Goal: Task Accomplishment & Management: Manage account settings

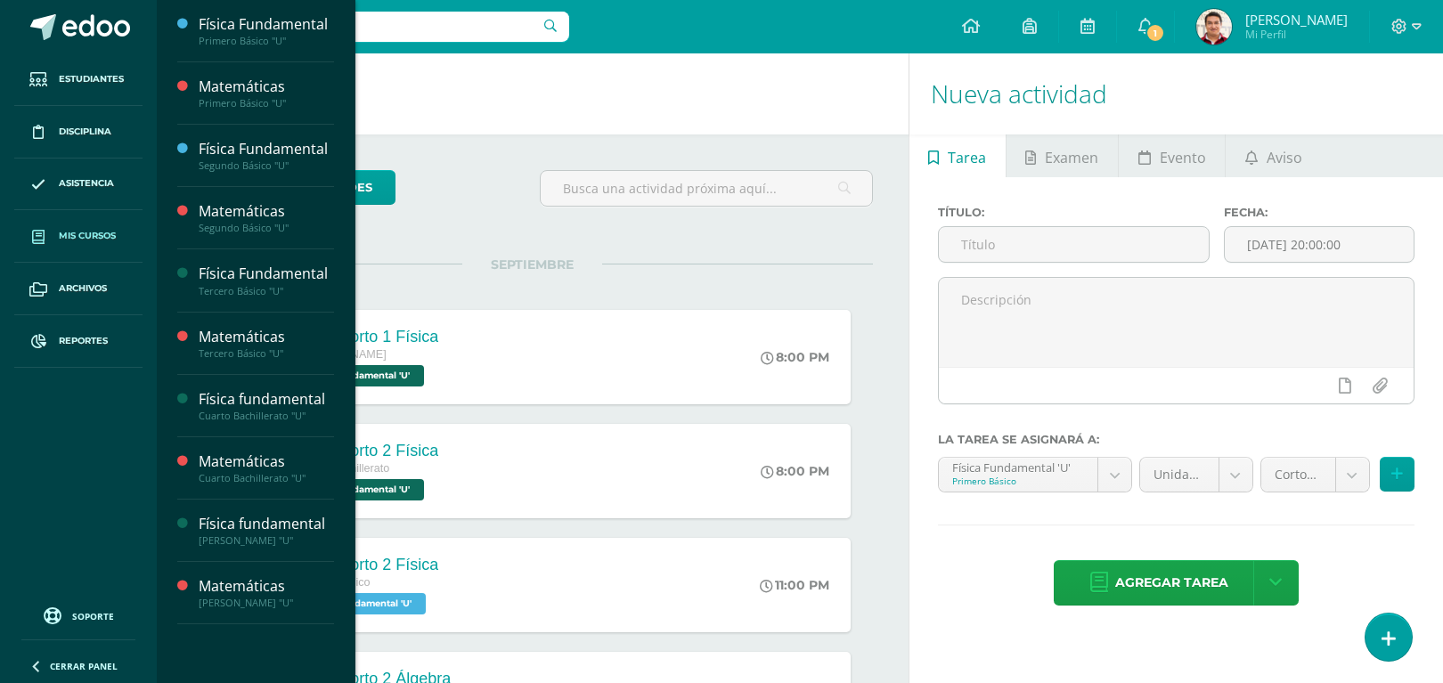
click at [96, 221] on link "Mis cursos" at bounding box center [78, 236] width 128 height 53
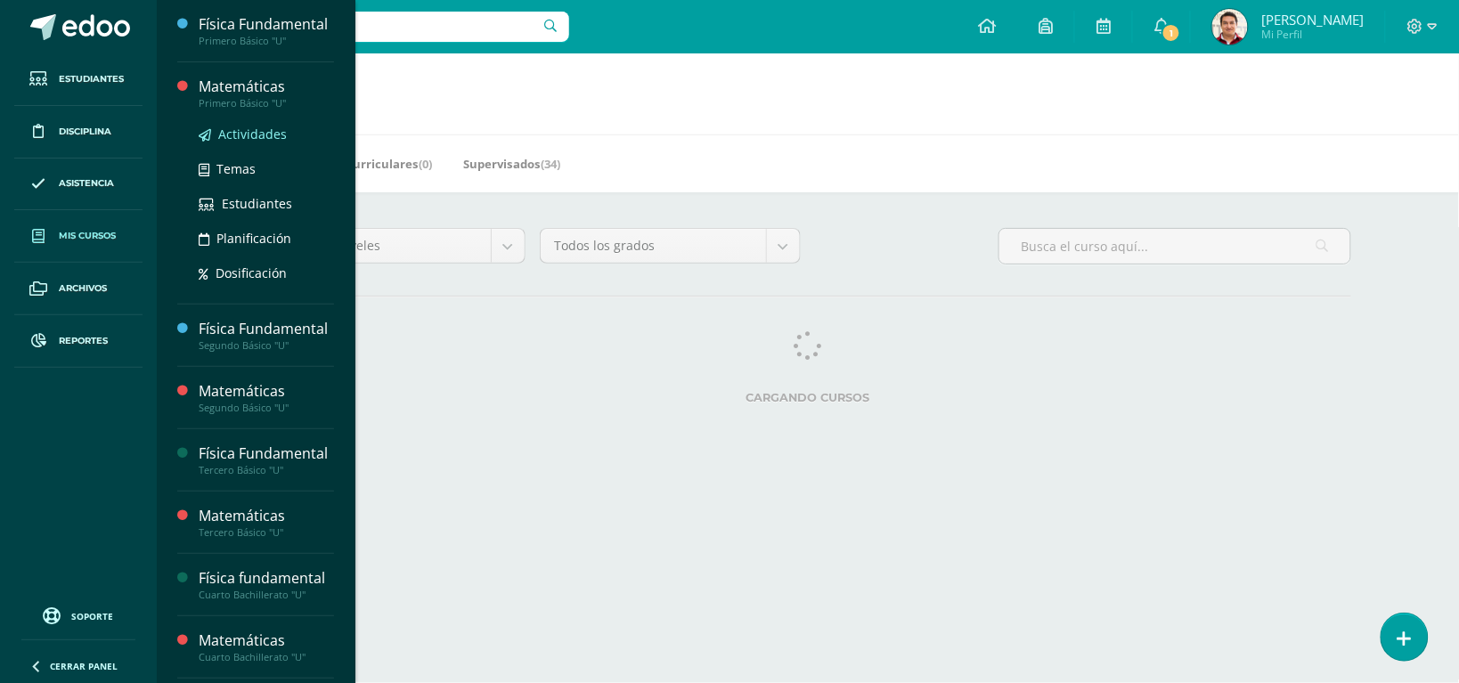
click at [273, 143] on span "Actividades" at bounding box center [252, 134] width 69 height 17
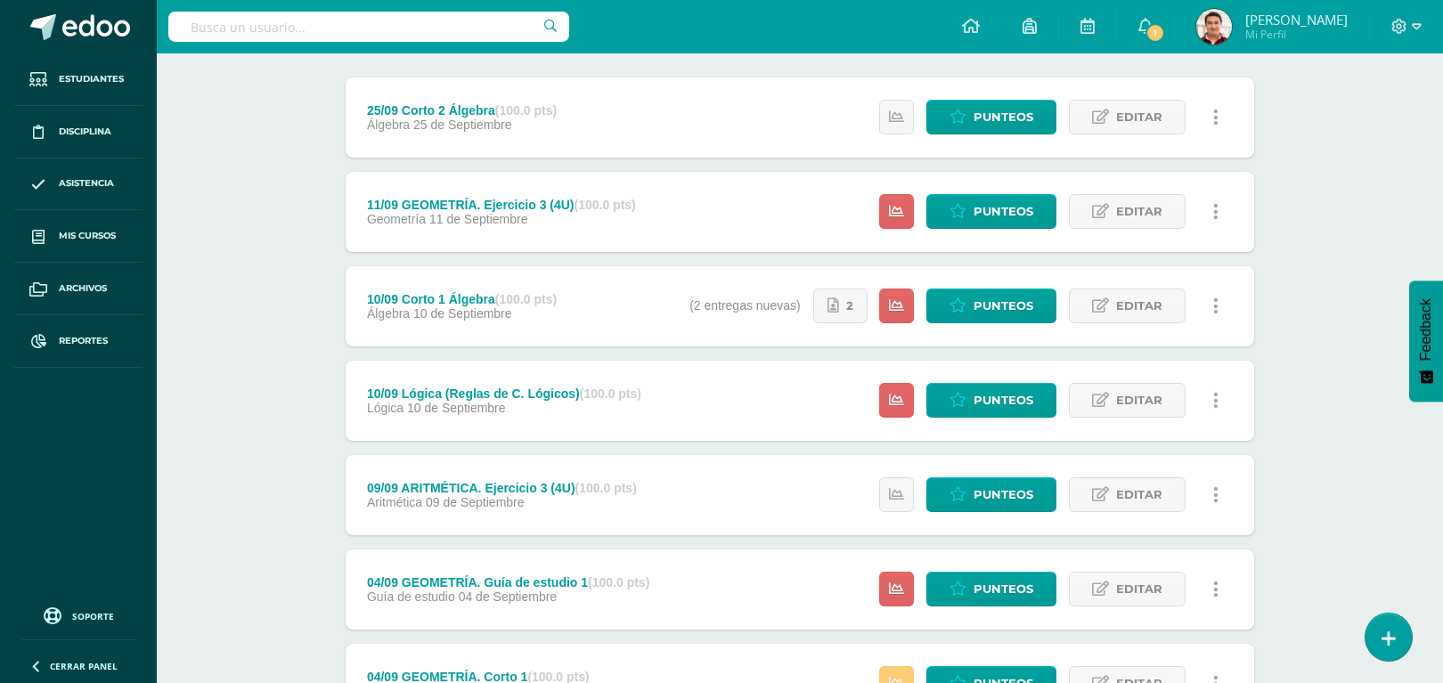
scroll to position [221, 0]
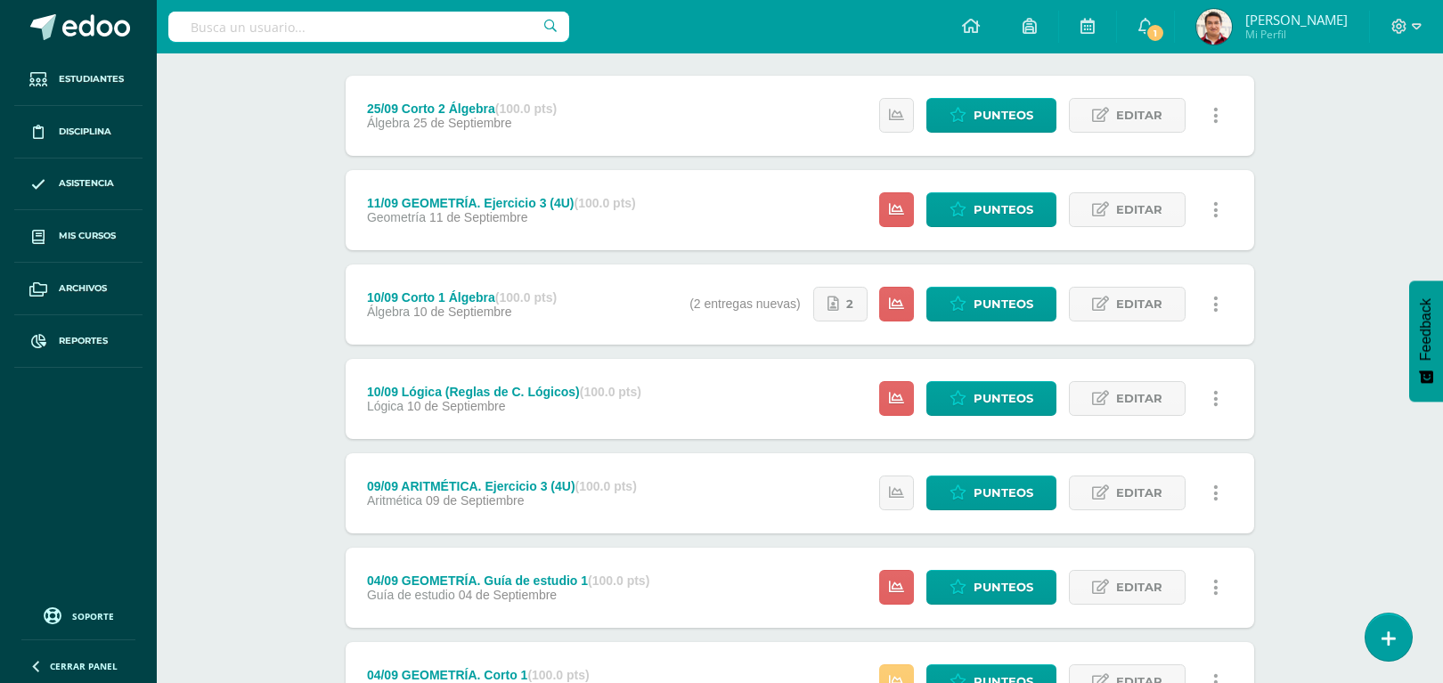
drag, startPoint x: 1006, startPoint y: 299, endPoint x: 181, endPoint y: 247, distance: 827.3
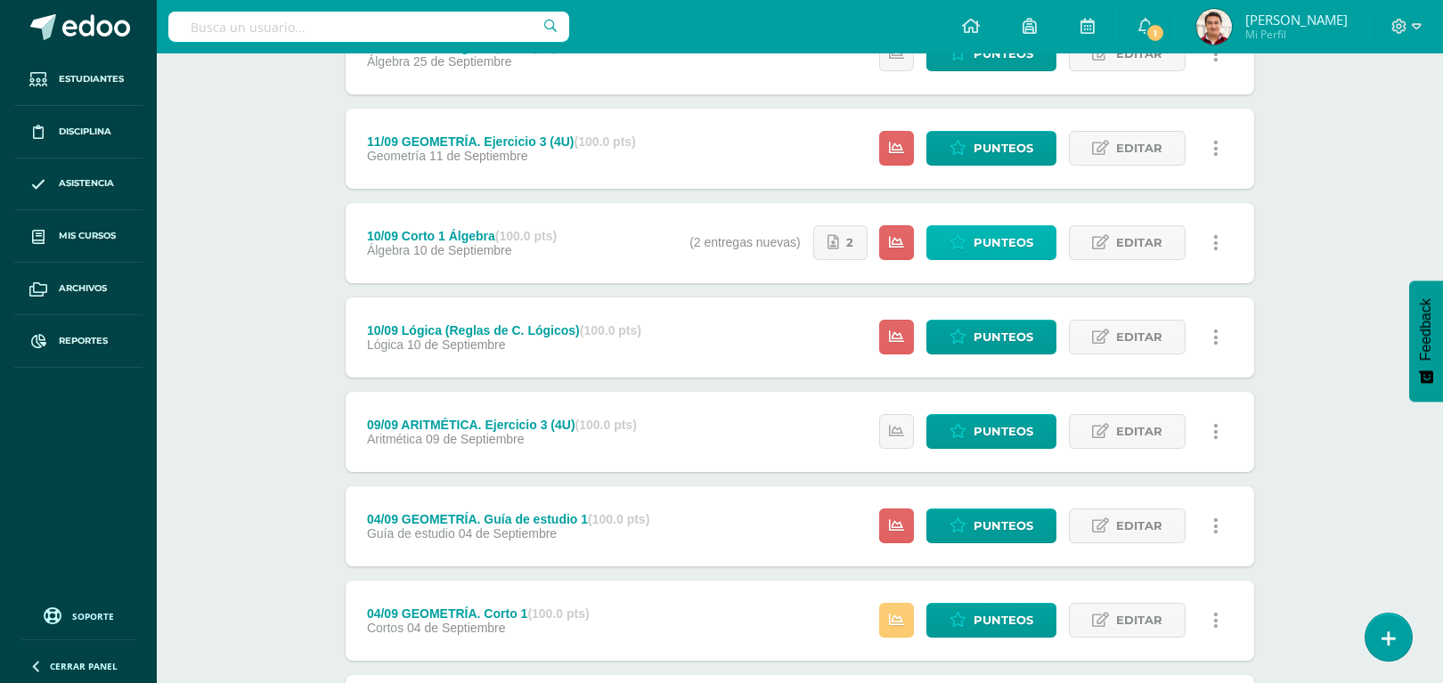
scroll to position [0, 0]
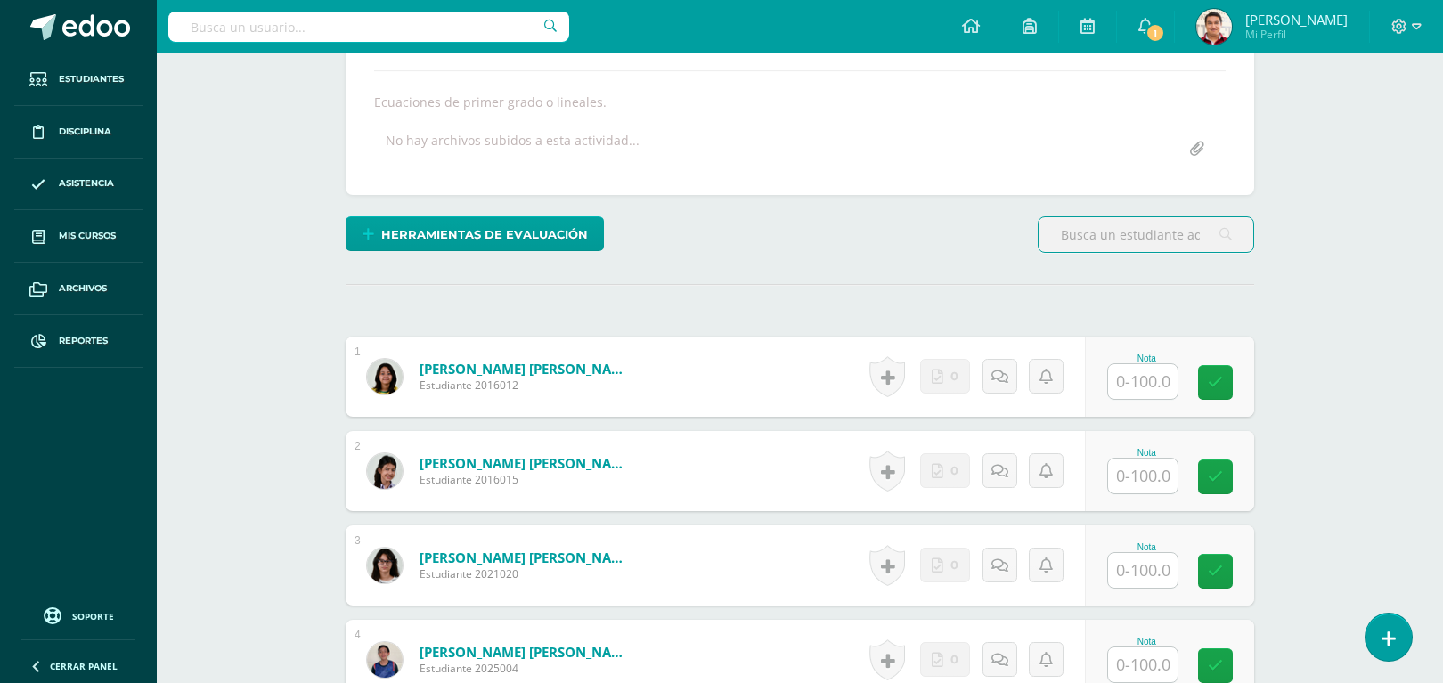
scroll to position [305, 0]
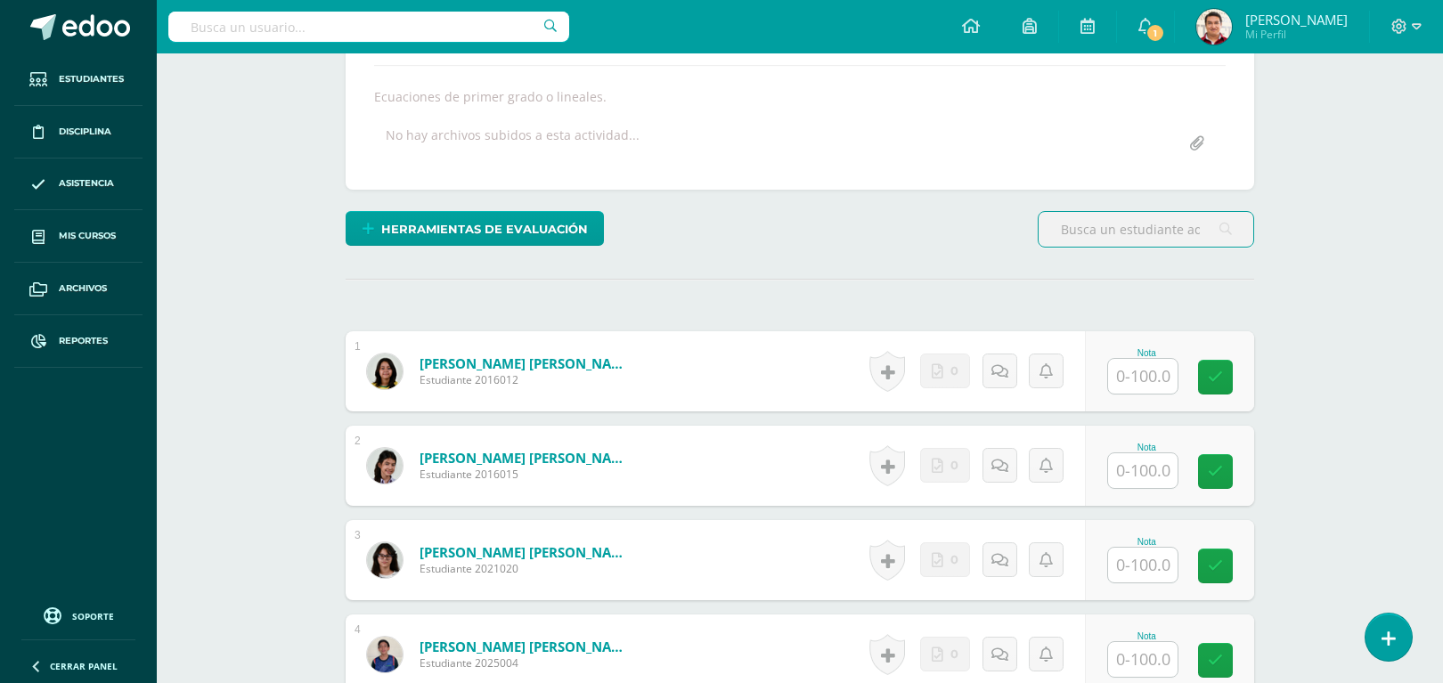
click at [1136, 386] on input "text" at bounding box center [1142, 376] width 69 height 35
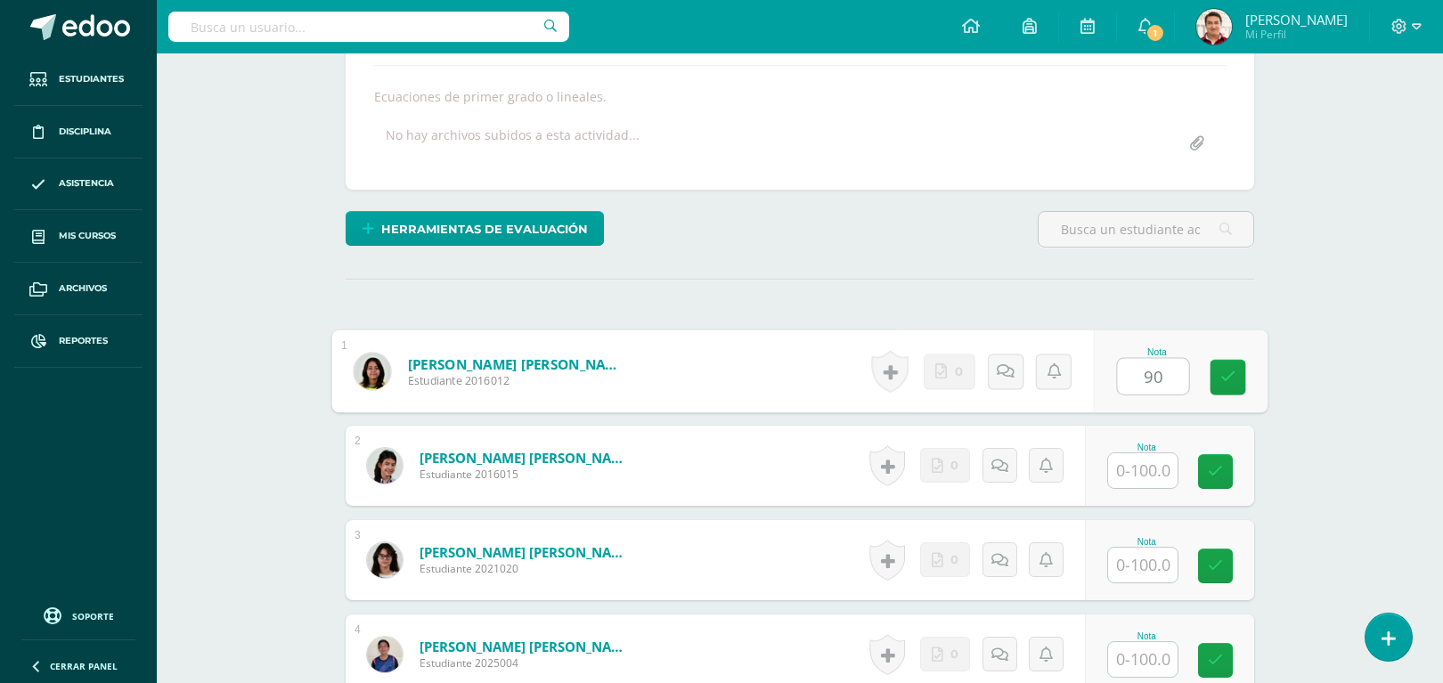
type input "90"
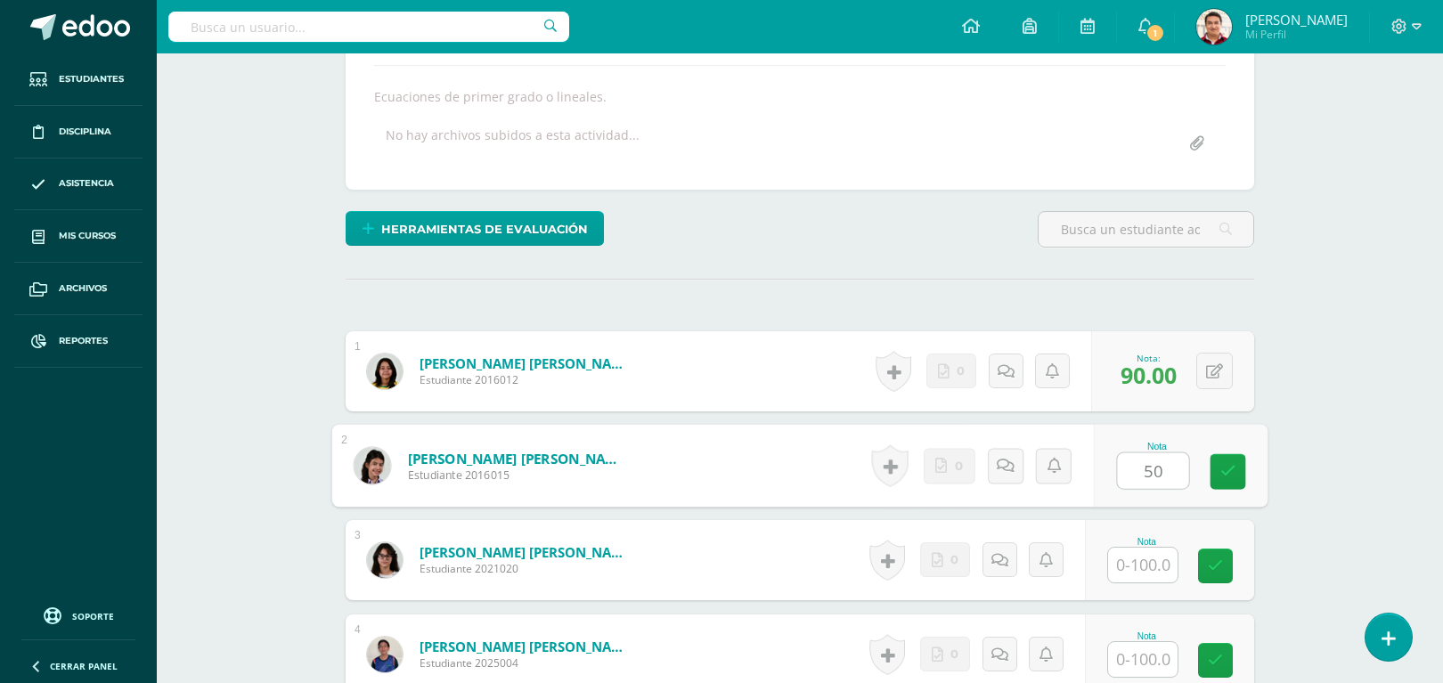
type input "50"
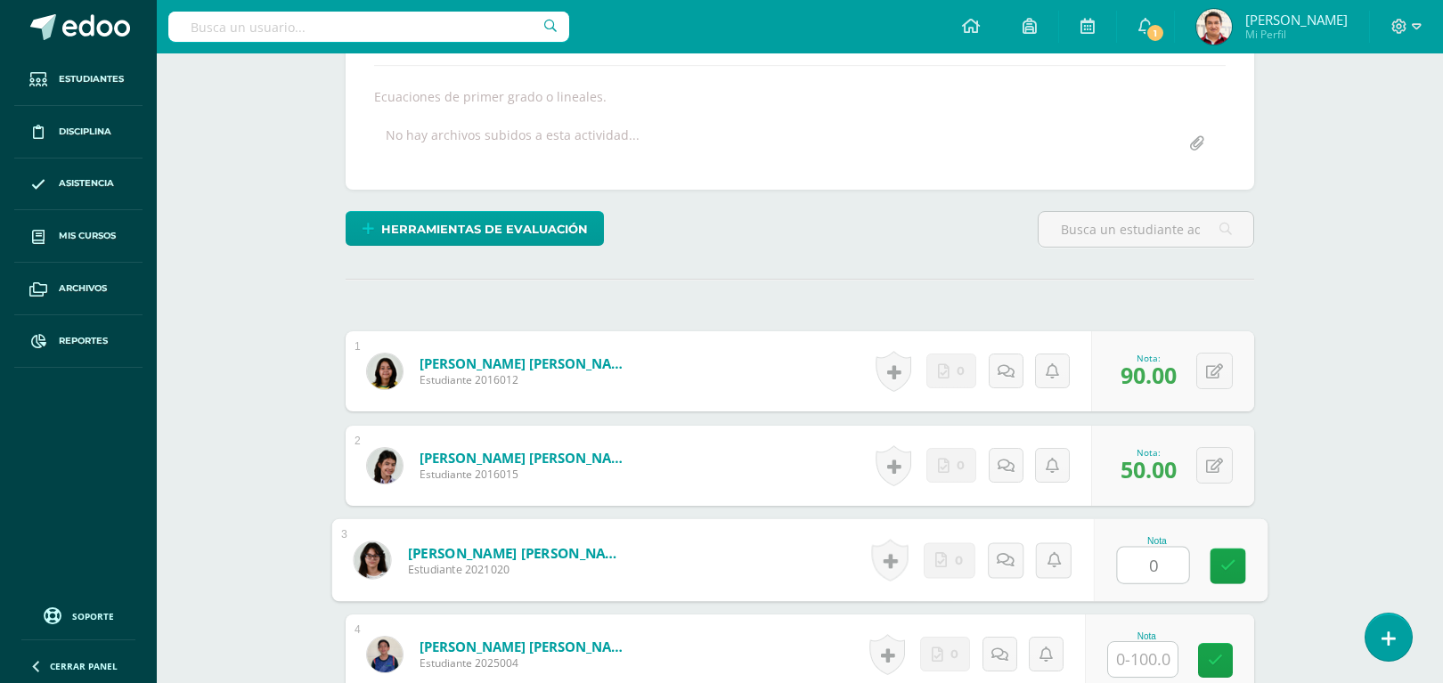
type input "0"
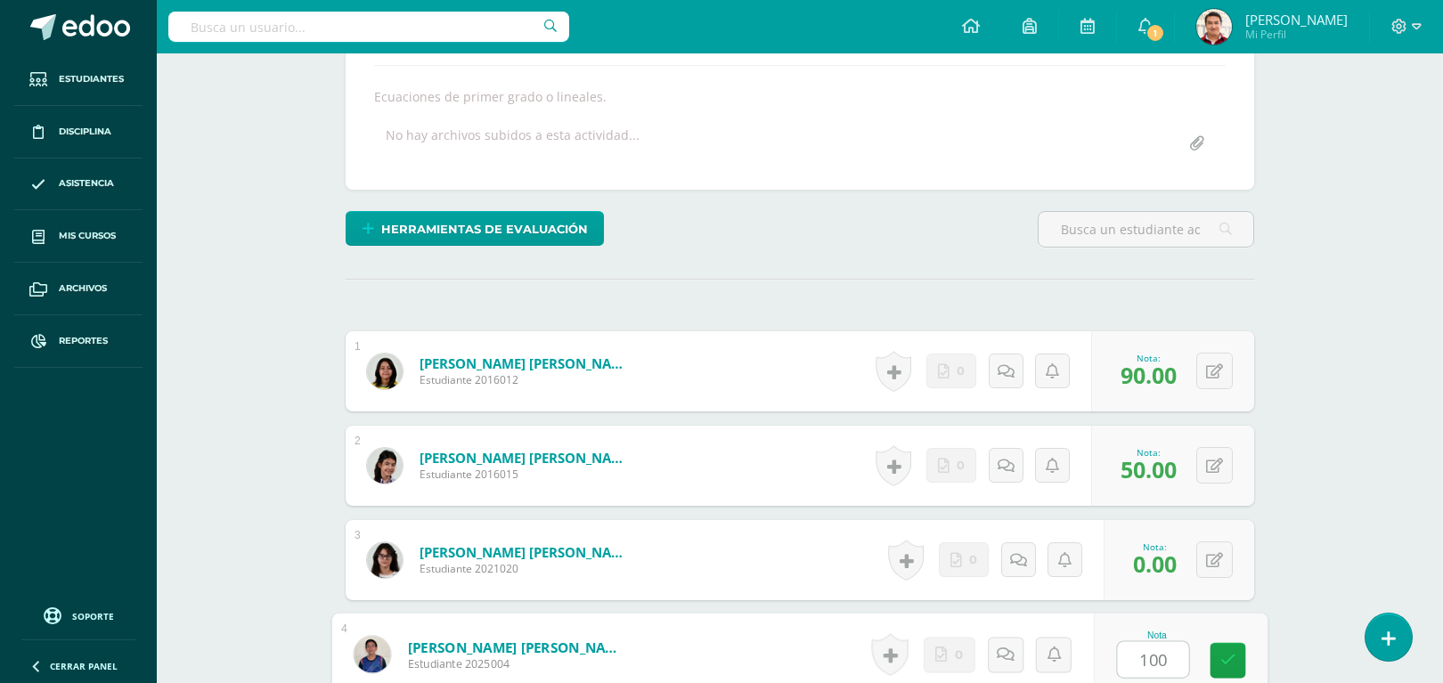
type input "100"
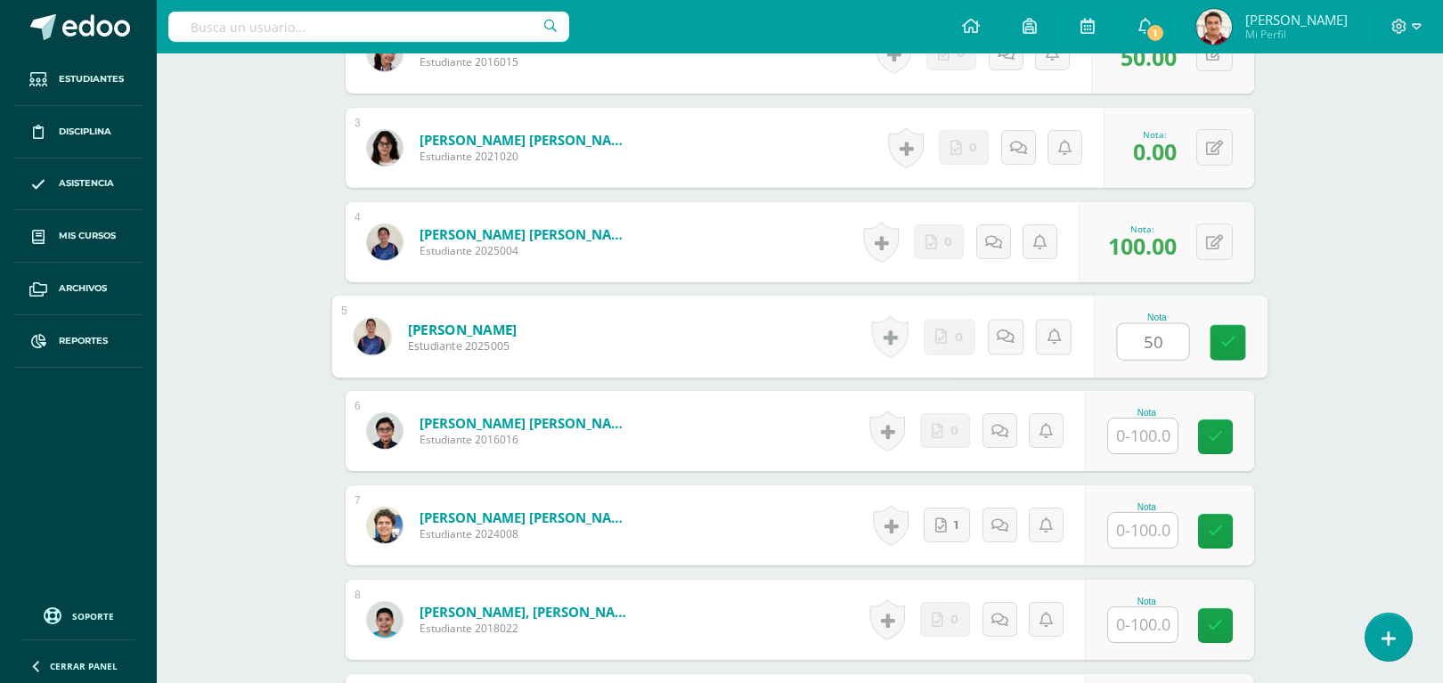
type input "50"
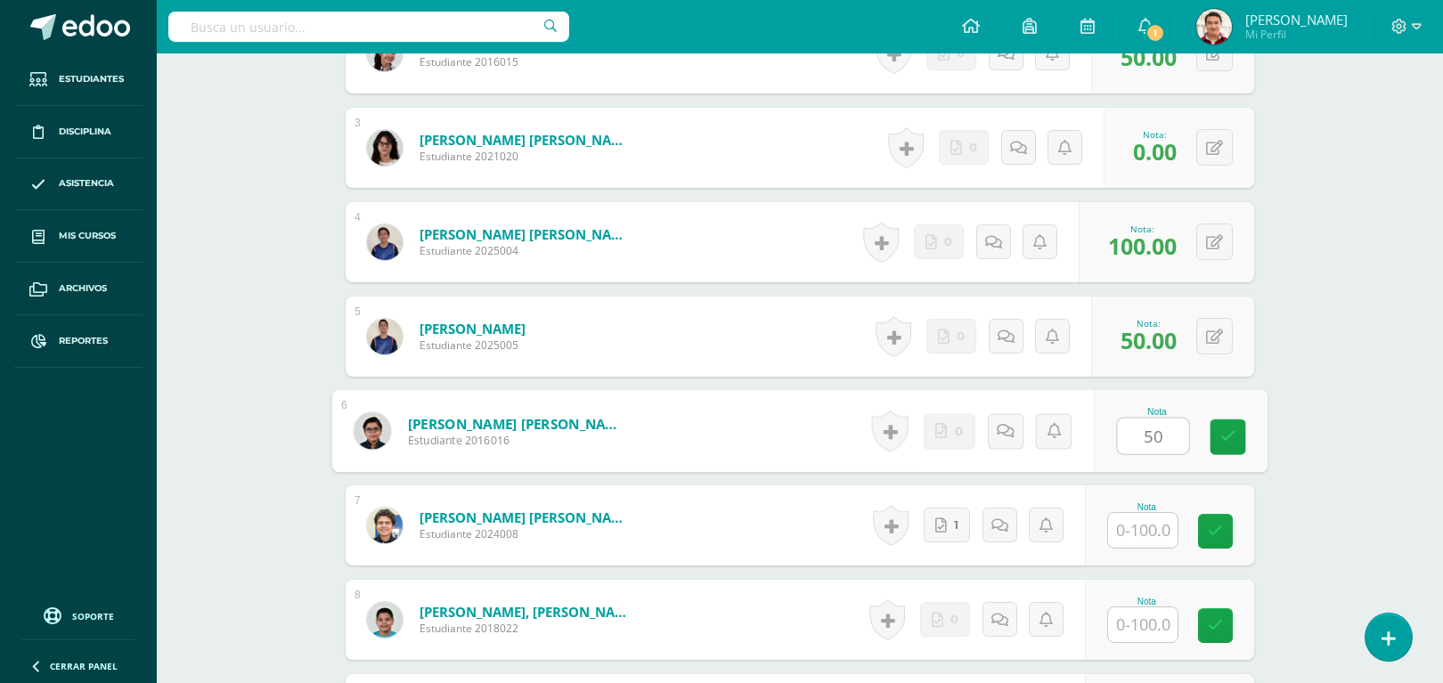
type input "50"
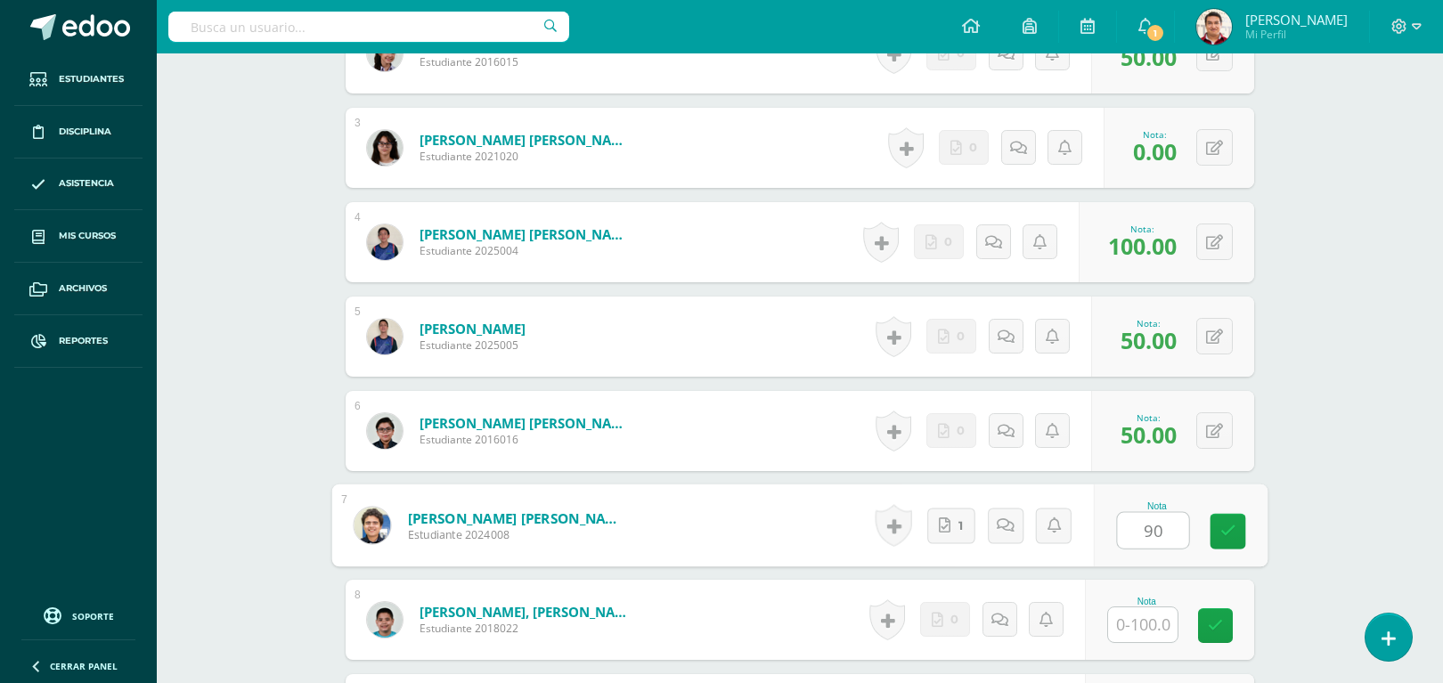
type input "90"
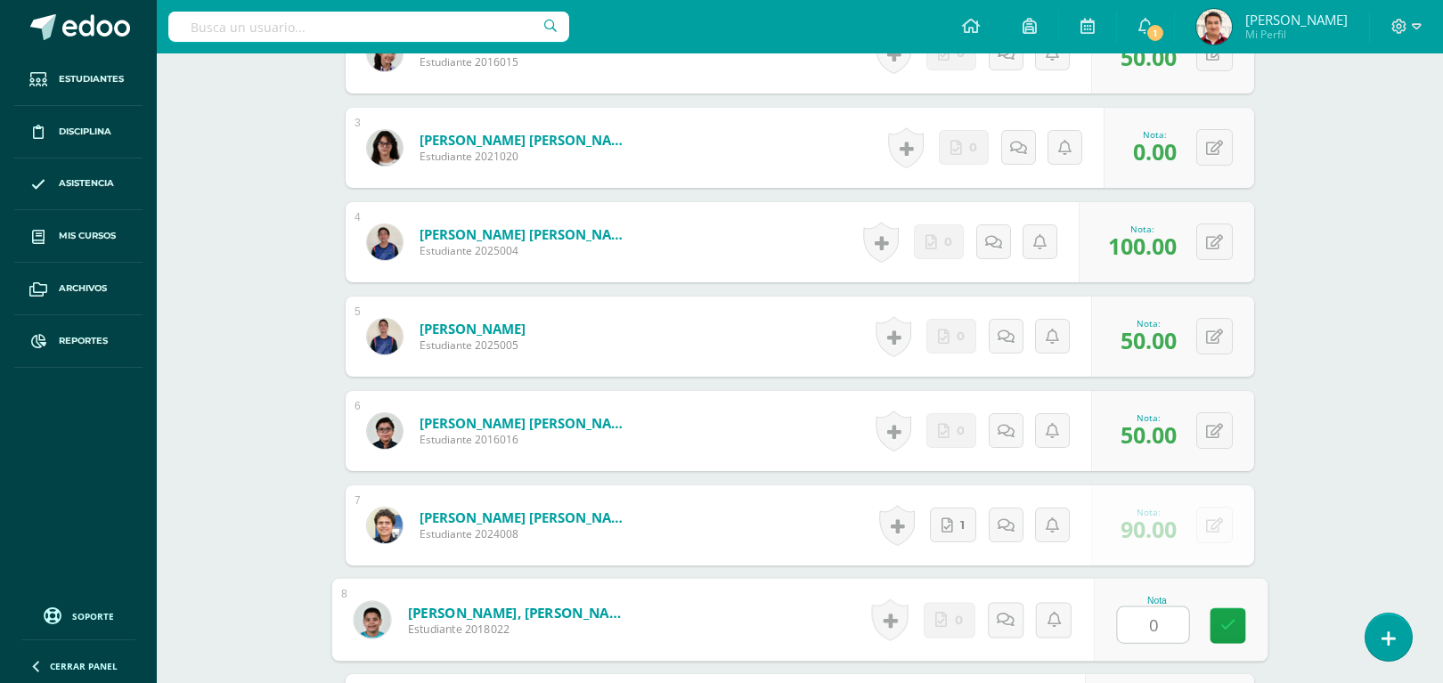
type input "0"
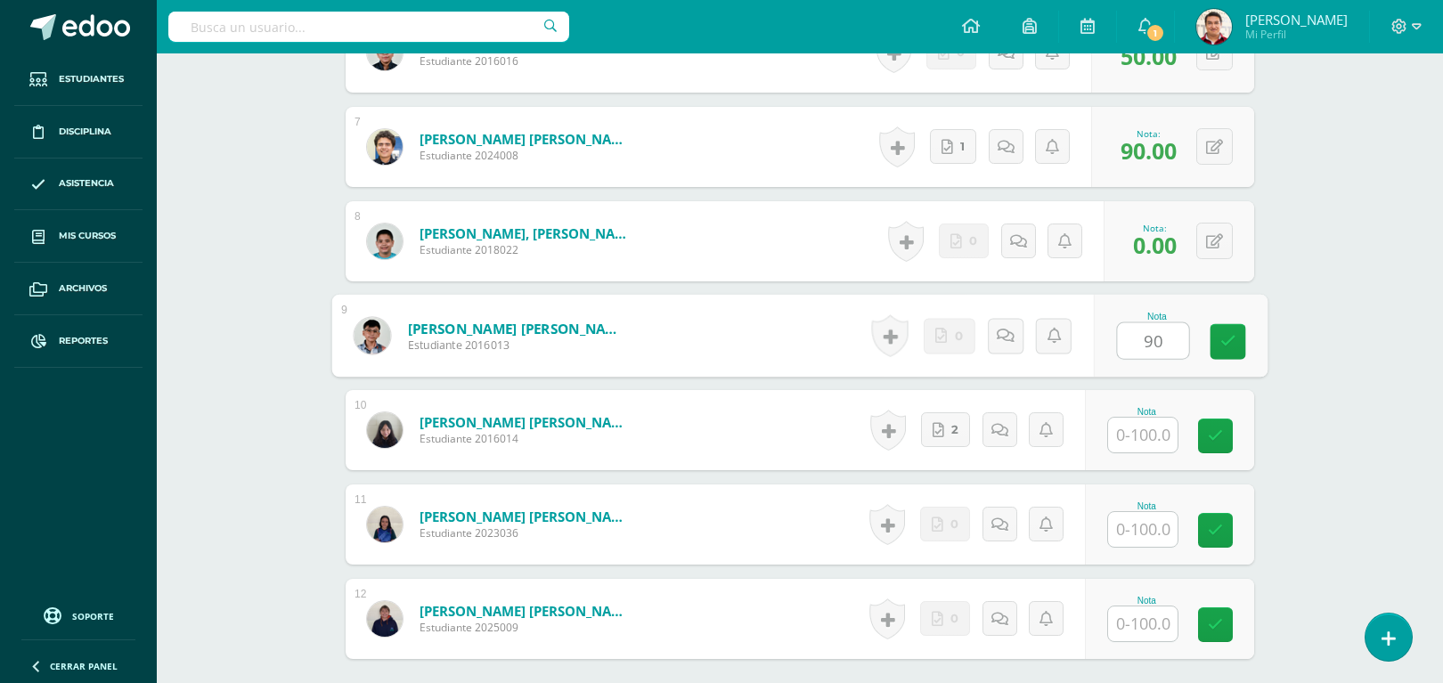
type input "90"
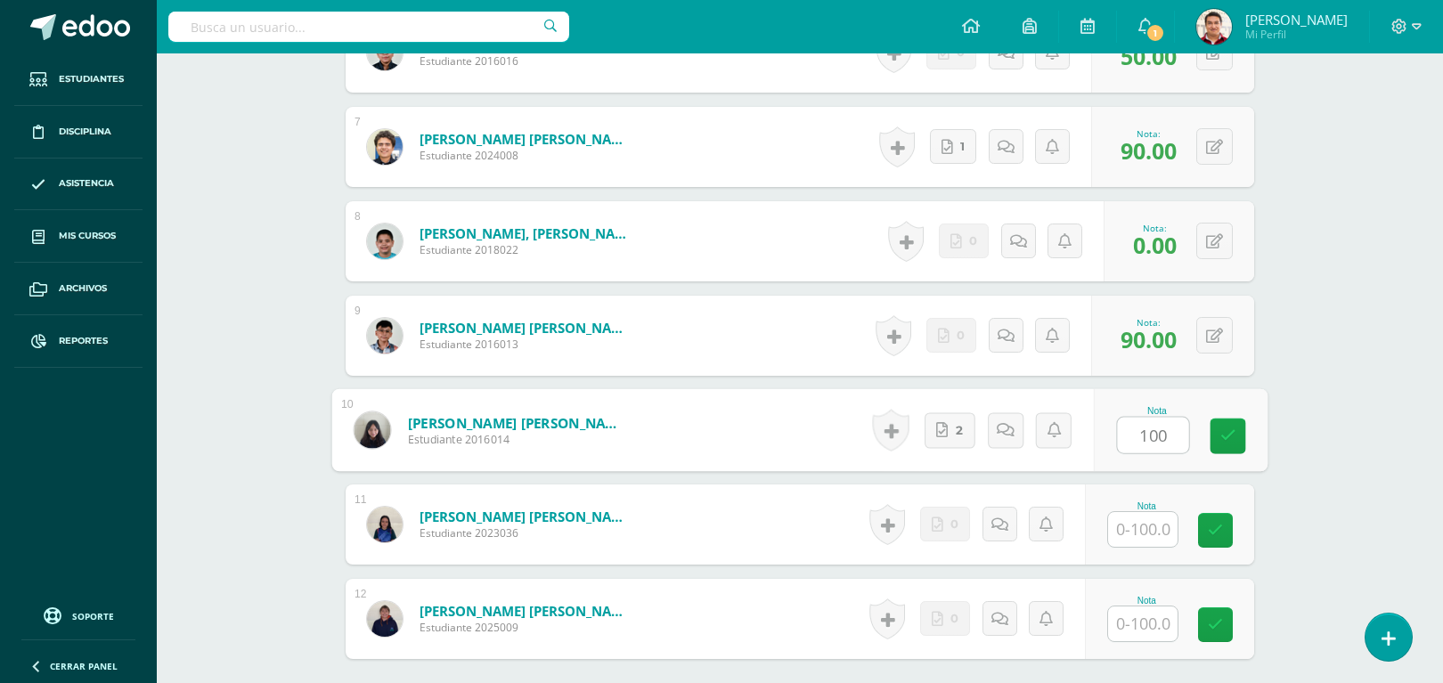
type input "100"
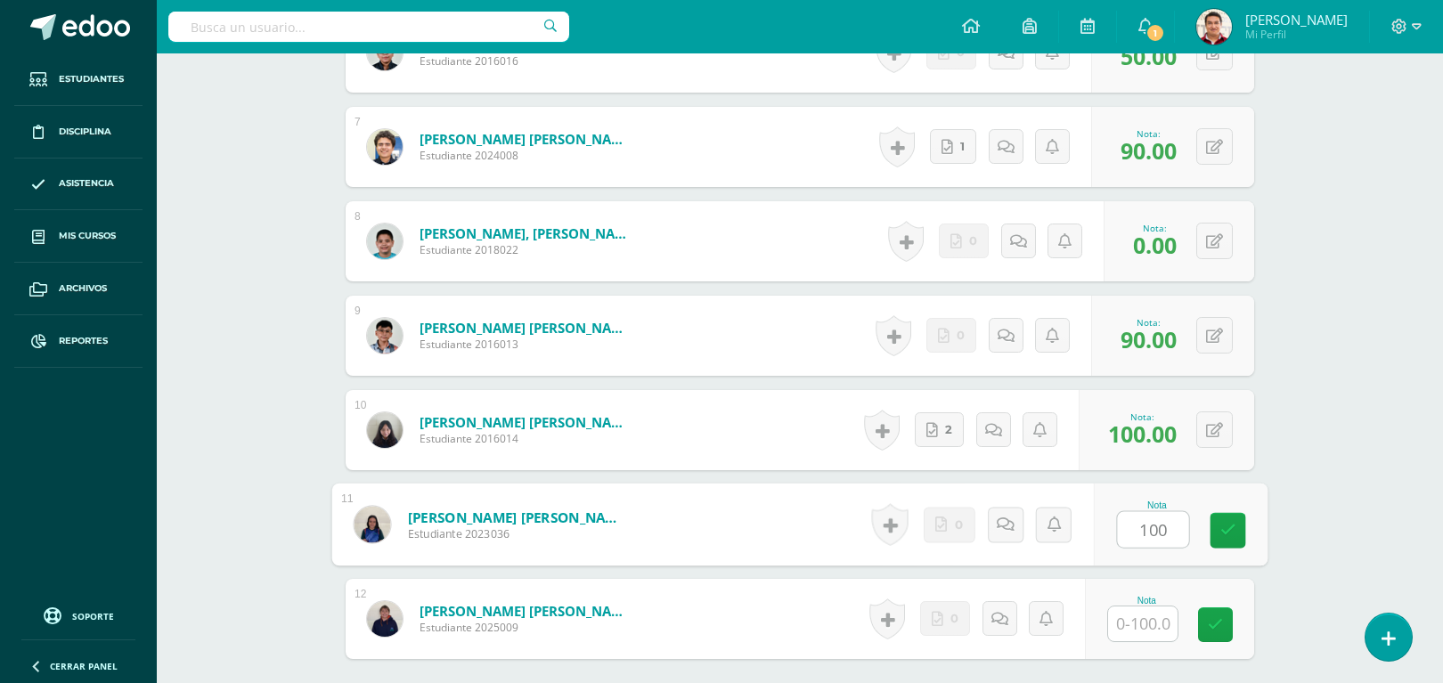
type input "100"
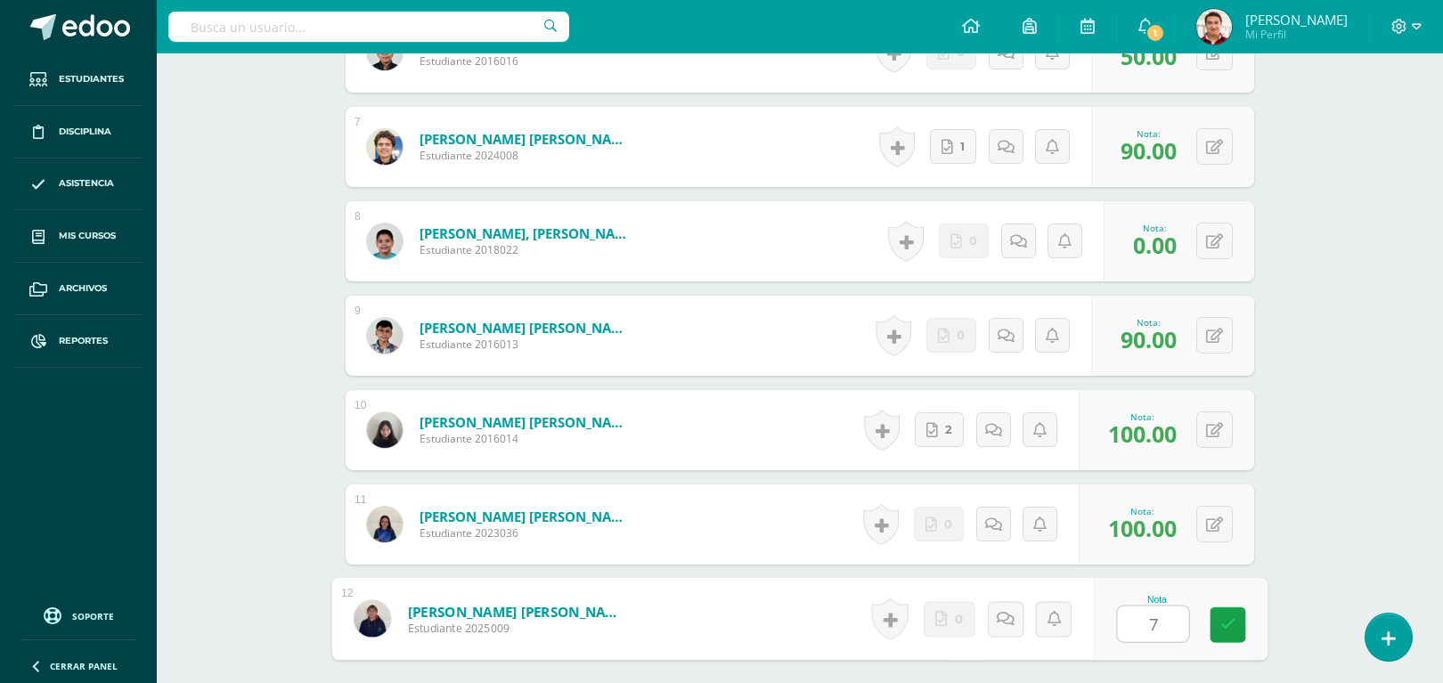
type input "70"
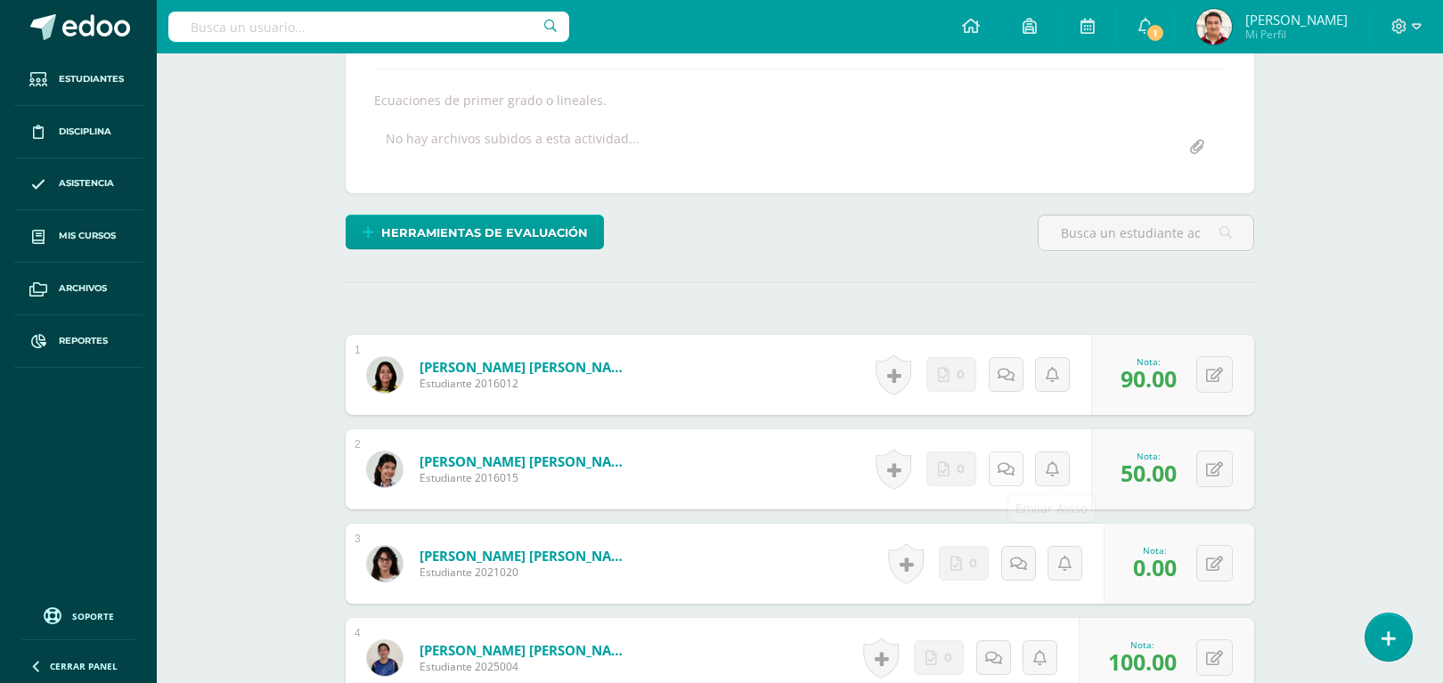
scroll to position [0, 0]
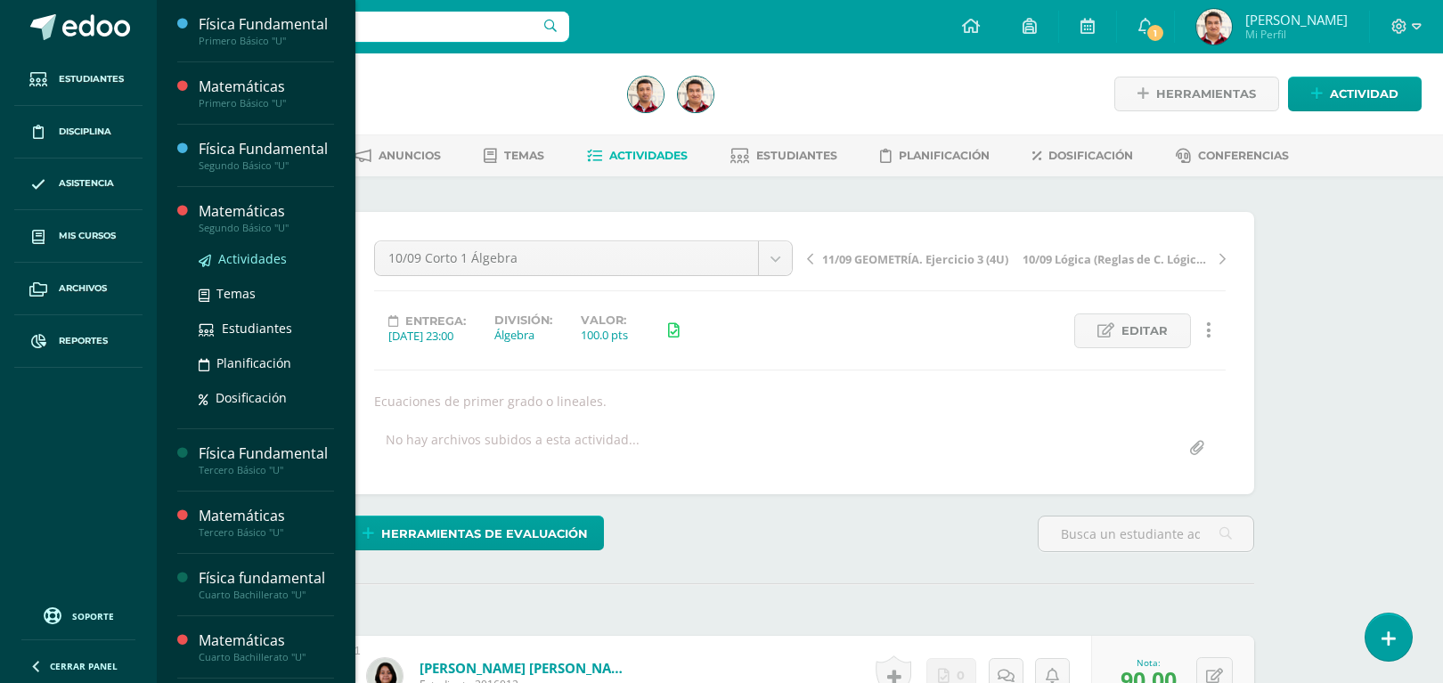
click at [254, 267] on span "Actividades" at bounding box center [252, 258] width 69 height 17
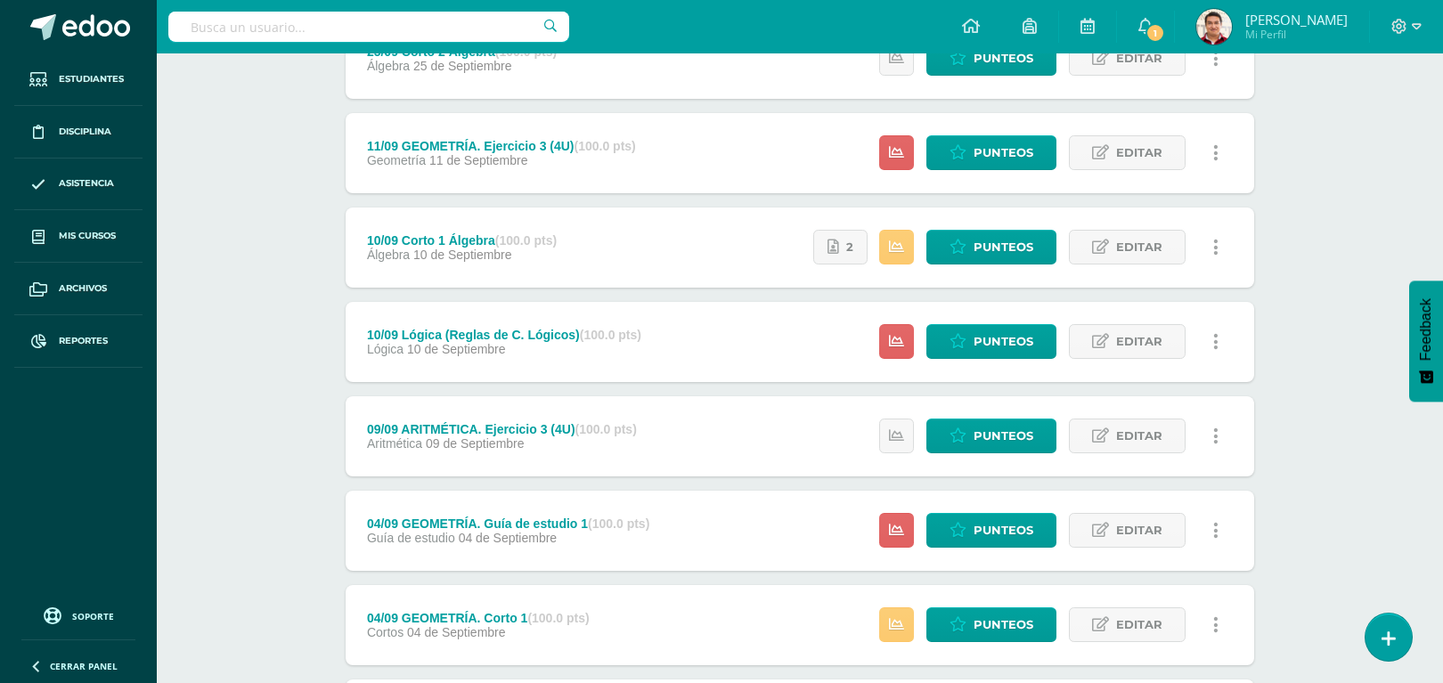
scroll to position [281, 0]
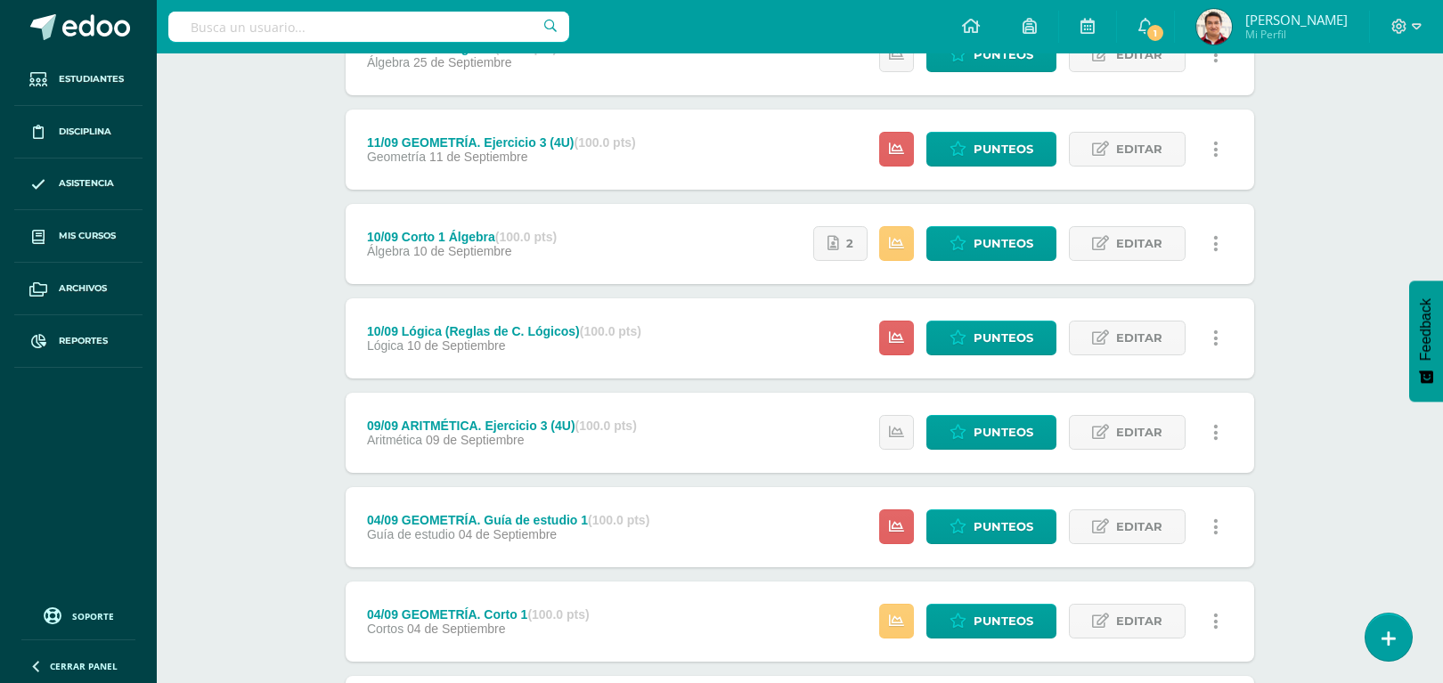
drag, startPoint x: 993, startPoint y: 246, endPoint x: 1312, endPoint y: 183, distance: 325.1
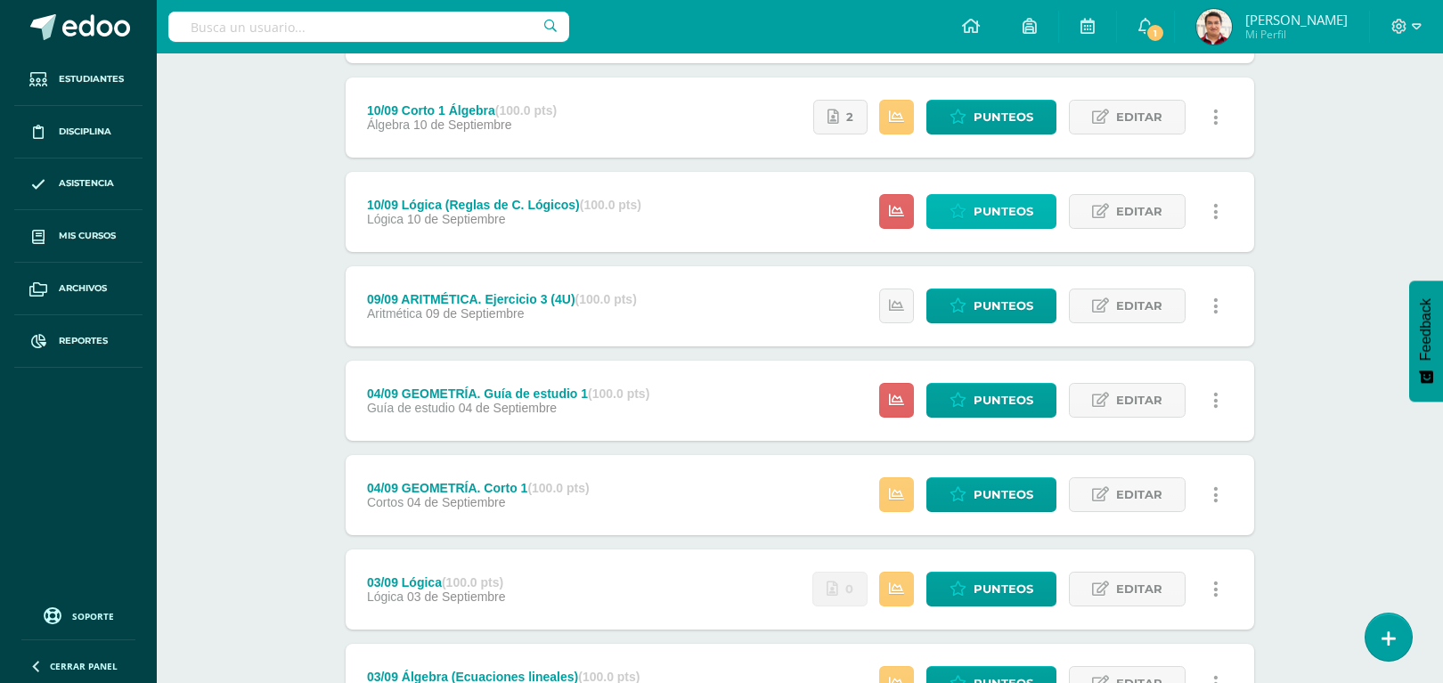
scroll to position [0, 0]
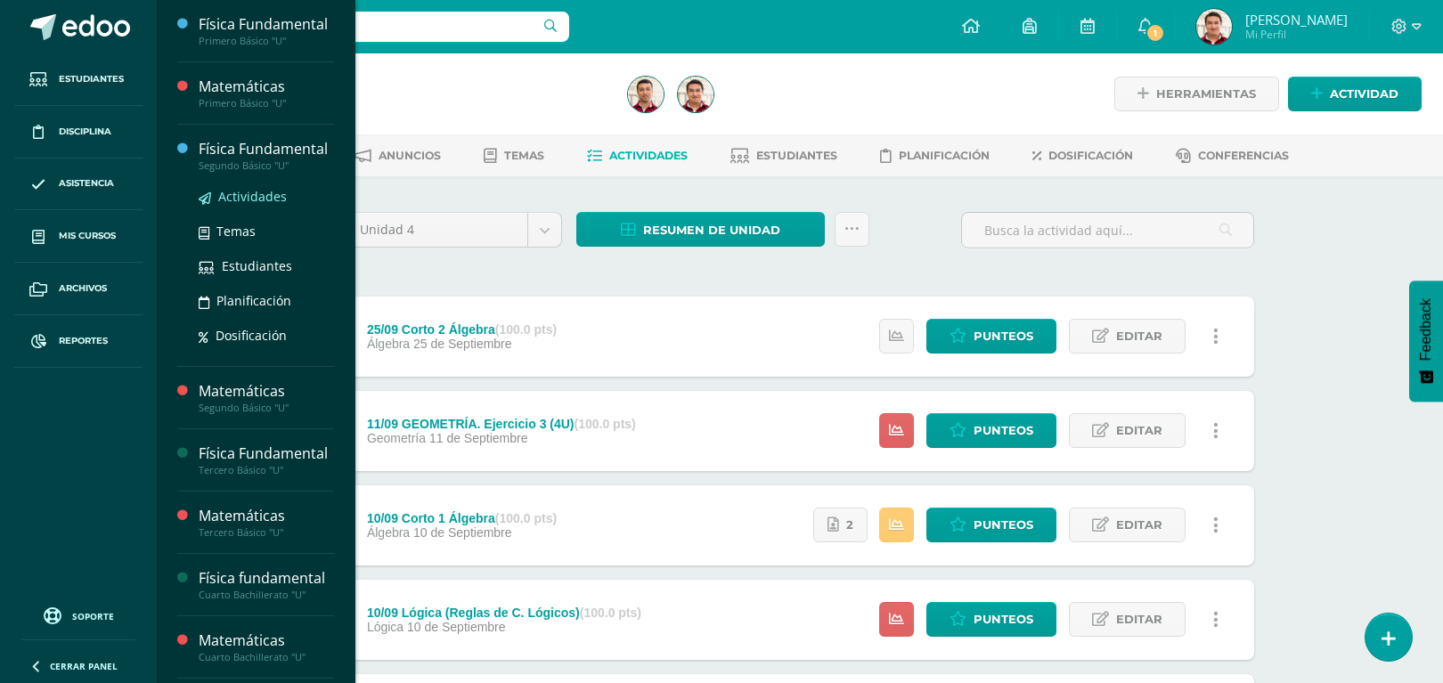
click at [258, 205] on span "Actividades" at bounding box center [252, 196] width 69 height 17
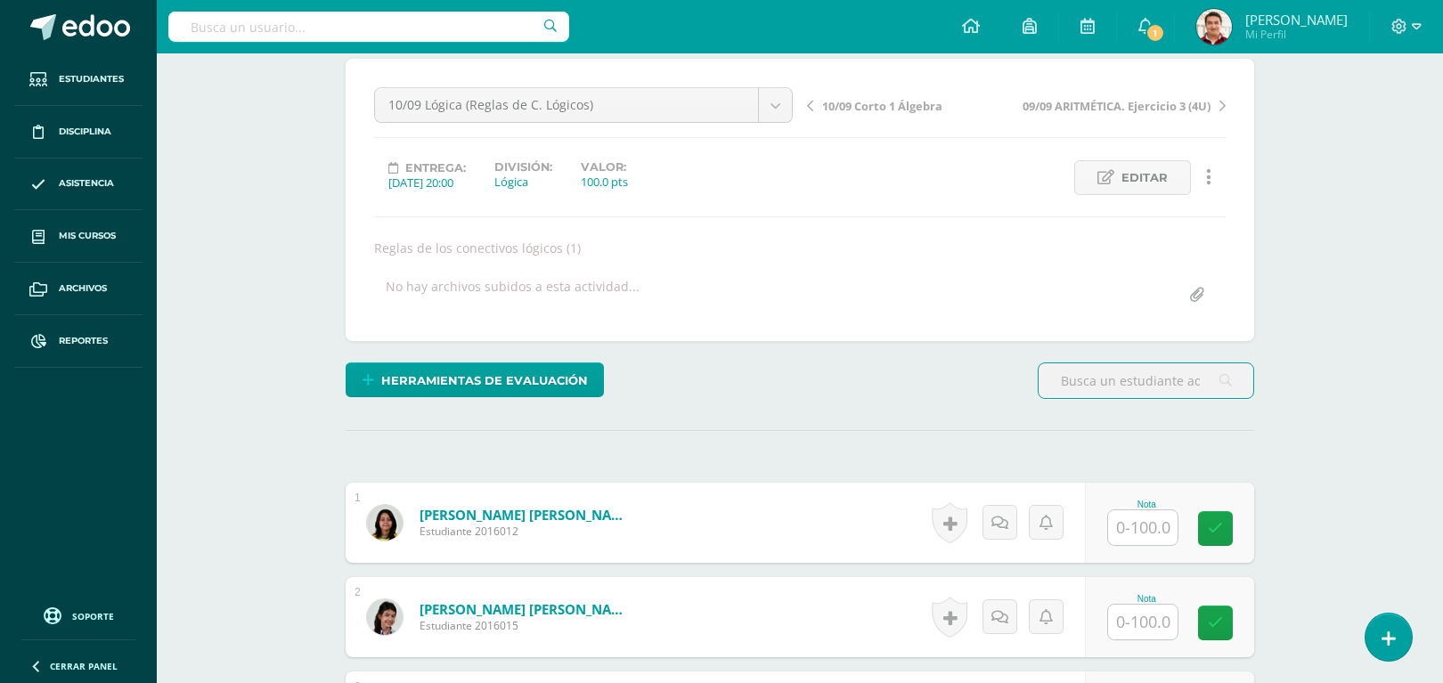
scroll to position [294, 0]
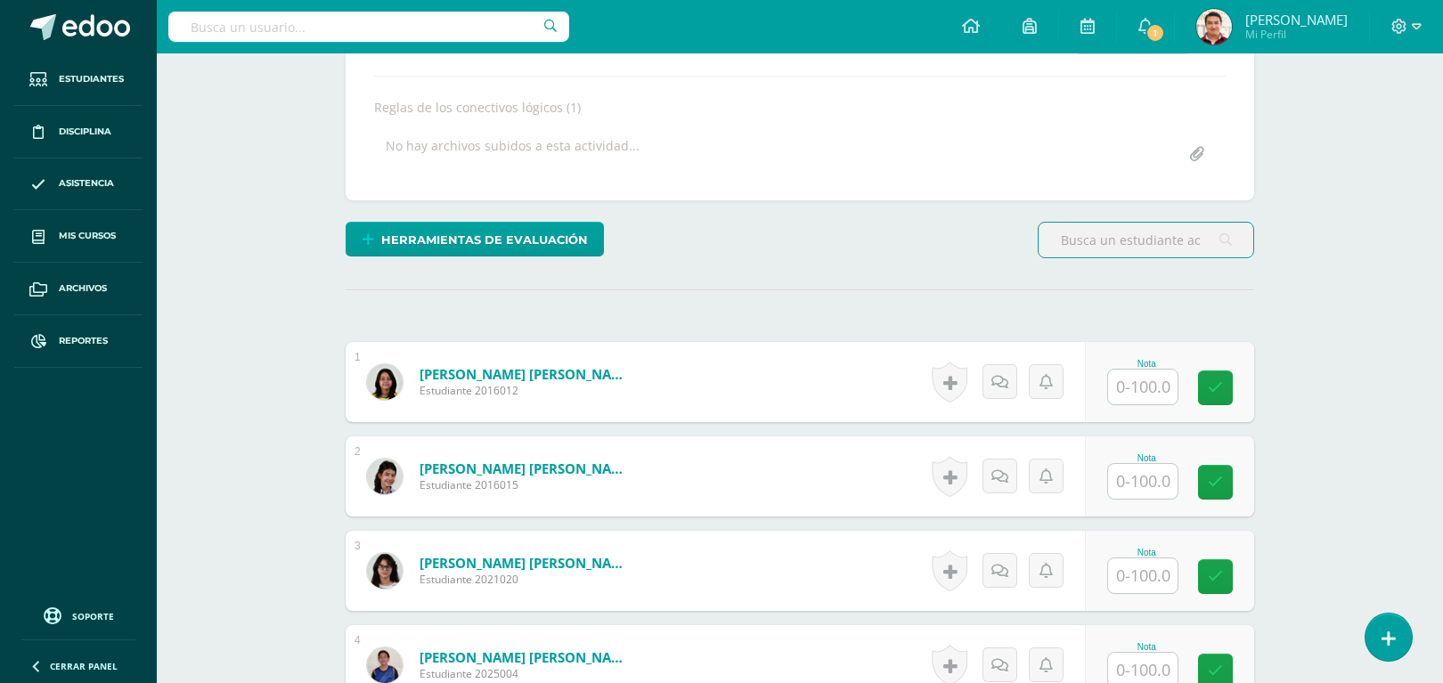
click at [1137, 398] on input "text" at bounding box center [1142, 387] width 69 height 35
type input "100"
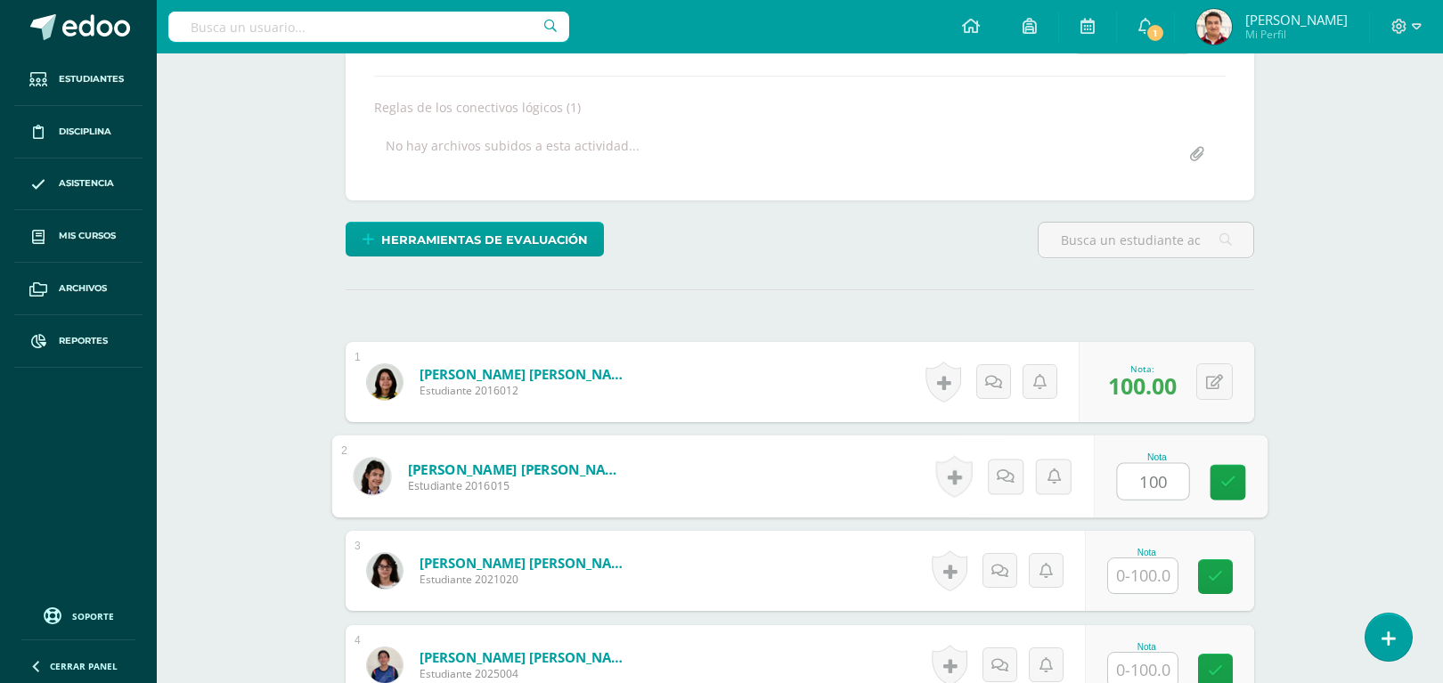
type input "100"
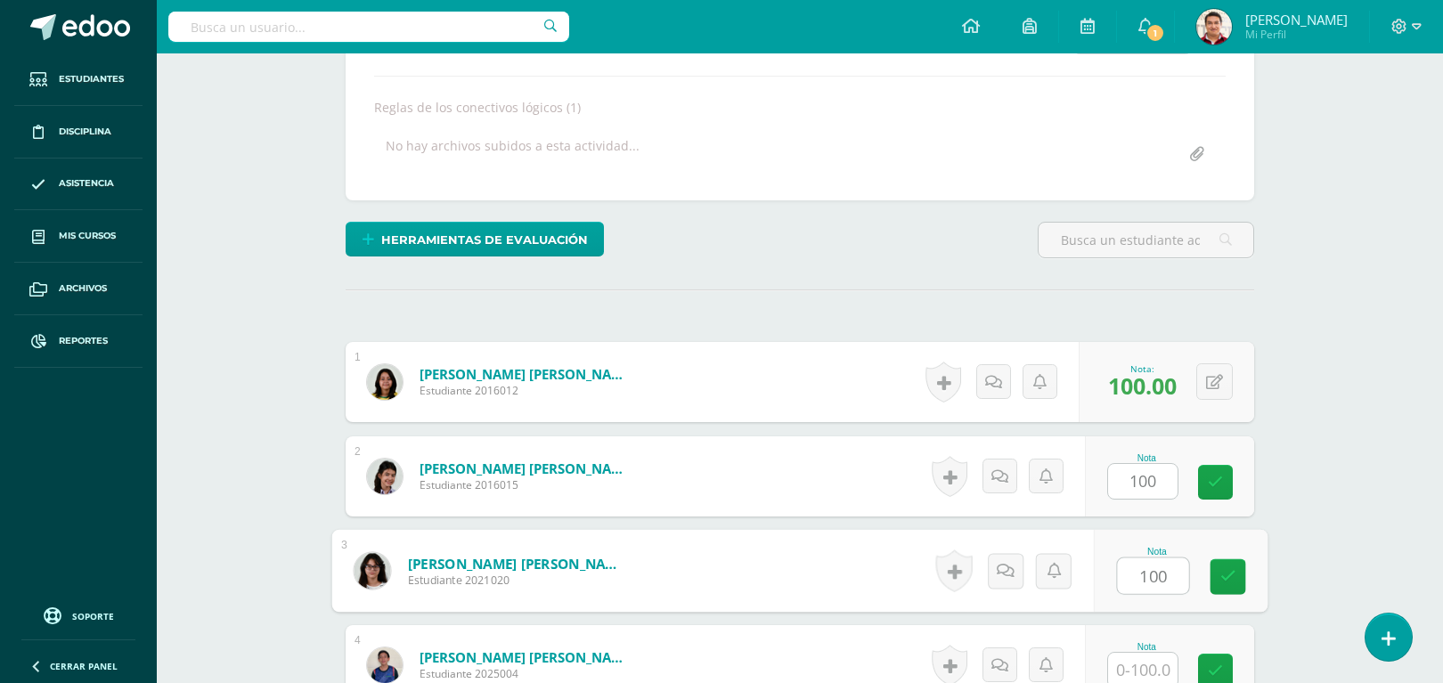
type input "100"
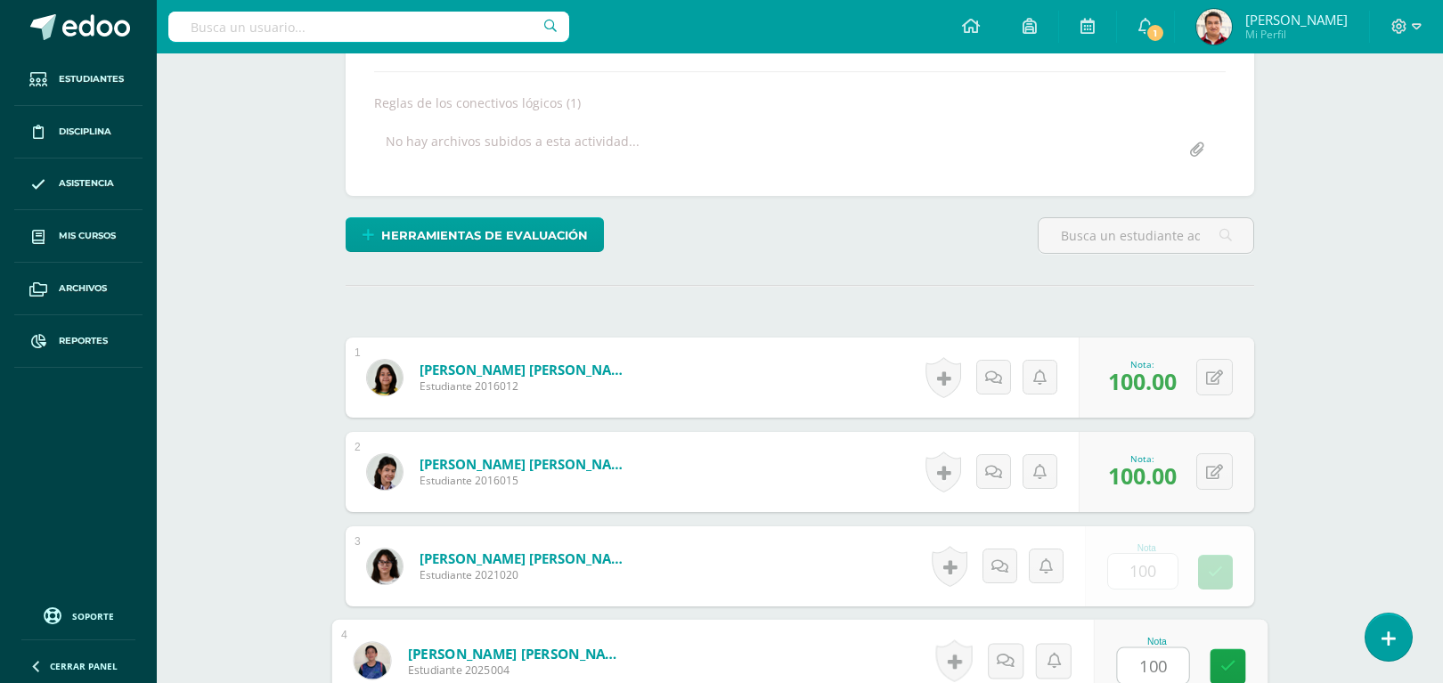
type input "100"
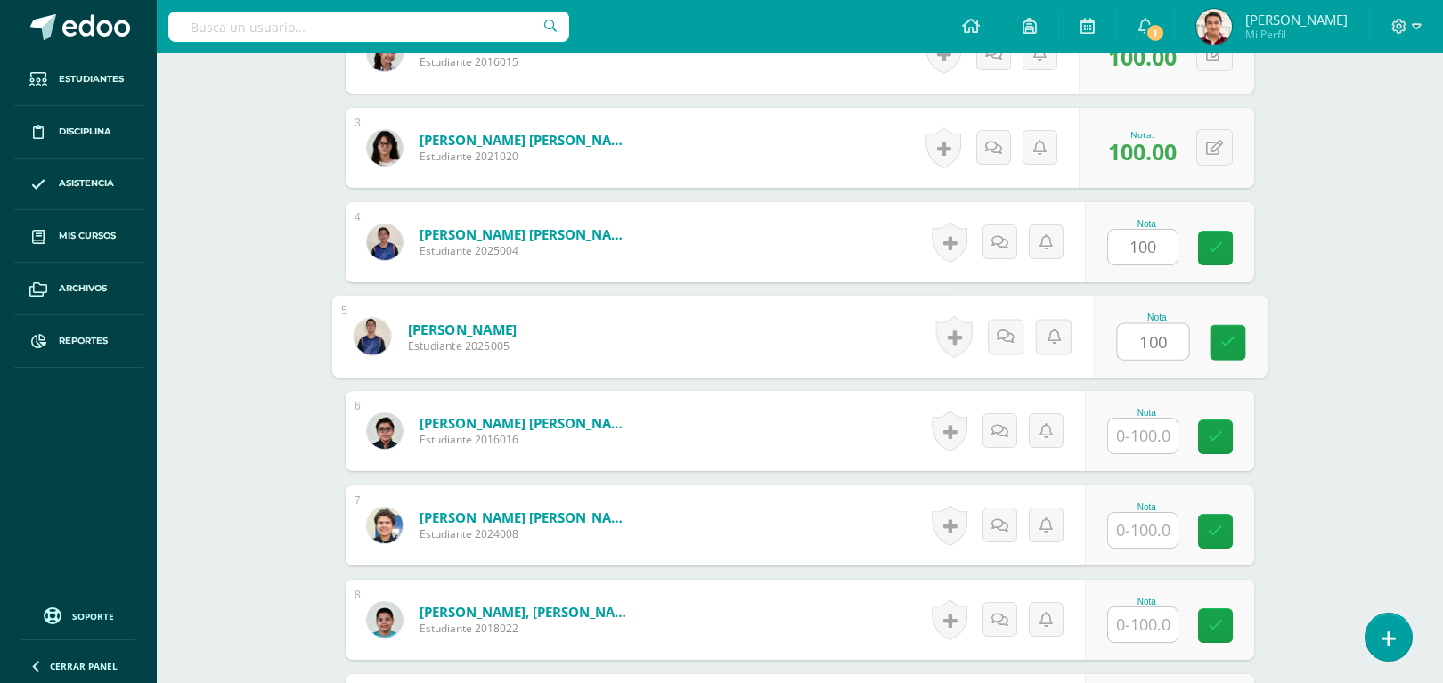
type input "100"
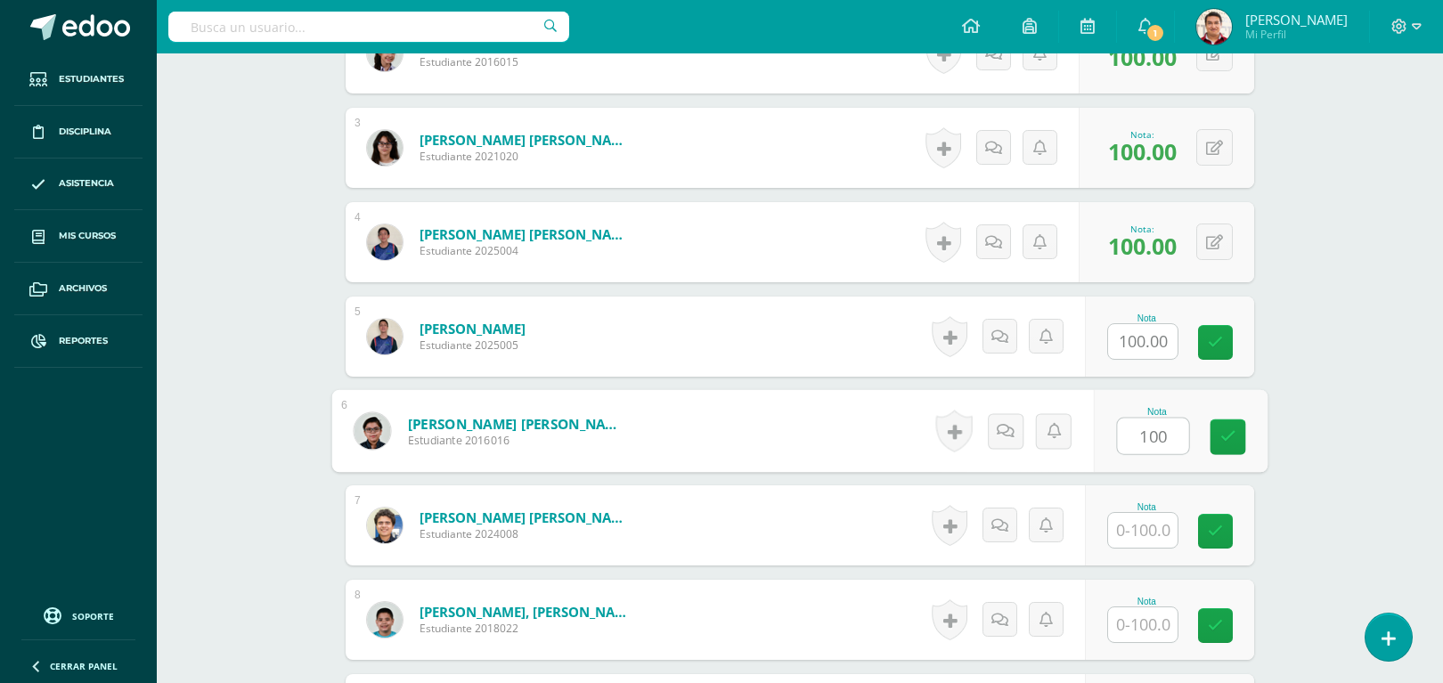
type input "100"
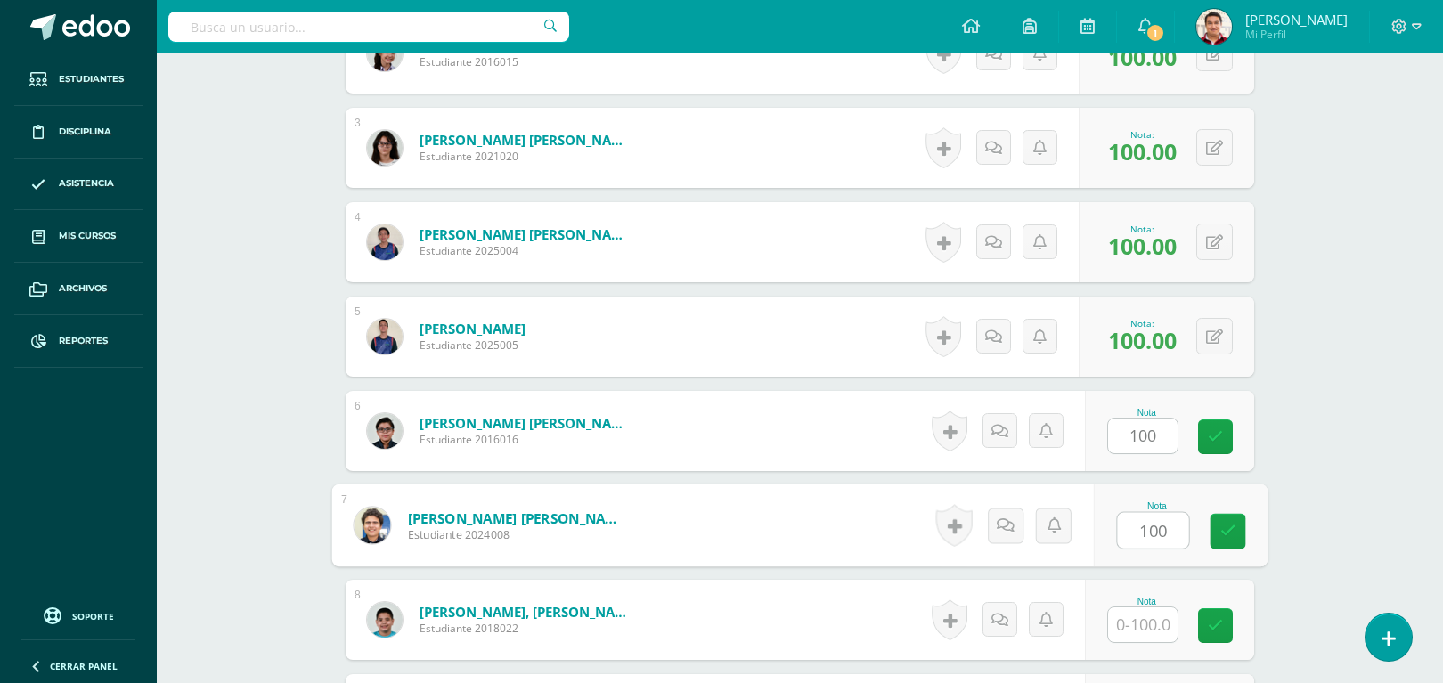
type input "100"
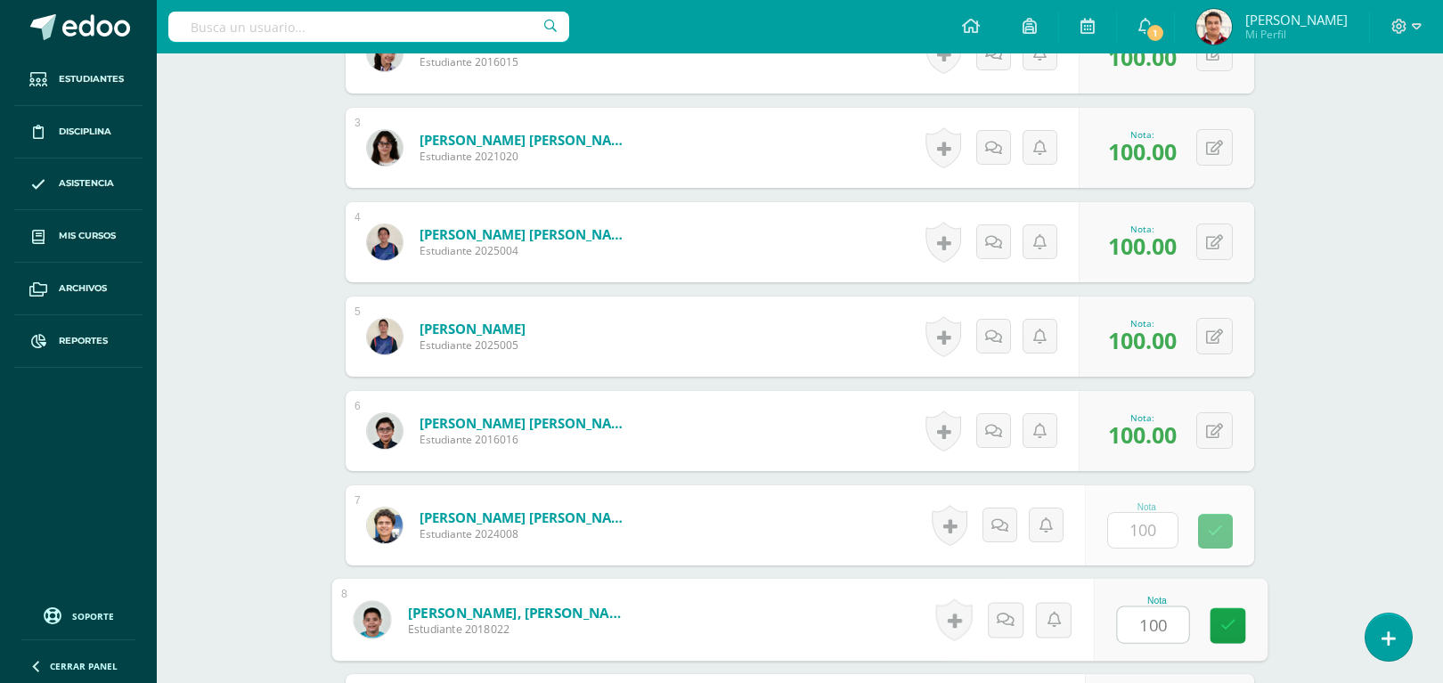
type input "100"
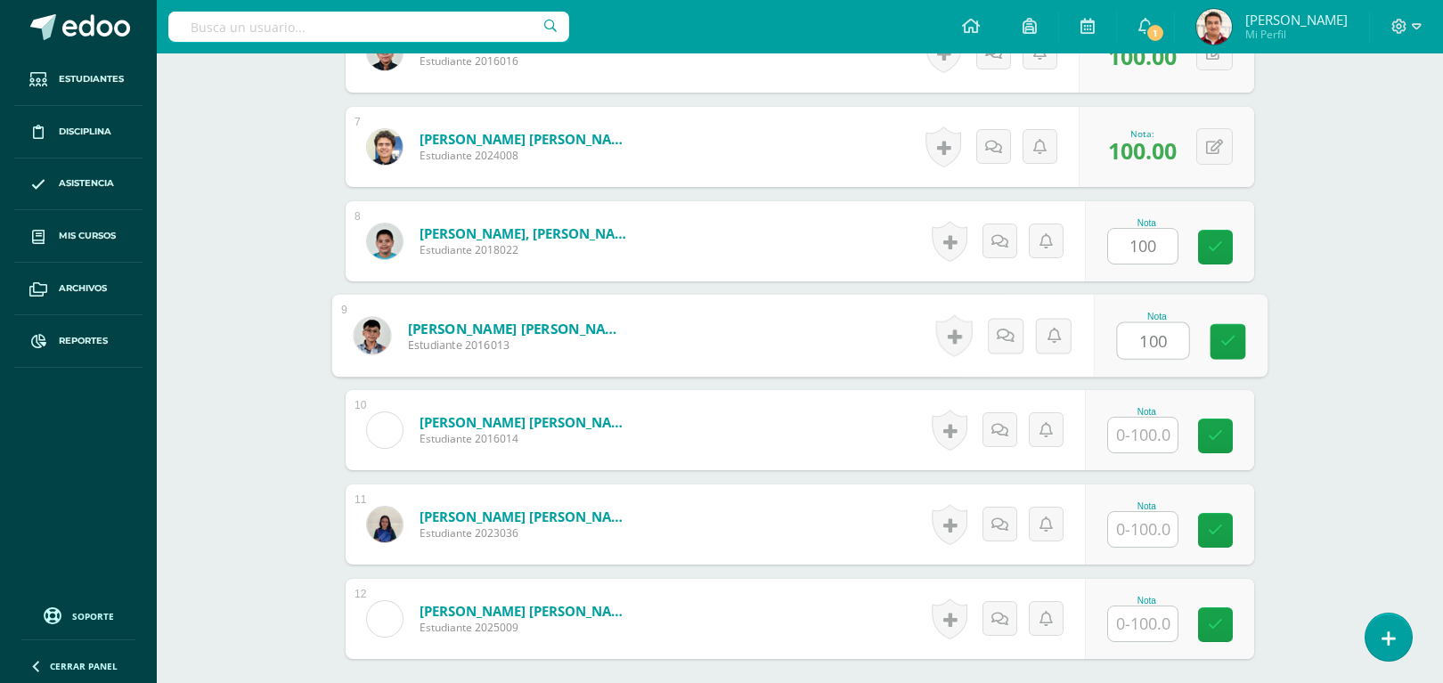
type input "100"
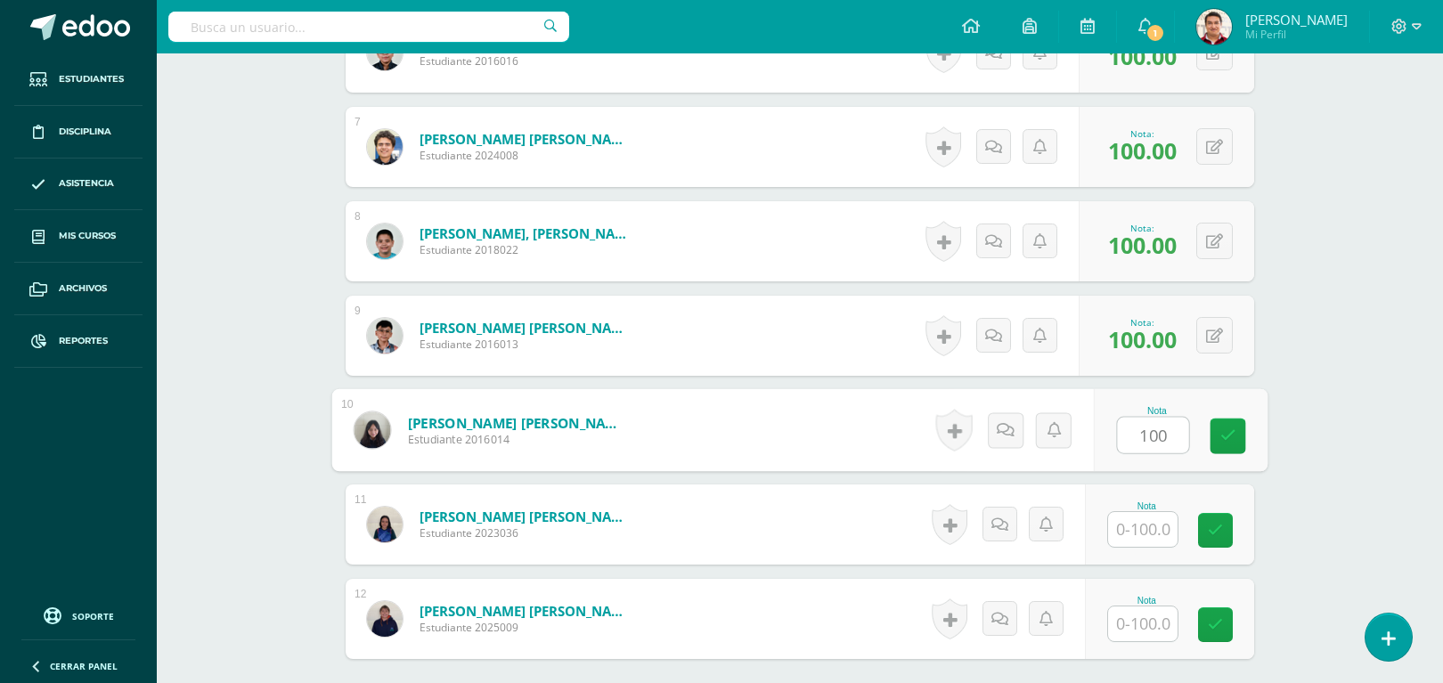
type input "100"
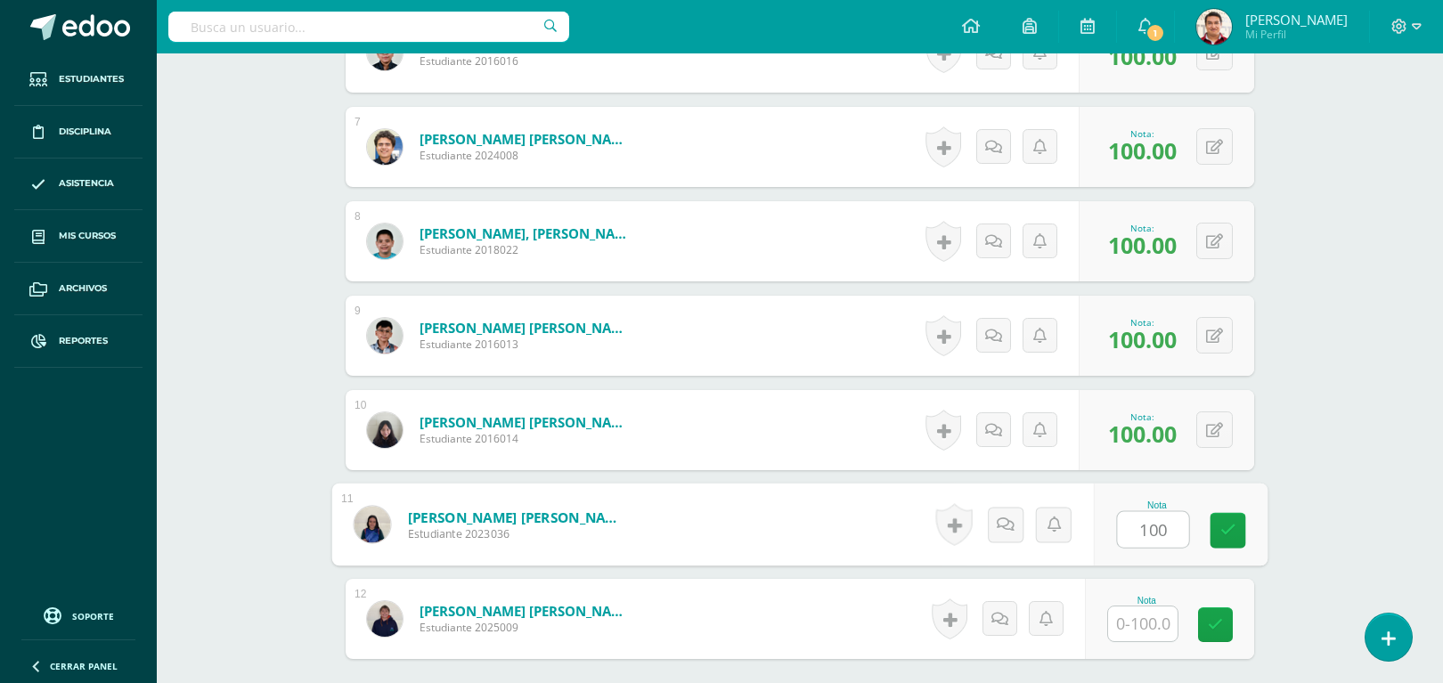
type input "100"
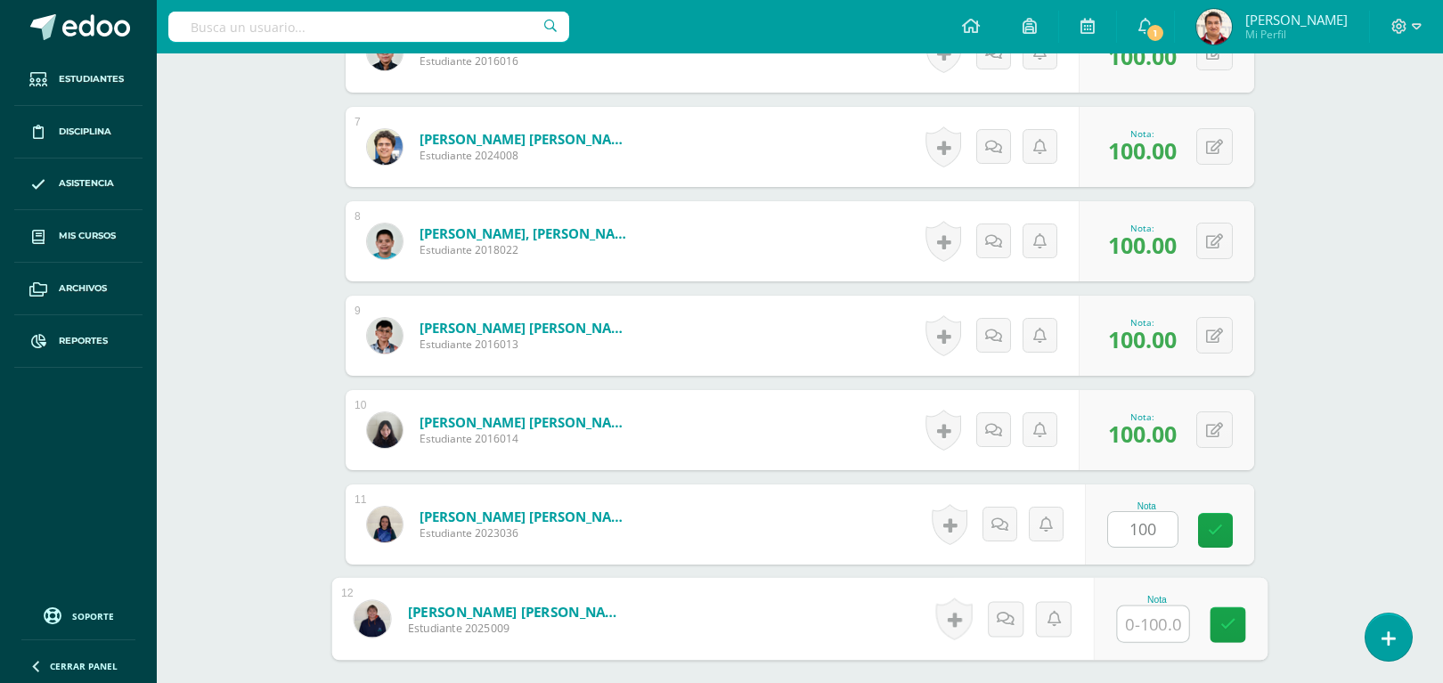
type input "0"
type input "100"
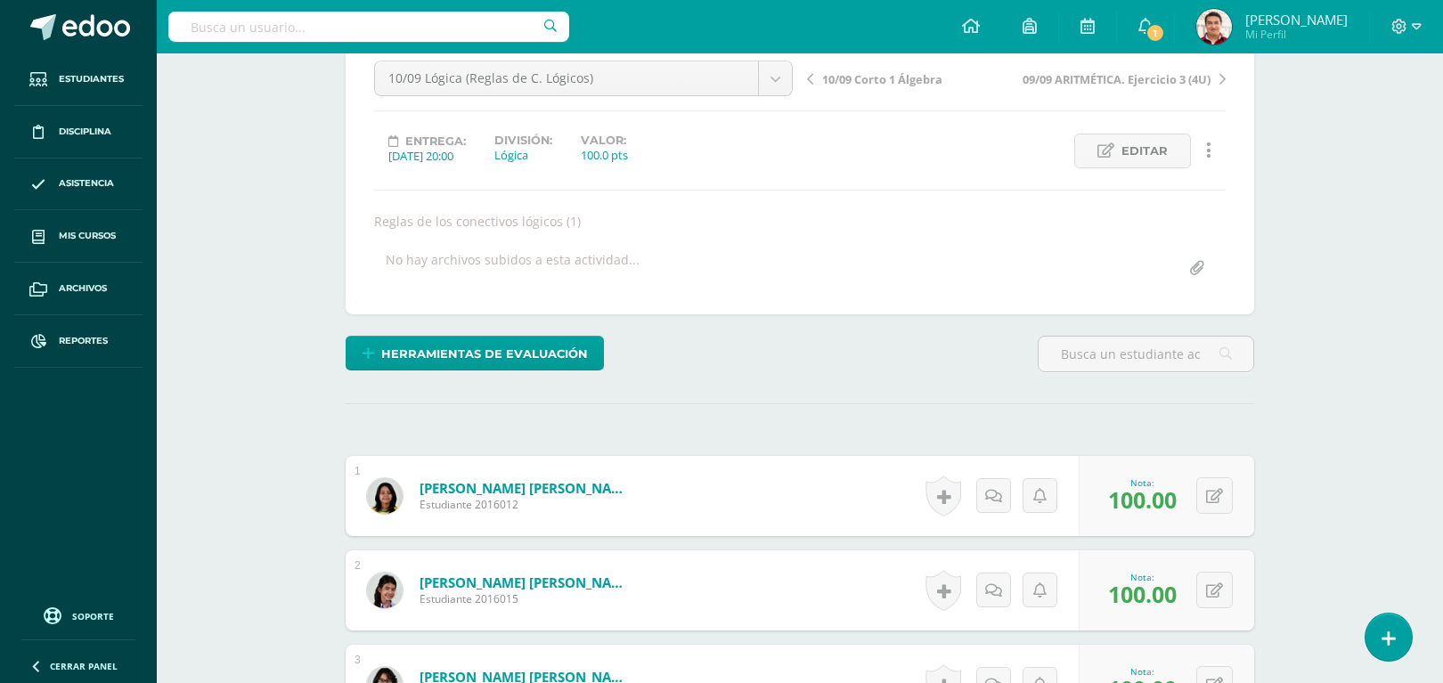
scroll to position [0, 0]
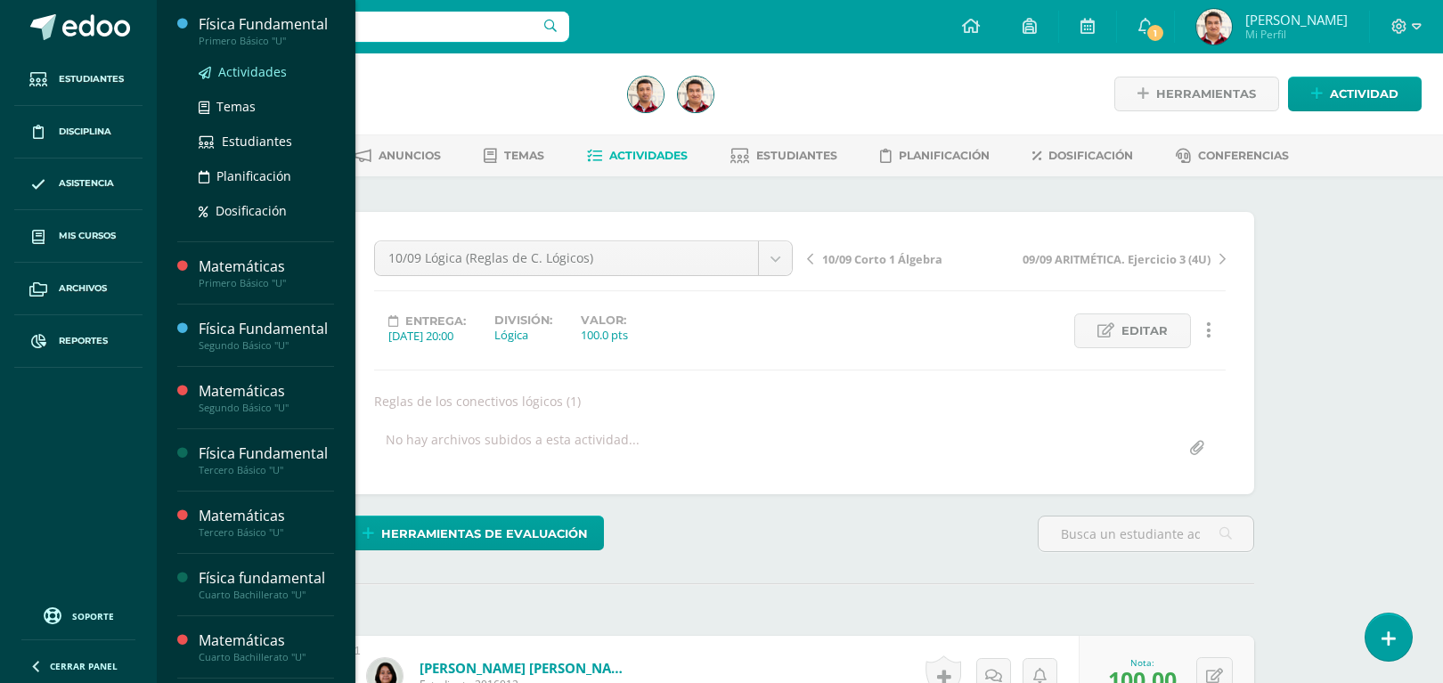
click at [264, 80] on span "Actividades" at bounding box center [252, 71] width 69 height 17
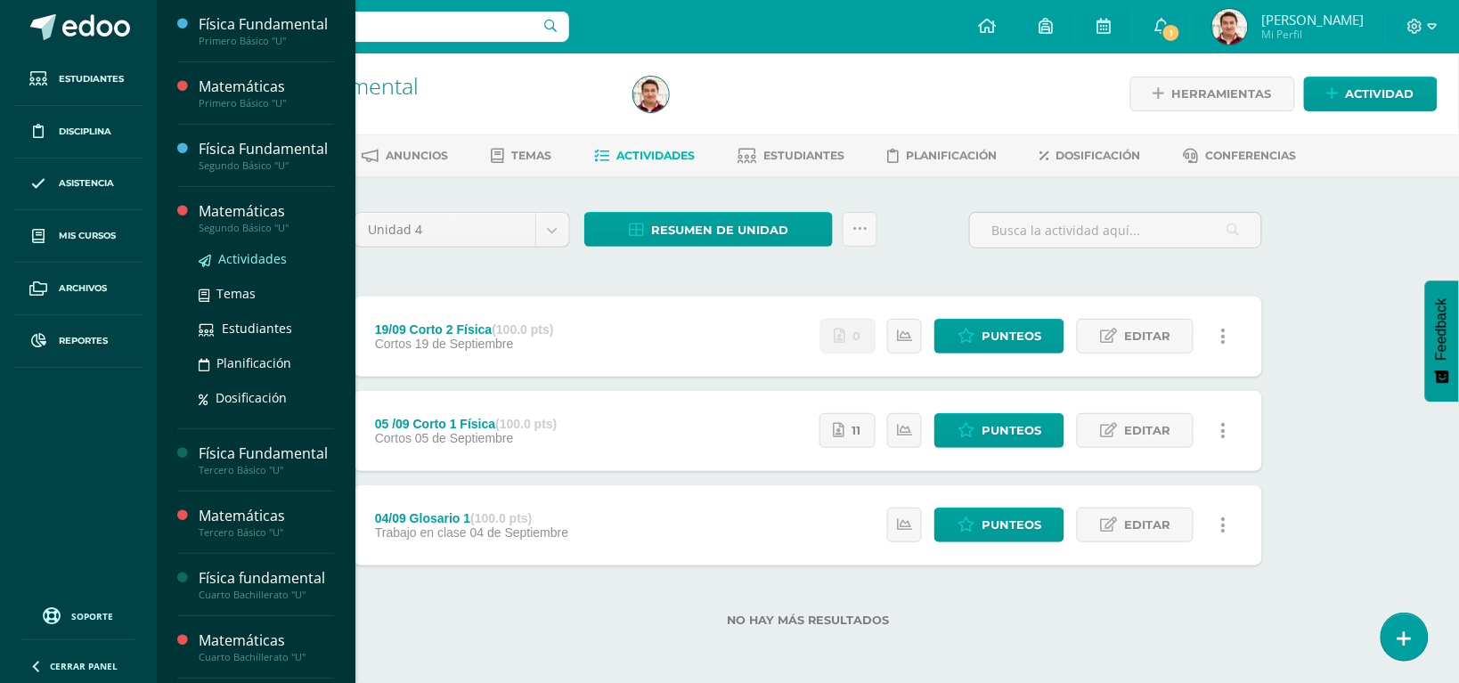
click at [268, 267] on span "Actividades" at bounding box center [252, 258] width 69 height 17
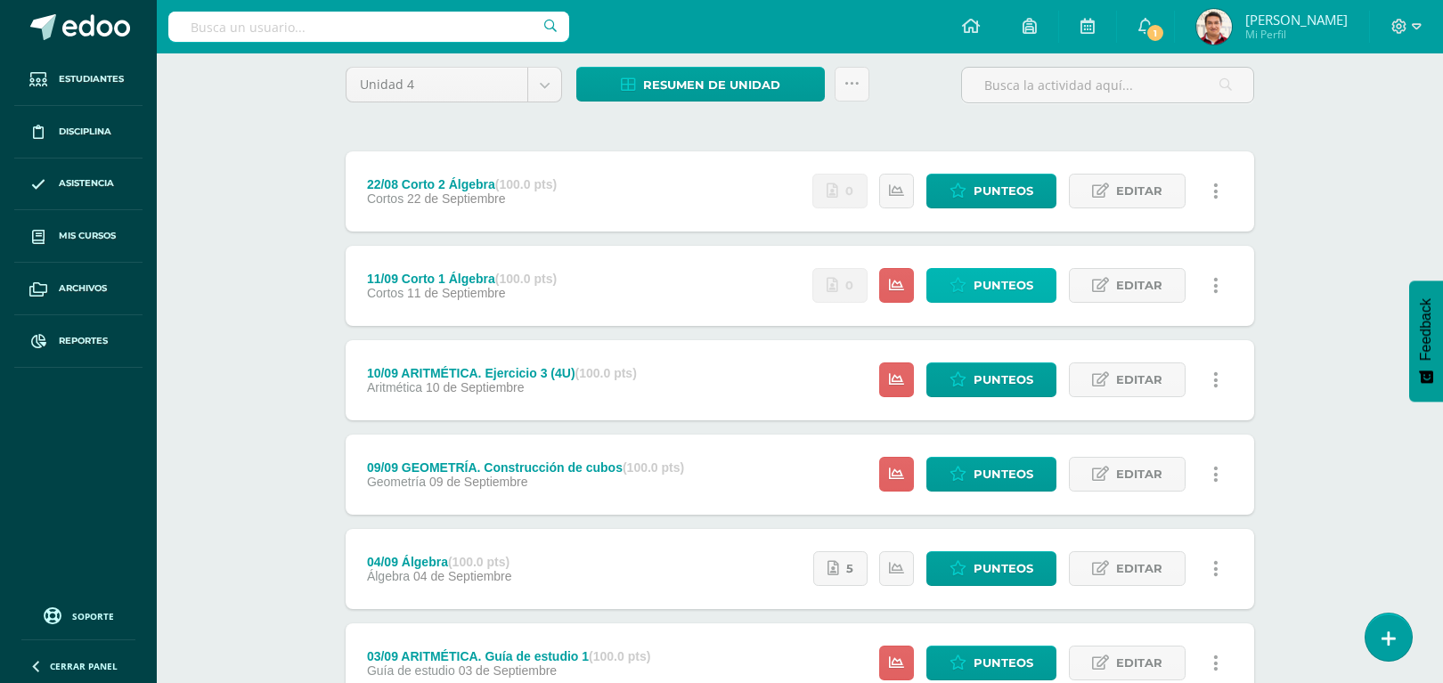
scroll to position [242, 0]
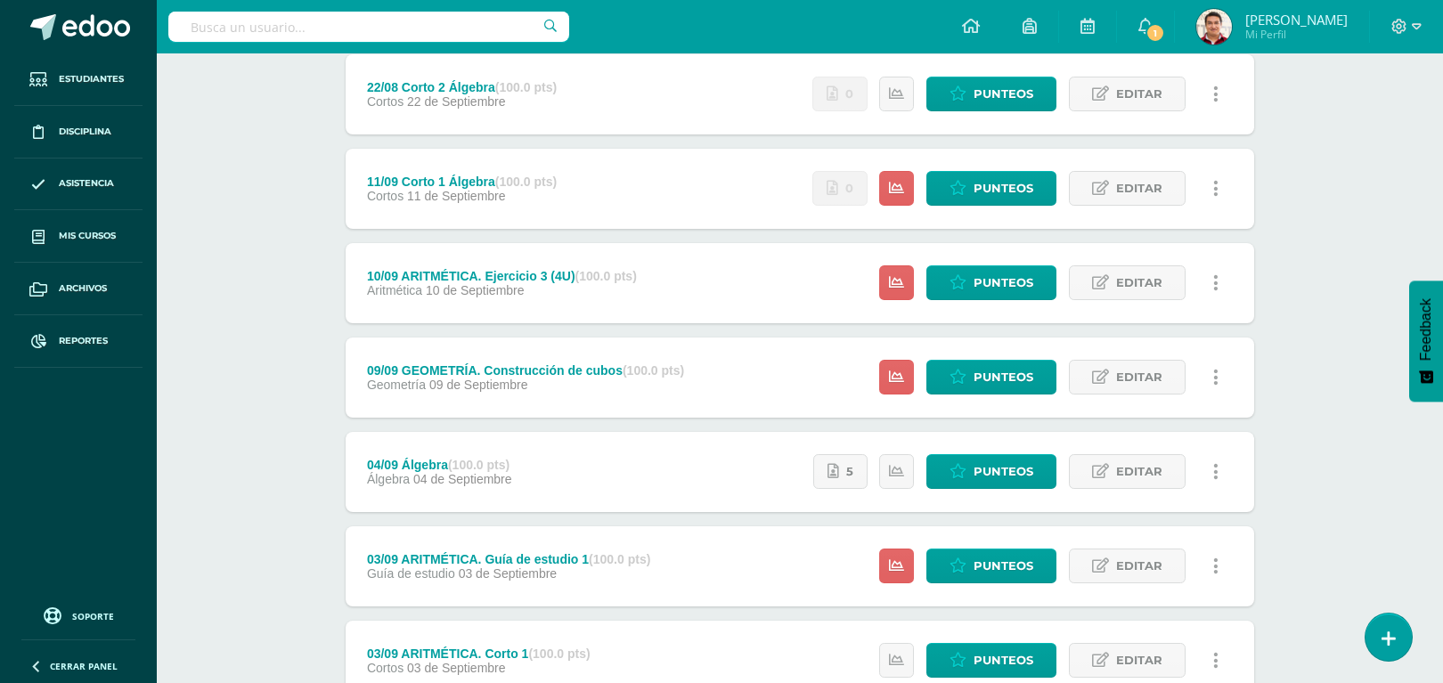
drag, startPoint x: 1002, startPoint y: 287, endPoint x: 291, endPoint y: 290, distance: 710.7
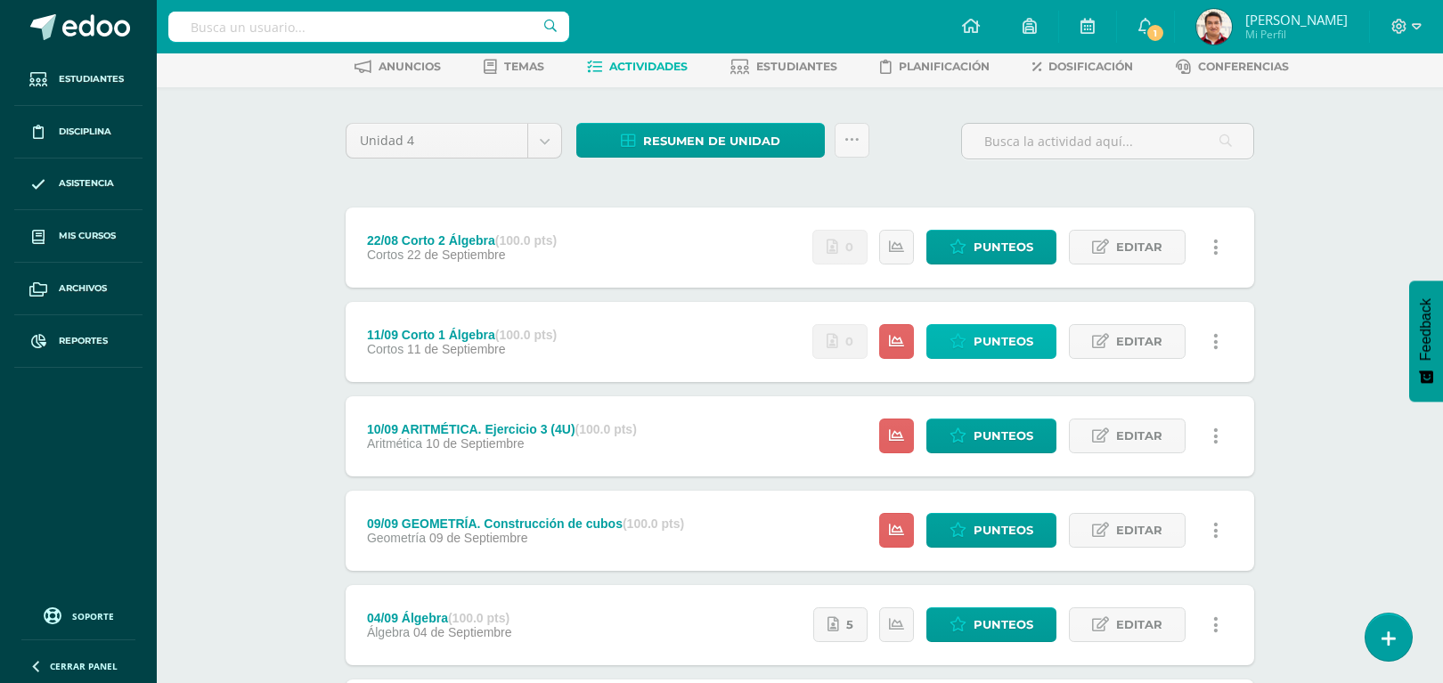
scroll to position [96, 0]
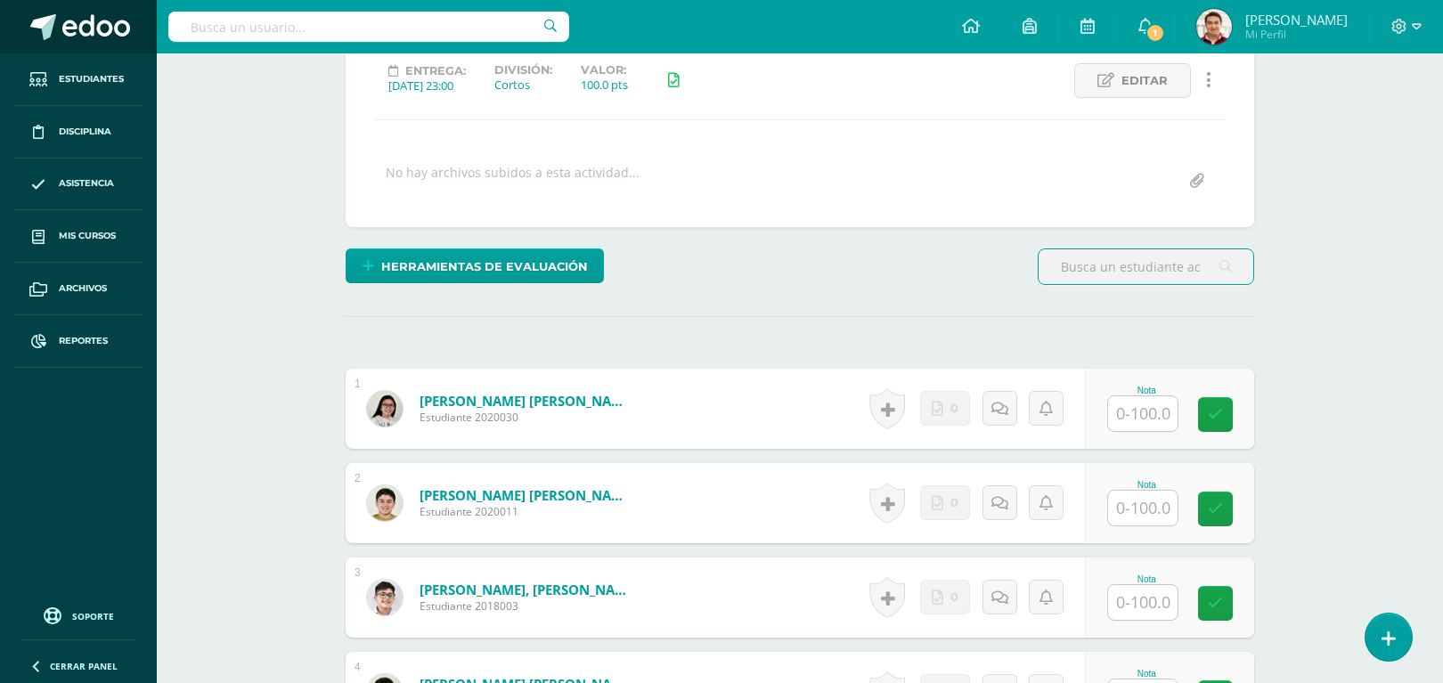
scroll to position [251, 0]
click at [1149, 414] on input "text" at bounding box center [1142, 412] width 69 height 35
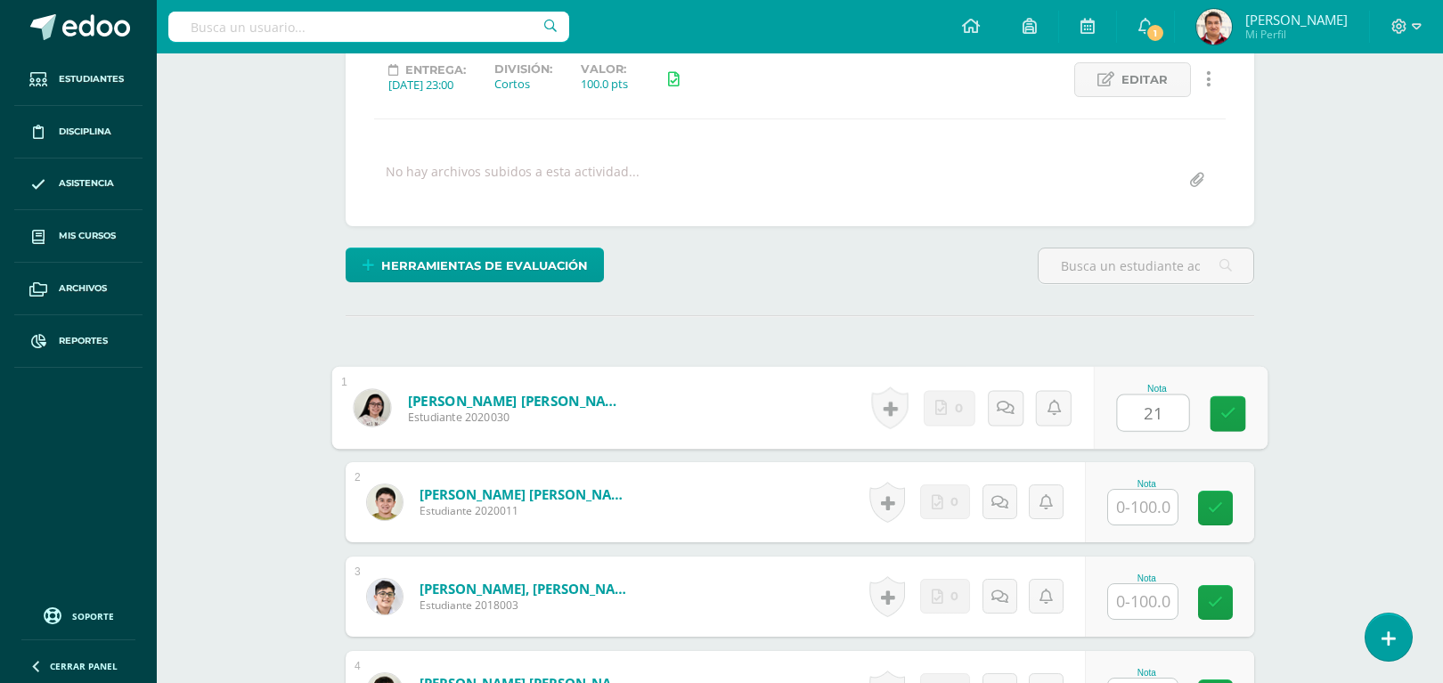
type input "21"
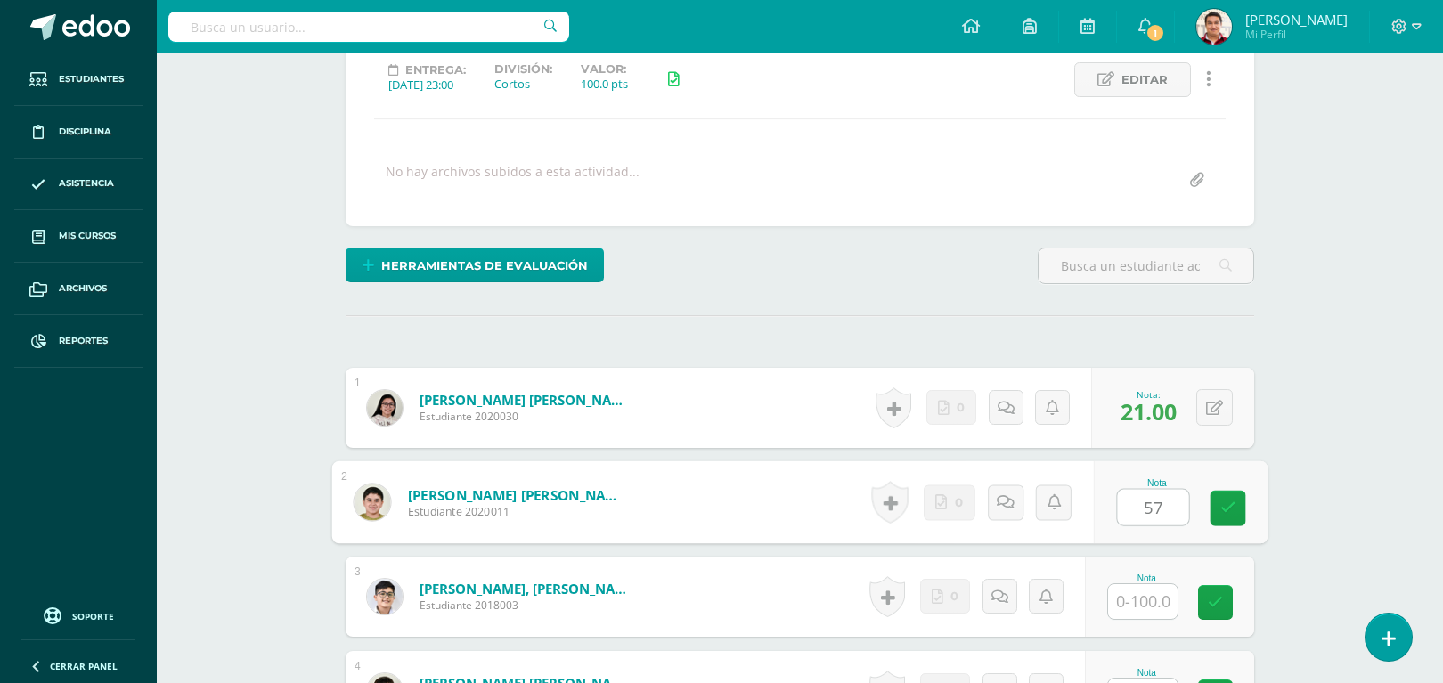
type input "57"
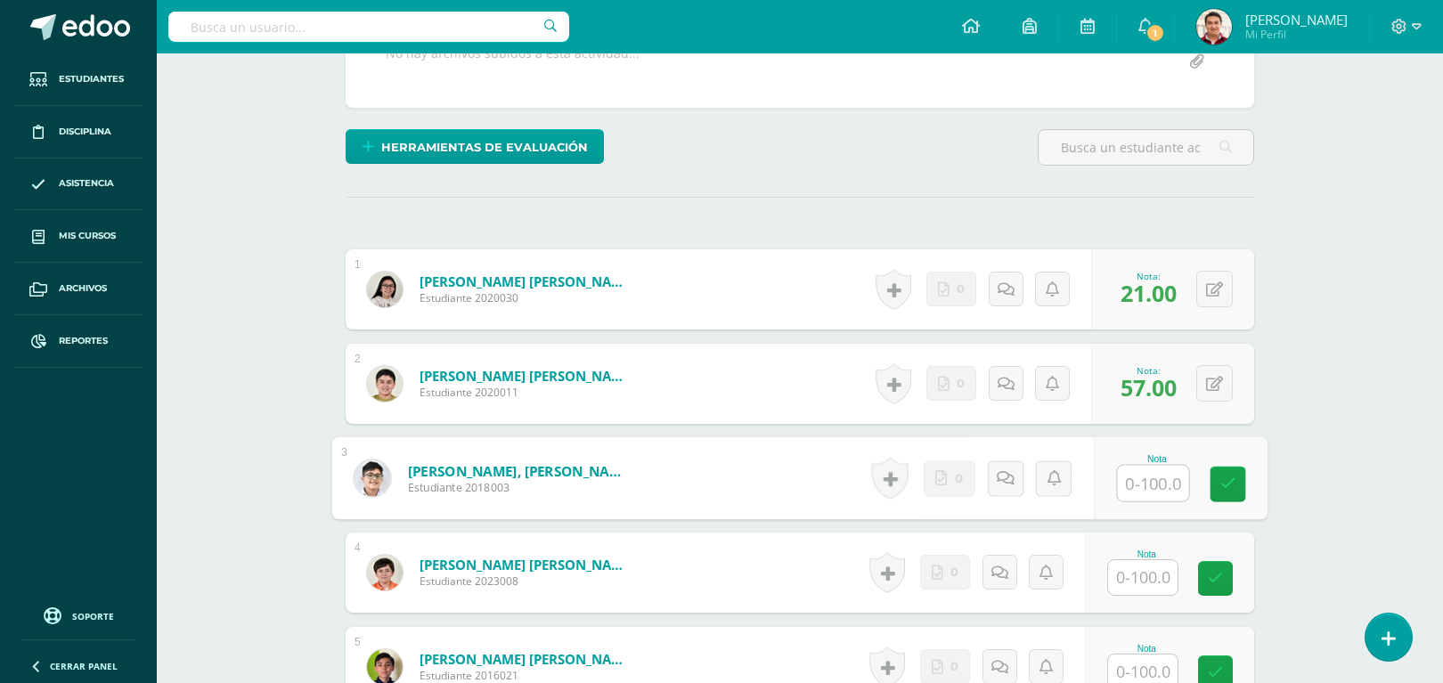
scroll to position [415, 0]
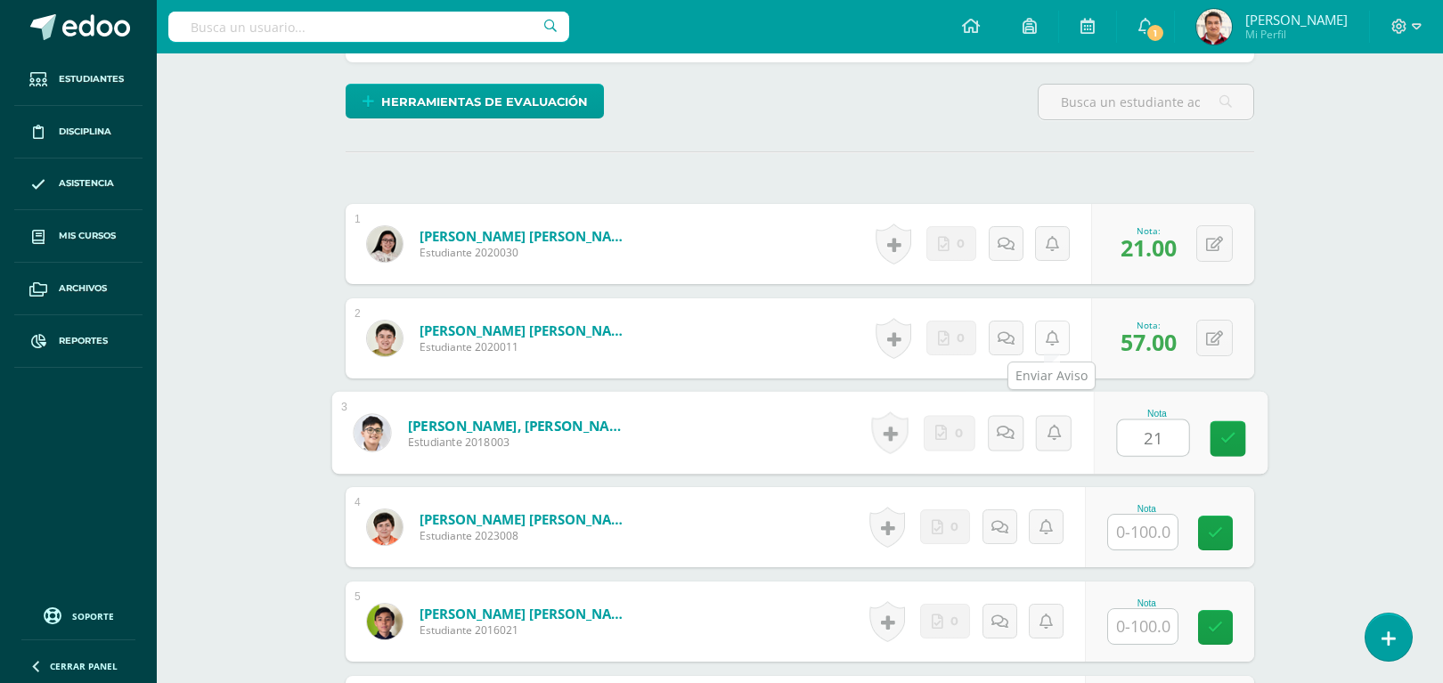
type input "21"
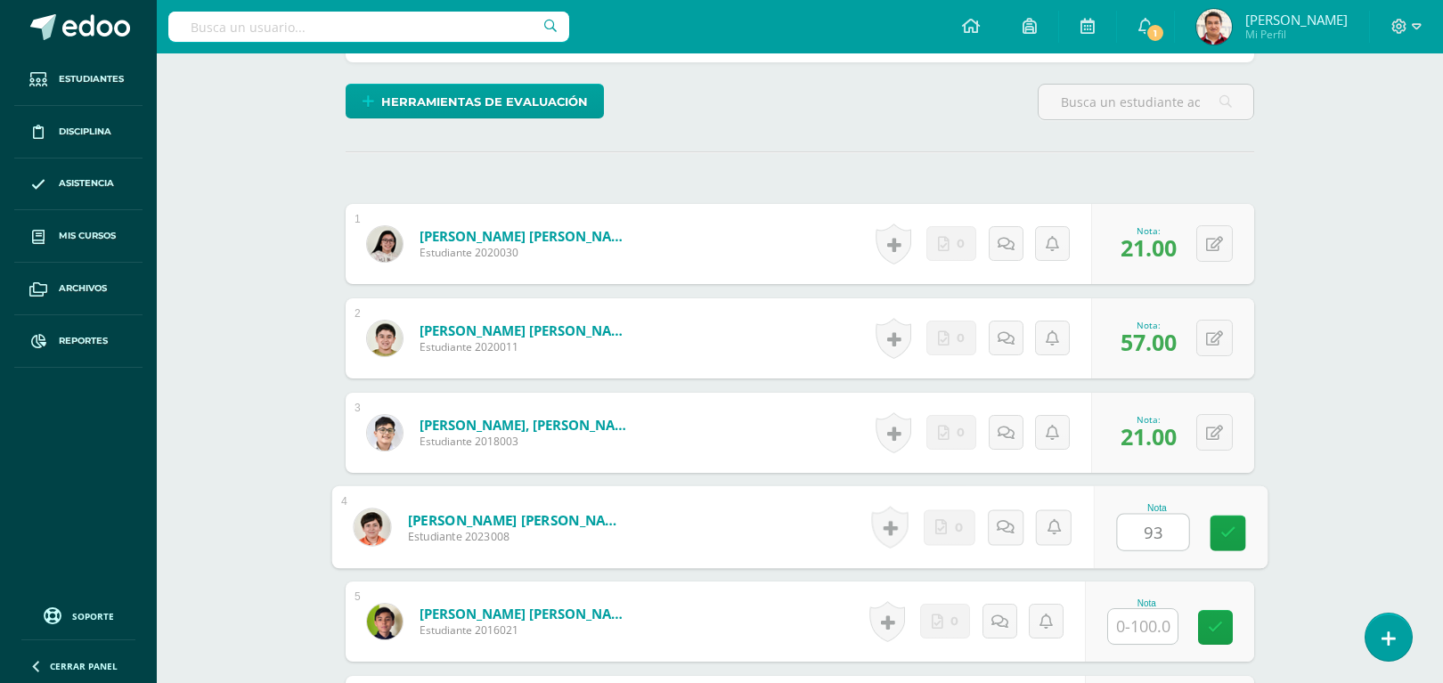
type input "93"
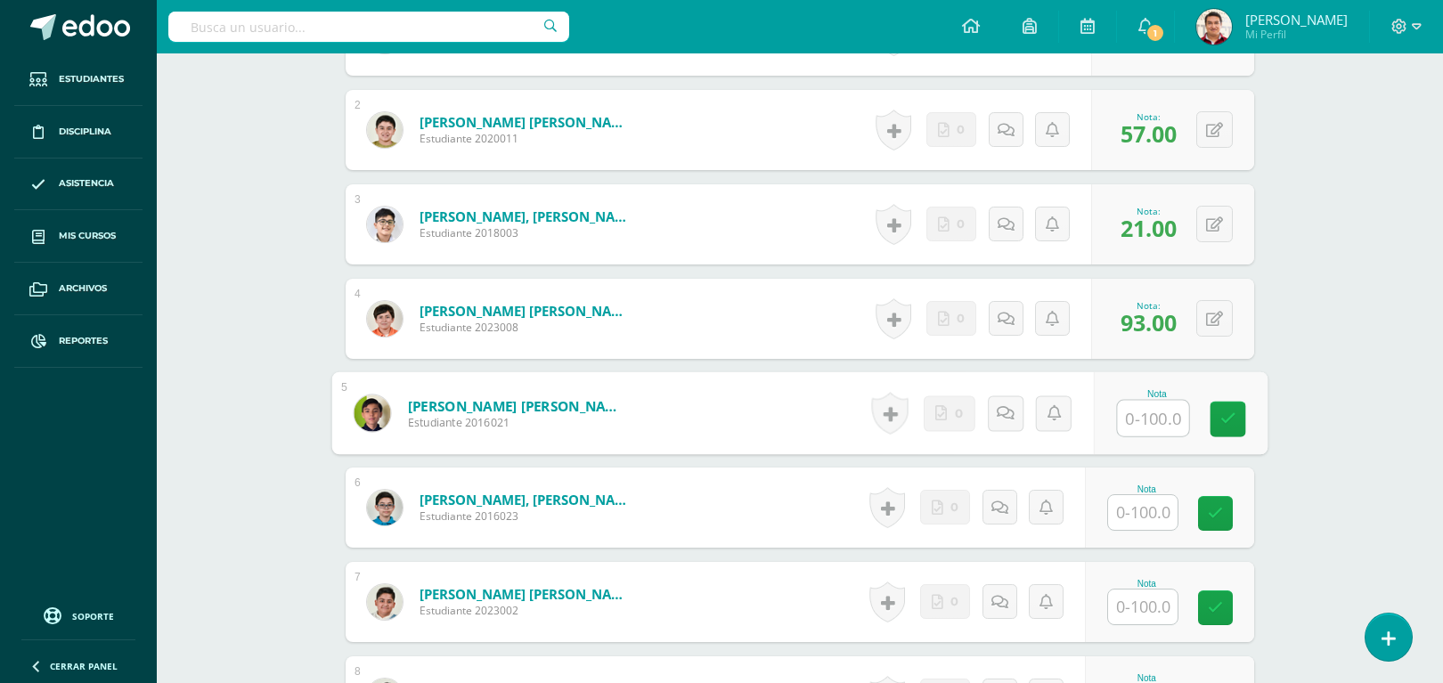
scroll to position [630, 0]
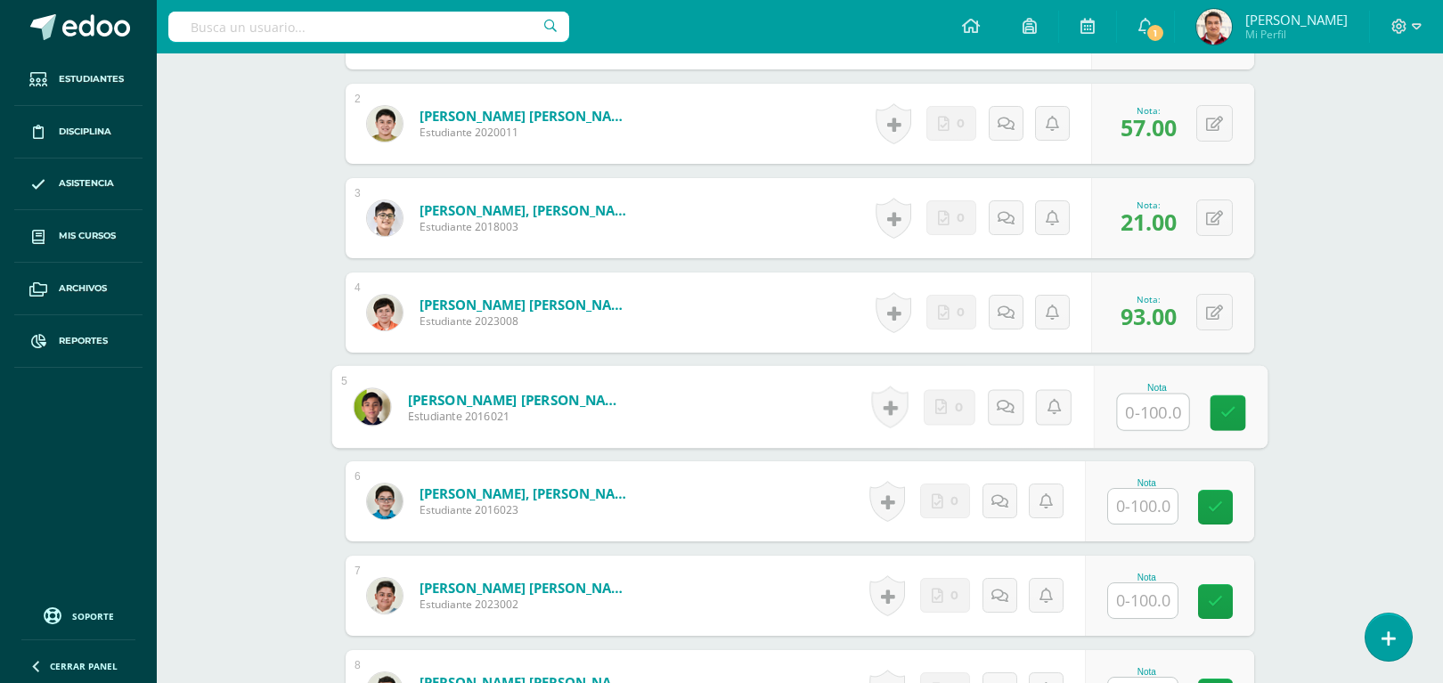
click at [1138, 509] on input "text" at bounding box center [1142, 506] width 69 height 35
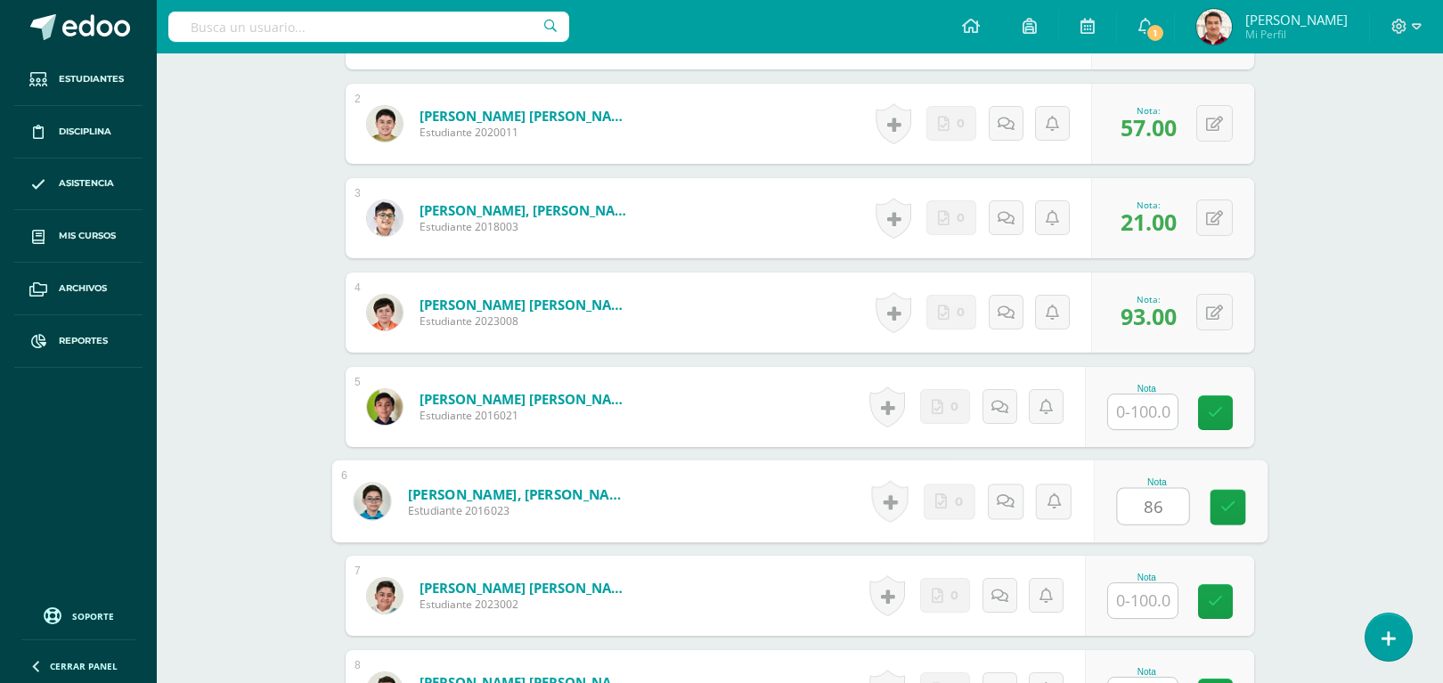
type input "86"
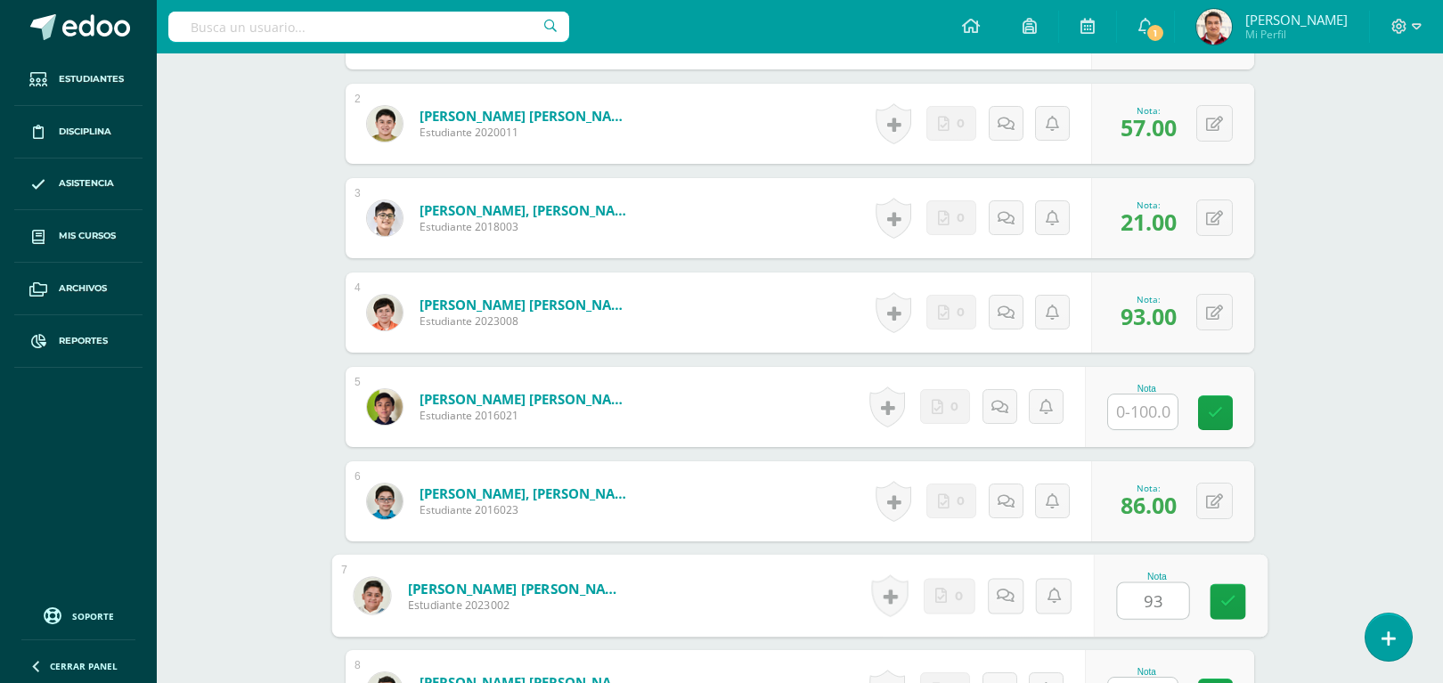
type input "93"
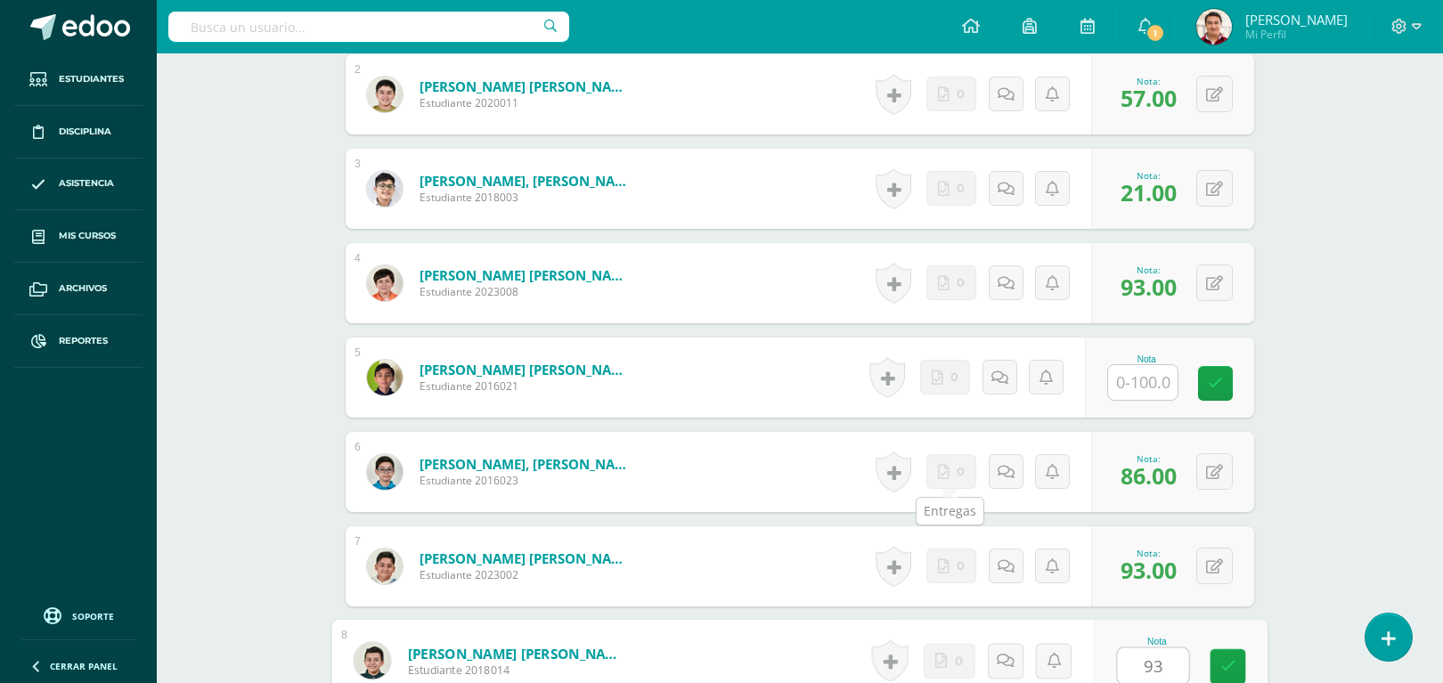
type input "93"
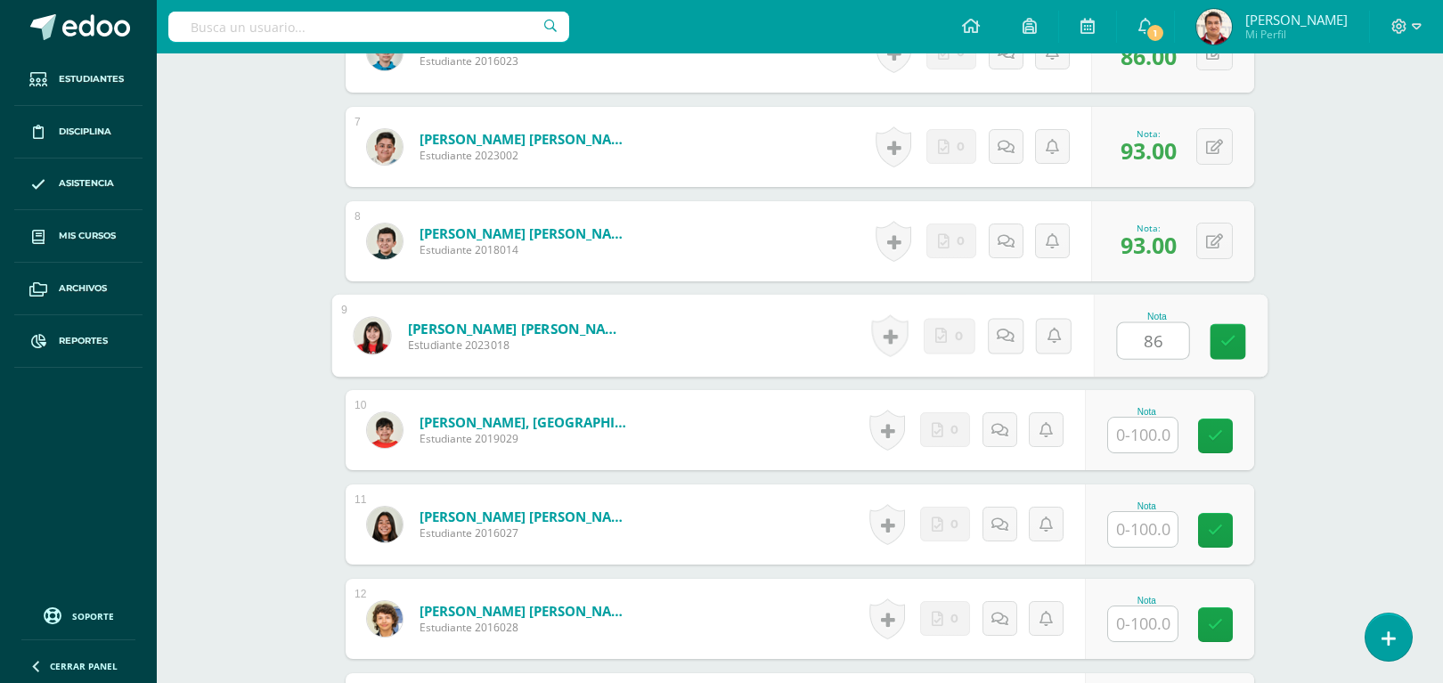
type input "86"
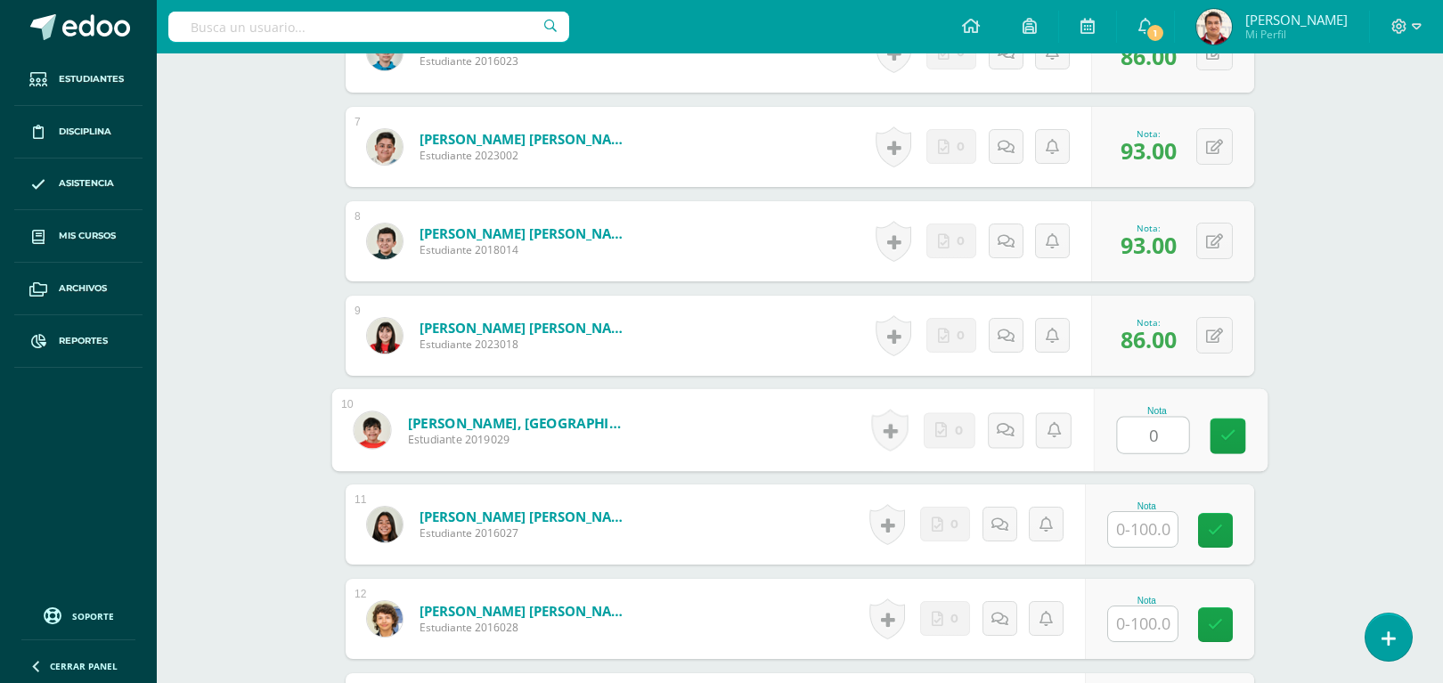
type input "0"
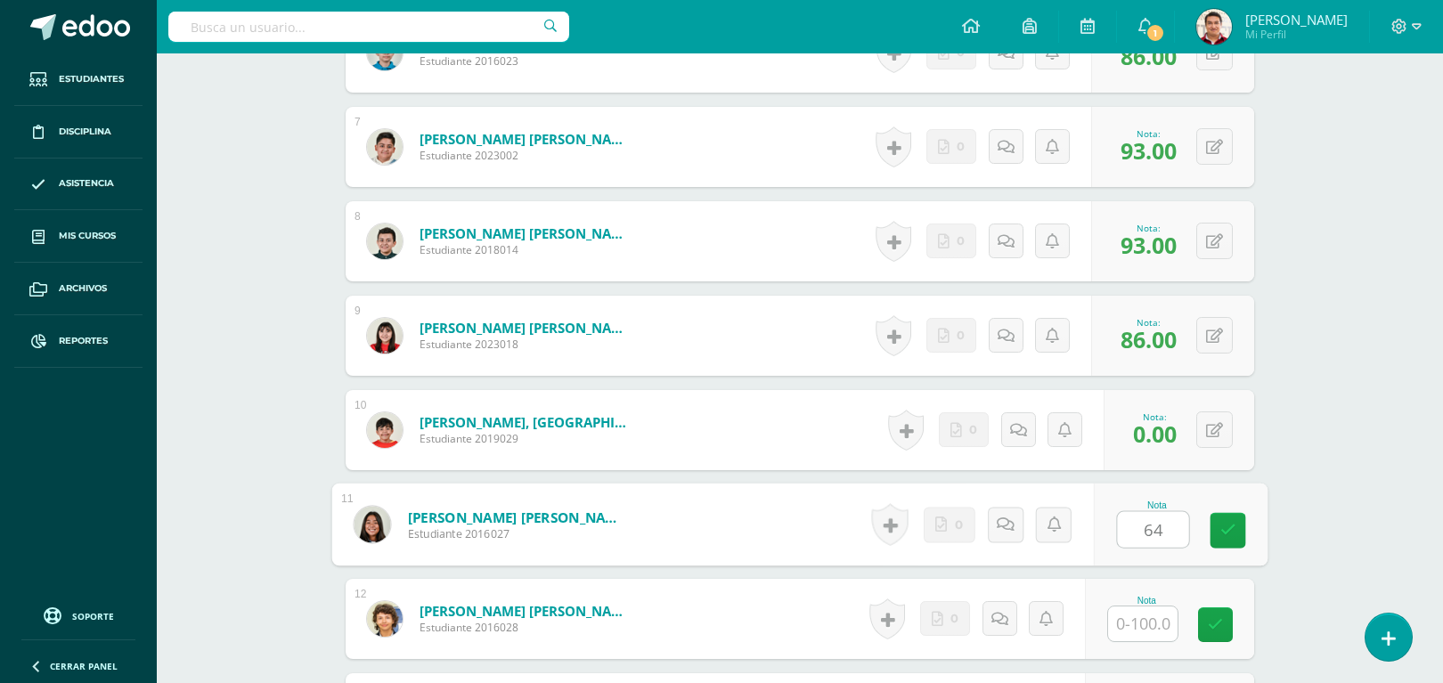
type input "64"
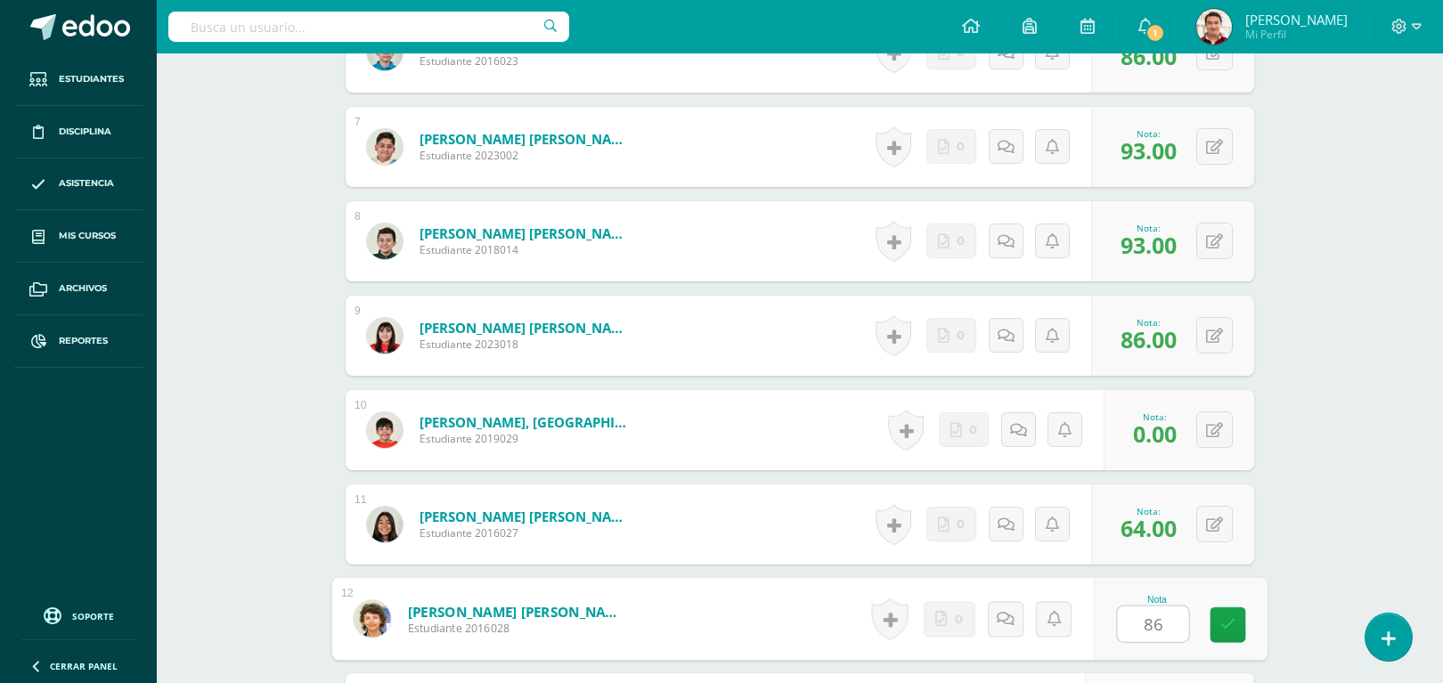
type input "86"
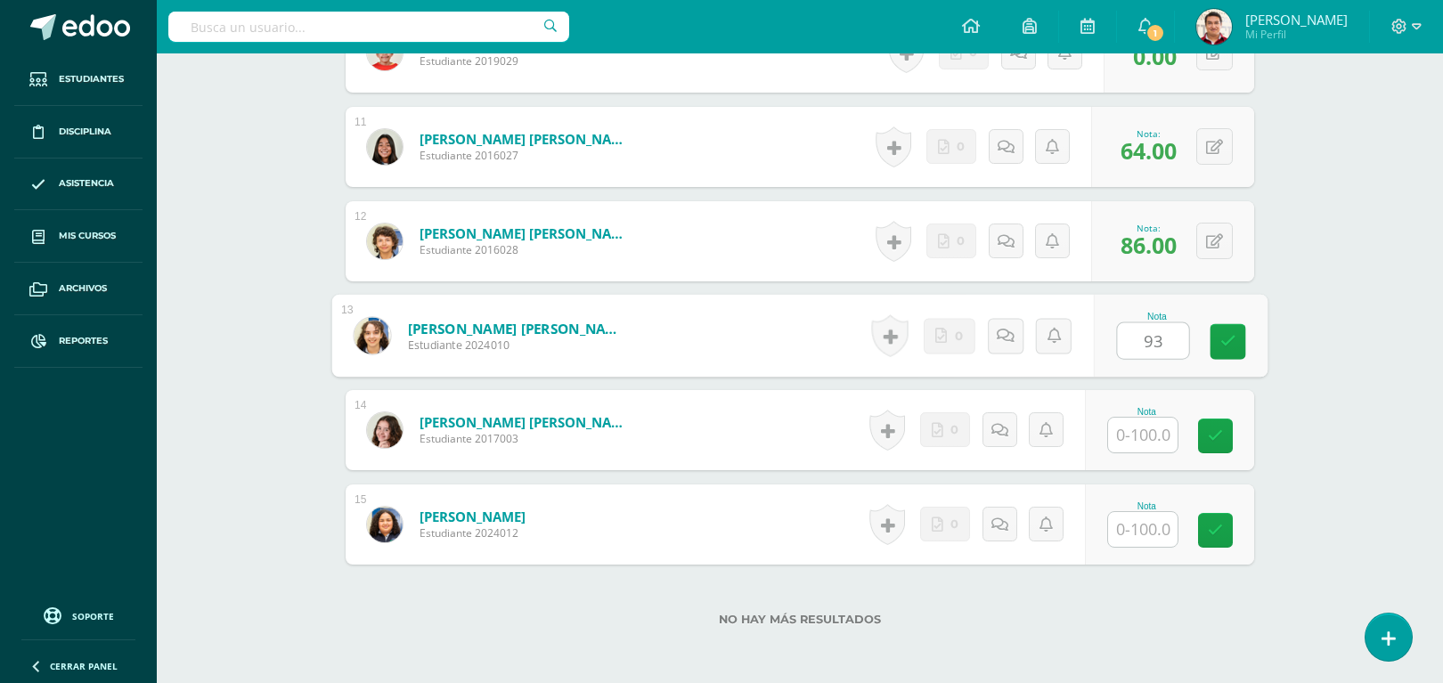
type input "93"
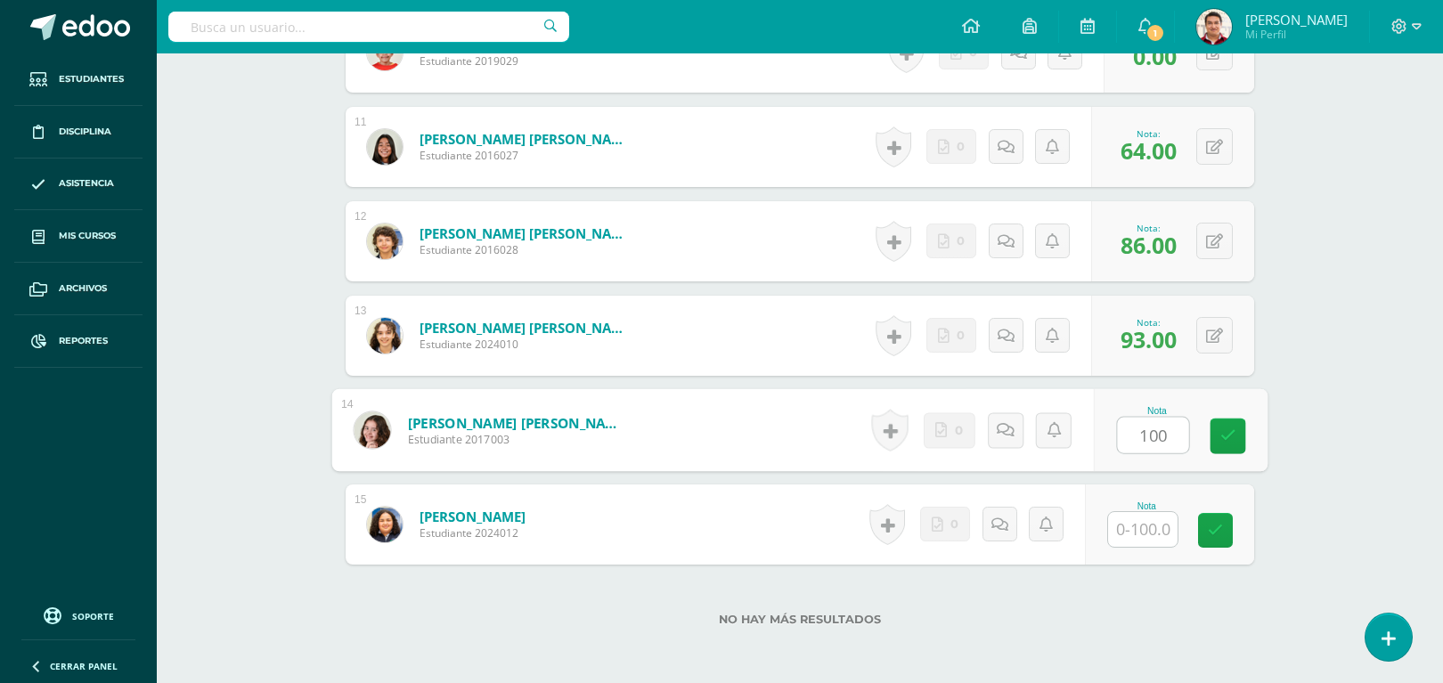
type input "100"
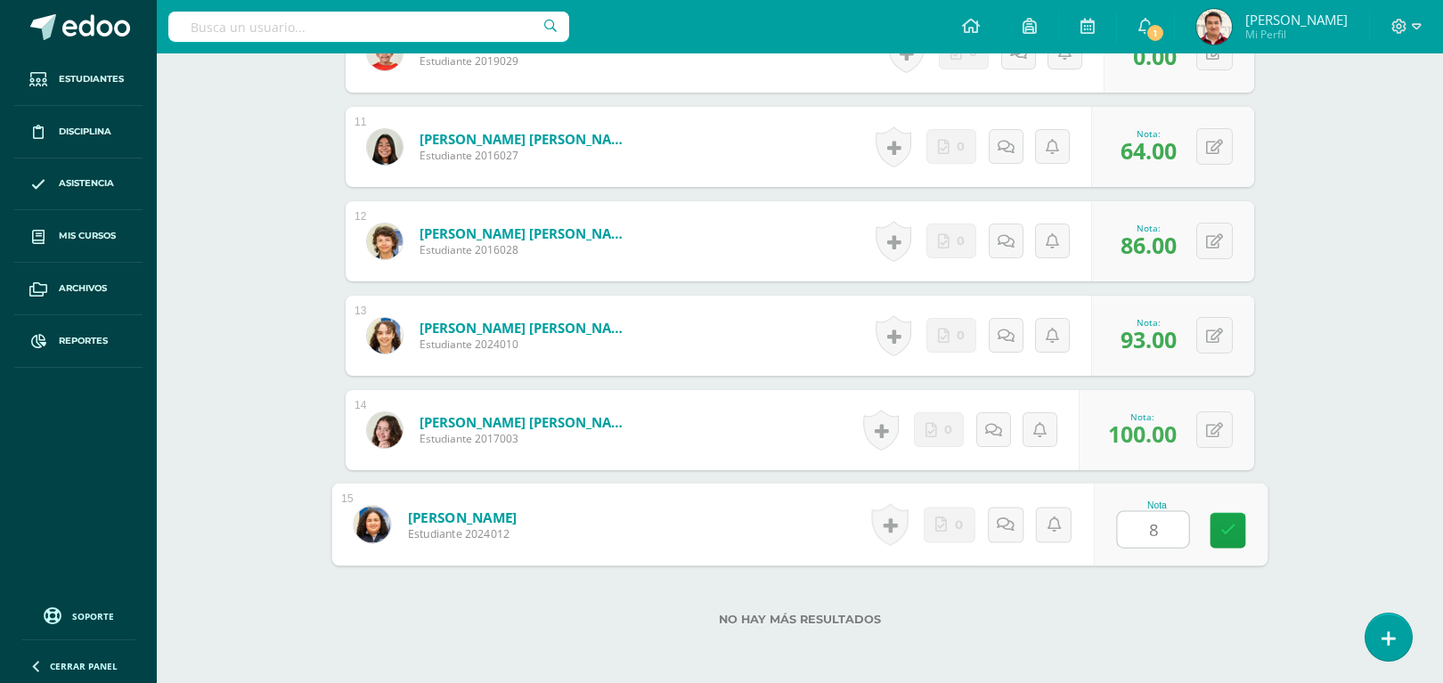
type input "86"
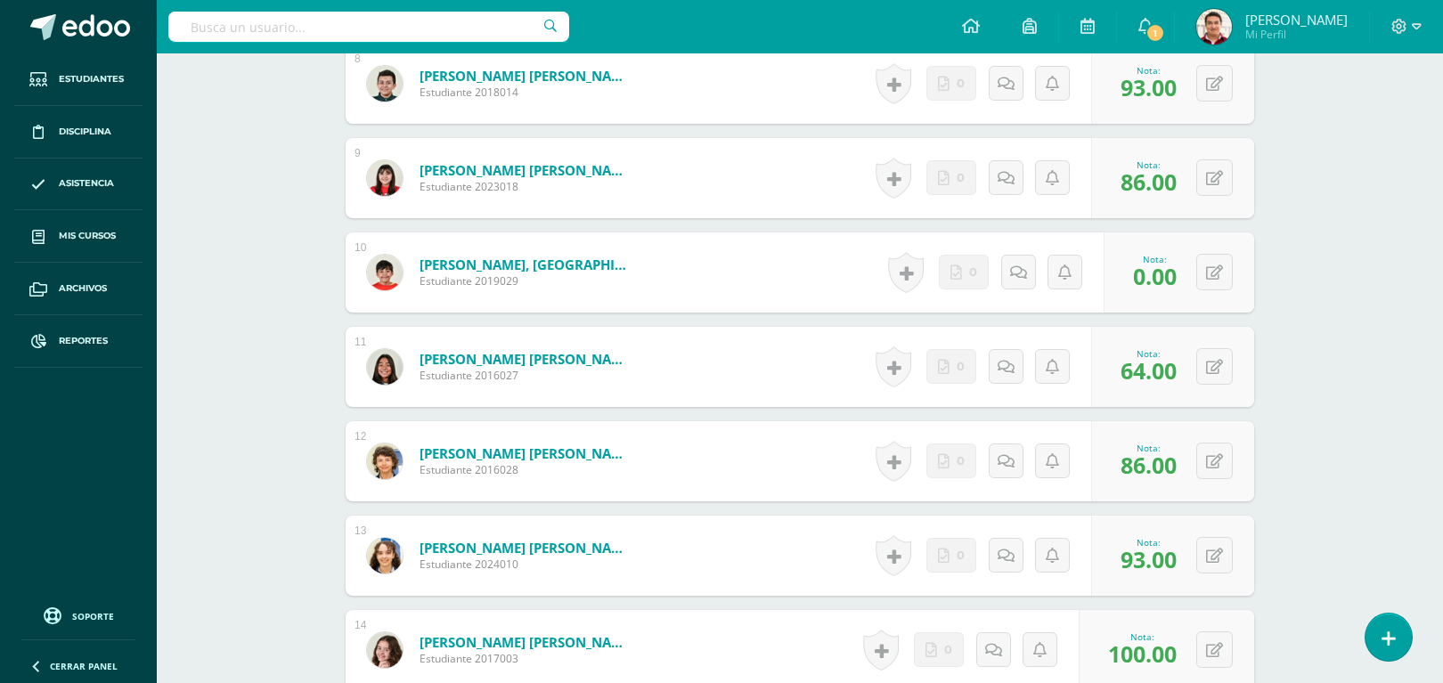
scroll to position [1174, 0]
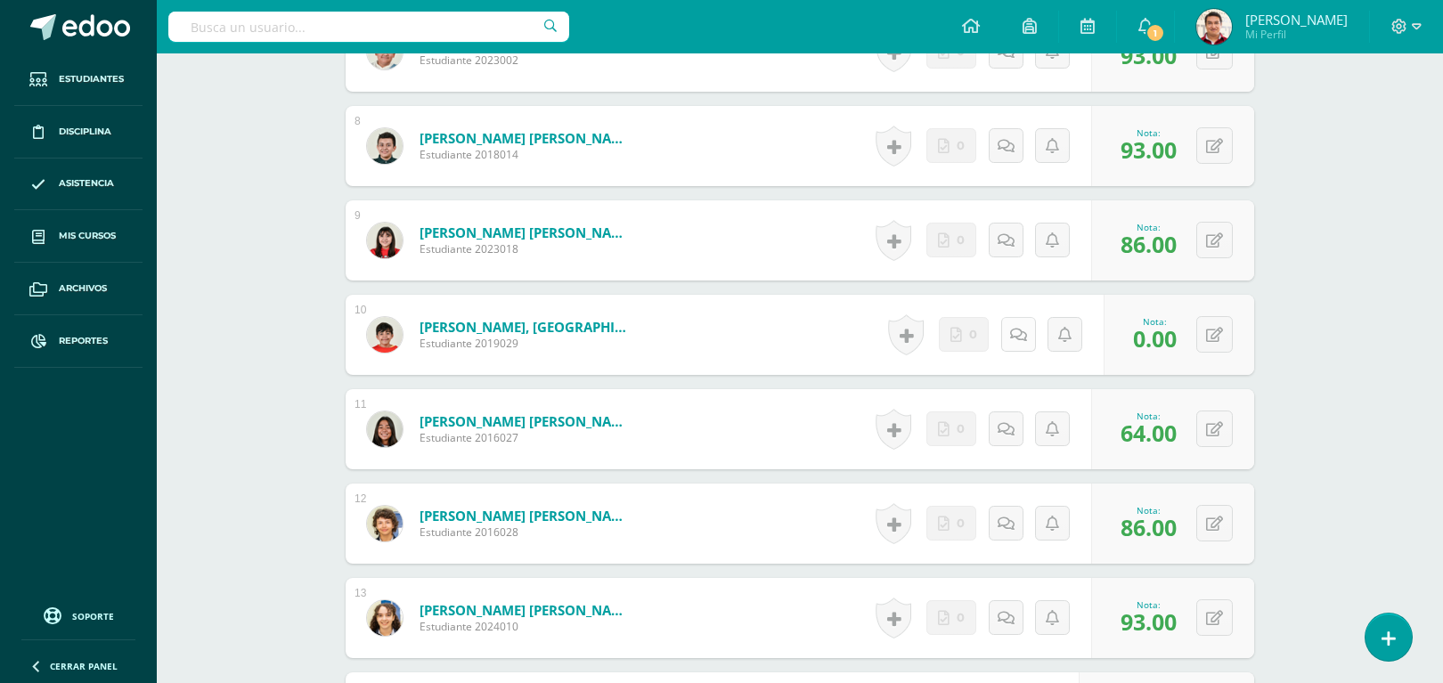
click at [1027, 343] on link at bounding box center [1018, 334] width 35 height 35
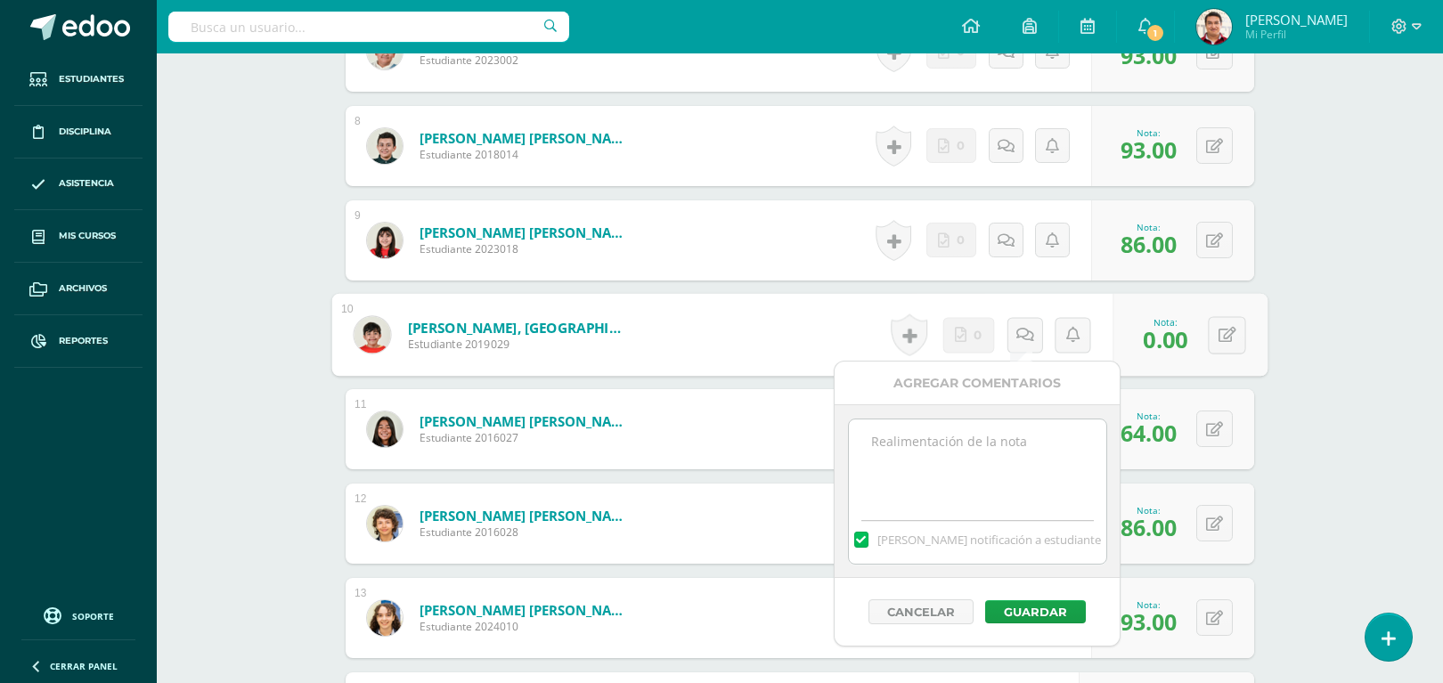
click at [1000, 432] on textarea at bounding box center [977, 463] width 257 height 89
type textarea "Revisar la retroalimentación de ALEKS"
click at [1053, 606] on button "Guardar" at bounding box center [1035, 611] width 101 height 23
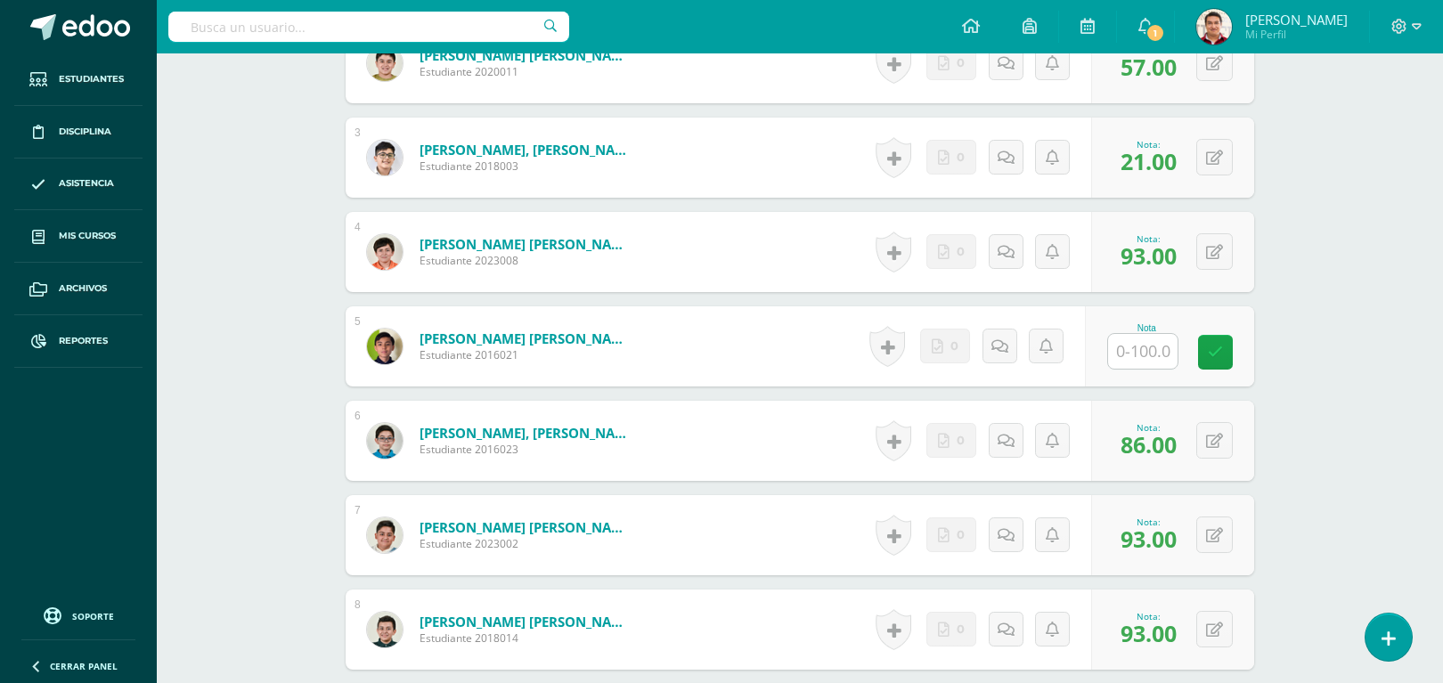
scroll to position [0, 0]
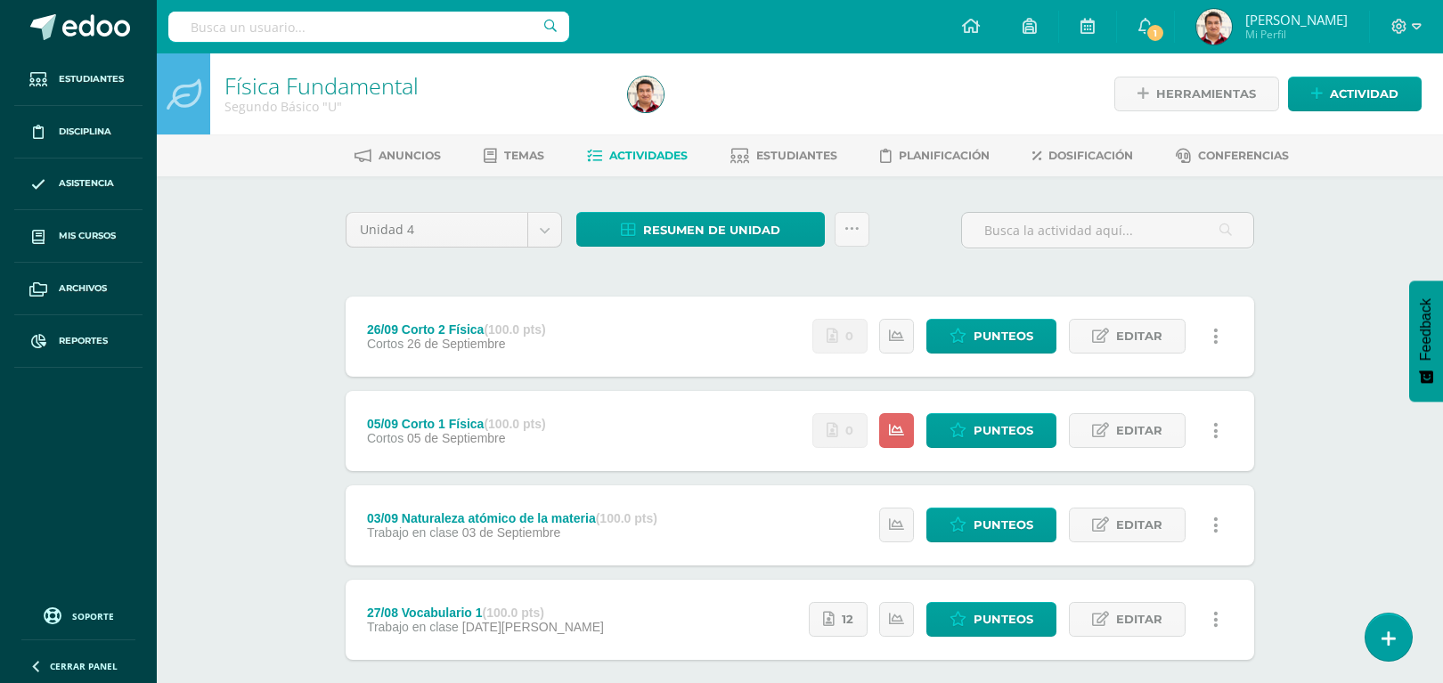
click at [989, 379] on div "26/09 Corto 2 Física (100.0 pts) [GEOGRAPHIC_DATA] [DATE] Estatus de Actividad:…" at bounding box center [800, 478] width 908 height 363
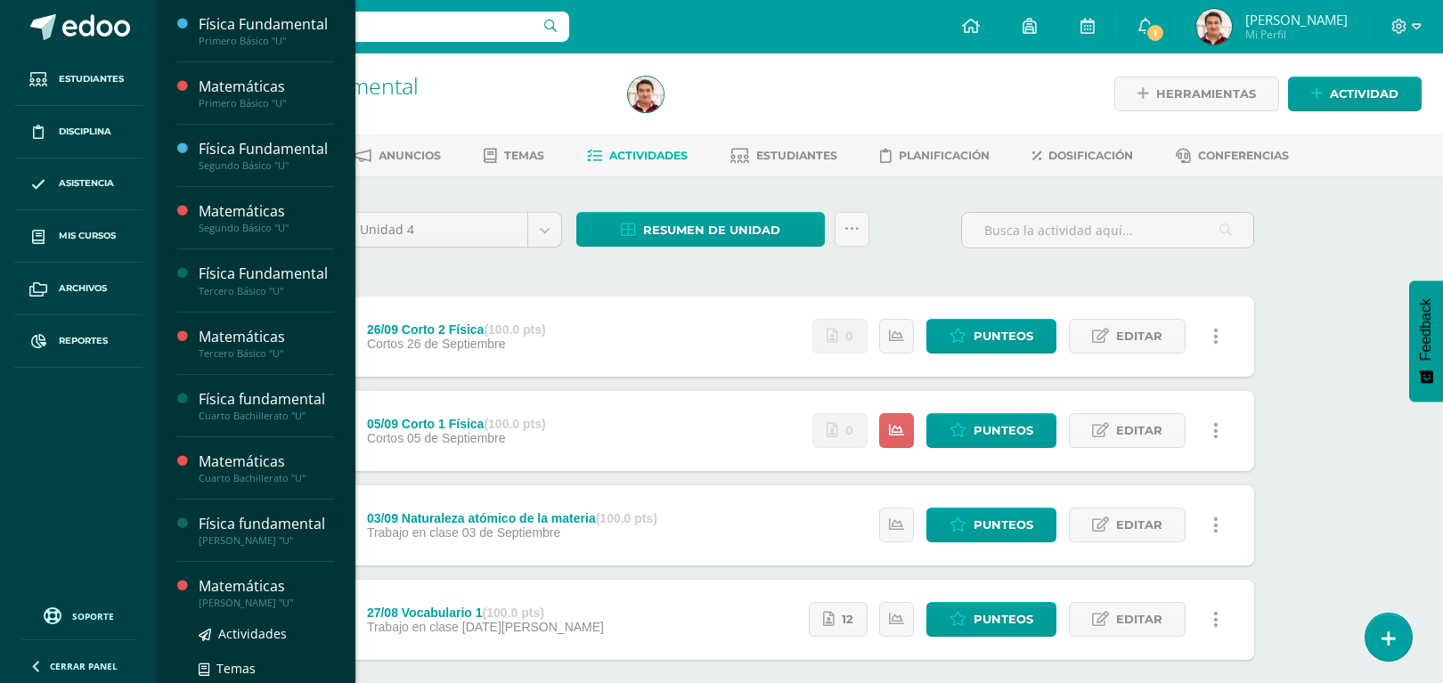
click at [234, 633] on div "Física Fundamental Primero Básico "U" Actividades Temas Estudiantes Planificaci…" at bounding box center [256, 341] width 200 height 683
drag, startPoint x: 234, startPoint y: 633, endPoint x: 334, endPoint y: 347, distance: 302.8
click at [334, 347] on div "Física Fundamental Primero Básico "U" Actividades Temas Estudiantes Planificaci…" at bounding box center [256, 341] width 200 height 683
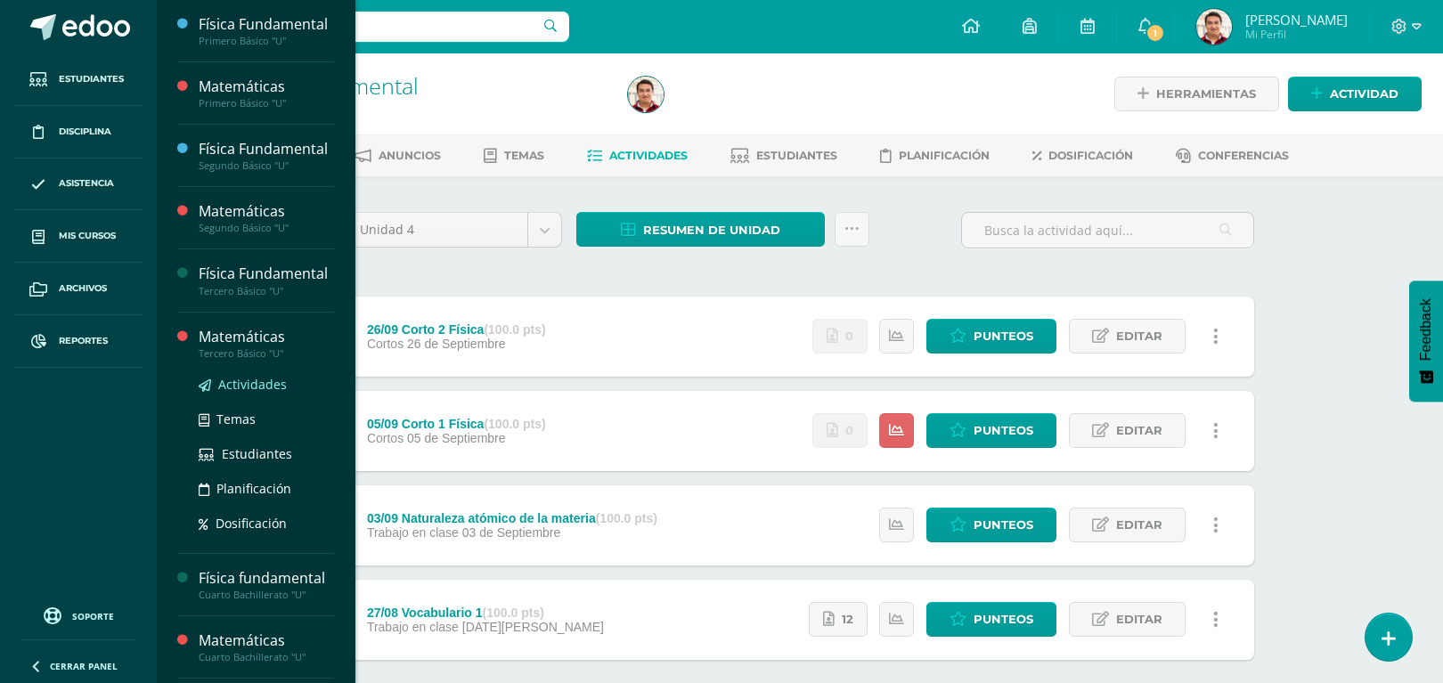
click at [258, 393] on span "Actividades" at bounding box center [252, 384] width 69 height 17
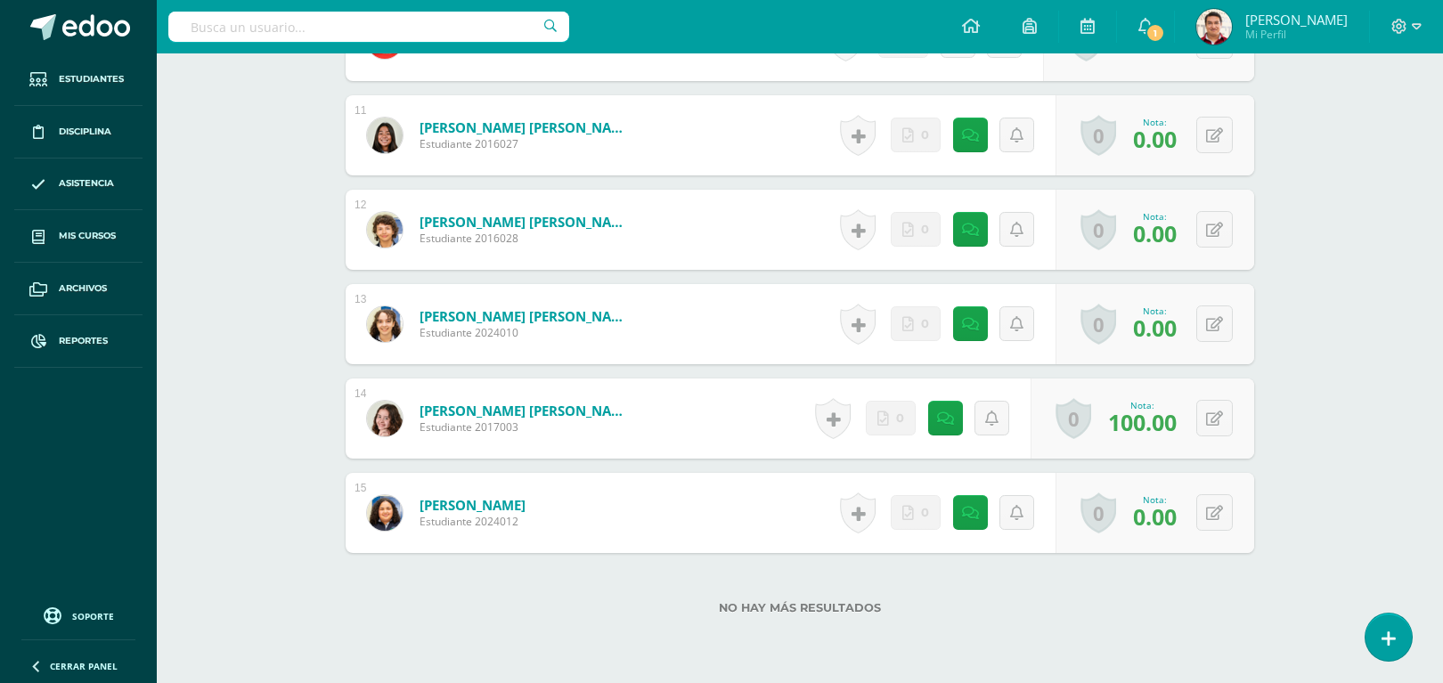
scroll to position [1490, 0]
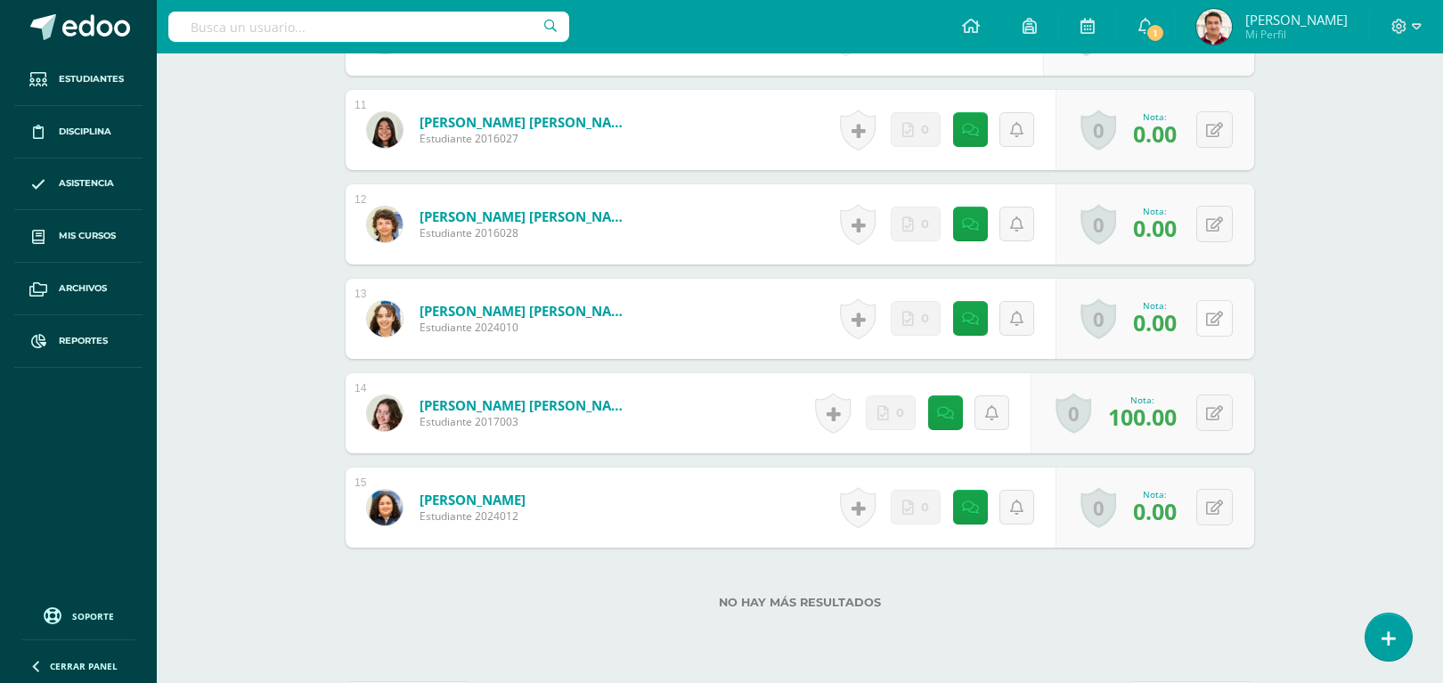
click at [1218, 323] on icon at bounding box center [1214, 319] width 17 height 15
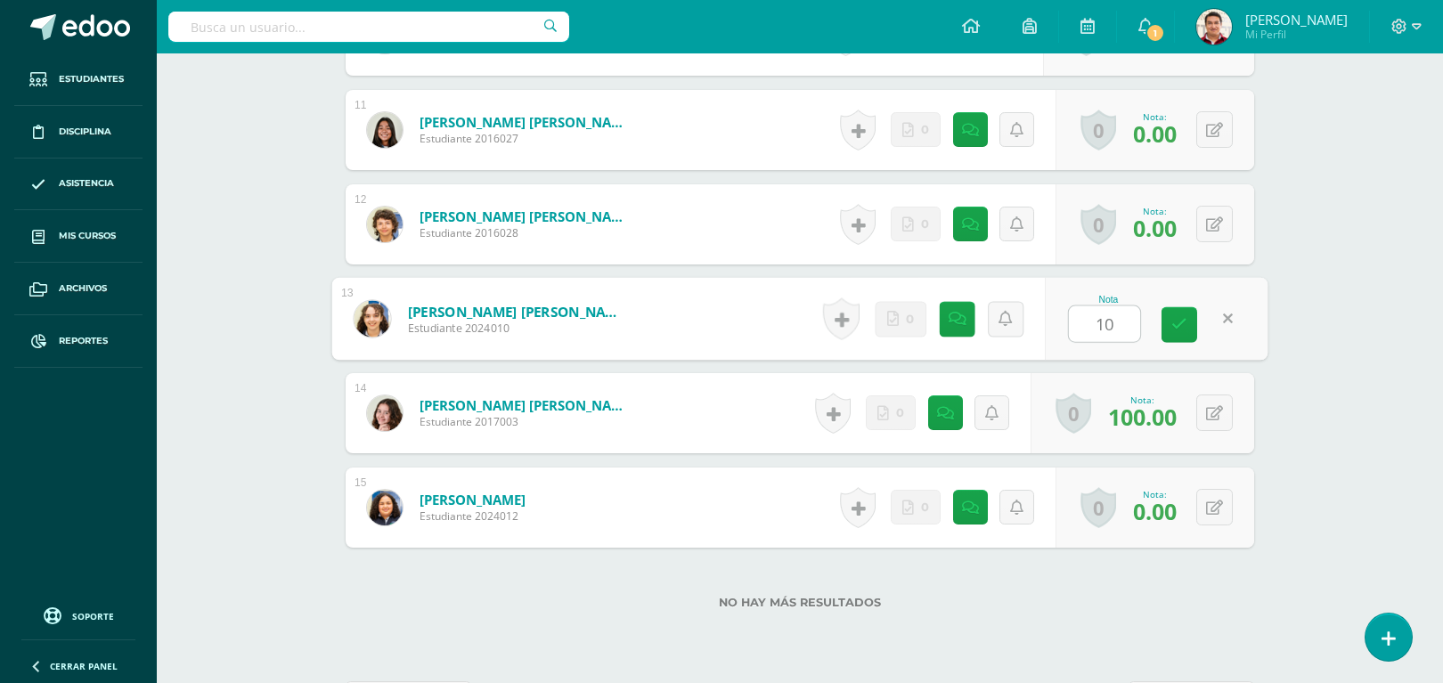
type input "100"
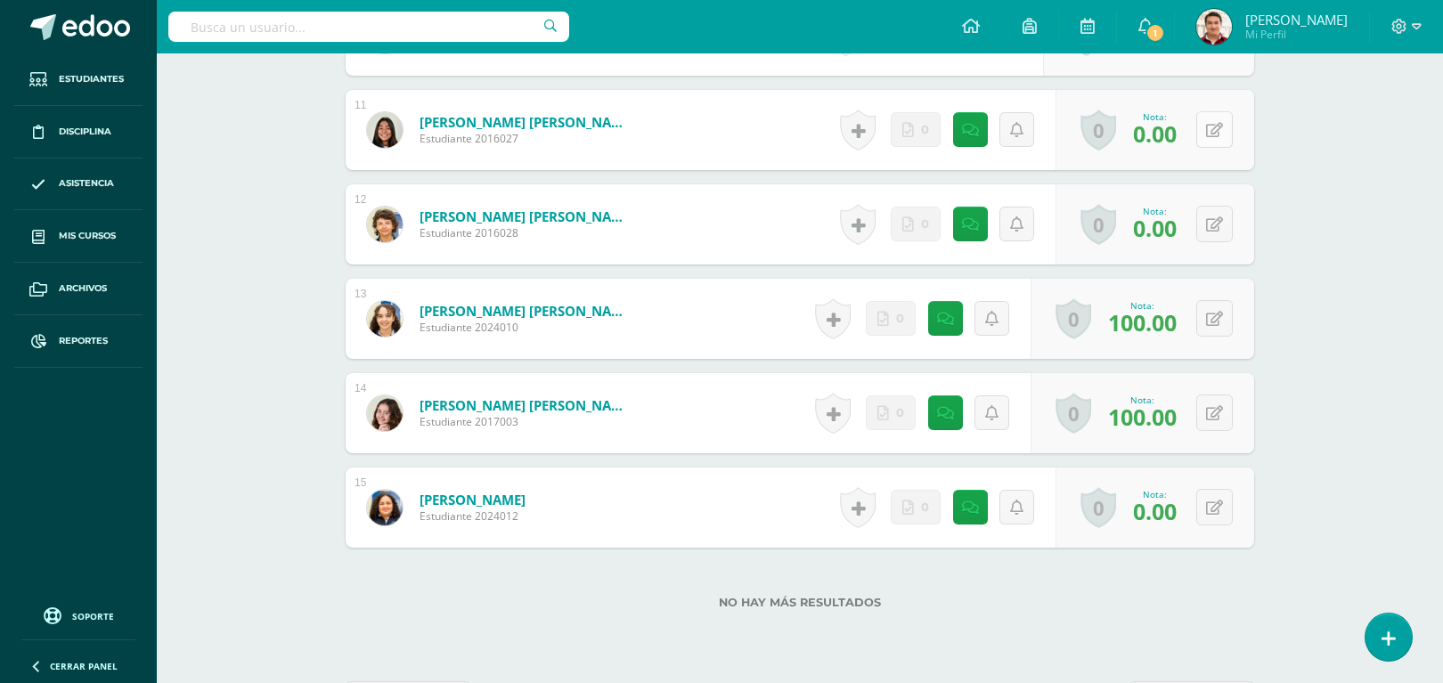
click at [1221, 139] on button at bounding box center [1214, 129] width 37 height 37
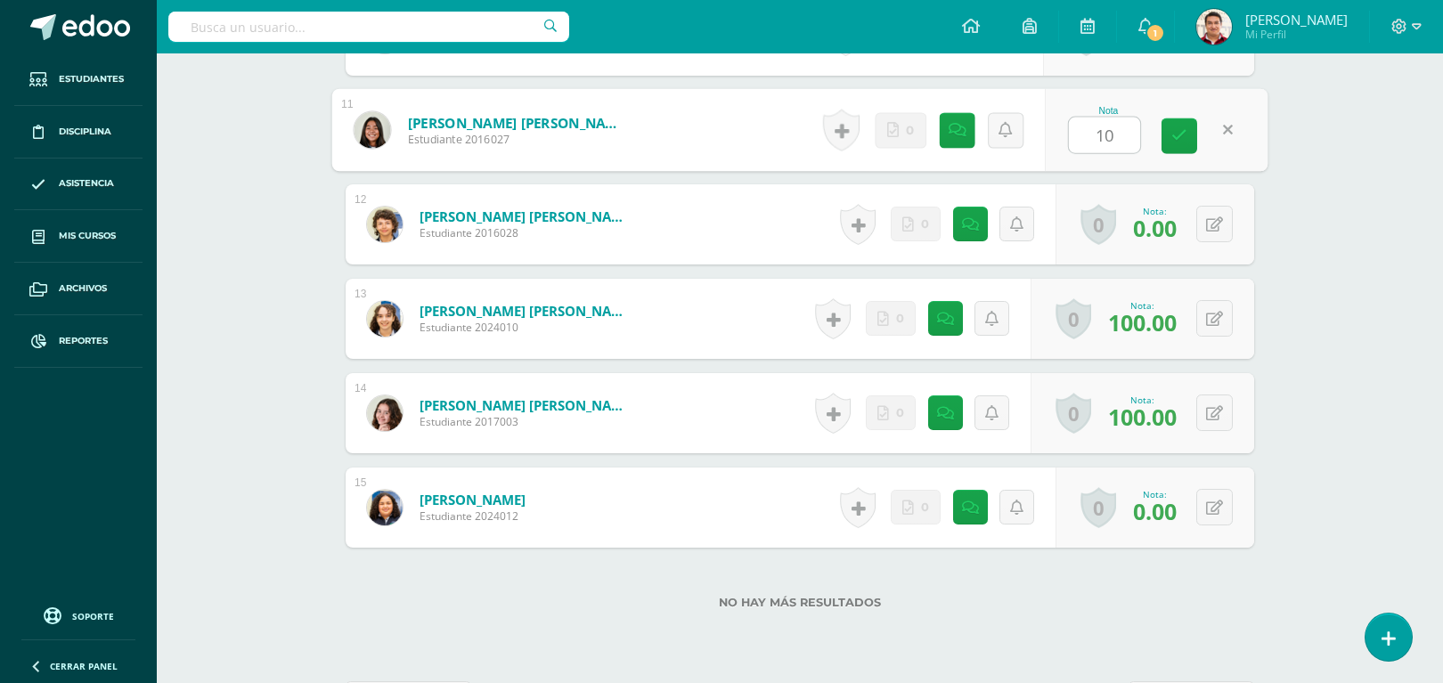
type input "100"
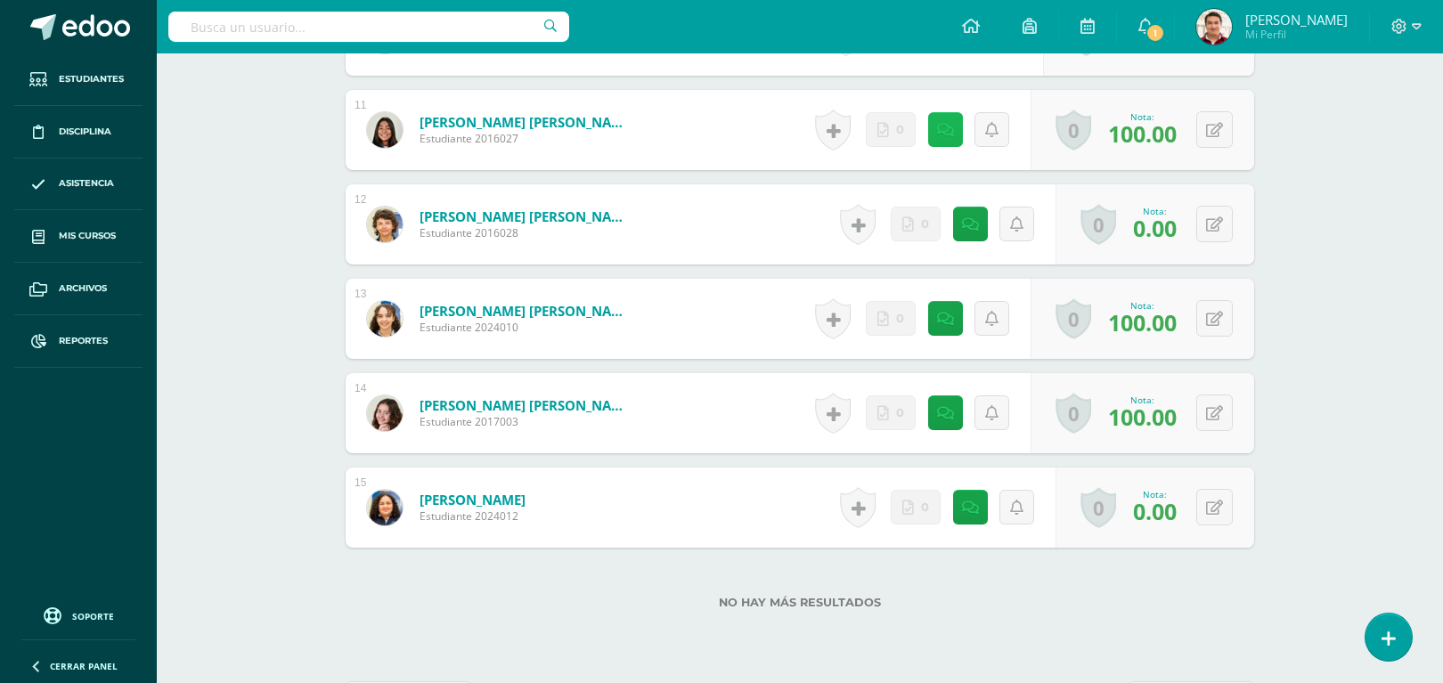
click at [932, 134] on link at bounding box center [945, 129] width 35 height 35
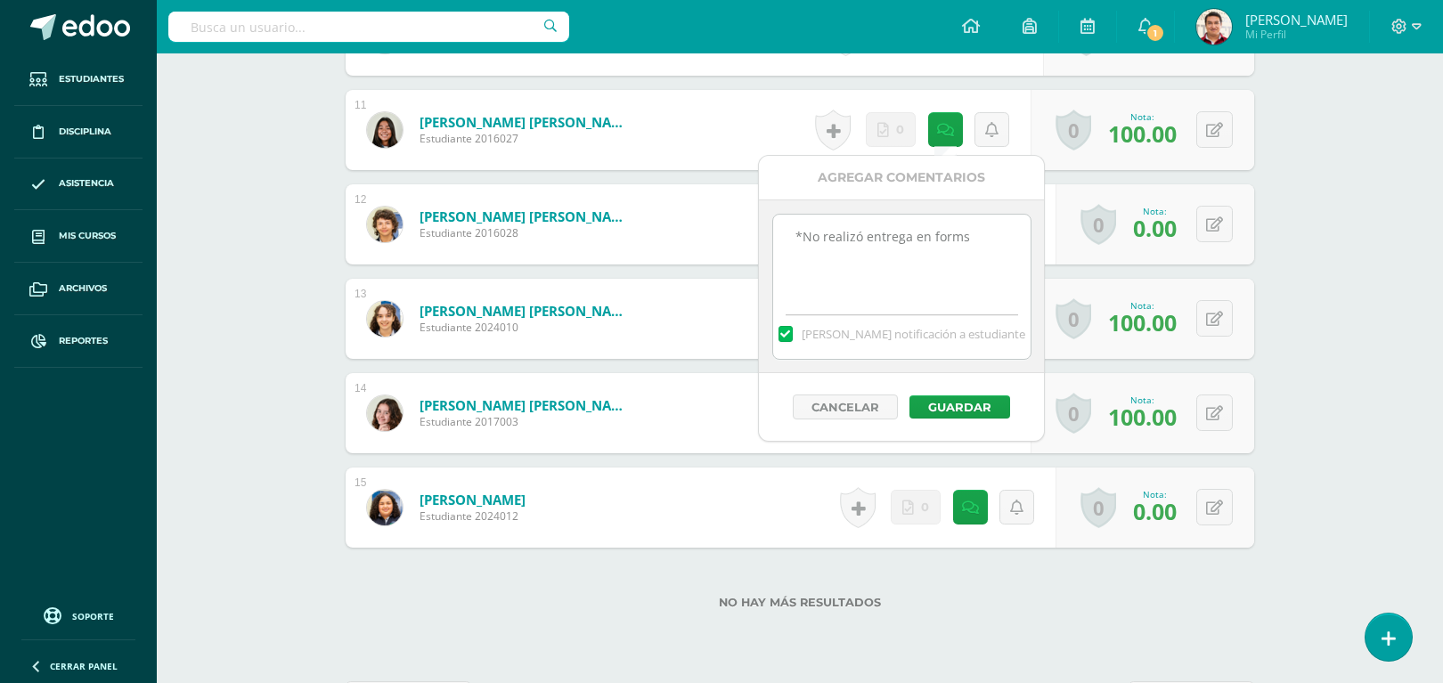
drag, startPoint x: 981, startPoint y: 236, endPoint x: 395, endPoint y: 192, distance: 588.6
type textarea "Corregido"
click at [981, 408] on button "Guardar" at bounding box center [959, 406] width 101 height 23
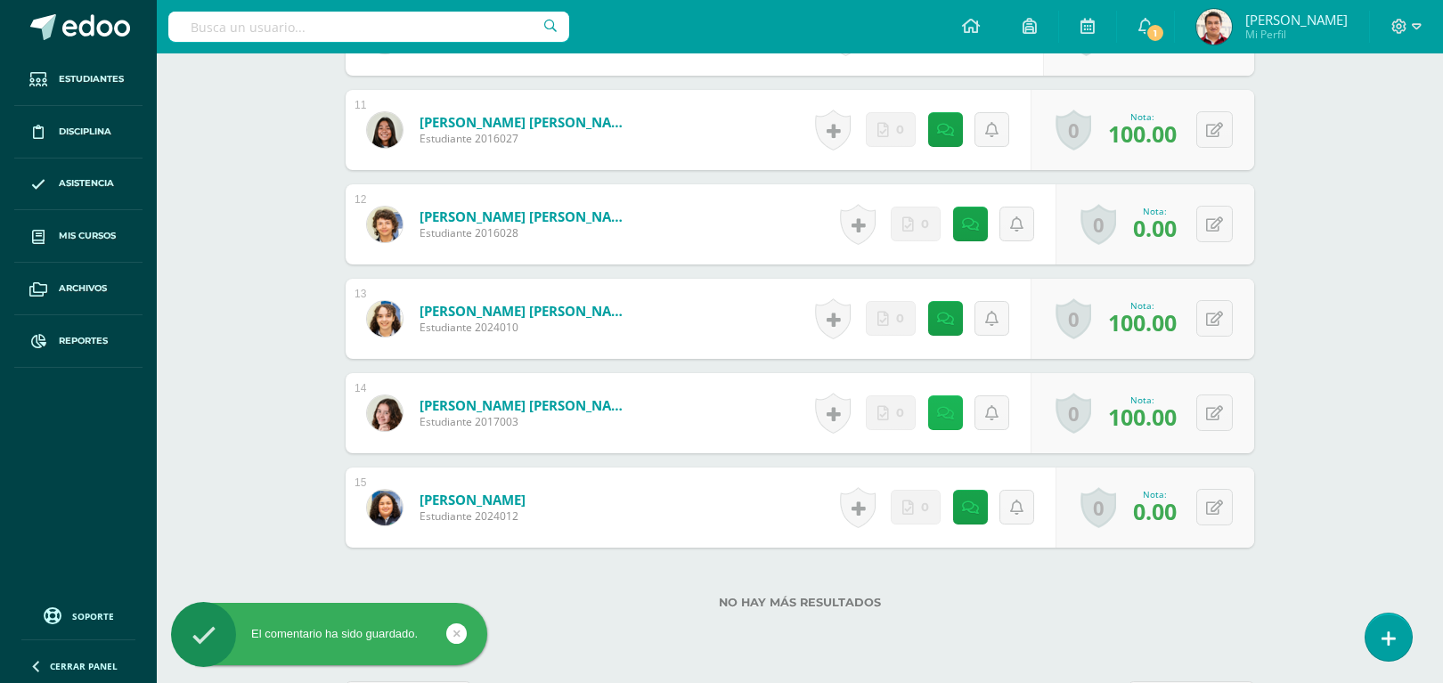
click at [949, 406] on icon at bounding box center [945, 413] width 17 height 15
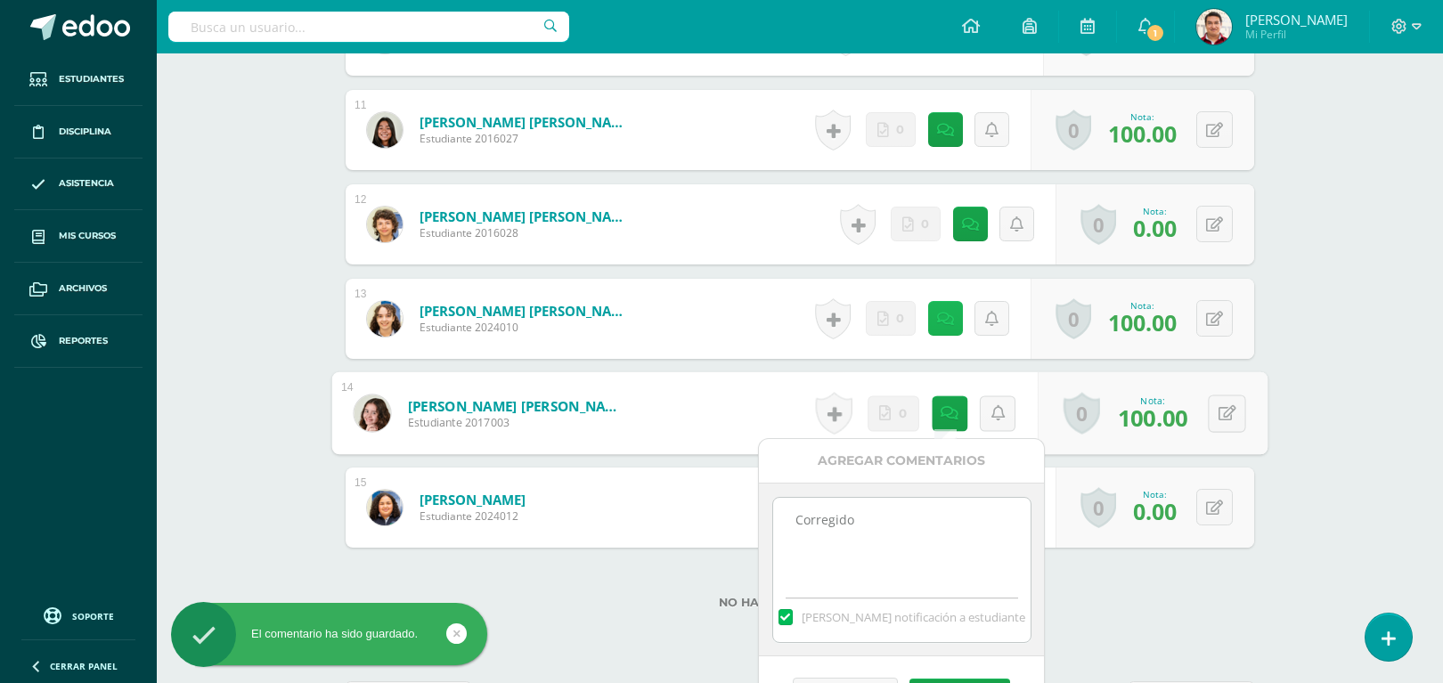
click at [941, 307] on link at bounding box center [945, 318] width 35 height 35
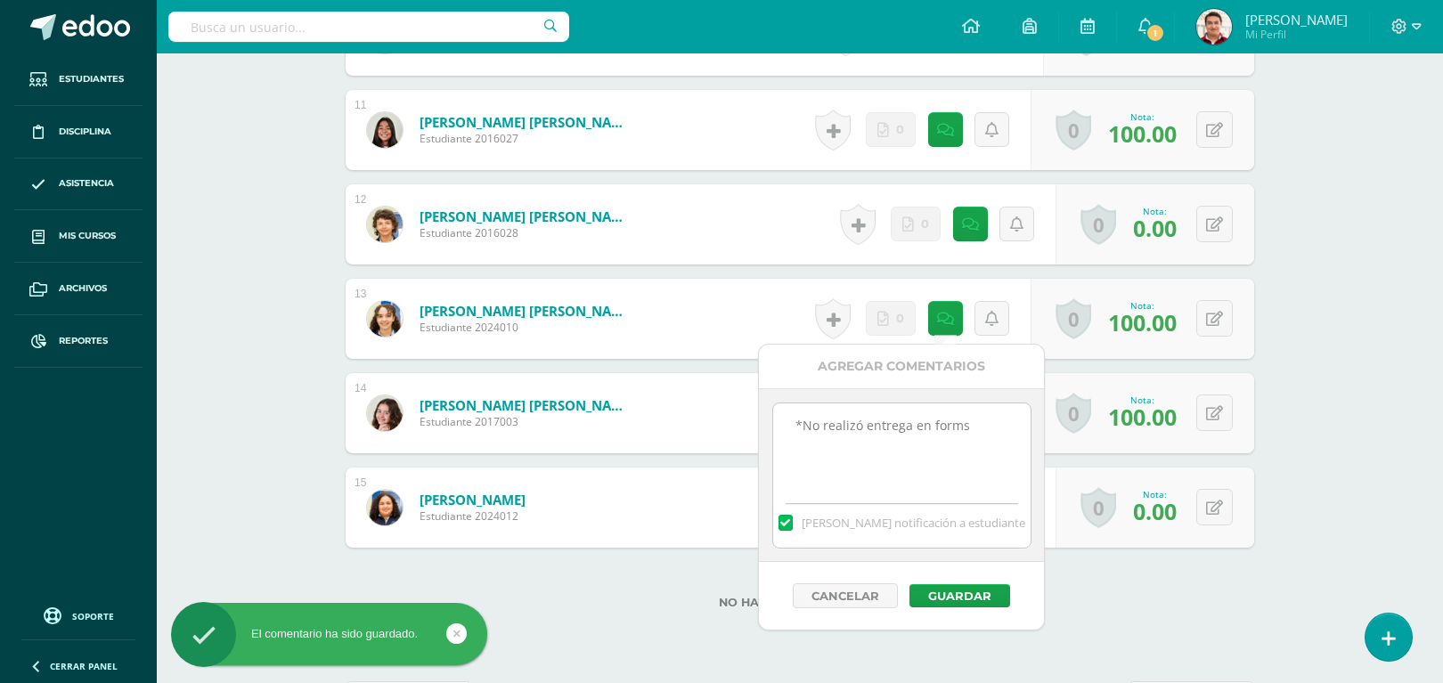
drag, startPoint x: 1008, startPoint y: 424, endPoint x: 343, endPoint y: 361, distance: 668.3
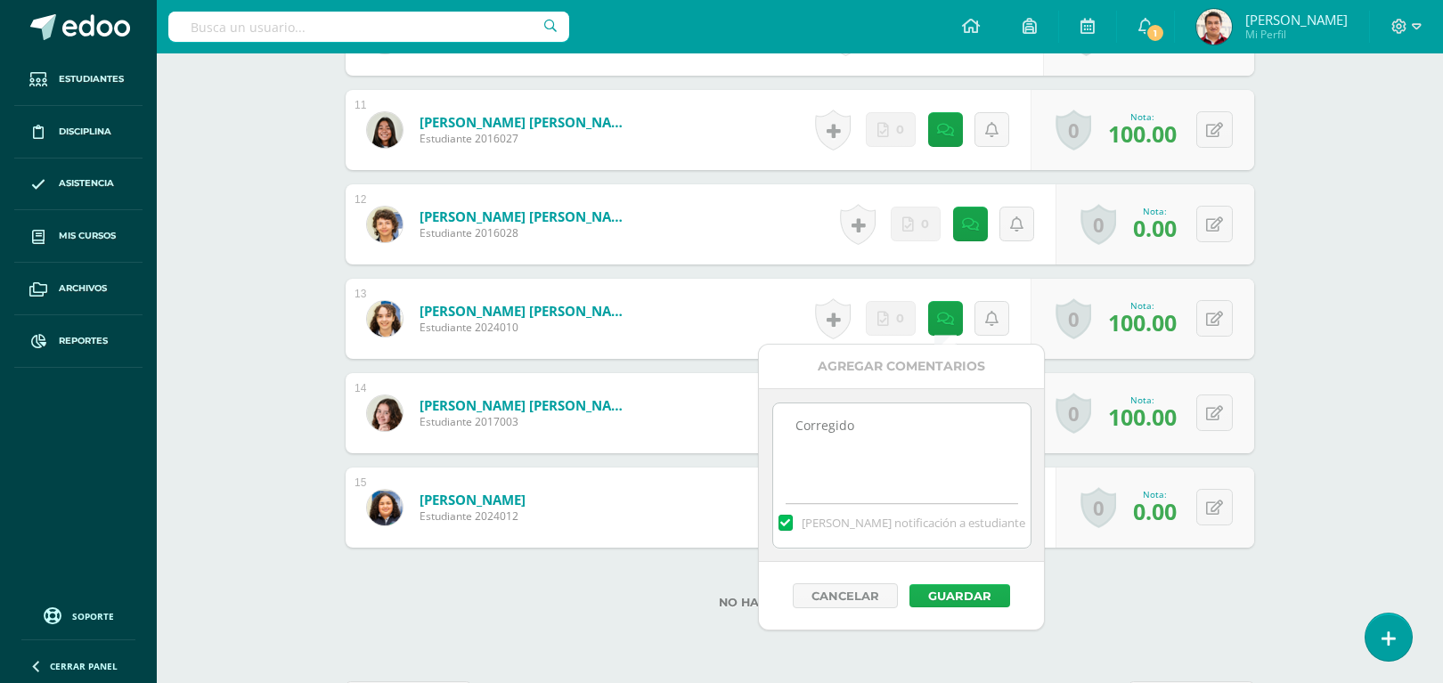
type textarea "Corregido"
click at [973, 590] on button "Guardar" at bounding box center [959, 595] width 101 height 23
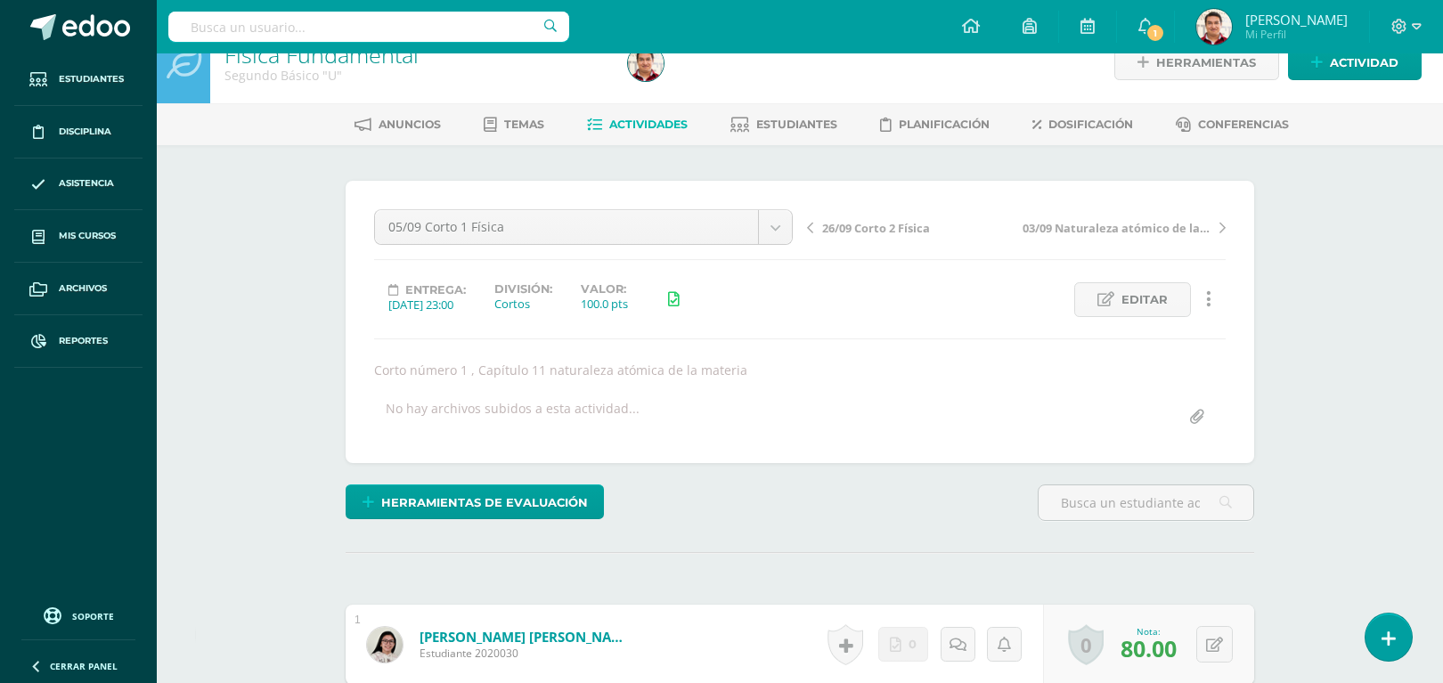
scroll to position [0, 0]
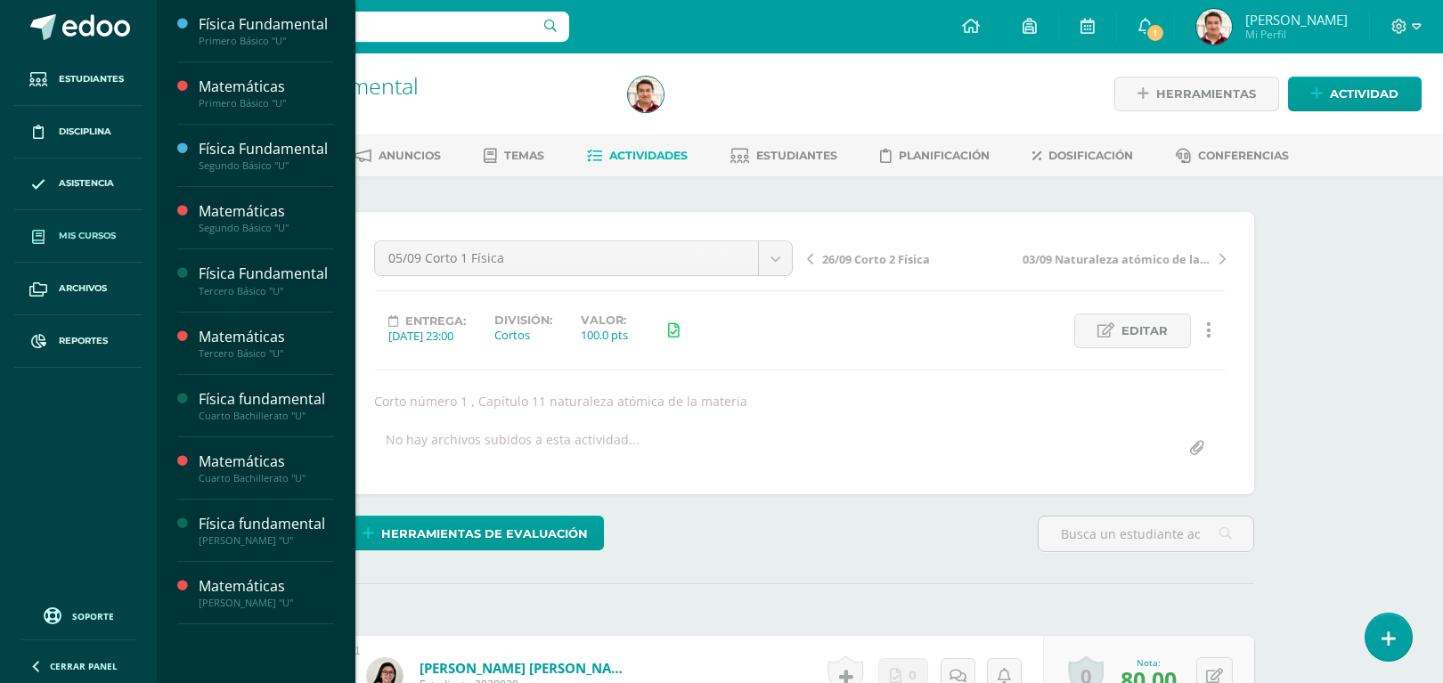
click at [109, 238] on span "Mis cursos" at bounding box center [87, 236] width 57 height 14
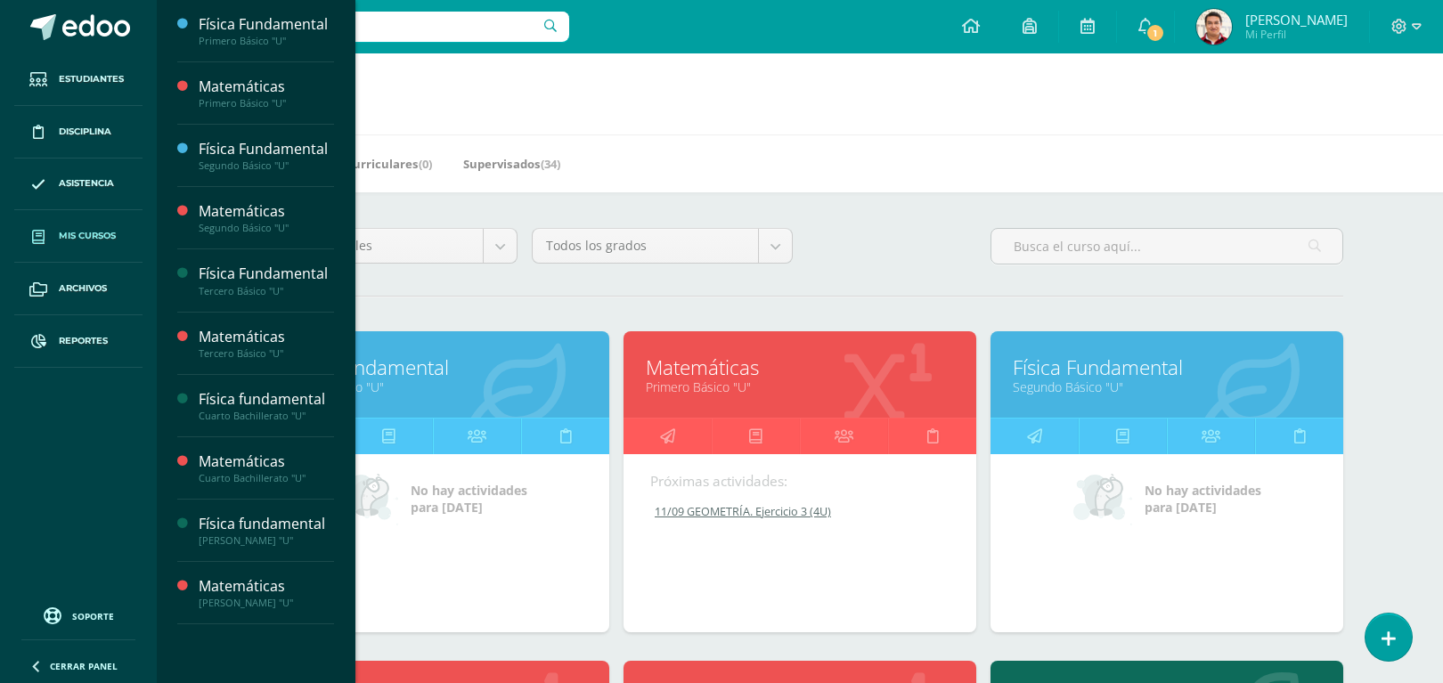
click at [861, 255] on div "Todos los niveles Todos los niveles Básico Bachillerato Preprimaria Primaria To…" at bounding box center [799, 253] width 1101 height 51
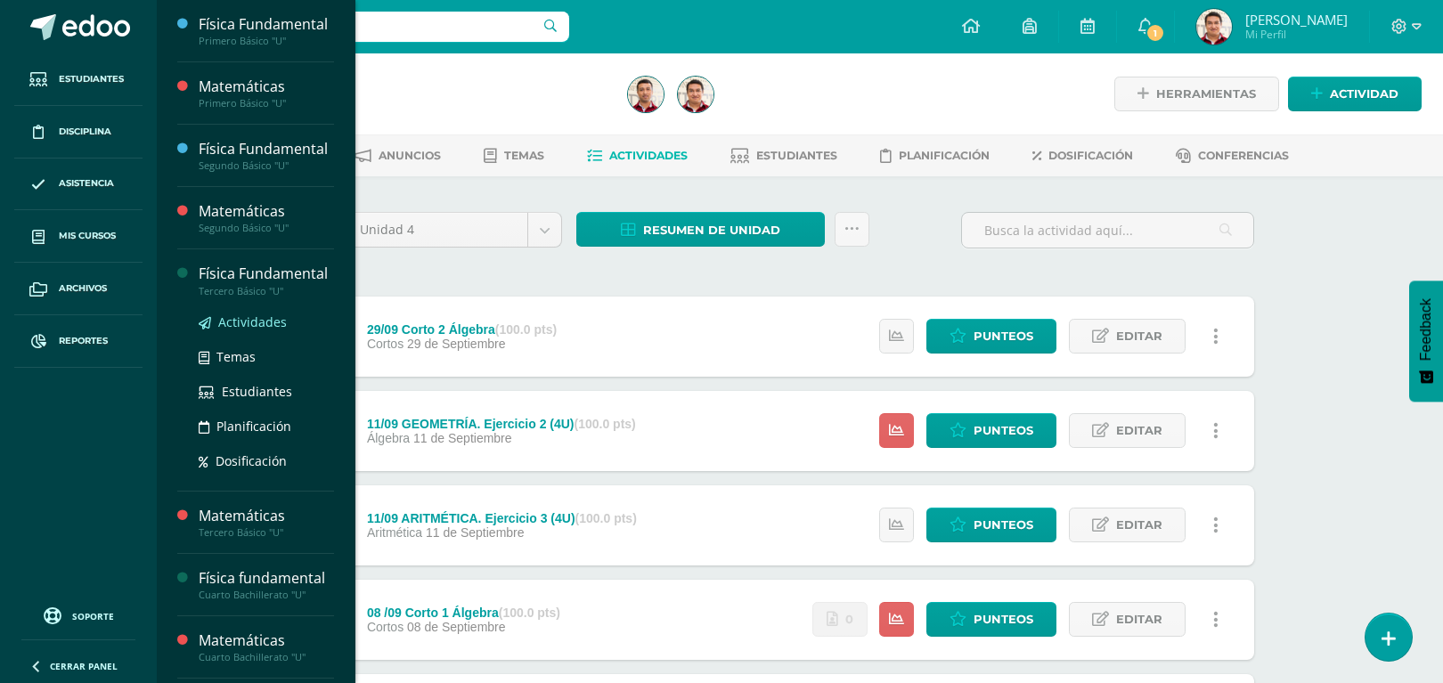
click at [265, 330] on span "Actividades" at bounding box center [252, 322] width 69 height 17
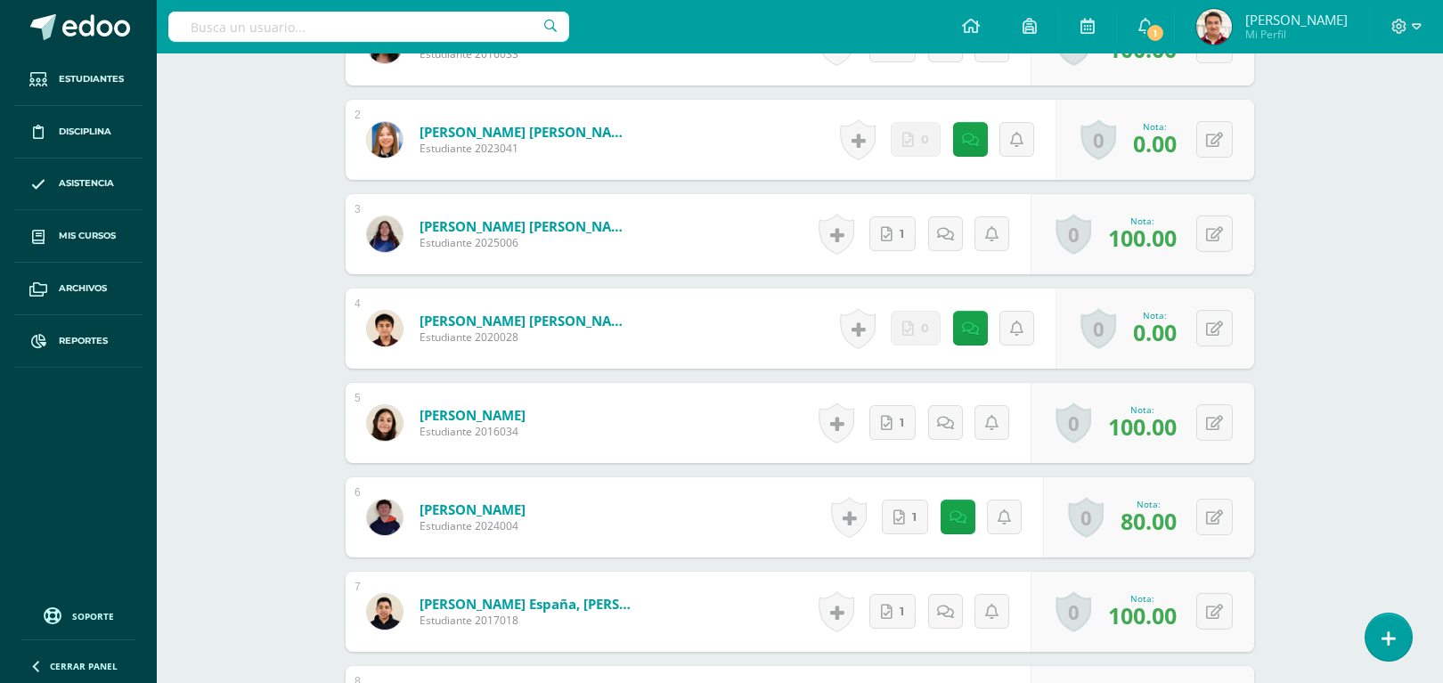
scroll to position [450, 0]
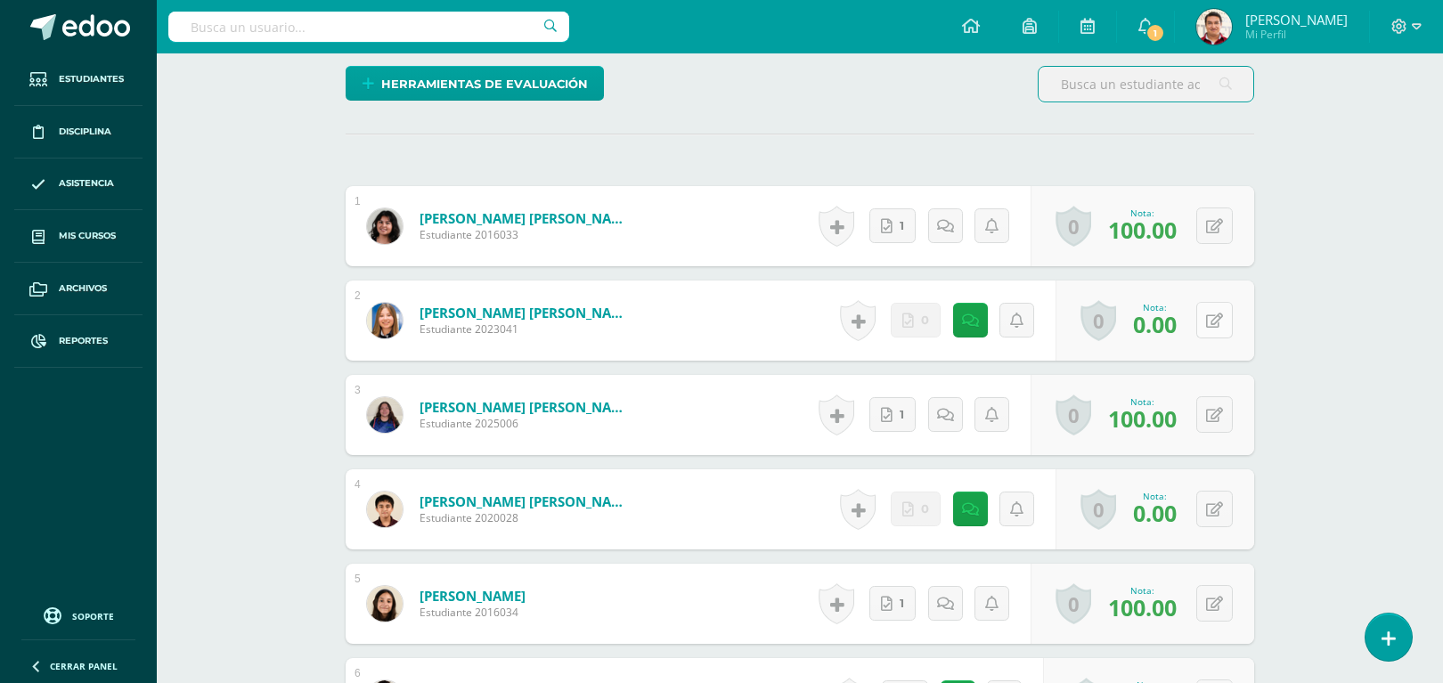
click at [1220, 330] on button at bounding box center [1214, 320] width 37 height 37
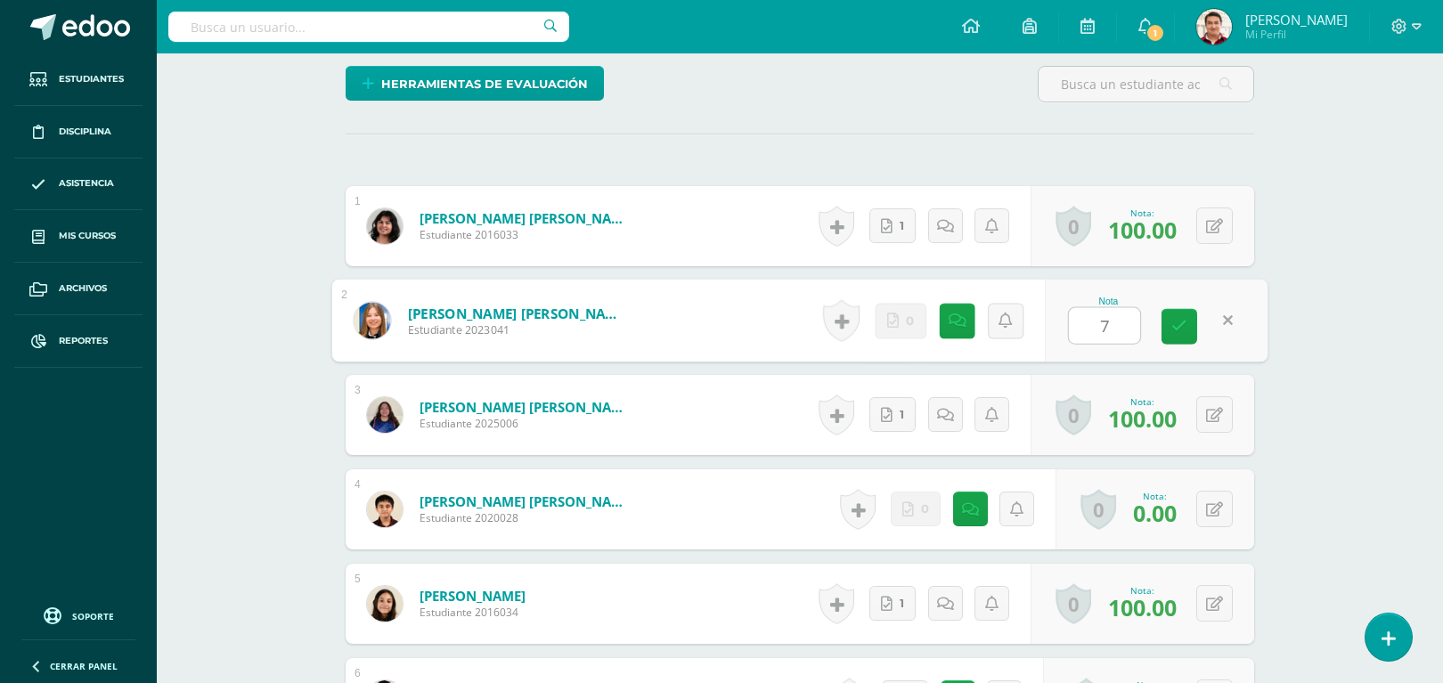
scroll to position [451, 0]
type input "70"
click at [958, 321] on icon at bounding box center [958, 319] width 18 height 15
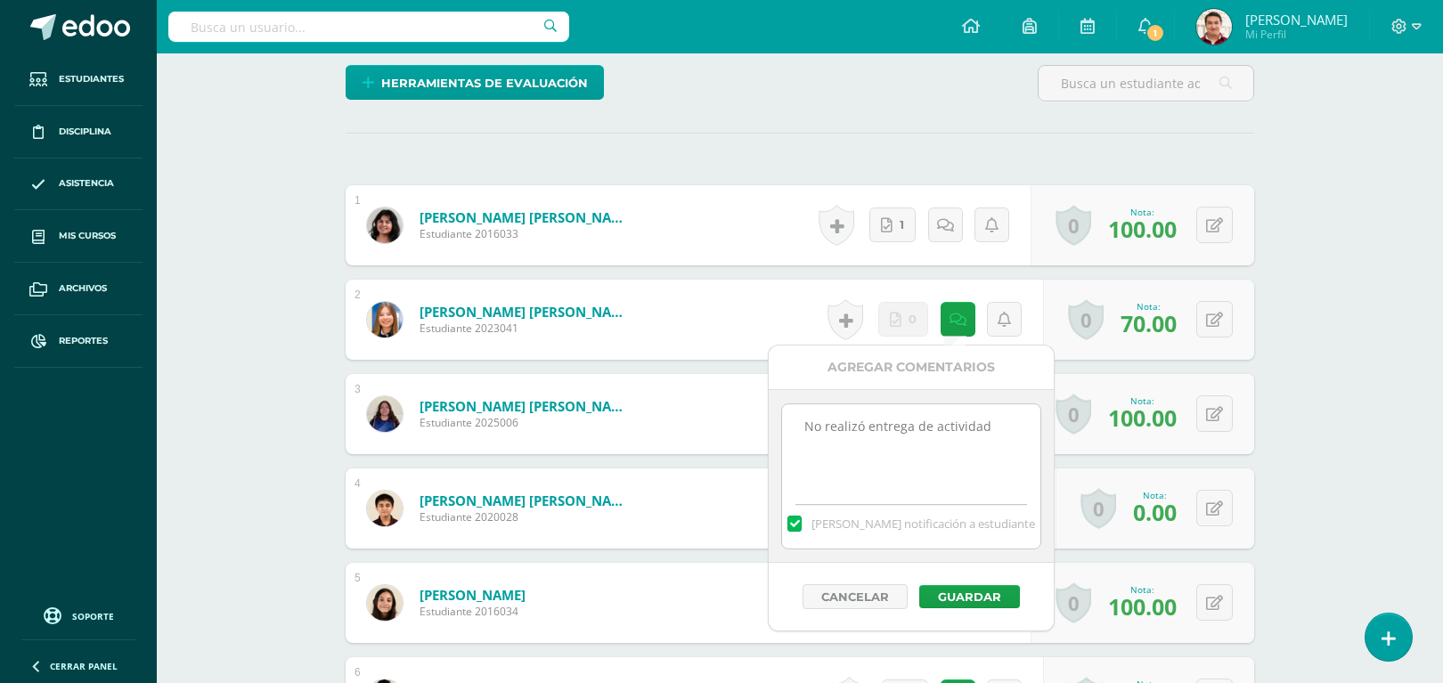
click at [1005, 425] on textarea "No realizó entrega de actividad" at bounding box center [910, 448] width 257 height 89
type textarea "No realizó entrega de actividad *Entrega con retraso"
click at [981, 594] on button "Guardar" at bounding box center [969, 596] width 101 height 23
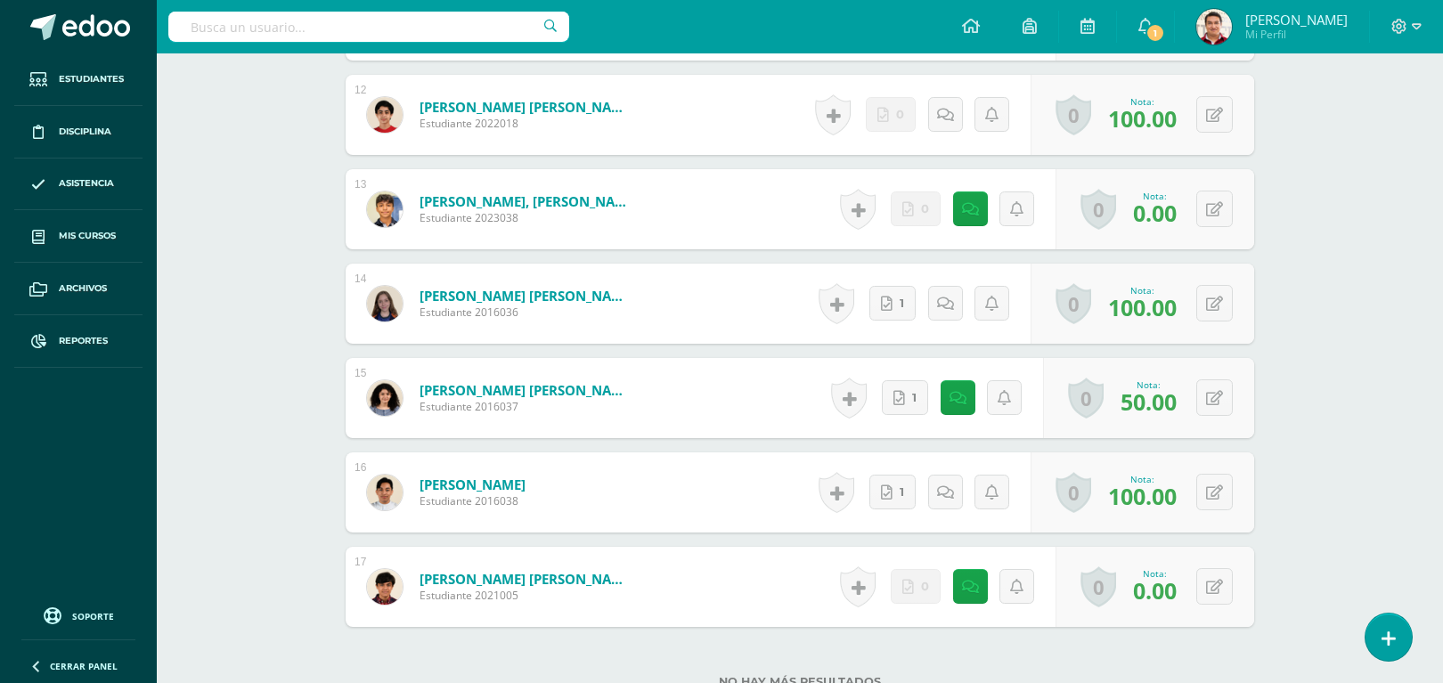
scroll to position [1640, 0]
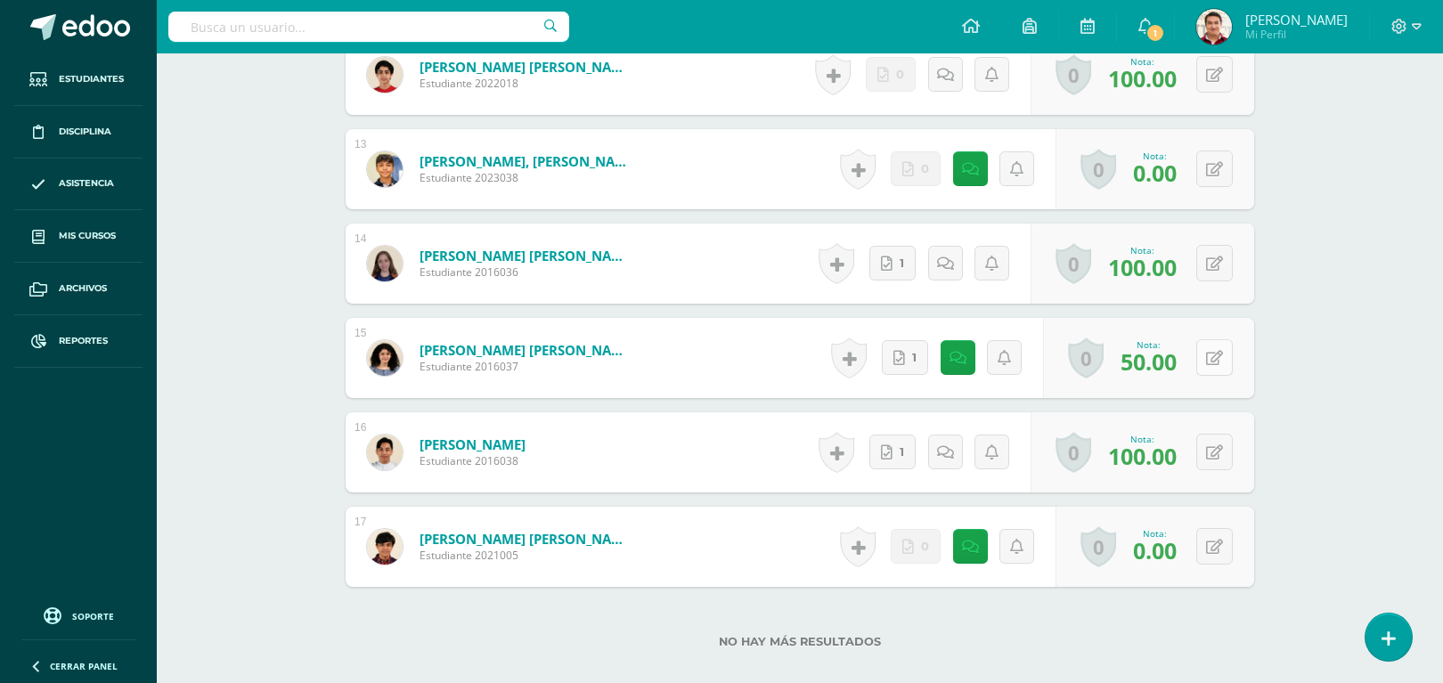
click at [1218, 366] on button at bounding box center [1214, 357] width 37 height 37
type input "100"
click at [949, 361] on icon at bounding box center [945, 358] width 17 height 15
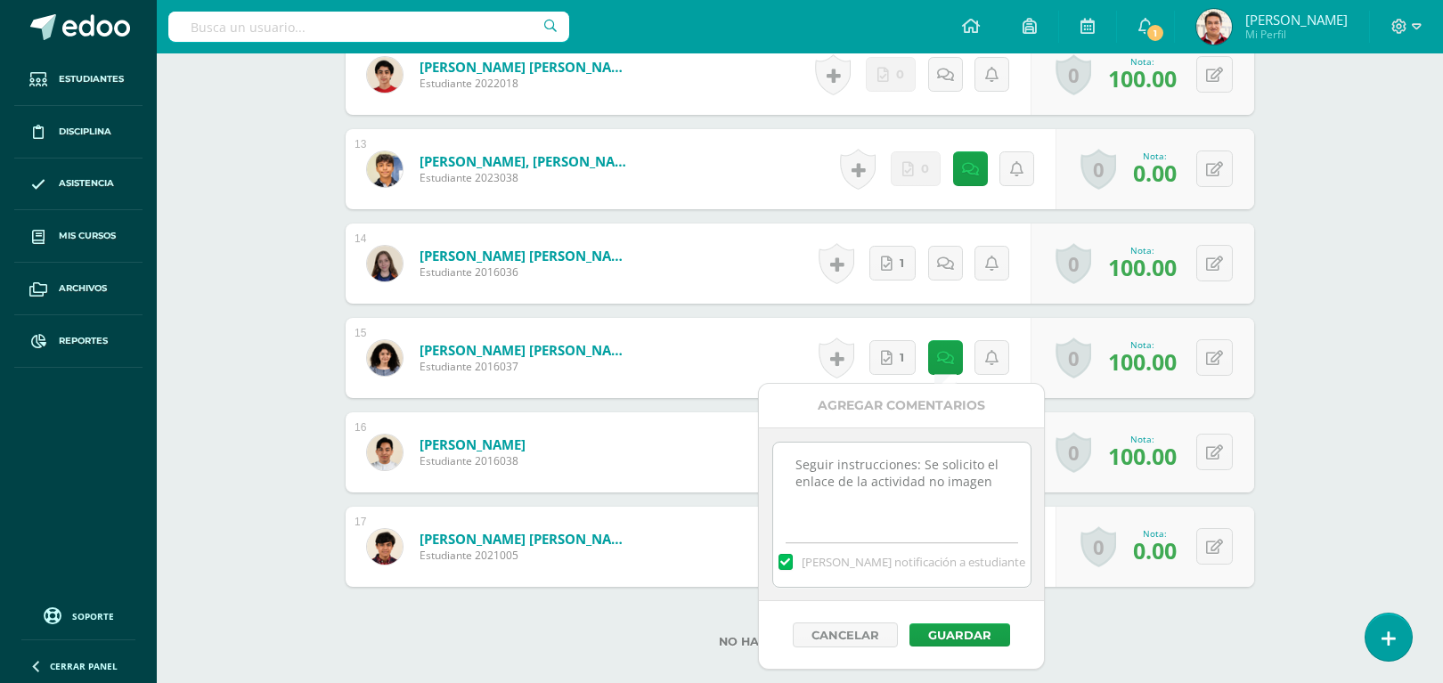
drag, startPoint x: 1004, startPoint y: 514, endPoint x: 724, endPoint y: 454, distance: 286.0
type textarea "Corregido"
click at [949, 637] on button "Guardar" at bounding box center [959, 634] width 101 height 23
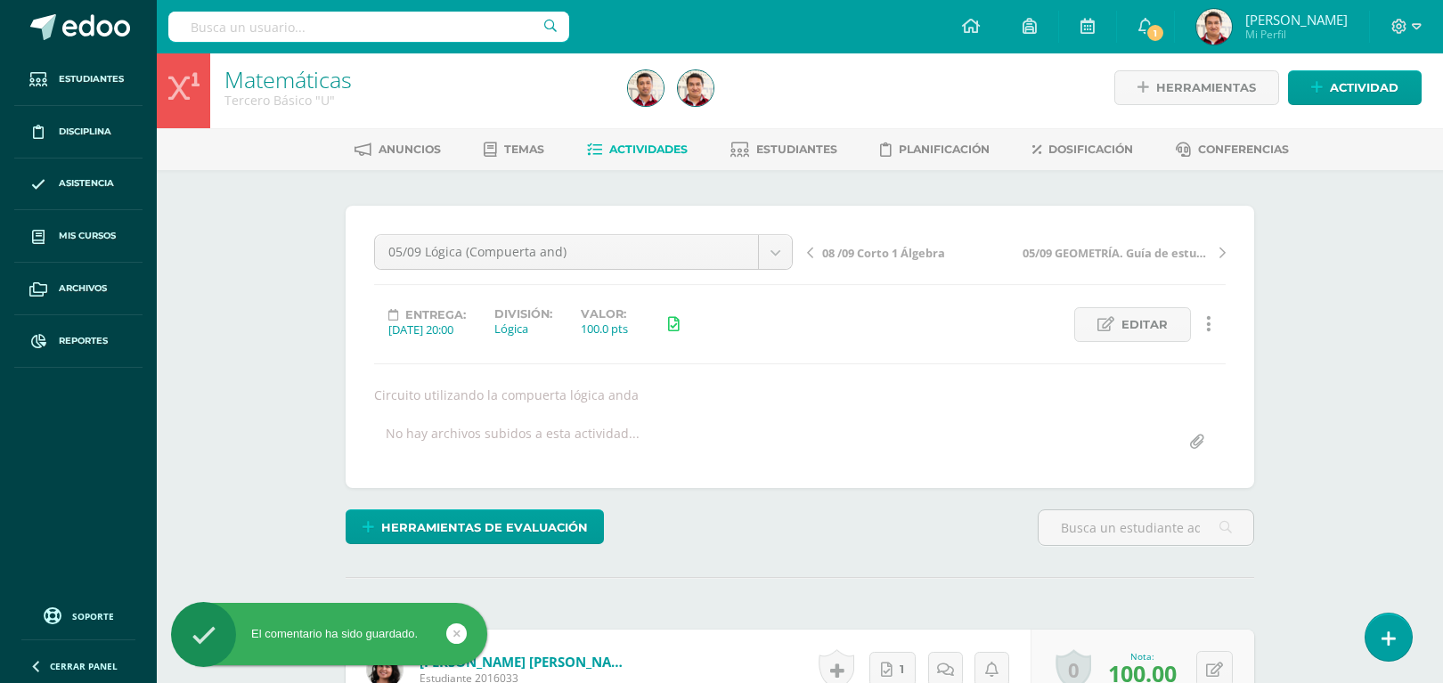
scroll to position [0, 0]
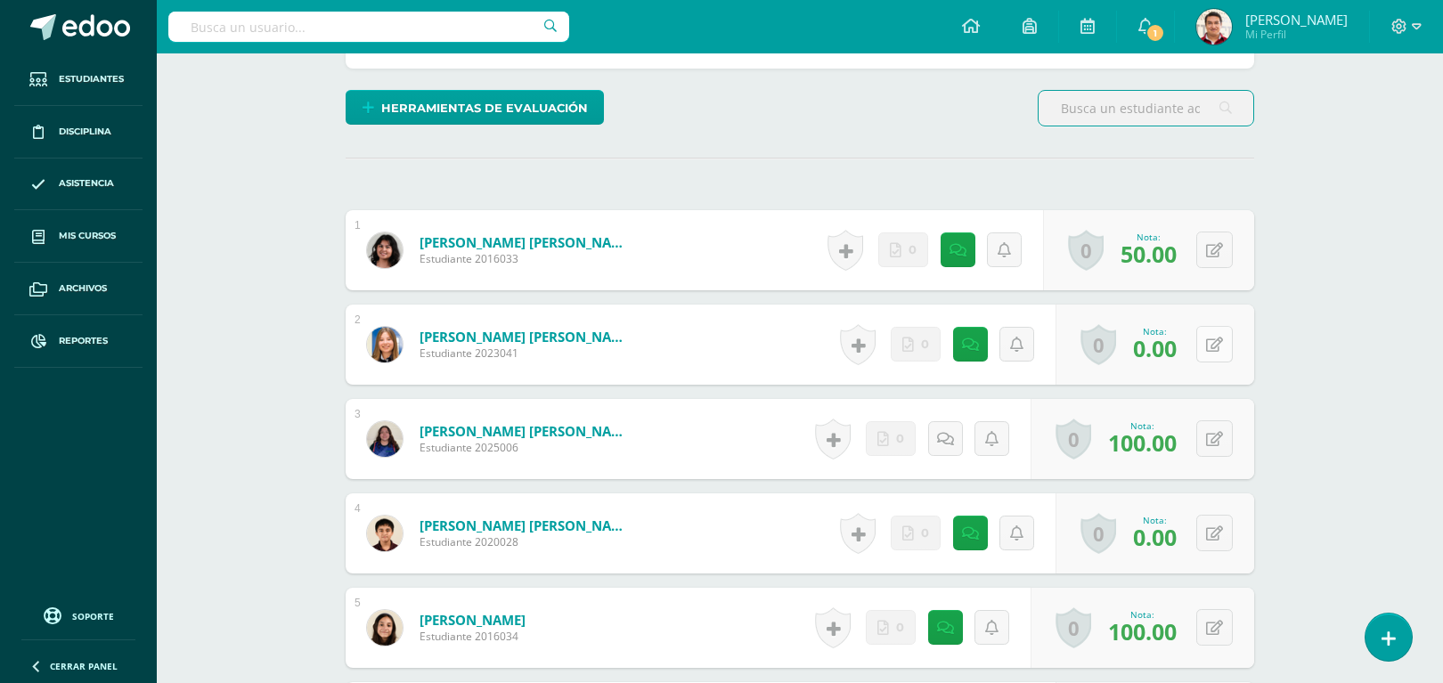
scroll to position [428, 0]
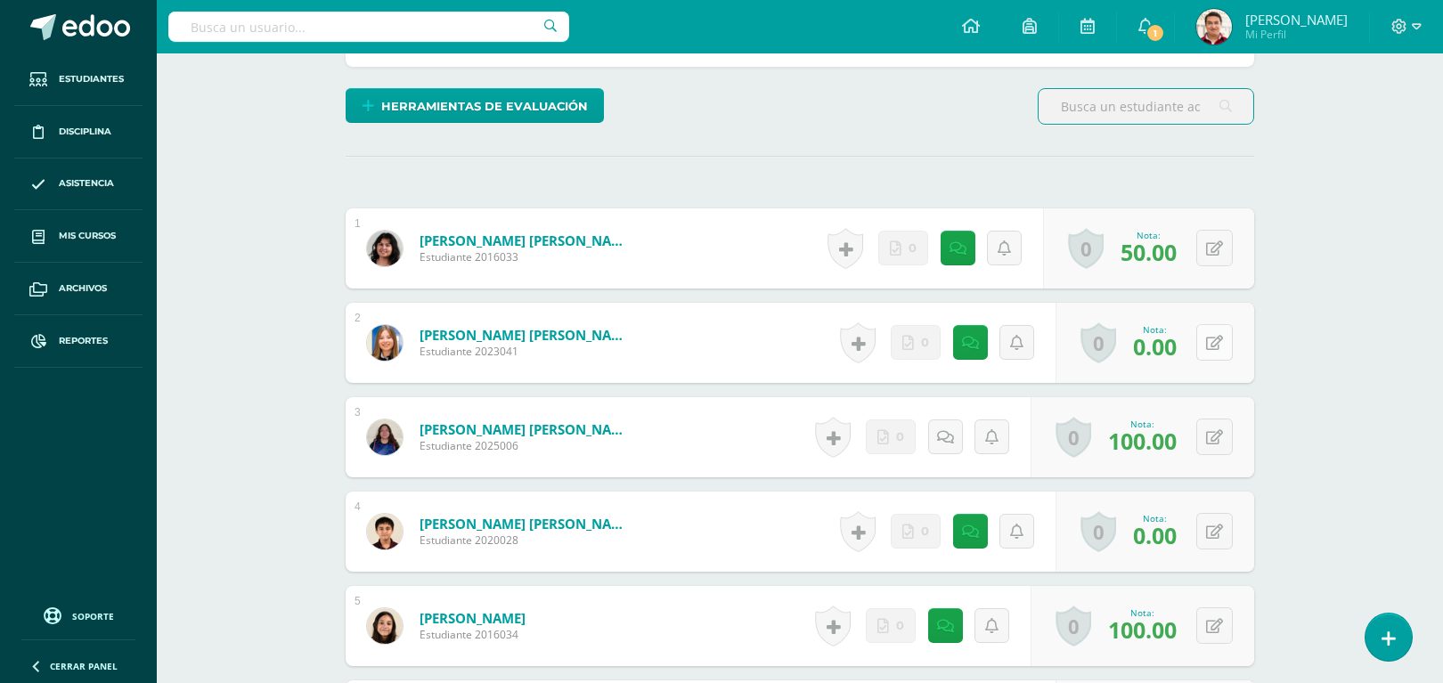
click at [1218, 348] on icon at bounding box center [1214, 343] width 17 height 15
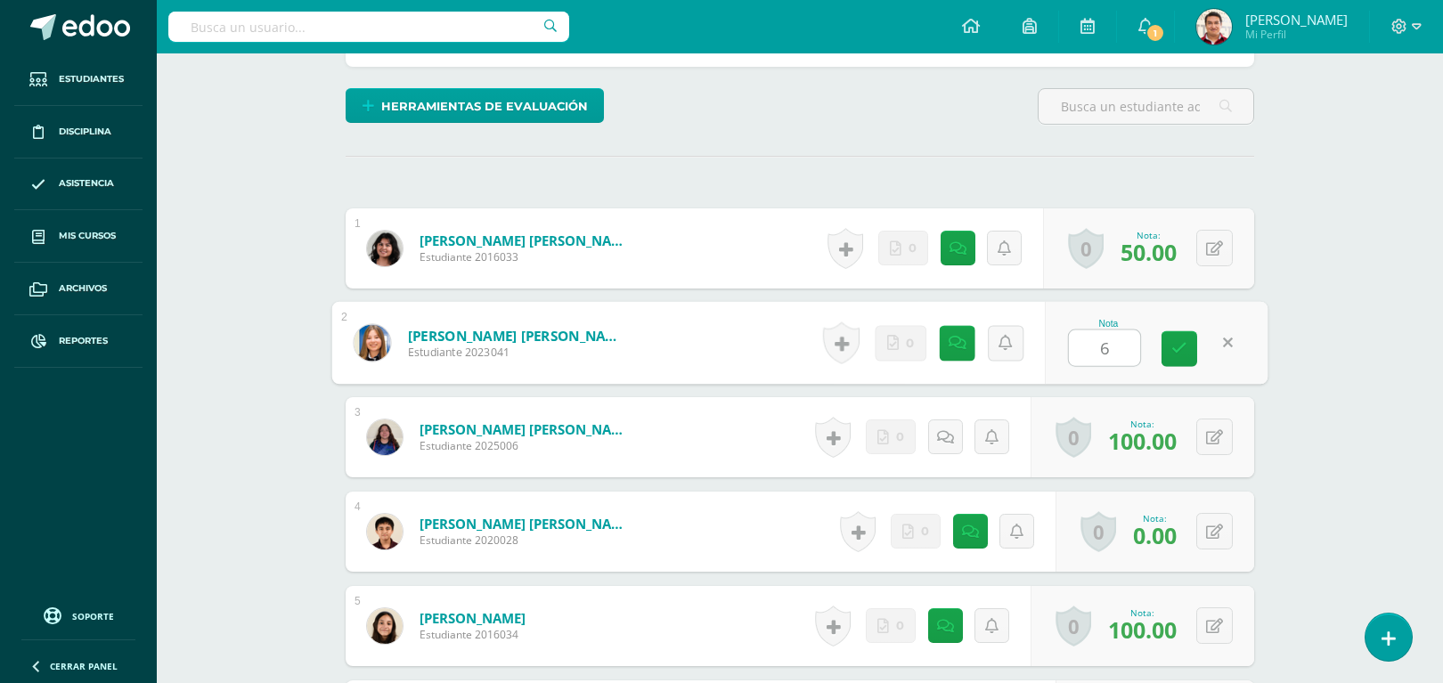
type input "60"
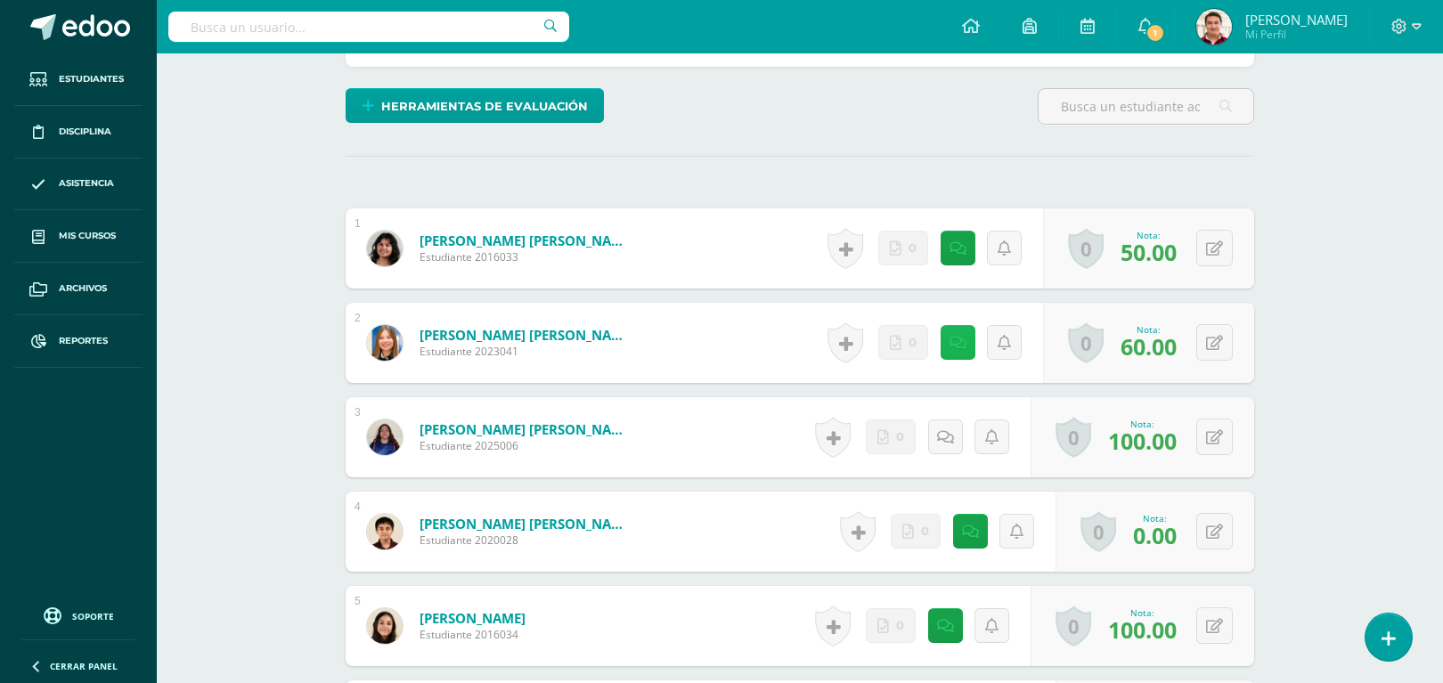
click at [967, 352] on link at bounding box center [958, 342] width 35 height 35
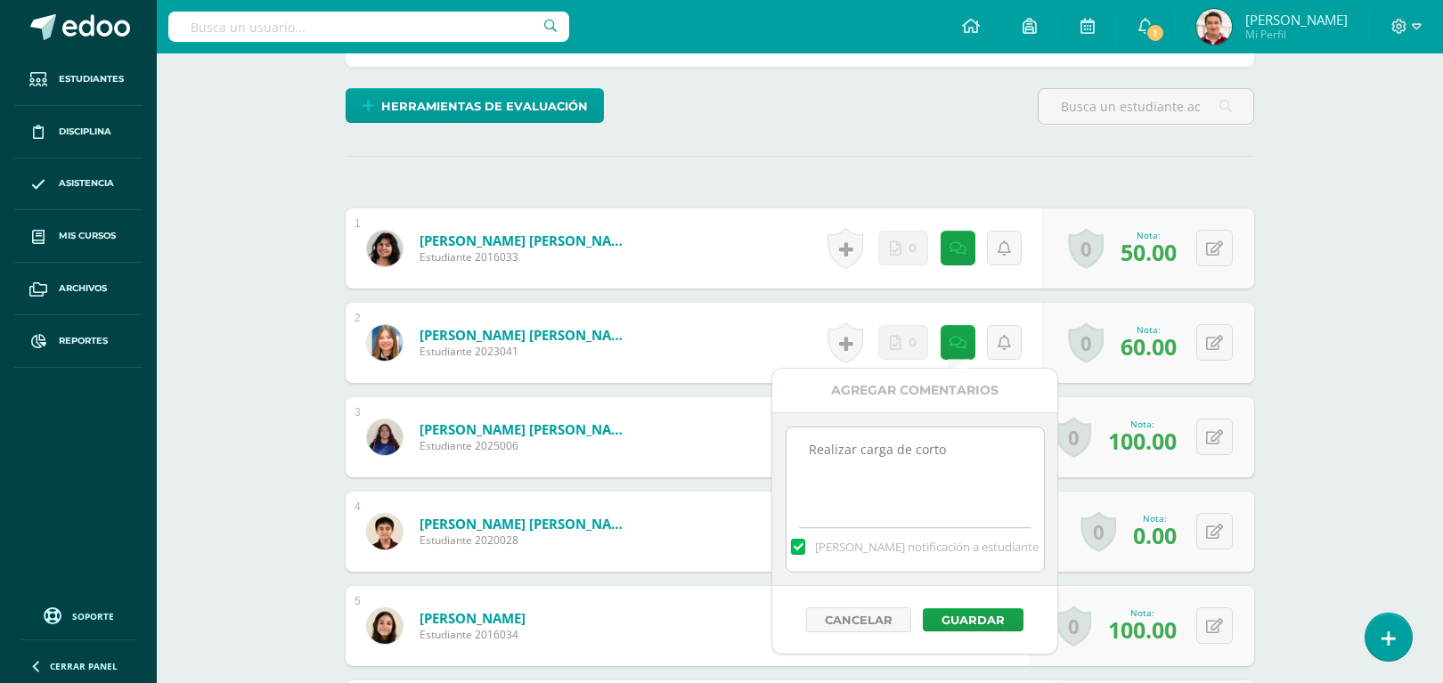
drag, startPoint x: 976, startPoint y: 456, endPoint x: 503, endPoint y: 452, distance: 472.9
type textarea "Corregido"
click at [978, 617] on button "Guardar" at bounding box center [973, 619] width 101 height 23
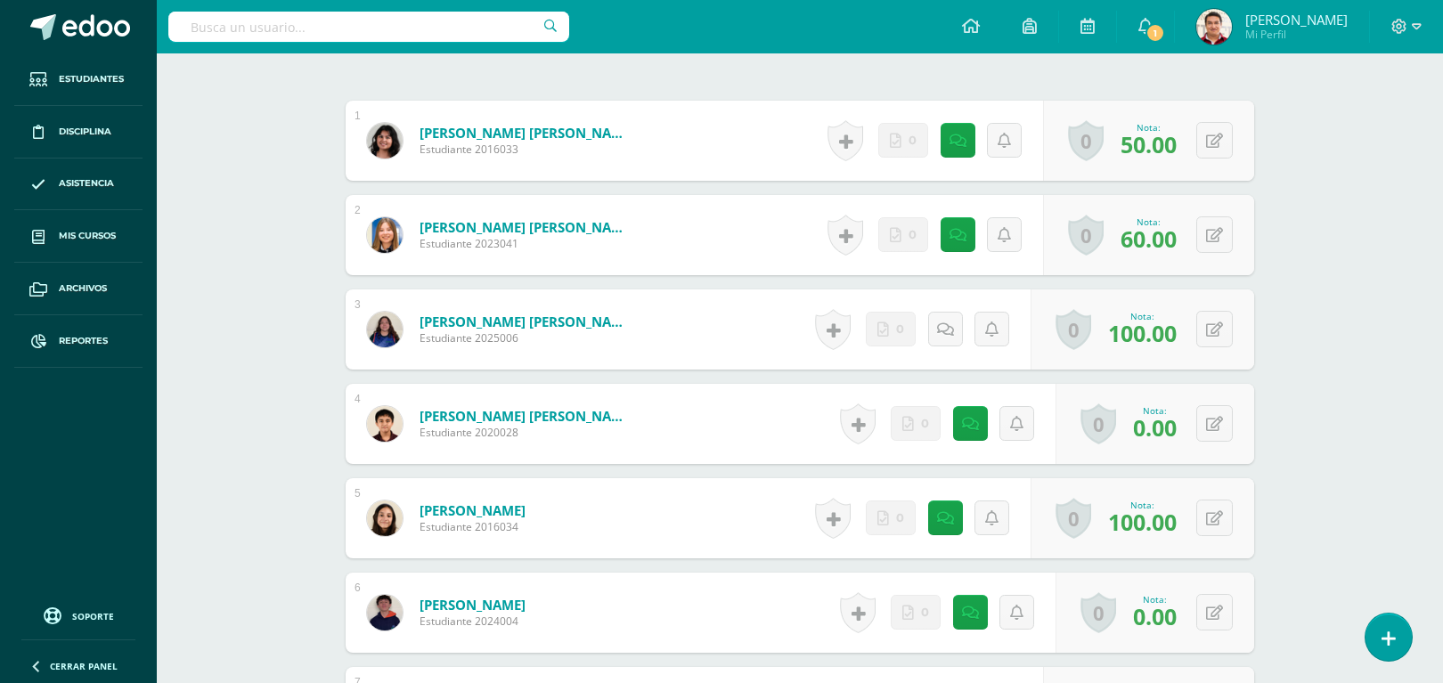
scroll to position [536, 0]
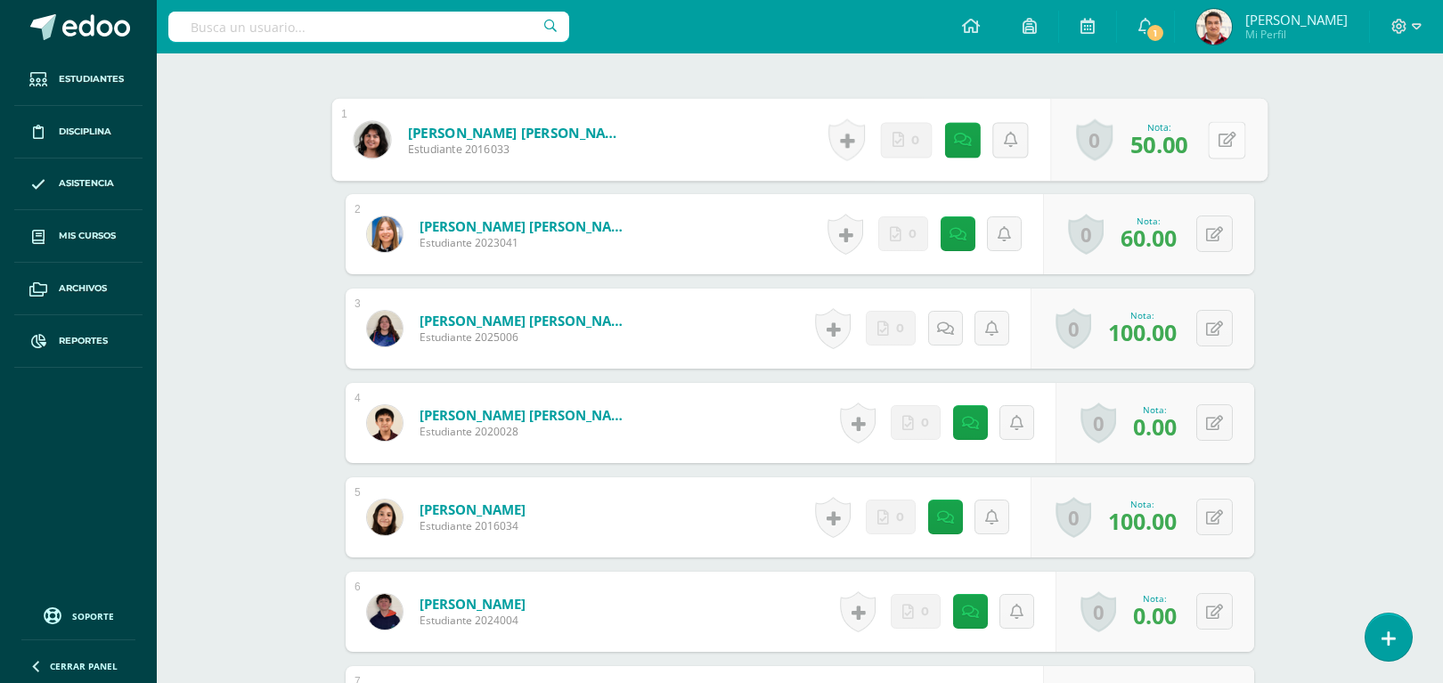
click at [1214, 131] on button at bounding box center [1226, 139] width 37 height 37
type input "100"
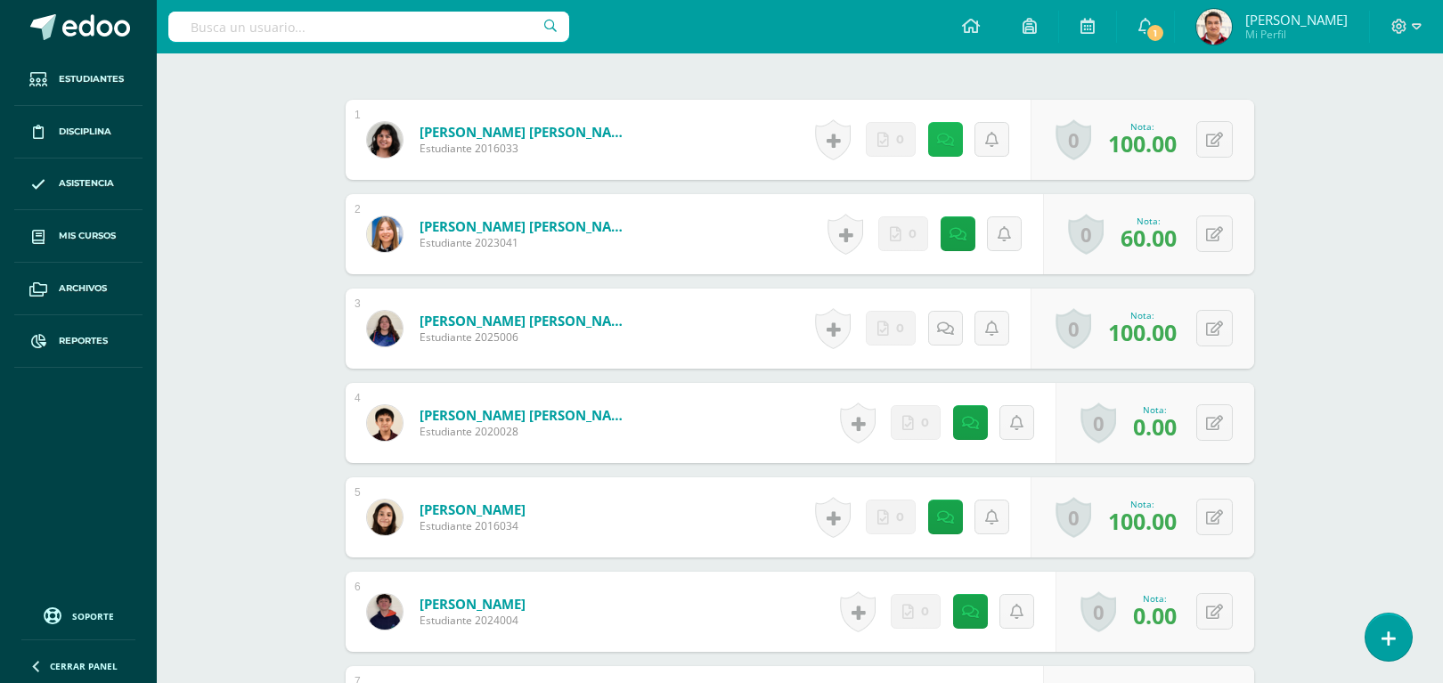
click at [937, 145] on icon at bounding box center [945, 140] width 17 height 15
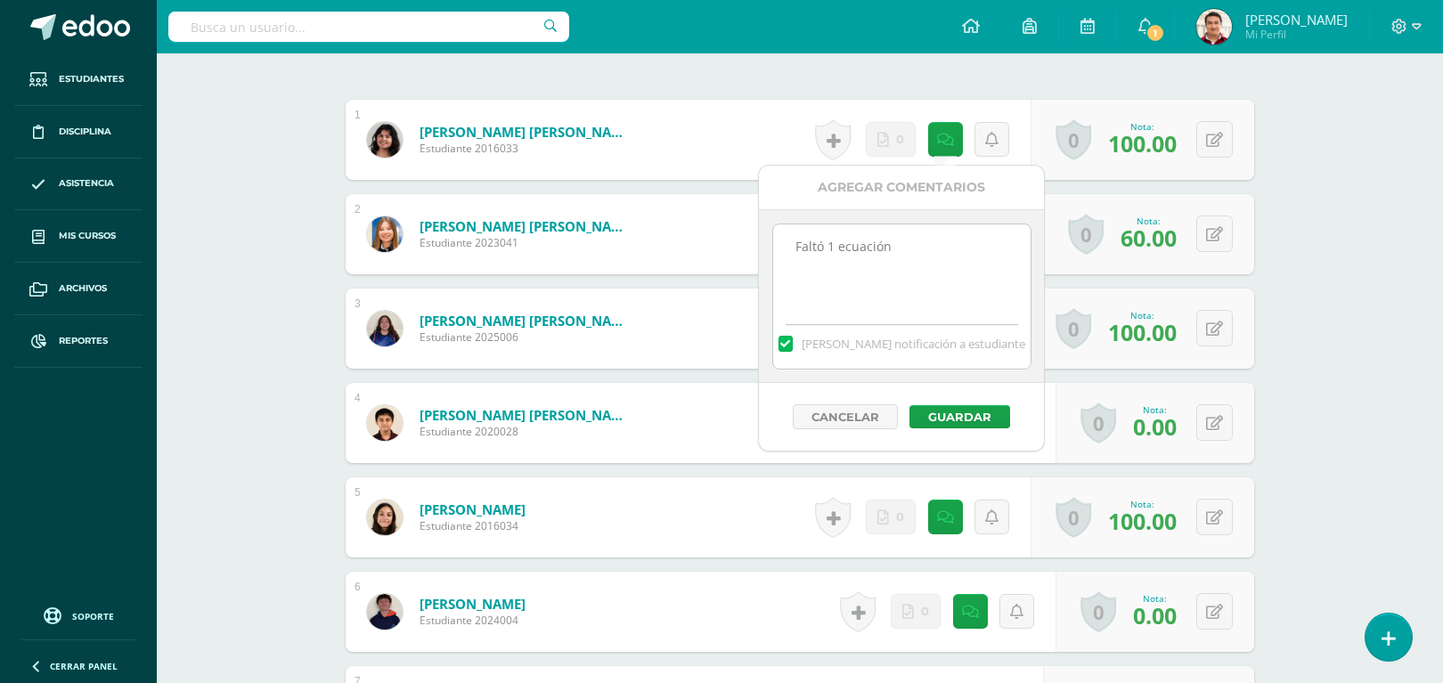
drag, startPoint x: 935, startPoint y: 274, endPoint x: 583, endPoint y: 216, distance: 356.7
click at [583, 216] on body "El comentario ha sido guardado. Estudiantes Disciplina Asistencia Mis cursos Ar…" at bounding box center [721, 679] width 1443 height 2431
type textarea "Corregido"
click at [980, 415] on button "Guardar" at bounding box center [959, 416] width 101 height 23
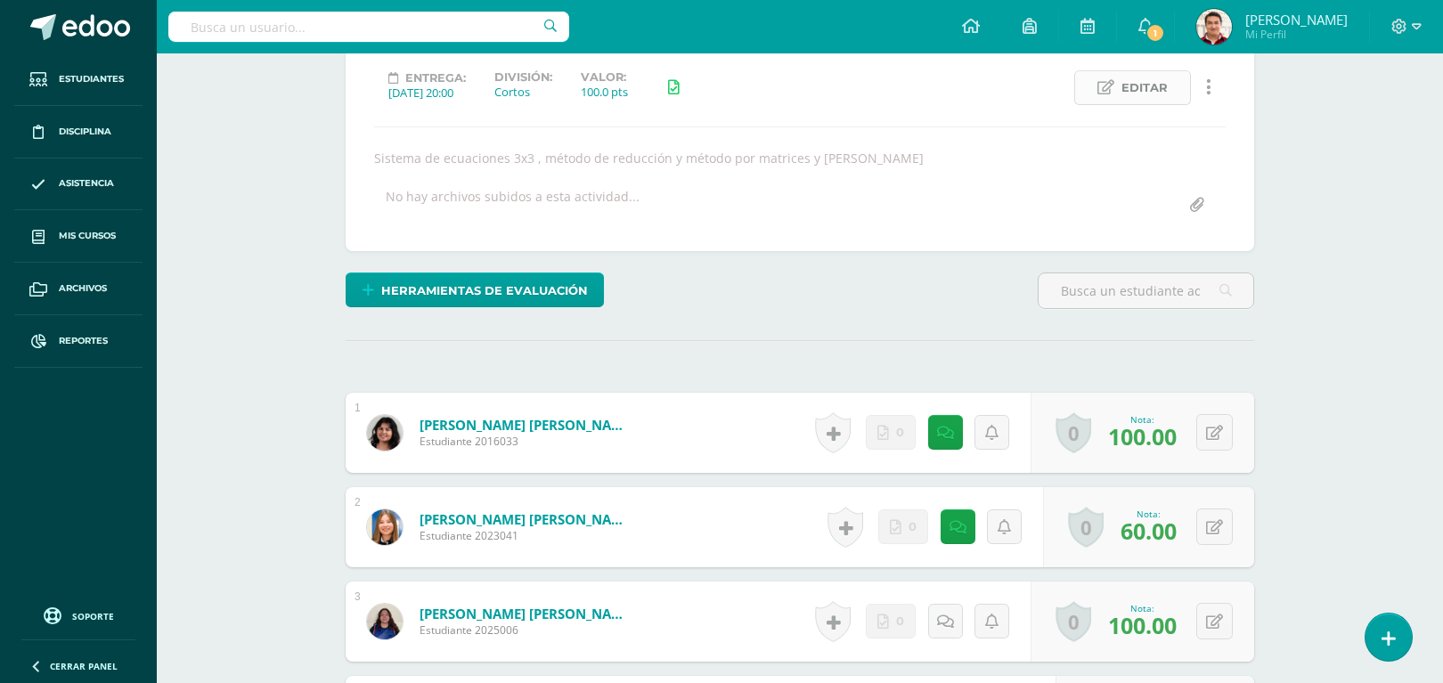
scroll to position [0, 0]
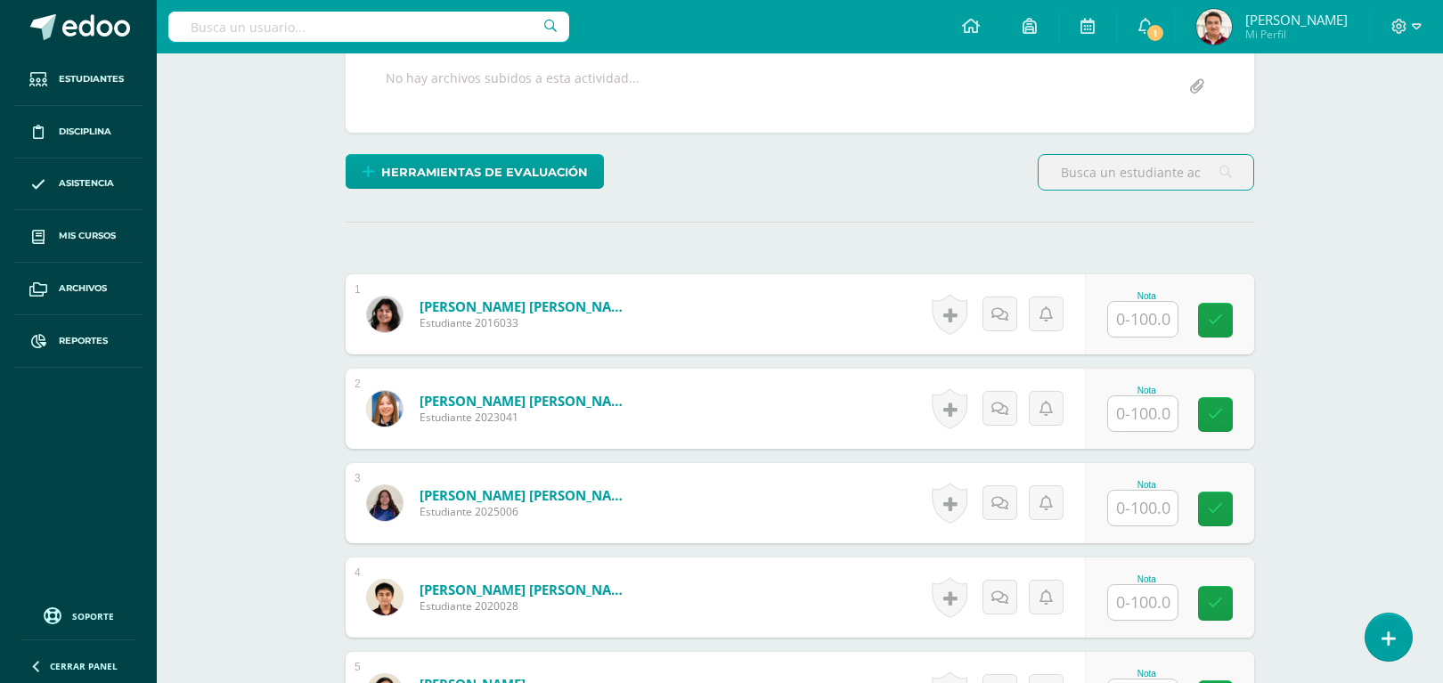
scroll to position [362, 0]
click at [1131, 322] on input "text" at bounding box center [1142, 318] width 69 height 35
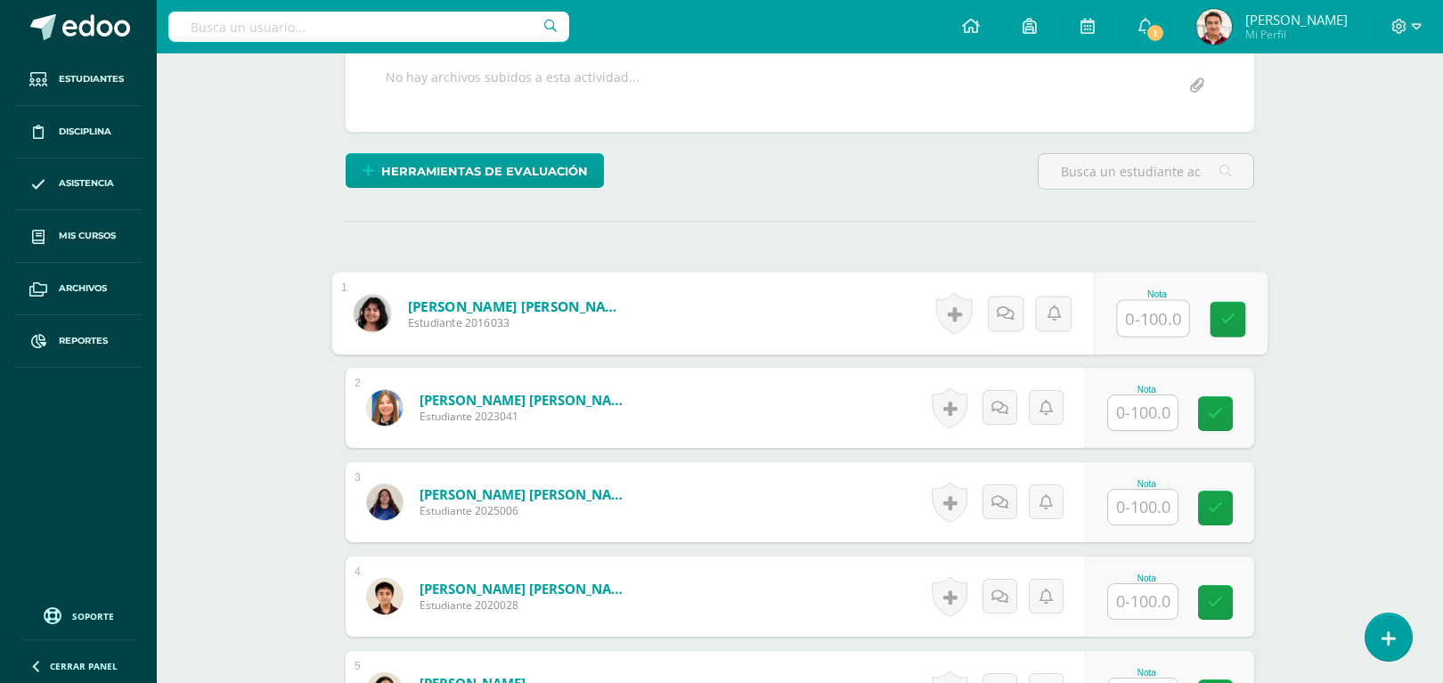
scroll to position [363, 0]
type input "100"
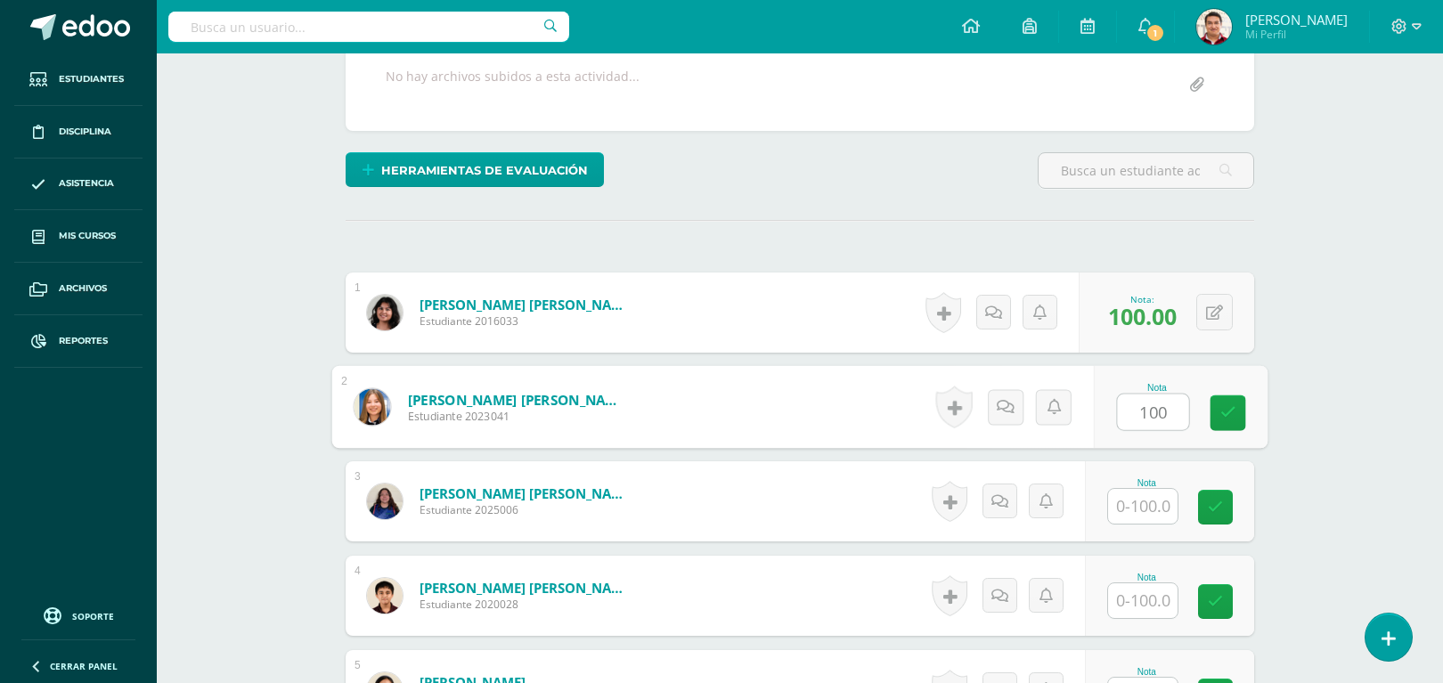
type input "100"
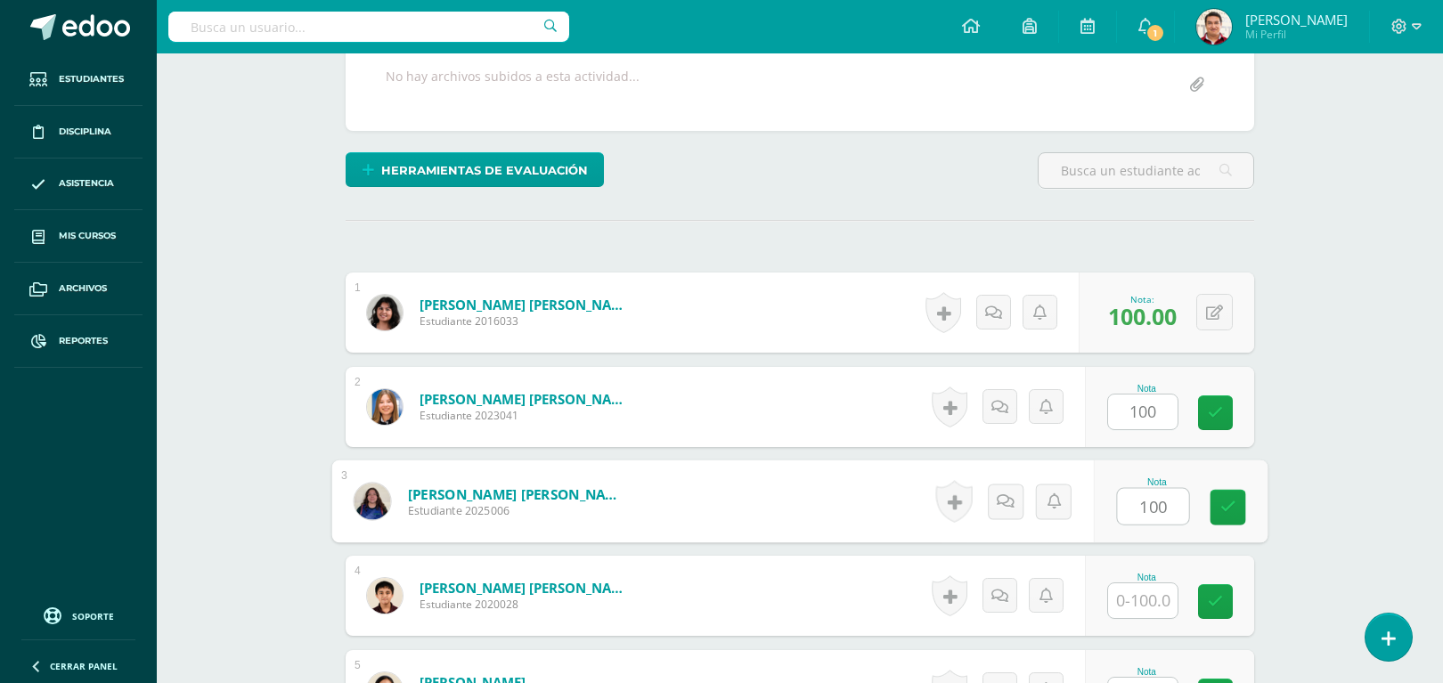
type input "100"
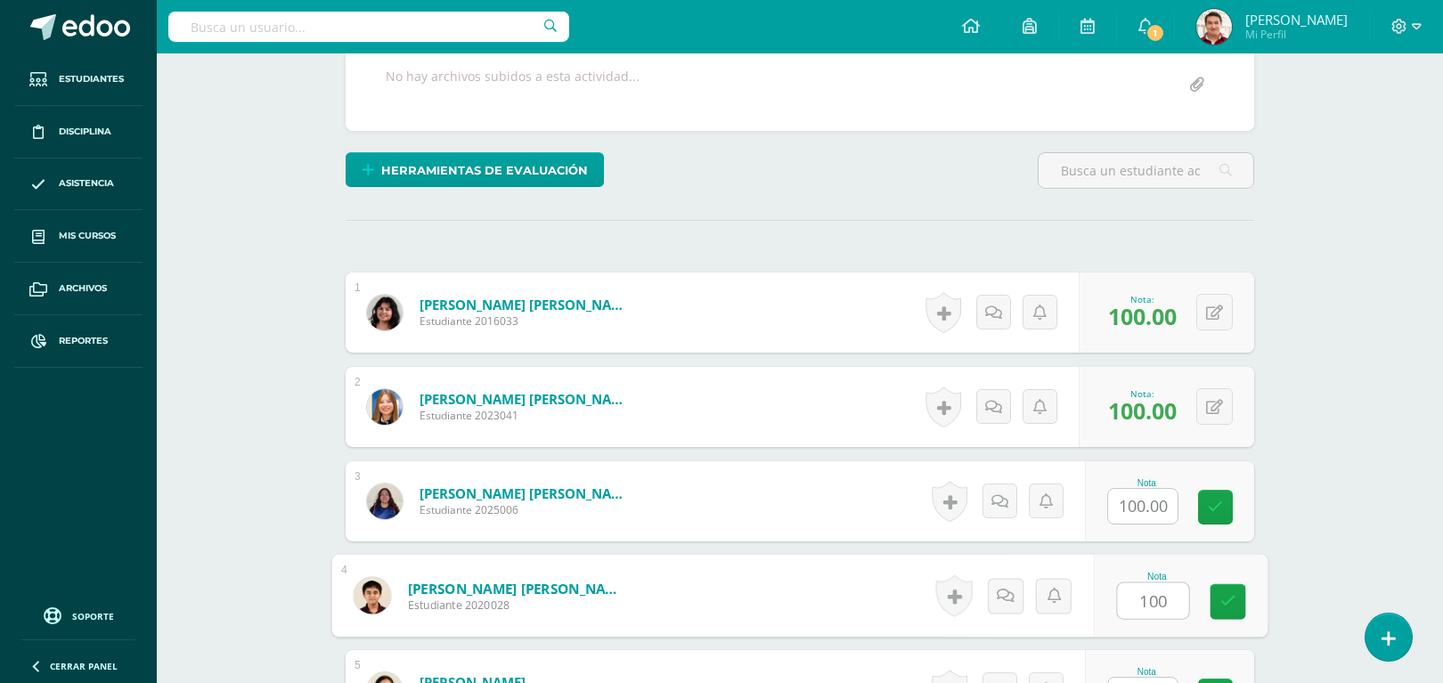
type input "100"
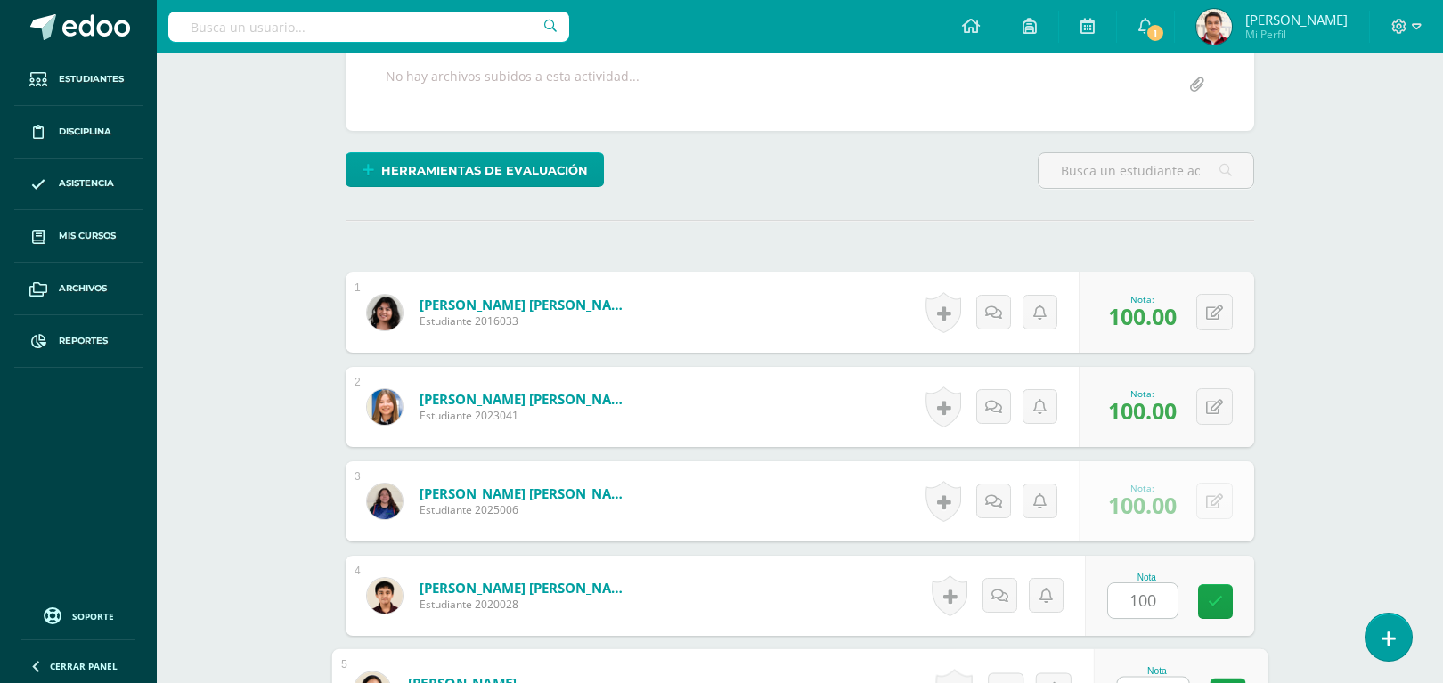
scroll to position [393, 0]
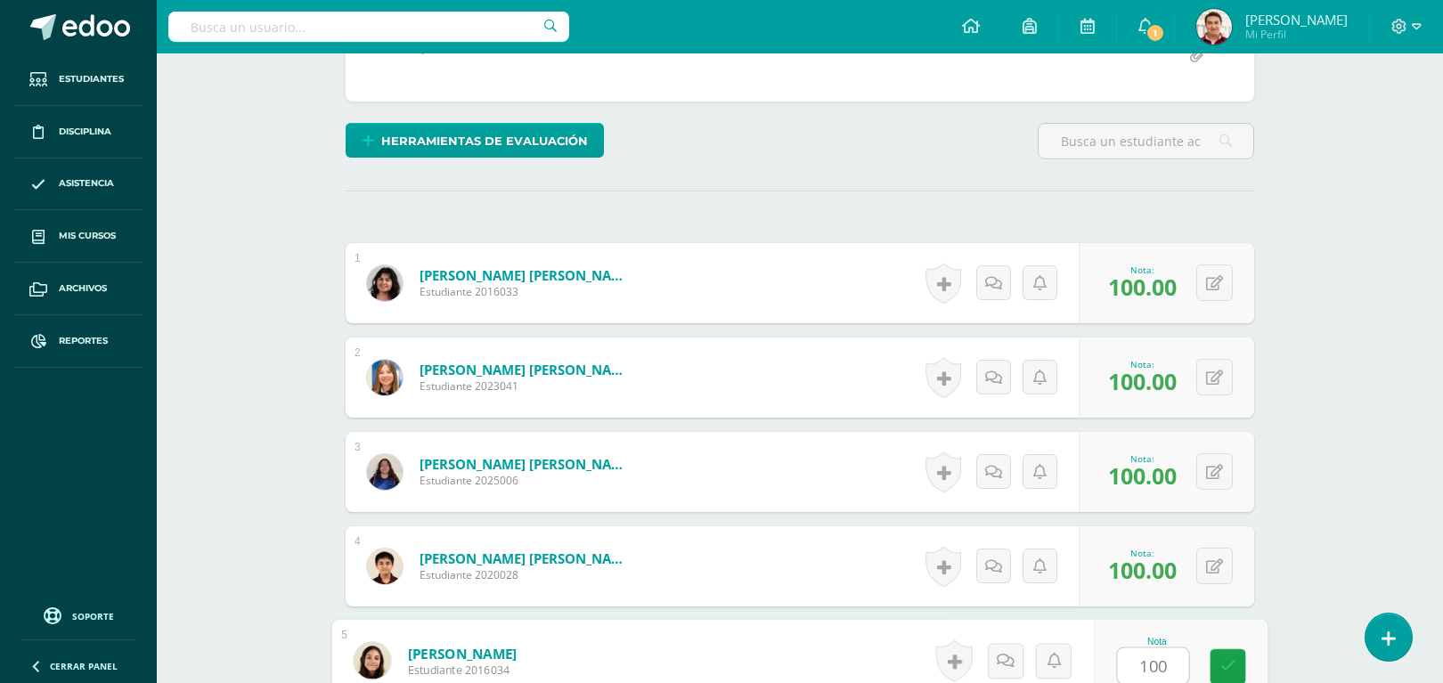
type input "100"
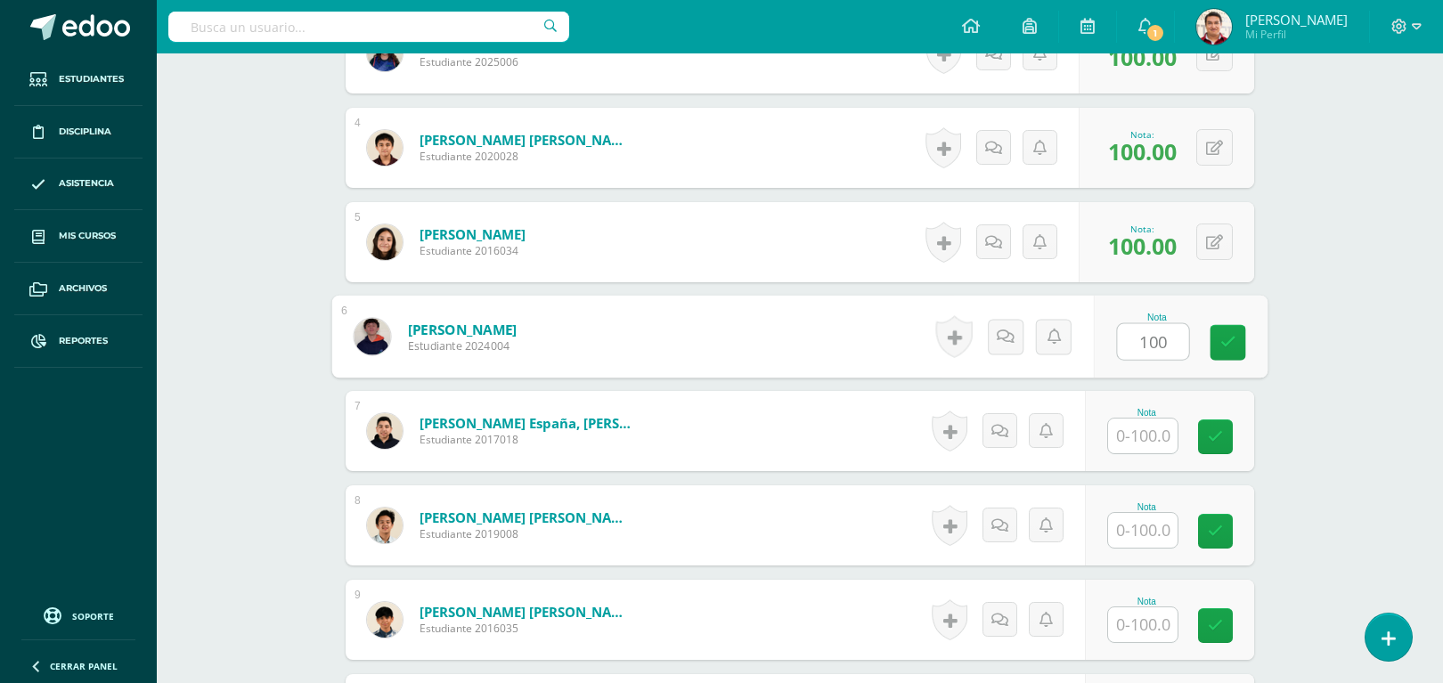
type input "100"
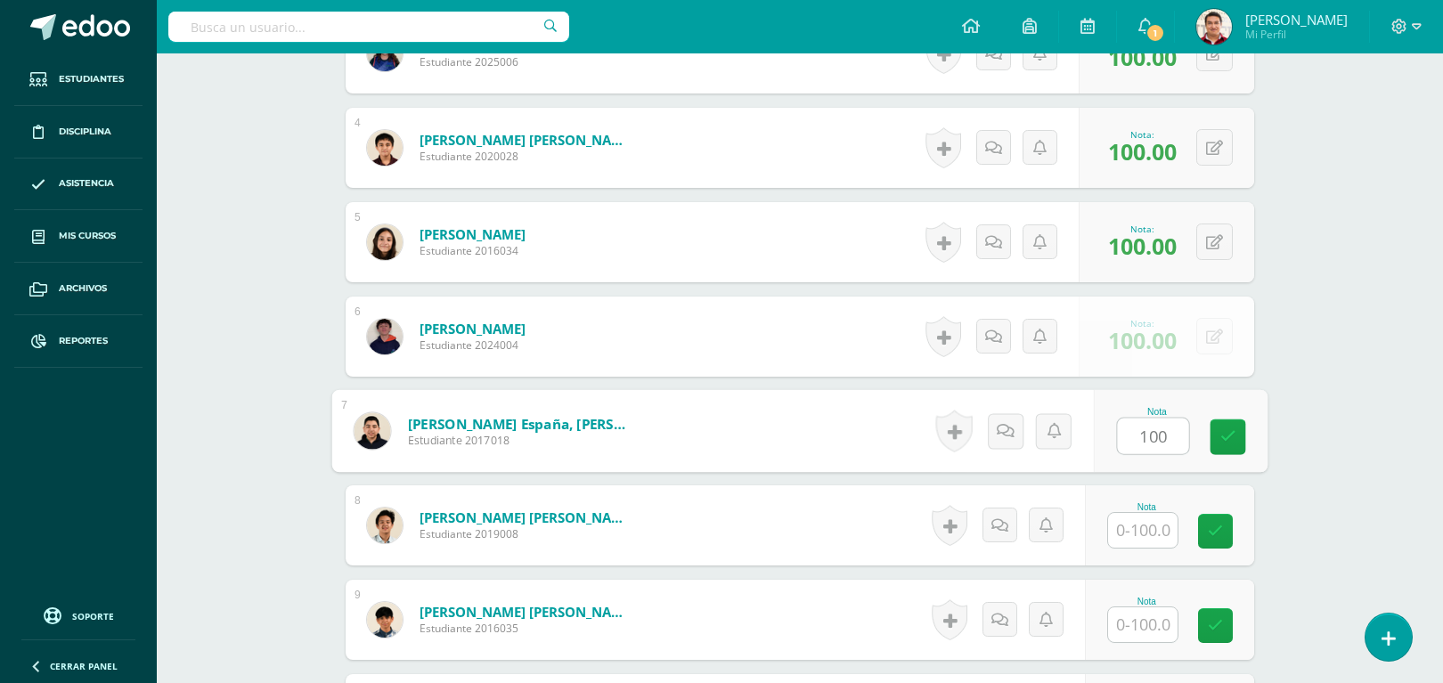
type input "100"
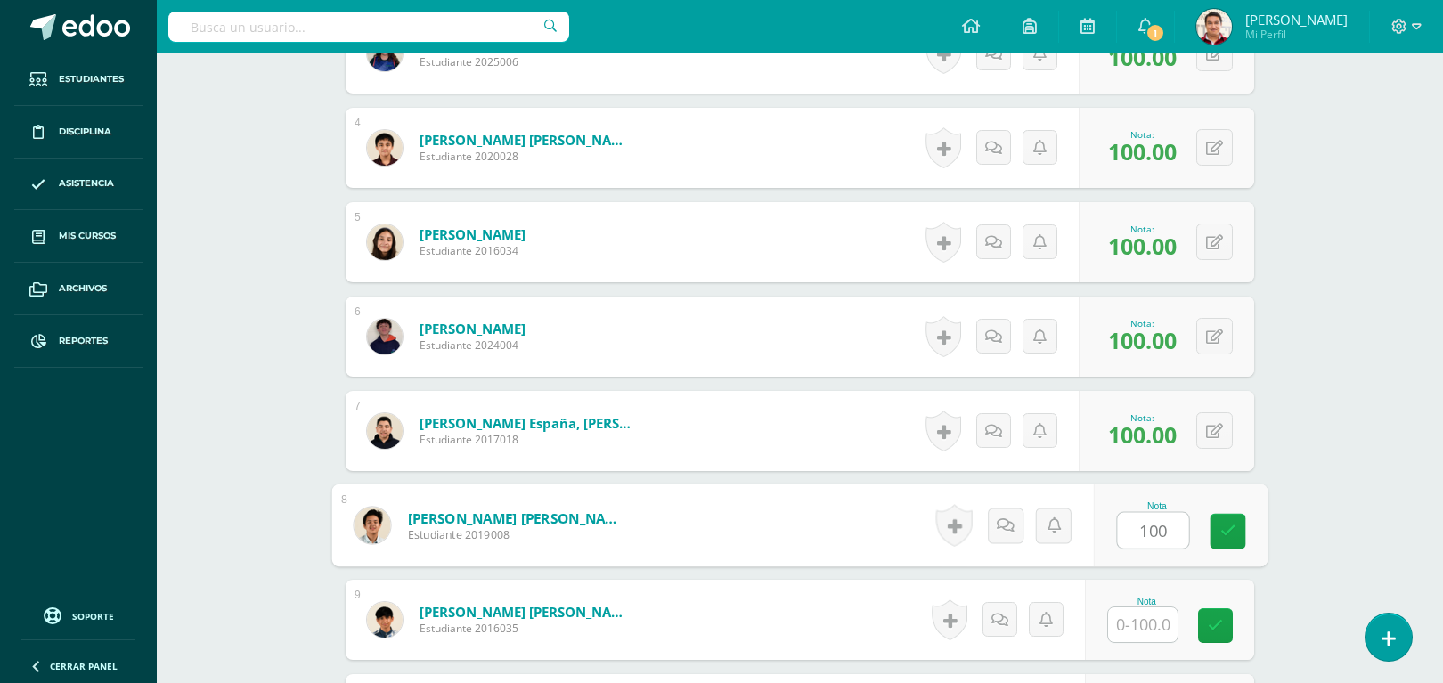
type input "100"
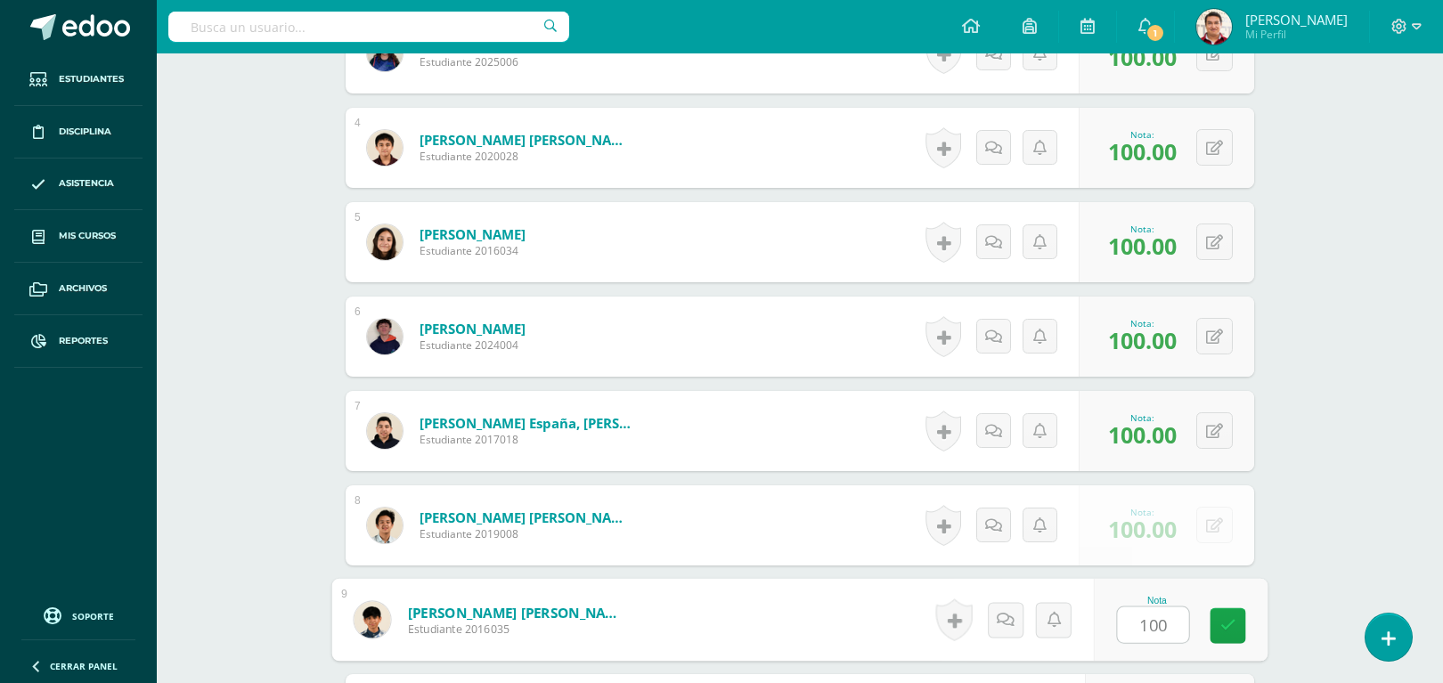
type input "100"
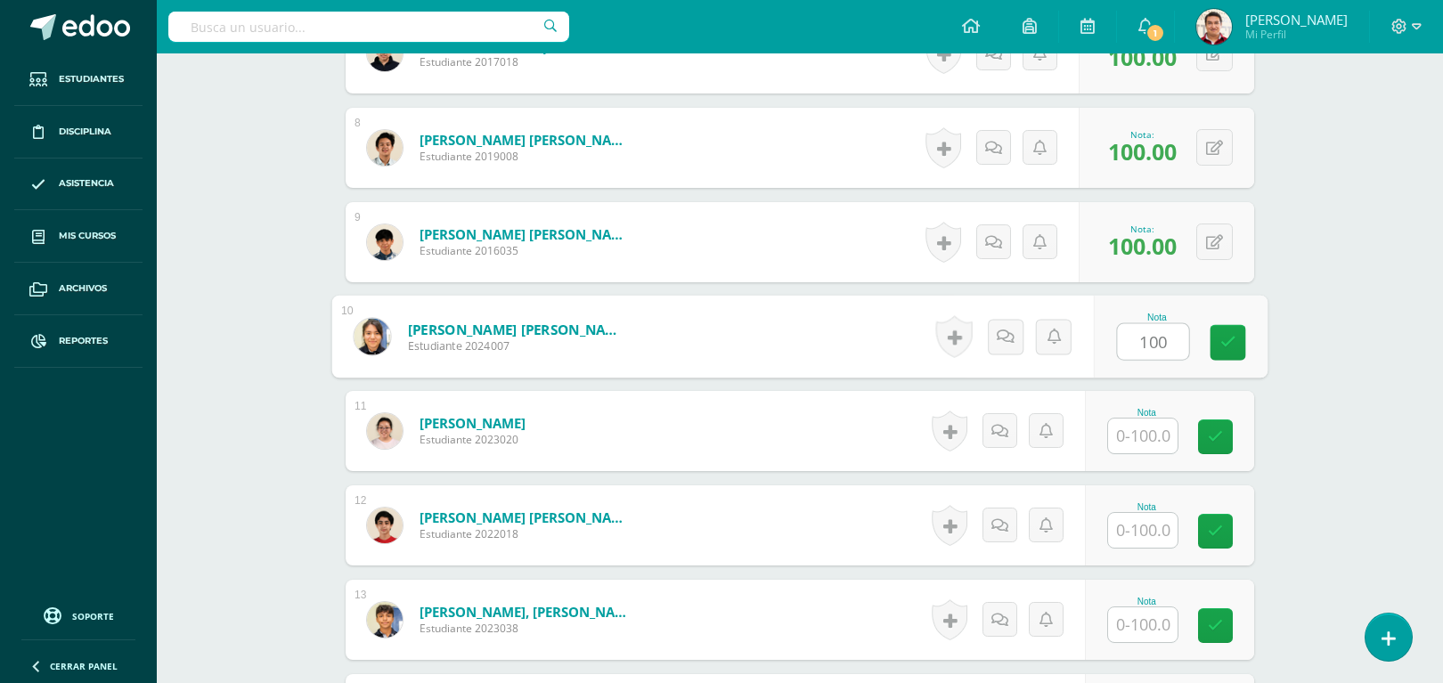
type input "100"
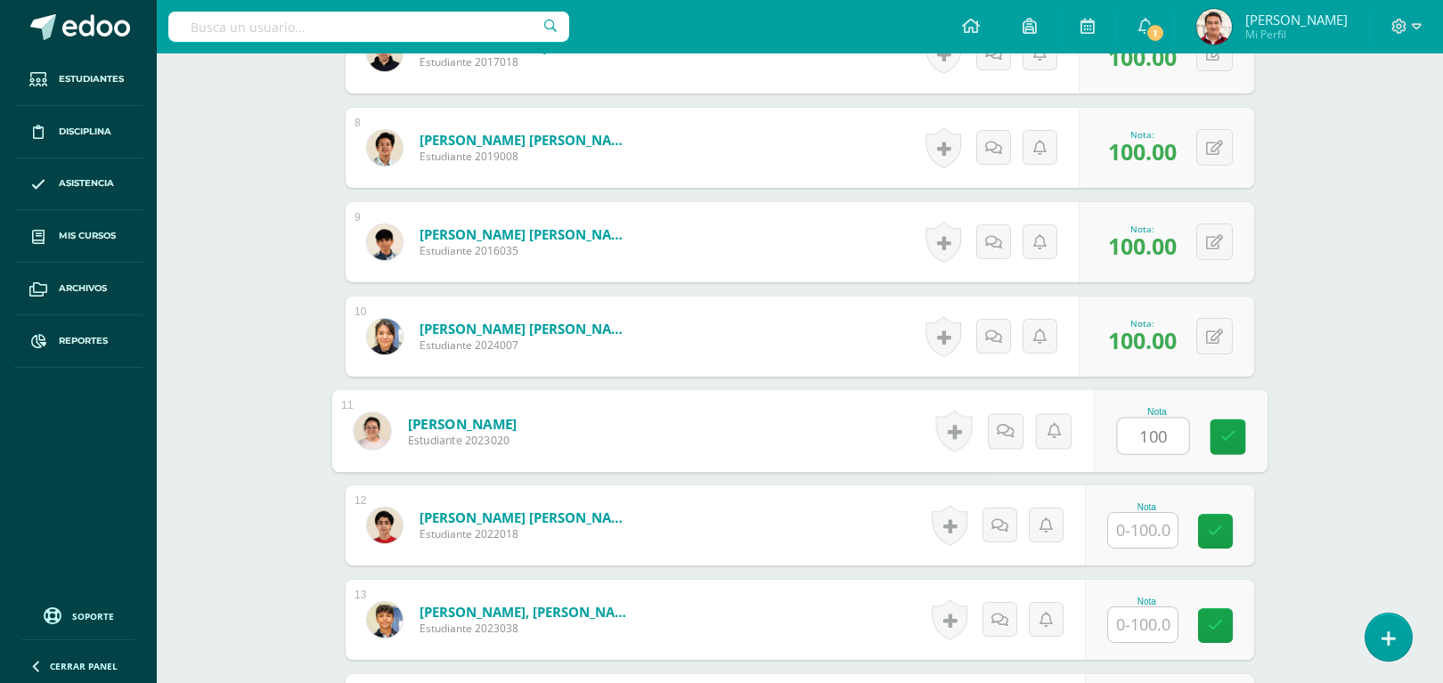
type input "100"
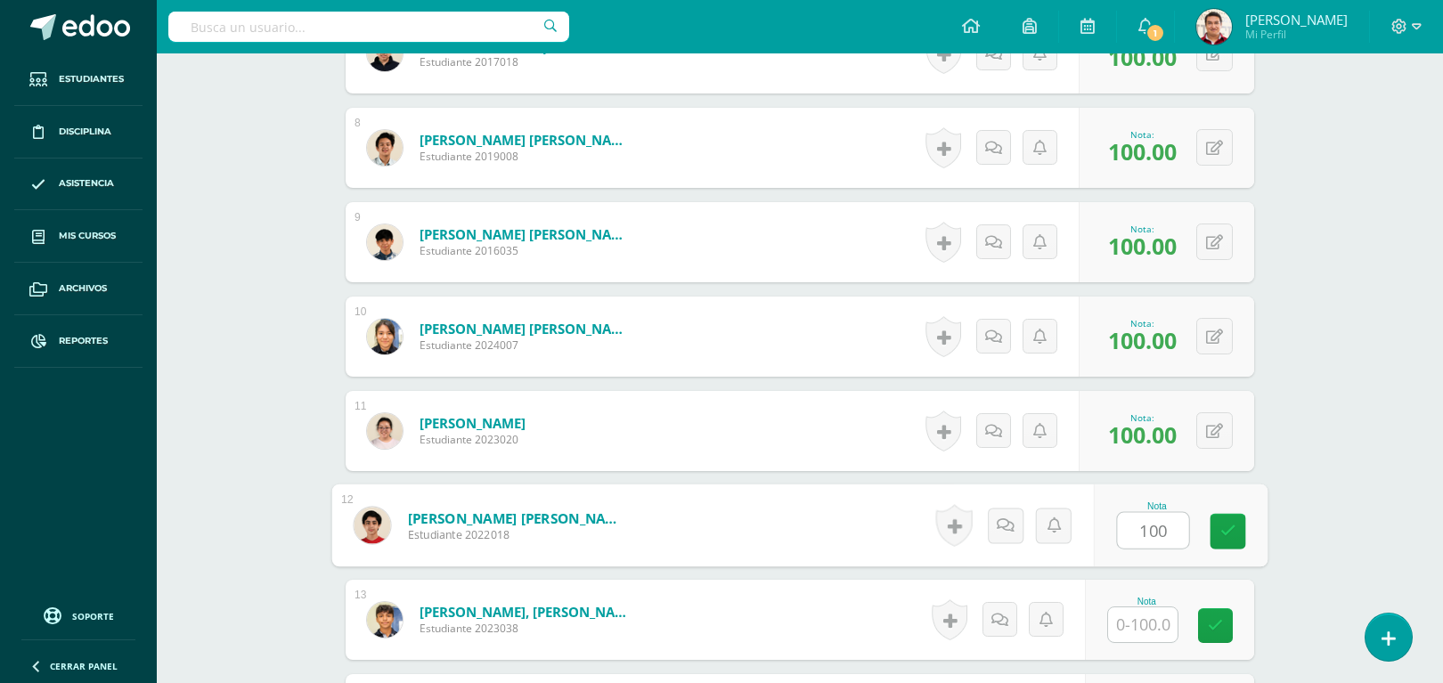
type input "100"
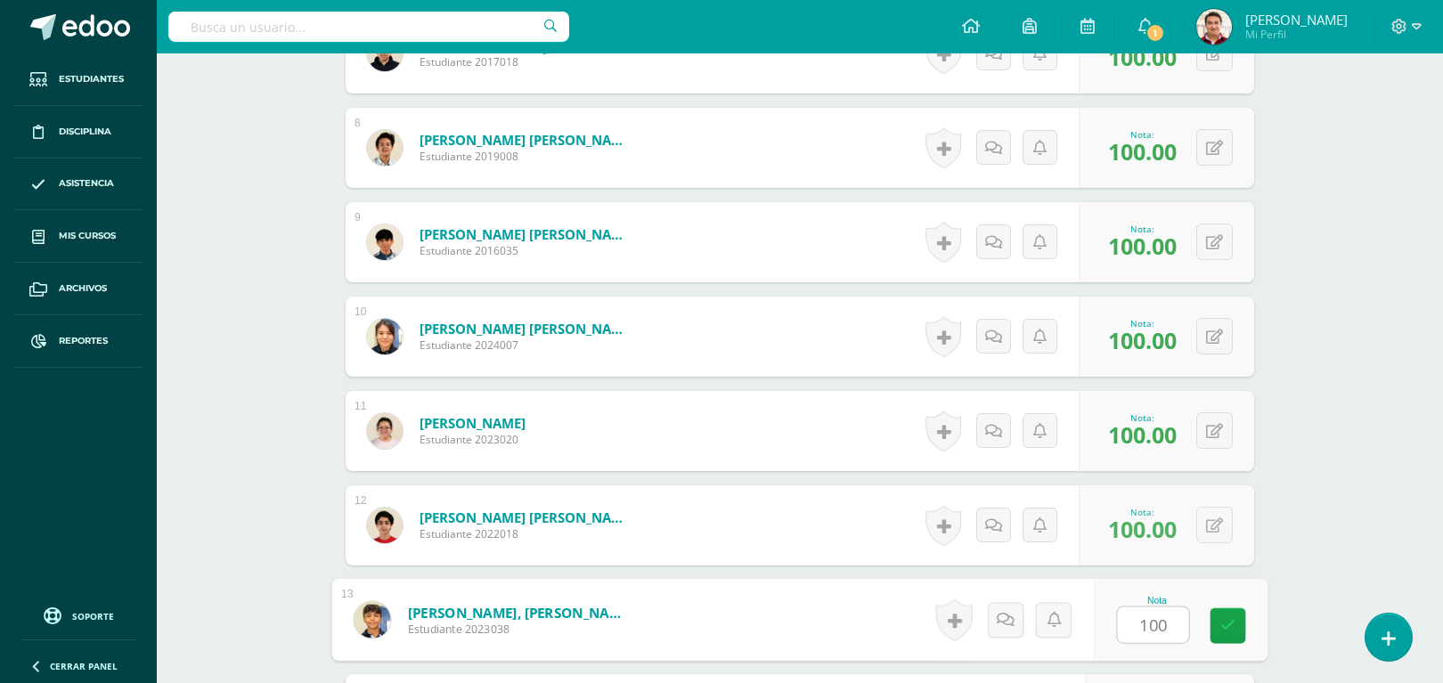
type input "100"
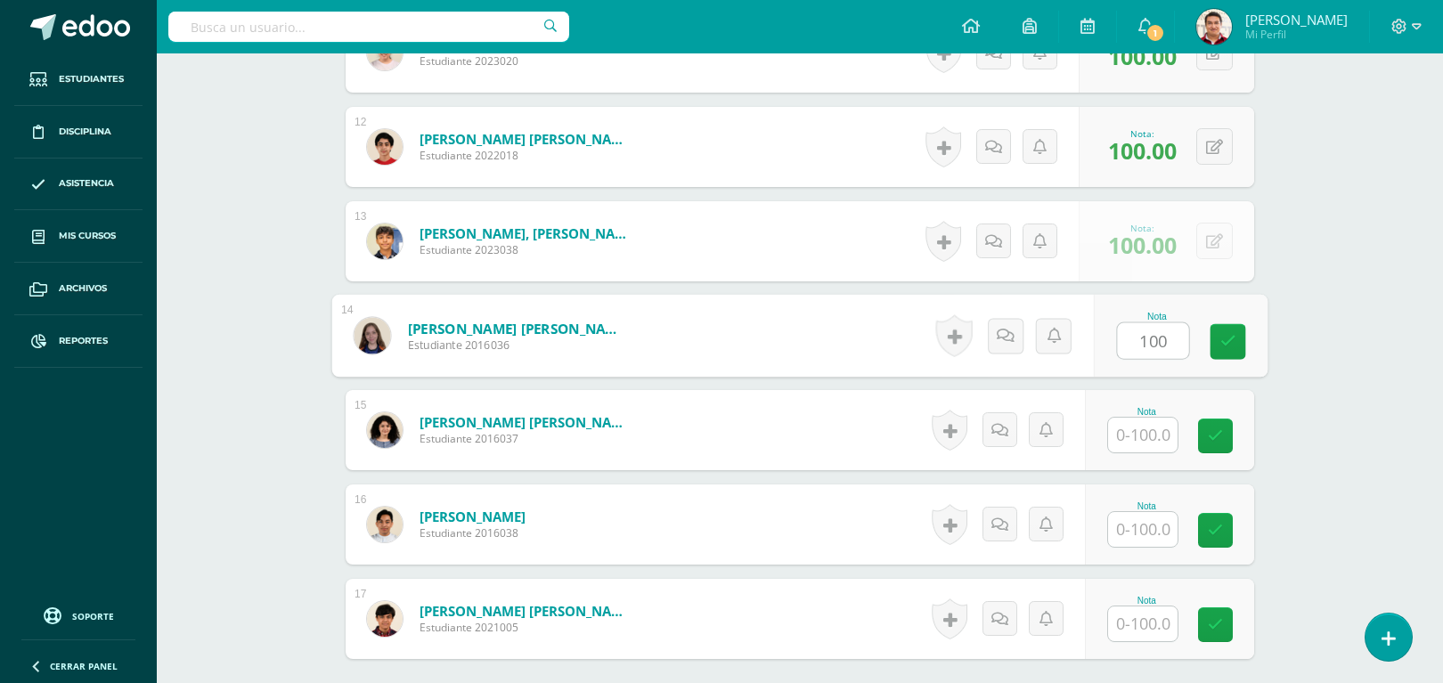
type input "100"
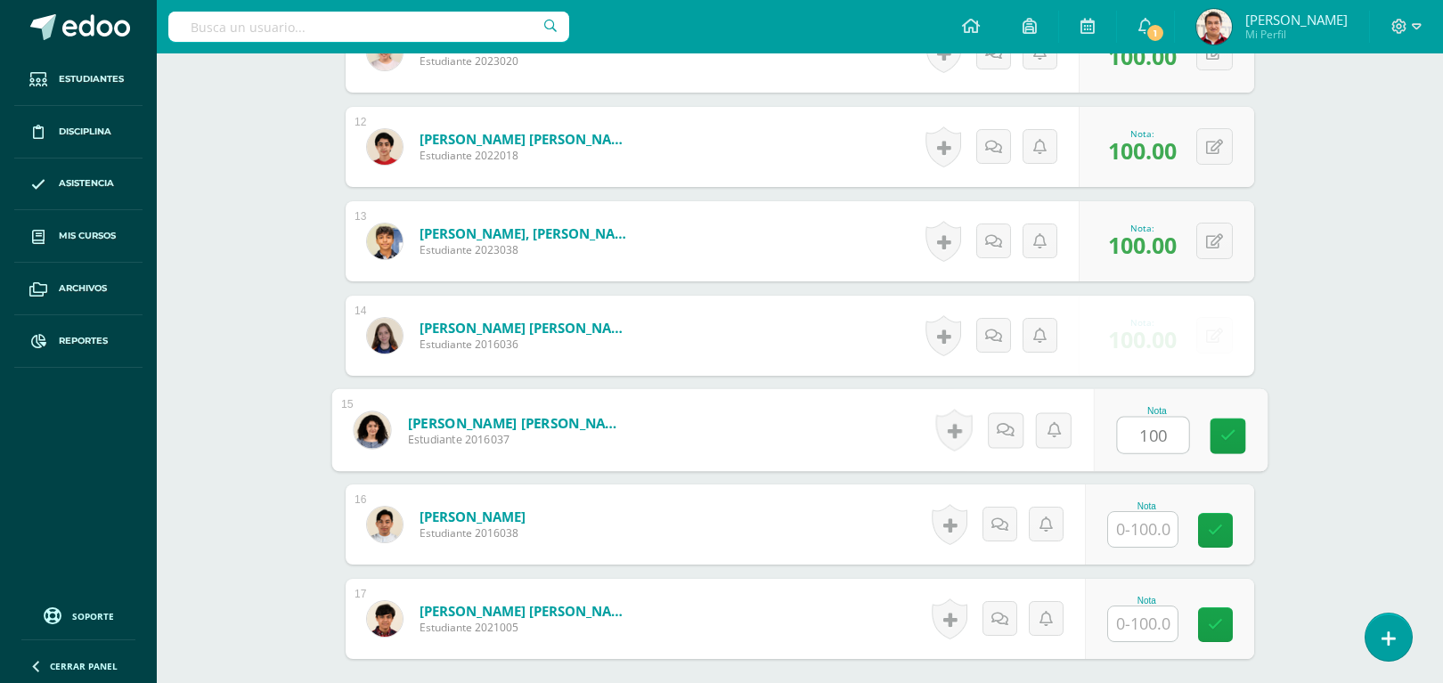
type input "100"
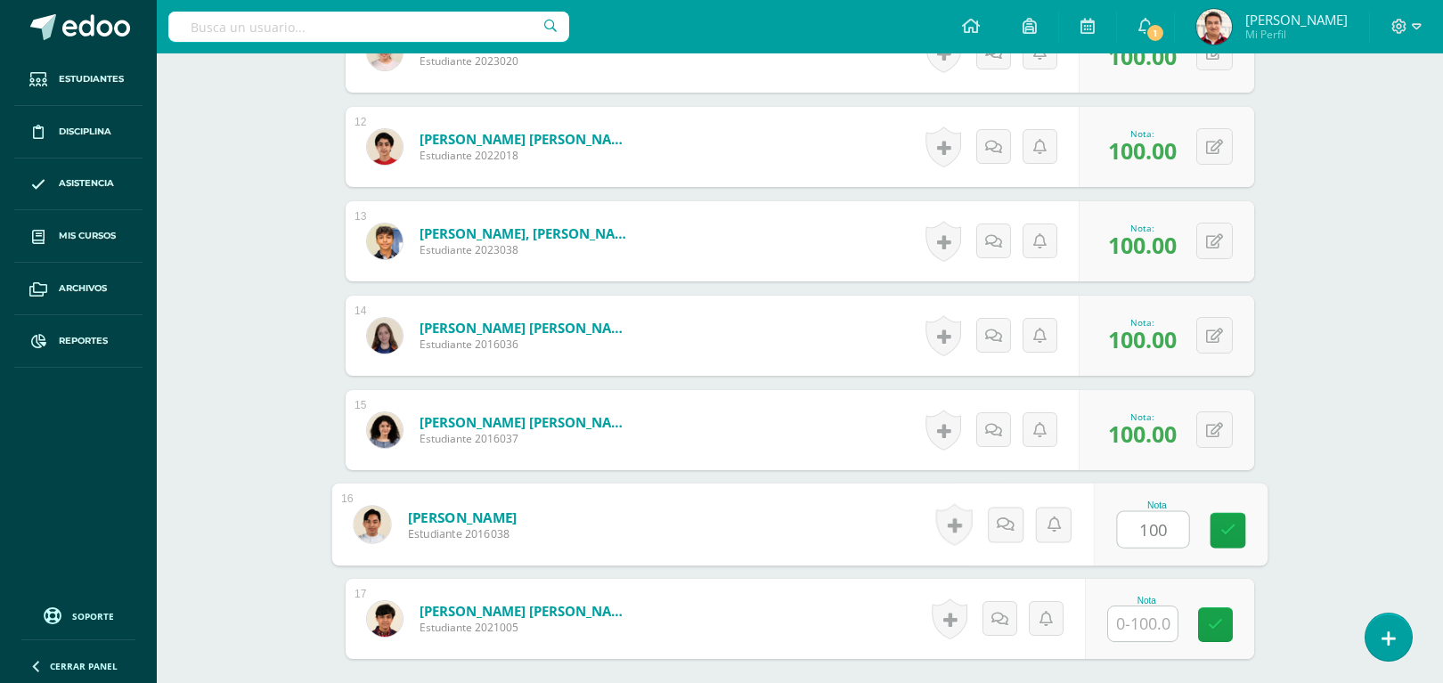
type input "100"
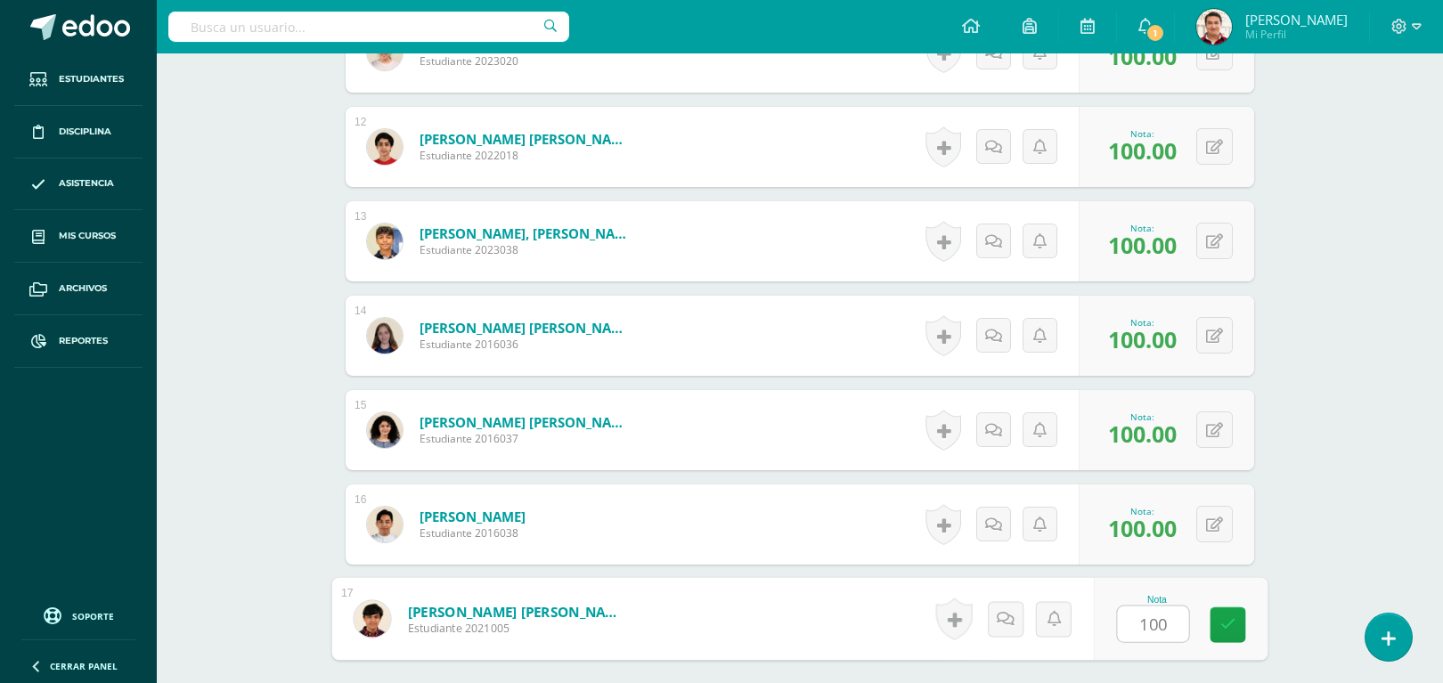
type input "100"
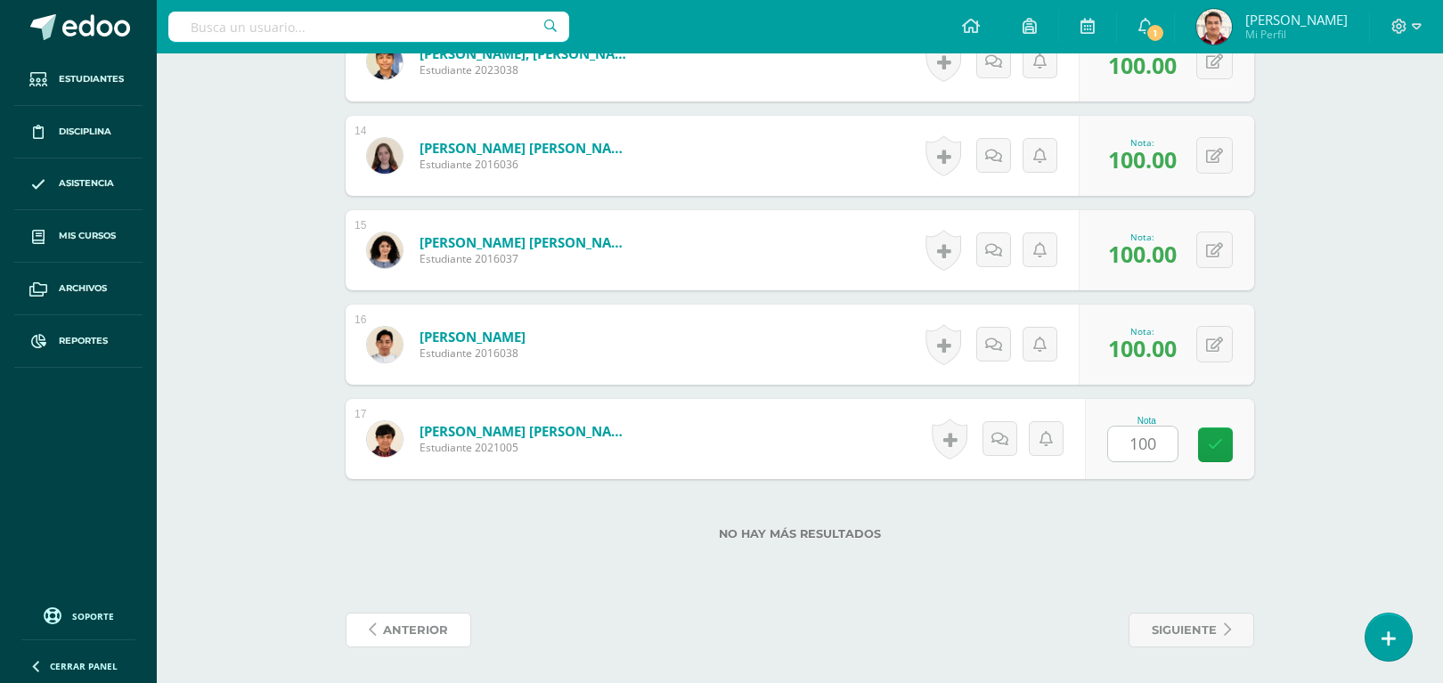
click at [346, 613] on link "anterior" at bounding box center [409, 630] width 126 height 35
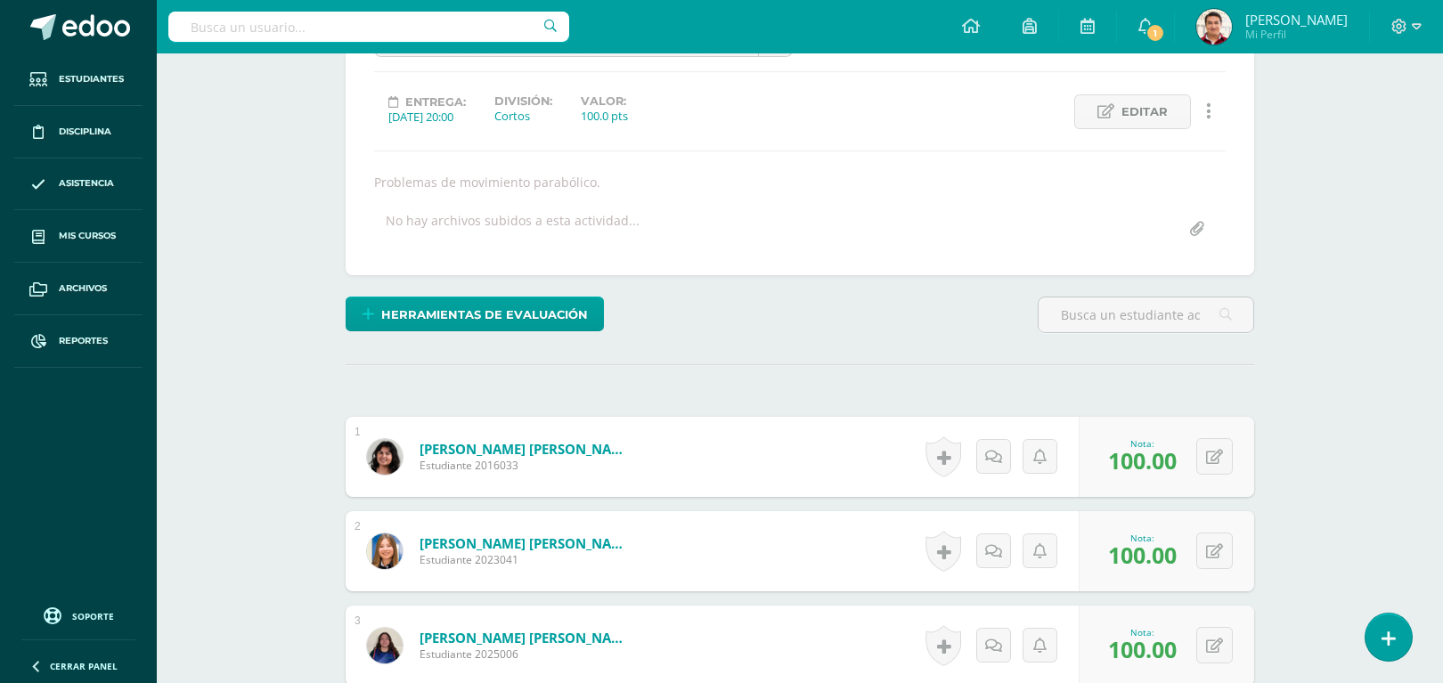
scroll to position [0, 0]
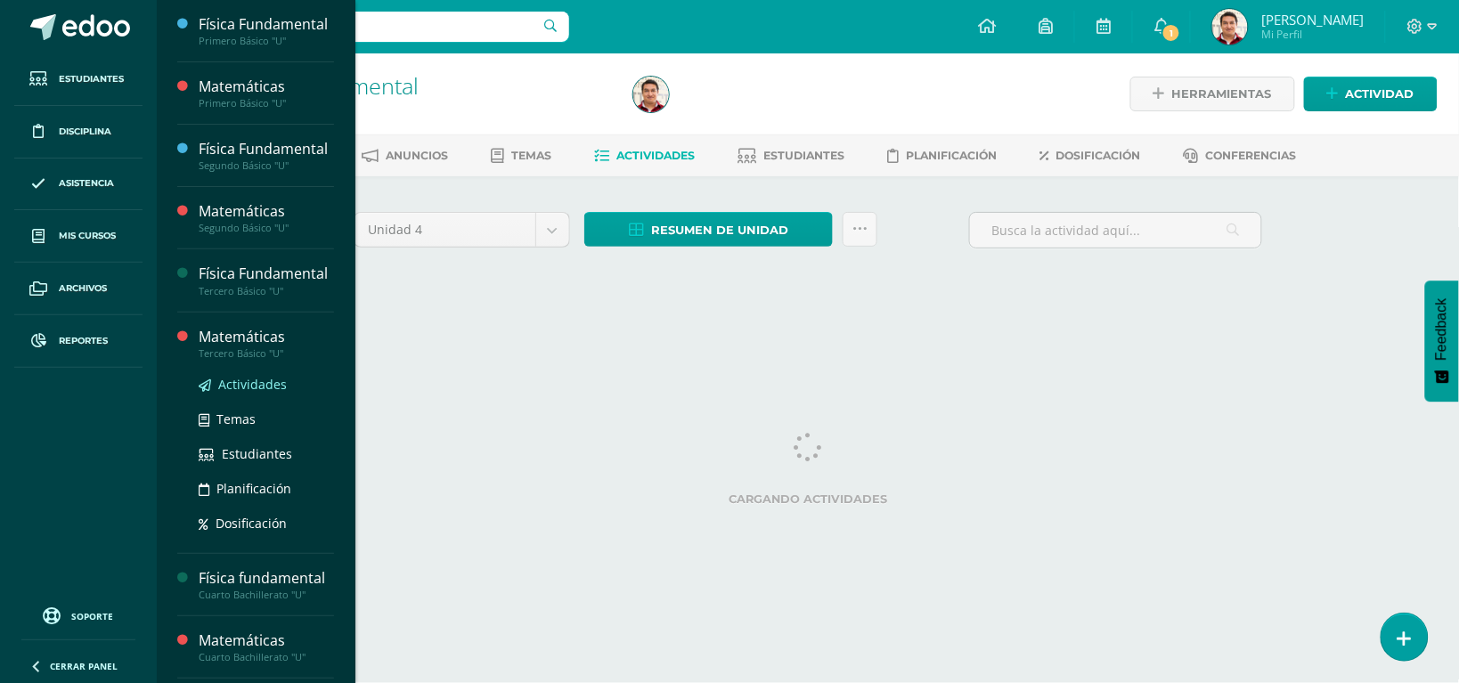
click at [273, 393] on span "Actividades" at bounding box center [252, 384] width 69 height 17
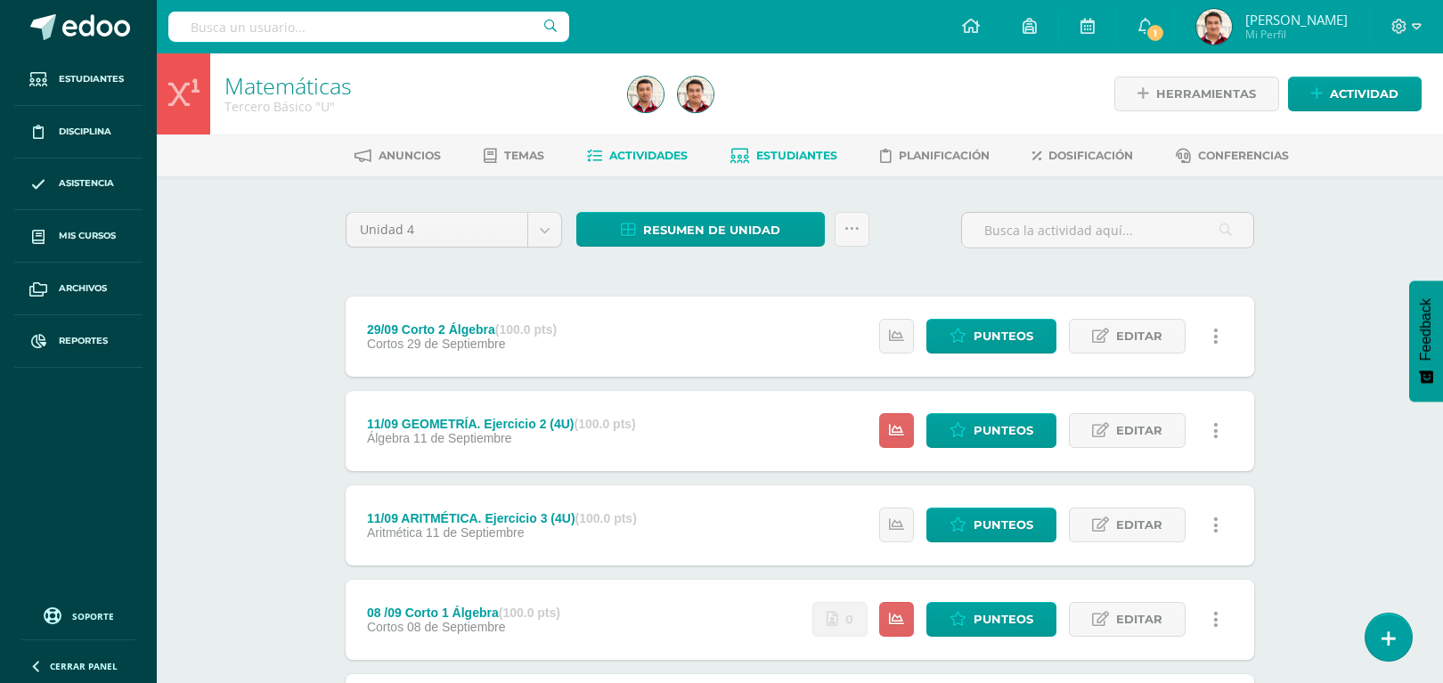
click at [797, 158] on span "Estudiantes" at bounding box center [796, 155] width 81 height 13
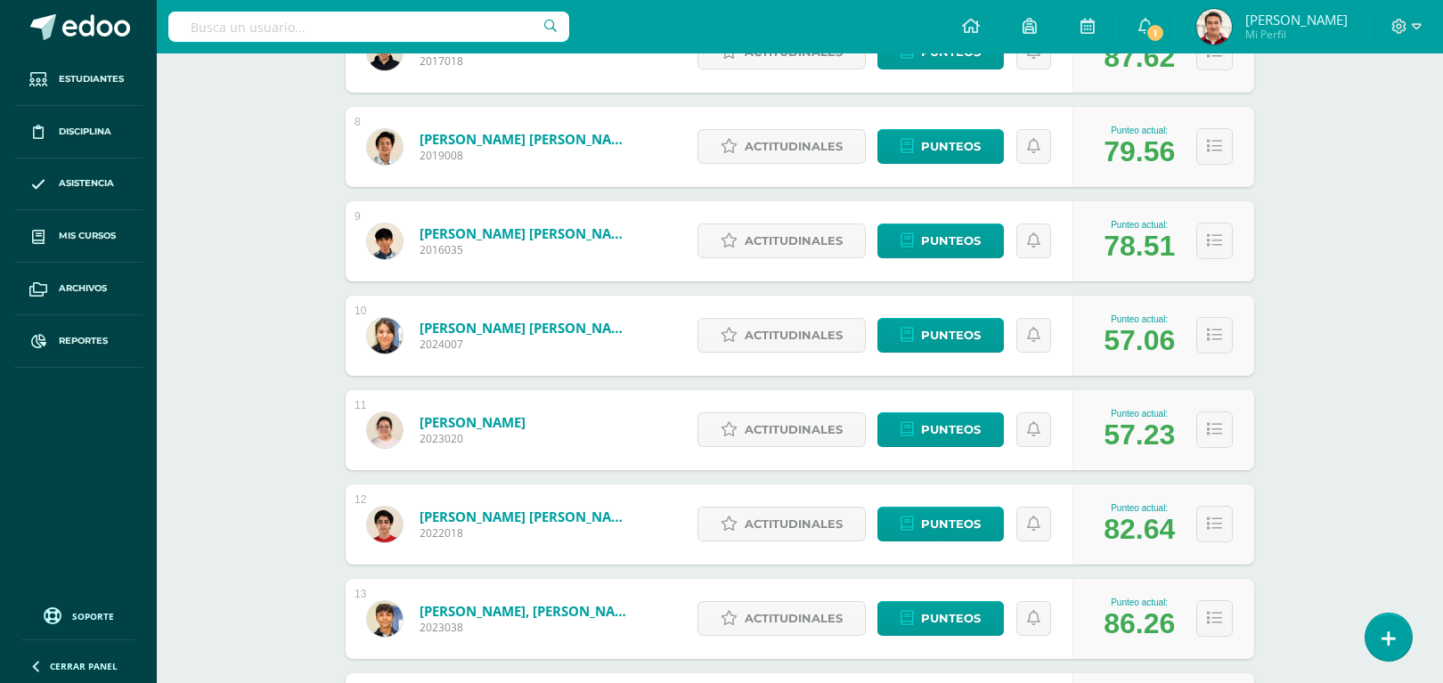
scroll to position [945, 0]
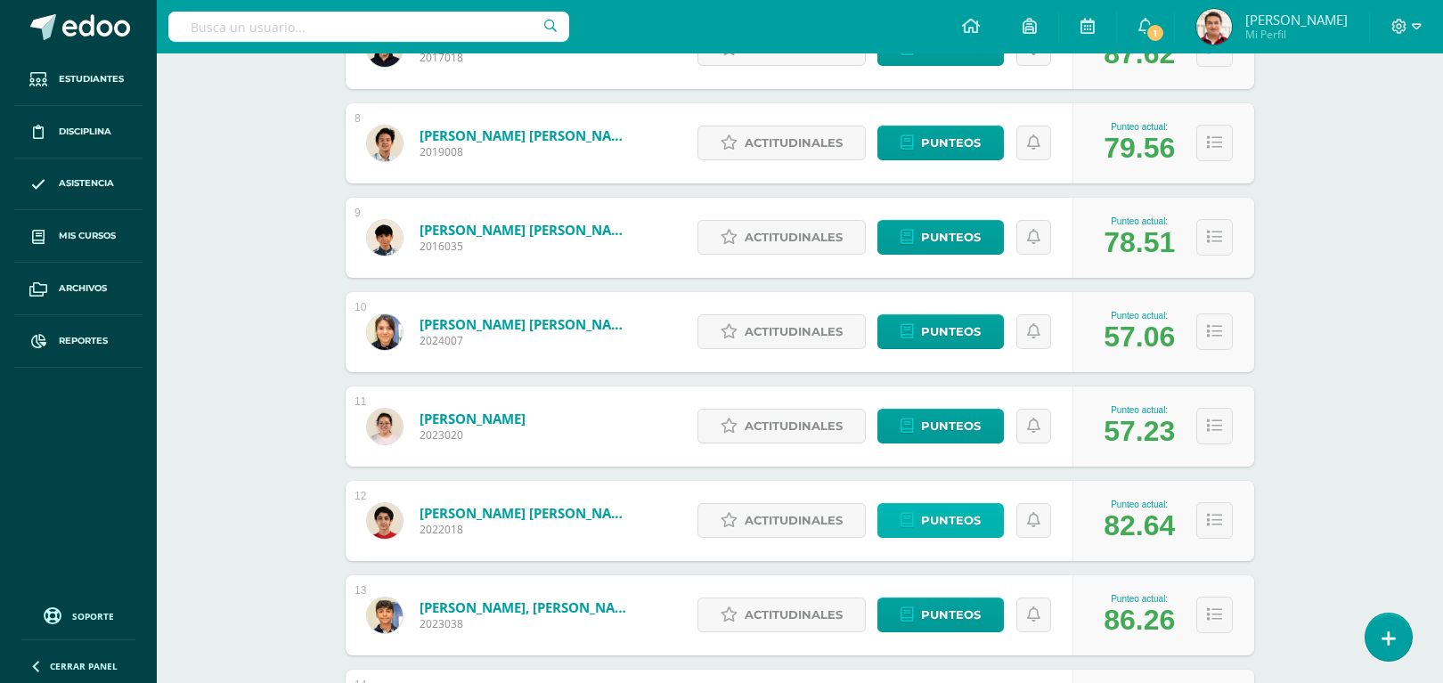
click at [962, 519] on span "Punteos" at bounding box center [951, 520] width 60 height 33
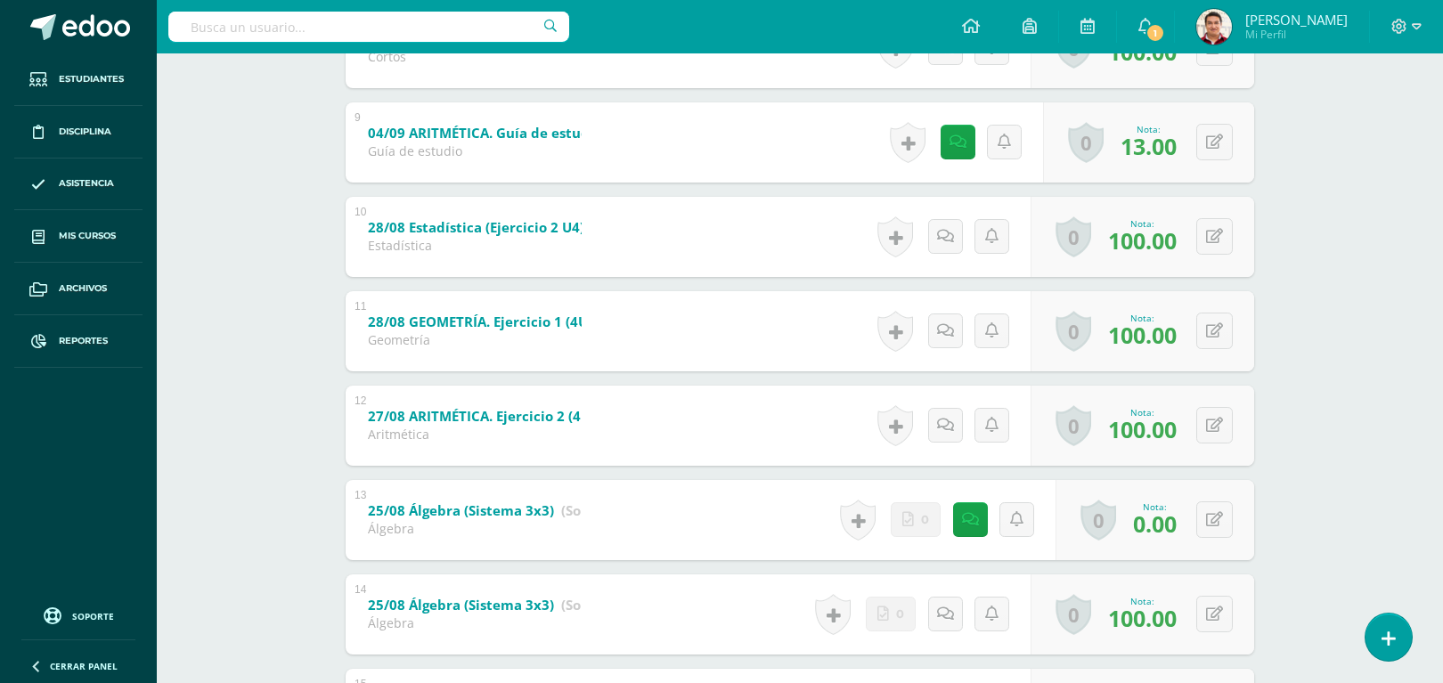
scroll to position [1151, 0]
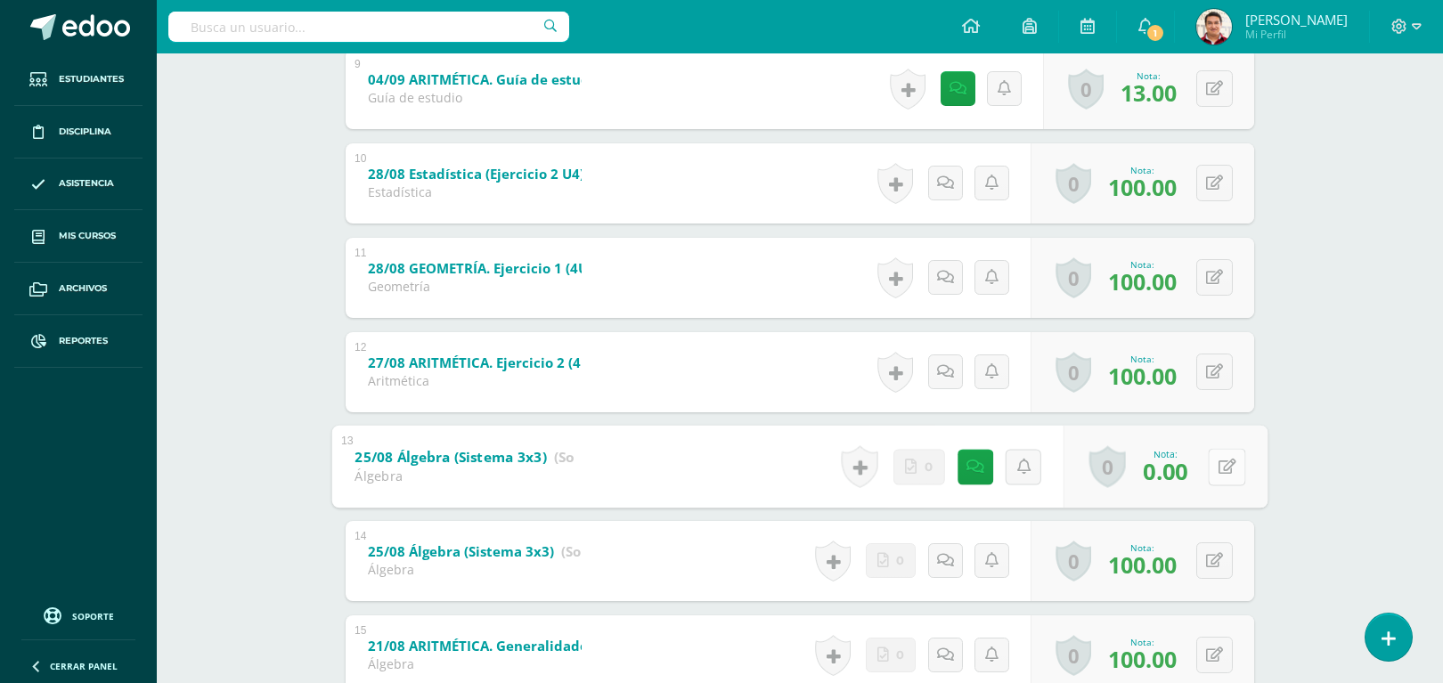
click at [1218, 466] on icon at bounding box center [1227, 466] width 18 height 15
type input "90"
click at [953, 470] on icon at bounding box center [957, 466] width 17 height 15
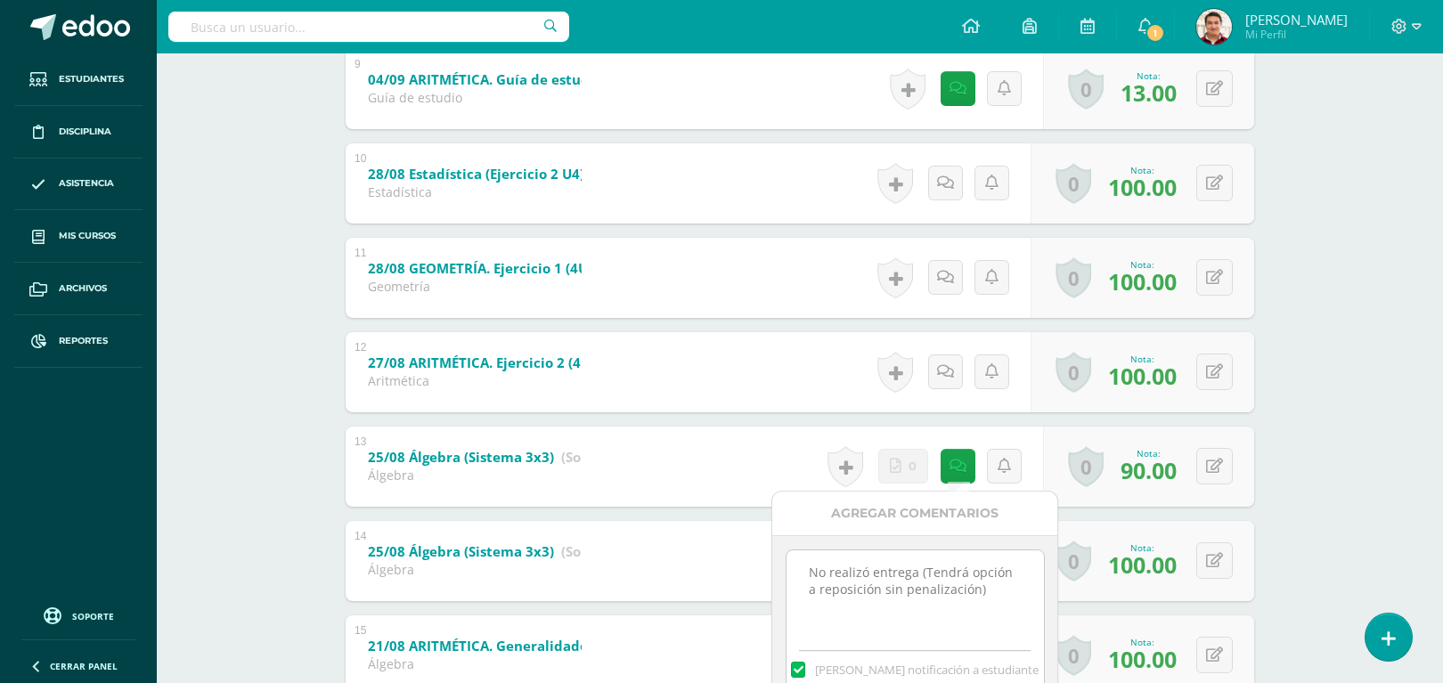
drag, startPoint x: 1005, startPoint y: 594, endPoint x: 610, endPoint y: 513, distance: 402.8
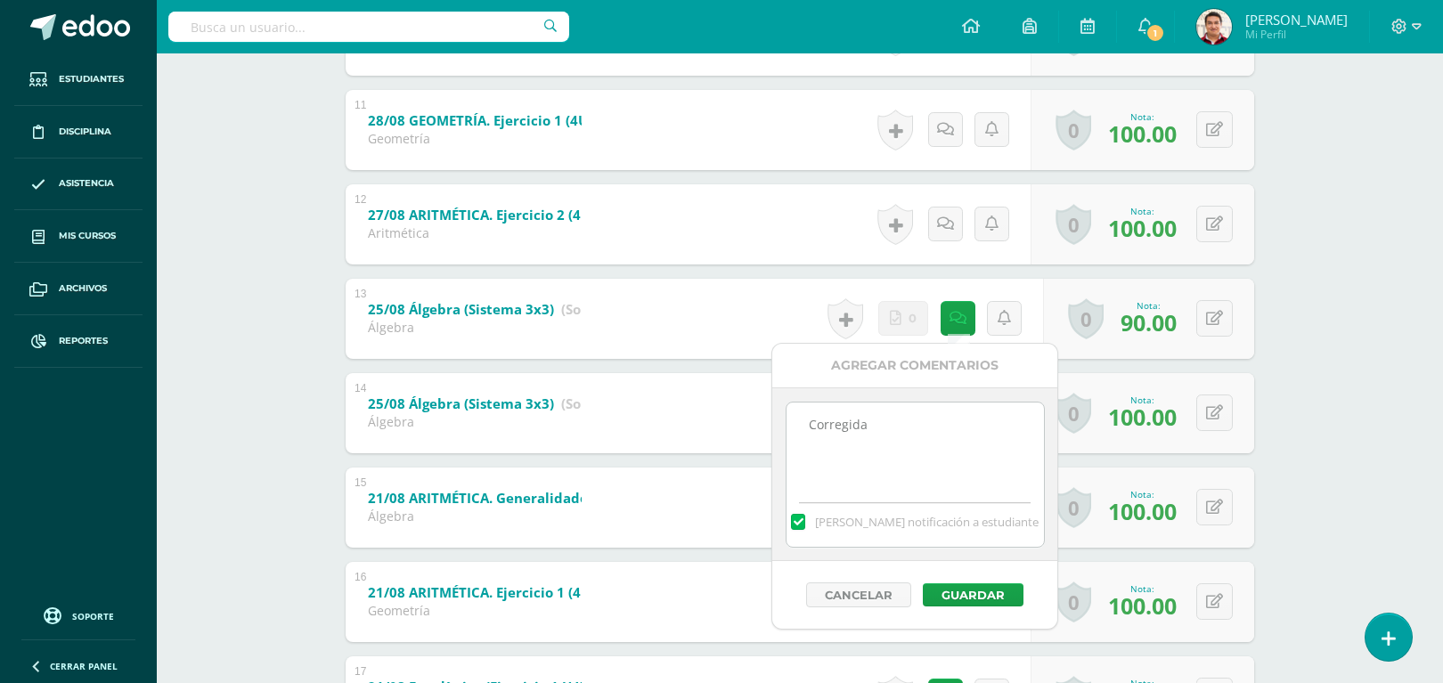
scroll to position [1301, 0]
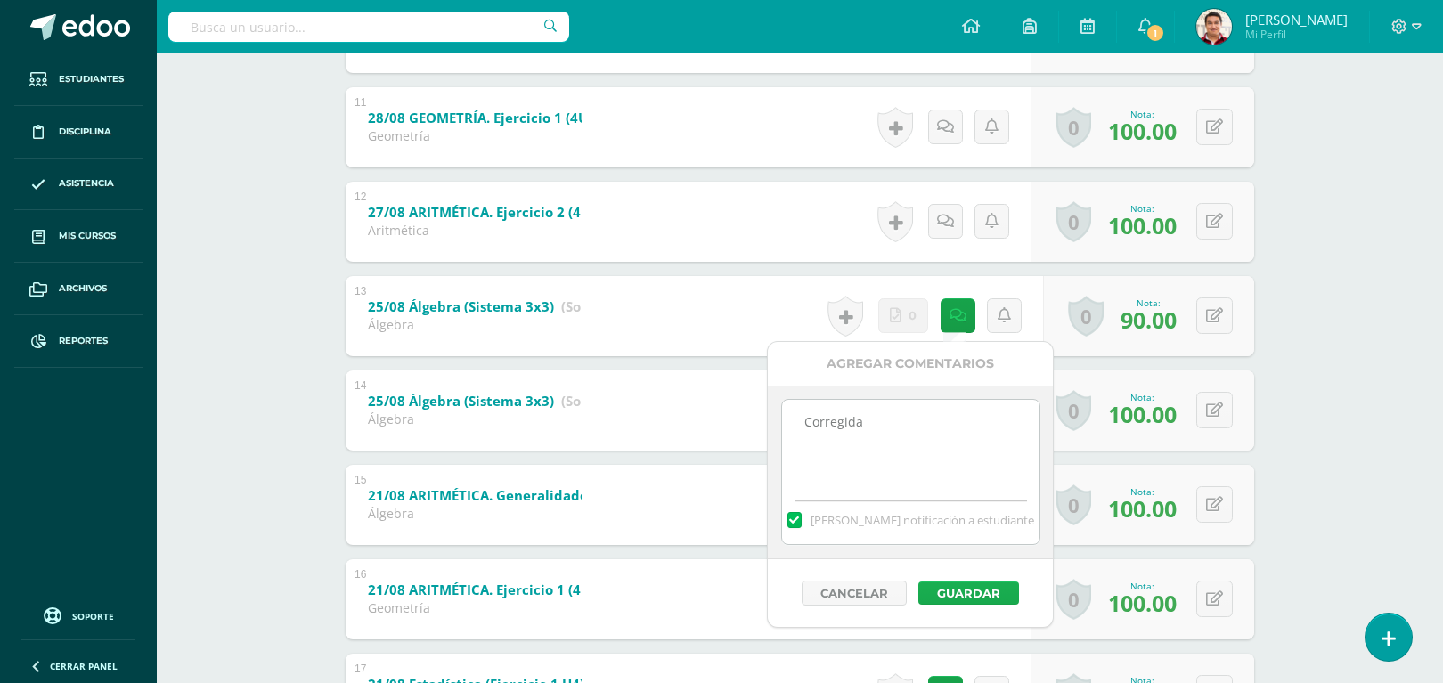
type textarea "Corregida"
click at [985, 585] on button "Guardar" at bounding box center [968, 593] width 101 height 23
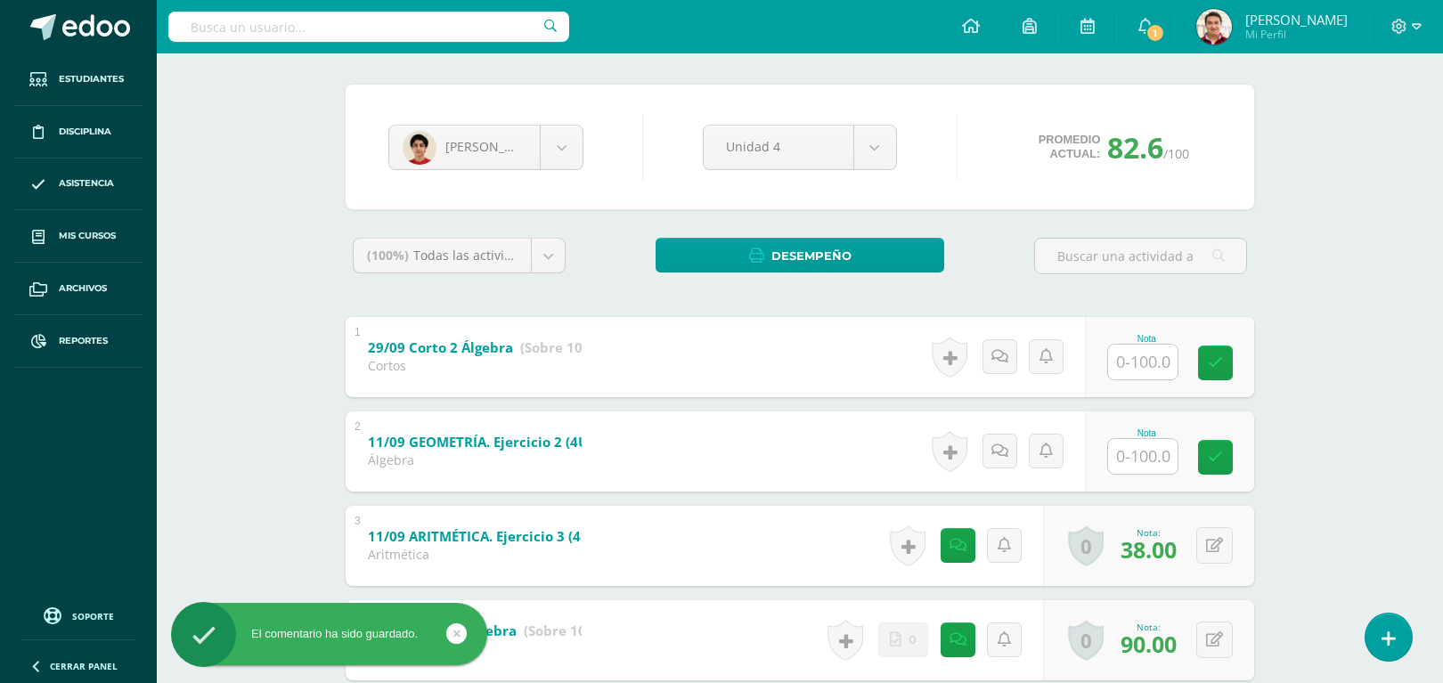
scroll to position [0, 0]
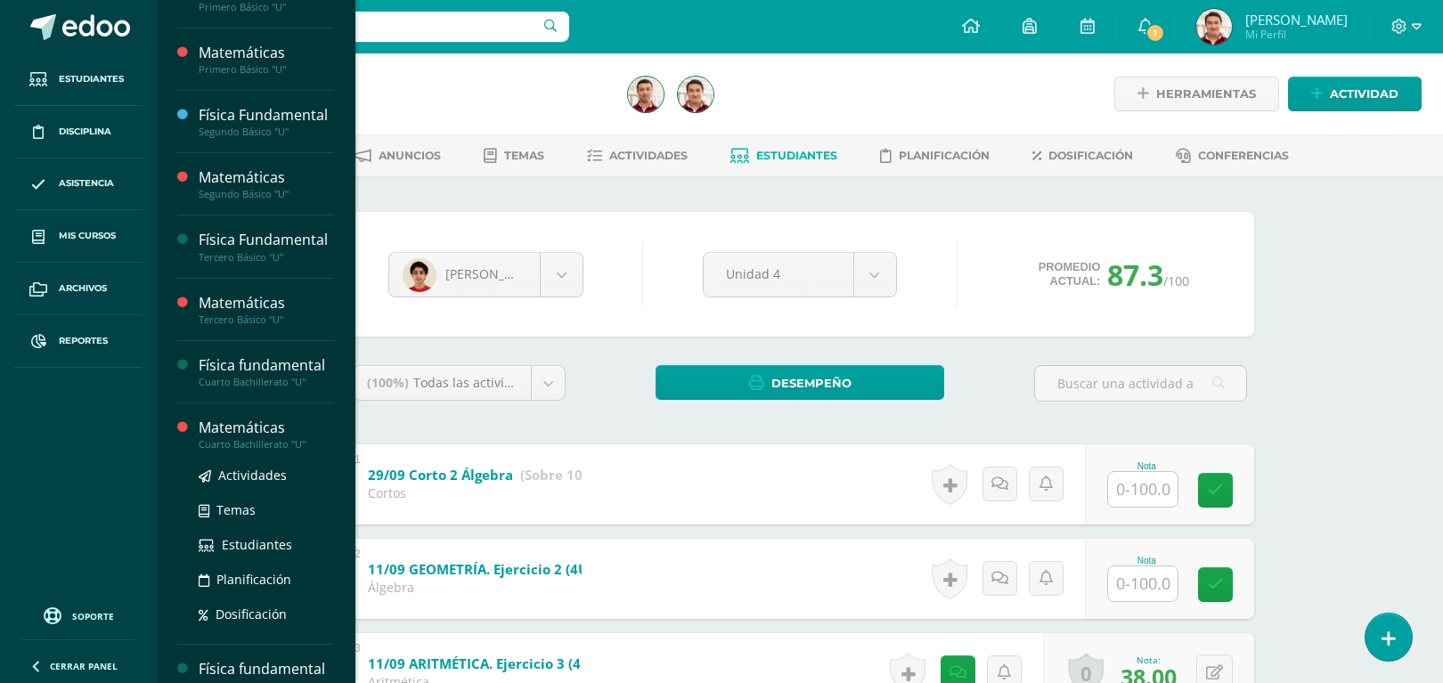
scroll to position [184, 0]
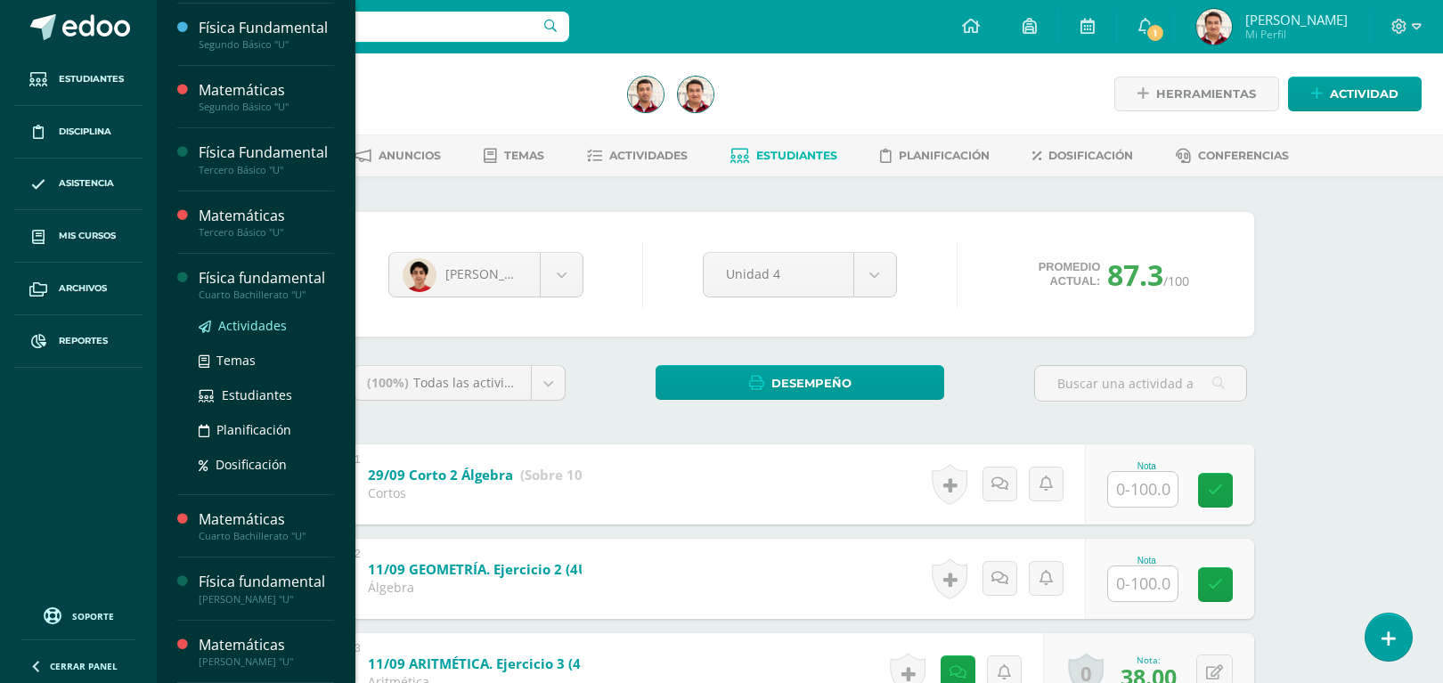
click at [258, 322] on span "Actividades" at bounding box center [252, 325] width 69 height 17
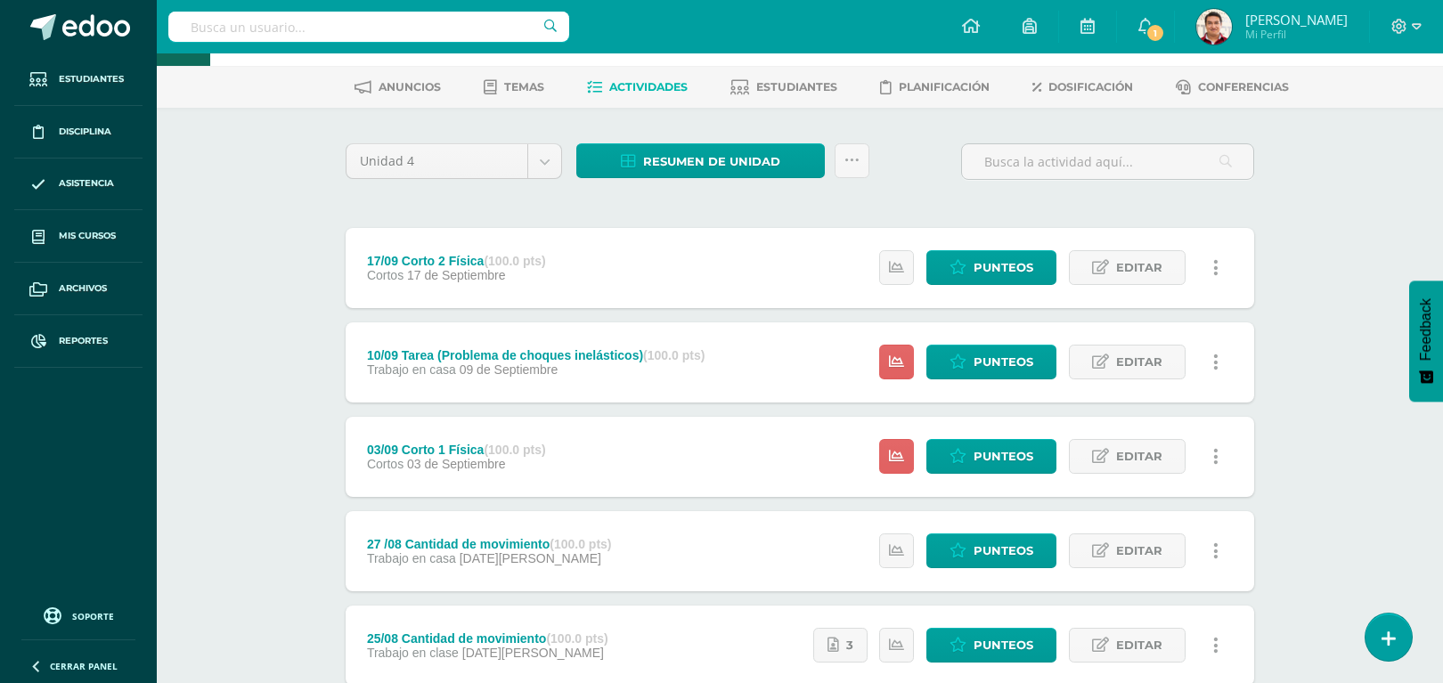
scroll to position [65, 0]
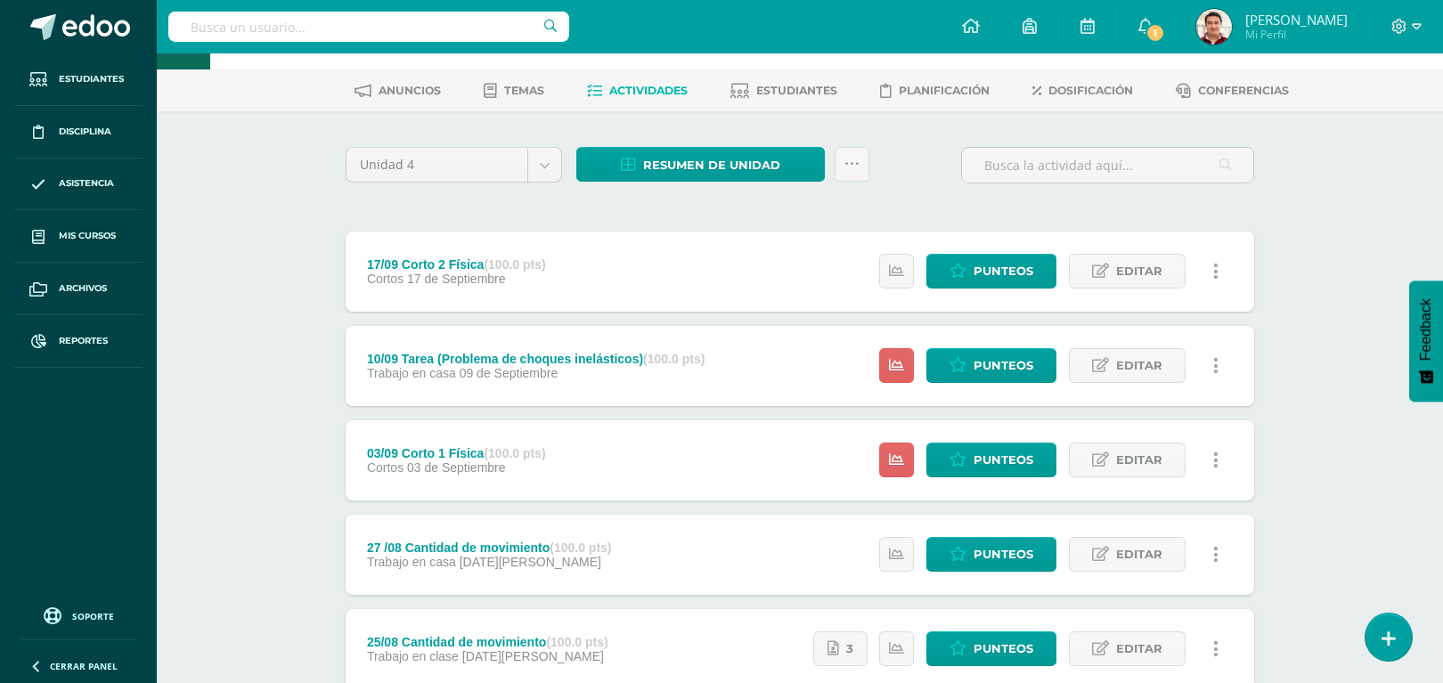
click at [585, 375] on div "Trabajo en casa [DATE]" at bounding box center [536, 373] width 338 height 14
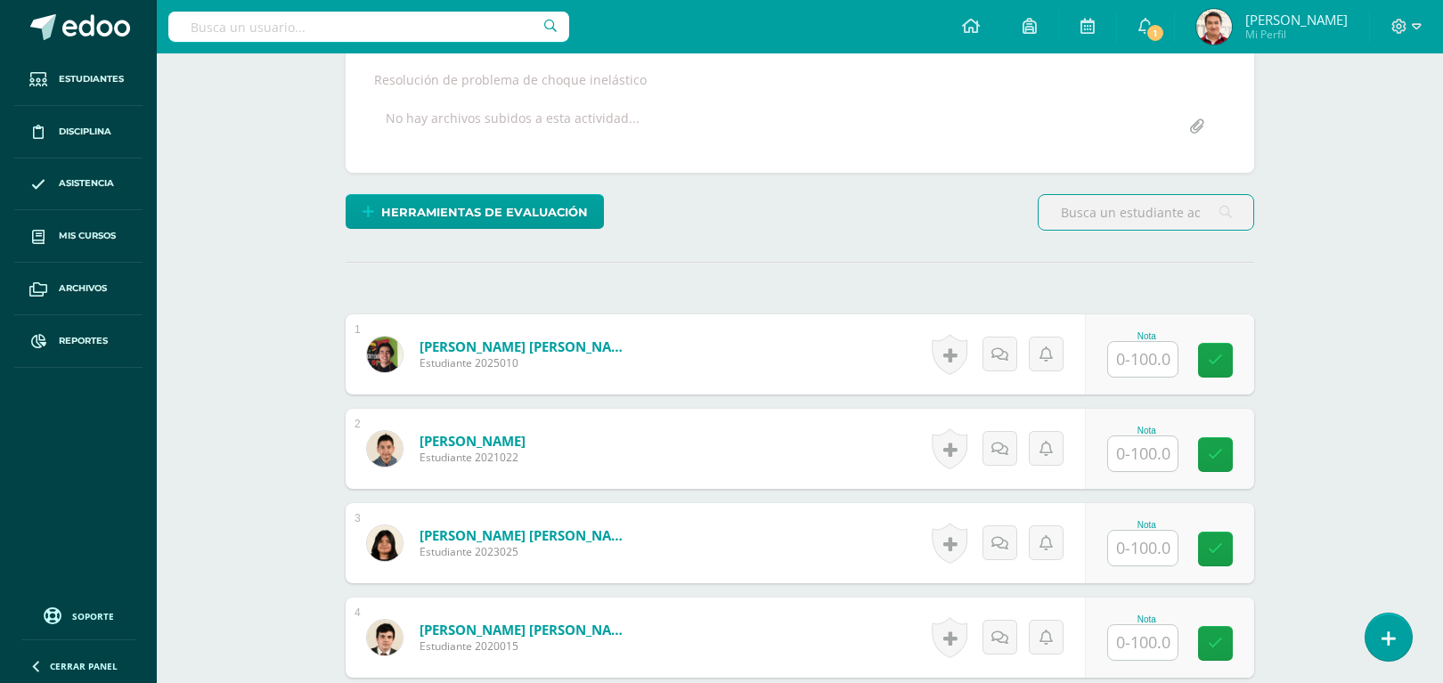
scroll to position [325, 0]
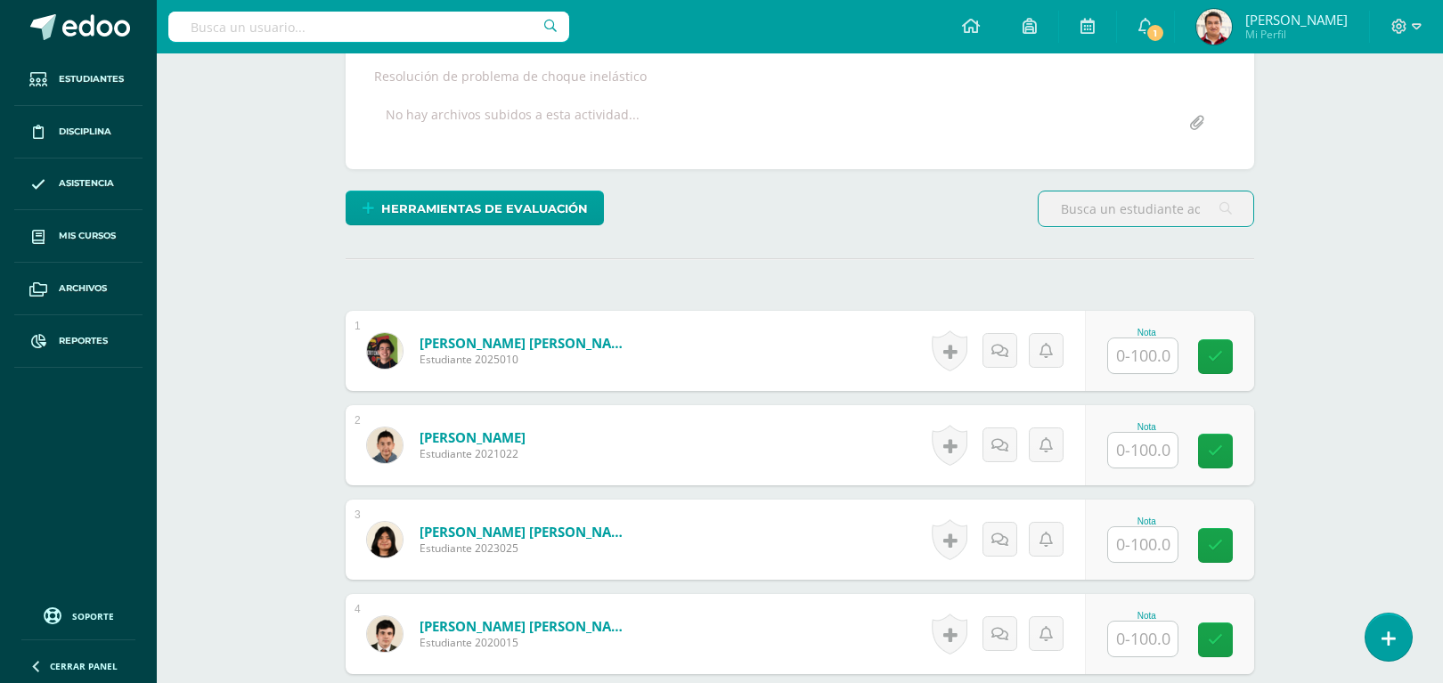
click at [1149, 341] on input "text" at bounding box center [1142, 355] width 69 height 35
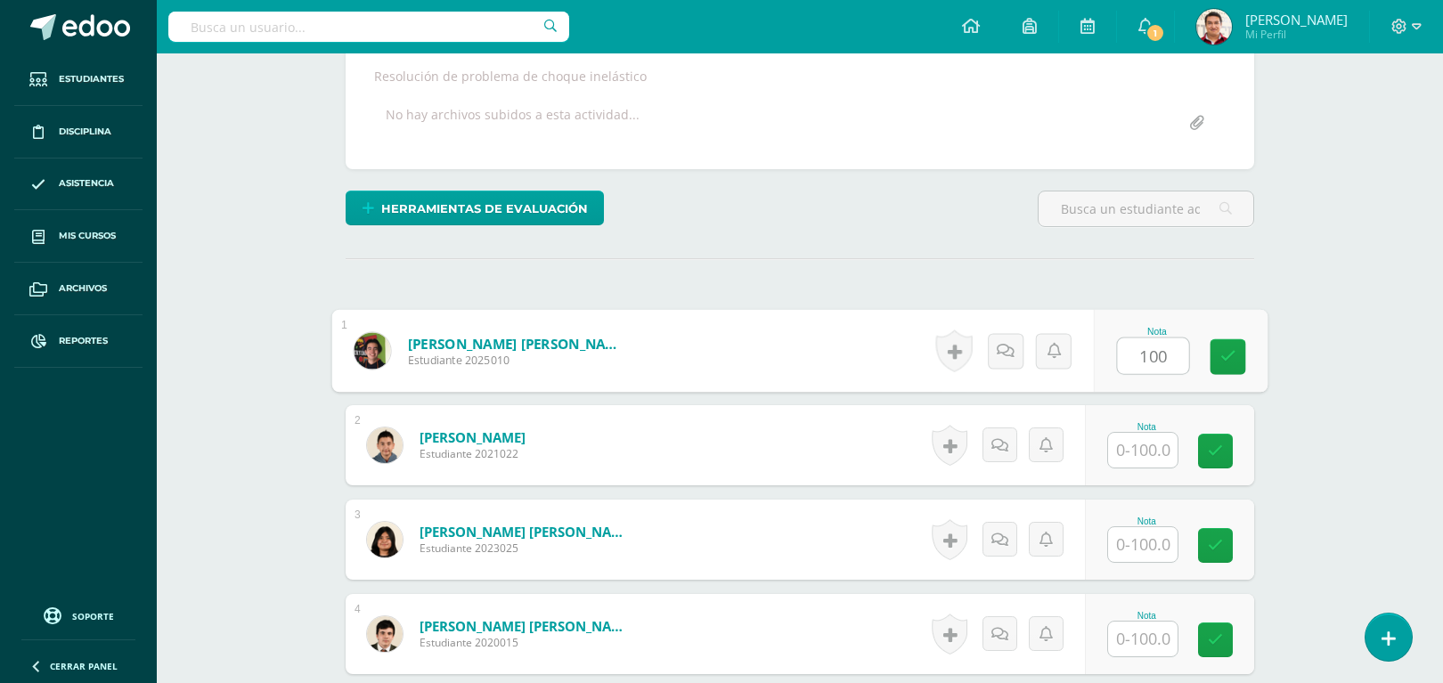
type input "100"
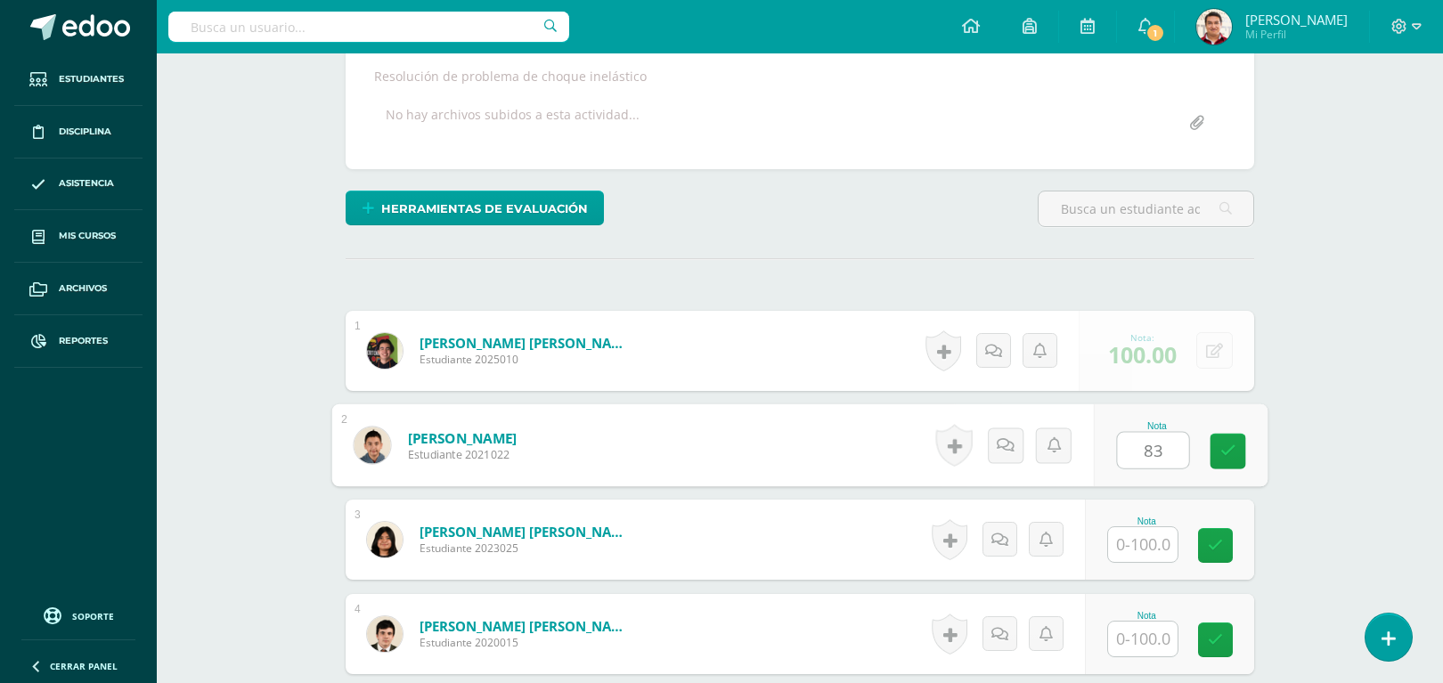
type input "83"
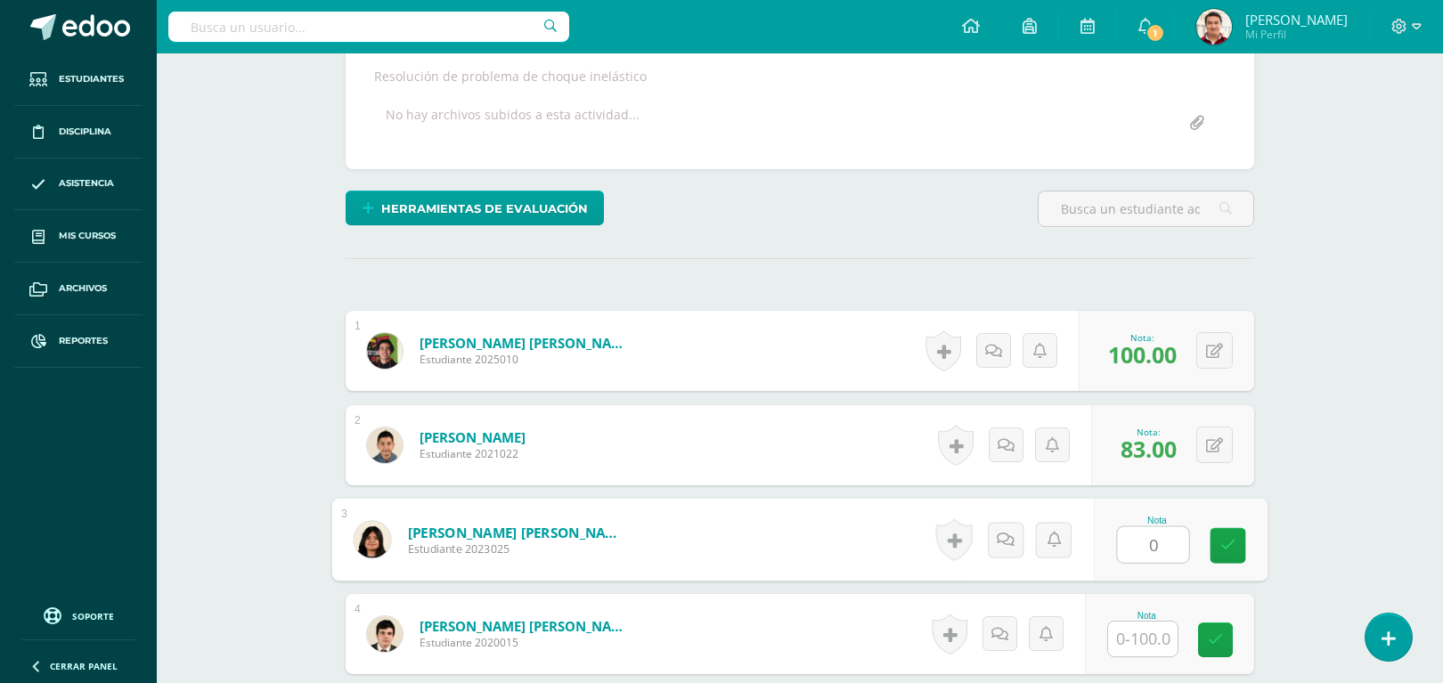
type input "0"
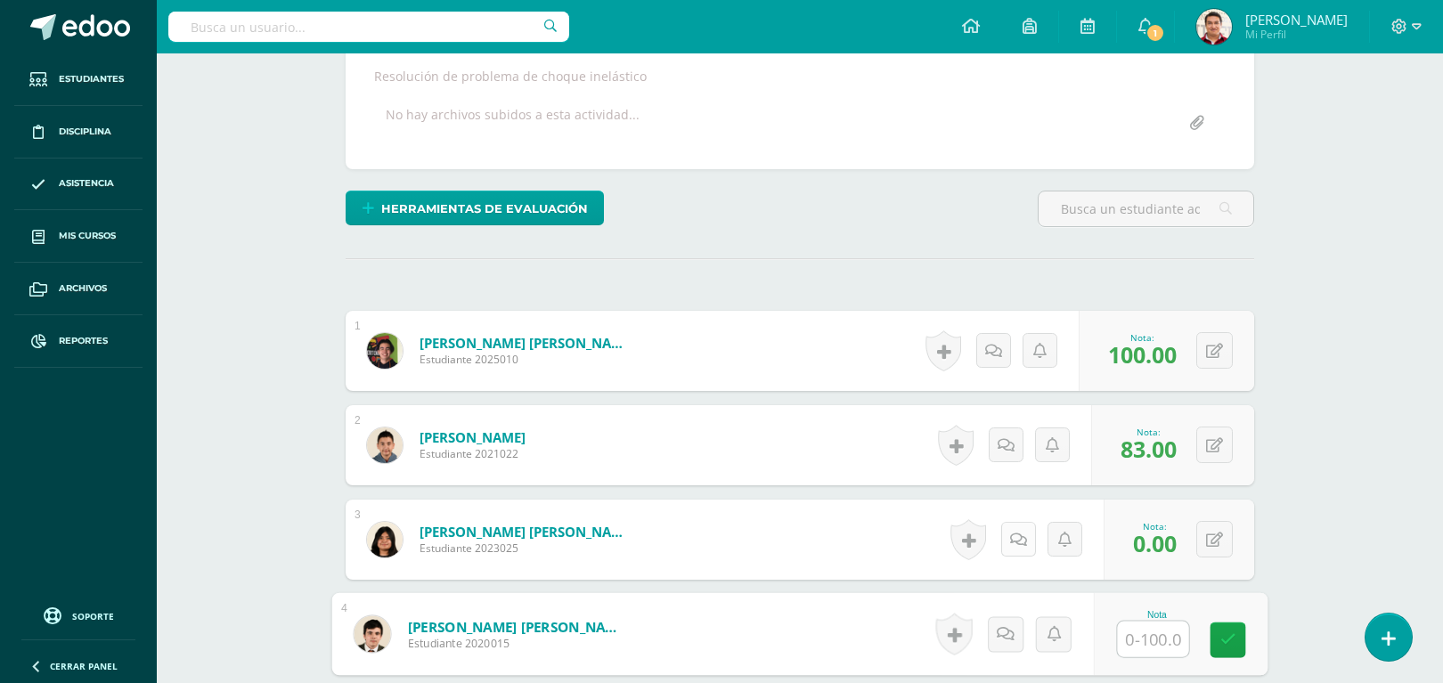
click at [1029, 541] on link at bounding box center [1018, 539] width 35 height 35
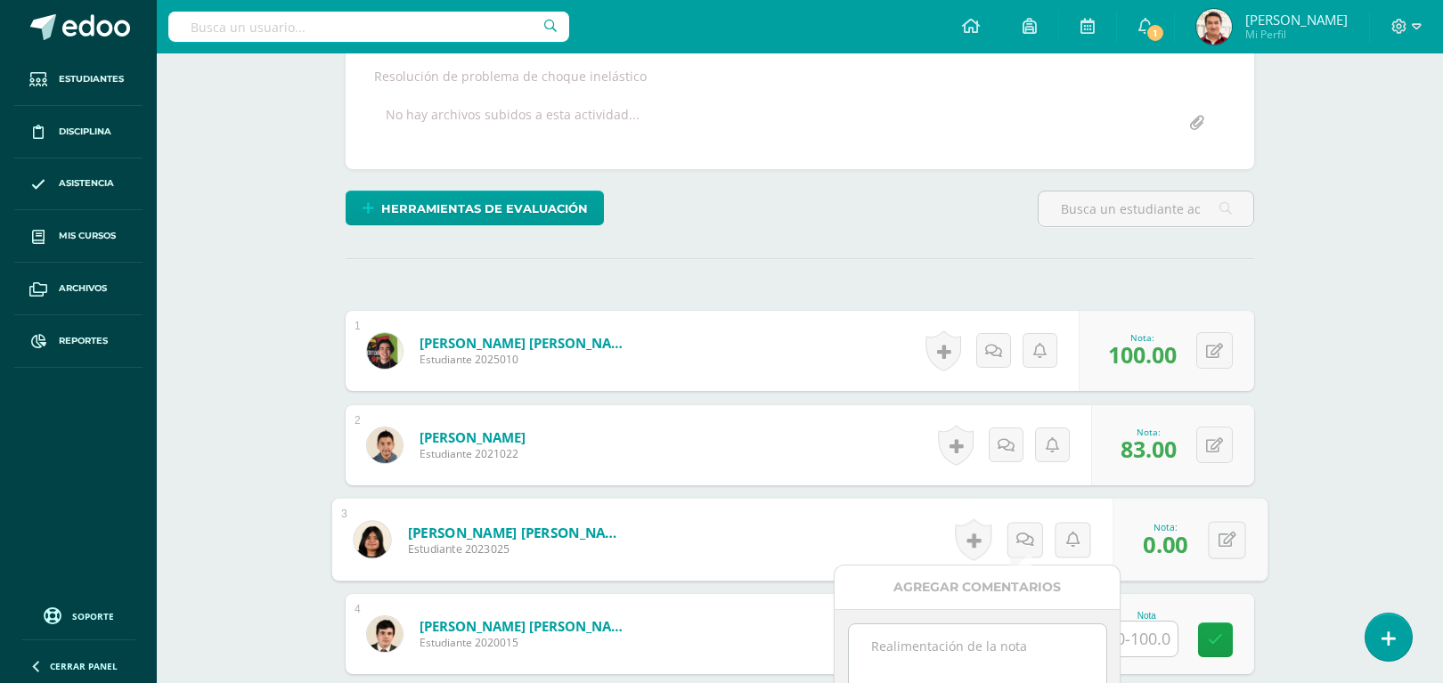
click at [956, 656] on textarea at bounding box center [977, 668] width 257 height 89
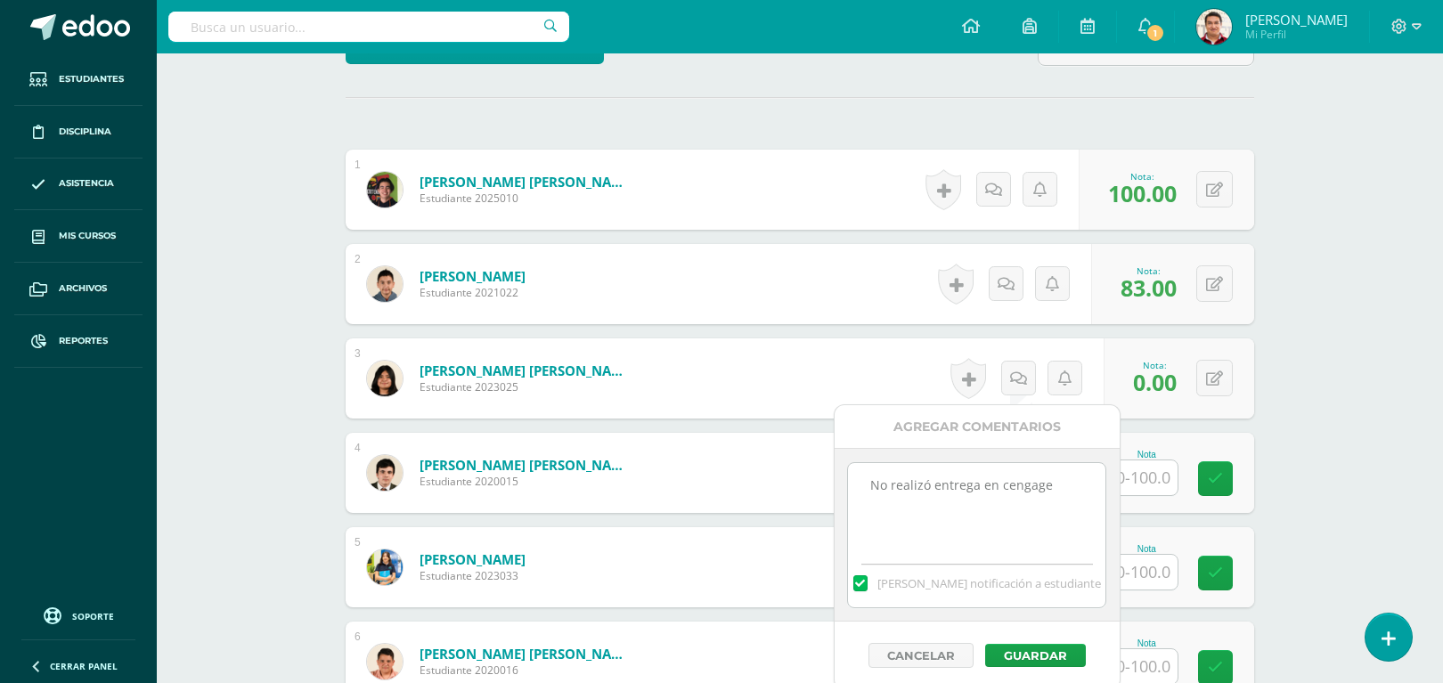
scroll to position [488, 0]
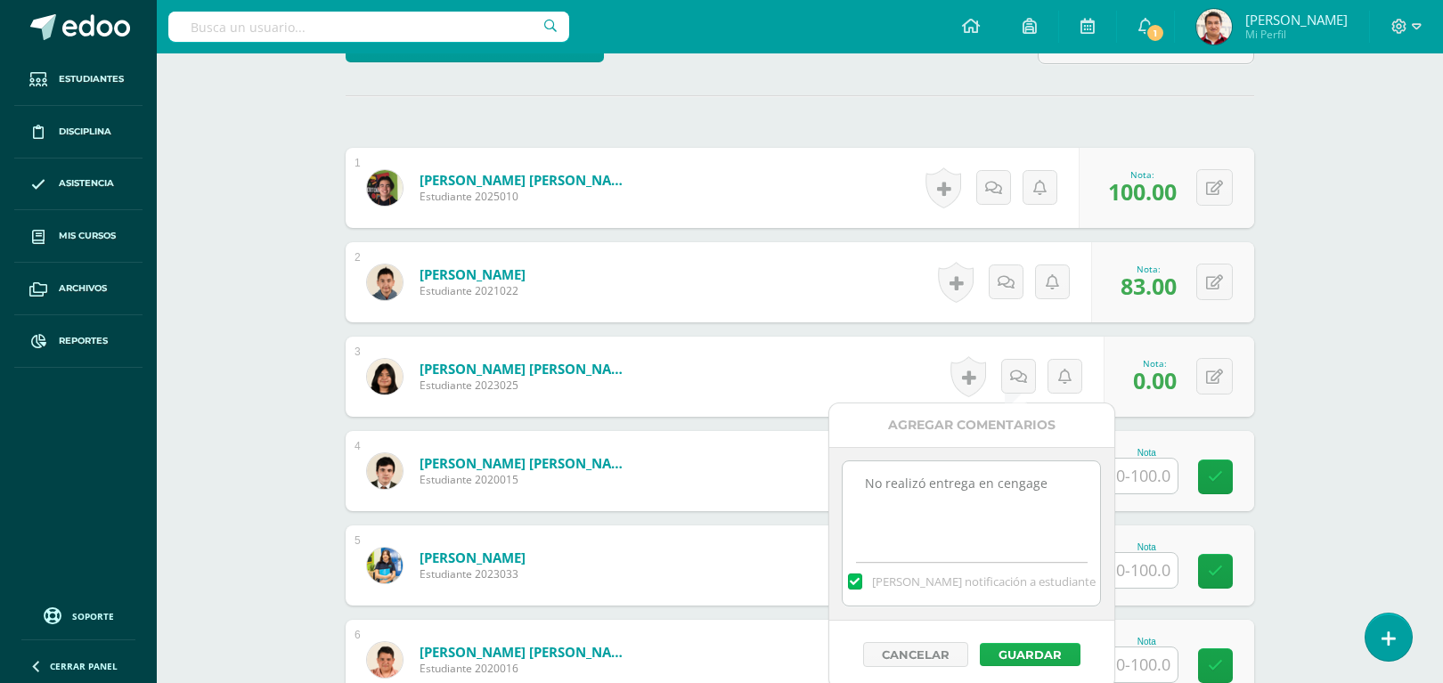
type textarea "No realizó entrega en cengage"
click at [1038, 650] on button "Guardar" at bounding box center [1030, 654] width 101 height 23
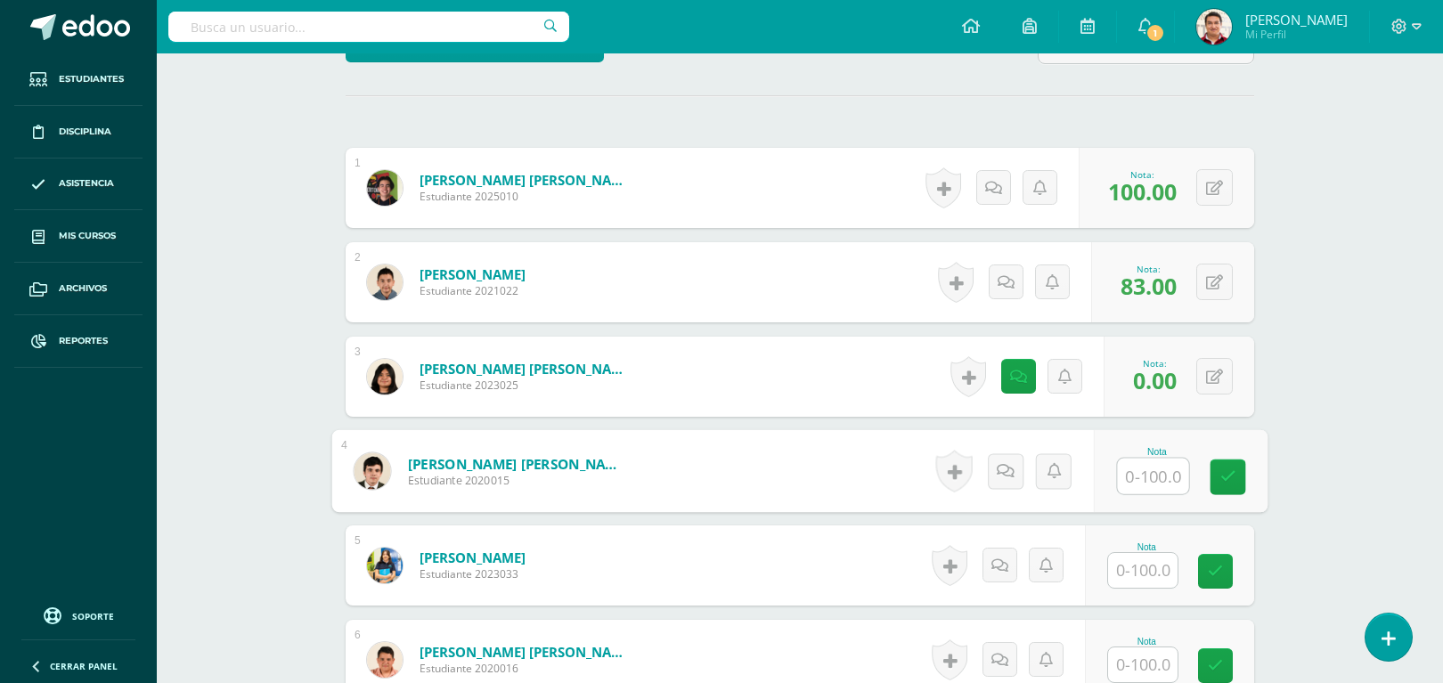
click at [1154, 478] on input "text" at bounding box center [1153, 477] width 71 height 36
type input "83"
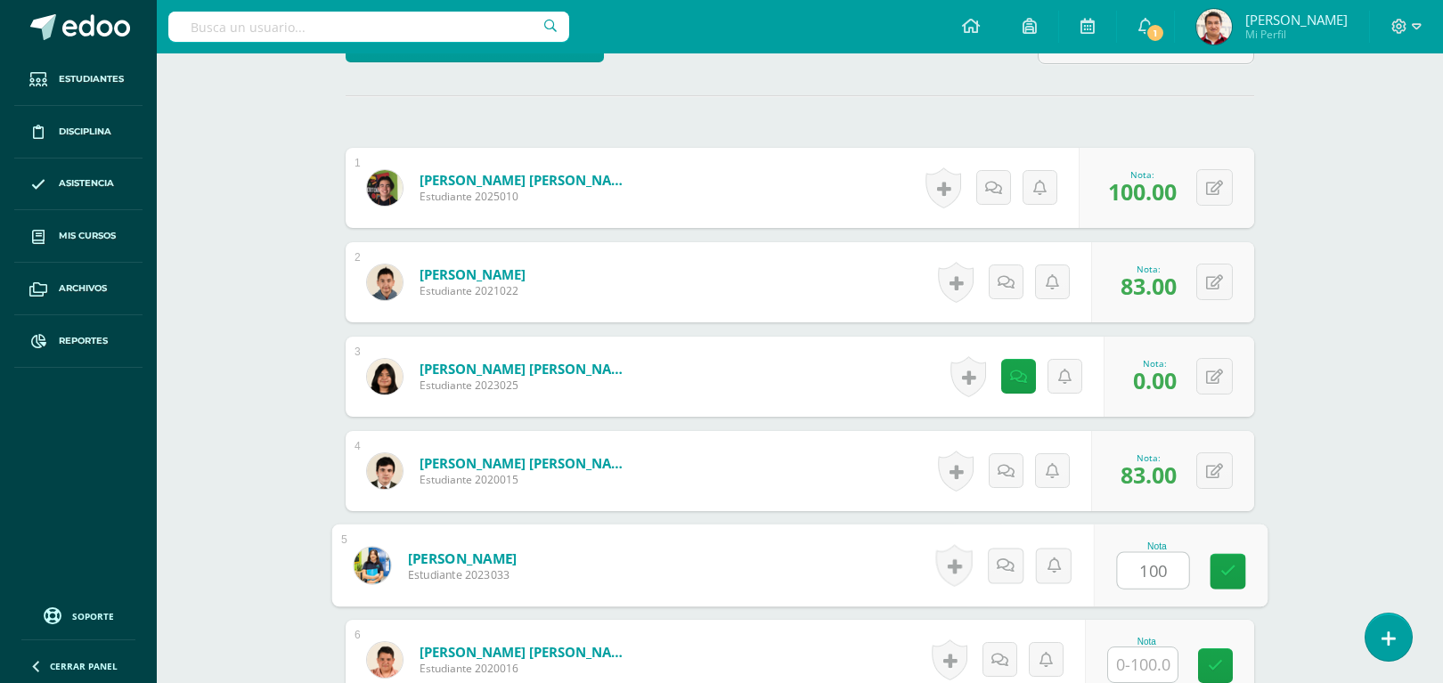
type input "100"
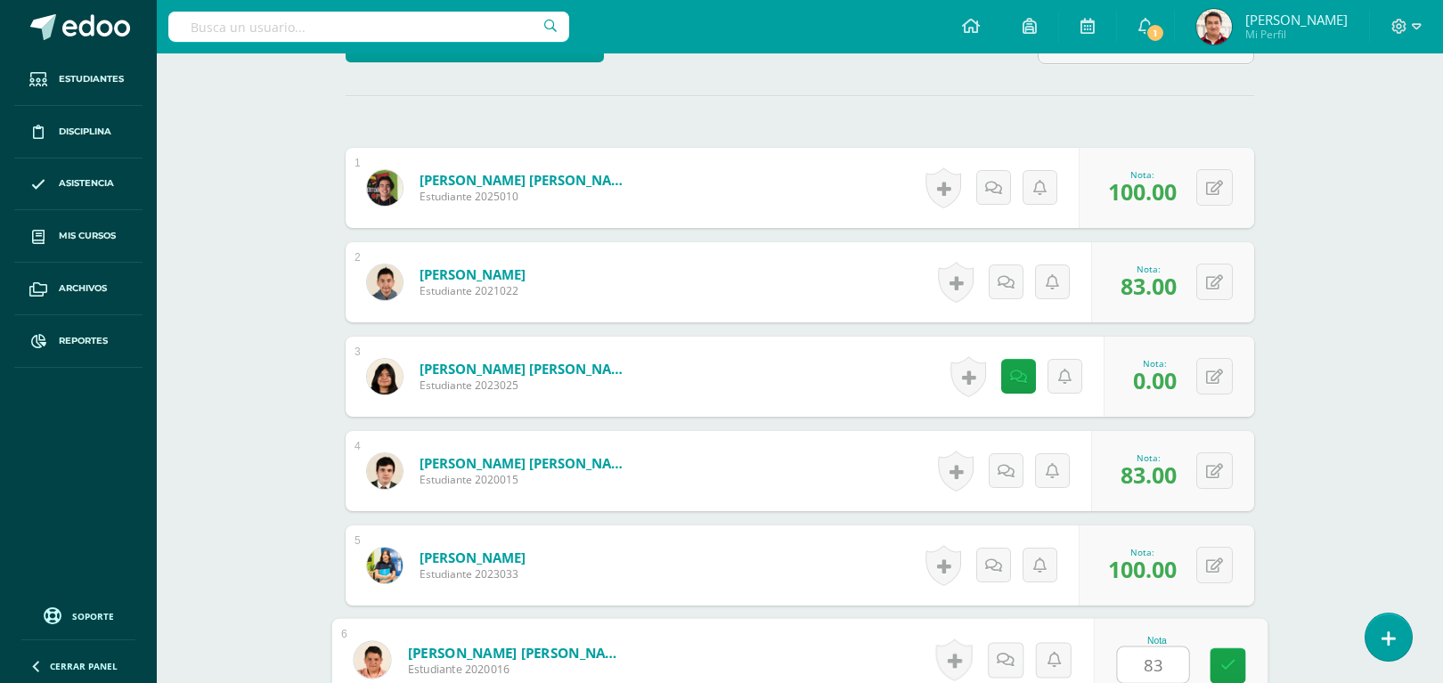
type input "83"
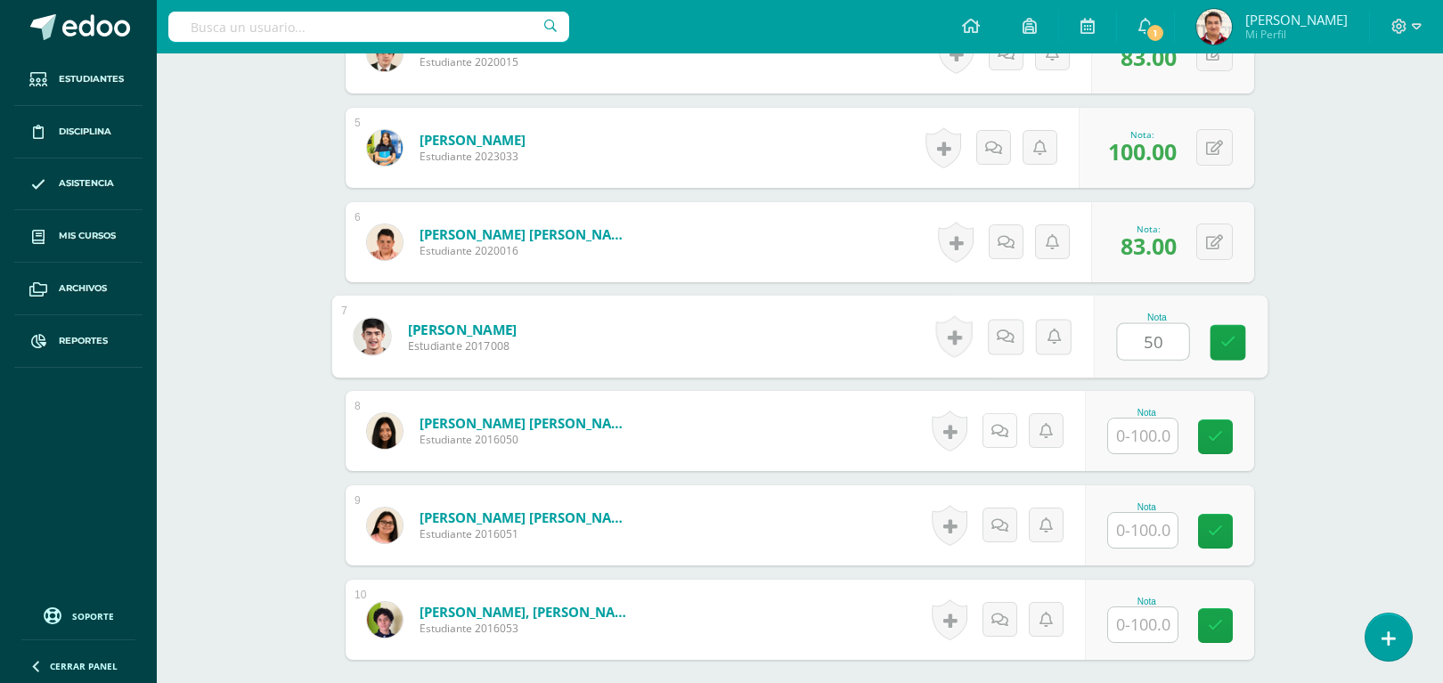
type input "50"
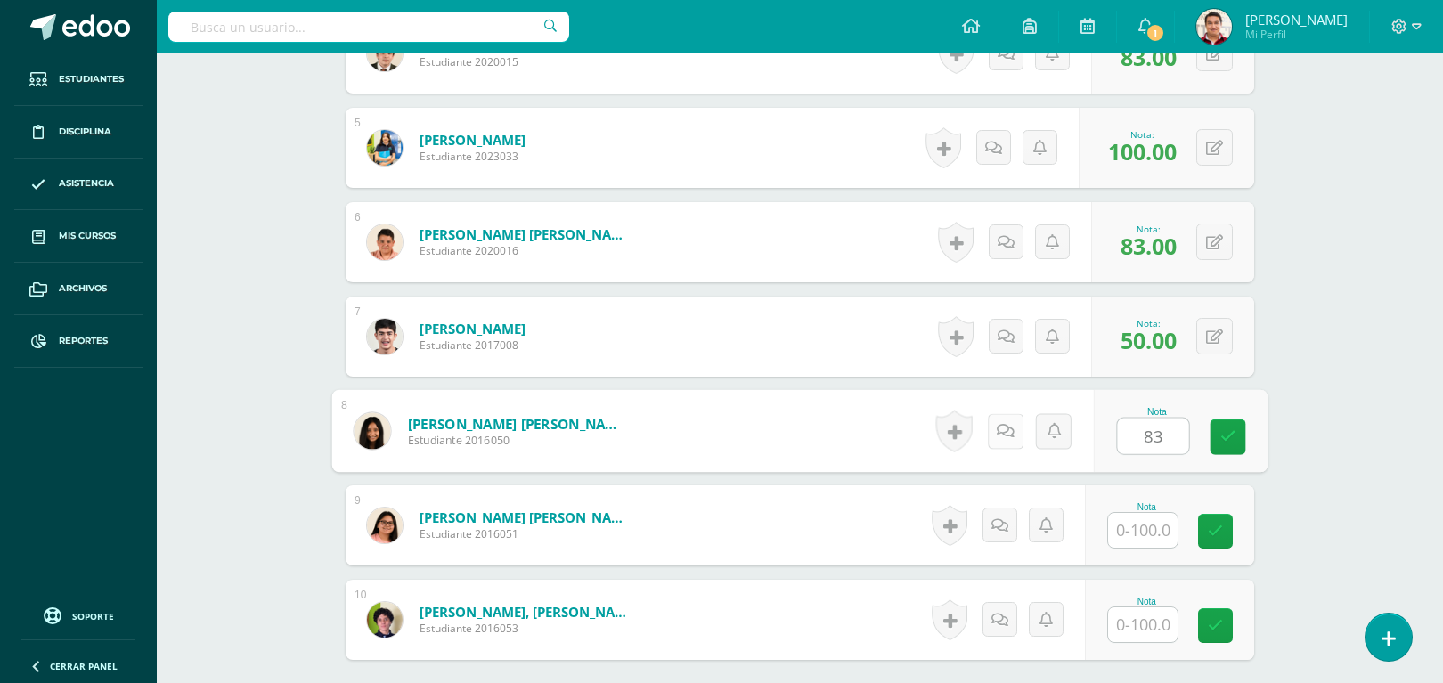
type input "83"
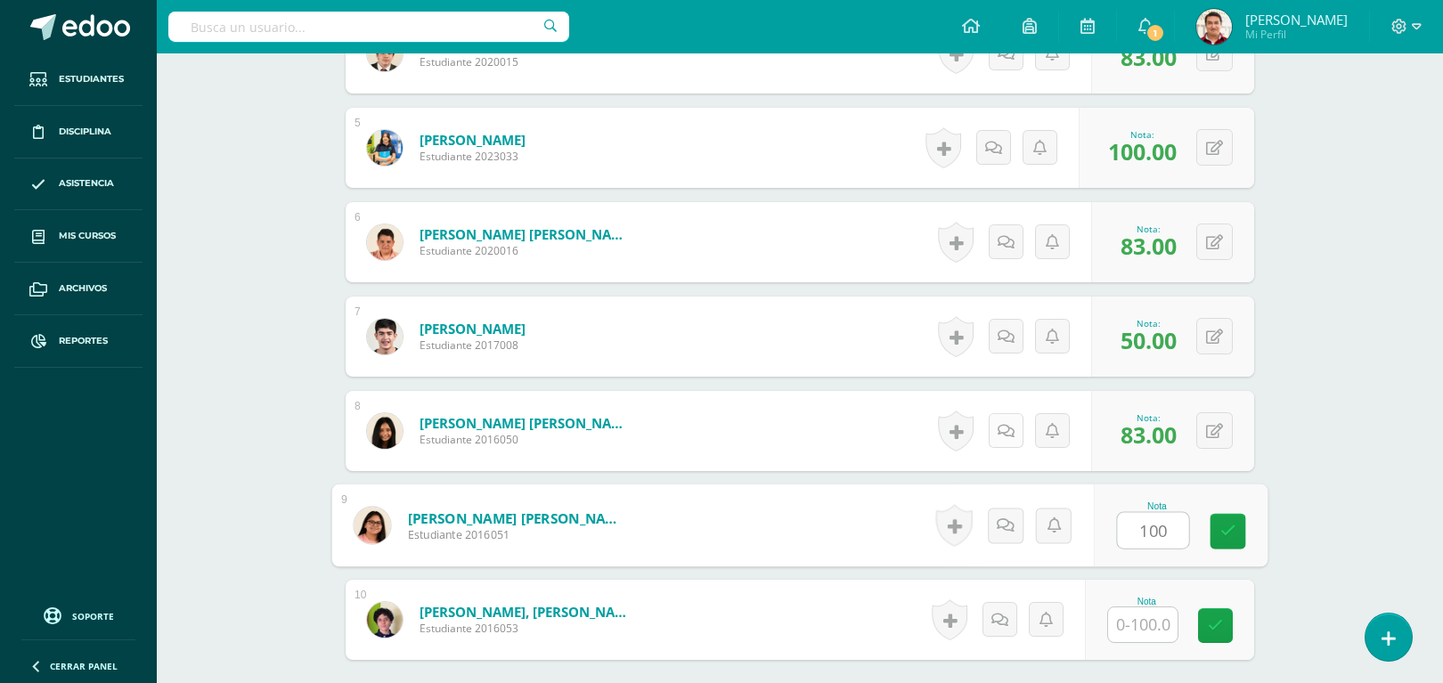
type input "100"
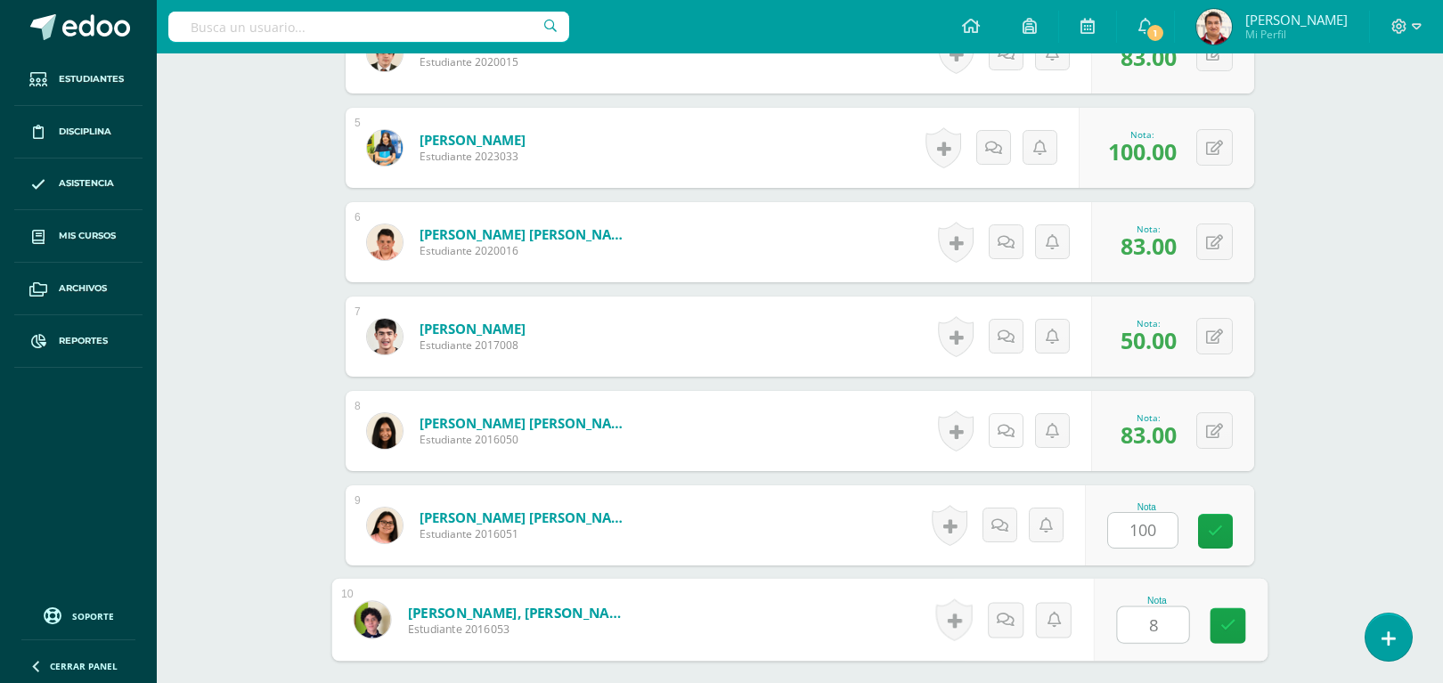
type input "83"
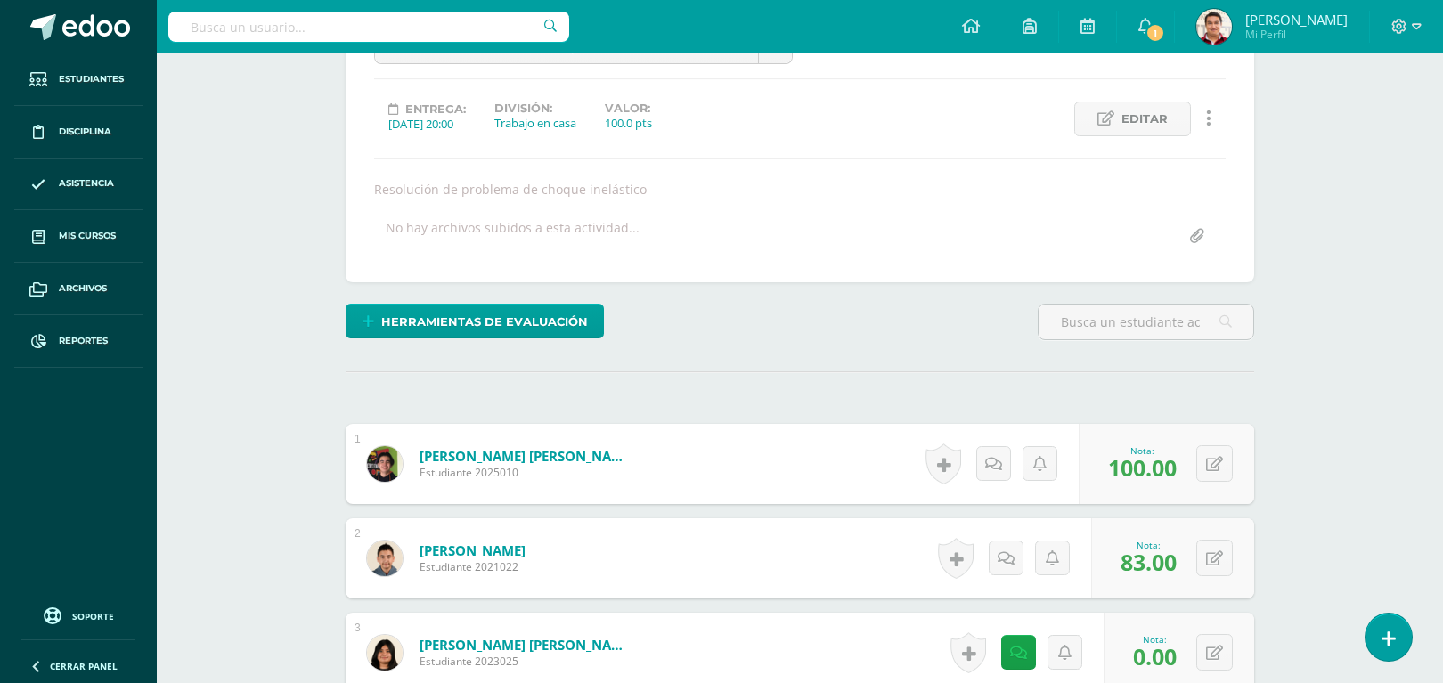
scroll to position [0, 0]
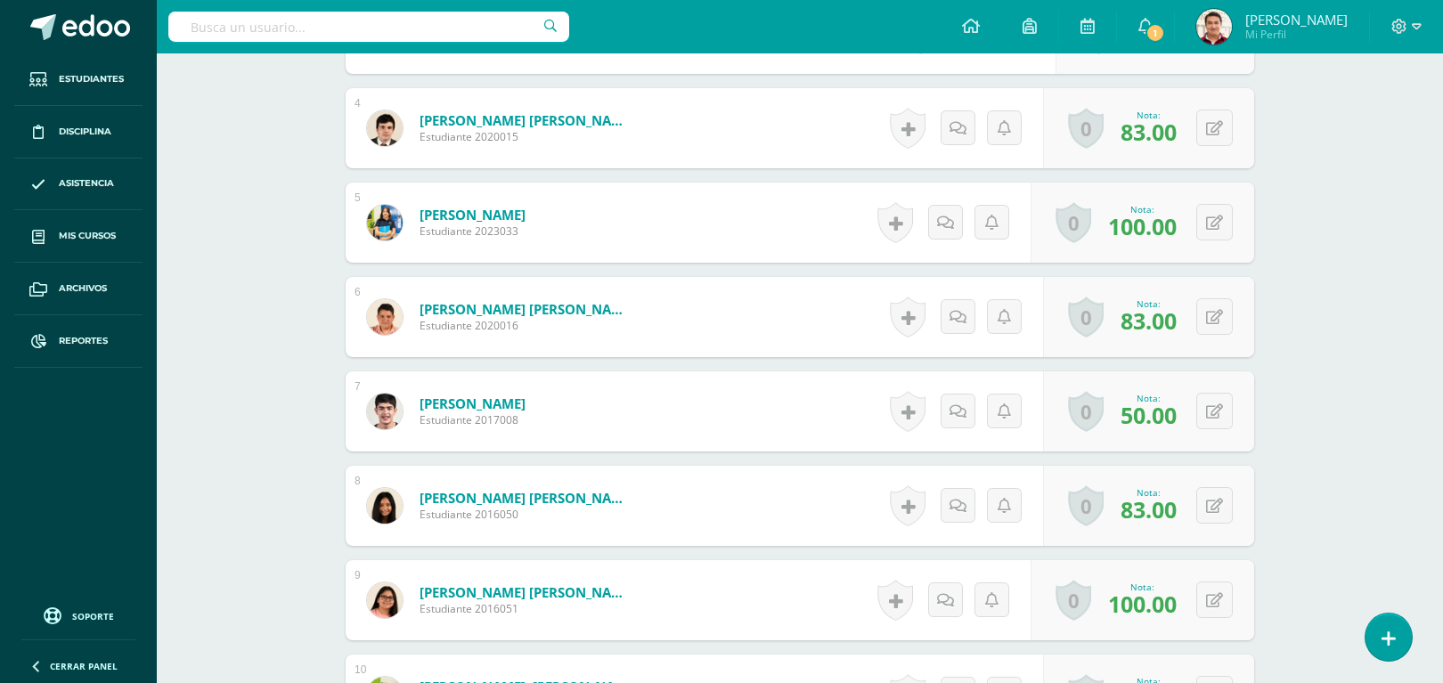
scroll to position [834, 0]
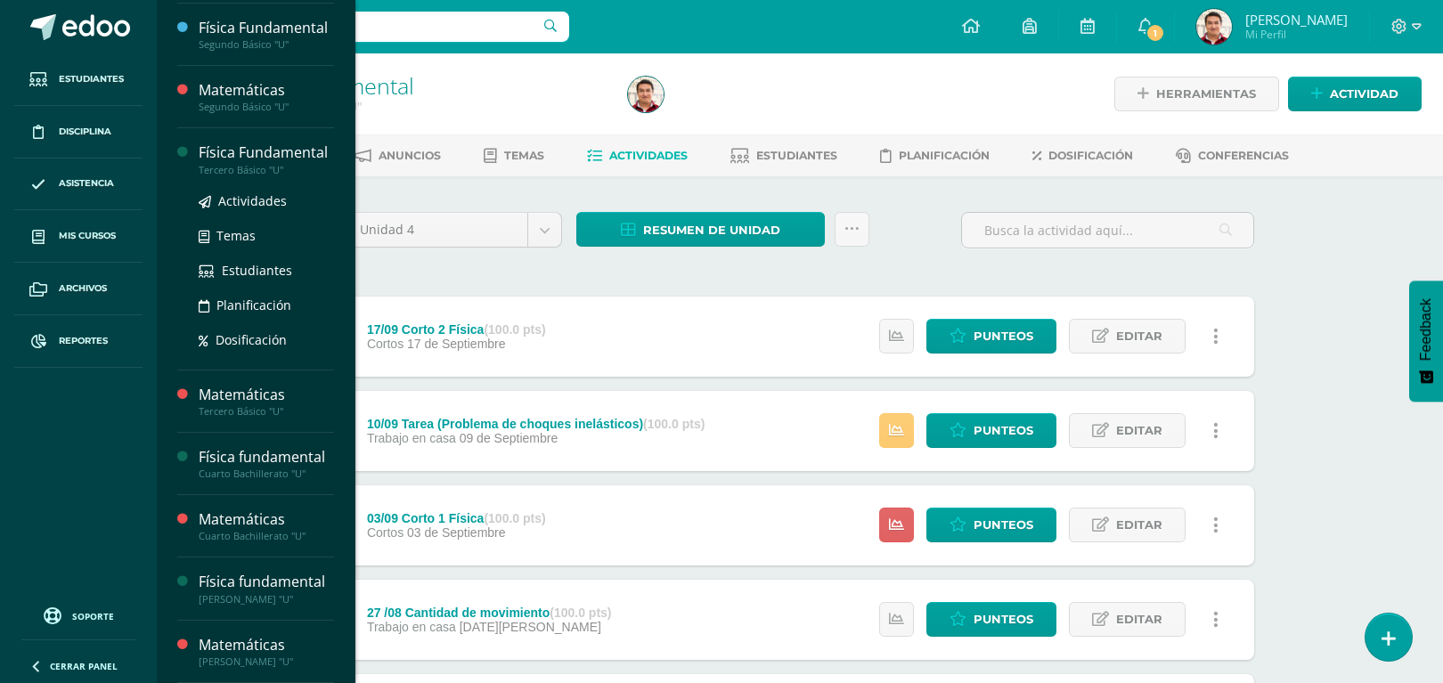
scroll to position [184, 0]
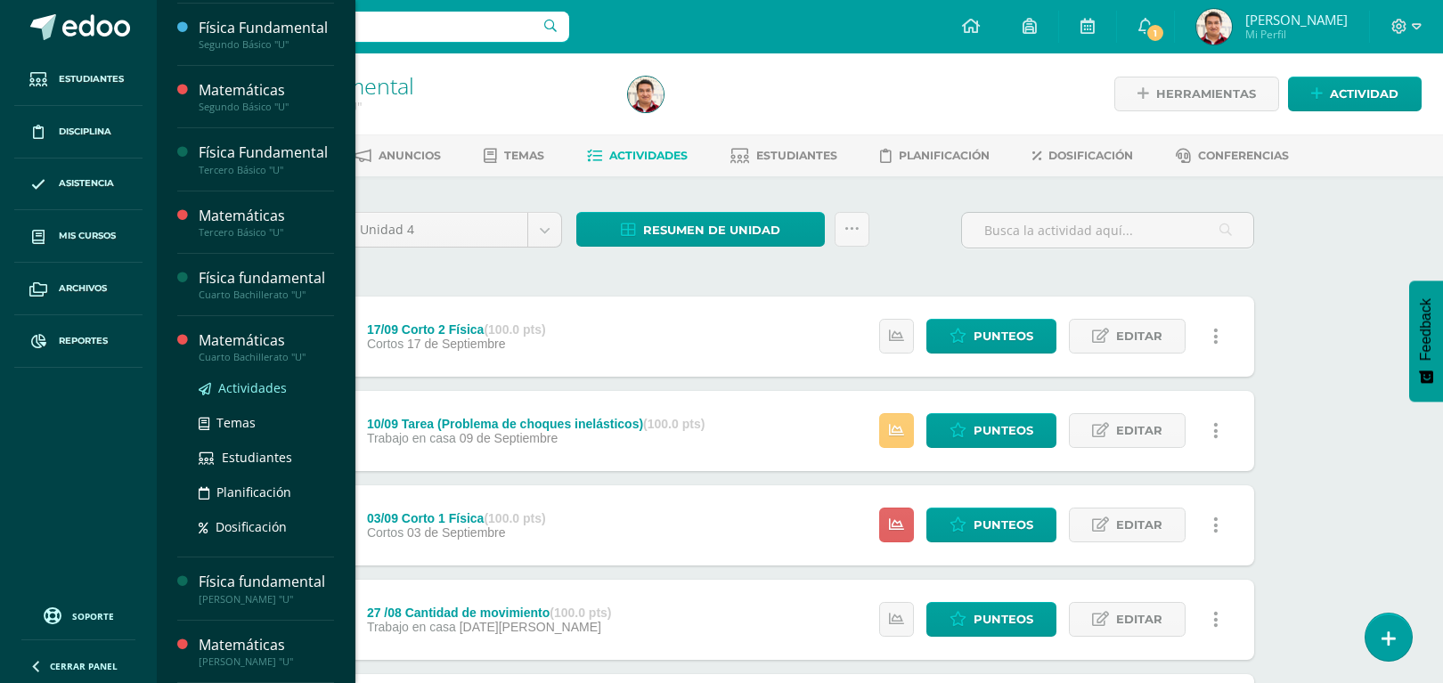
click at [274, 392] on span "Actividades" at bounding box center [252, 387] width 69 height 17
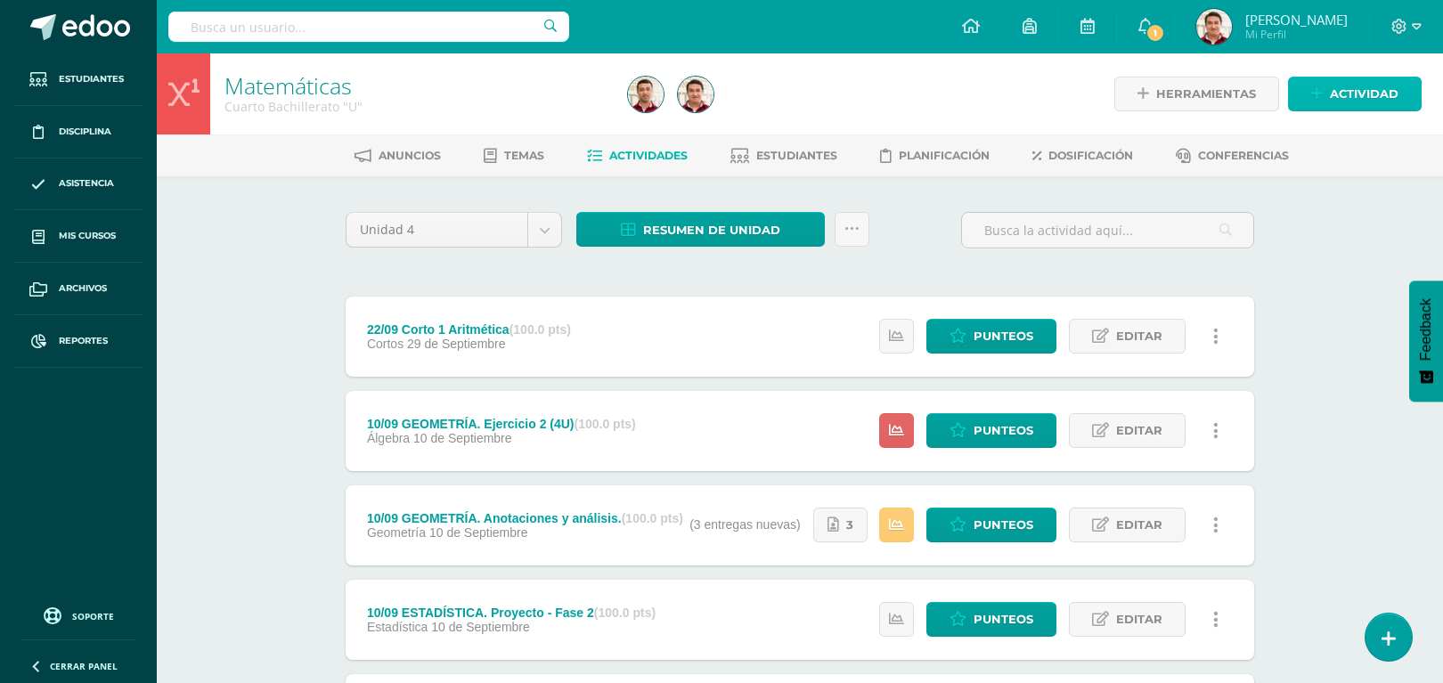
click at [1345, 90] on span "Actividad" at bounding box center [1364, 93] width 69 height 33
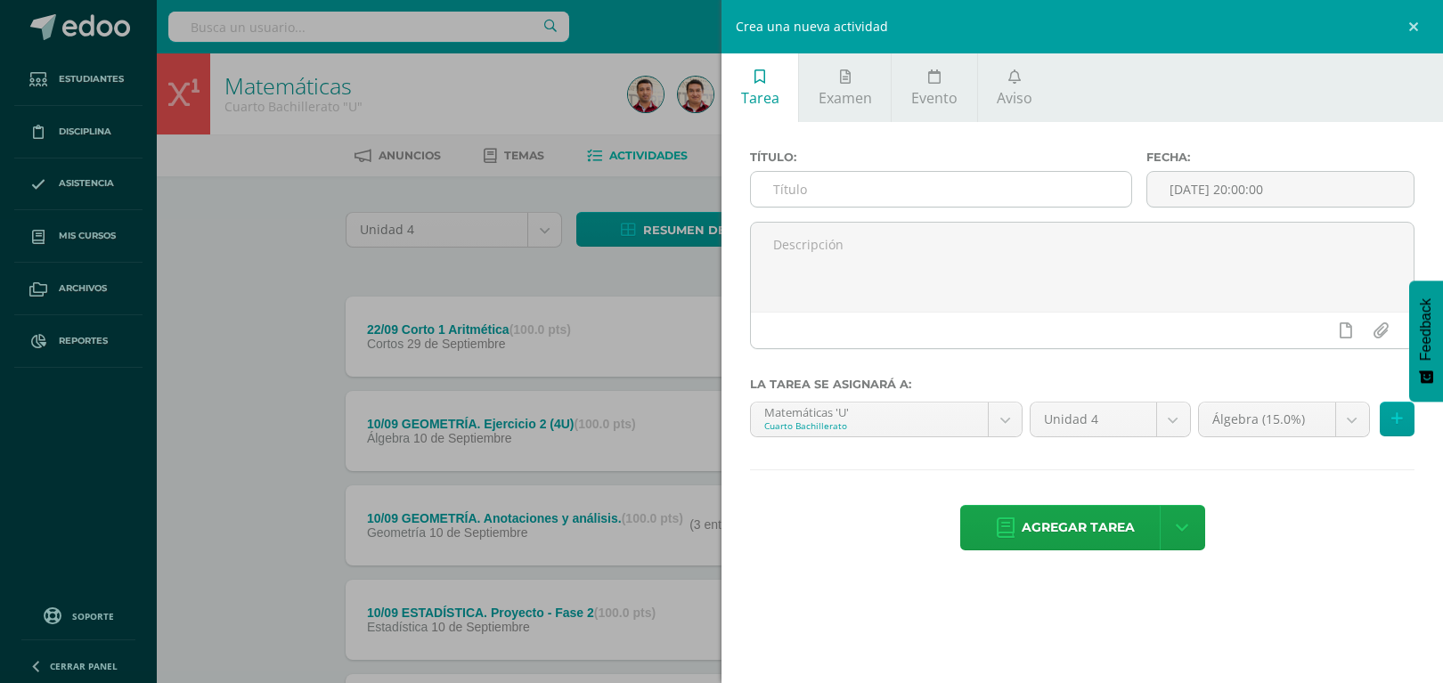
click at [953, 190] on input "text" at bounding box center [941, 189] width 380 height 35
click at [799, 178] on input "text" at bounding box center [941, 189] width 380 height 35
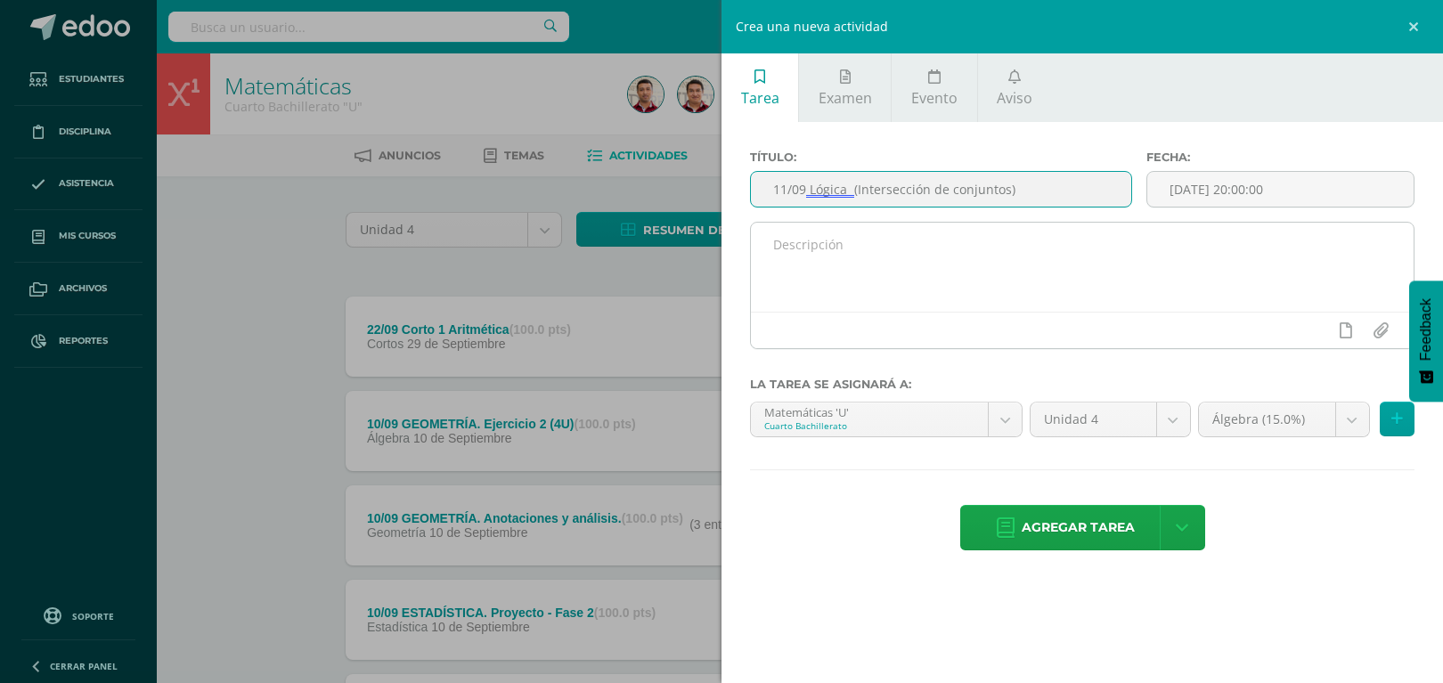
type input "11/09 Lógica (Intersección de conjuntos)"
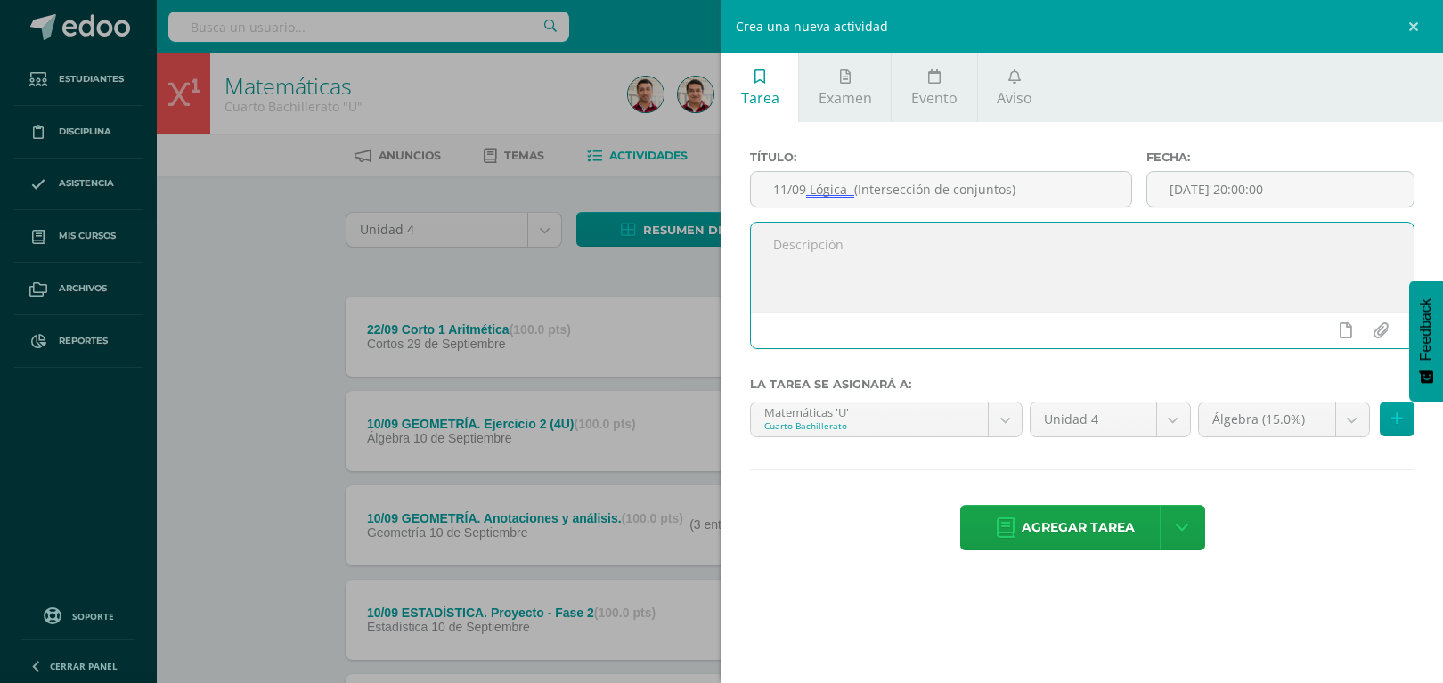
click at [891, 256] on textarea at bounding box center [1082, 267] width 663 height 89
type textarea "Resolución de ejercicio de intersección de conjuntos en one note"
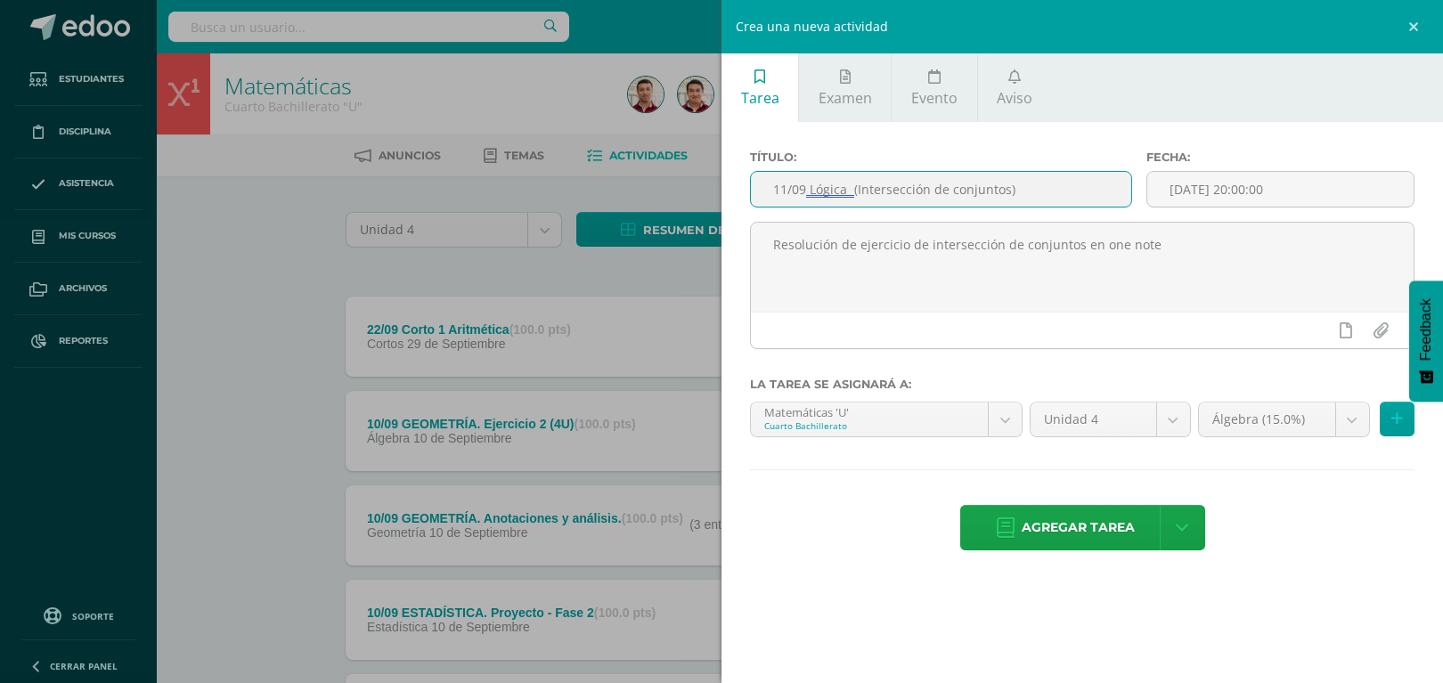
click at [1052, 190] on input "11/09 Lógica (Intersección de conjuntos)" at bounding box center [941, 189] width 380 height 35
click at [838, 193] on input "11/09 Lógica (Intersección de conjuntos)" at bounding box center [941, 189] width 380 height 35
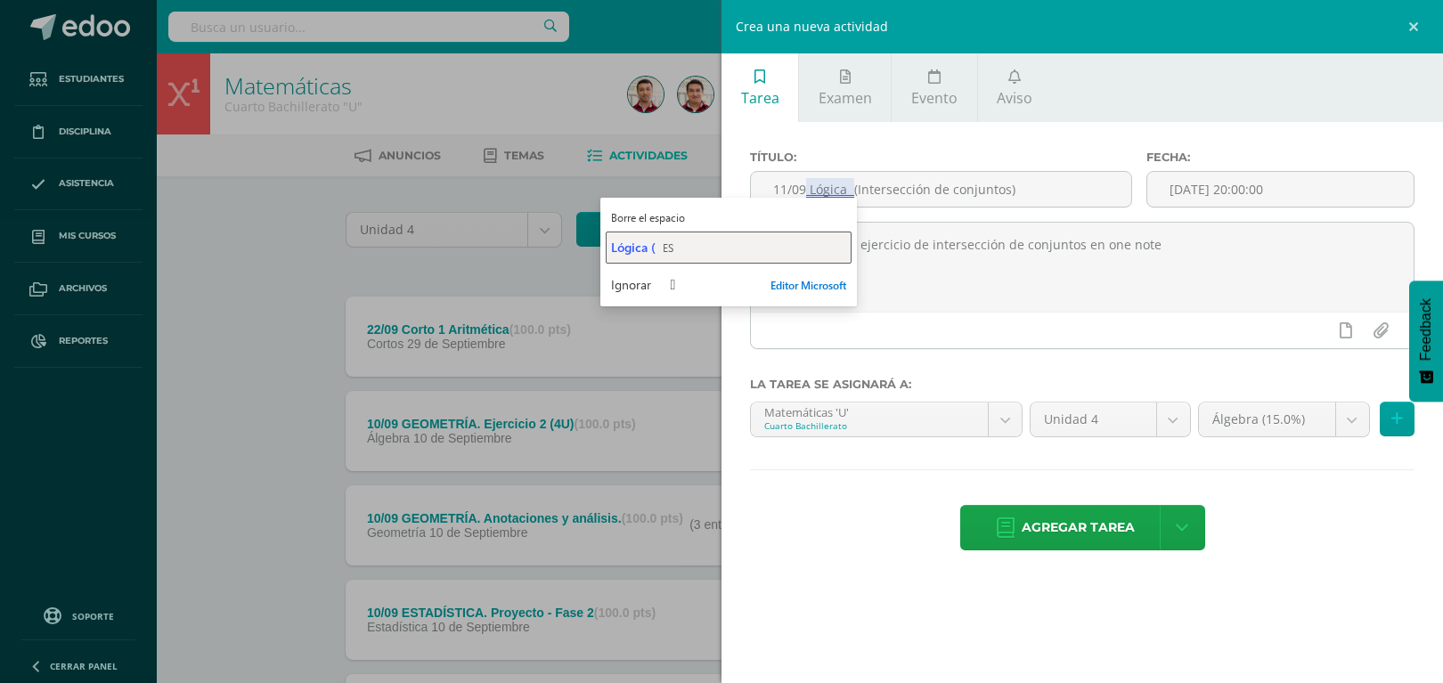
click at [704, 245] on div "Lógica ( ES" at bounding box center [728, 247] width 235 height 17
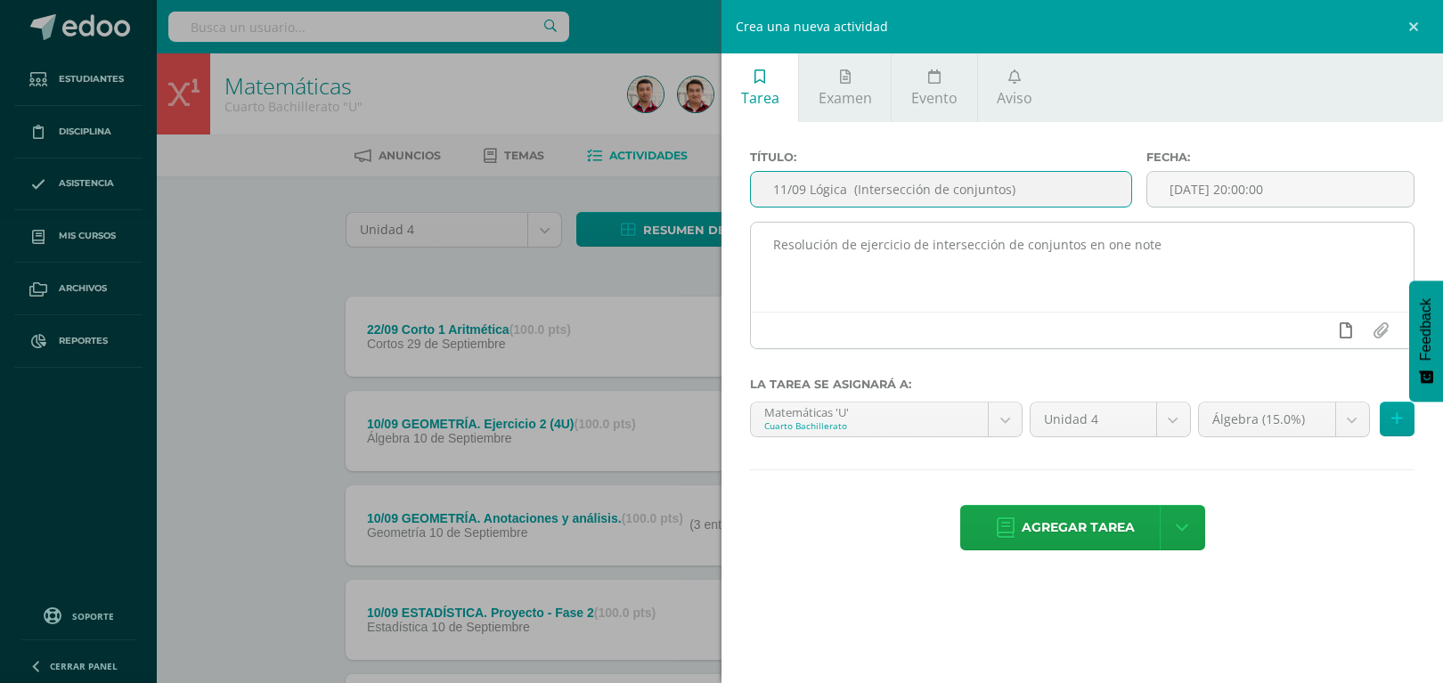
click at [1341, 344] on link at bounding box center [1345, 331] width 35 height 34
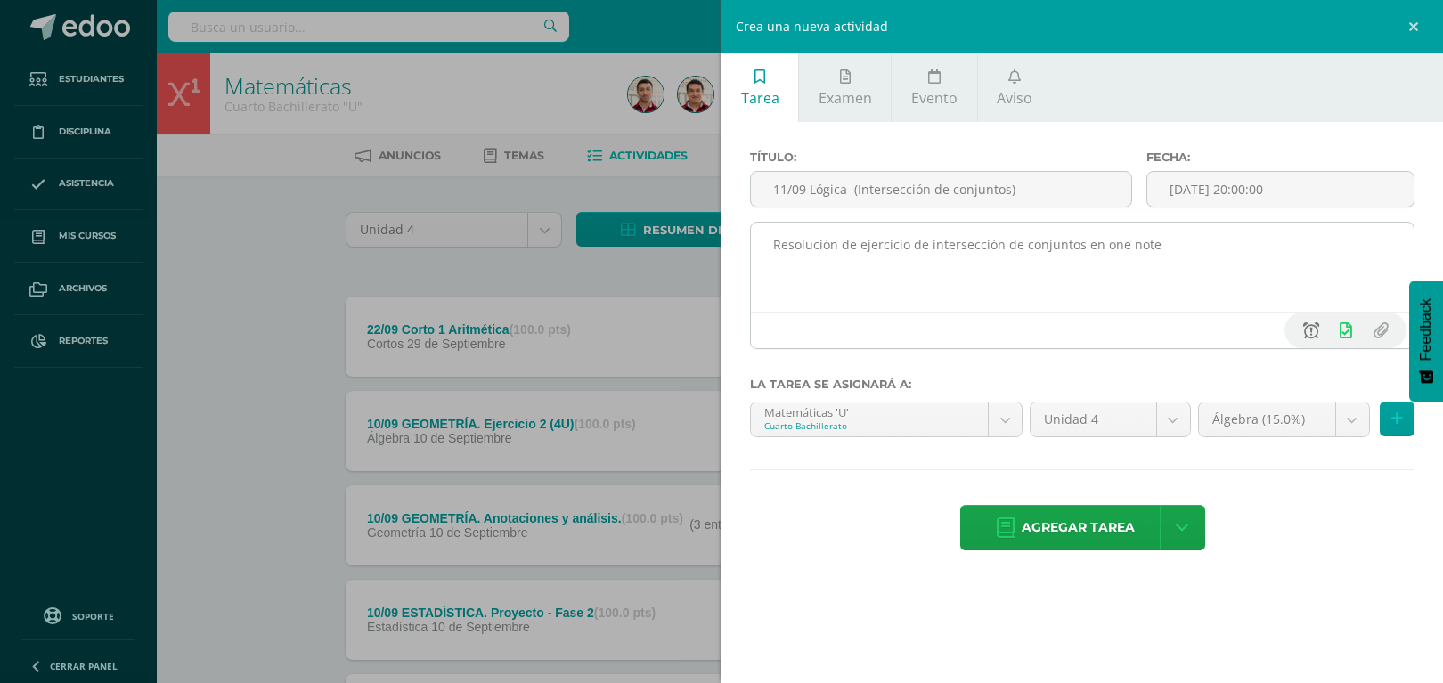
click at [1303, 337] on icon at bounding box center [1311, 330] width 16 height 16
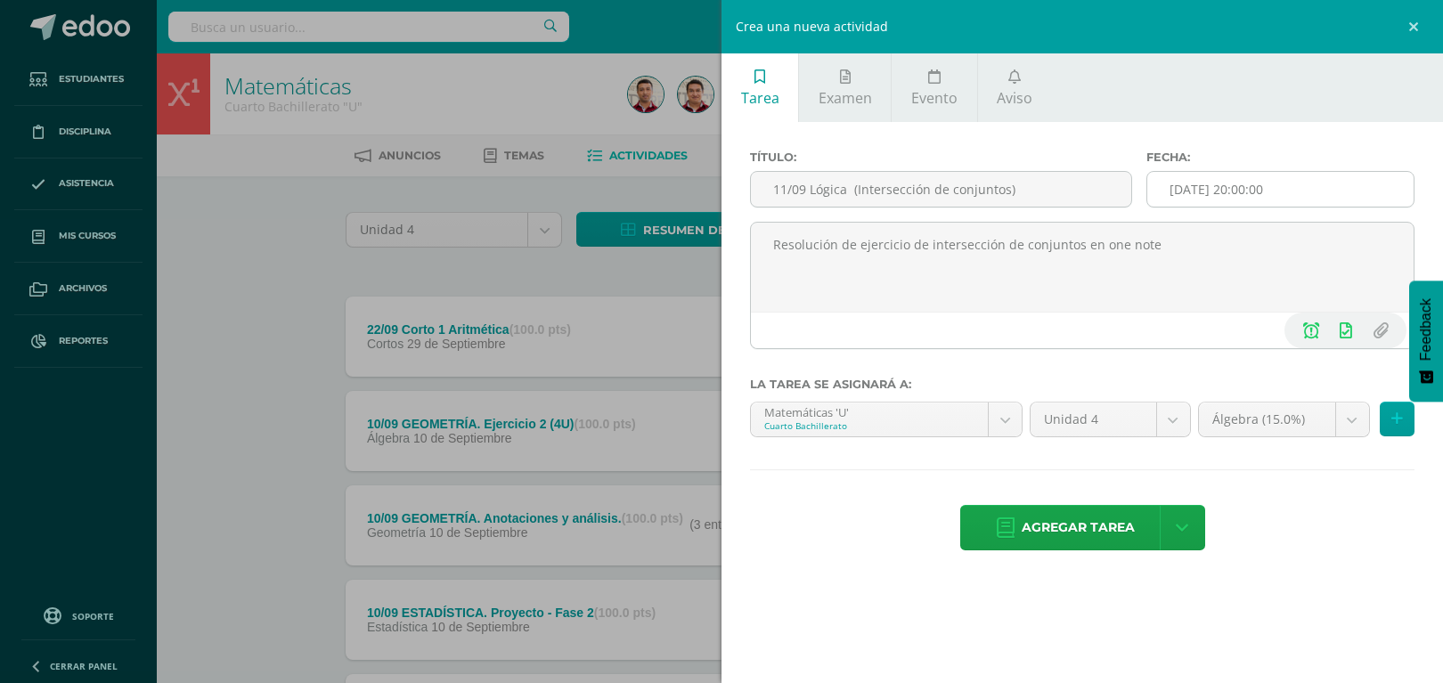
click at [1298, 193] on input "[DATE] 20:00:00" at bounding box center [1280, 189] width 267 height 35
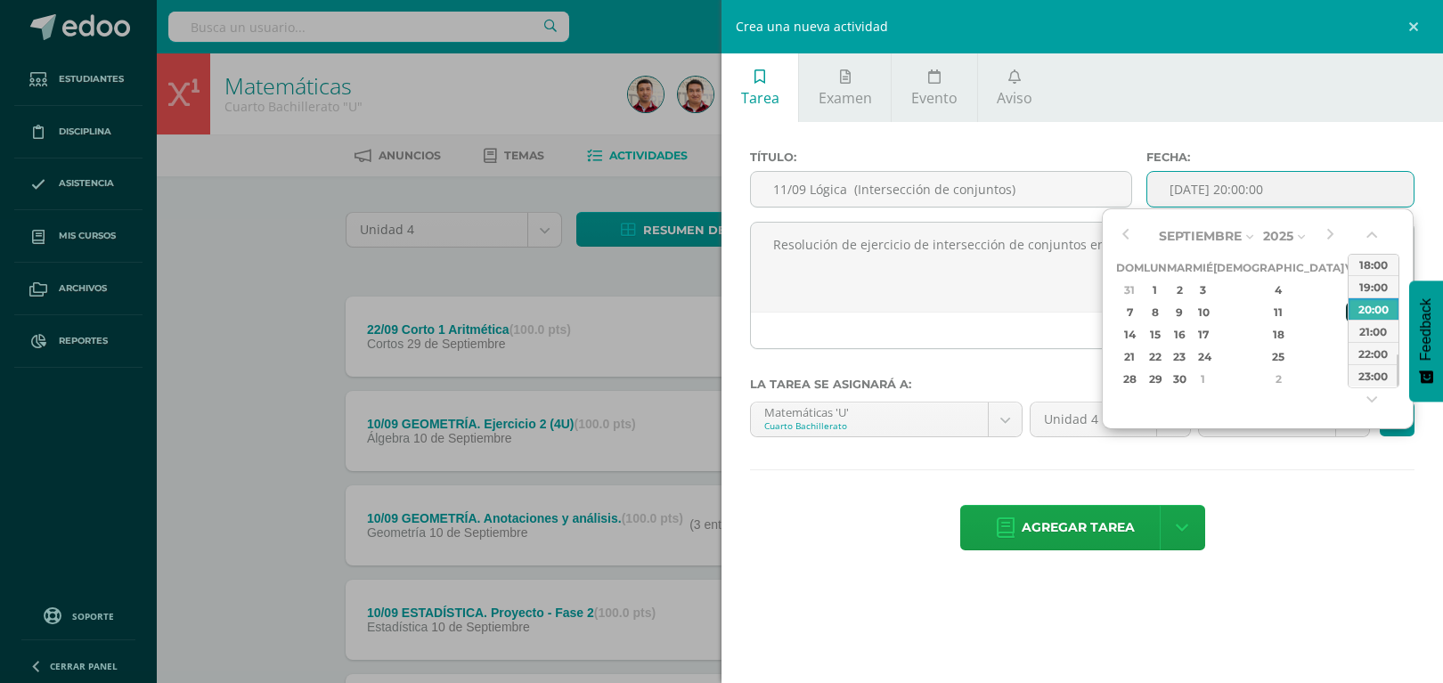
click at [1346, 314] on div "12" at bounding box center [1354, 312] width 16 height 20
drag, startPoint x: 1381, startPoint y: 359, endPoint x: 1381, endPoint y: 381, distance: 22.3
click at [1381, 381] on div "00:00 01:00 02:00 03:00 04:00 05:00 06:00 07:00 08:00 09:00 10:00 11:00 12:00 1…" at bounding box center [1373, 119] width 50 height 534
click at [1369, 376] on div "23:00" at bounding box center [1373, 375] width 50 height 22
type input "2025-09-12 23:00"
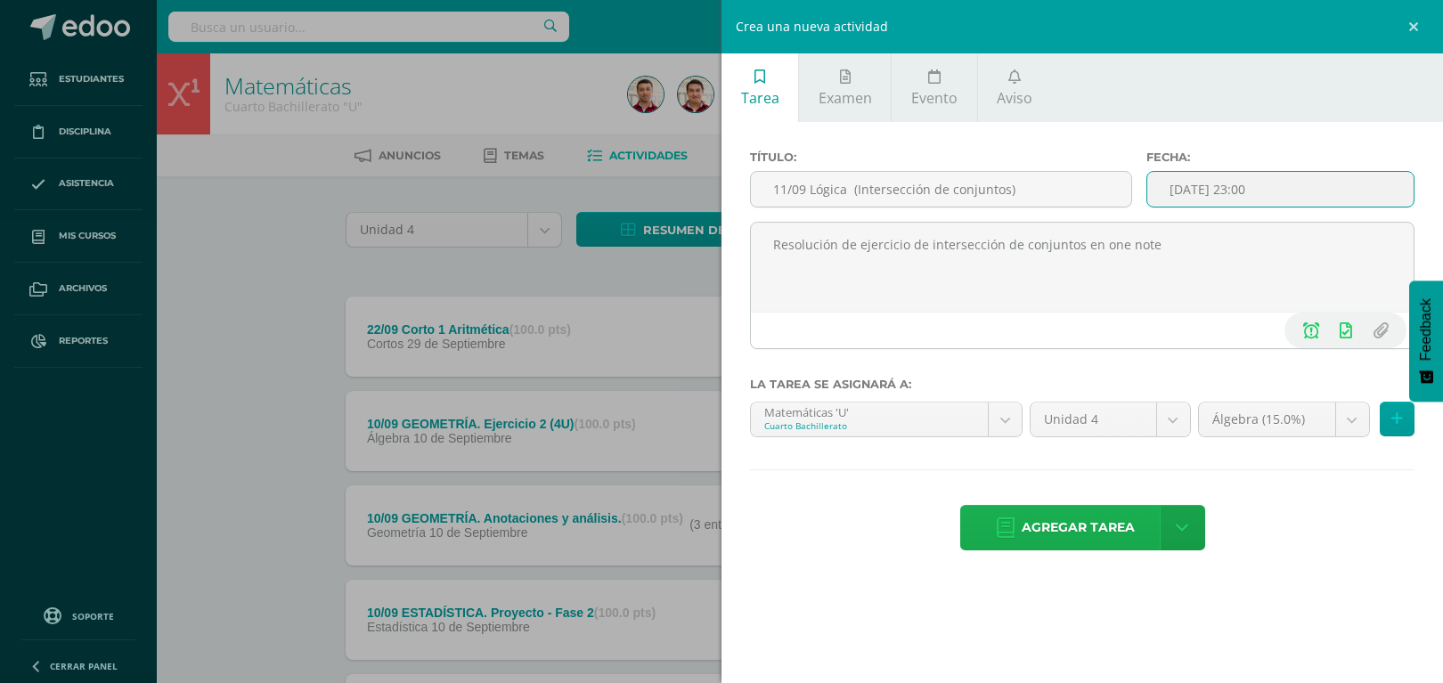
click at [1080, 542] on span "Agregar tarea" at bounding box center [1078, 528] width 113 height 44
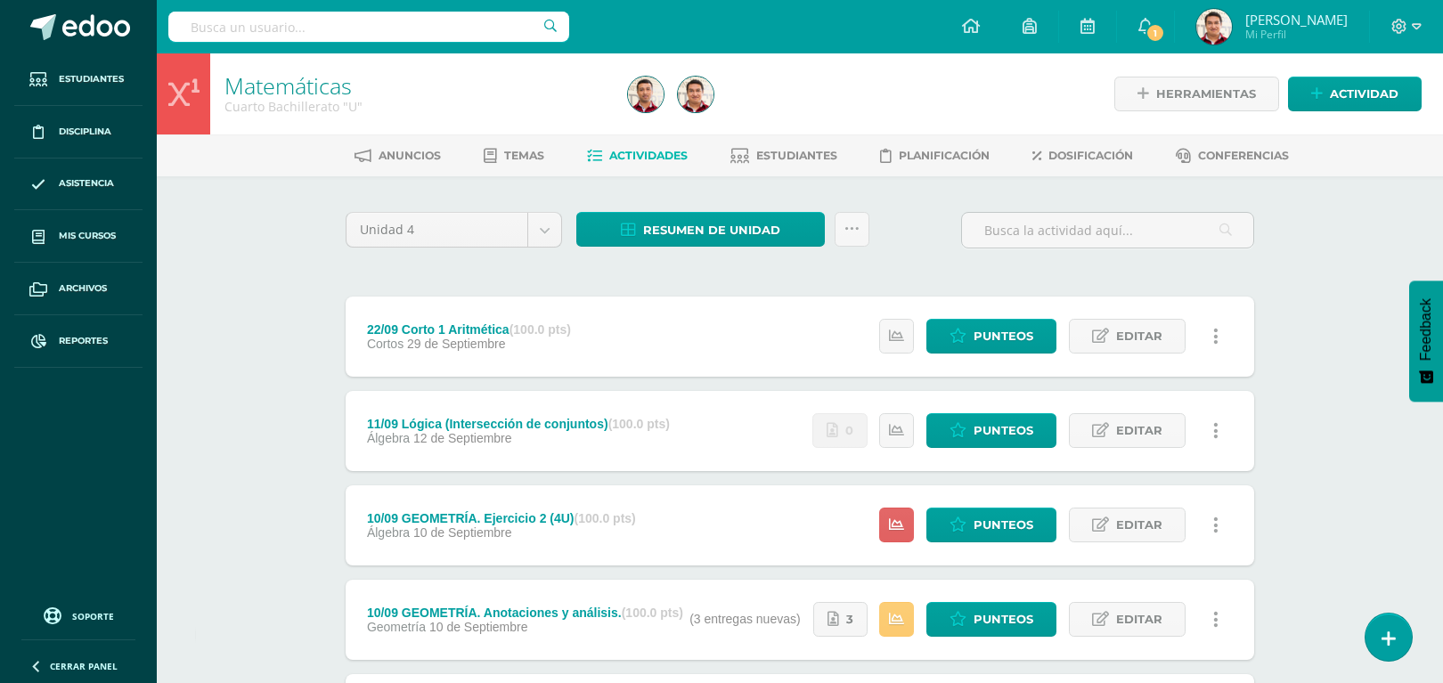
click at [1132, 586] on div "Estatus de Actividad: 9 Estudiantes sin calificar 0 Estudiantes con cero Media …" at bounding box center [963, 620] width 582 height 80
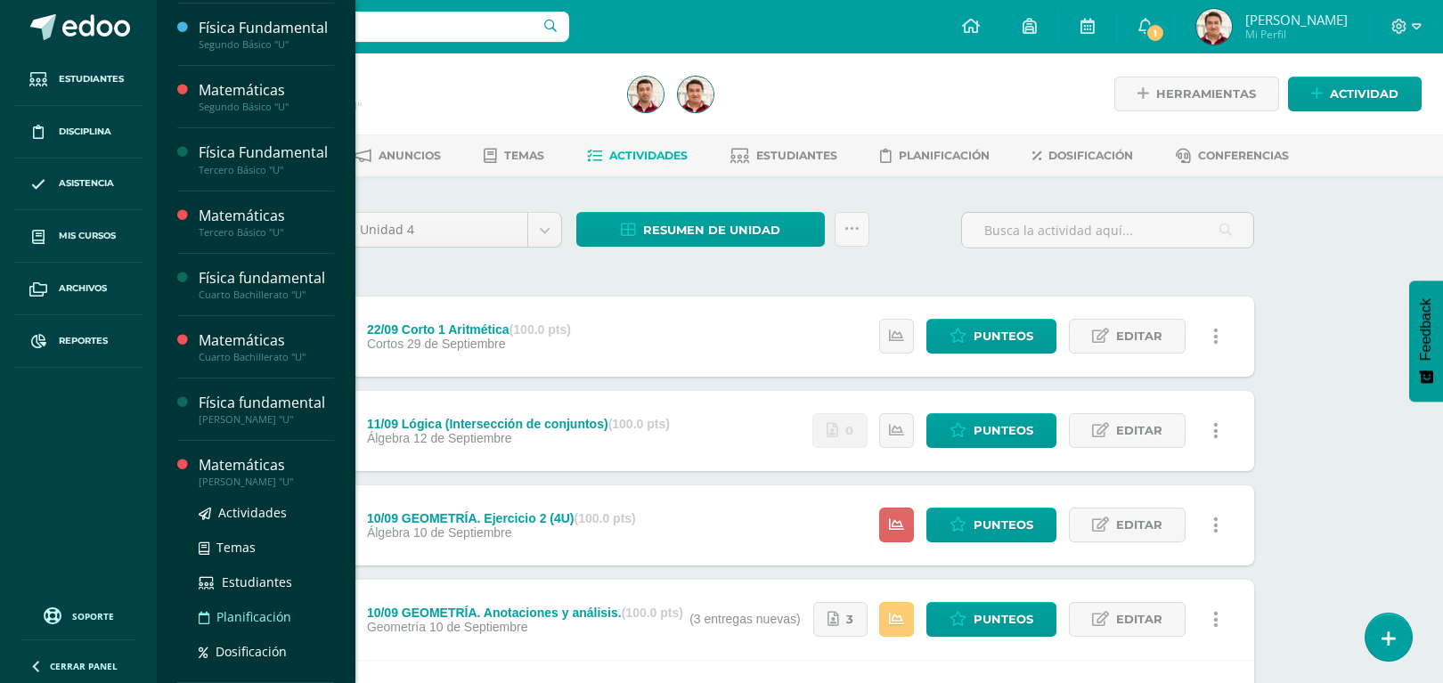
scroll to position [184, 0]
click at [265, 505] on span "Actividades" at bounding box center [252, 512] width 69 height 17
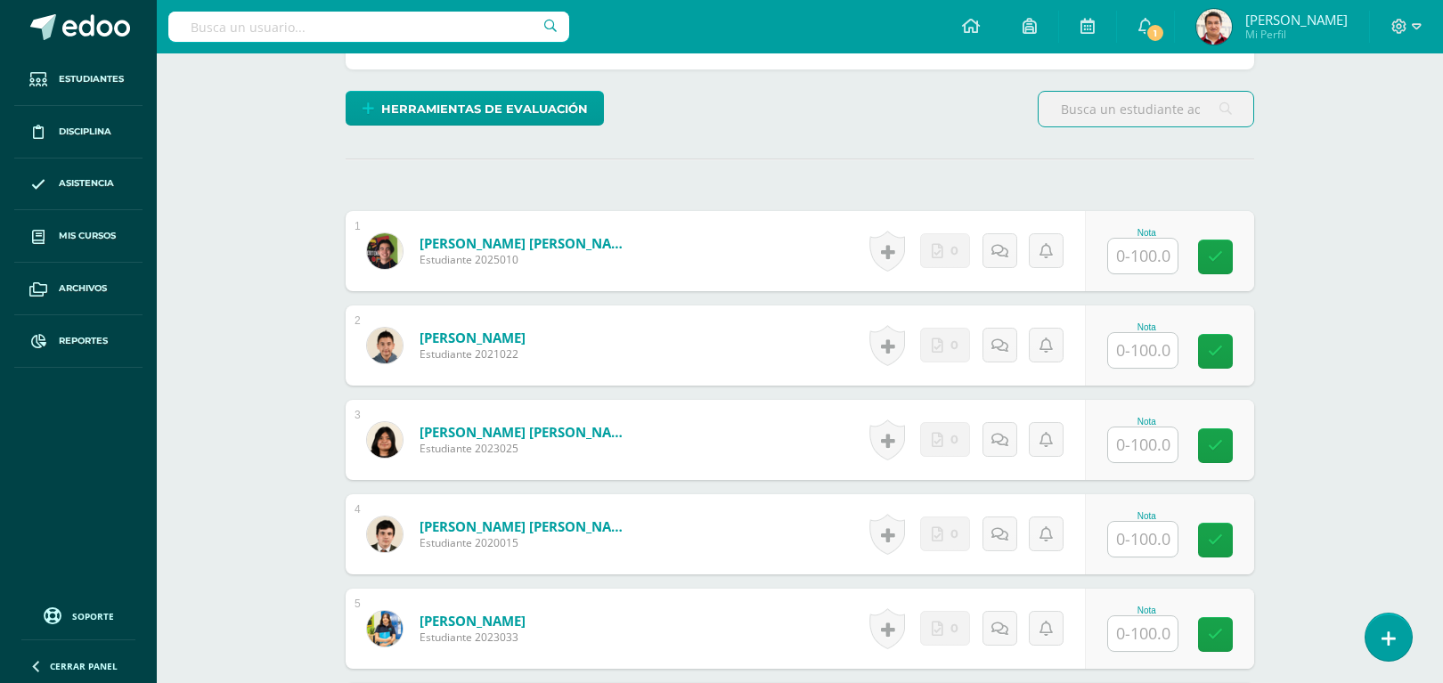
scroll to position [426, 0]
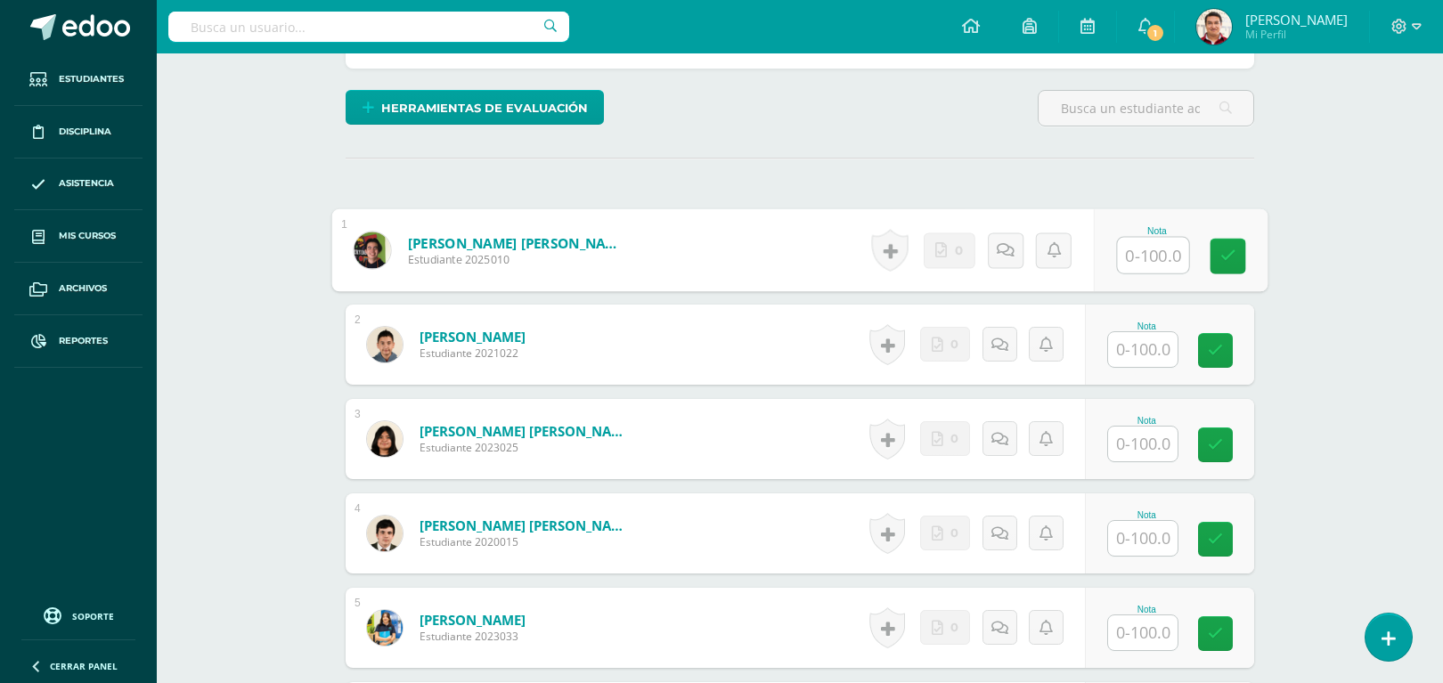
click at [1142, 261] on input "text" at bounding box center [1153, 256] width 71 height 36
type input "100"
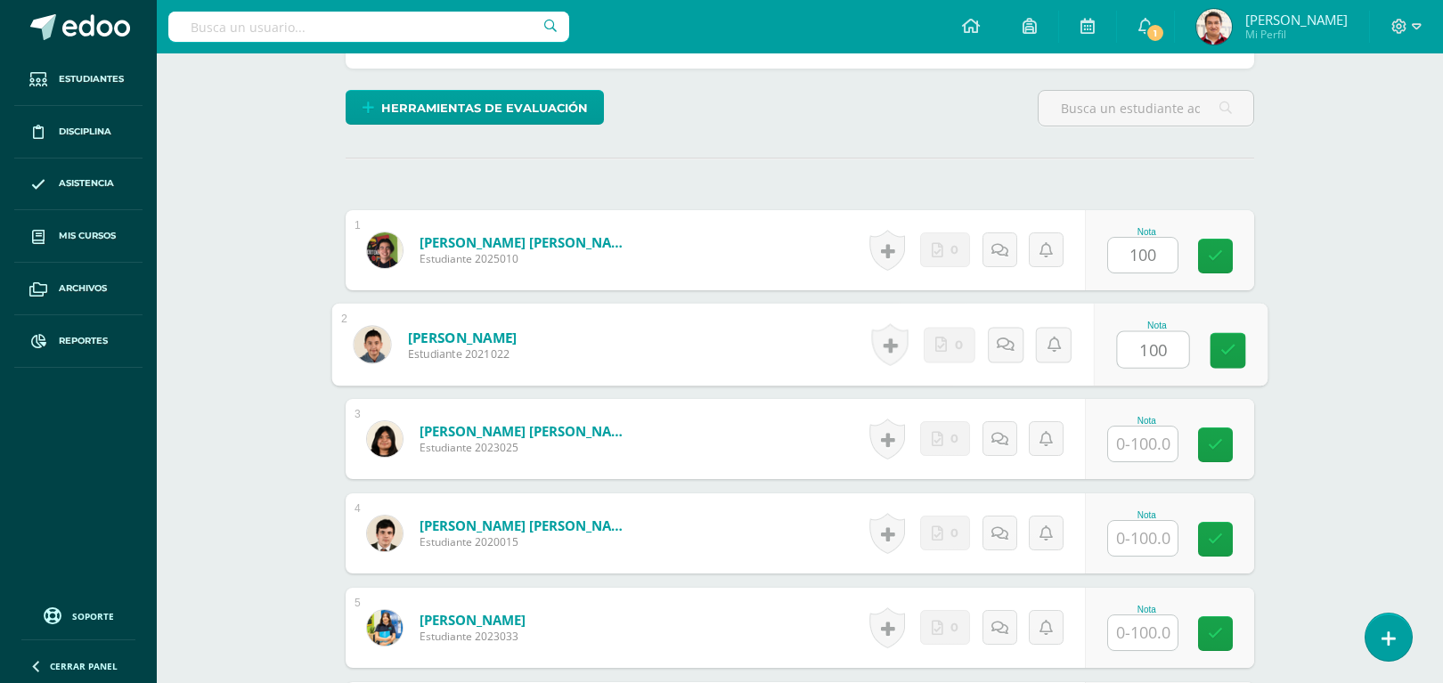
type input "100"
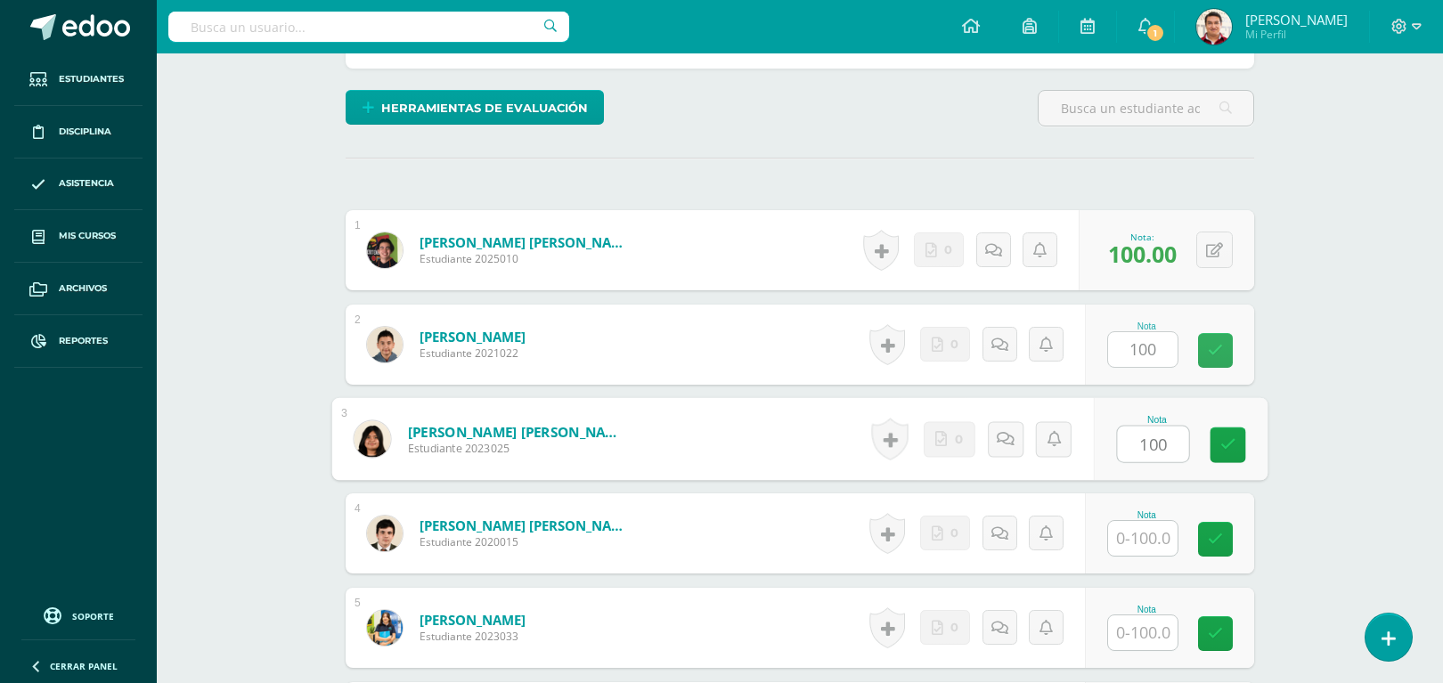
type input "100"
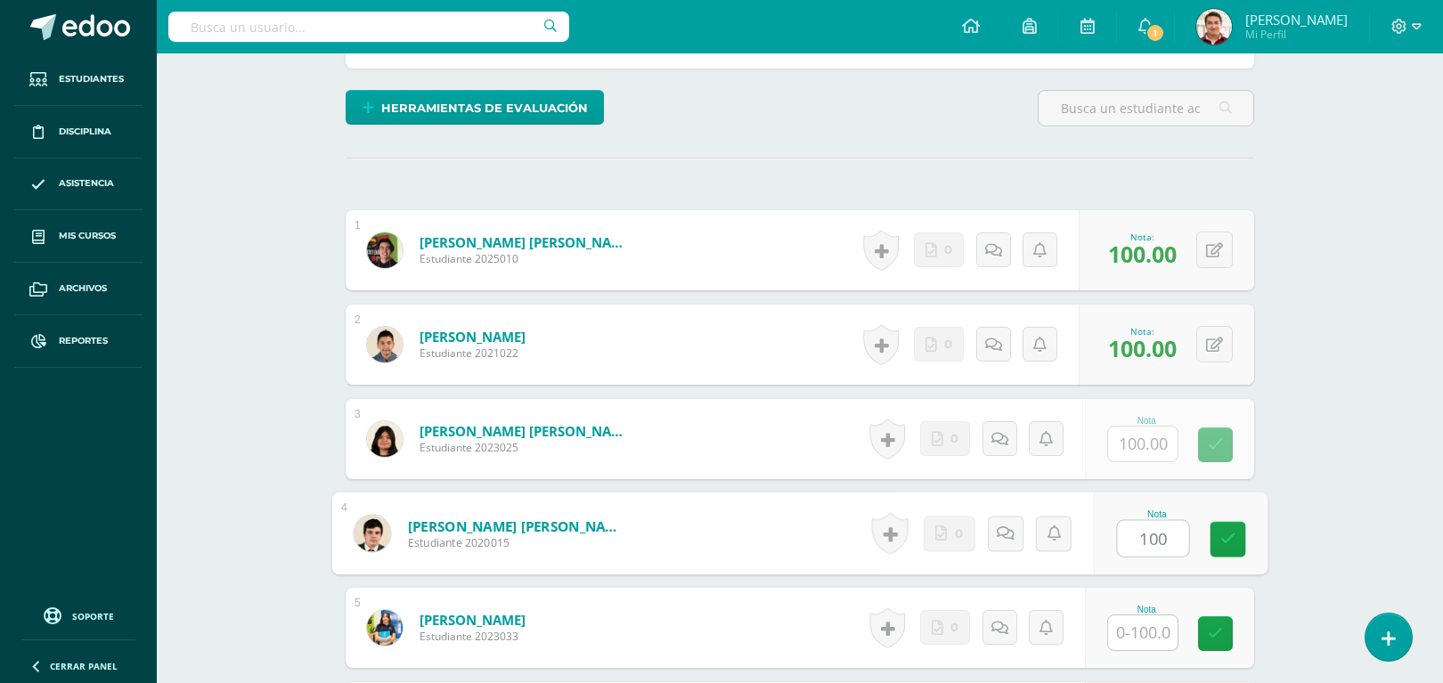
type input "100"
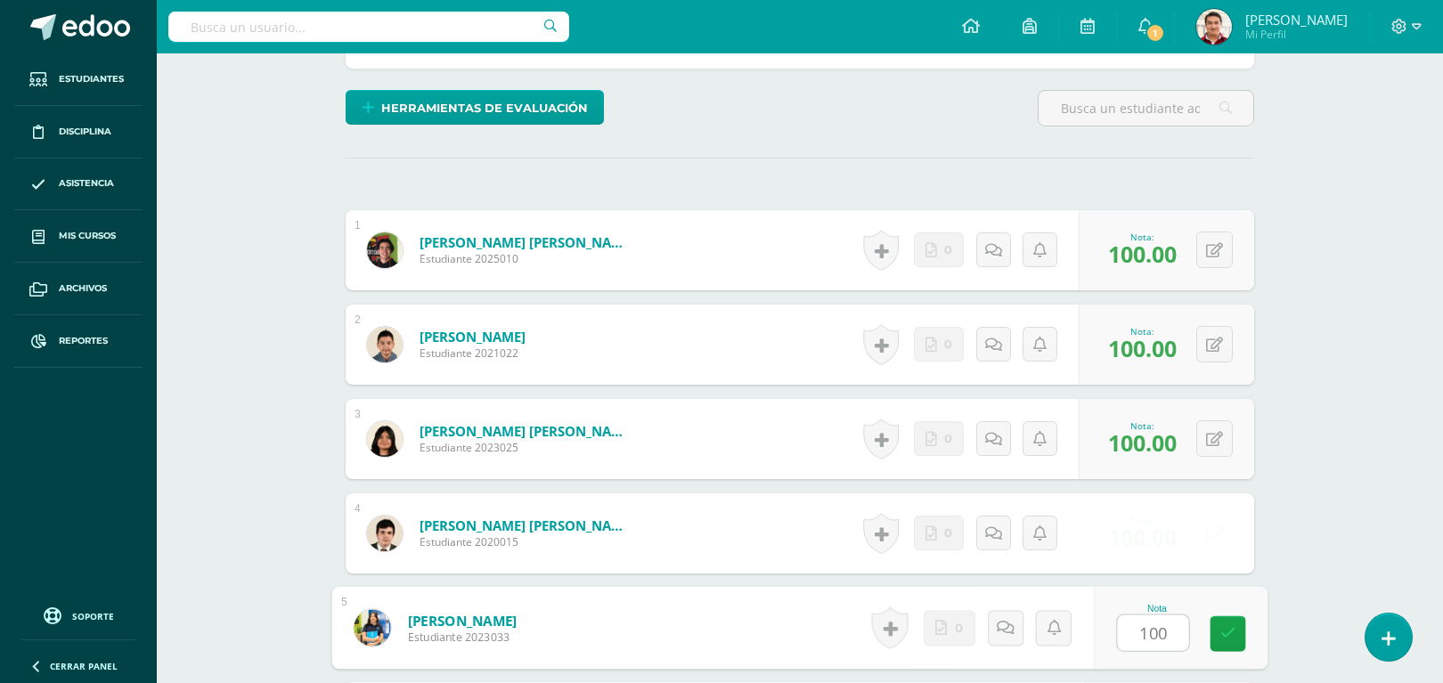
type input "100"
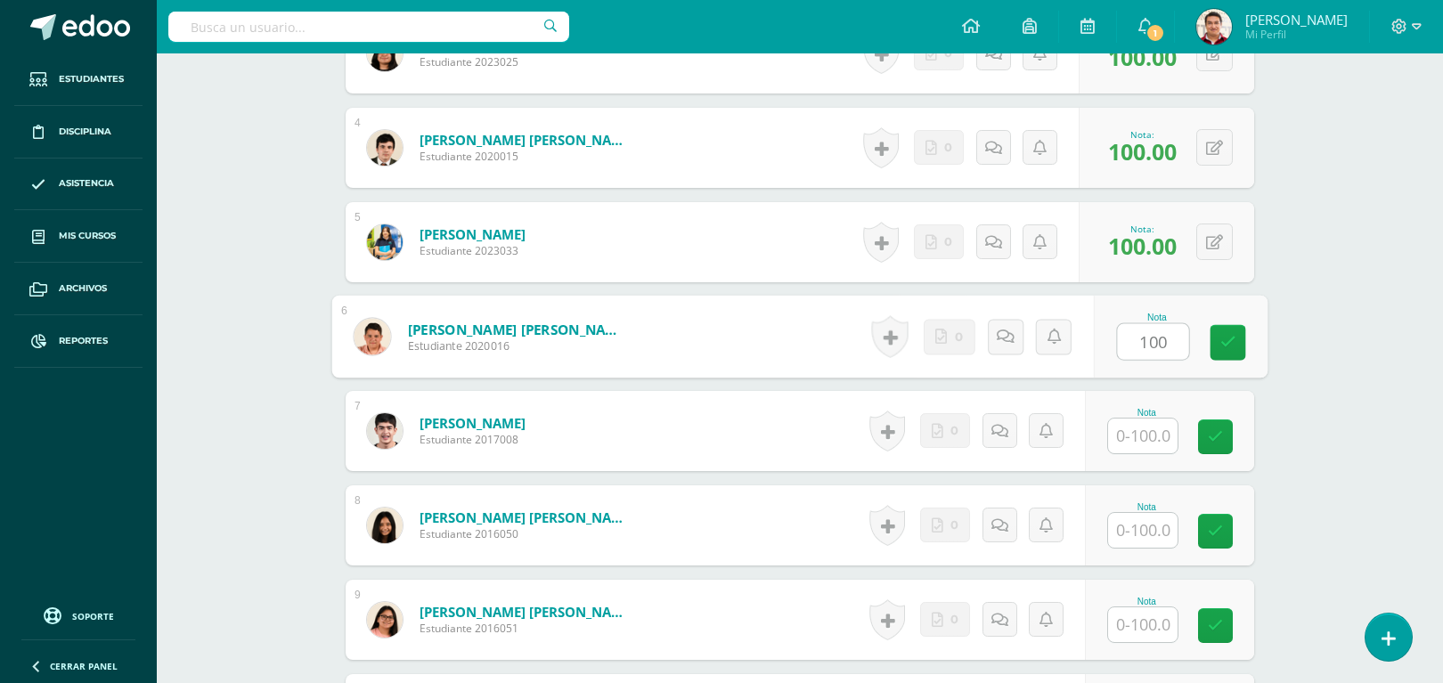
type input "100"
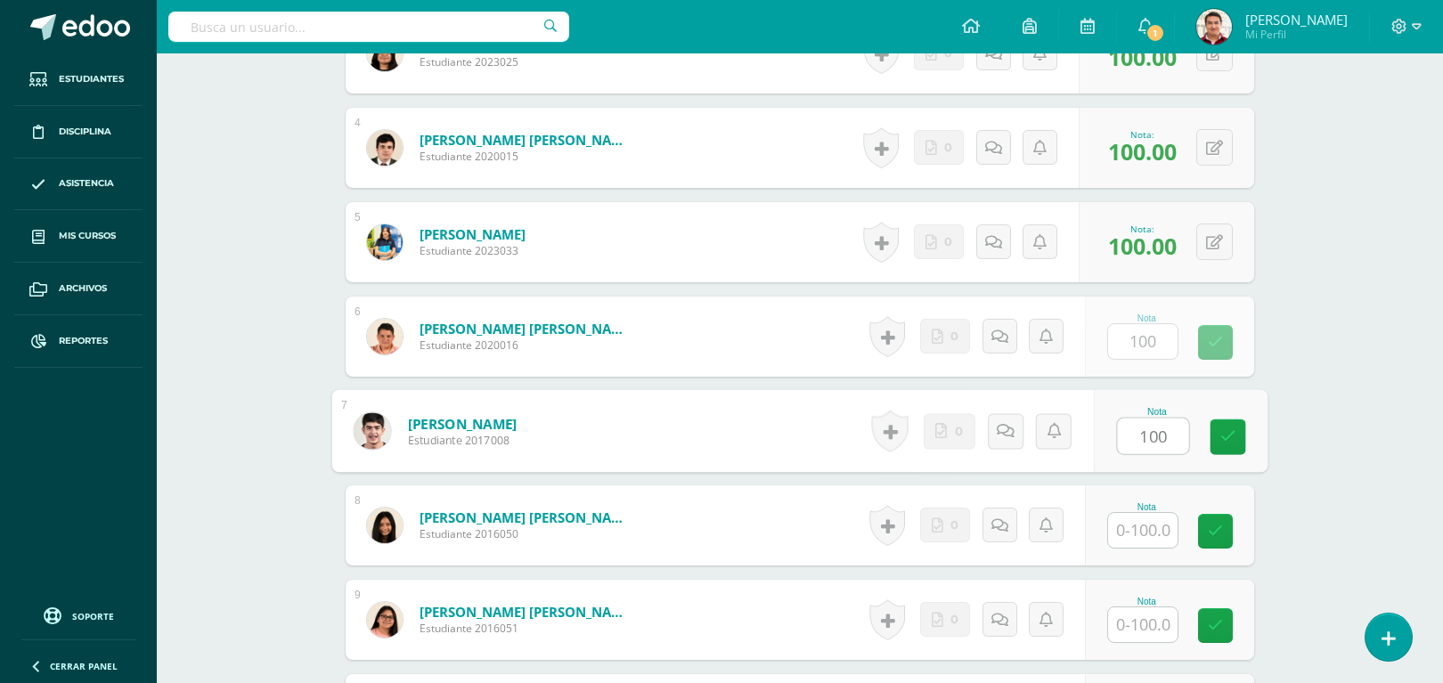
type input "100"
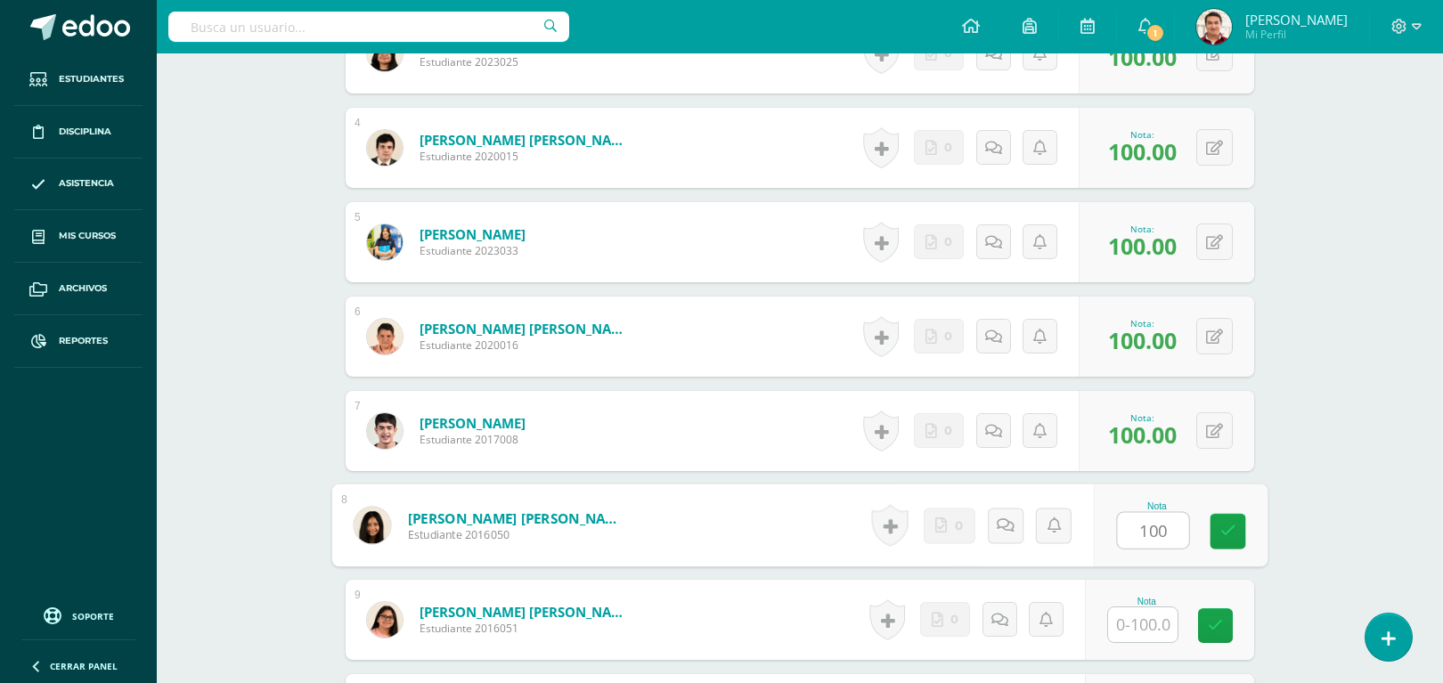
type input "100"
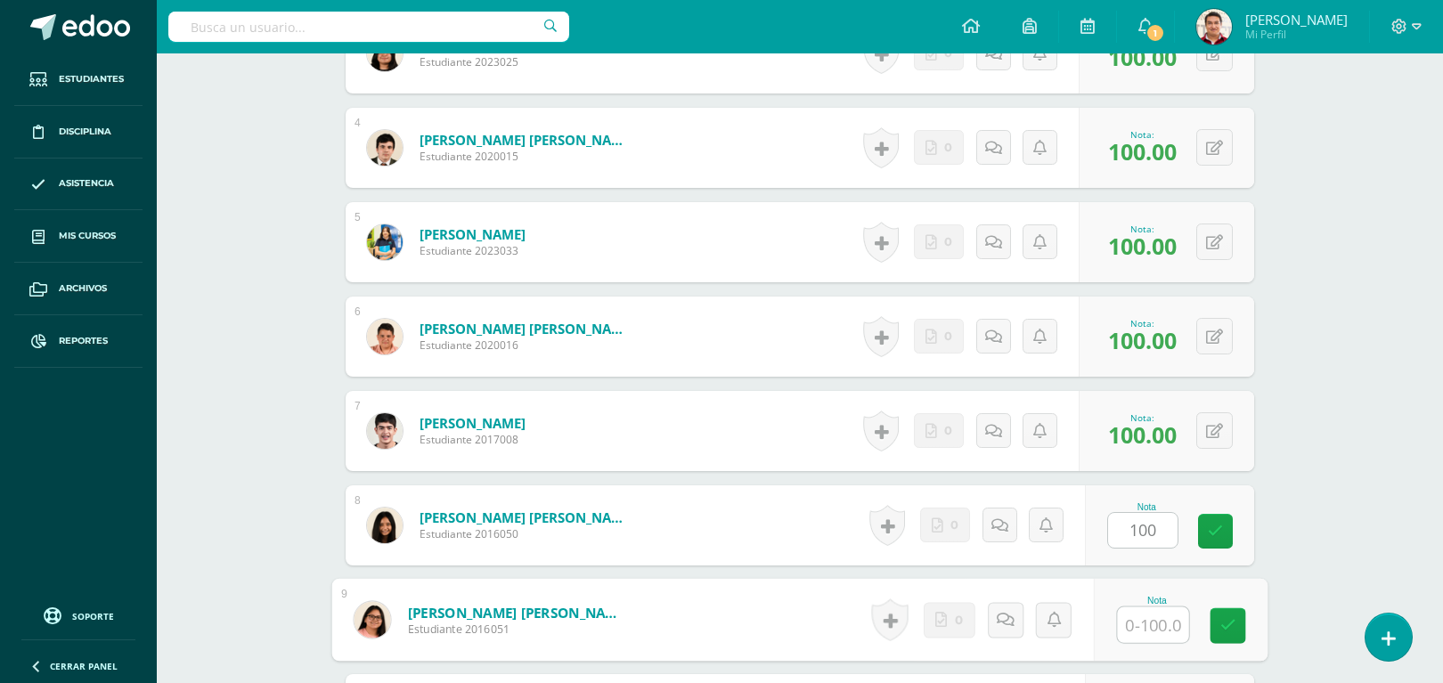
type input "1"
type input "0"
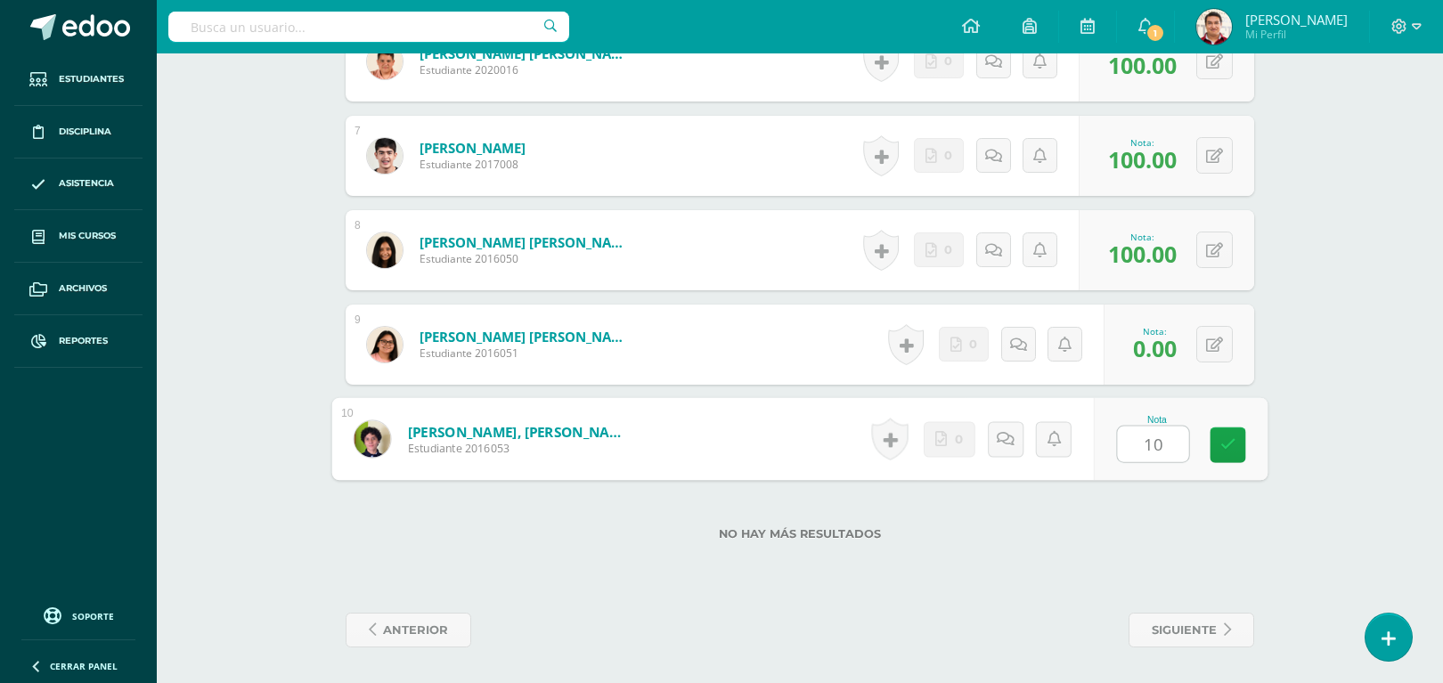
type input "100"
click at [1017, 347] on icon at bounding box center [1018, 345] width 17 height 15
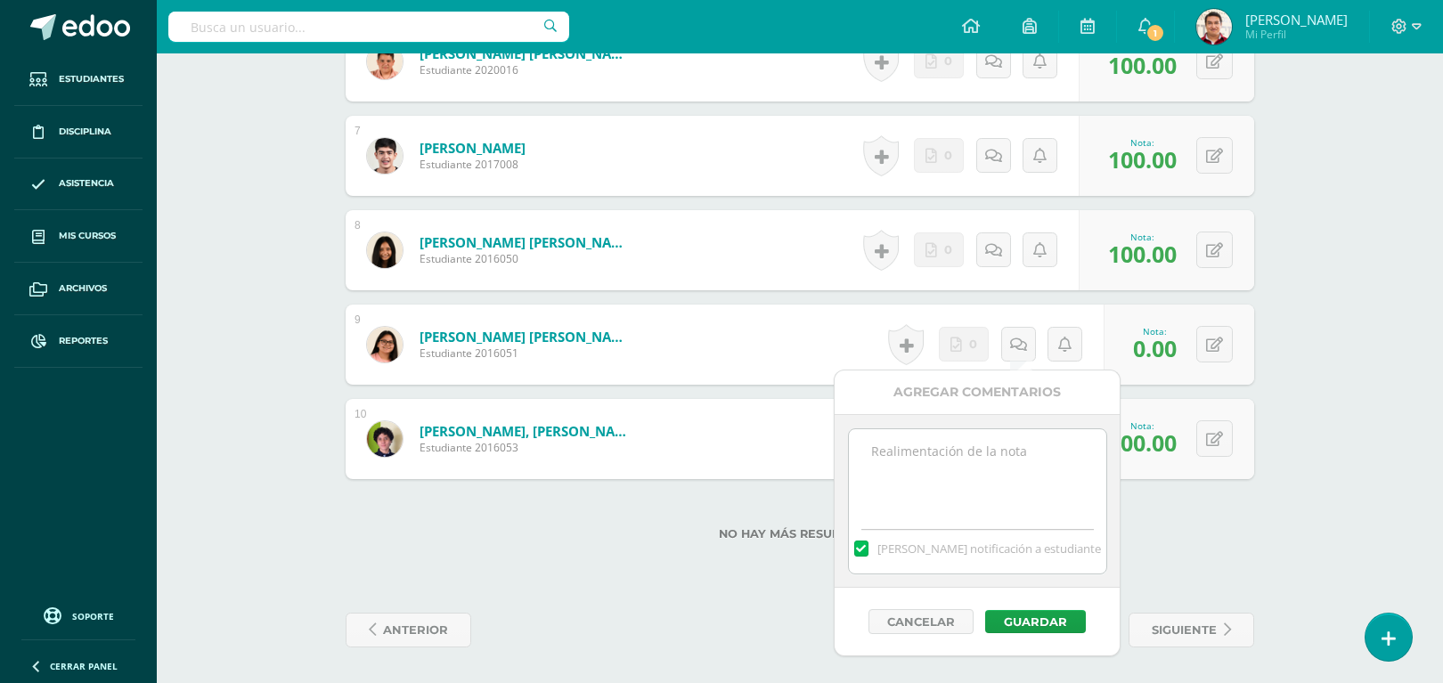
click at [958, 478] on textarea at bounding box center [977, 473] width 257 height 89
type textarea "Pendiente de entrega"
click at [1051, 631] on button "Guardar" at bounding box center [1035, 621] width 101 height 23
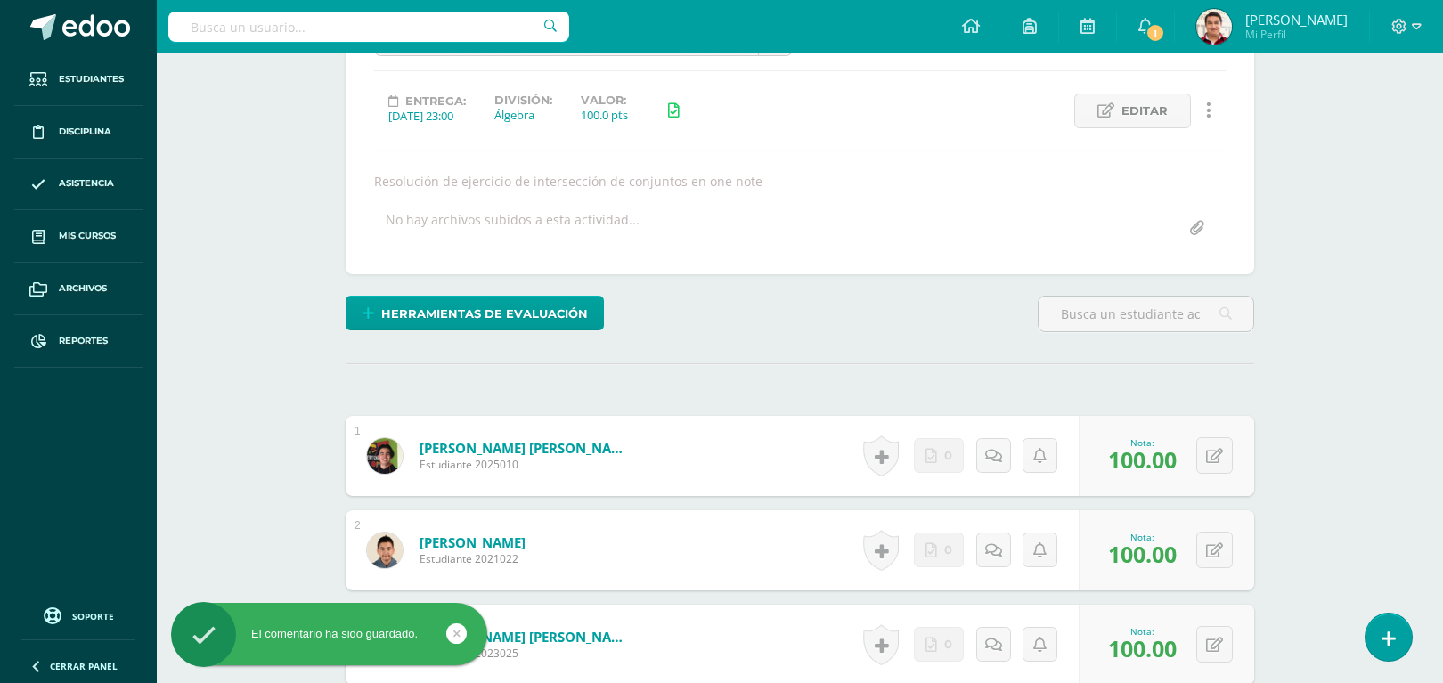
scroll to position [0, 0]
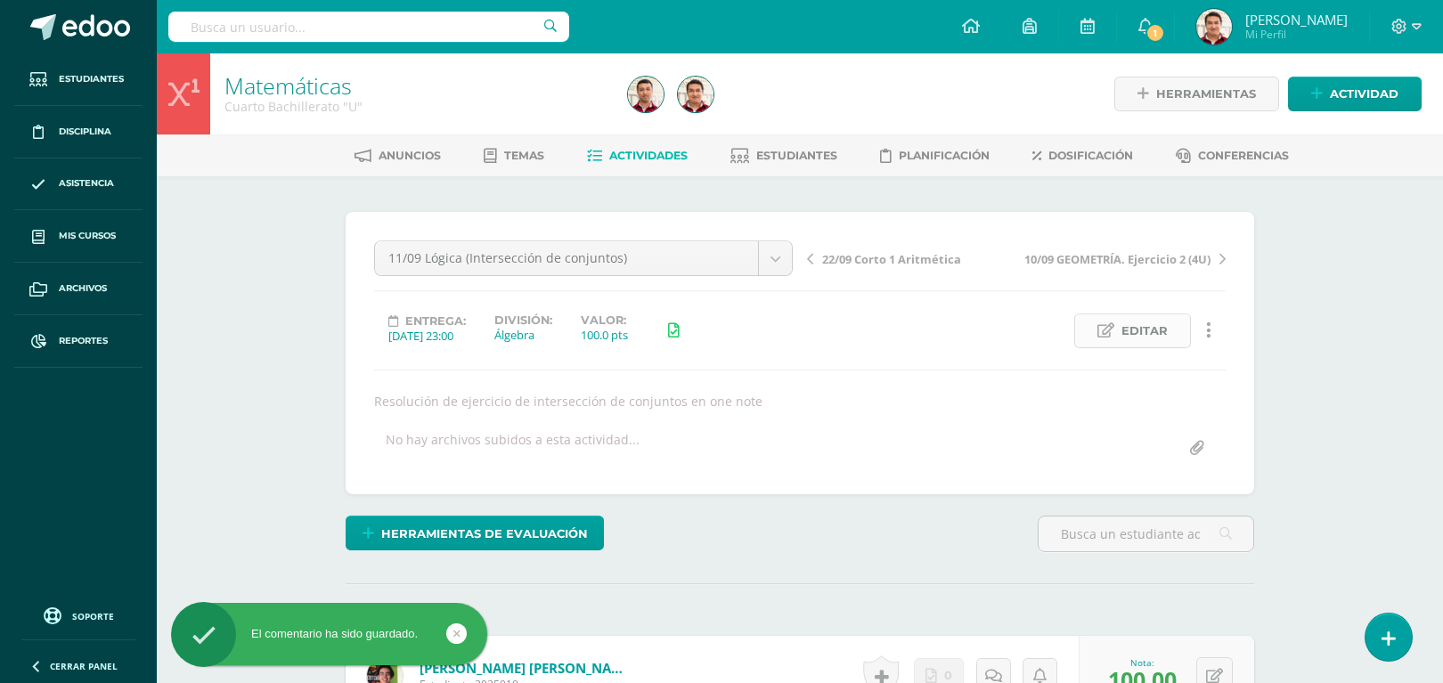
click at [1149, 334] on span "Editar" at bounding box center [1144, 330] width 46 height 33
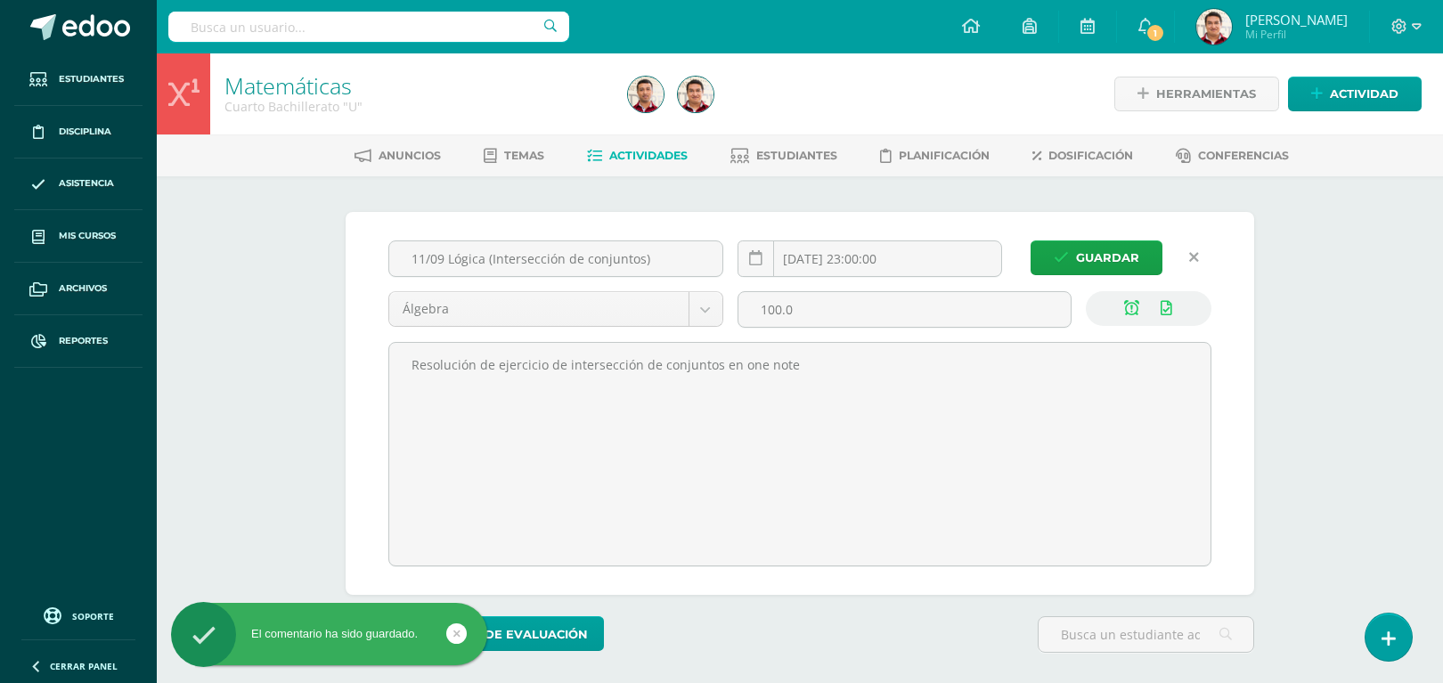
click at [1198, 264] on link at bounding box center [1194, 257] width 35 height 35
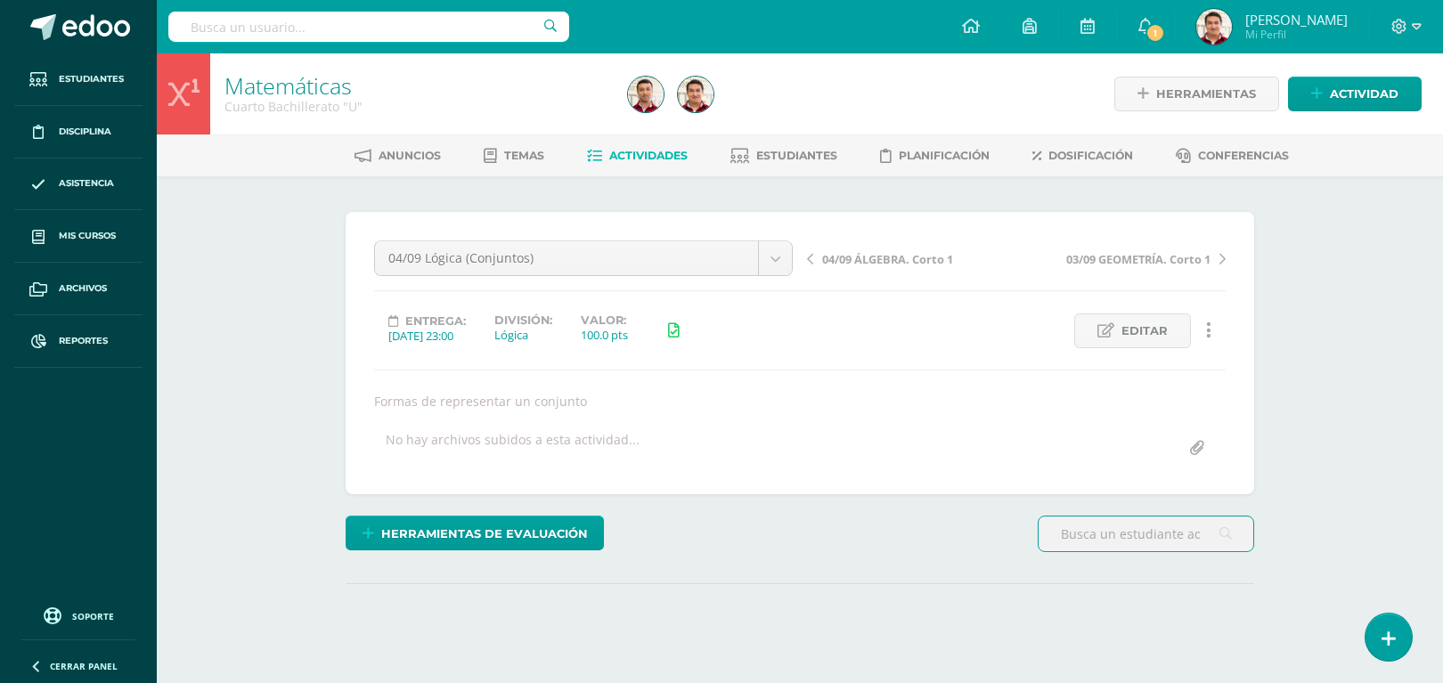
scroll to position [170, 0]
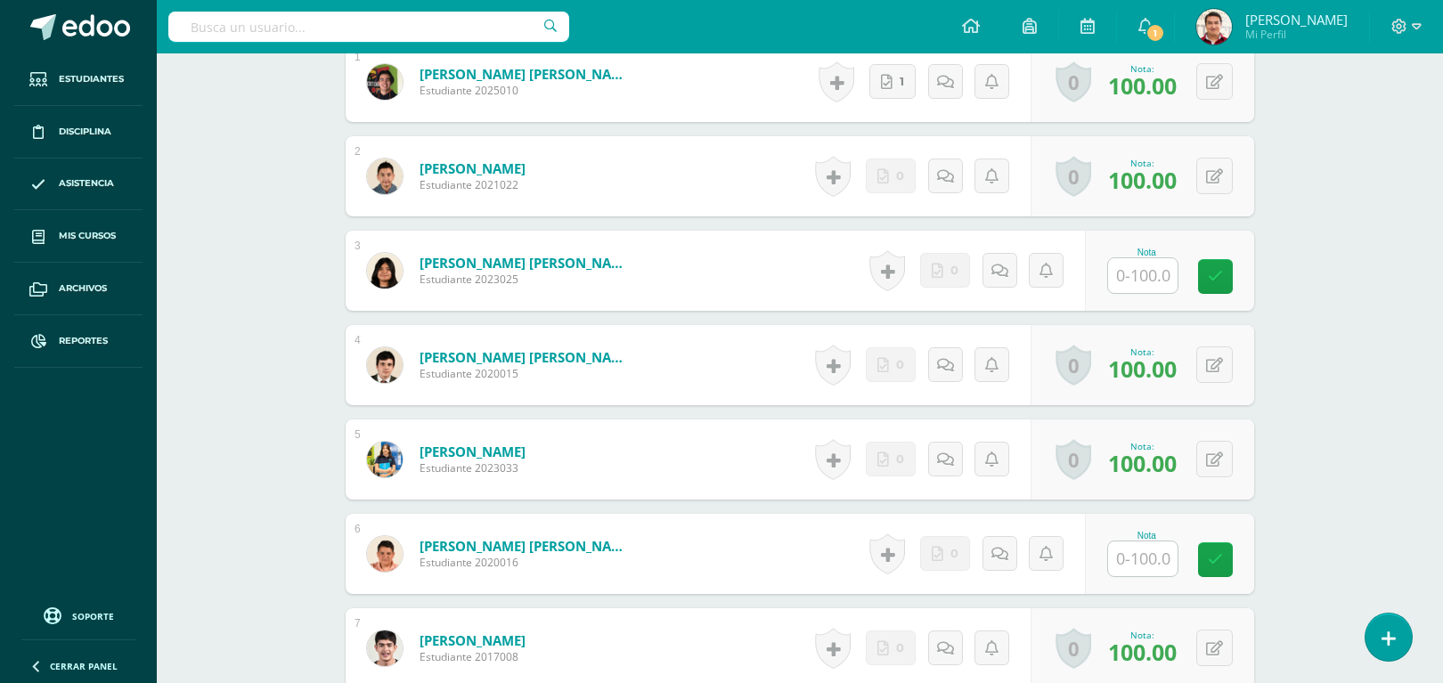
click at [945, 421] on div "Historial de actividad No hay historial para esta actividad 0 Agregar Comentari…" at bounding box center [920, 459] width 223 height 80
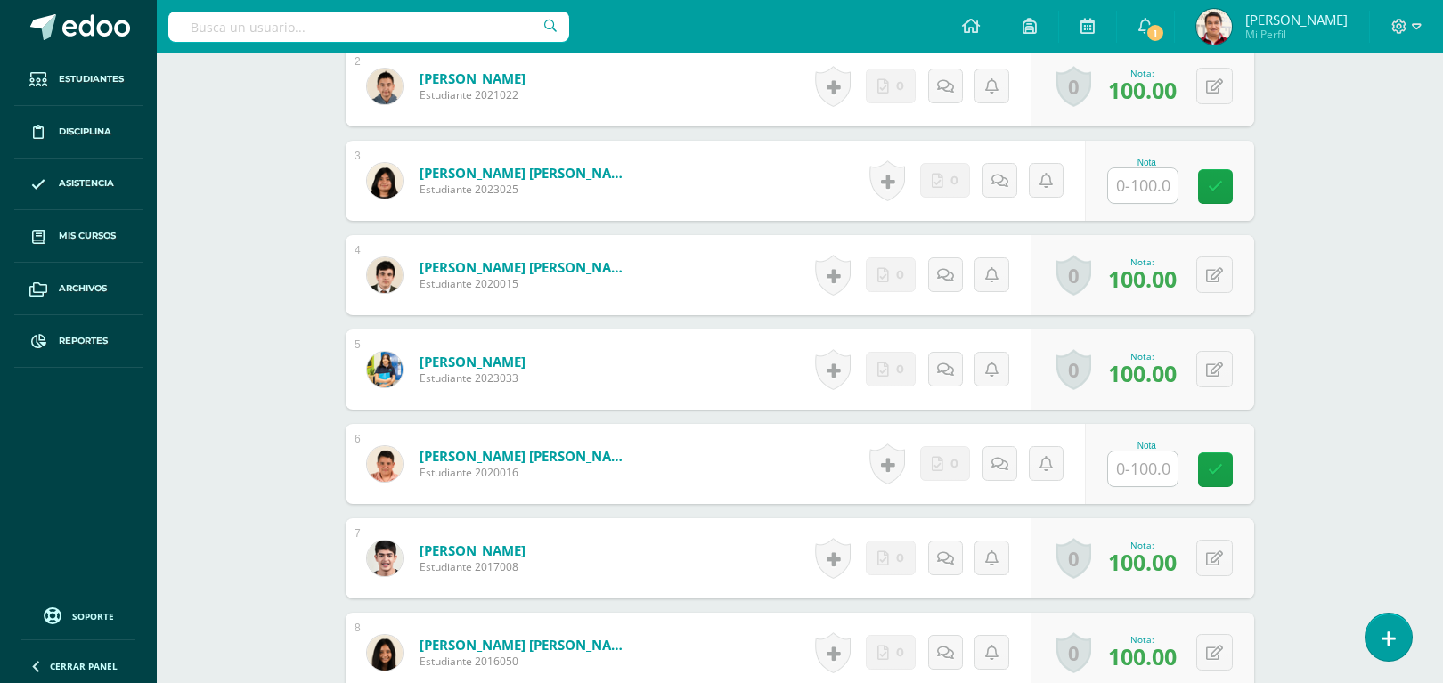
scroll to position [683, 0]
click at [1152, 175] on input "text" at bounding box center [1142, 186] width 69 height 35
type input "0"
click at [1141, 476] on input "text" at bounding box center [1142, 469] width 69 height 35
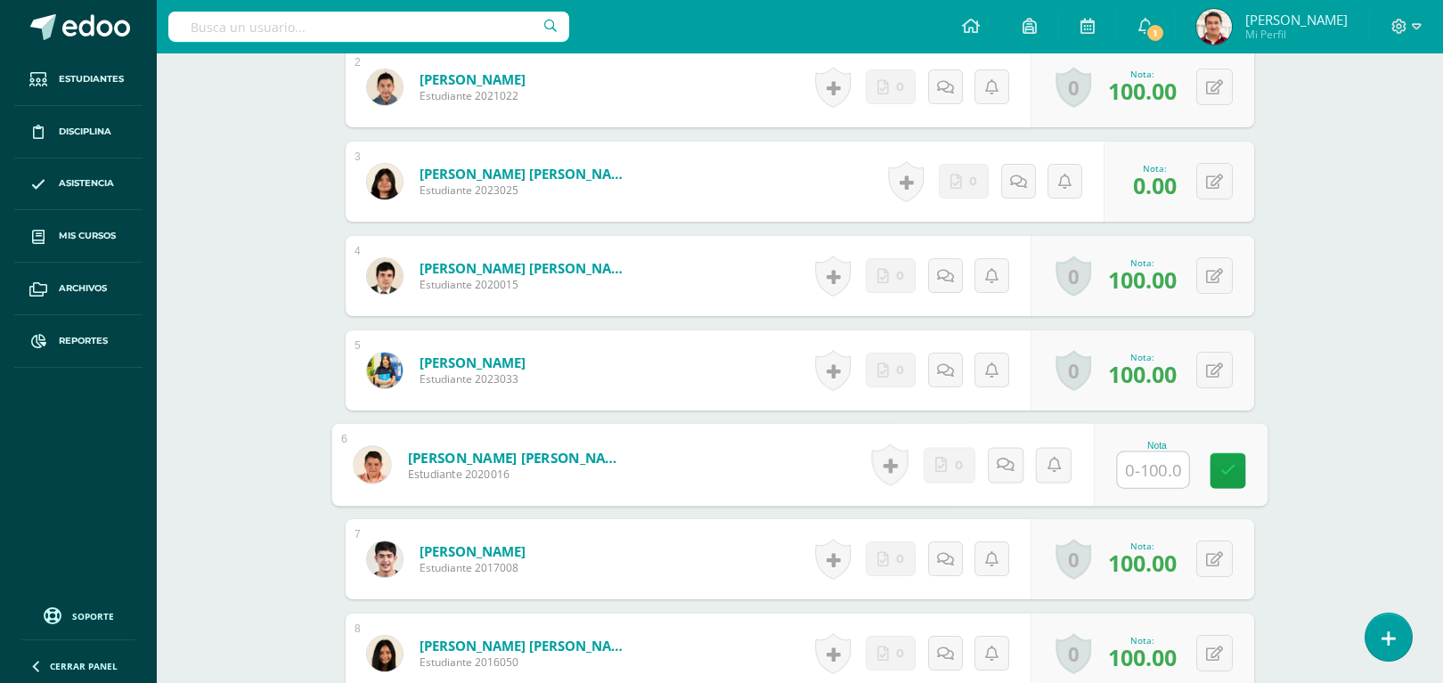
type input "0"
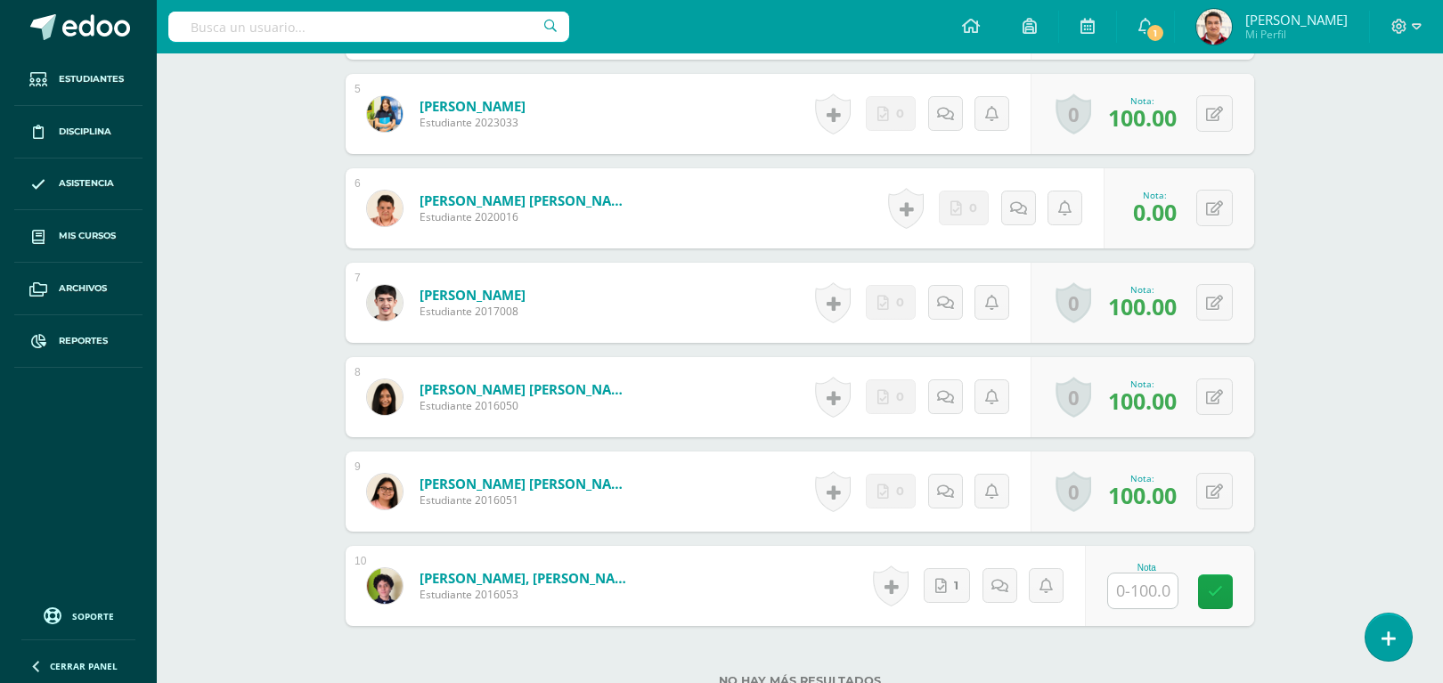
scroll to position [975, 0]
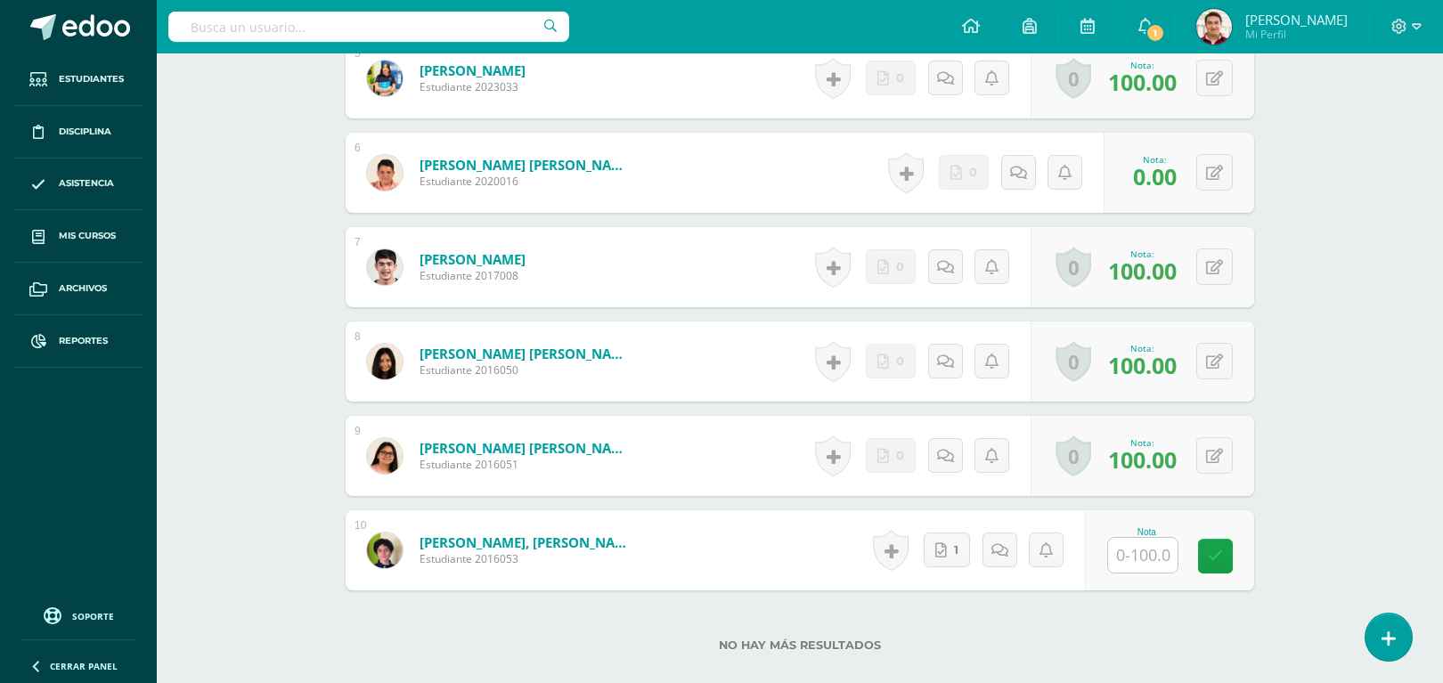
click at [1131, 553] on input "text" at bounding box center [1142, 555] width 69 height 35
type input "70"
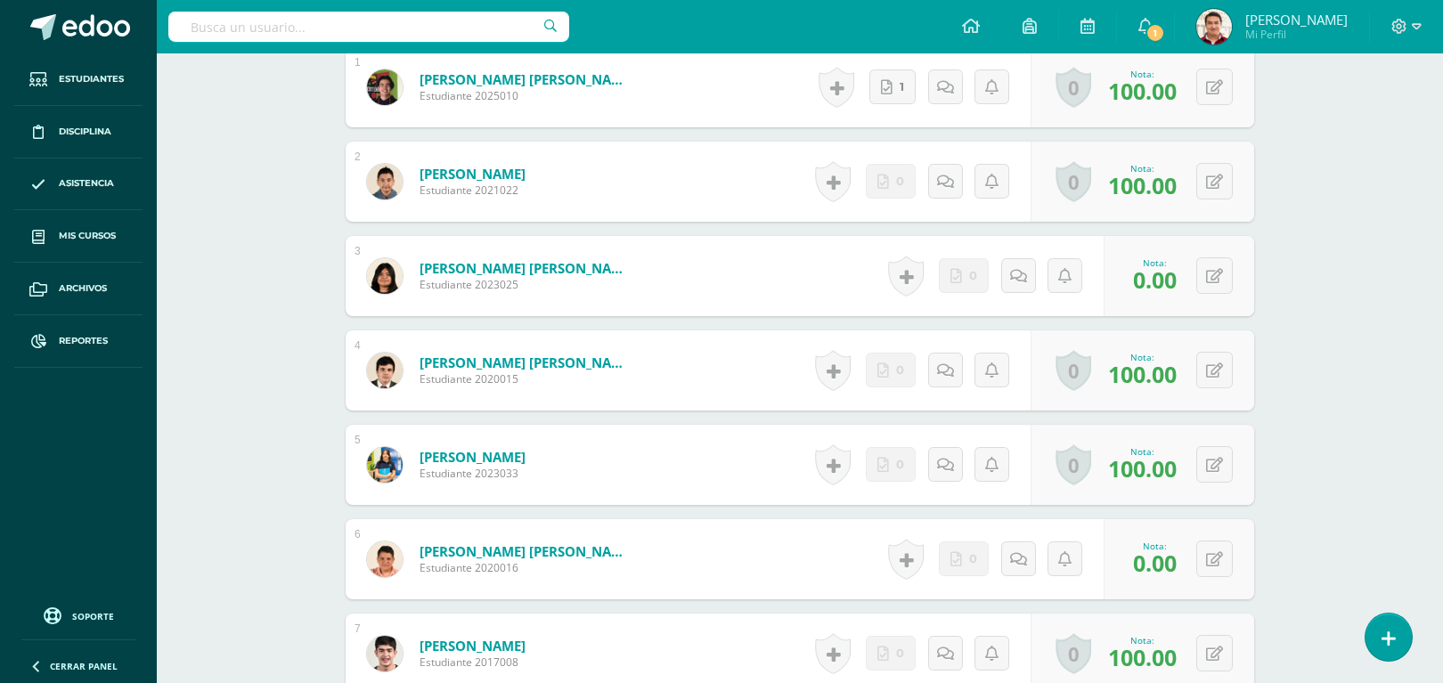
scroll to position [588, 0]
click at [1017, 281] on icon at bounding box center [1018, 277] width 17 height 15
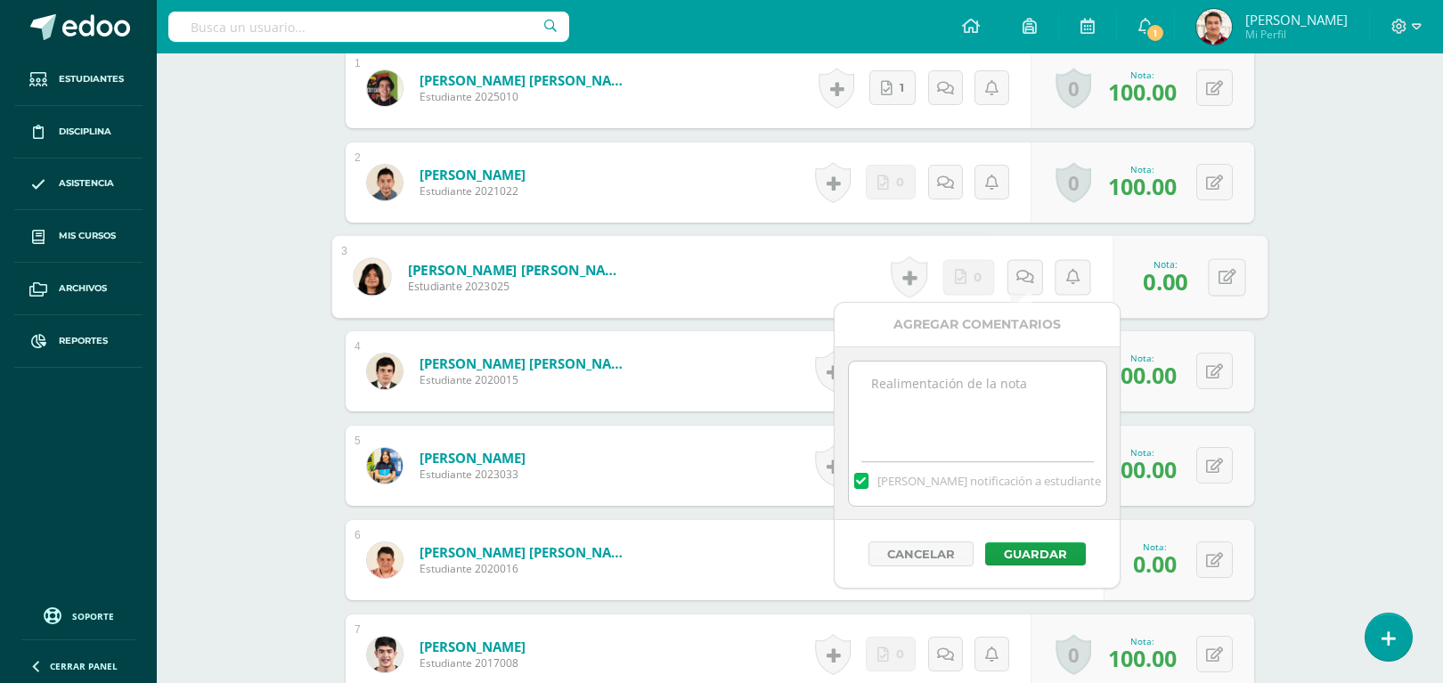
click at [875, 415] on textarea at bounding box center [977, 406] width 257 height 89
drag, startPoint x: 873, startPoint y: 388, endPoint x: 1378, endPoint y: 495, distance: 516.2
click at [1350, 483] on body "Estudiantes Disciplina Asistencia Mis cursos Archivos Reportes Soporte Ayuda Re…" at bounding box center [721, 297] width 1443 height 1770
type textarea "No realizó entrega"
click at [1066, 554] on button "Guardar" at bounding box center [1035, 553] width 101 height 23
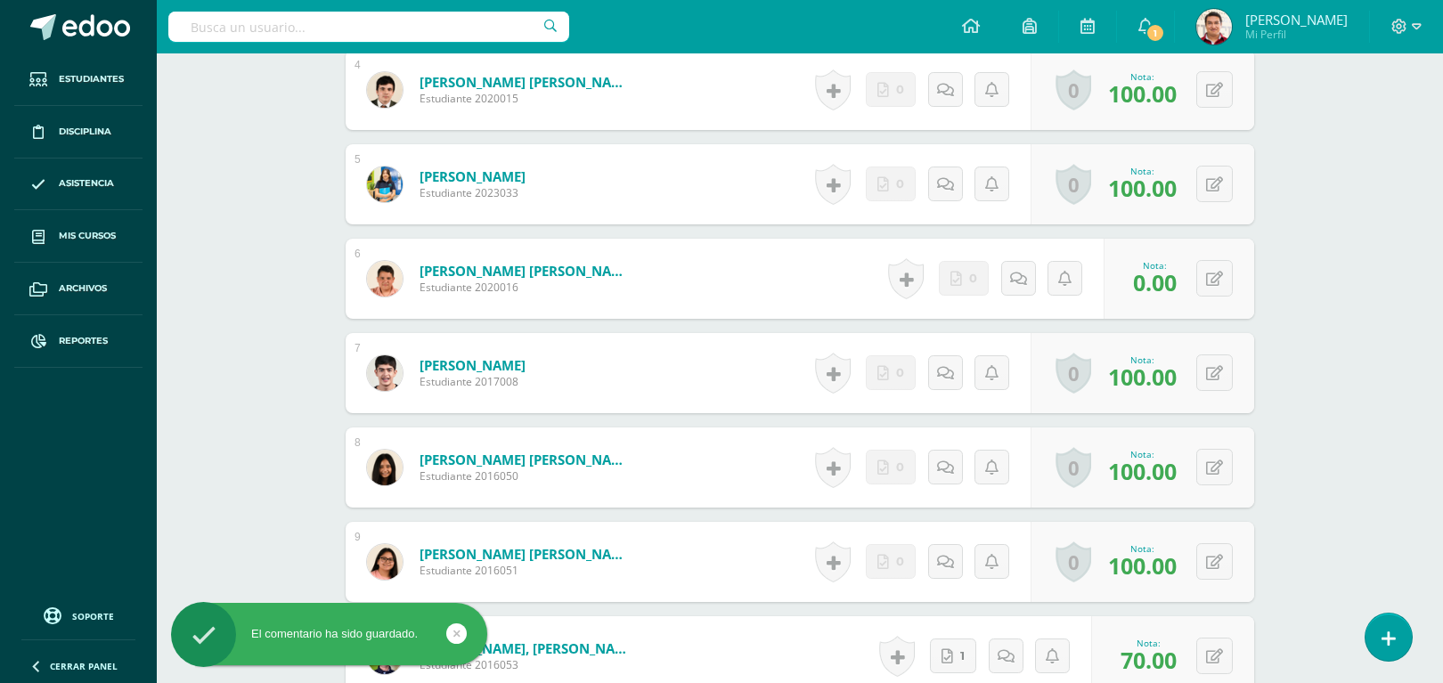
scroll to position [869, 0]
click at [1016, 281] on icon at bounding box center [1025, 278] width 18 height 15
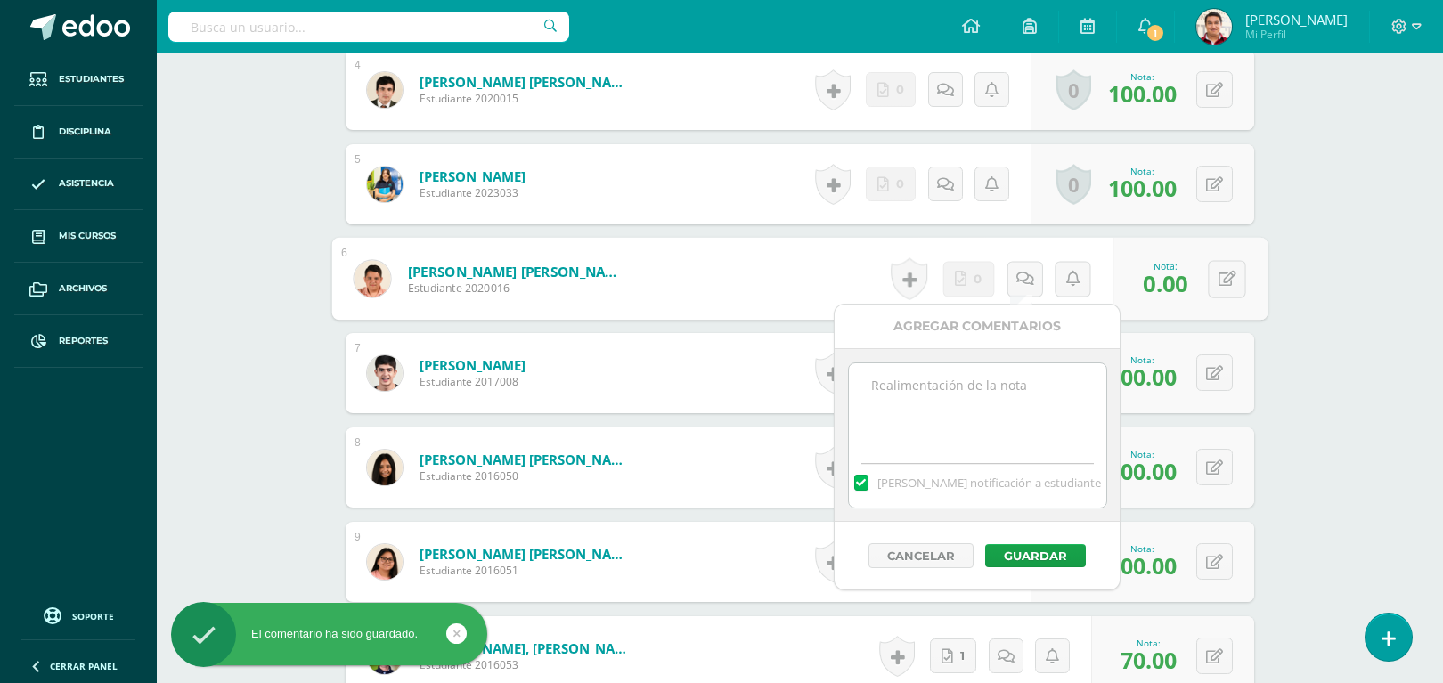
click at [956, 429] on textarea at bounding box center [977, 407] width 257 height 89
paste textarea "No realizó entrega"
click at [956, 429] on textarea "No realizó entrega" at bounding box center [977, 407] width 257 height 89
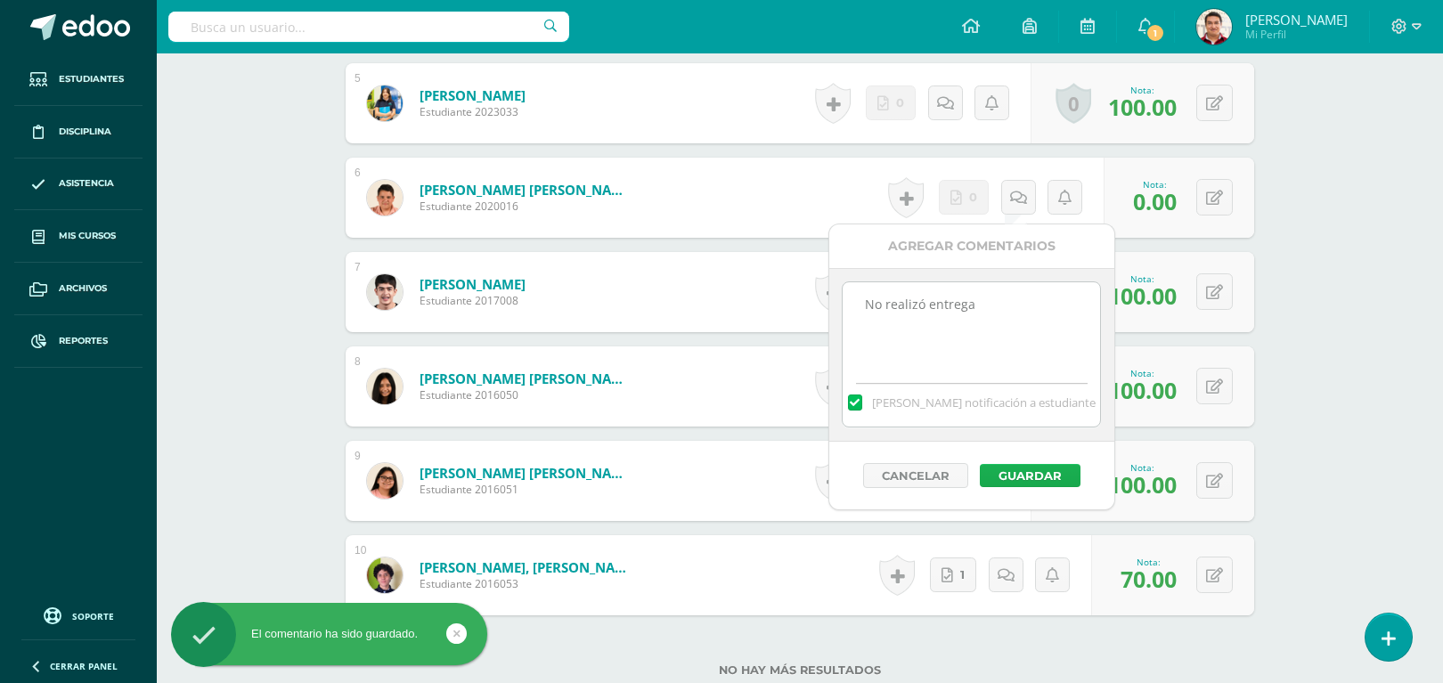
type textarea "No realizó entrega"
click at [1045, 478] on button "Guardar" at bounding box center [1030, 475] width 101 height 23
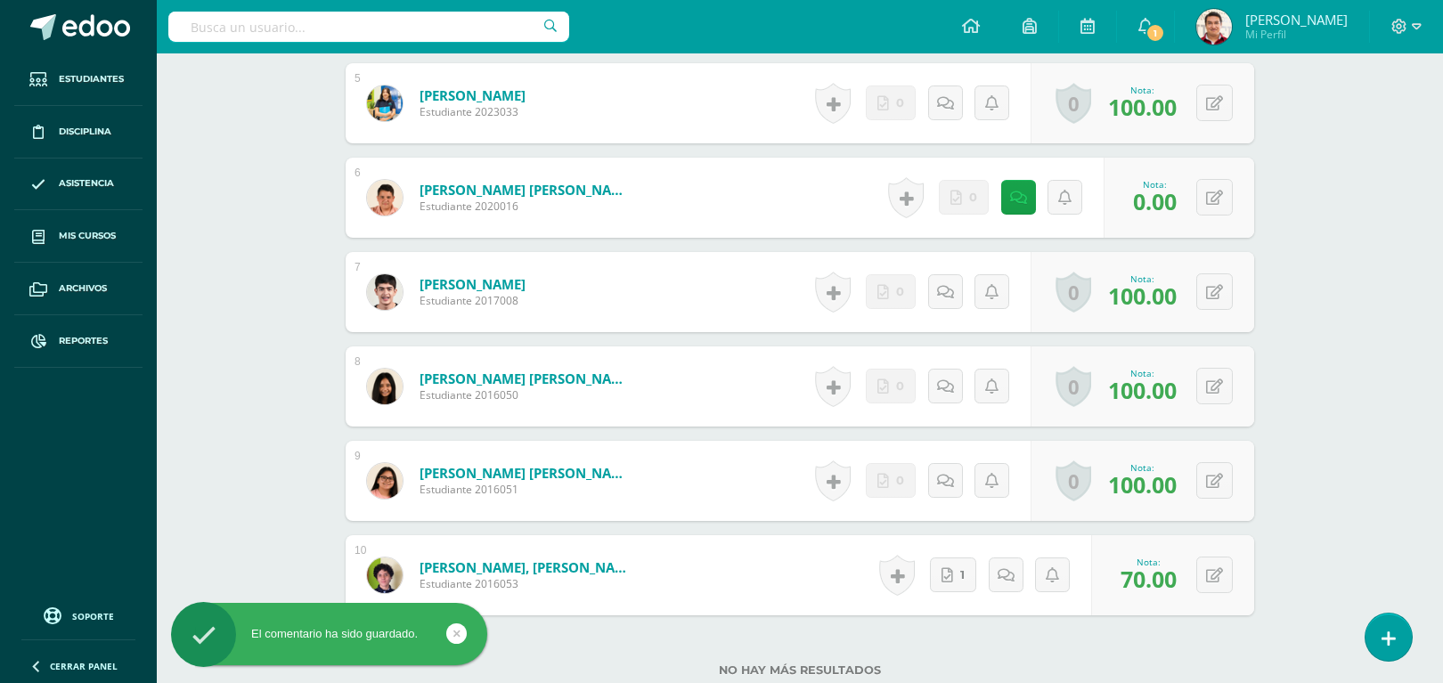
scroll to position [0, 0]
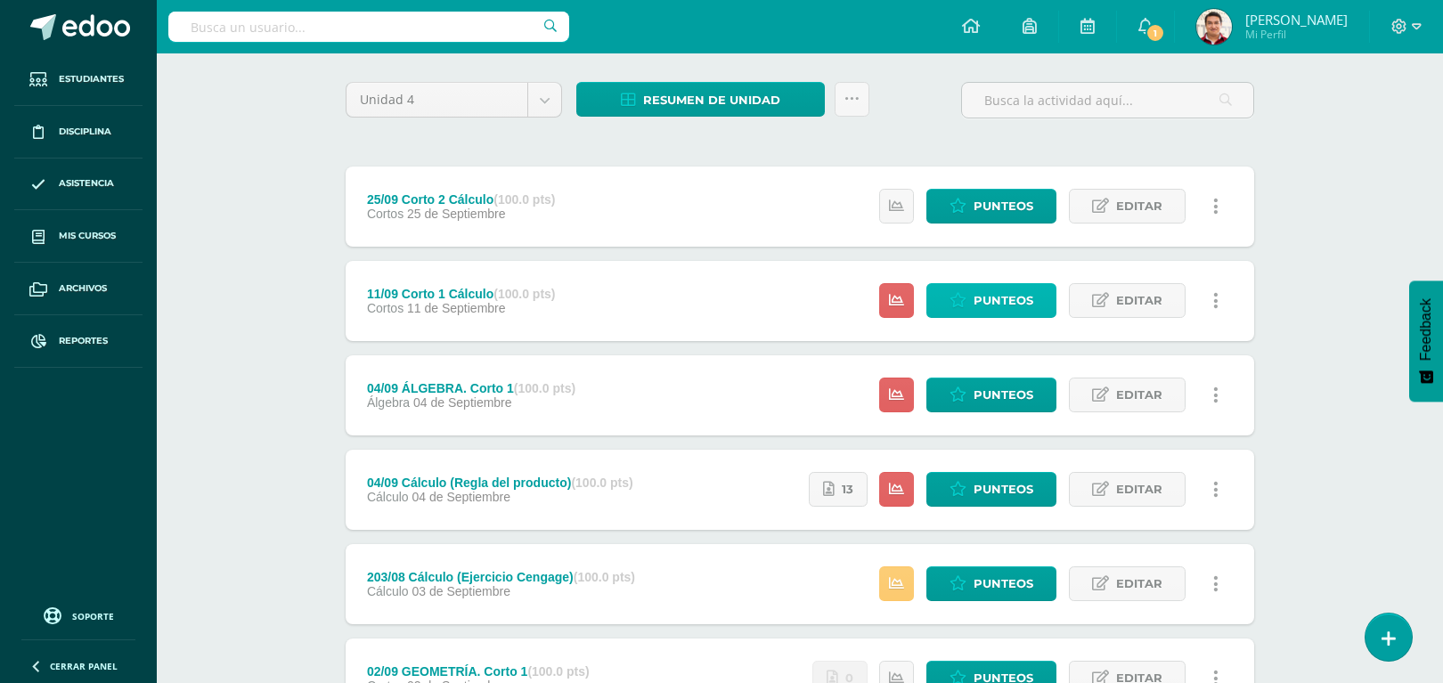
scroll to position [131, 0]
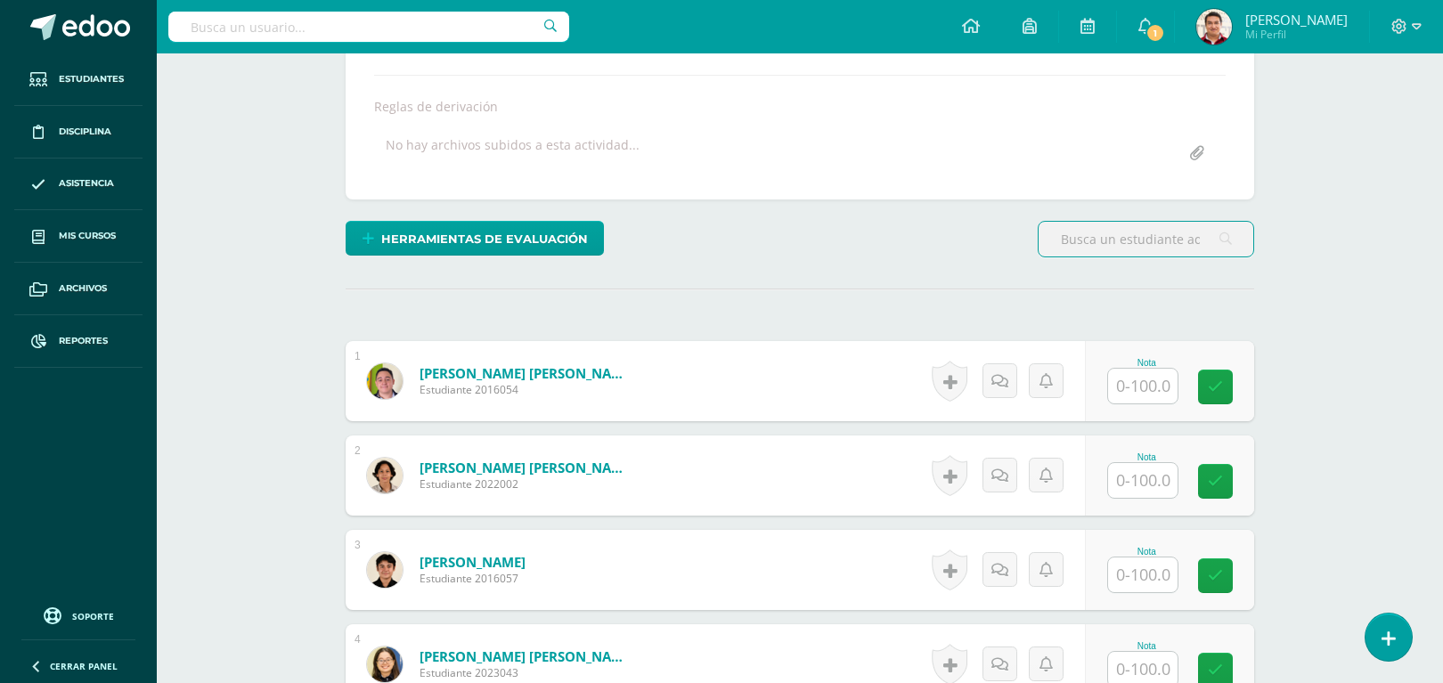
scroll to position [296, 0]
click at [1151, 388] on input "text" at bounding box center [1142, 385] width 69 height 35
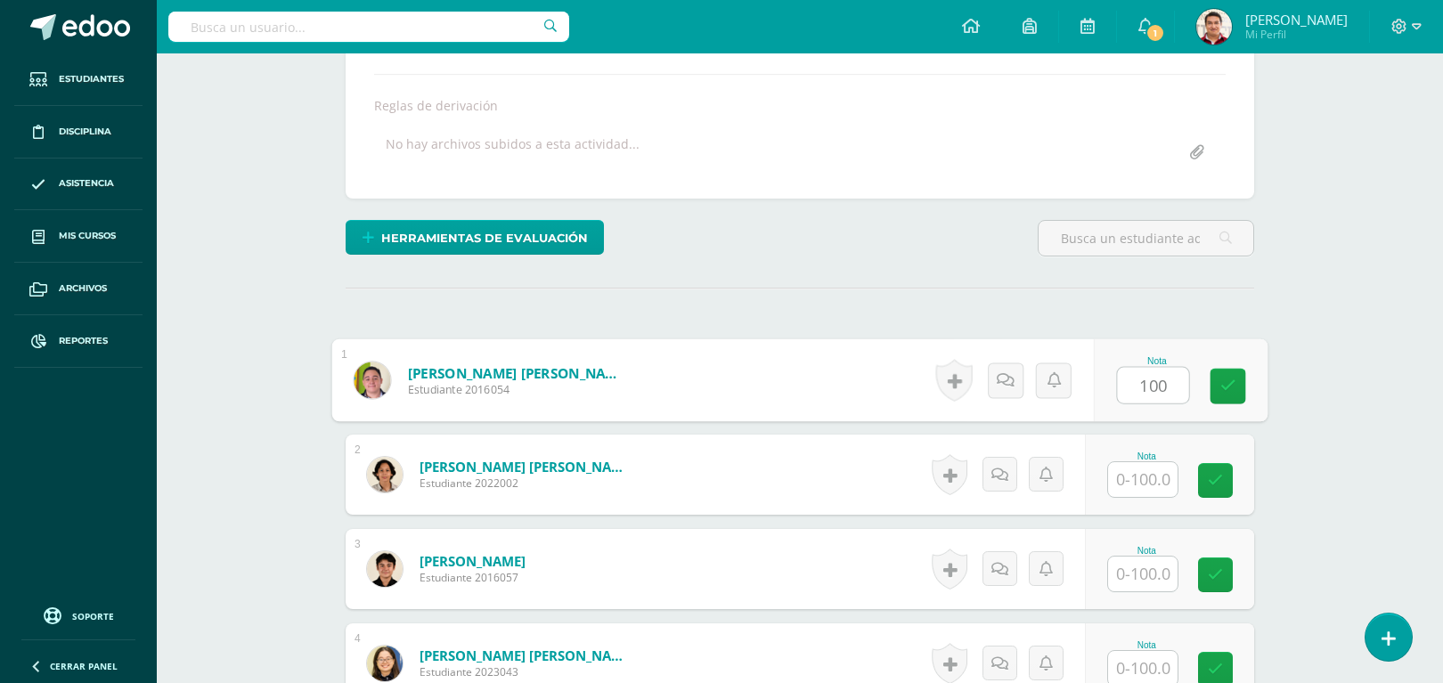
type input "100"
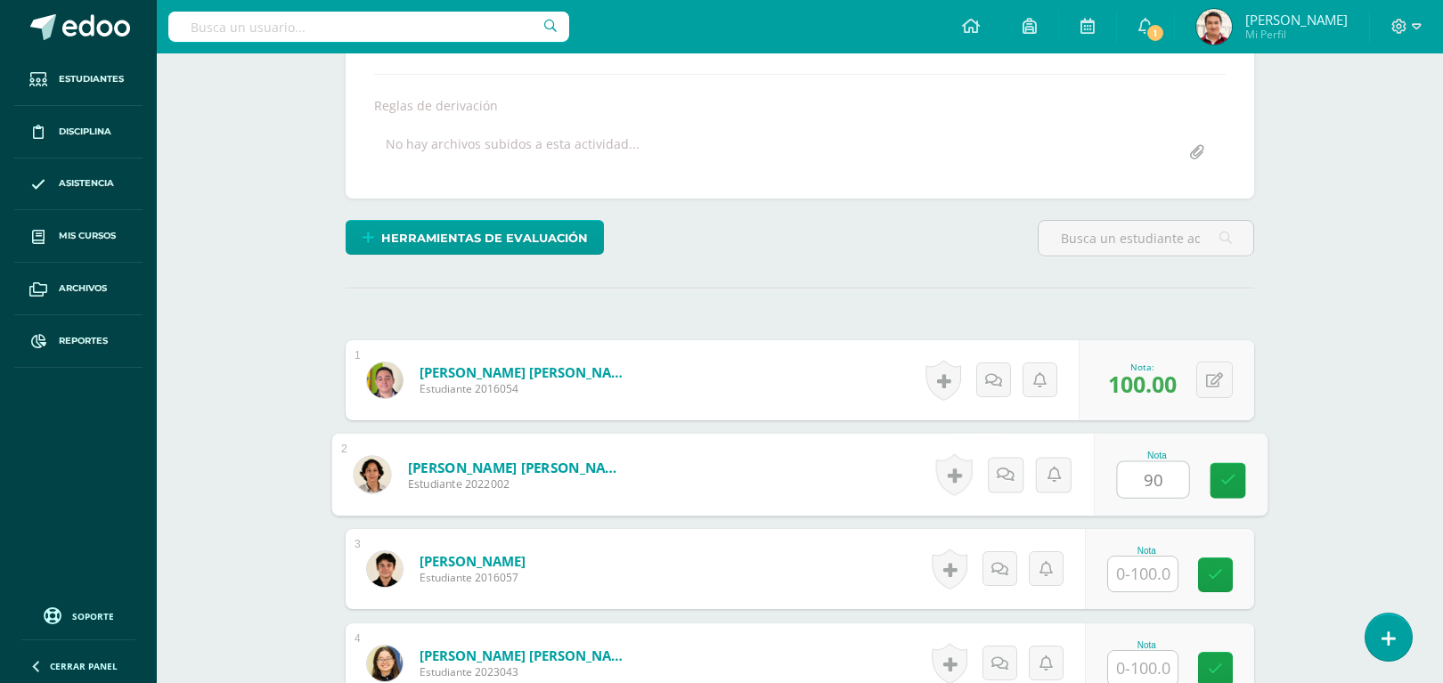
type input "90"
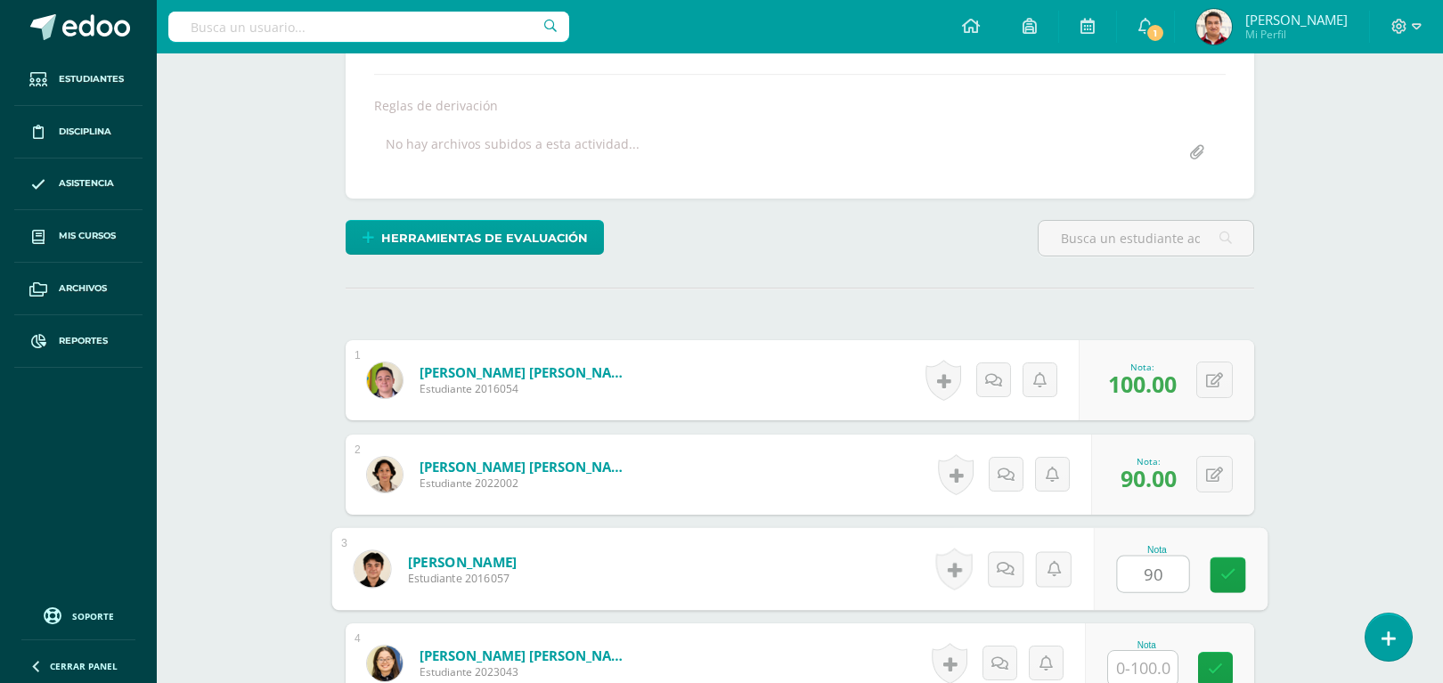
type input "90"
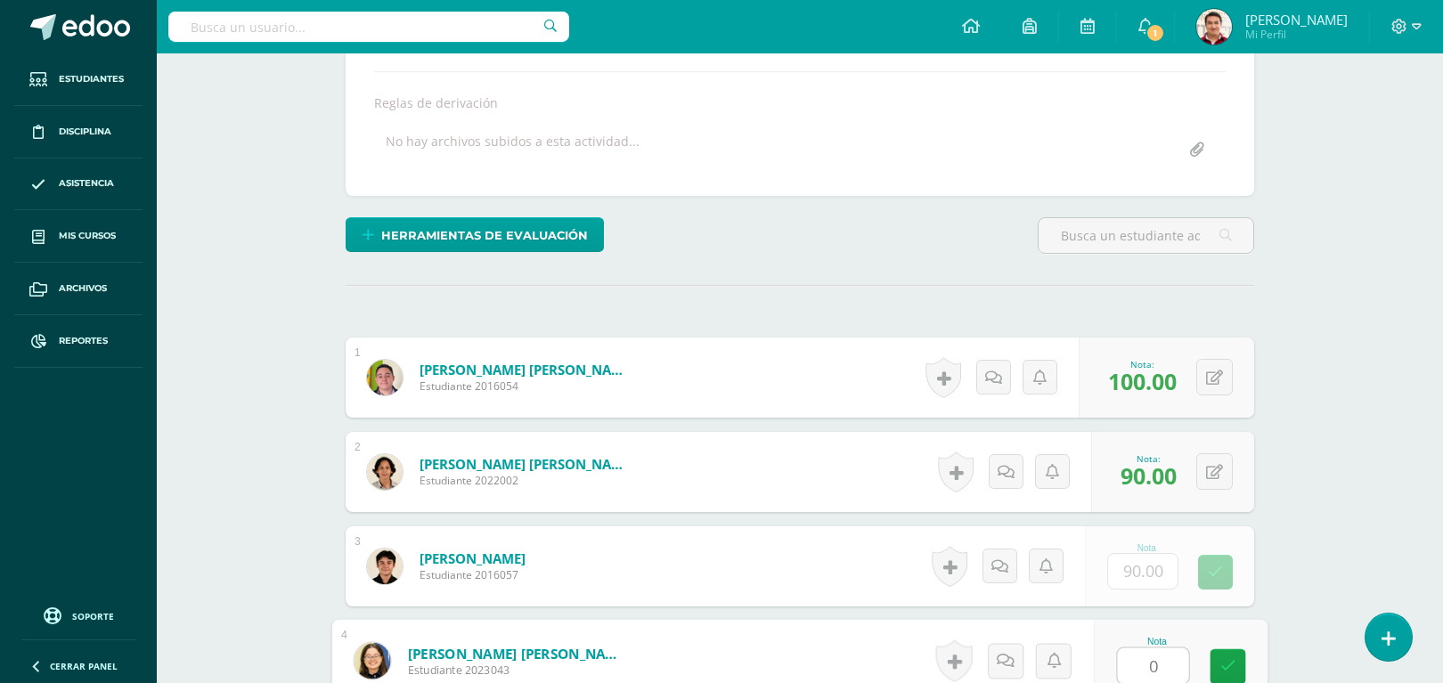
type input "0"
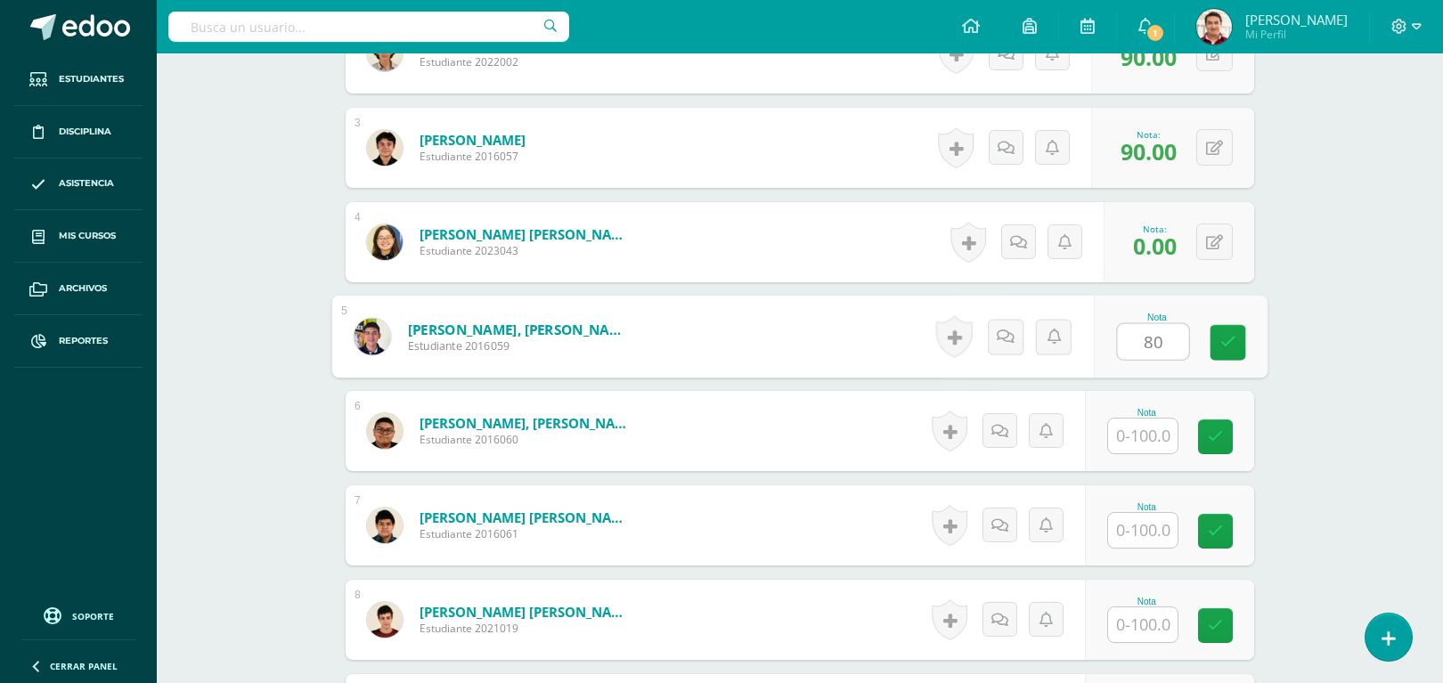
type input "80"
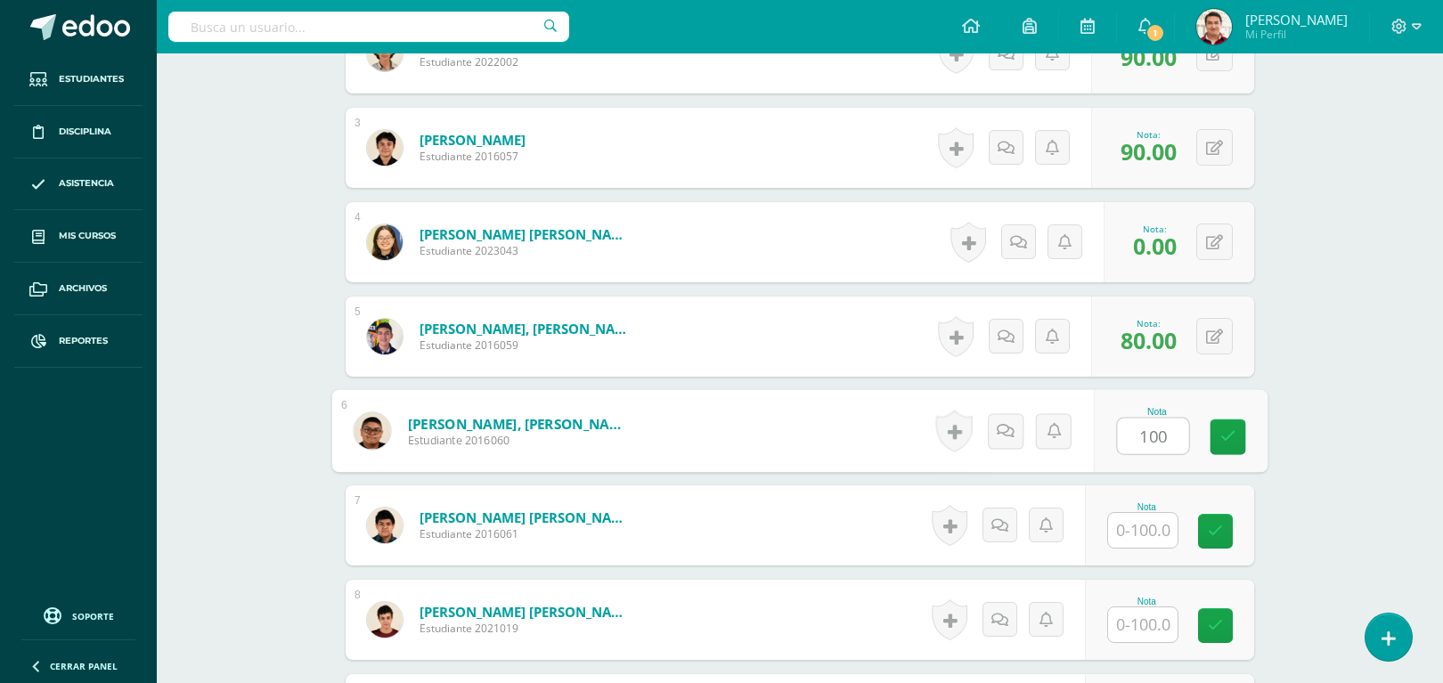
type input "100"
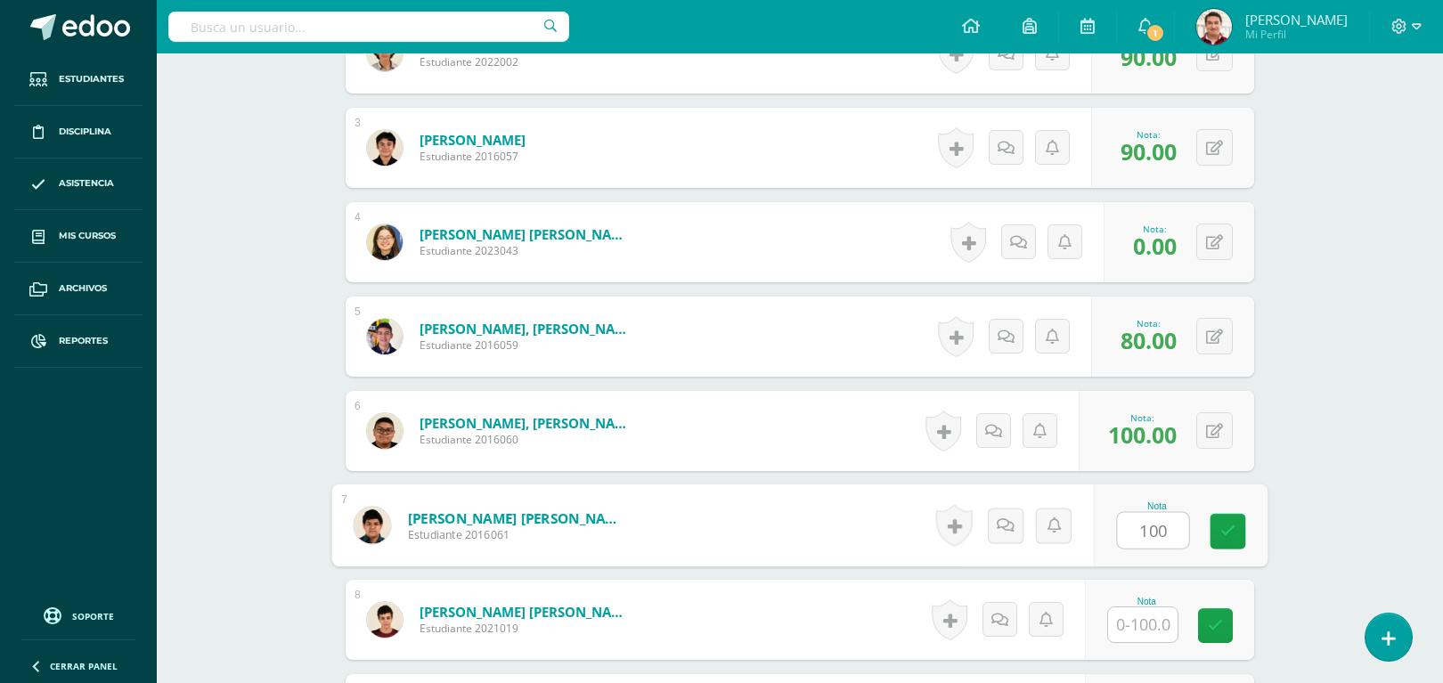
type input "100"
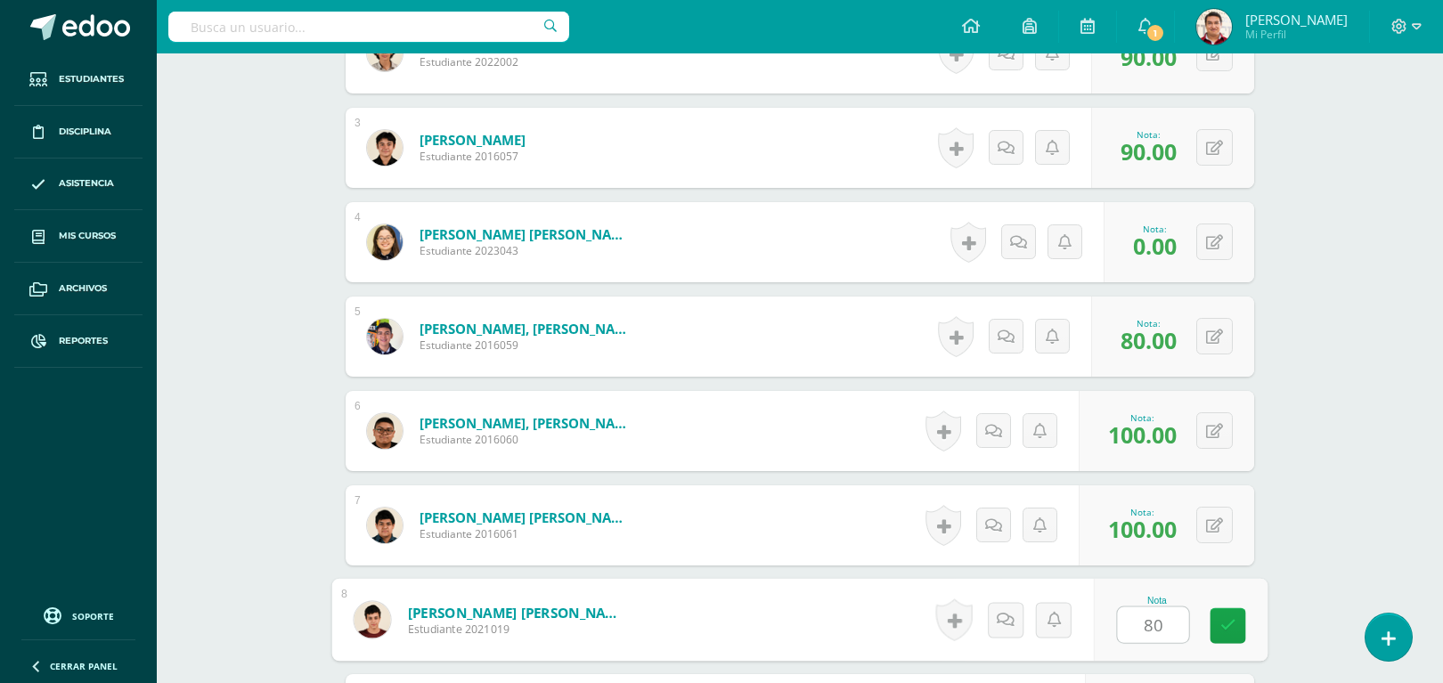
type input "80"
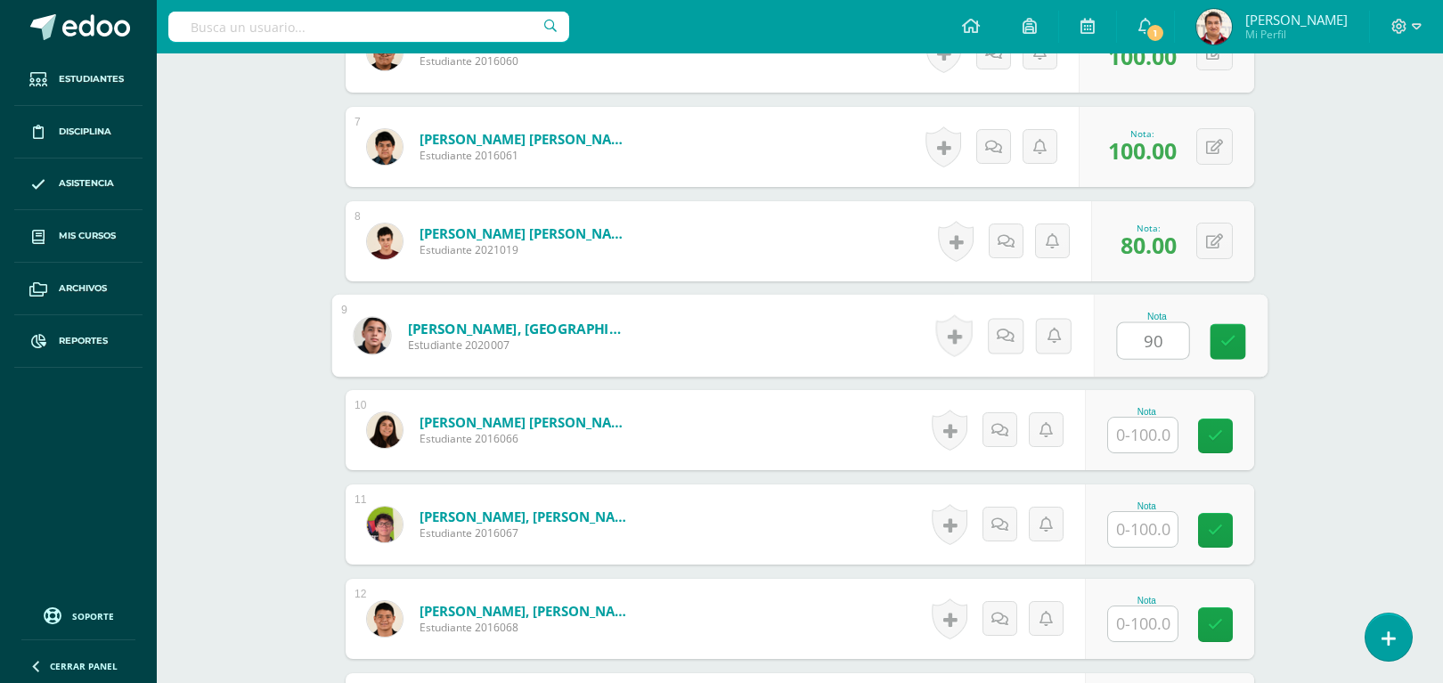
type input "90"
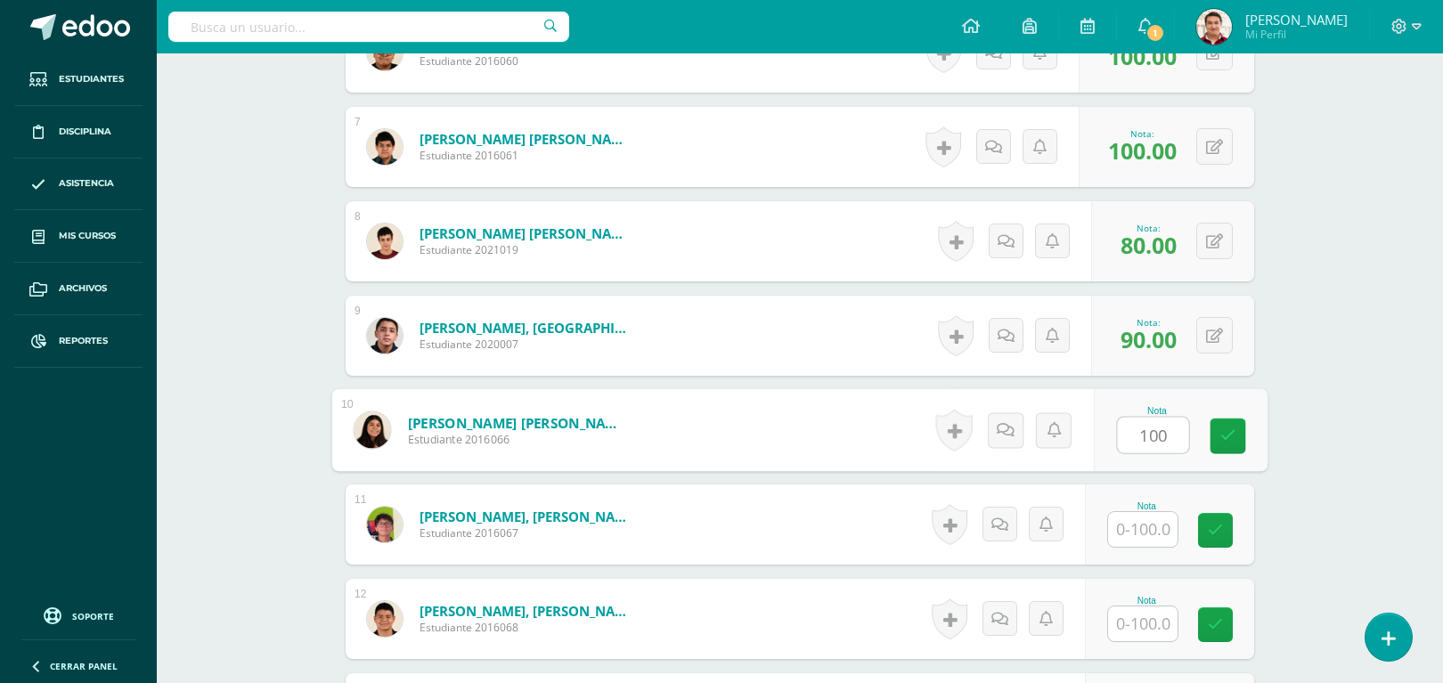
type input "100"
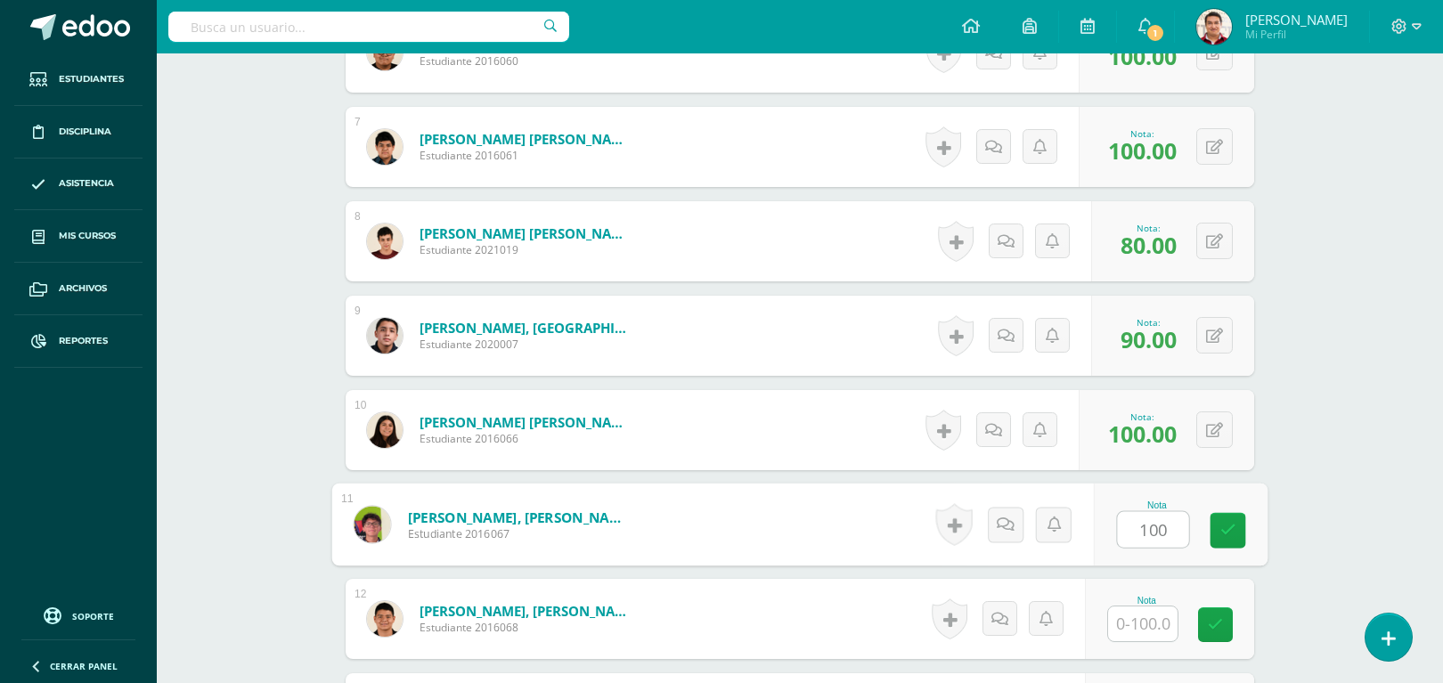
type input "100"
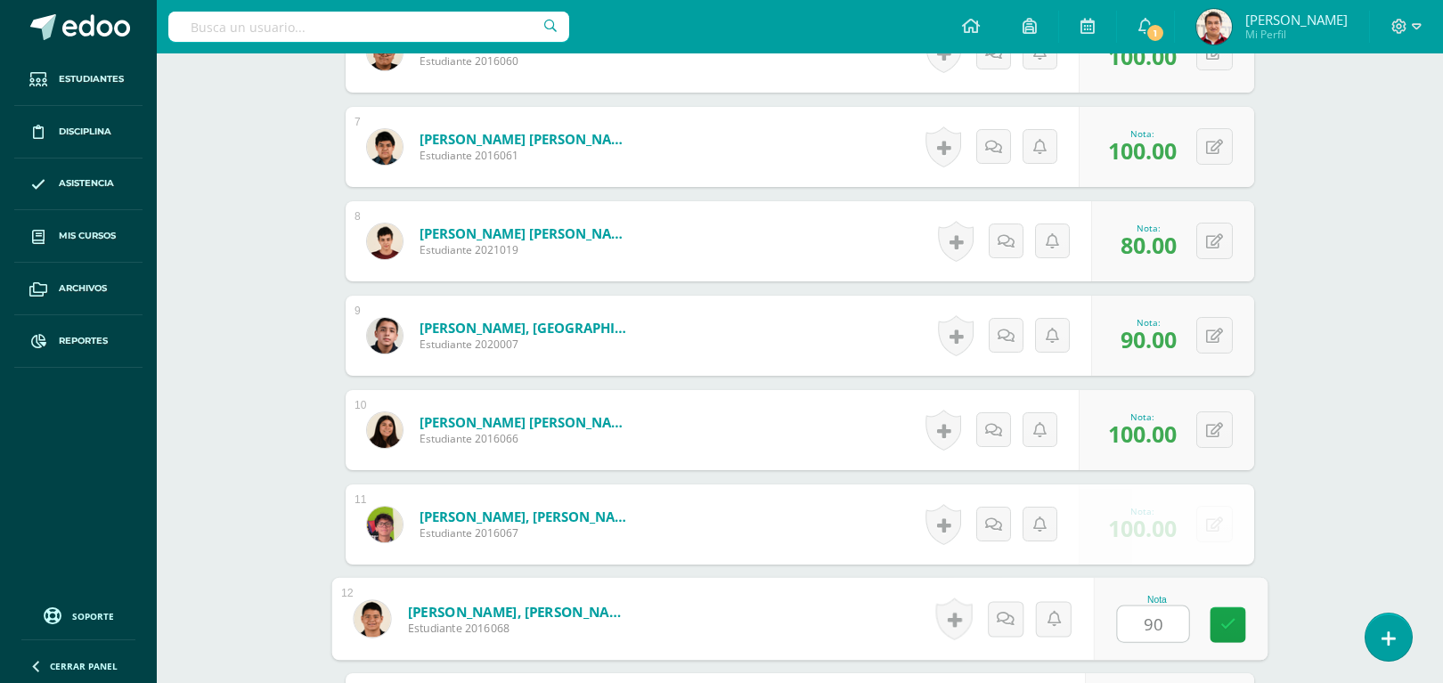
type input "90"
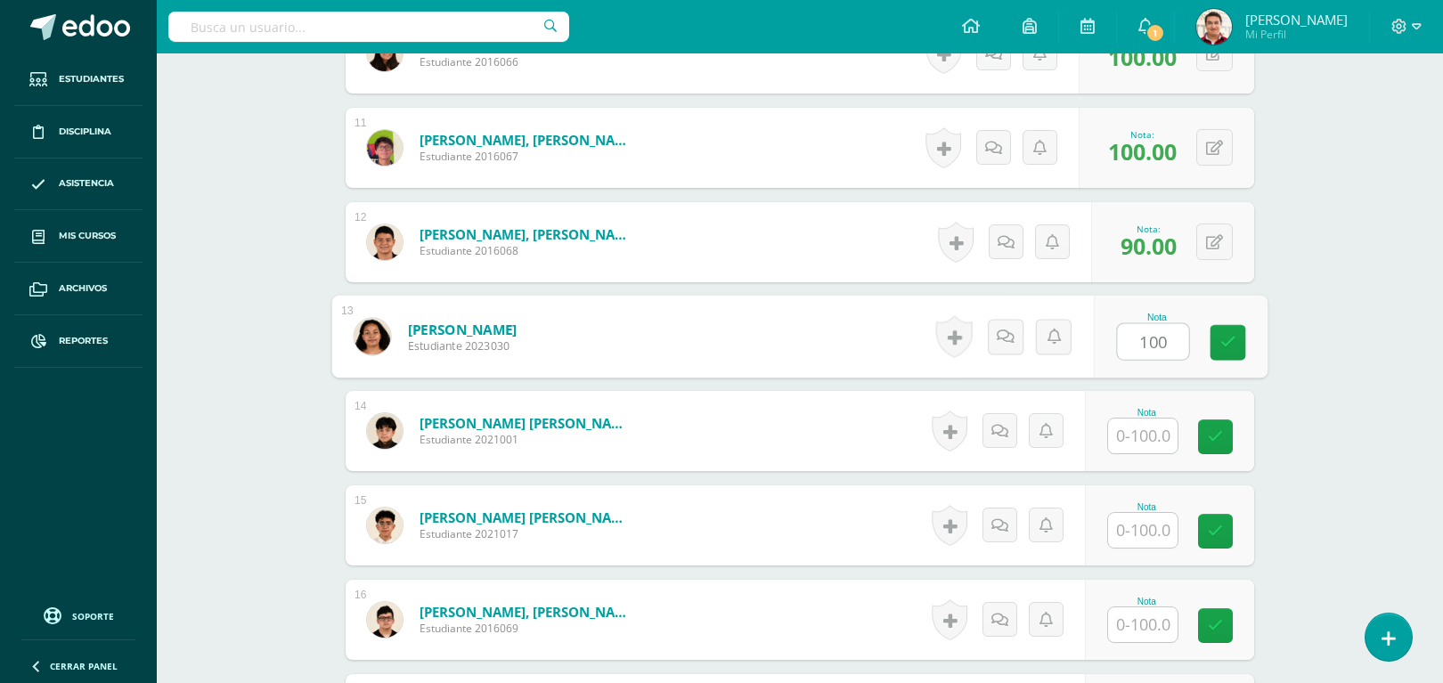
type input "100"
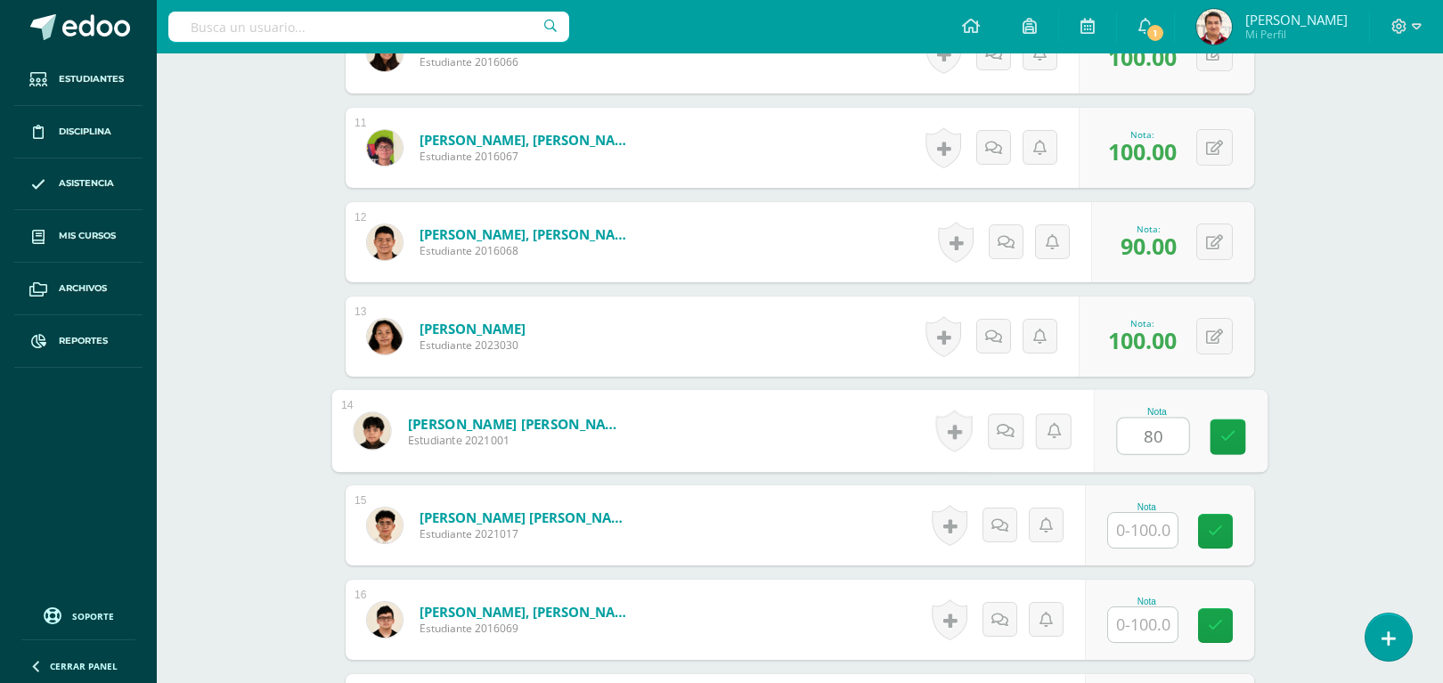
type input "80"
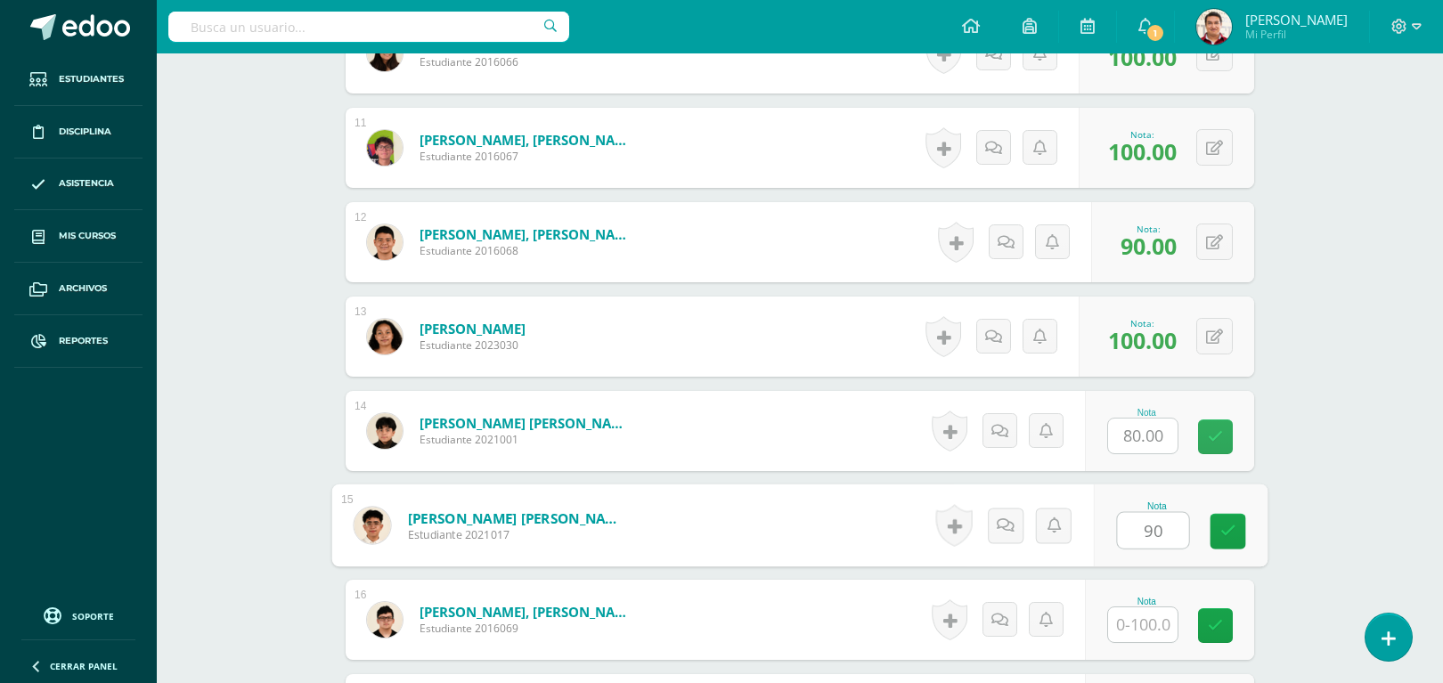
type input "90"
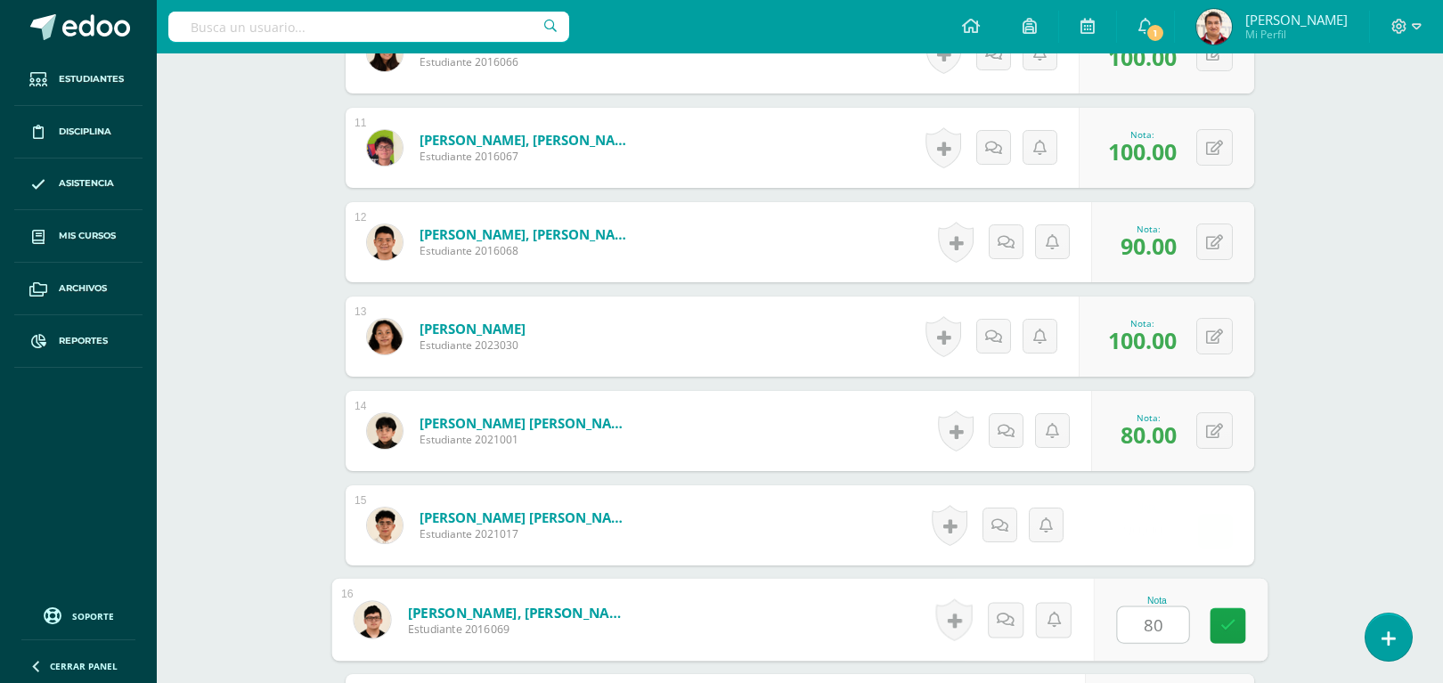
type input "80"
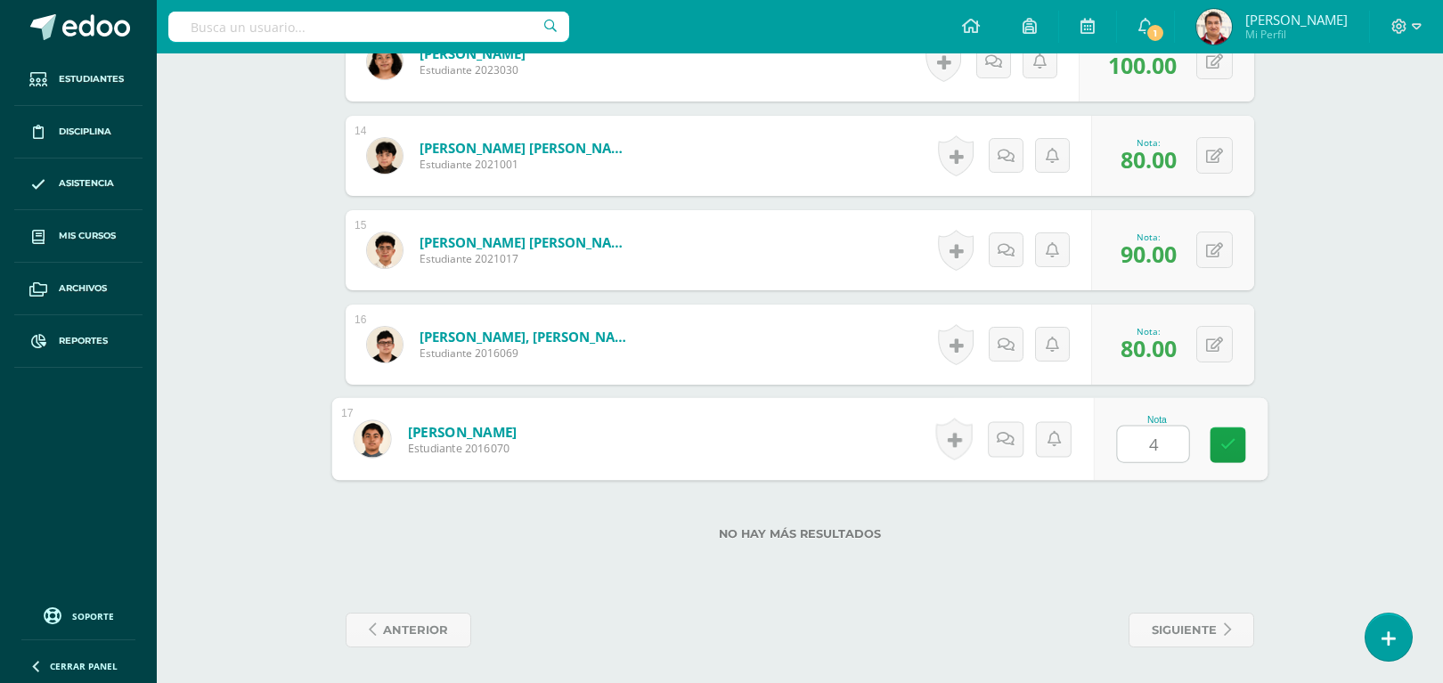
type input "40"
click at [1006, 459] on div "Historial de actividad No hay historial para esta actividad Agregar Comentarios…" at bounding box center [1012, 439] width 160 height 80
click at [998, 432] on link at bounding box center [1012, 439] width 36 height 36
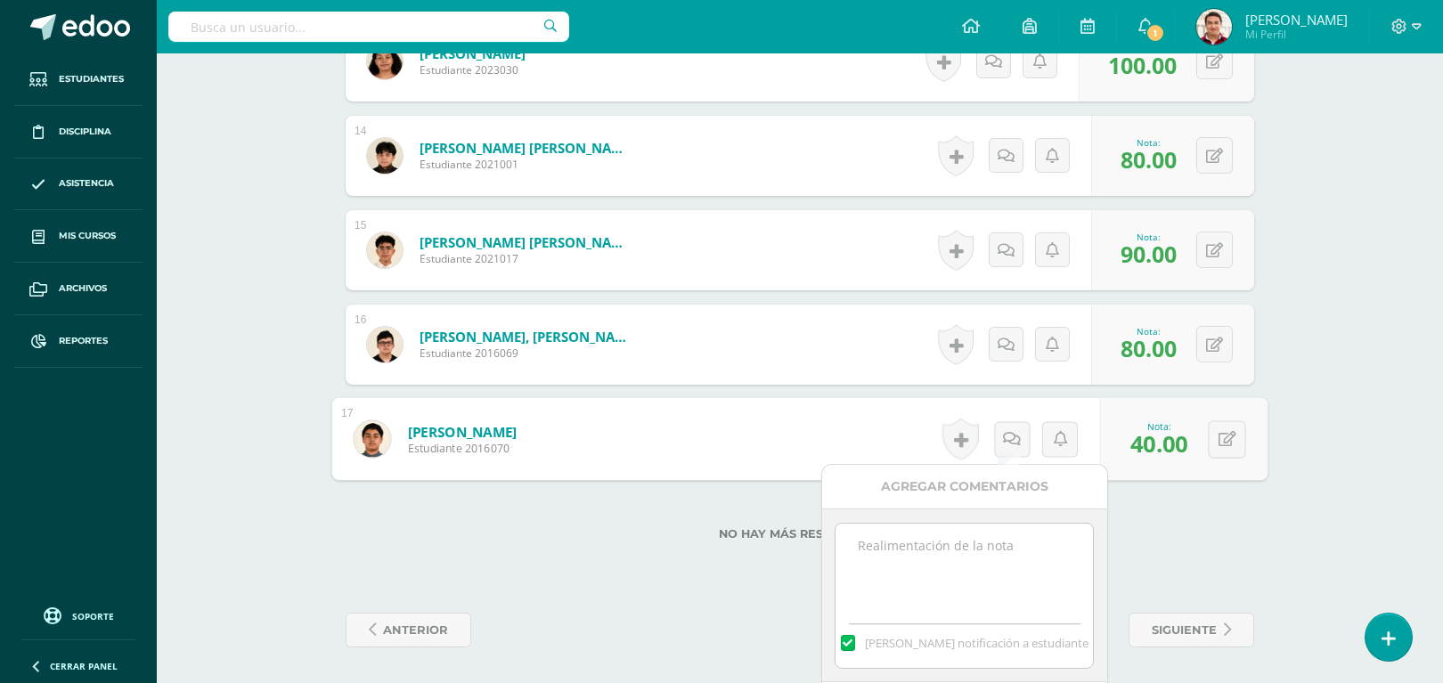
click at [920, 550] on textarea at bounding box center [963, 568] width 257 height 89
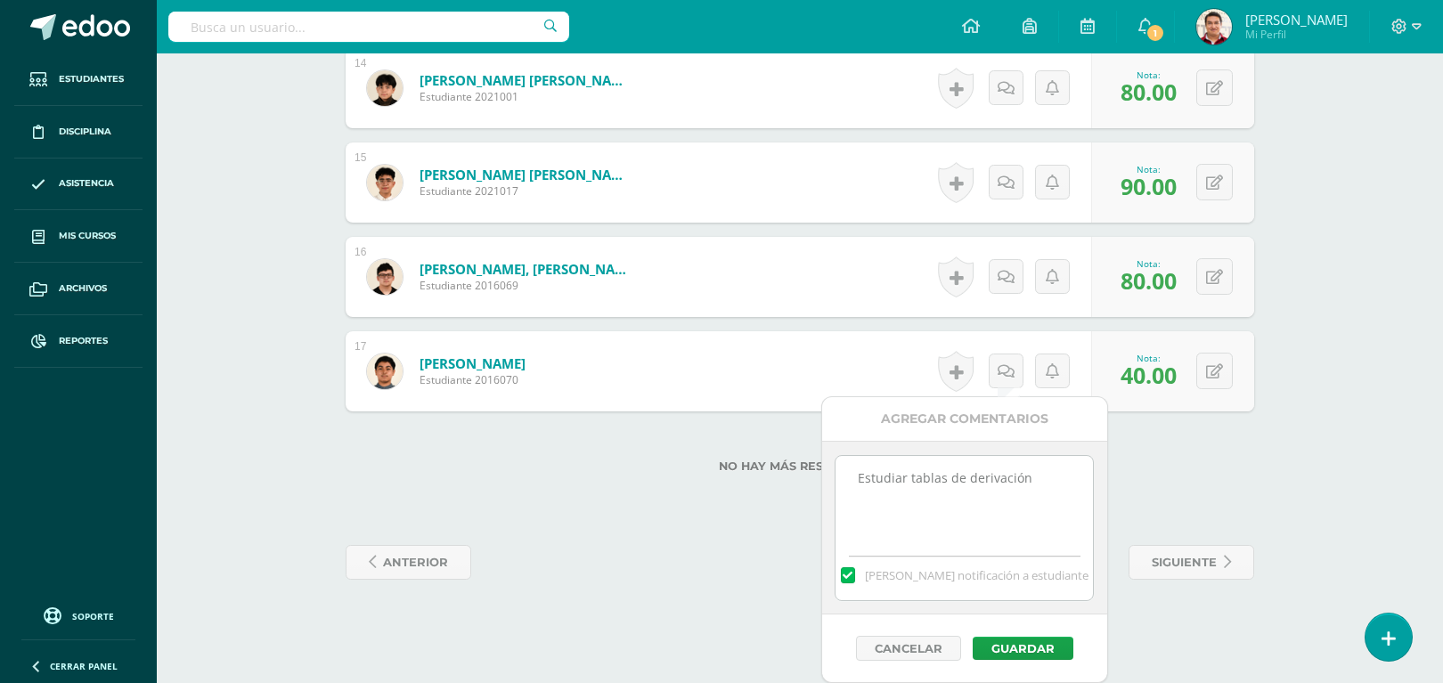
scroll to position [1818, 0]
type textarea "Estudiar tablas de derivación"
click at [1051, 603] on div "Estudiar tablas de derivación Mandar notificación a estudiante" at bounding box center [958, 528] width 285 height 174
click at [1007, 641] on button "Guardar" at bounding box center [1016, 648] width 101 height 23
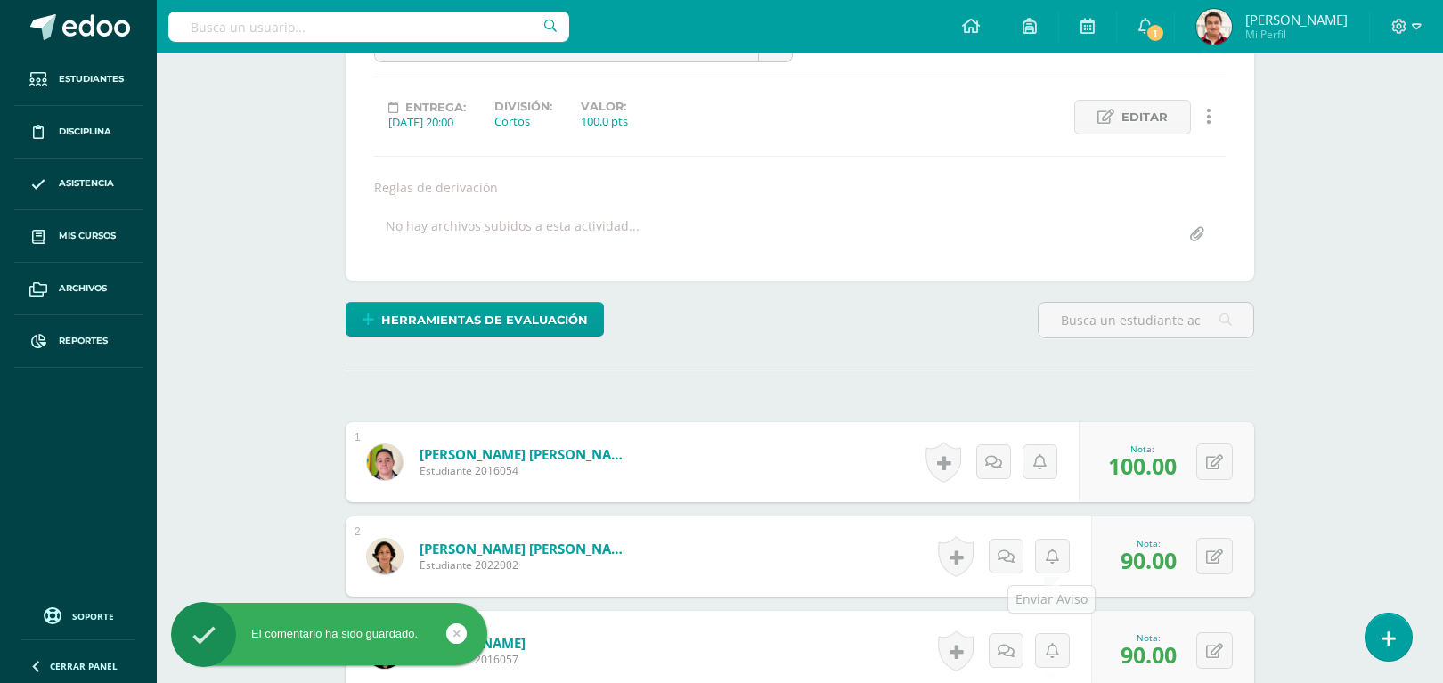
scroll to position [0, 0]
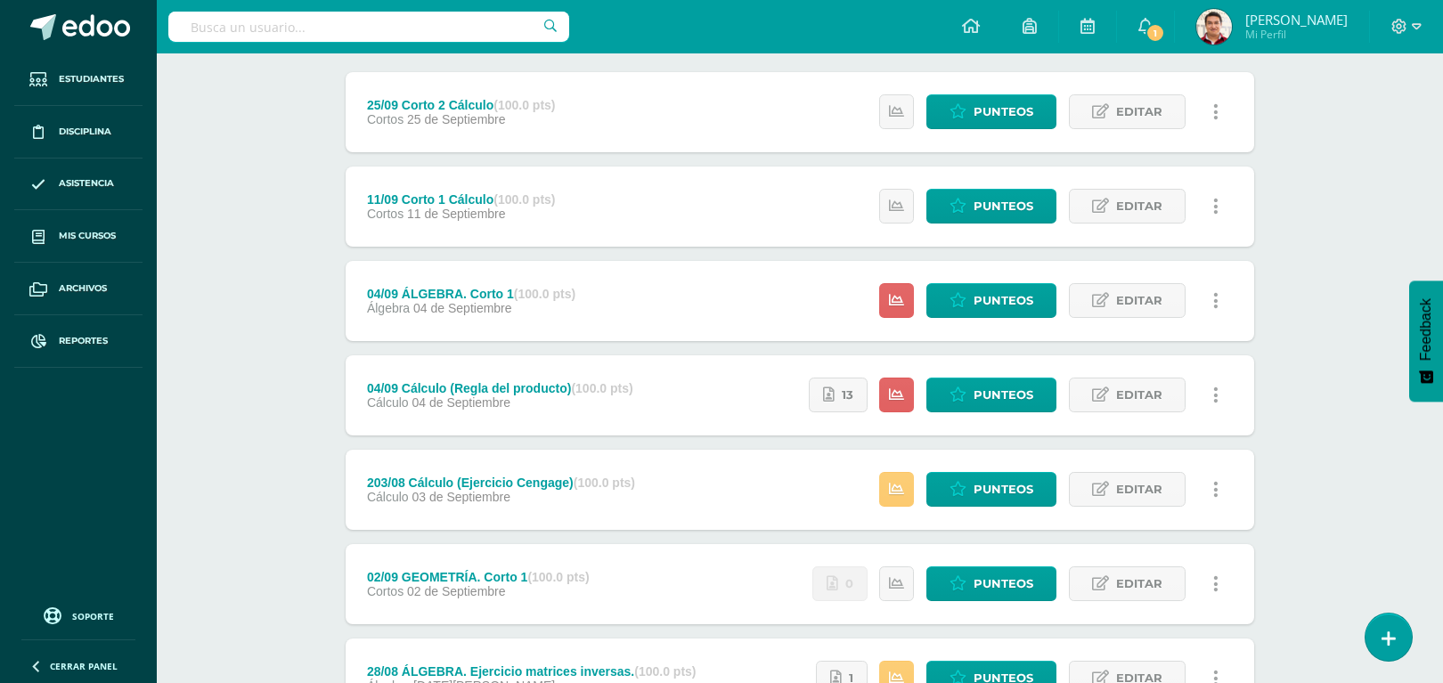
scroll to position [225, 0]
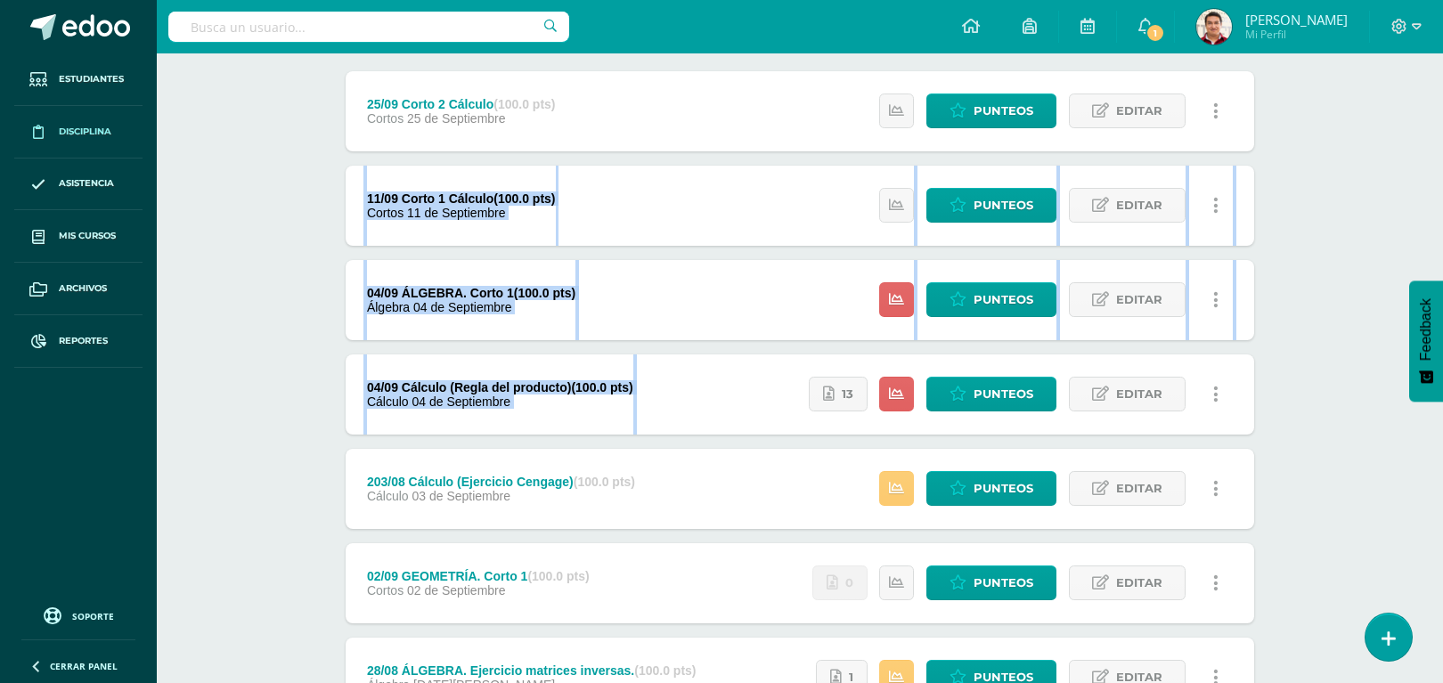
drag, startPoint x: 724, startPoint y: 385, endPoint x: 61, endPoint y: 143, distance: 706.1
click at [61, 143] on body "Estudiantes Disciplina Asistencia Mis cursos Archivos Reportes Soporte Ayuda Re…" at bounding box center [721, 542] width 1443 height 1534
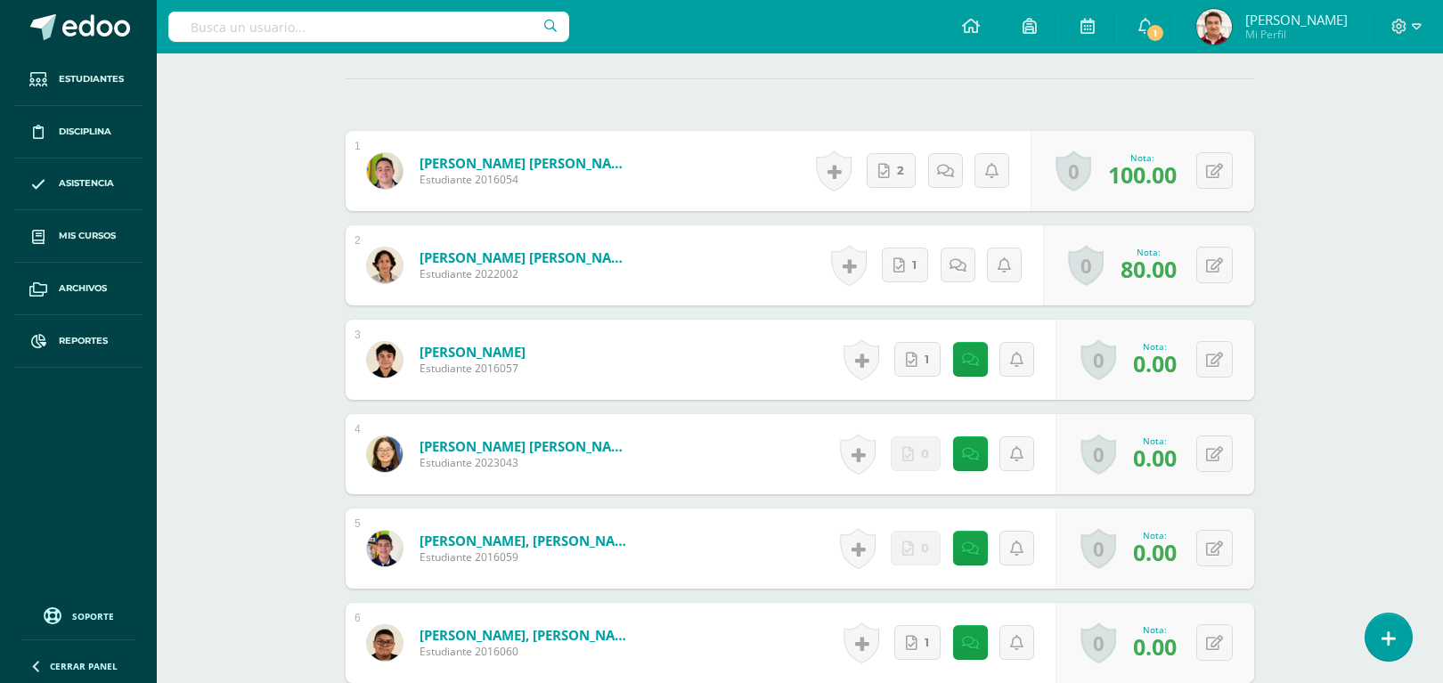
scroll to position [506, 0]
click at [915, 358] on icon at bounding box center [912, 359] width 12 height 15
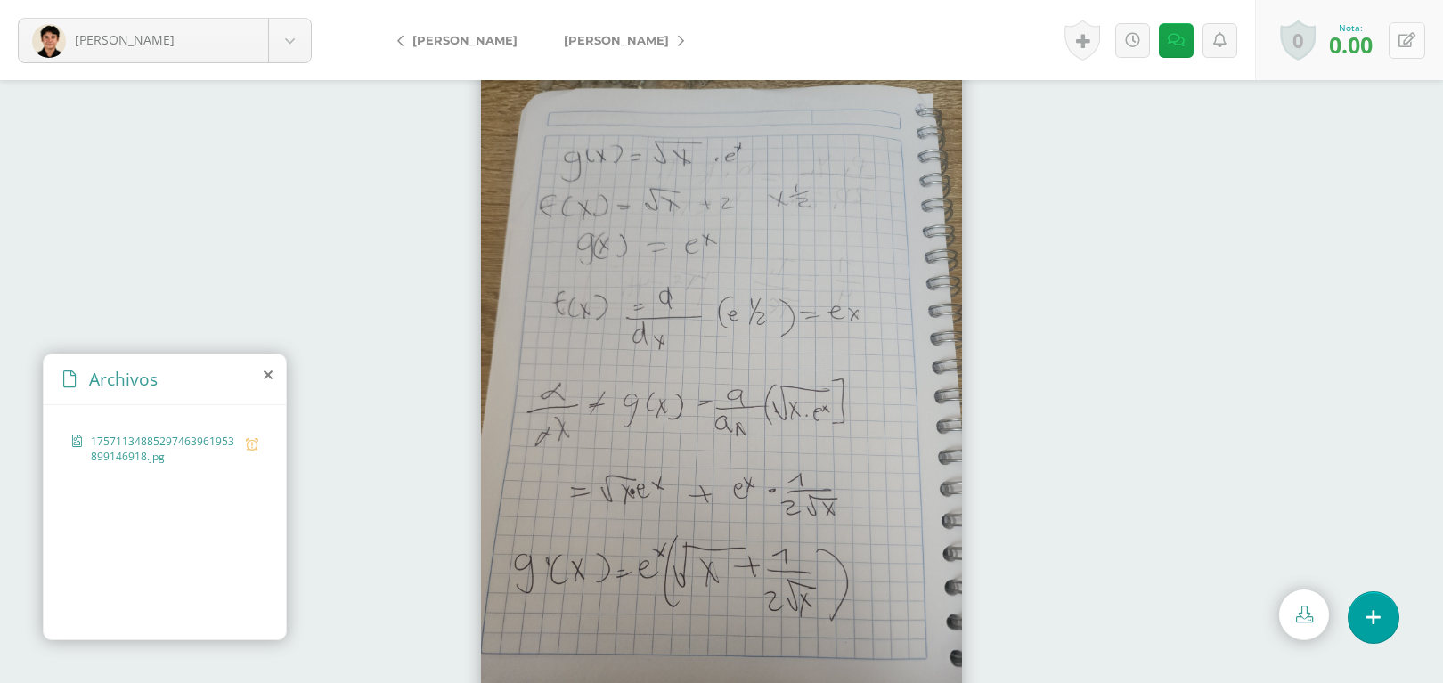
click at [1399, 41] on icon at bounding box center [1406, 40] width 17 height 15
type input "90"
click at [1173, 51] on link at bounding box center [1163, 40] width 35 height 35
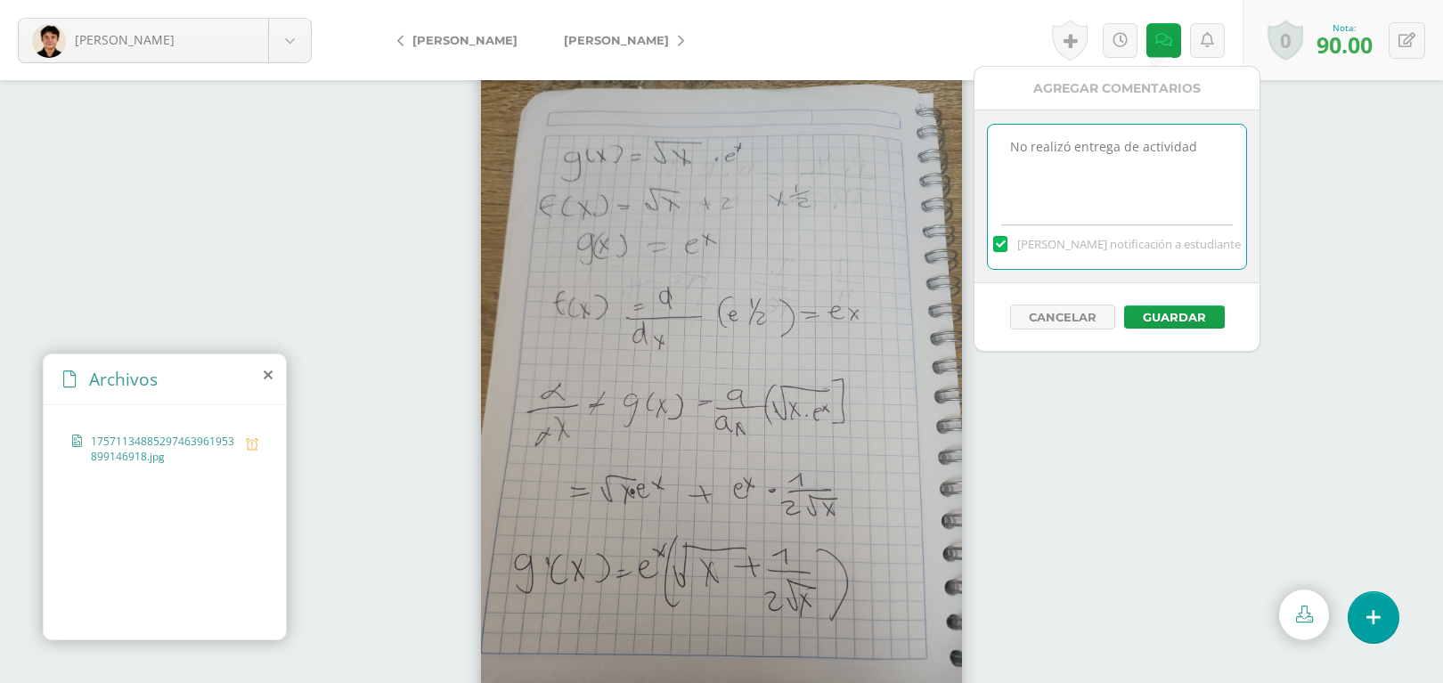
drag, startPoint x: 1200, startPoint y: 147, endPoint x: 705, endPoint y: 108, distance: 496.8
click at [705, 108] on body "Bravo, Giovanni Aldana, Carlos Álvarez, Francisco Bravo, Giovanni Buezo, María …" at bounding box center [721, 341] width 1443 height 683
type textarea "Corregido"
click at [1199, 316] on button "Guardar" at bounding box center [1174, 316] width 101 height 23
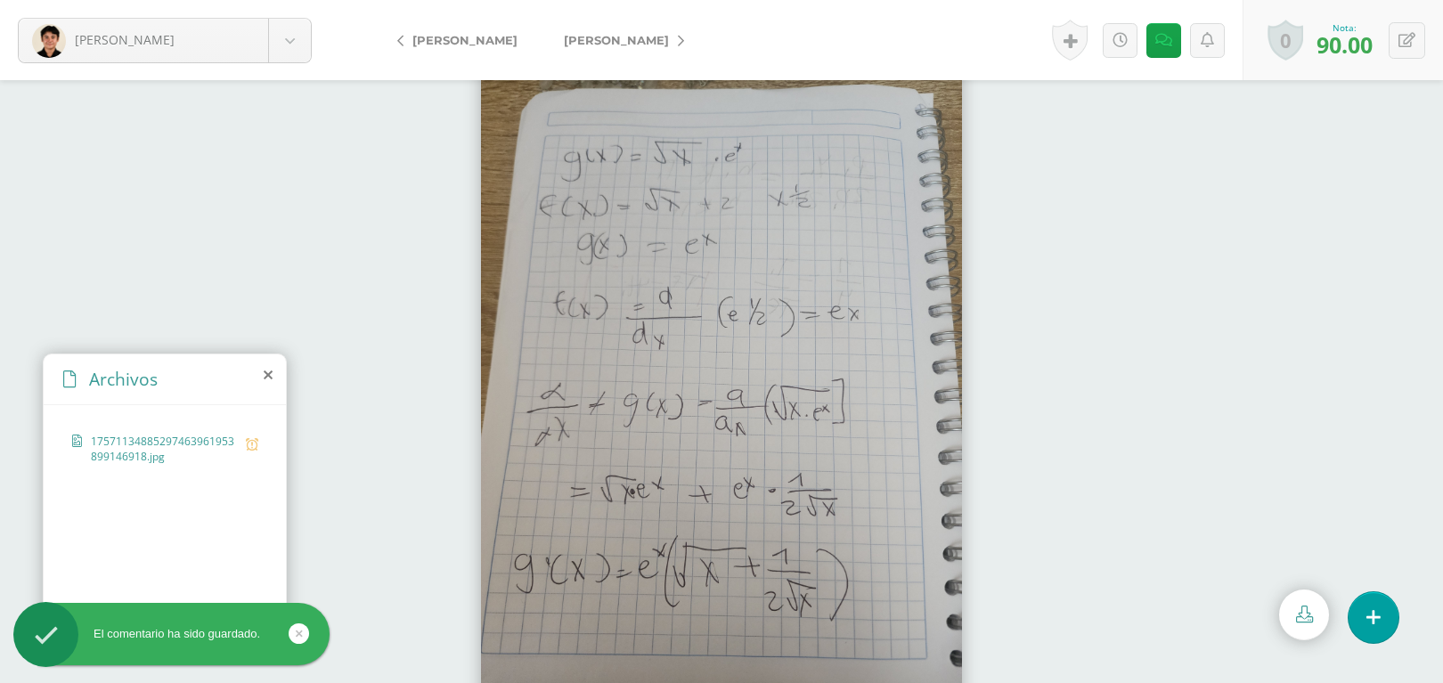
click at [639, 29] on link "[PERSON_NAME]" at bounding box center [620, 40] width 158 height 43
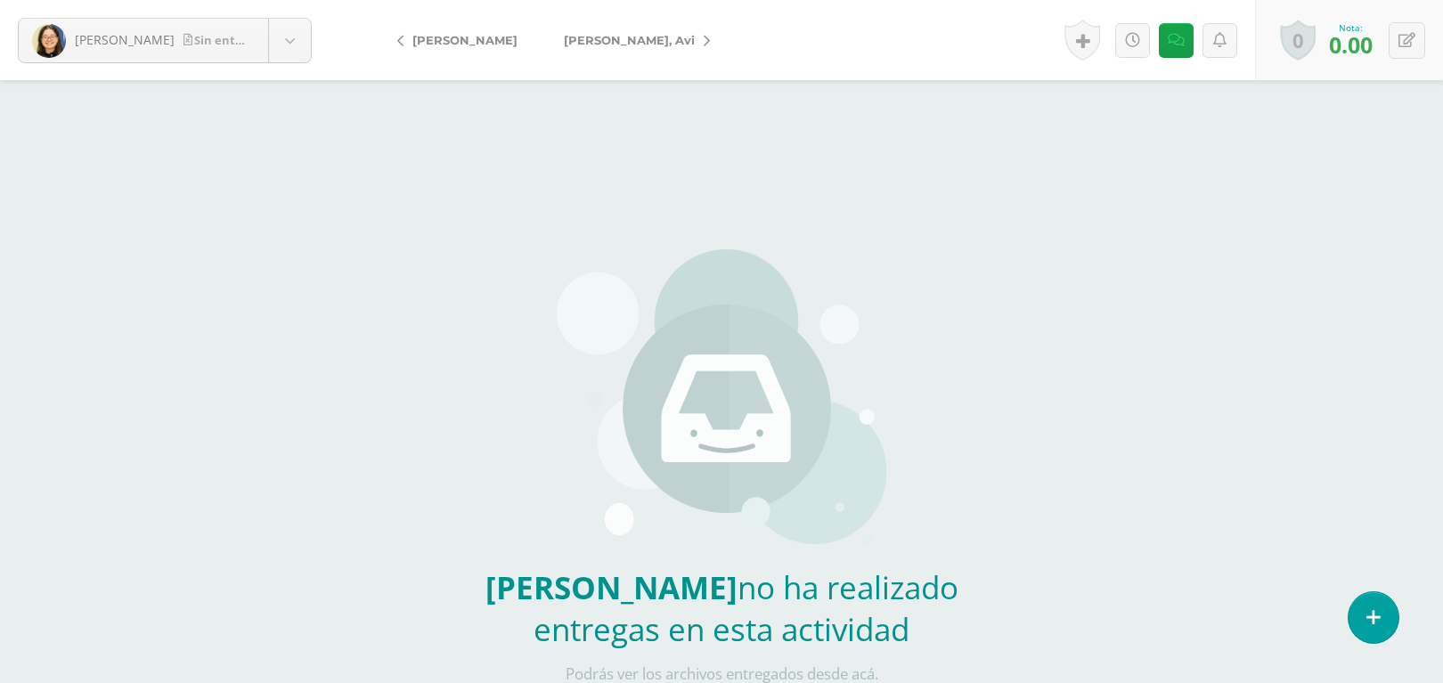
click at [704, 36] on icon at bounding box center [707, 41] width 6 height 12
click at [584, 36] on span "[PERSON_NAME]" at bounding box center [616, 40] width 105 height 14
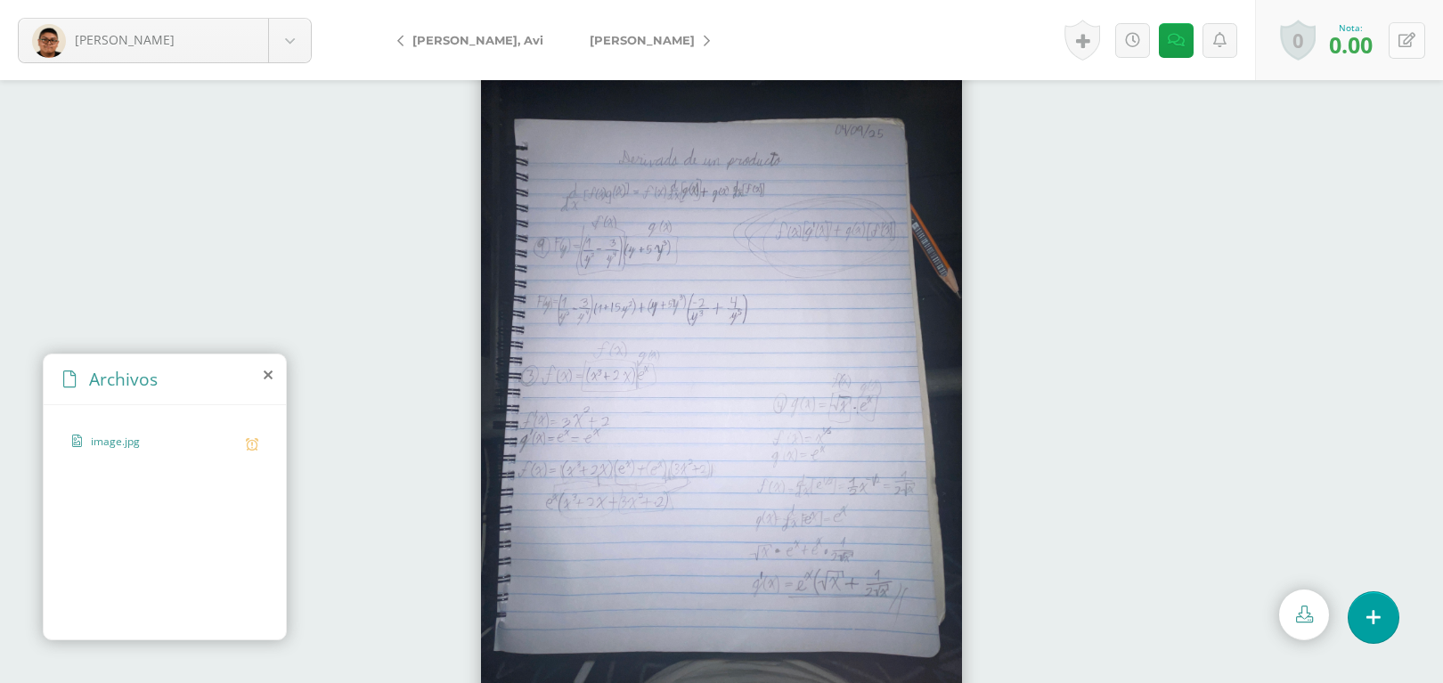
click at [1413, 51] on button at bounding box center [1407, 40] width 37 height 37
type input "90"
click at [1163, 50] on link at bounding box center [1163, 40] width 35 height 35
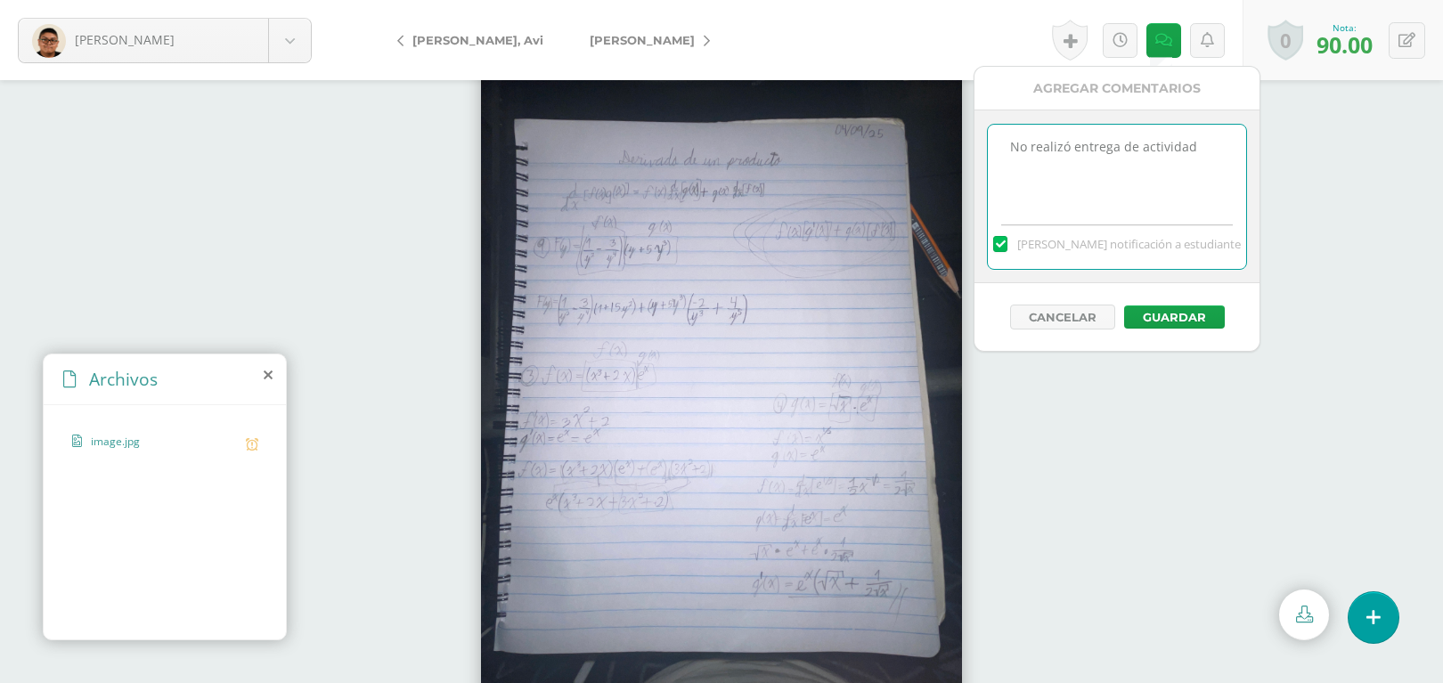
drag, startPoint x: 1222, startPoint y: 153, endPoint x: 729, endPoint y: 117, distance: 494.8
click at [729, 117] on body "Garcia, José Aldana, Carlos Álvarez, Francisco Bravo, Giovanni Buezo, María Dub…" at bounding box center [721, 341] width 1443 height 683
type textarea "Corregida"
click at [1155, 331] on div "Cancelar Guardar" at bounding box center [1116, 317] width 285 height 68
click at [1181, 322] on button "Guardar" at bounding box center [1174, 316] width 101 height 23
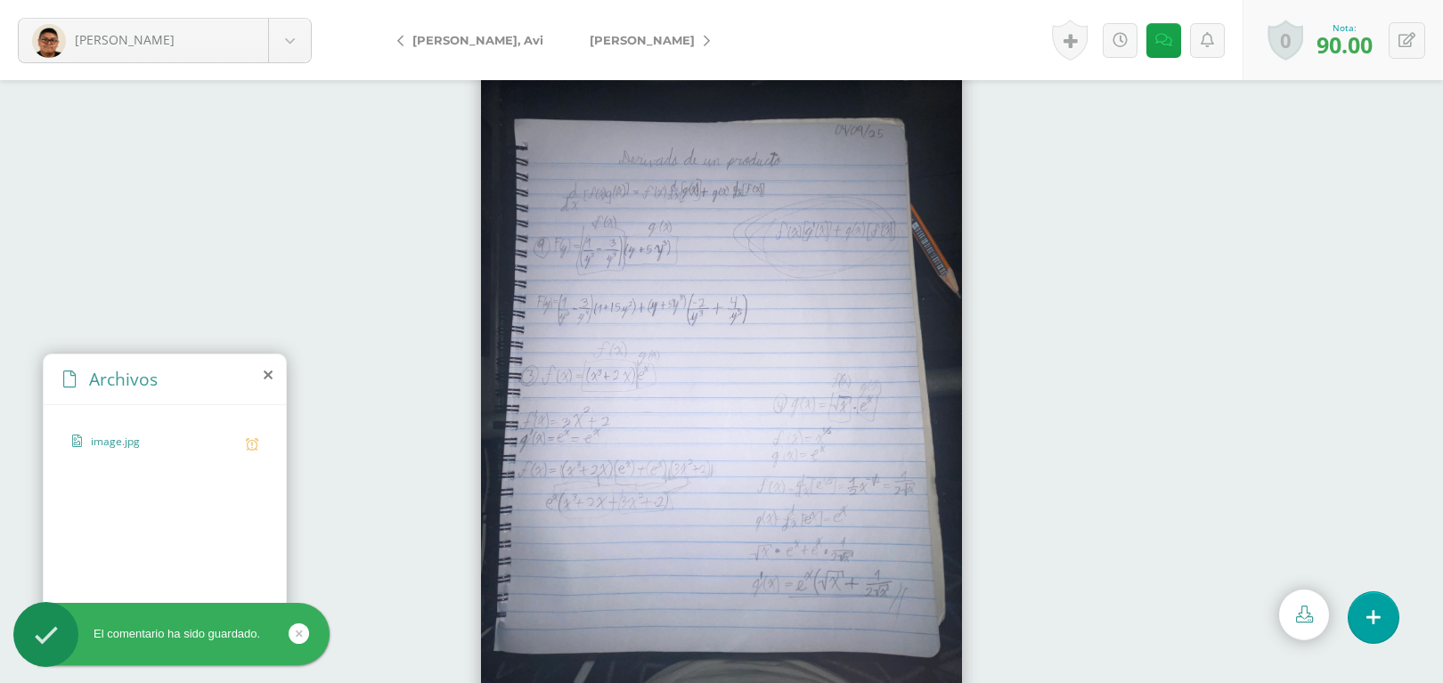
click at [595, 51] on link "[PERSON_NAME]" at bounding box center [645, 40] width 158 height 43
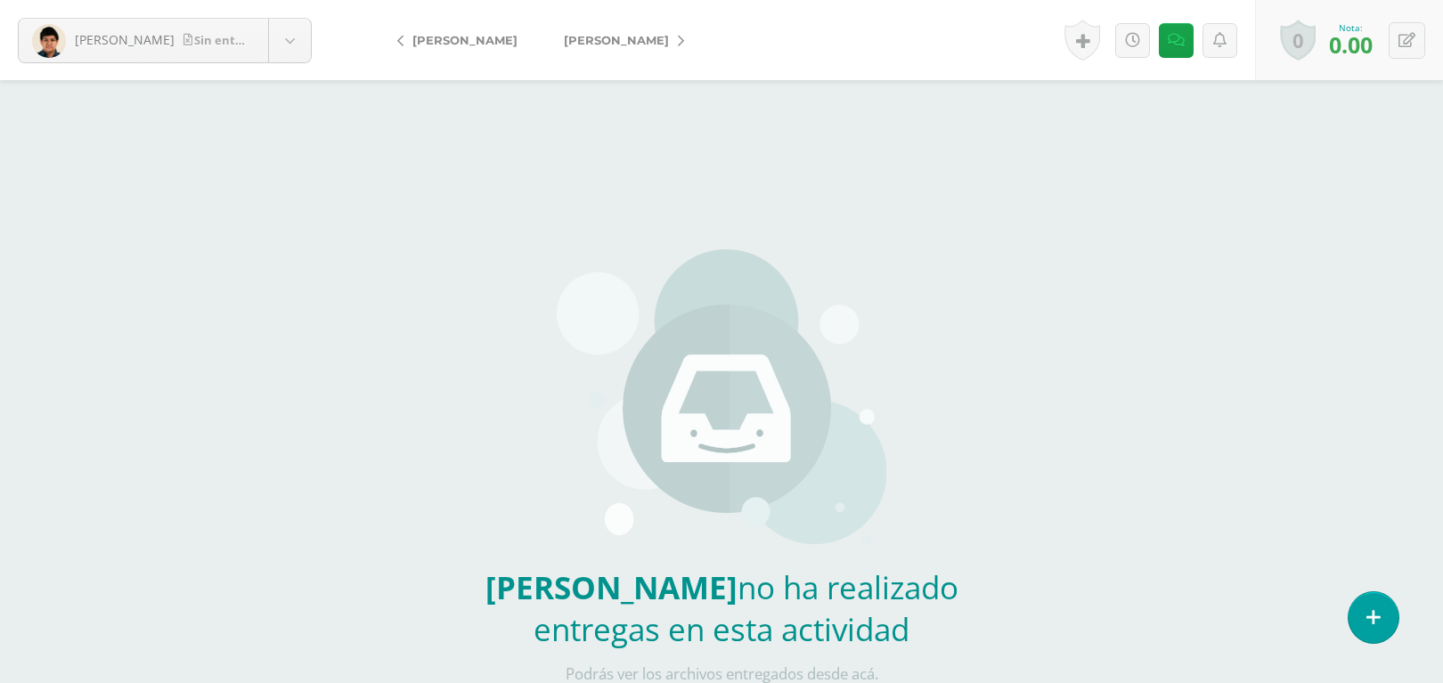
drag, startPoint x: 0, startPoint y: 0, endPoint x: 595, endPoint y: 51, distance: 597.1
click at [595, 51] on link "[PERSON_NAME]" at bounding box center [620, 40] width 158 height 43
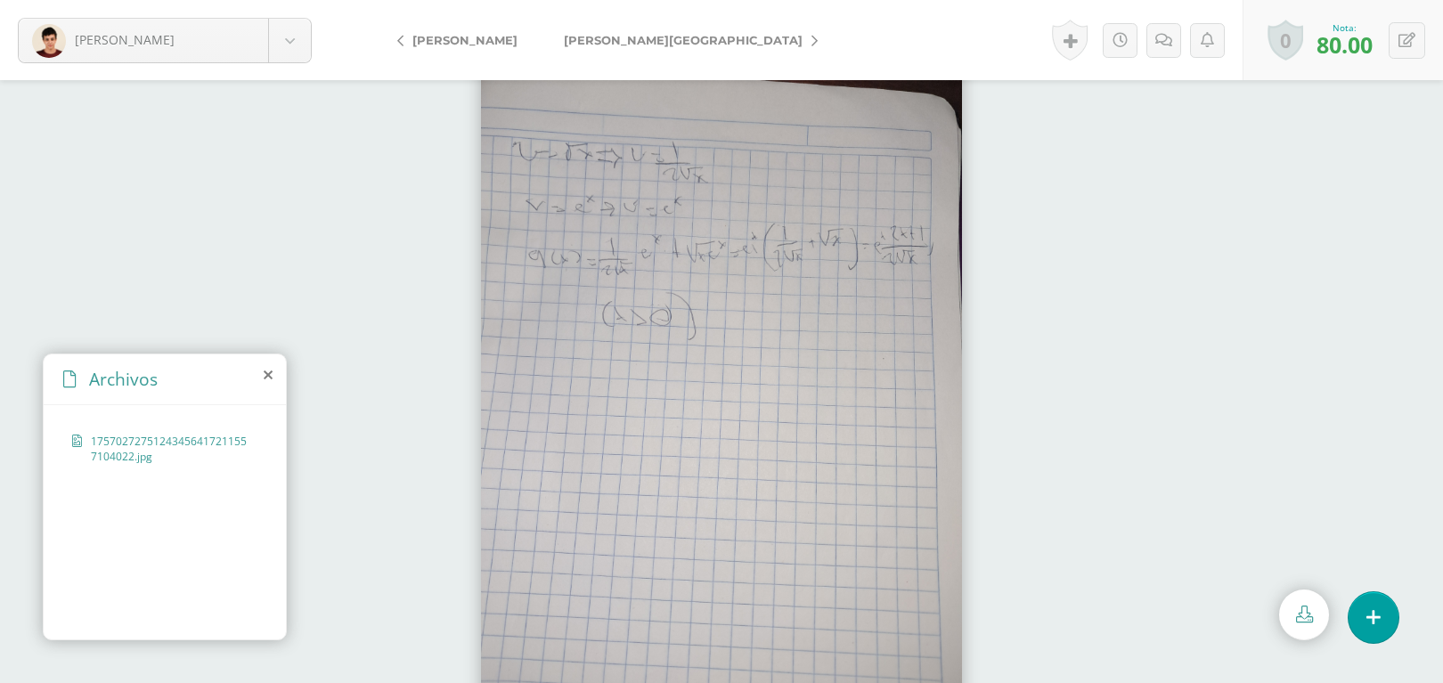
click at [650, 33] on span "Martínez, Santiago" at bounding box center [683, 40] width 239 height 14
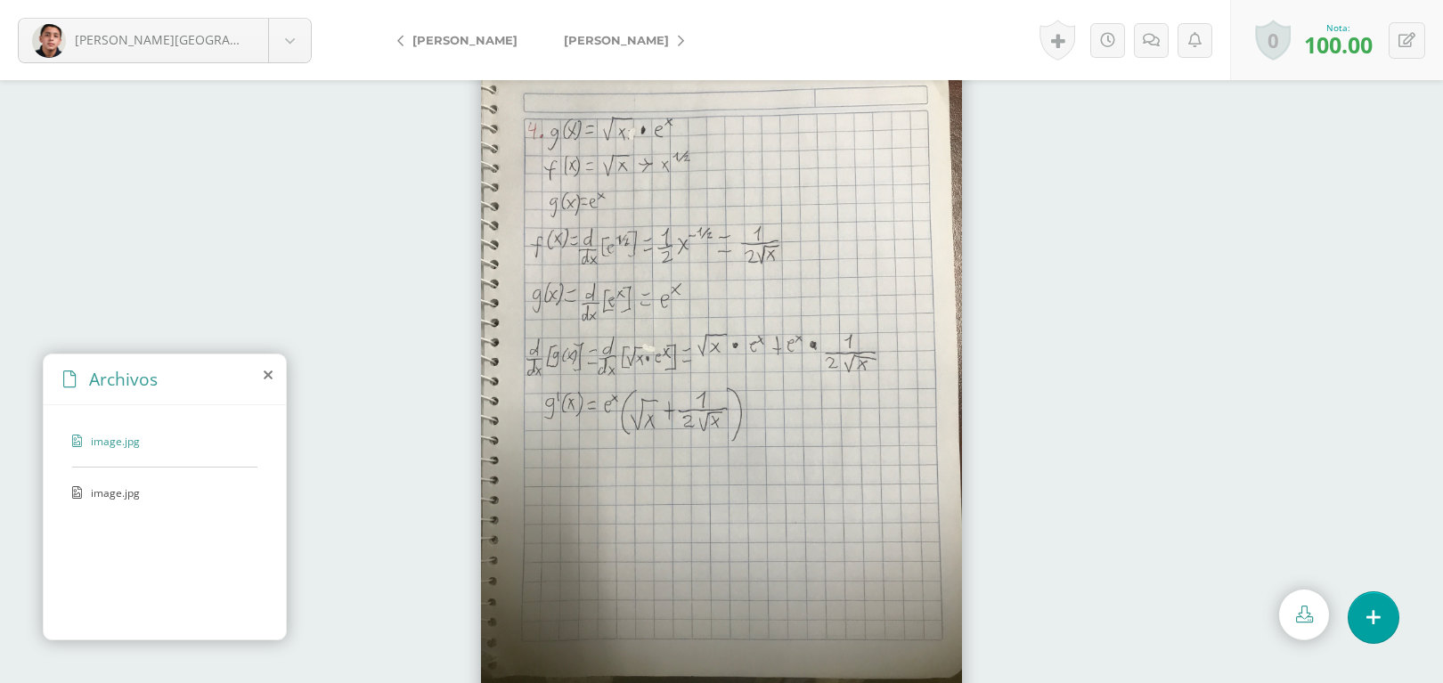
click at [623, 45] on span "[PERSON_NAME]" at bounding box center [616, 40] width 105 height 14
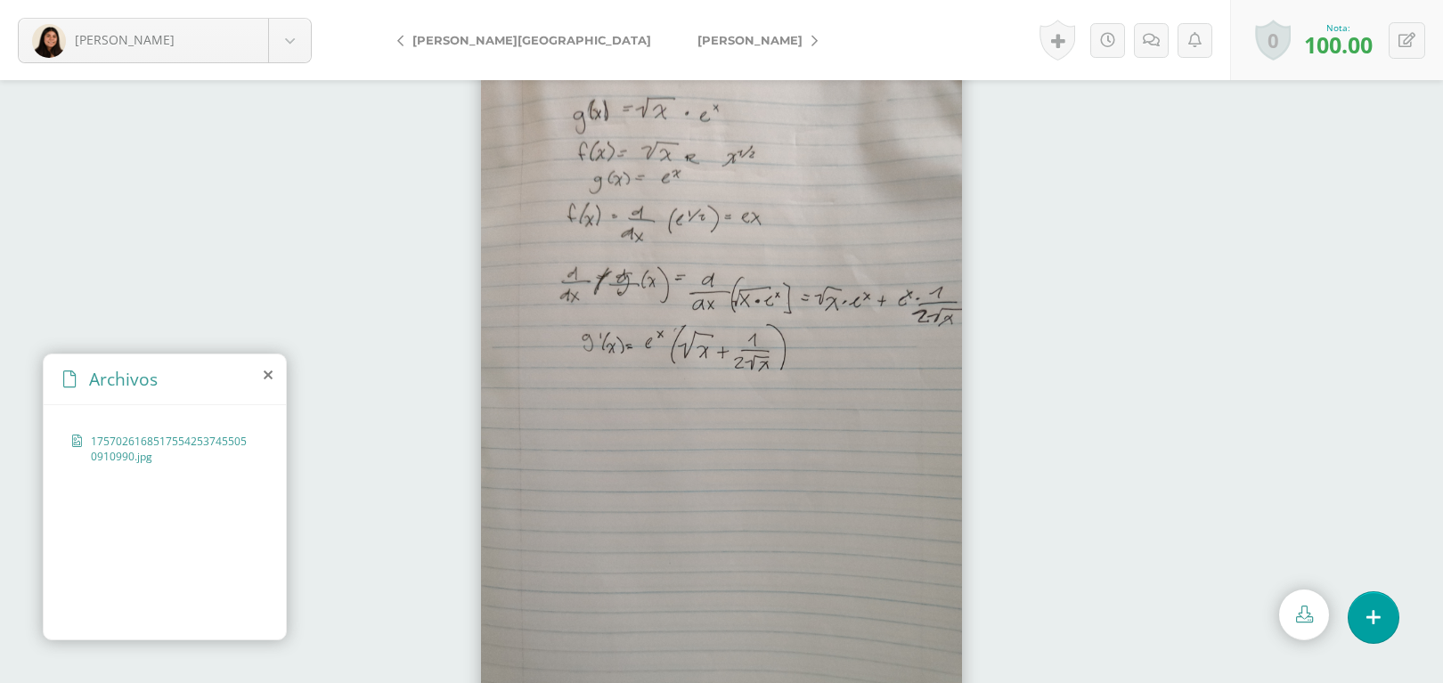
click at [697, 33] on span "[PERSON_NAME]" at bounding box center [749, 40] width 105 height 14
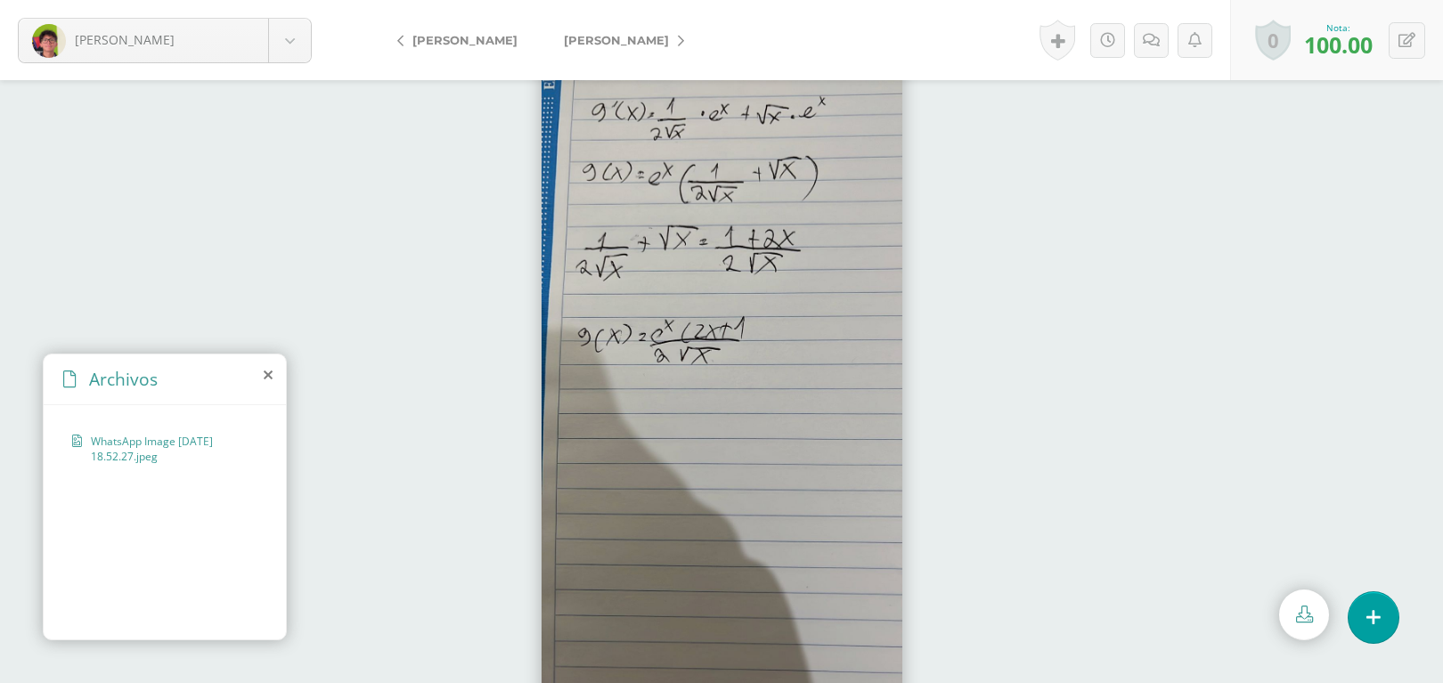
click at [617, 45] on span "[PERSON_NAME]" at bounding box center [616, 40] width 105 height 14
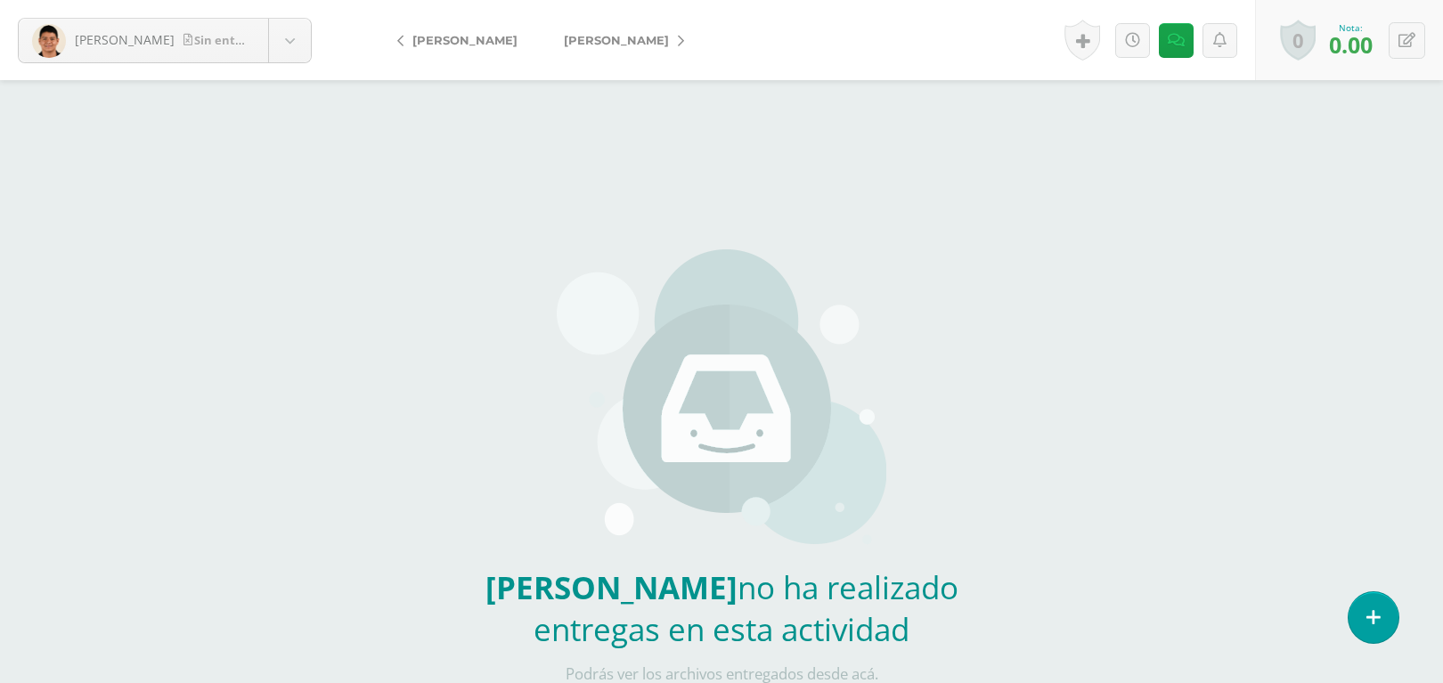
click at [606, 46] on span "[PERSON_NAME]" at bounding box center [616, 40] width 105 height 14
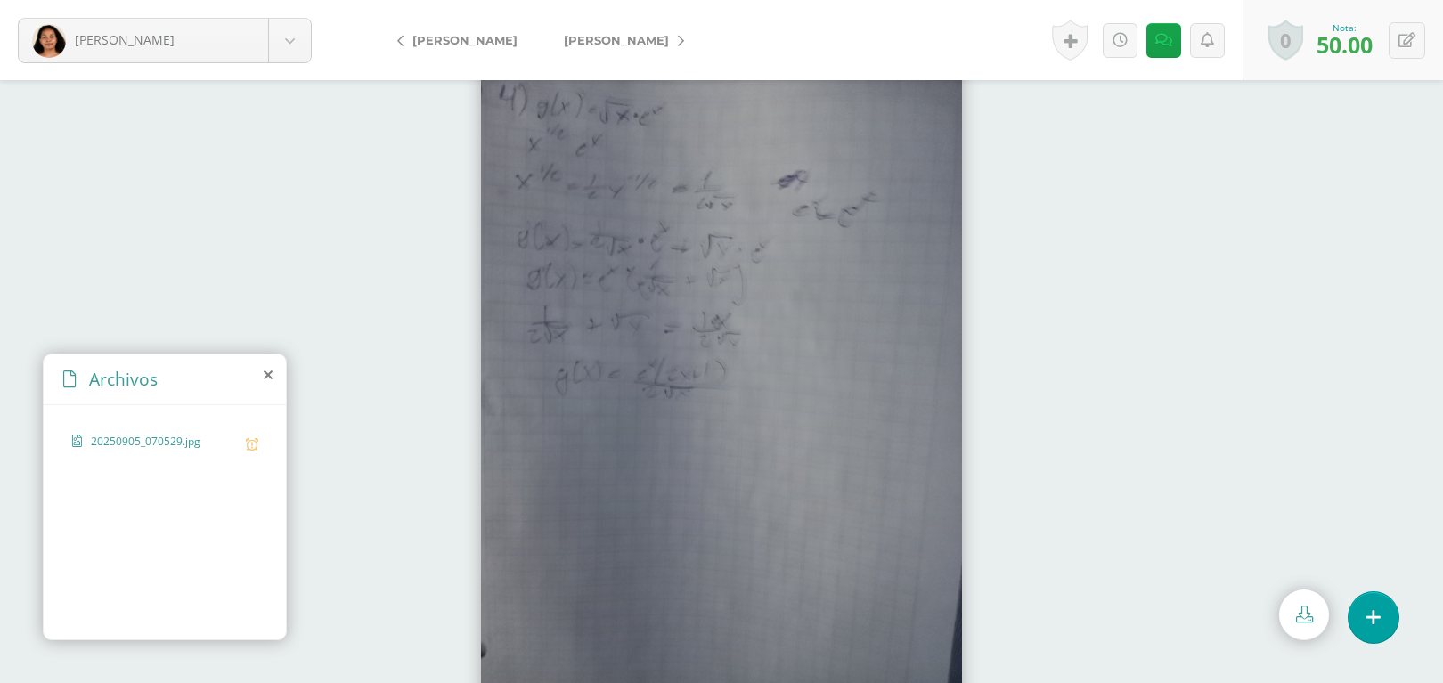
click at [643, 31] on link "[PERSON_NAME]" at bounding box center [620, 40] width 158 height 43
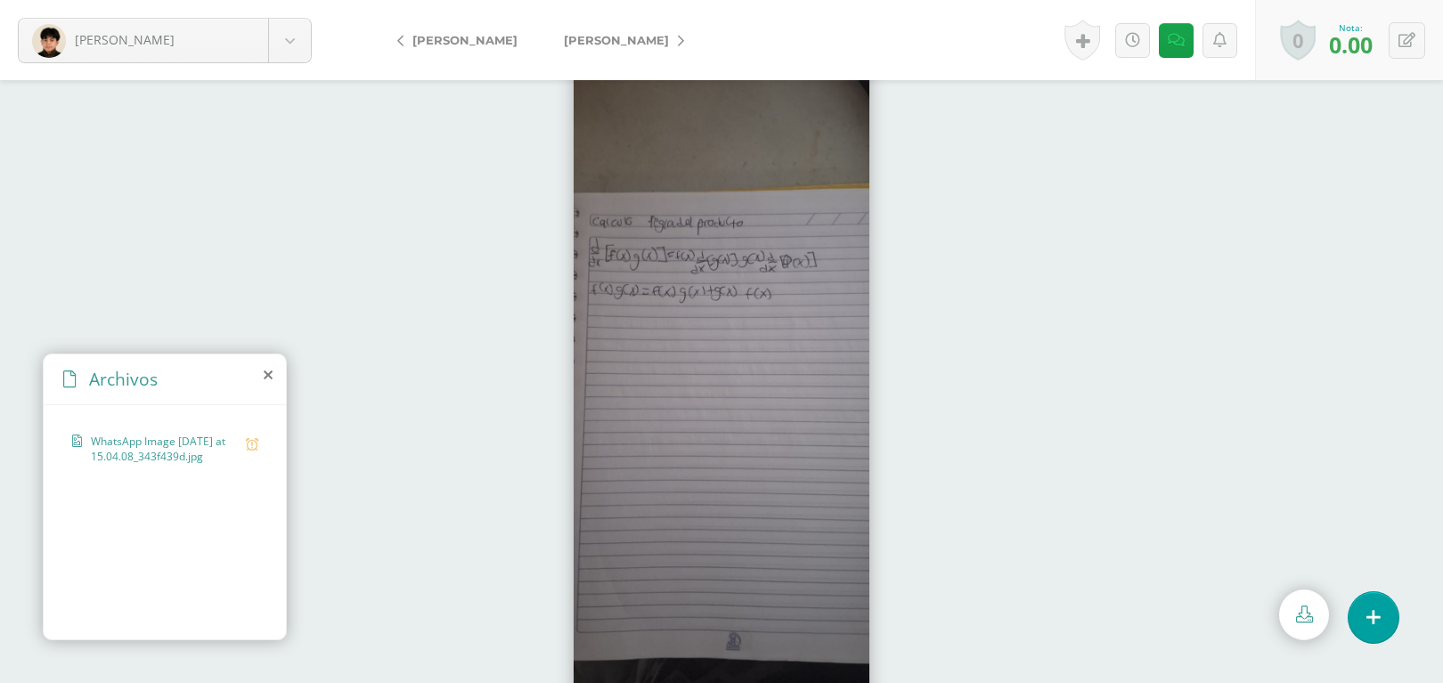
click at [592, 49] on link "[PERSON_NAME]" at bounding box center [620, 40] width 158 height 43
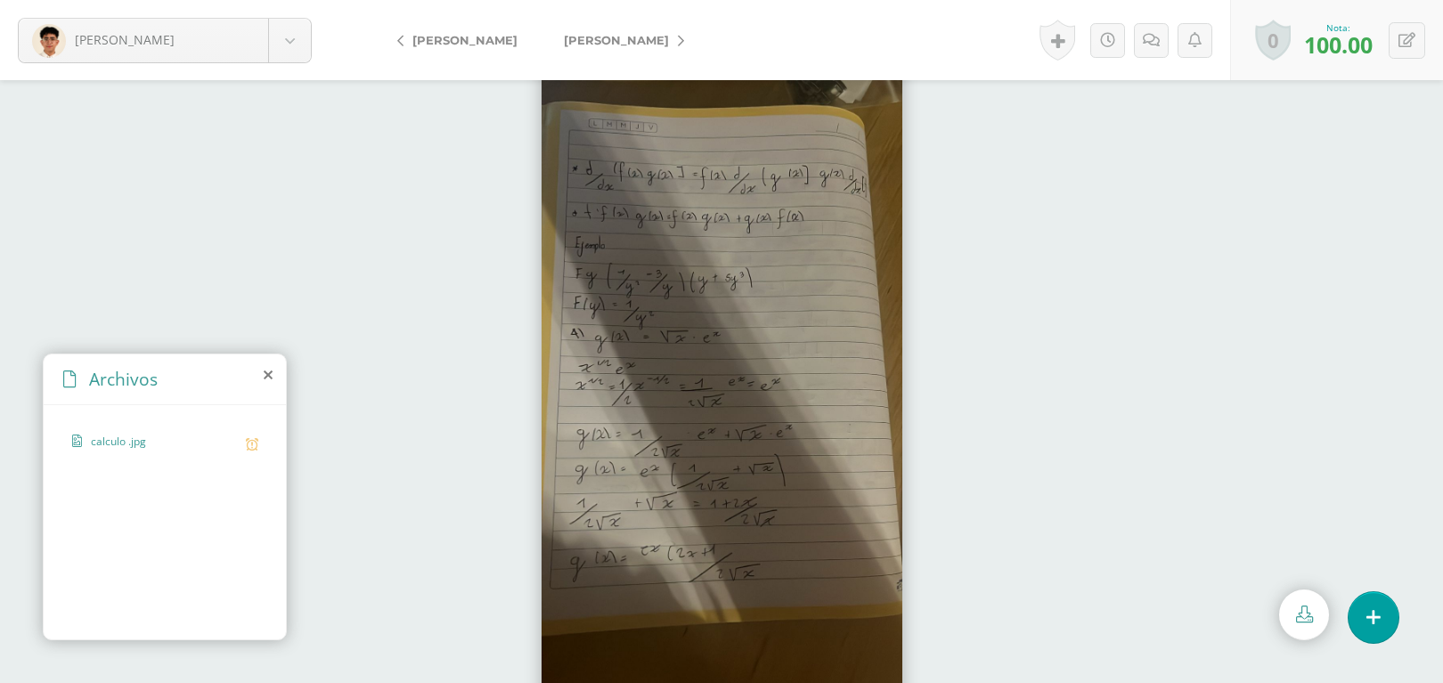
click at [625, 34] on span "[PERSON_NAME]" at bounding box center [616, 40] width 105 height 14
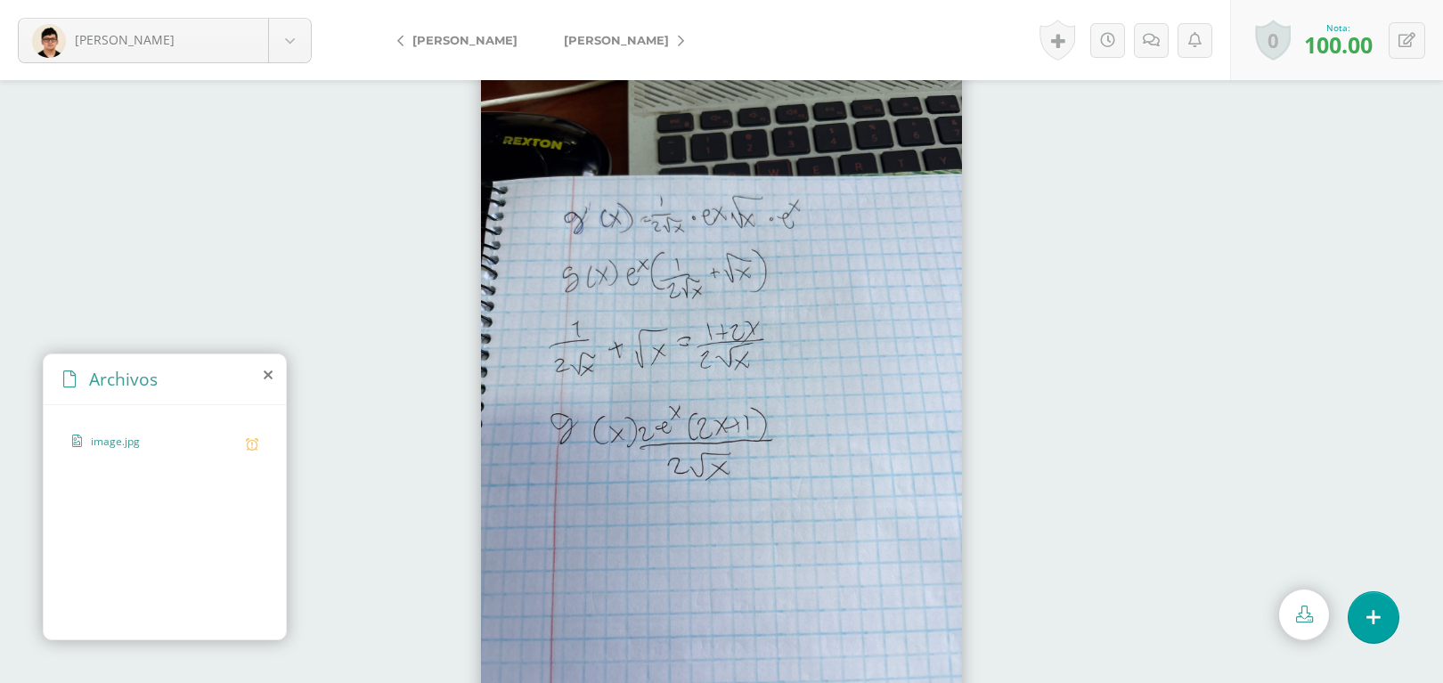
click at [593, 49] on link "[PERSON_NAME]" at bounding box center [620, 40] width 158 height 43
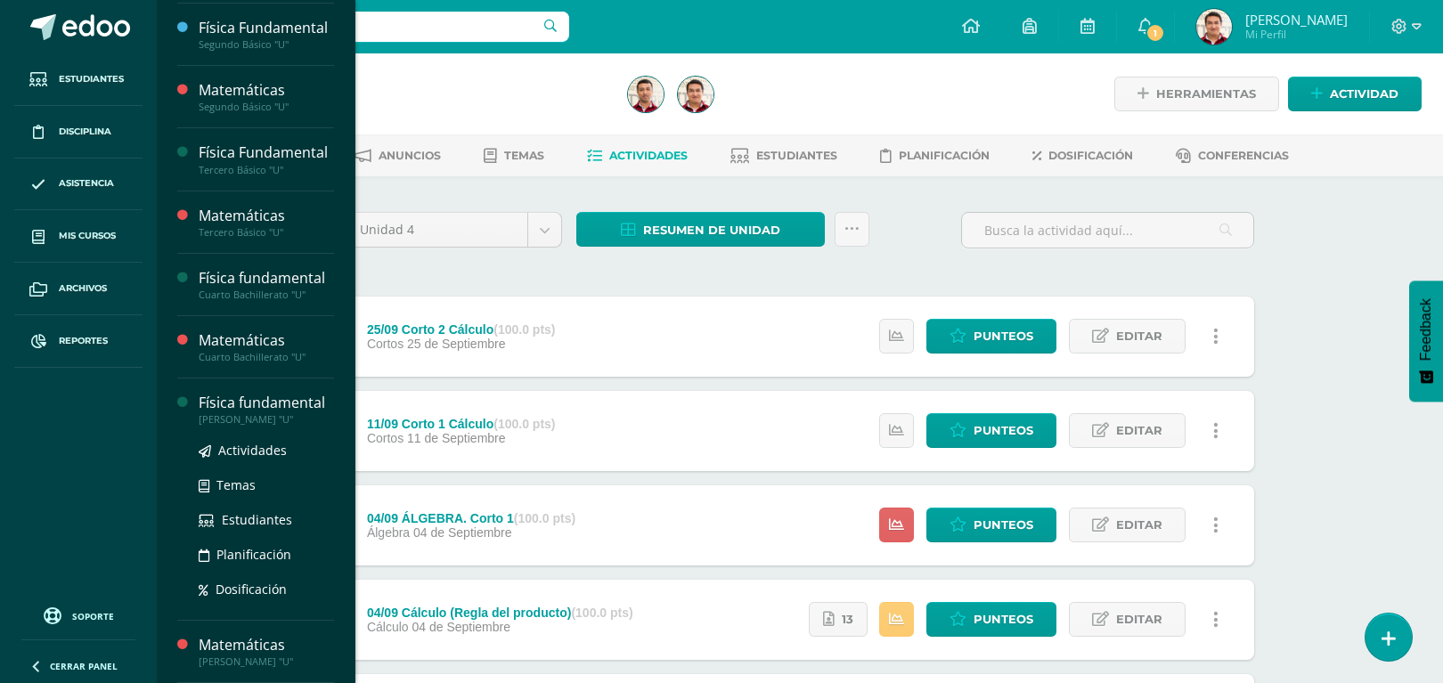
scroll to position [184, 0]
click at [241, 452] on span "Actividades" at bounding box center [252, 450] width 69 height 17
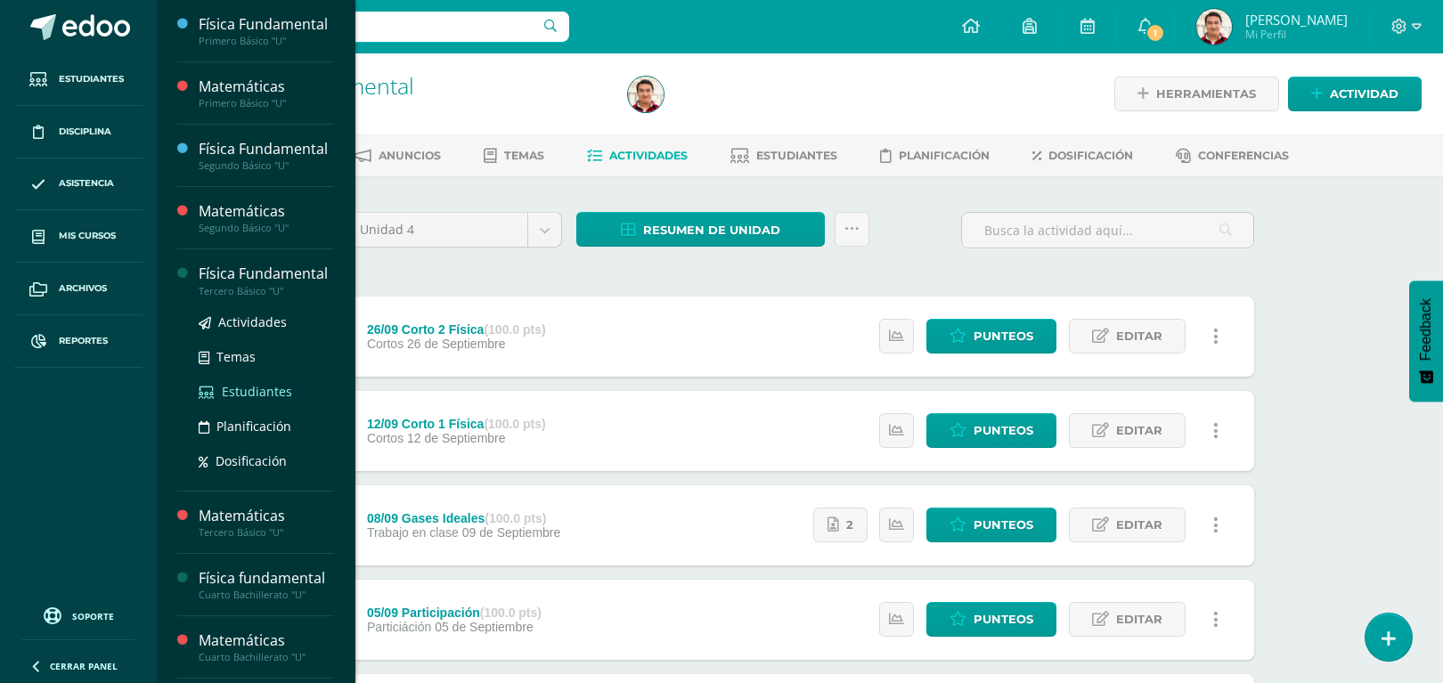
click at [252, 400] on span "Estudiantes" at bounding box center [257, 391] width 70 height 17
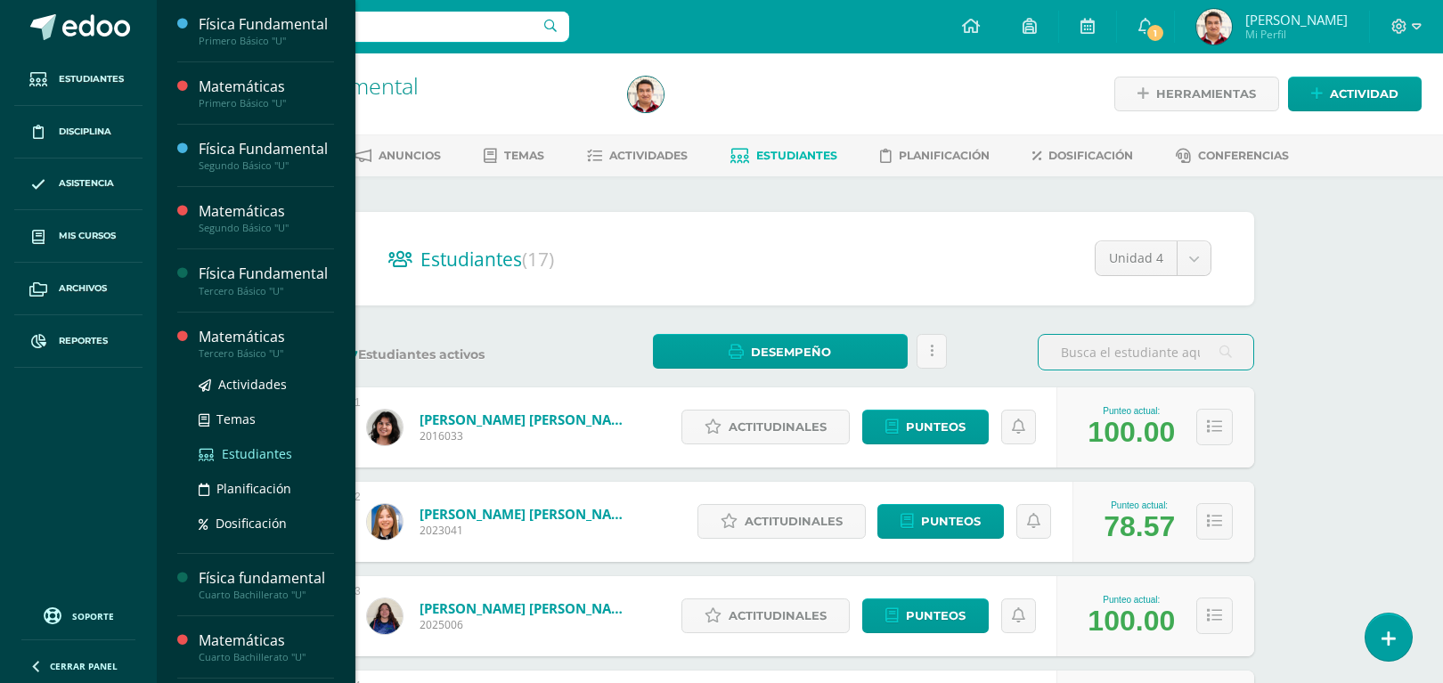
click at [270, 462] on span "Estudiantes" at bounding box center [257, 453] width 70 height 17
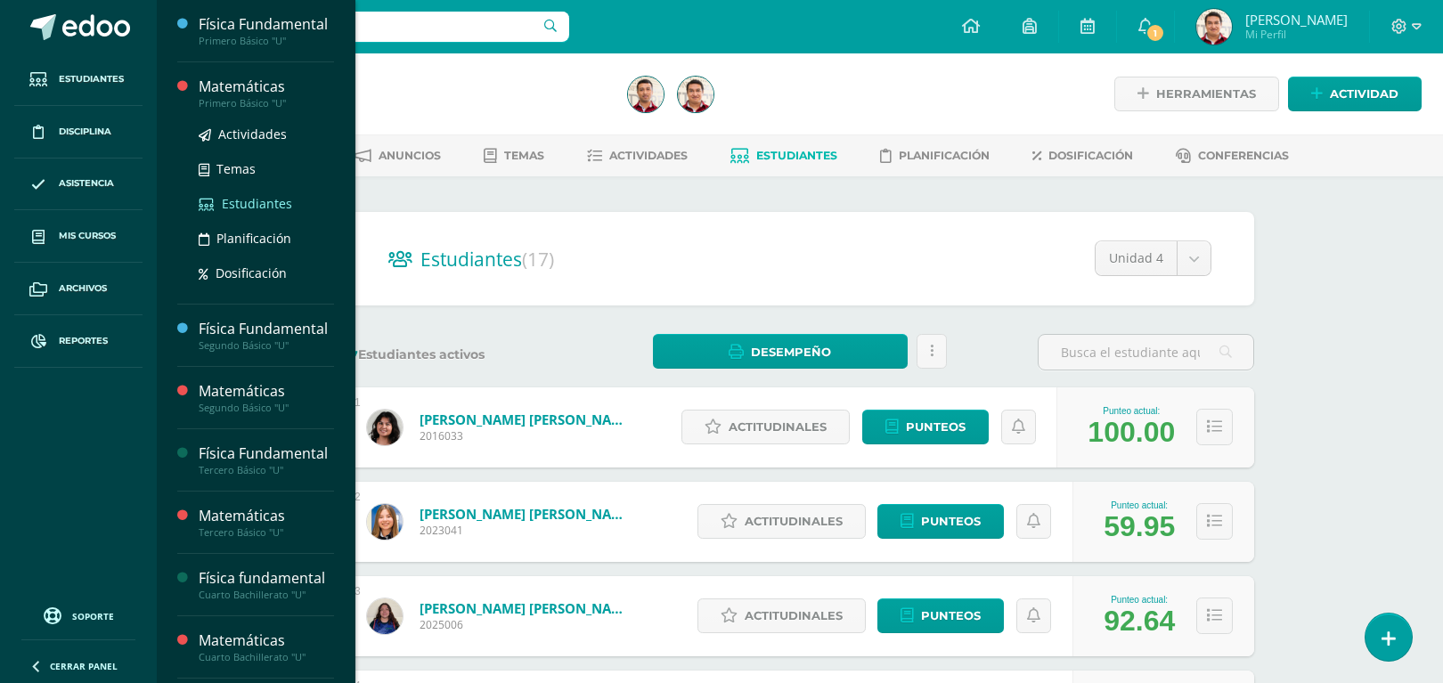
click at [281, 212] on span "Estudiantes" at bounding box center [257, 203] width 70 height 17
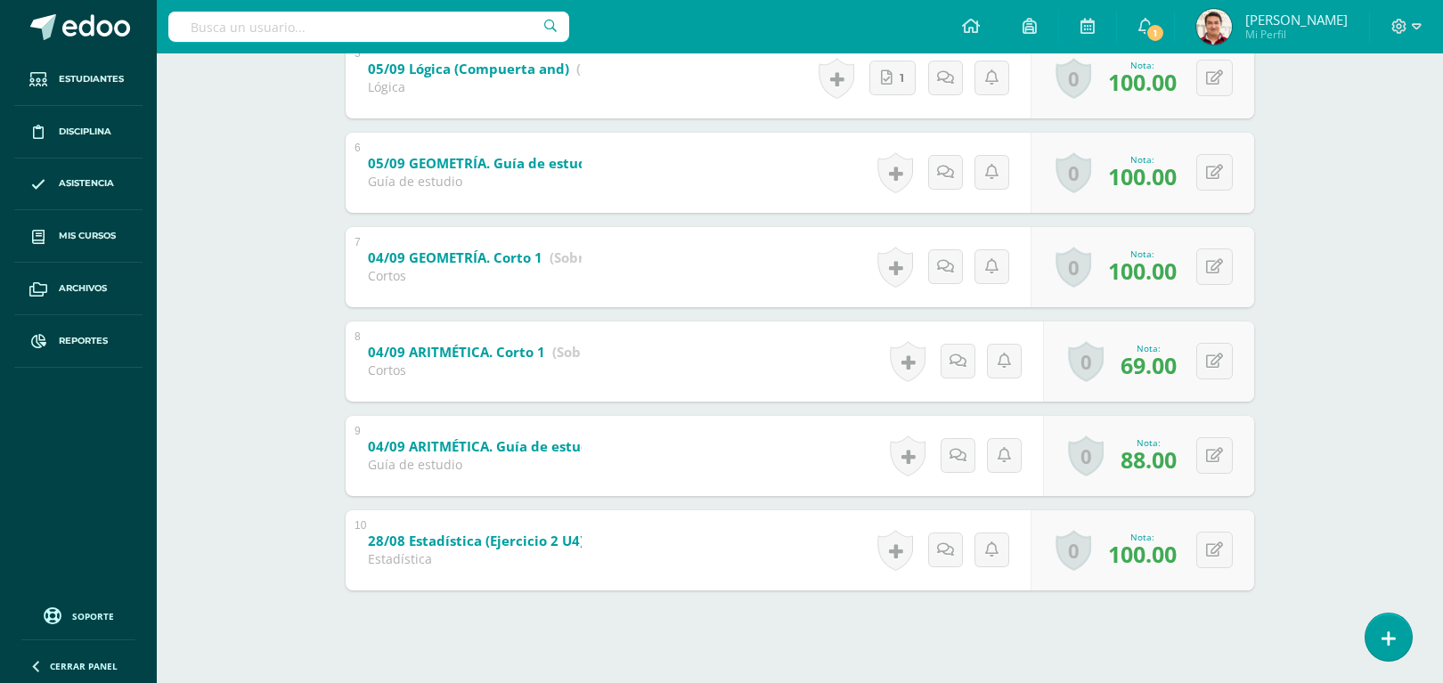
scroll to position [802, 0]
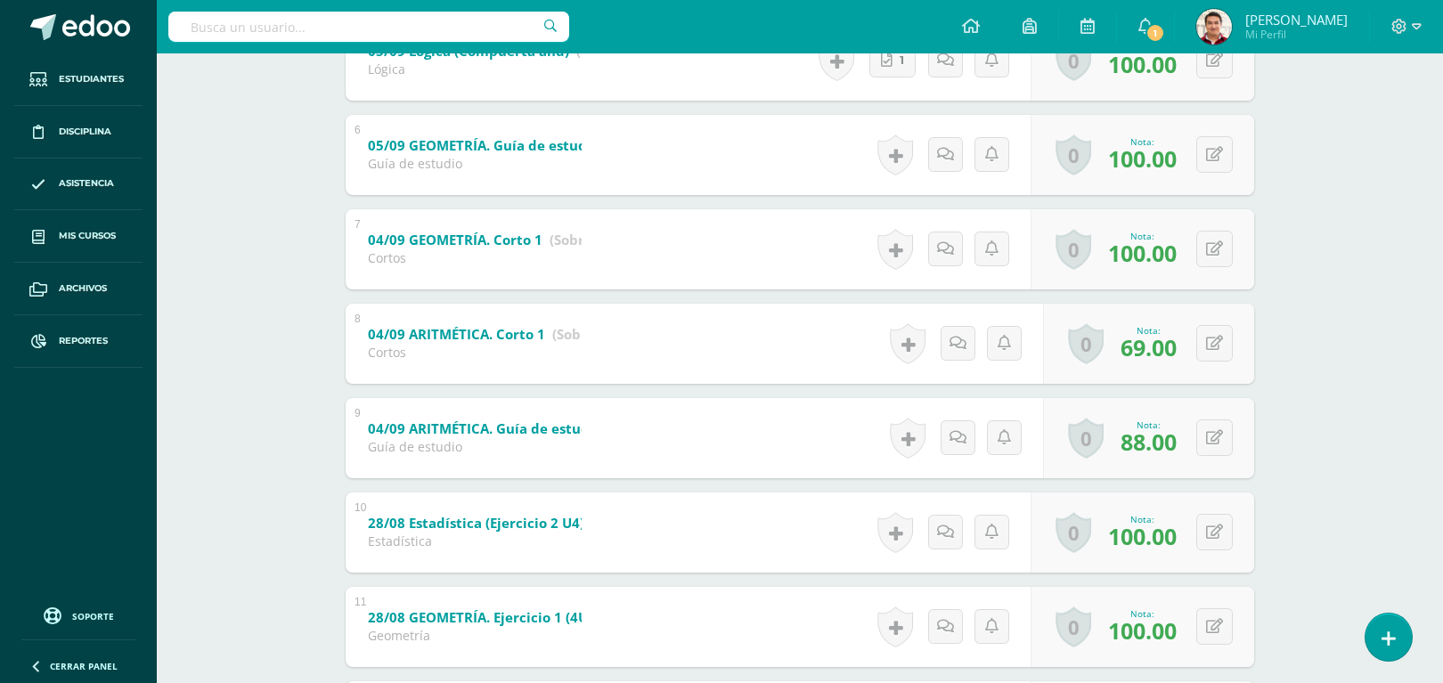
click at [1307, 417] on div "Matemáticas Tercero Básico "U" Herramientas Detalle de asistencias Actividad An…" at bounding box center [800, 302] width 1286 height 2100
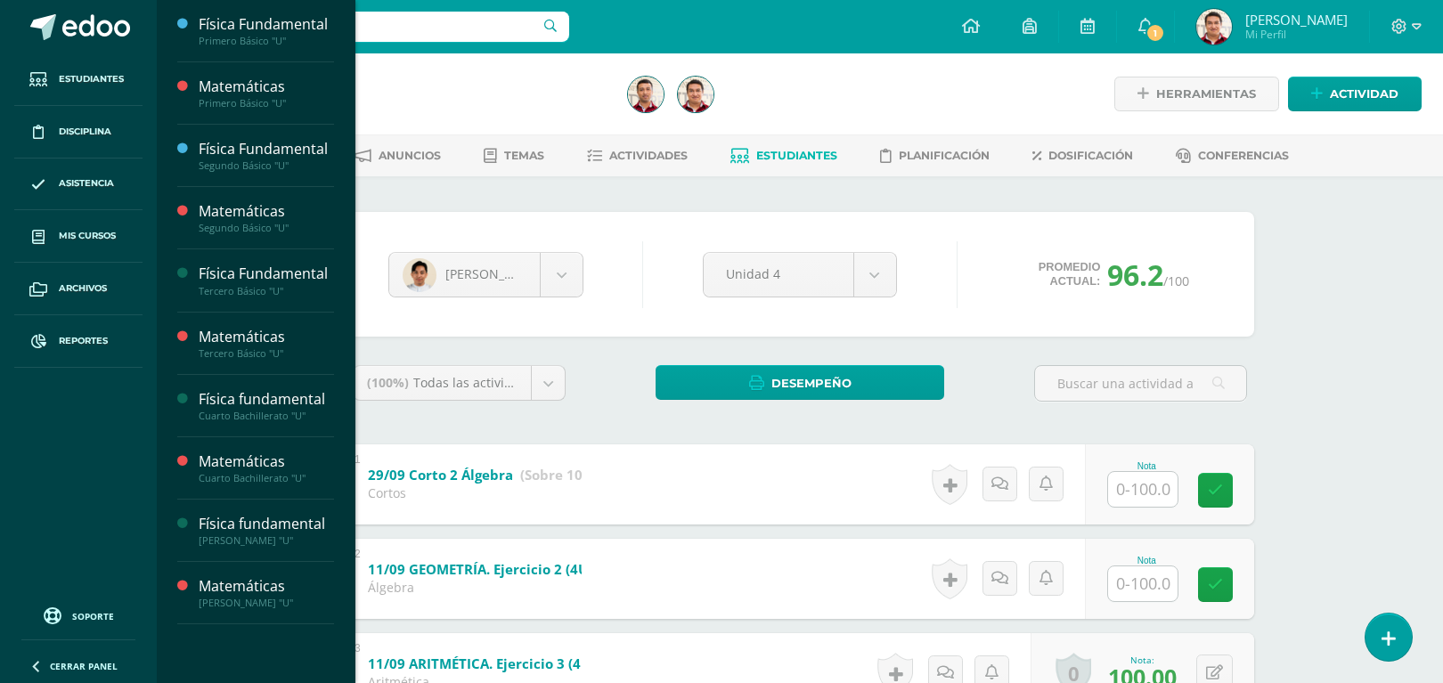
scroll to position [4, 0]
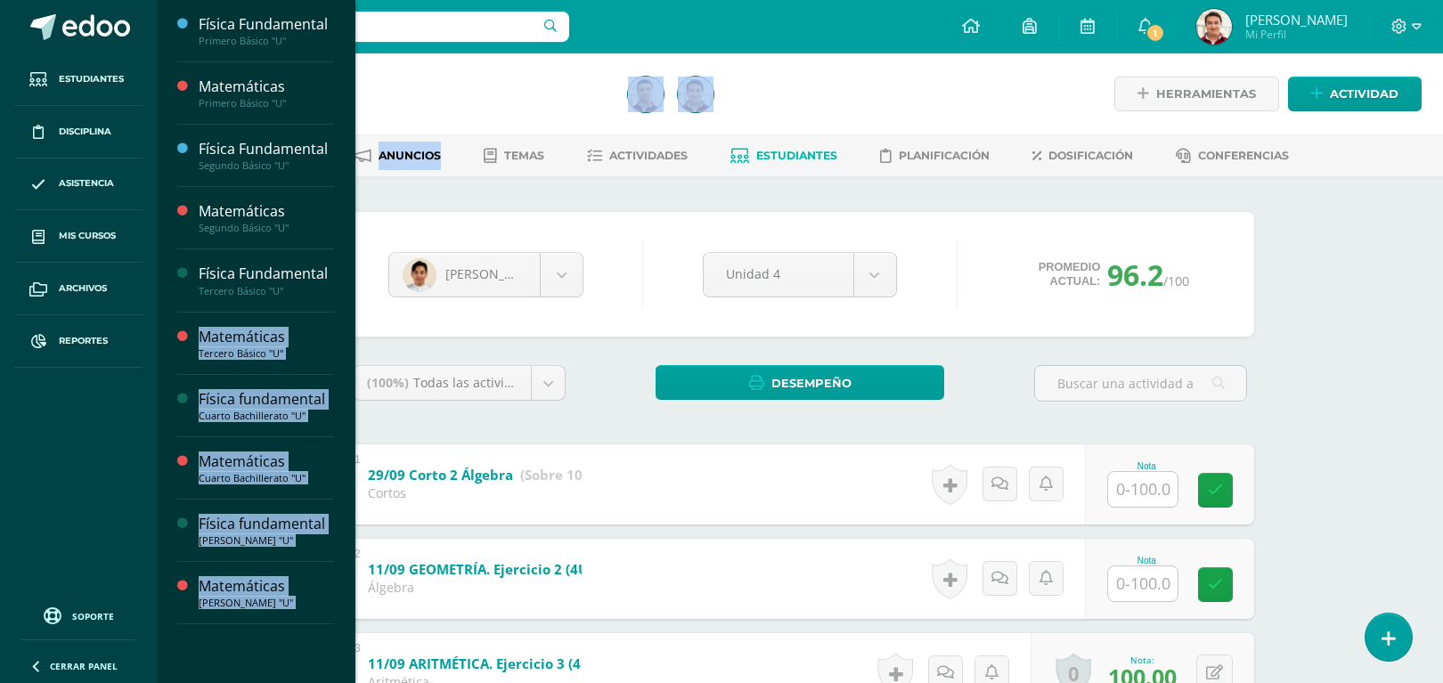
drag, startPoint x: 294, startPoint y: 317, endPoint x: 468, endPoint y: 149, distance: 241.9
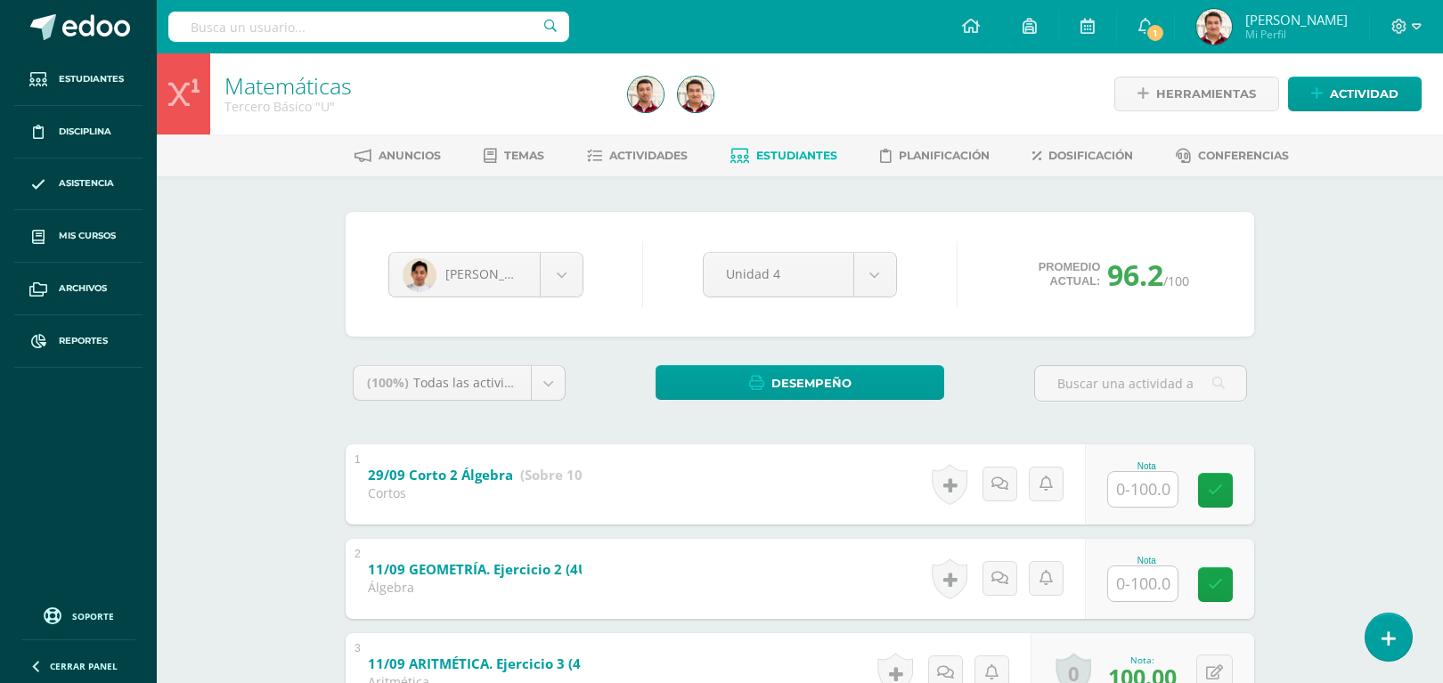
drag, startPoint x: 468, startPoint y: 149, endPoint x: 621, endPoint y: 228, distance: 172.5
click at [621, 228] on div "Joaquín Toc Sofía Fajardo Luciana Flores Sofía González Andrés López Nathalia M…" at bounding box center [800, 274] width 908 height 125
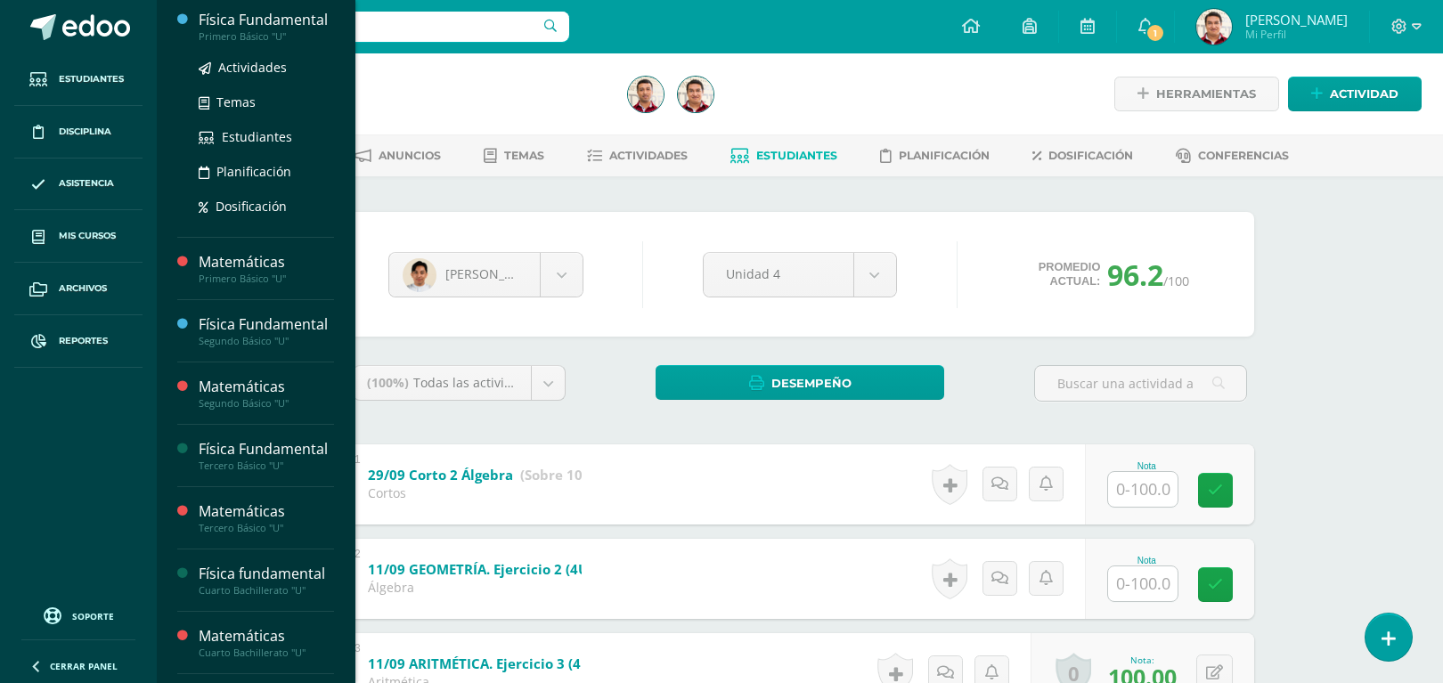
scroll to position [0, 0]
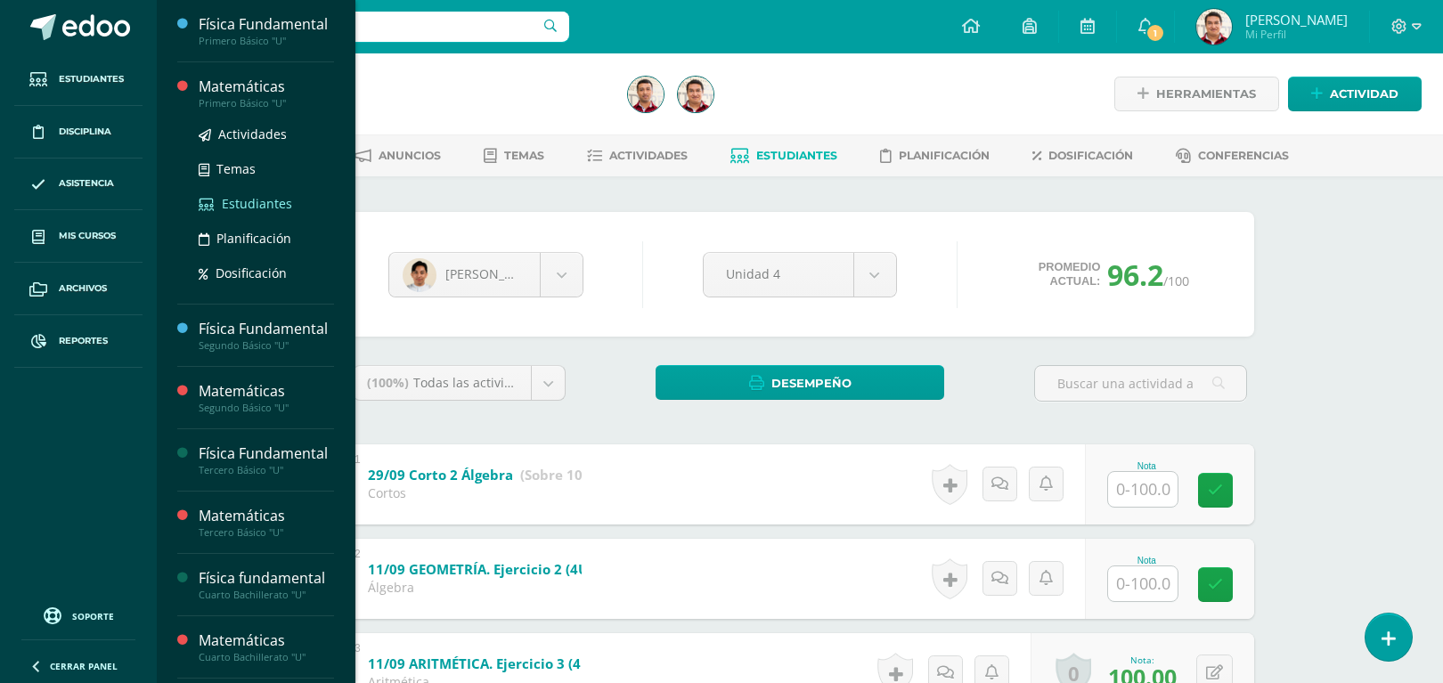
click at [268, 212] on span "Estudiantes" at bounding box center [257, 203] width 70 height 17
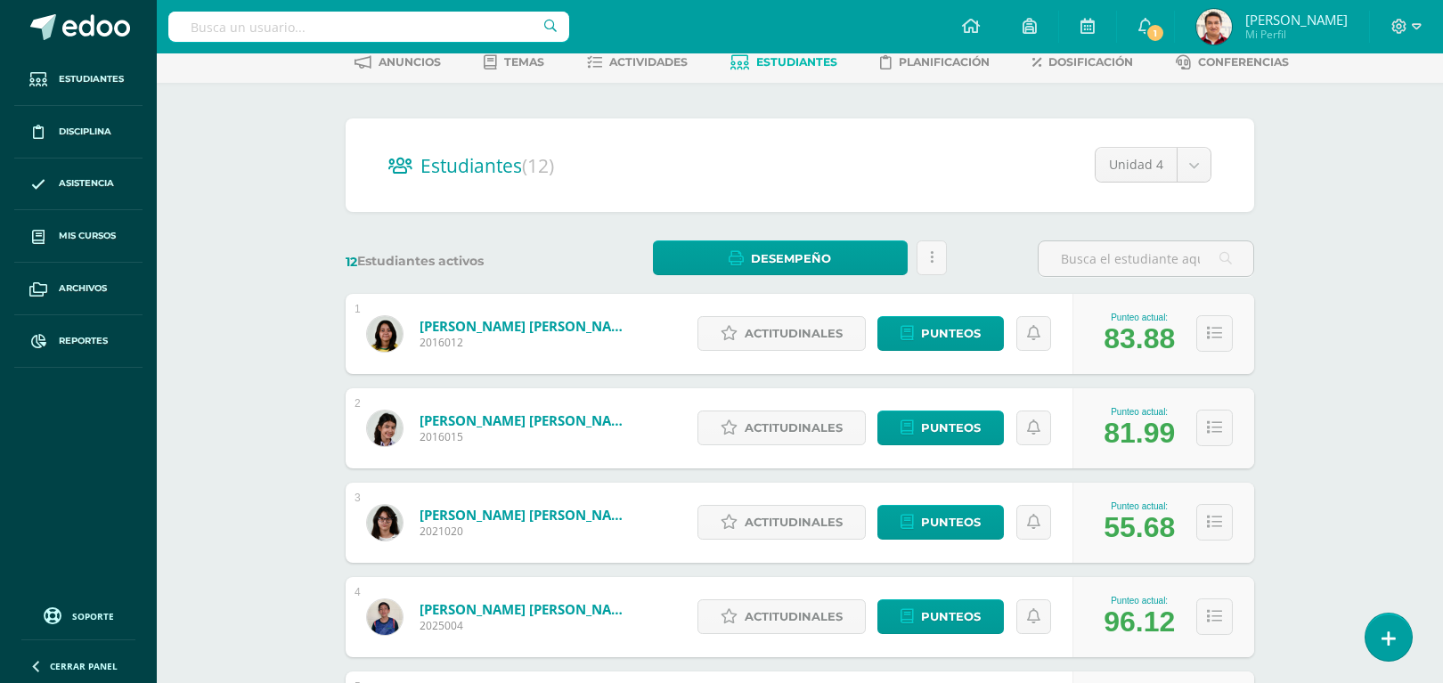
scroll to position [90, 0]
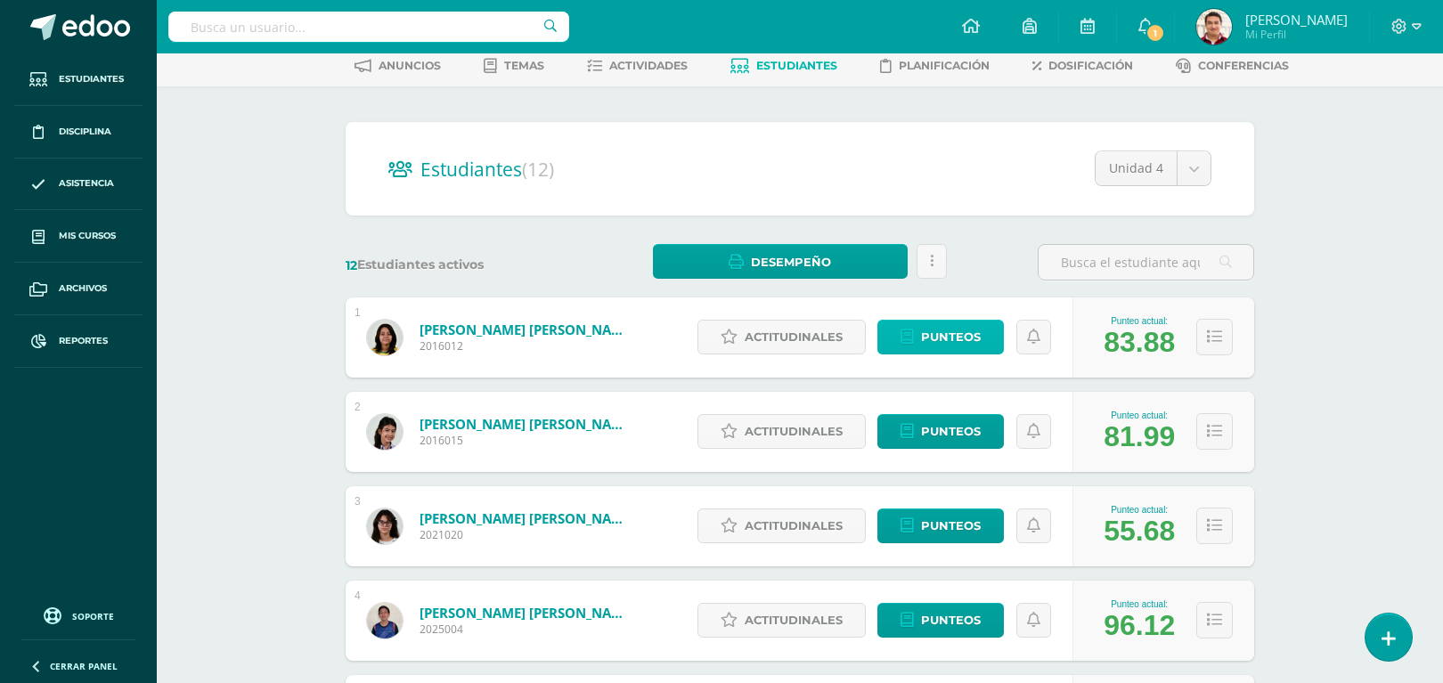
click at [926, 339] on span "Punteos" at bounding box center [951, 337] width 60 height 33
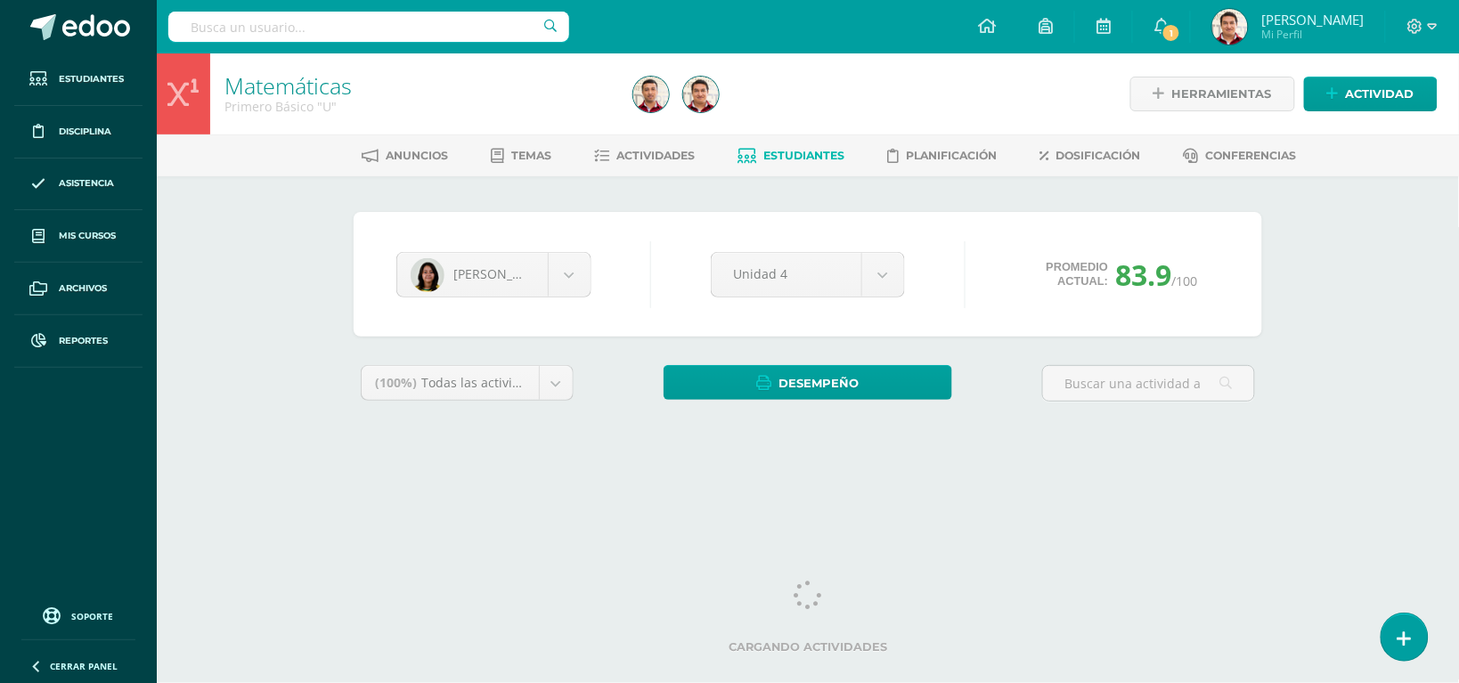
click at [1243, 444] on div "Isabella Bravo Isabella Bravo Frida Contreras Andrea Jiménez Liam Lutin Esteban…" at bounding box center [808, 328] width 980 height 304
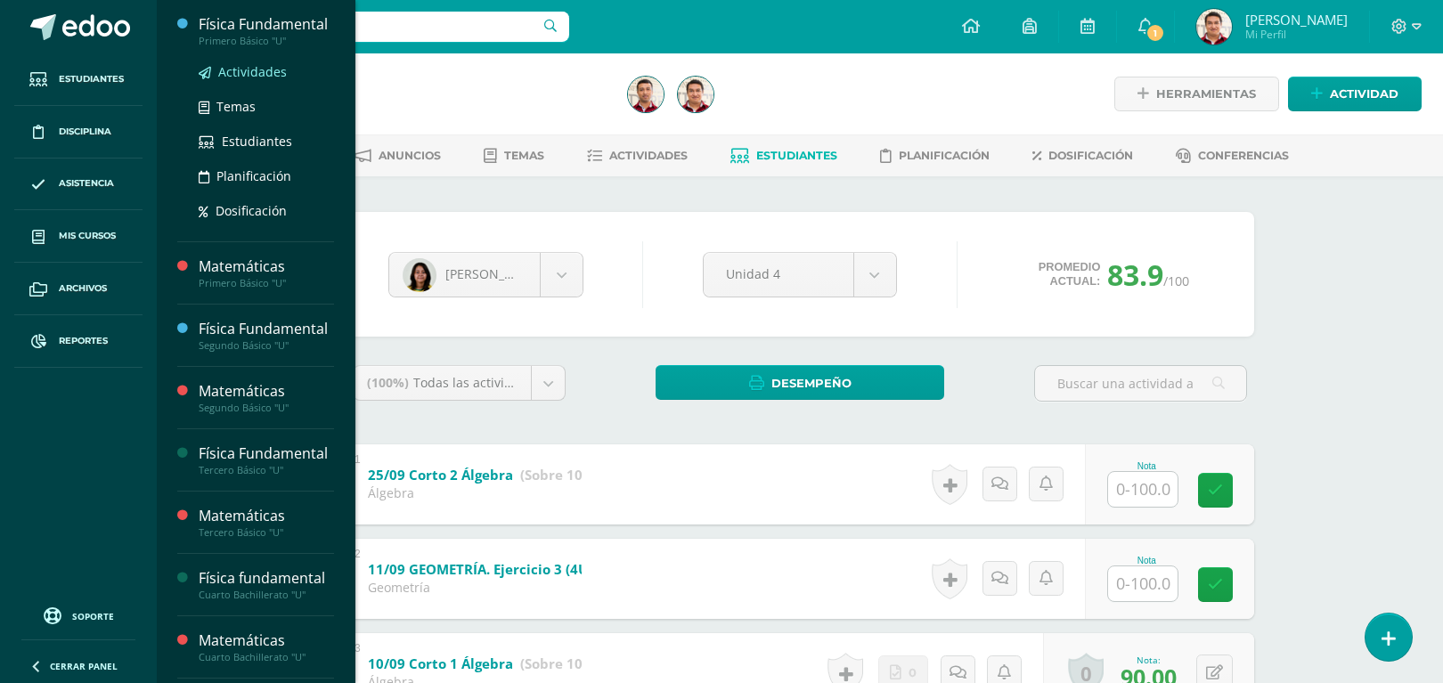
click at [265, 82] on link "Actividades" at bounding box center [266, 71] width 135 height 20
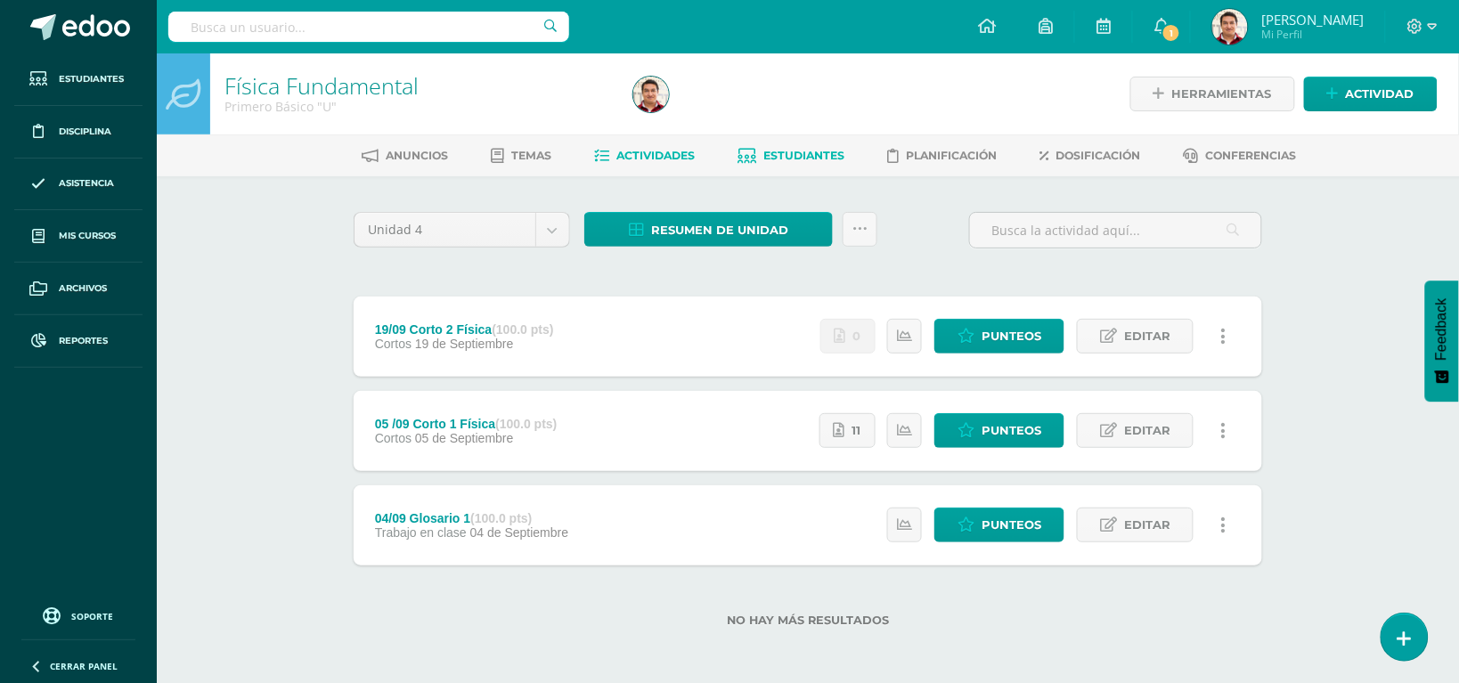
click at [798, 160] on span "Estudiantes" at bounding box center [804, 155] width 81 height 13
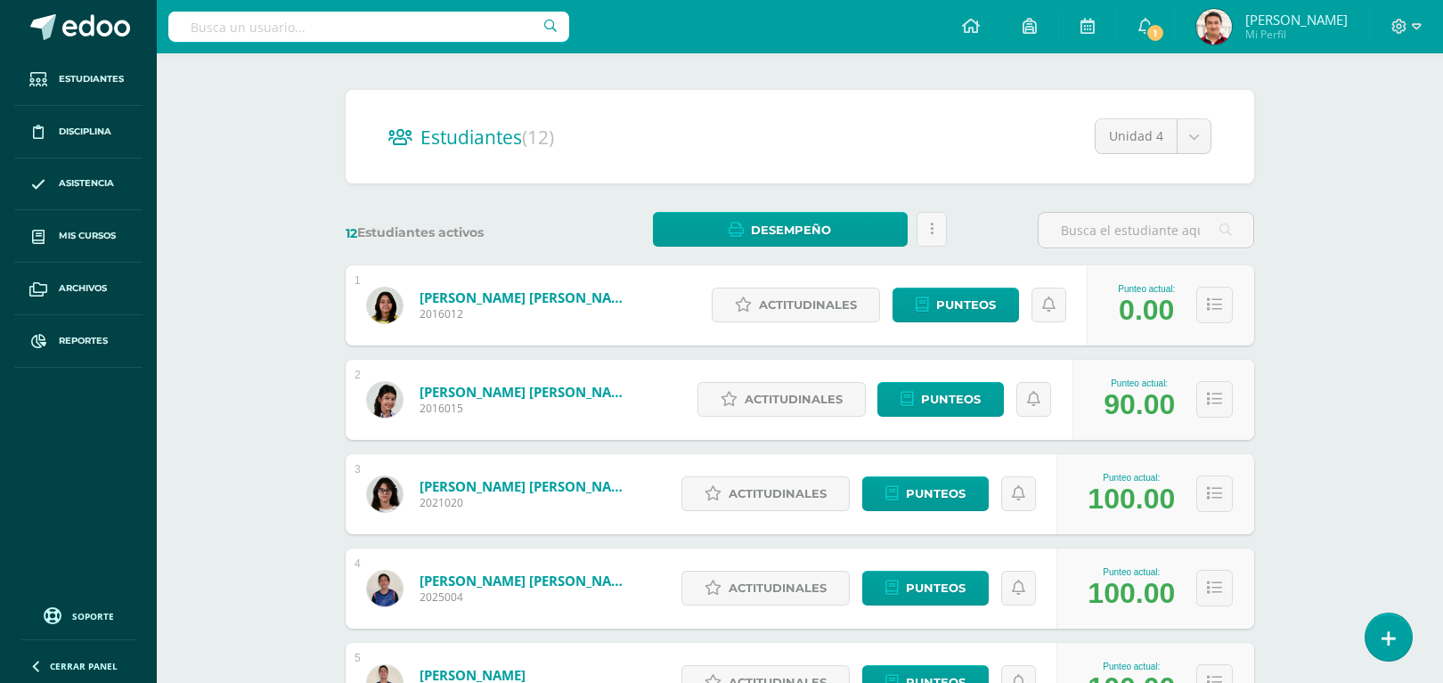
scroll to position [197, 0]
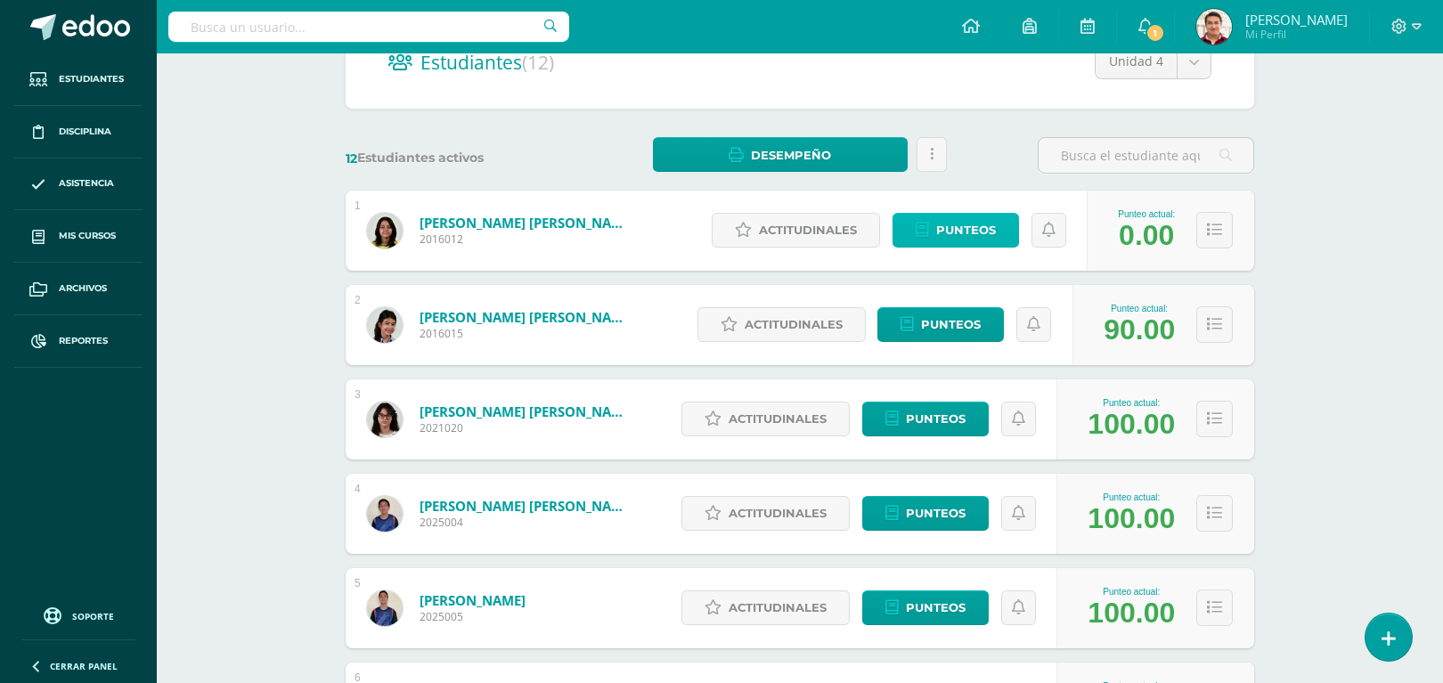
click at [954, 237] on span "Punteos" at bounding box center [966, 230] width 60 height 33
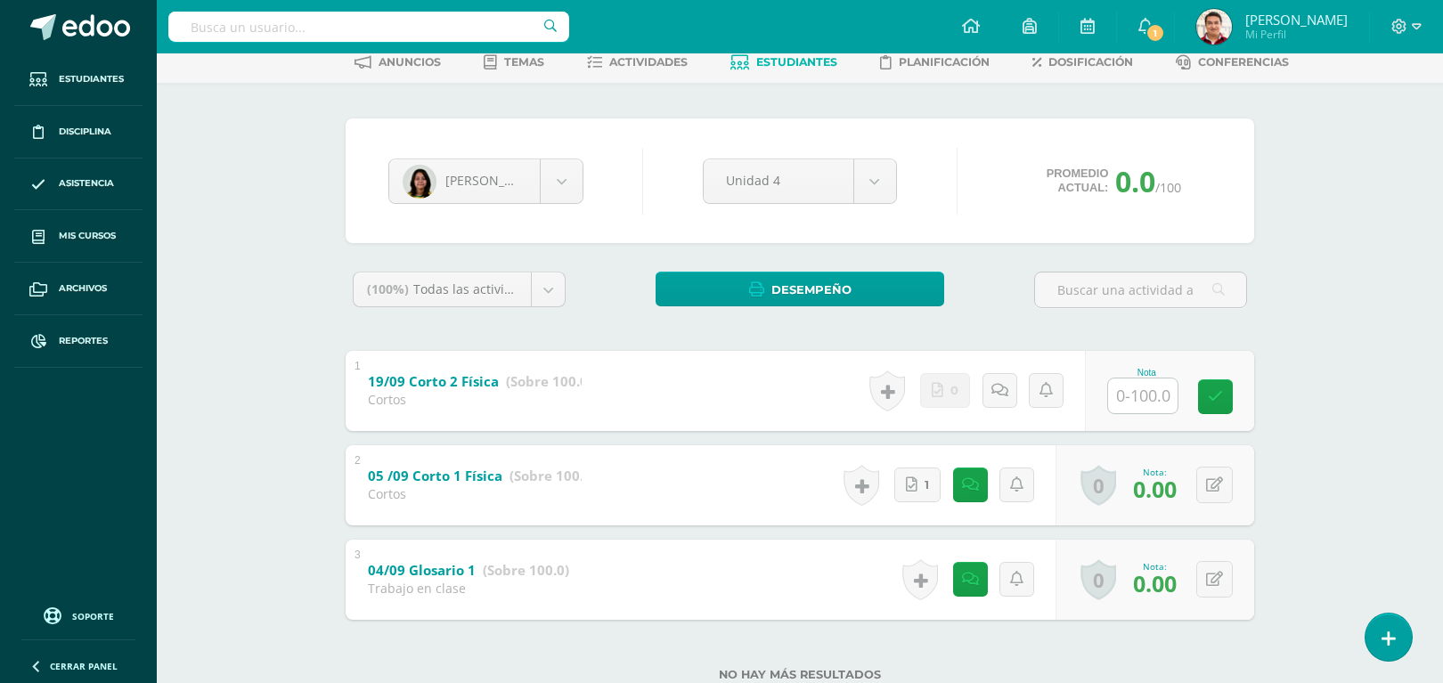
scroll to position [148, 0]
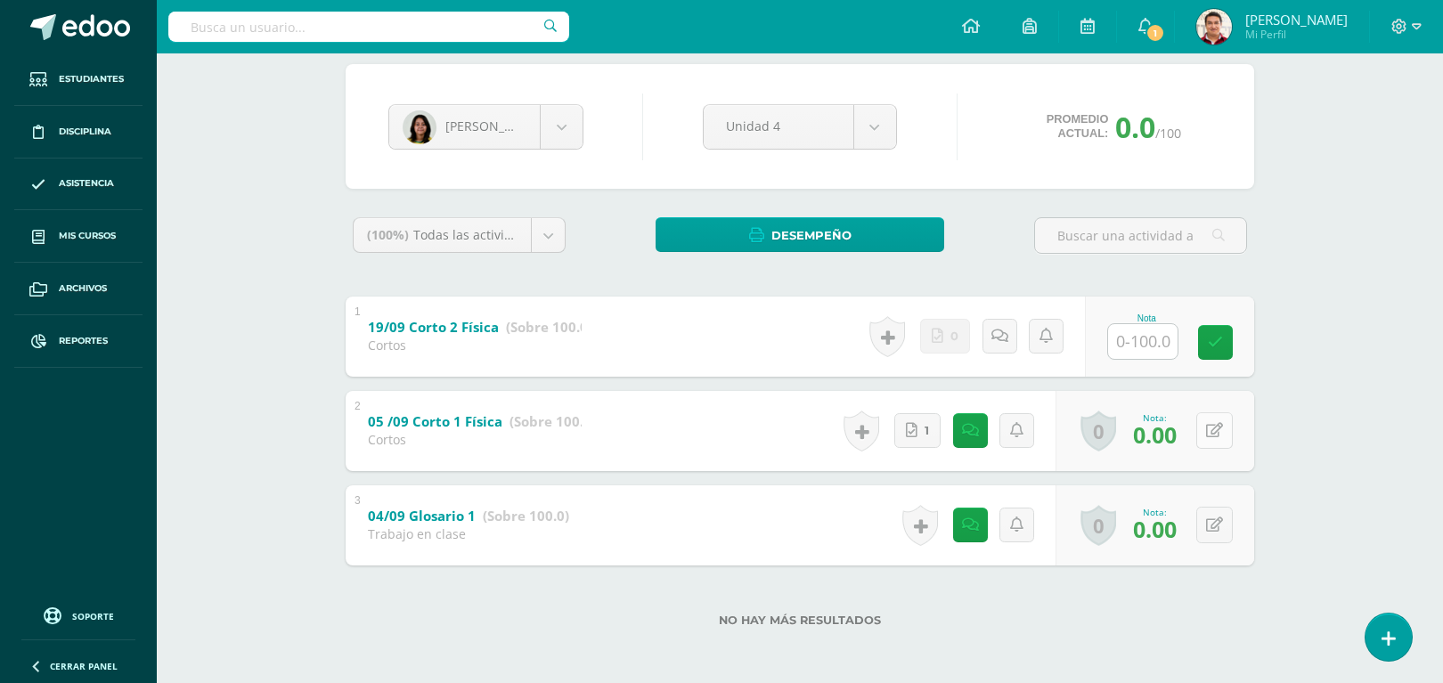
click at [1230, 424] on button at bounding box center [1214, 430] width 37 height 37
click at [911, 435] on span "1" at bounding box center [911, 431] width 4 height 34
click at [1221, 530] on icon at bounding box center [1214, 524] width 17 height 15
type input "9"
type input "70"
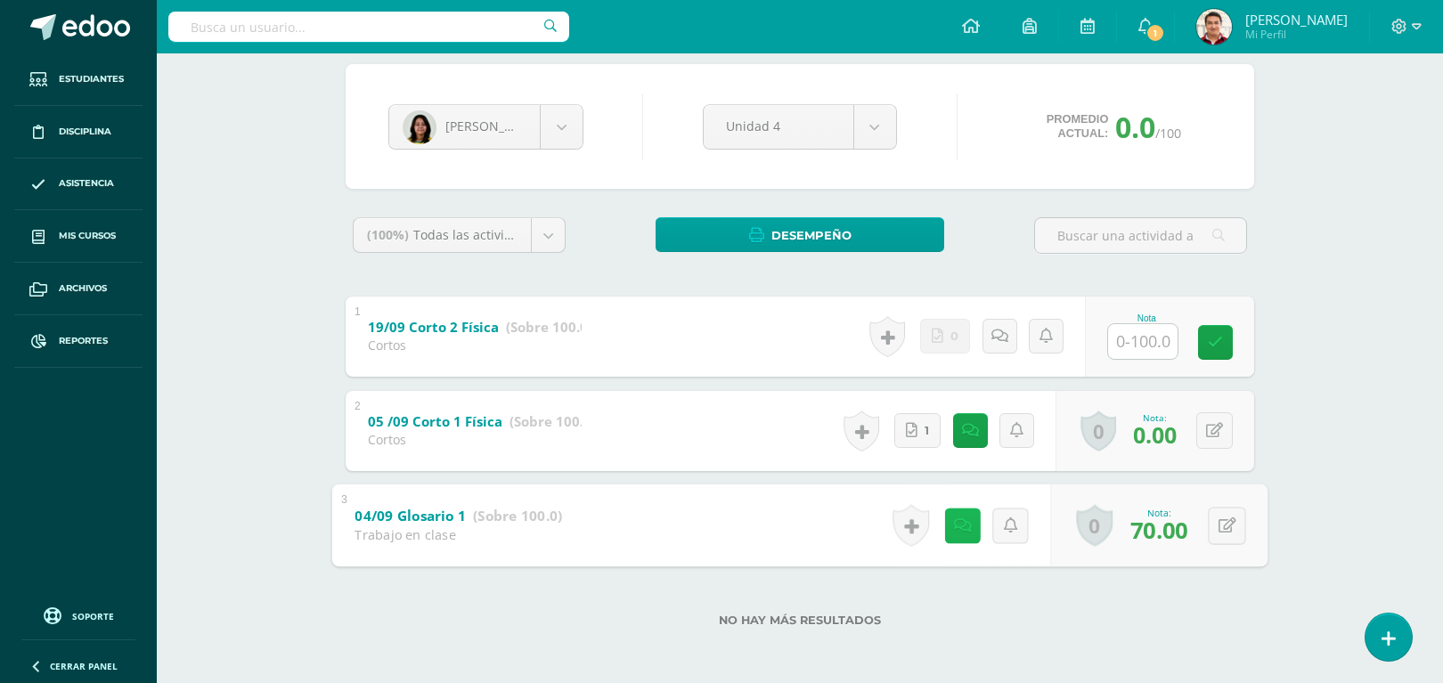
click at [955, 528] on icon at bounding box center [963, 524] width 18 height 15
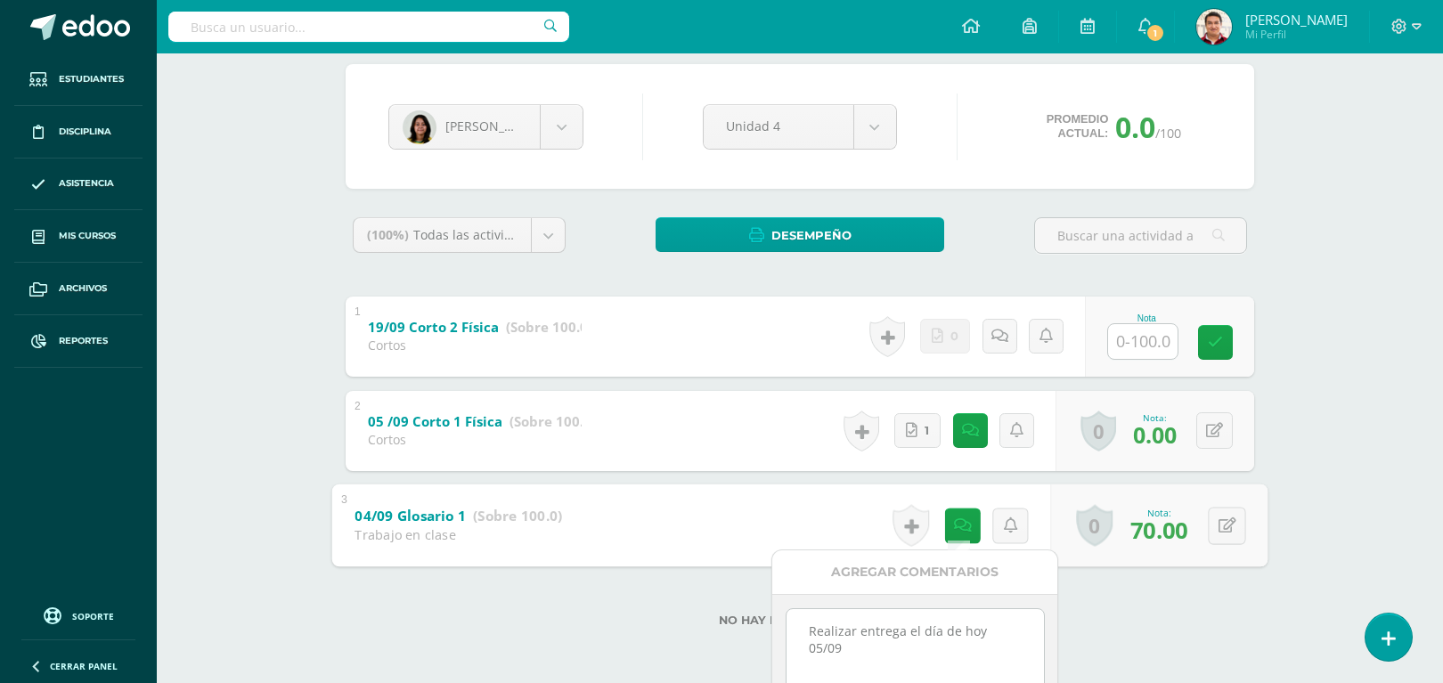
click at [1030, 628] on textarea "Realizar entrega el día de hoy 05/09" at bounding box center [914, 653] width 257 height 89
click at [815, 655] on textarea "Realizar entrega el día de hoy 05/09" at bounding box center [914, 653] width 257 height 89
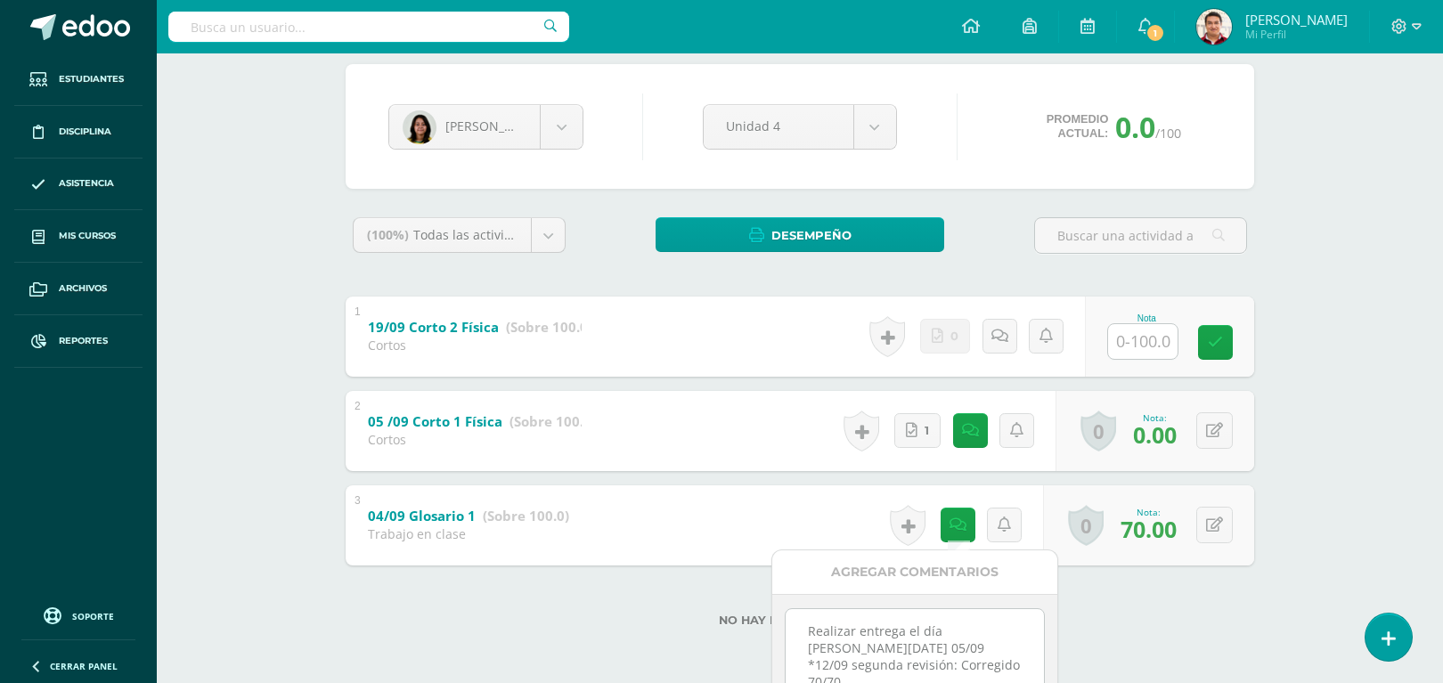
scroll to position [304, 0]
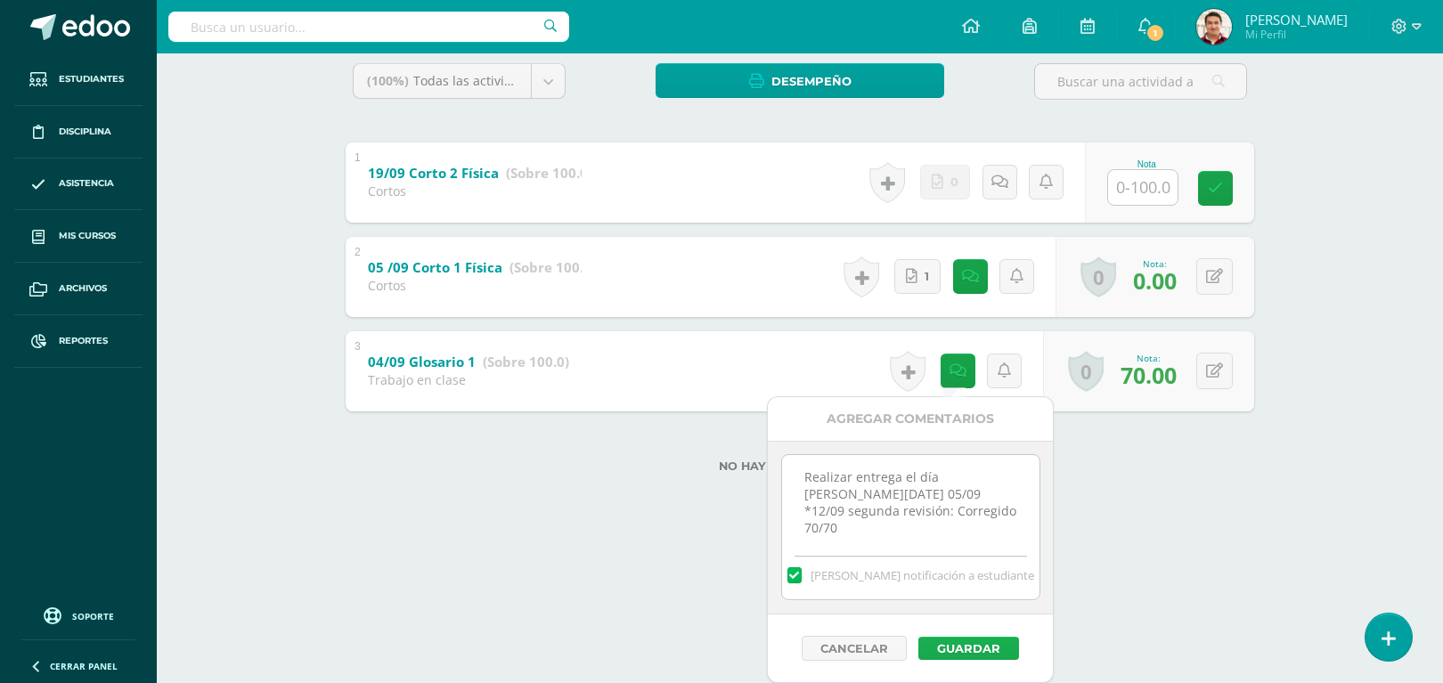
type textarea "Realizar entrega el día de hoy 05/09 *12/09 segunda revisión: Corregido 70/70"
click at [976, 647] on button "Guardar" at bounding box center [968, 648] width 101 height 23
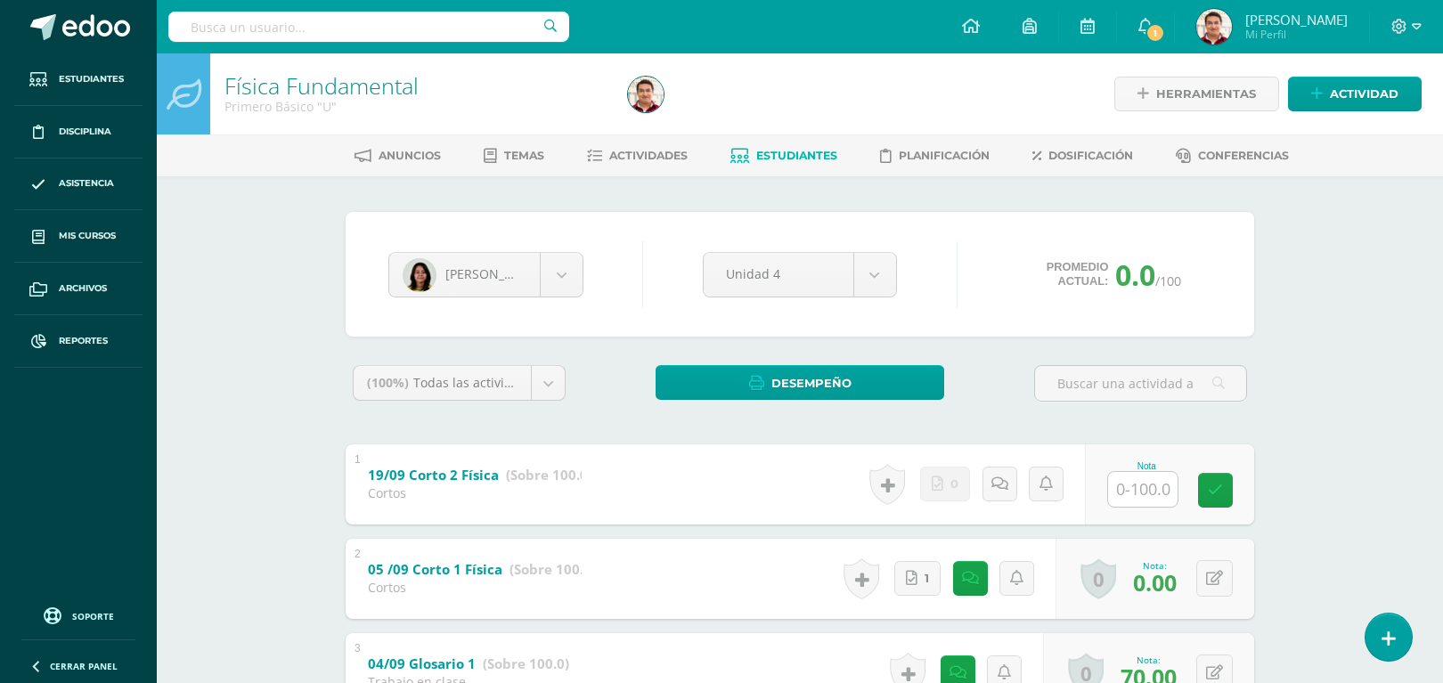
scroll to position [148, 0]
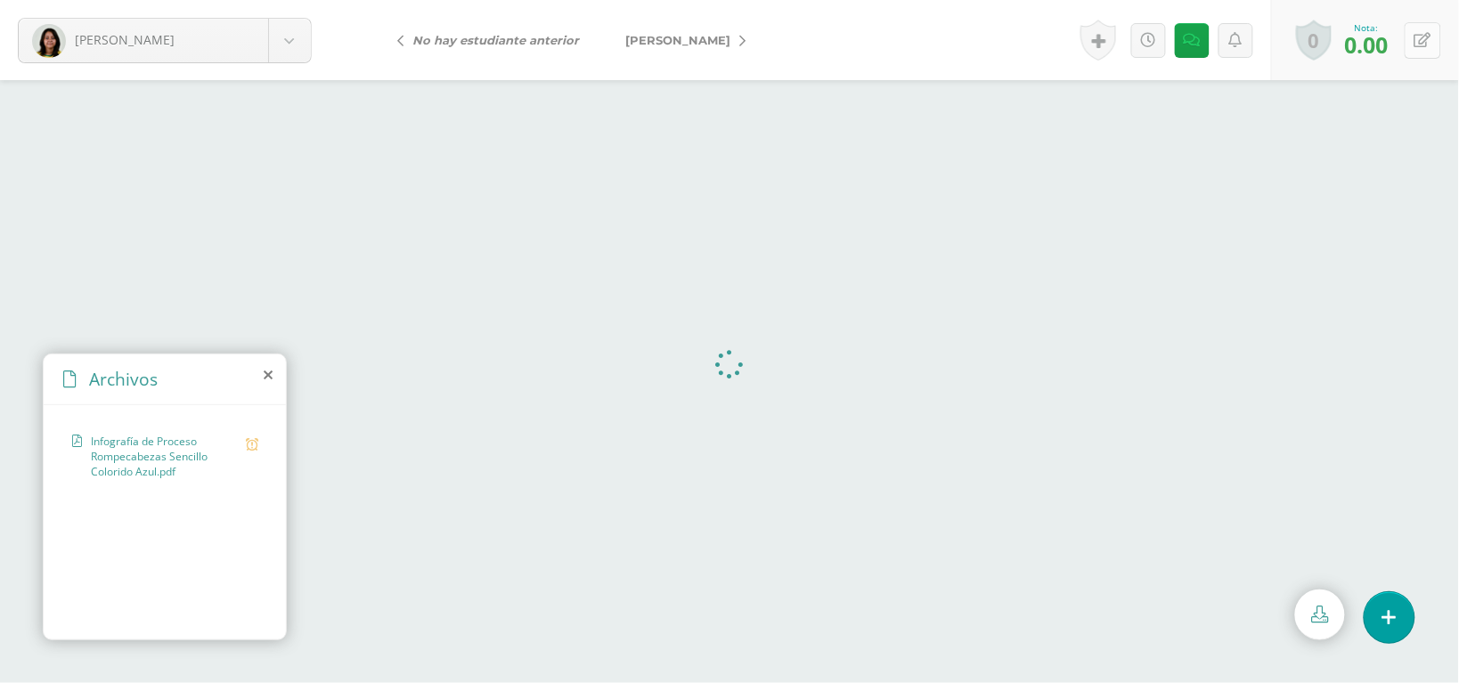
click at [1409, 50] on button at bounding box center [1423, 40] width 37 height 37
type input "100"
click at [1165, 42] on icon at bounding box center [1167, 40] width 17 height 15
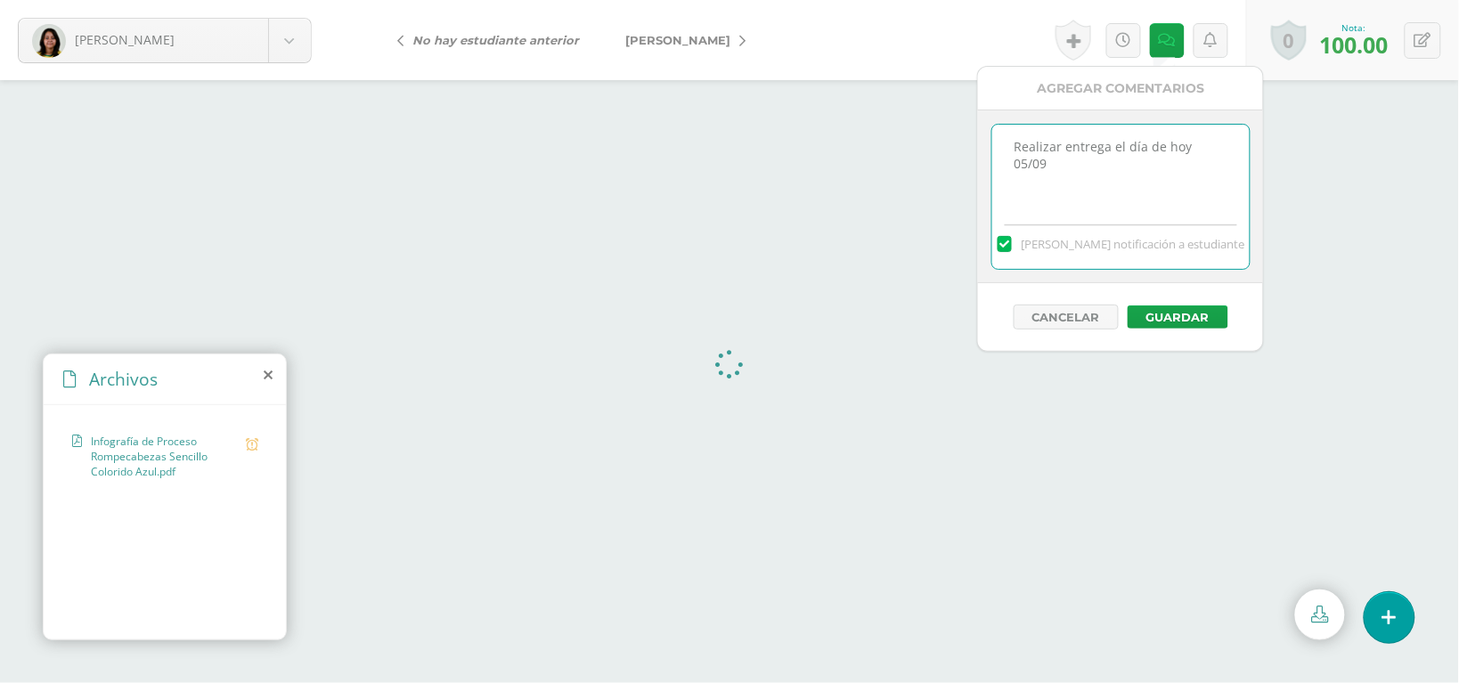
click at [1227, 149] on textarea "Realizar entrega el día de hoy 05/09" at bounding box center [1120, 169] width 257 height 89
drag, startPoint x: 1227, startPoint y: 149, endPoint x: 1006, endPoint y: 143, distance: 221.0
click at [1006, 143] on textarea "Realizar entrega el día de hoy 05/09" at bounding box center [1120, 169] width 257 height 89
type textarea "Corregido"
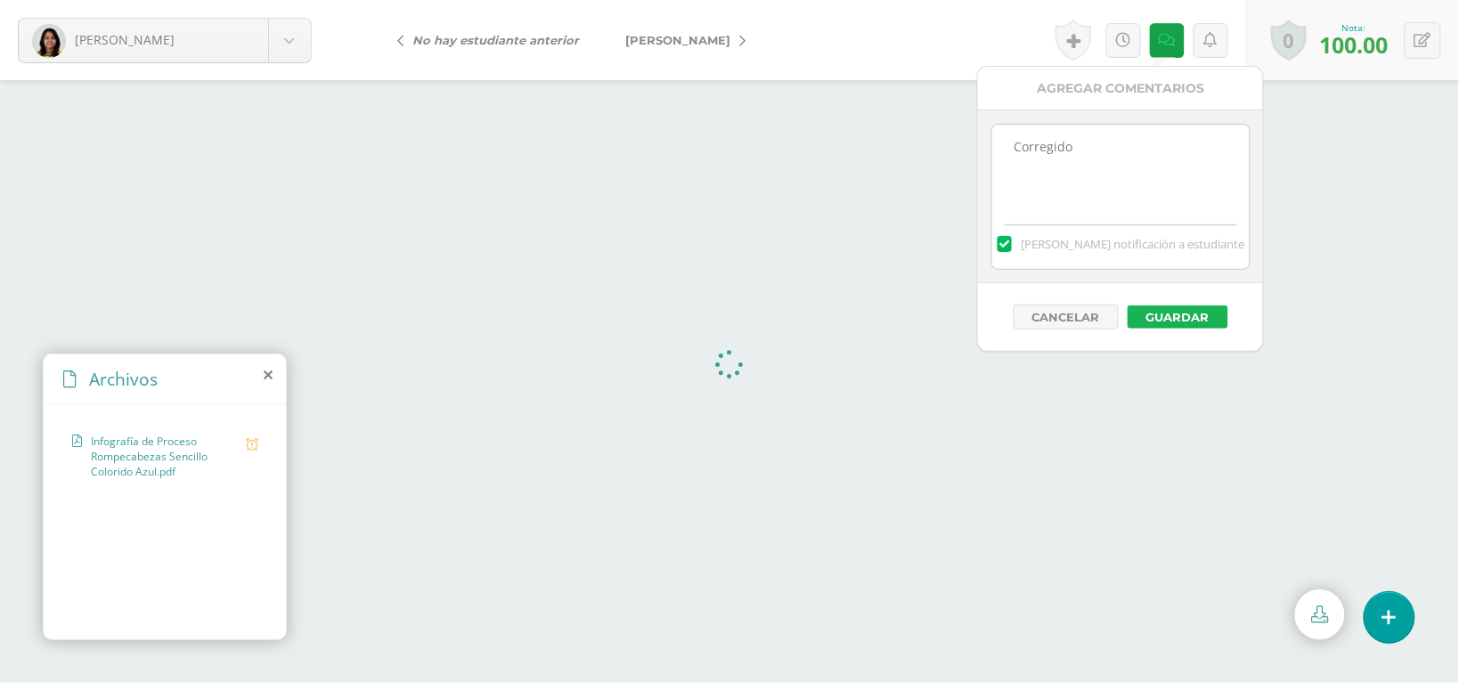
click at [1167, 321] on button "Guardar" at bounding box center [1178, 316] width 101 height 23
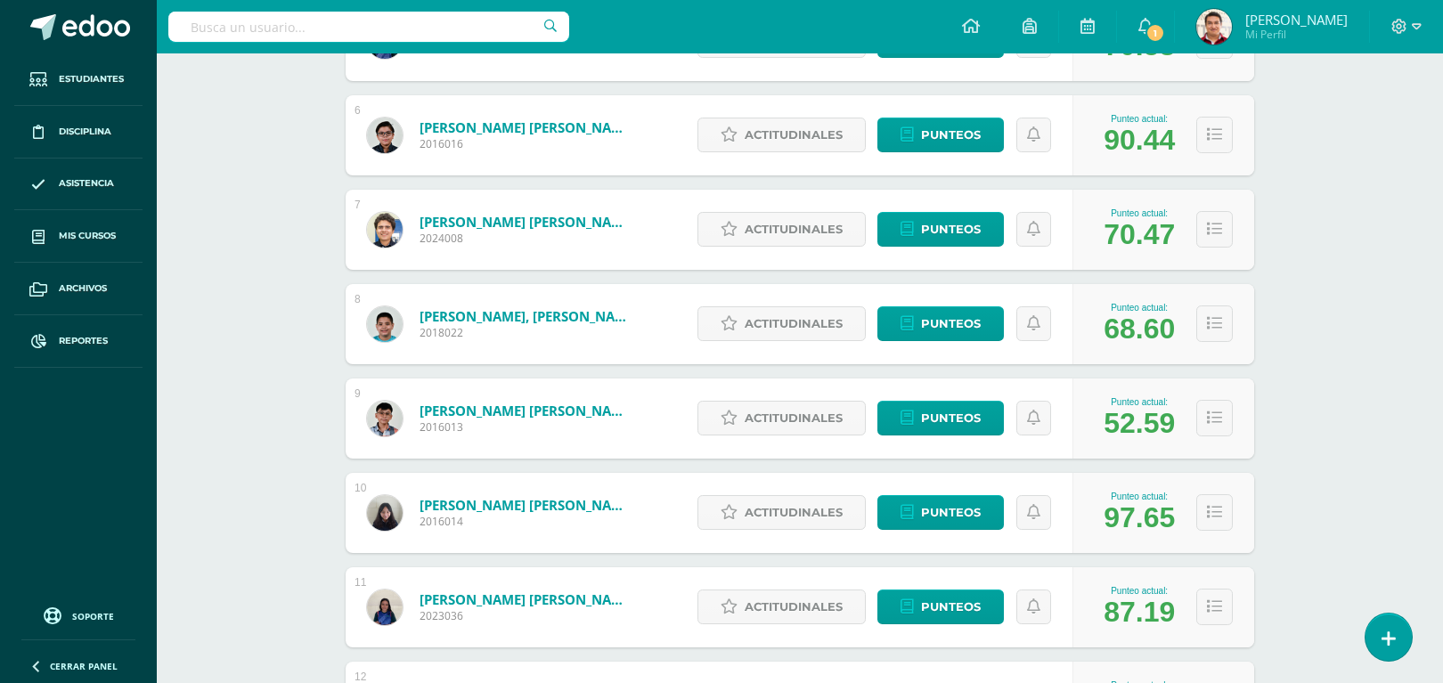
scroll to position [941, 0]
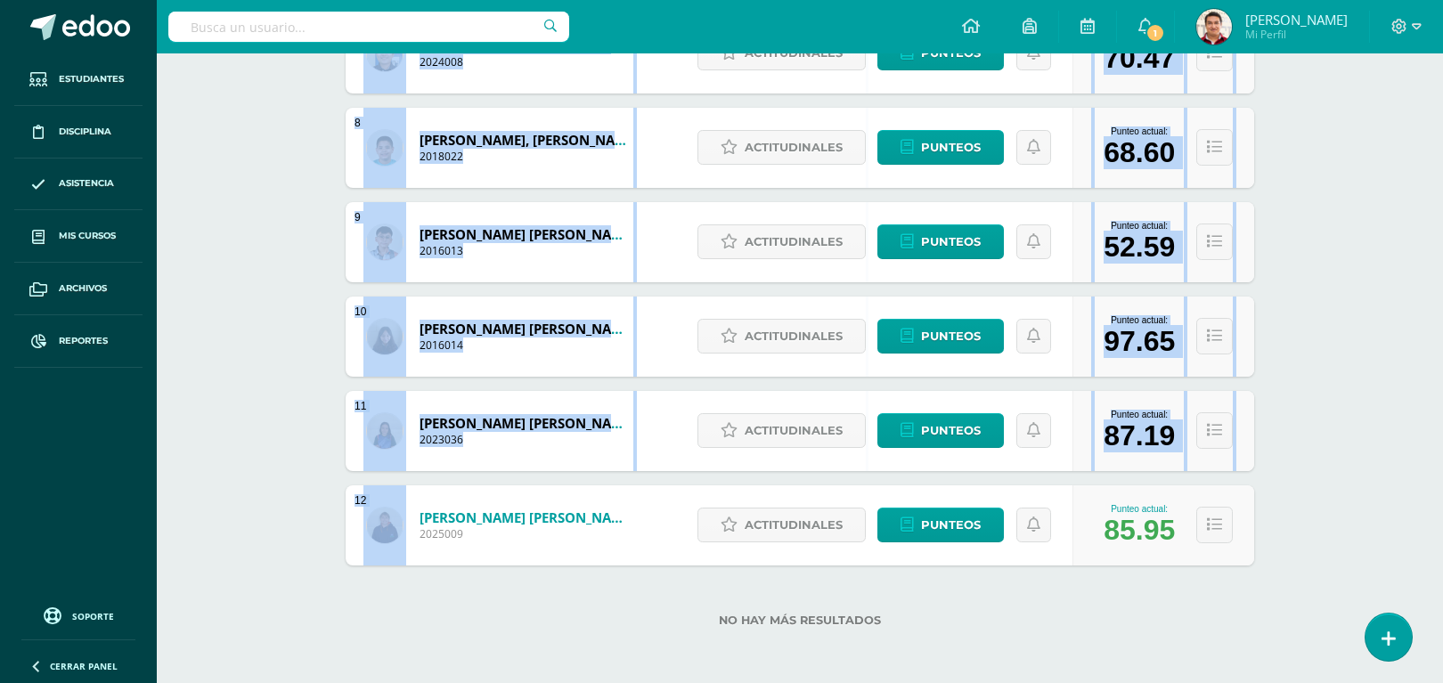
drag, startPoint x: 588, startPoint y: 501, endPoint x: -55, endPoint y: 24, distance: 800.9
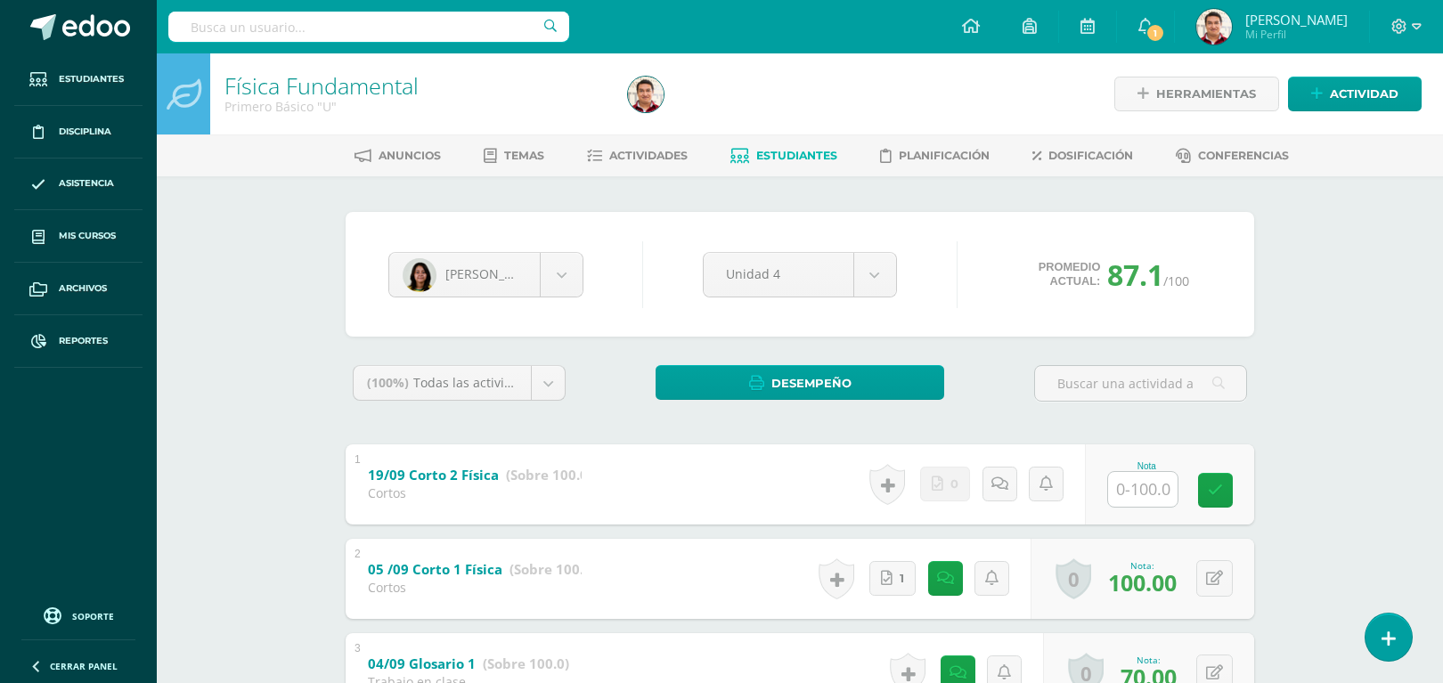
scroll to position [148, 0]
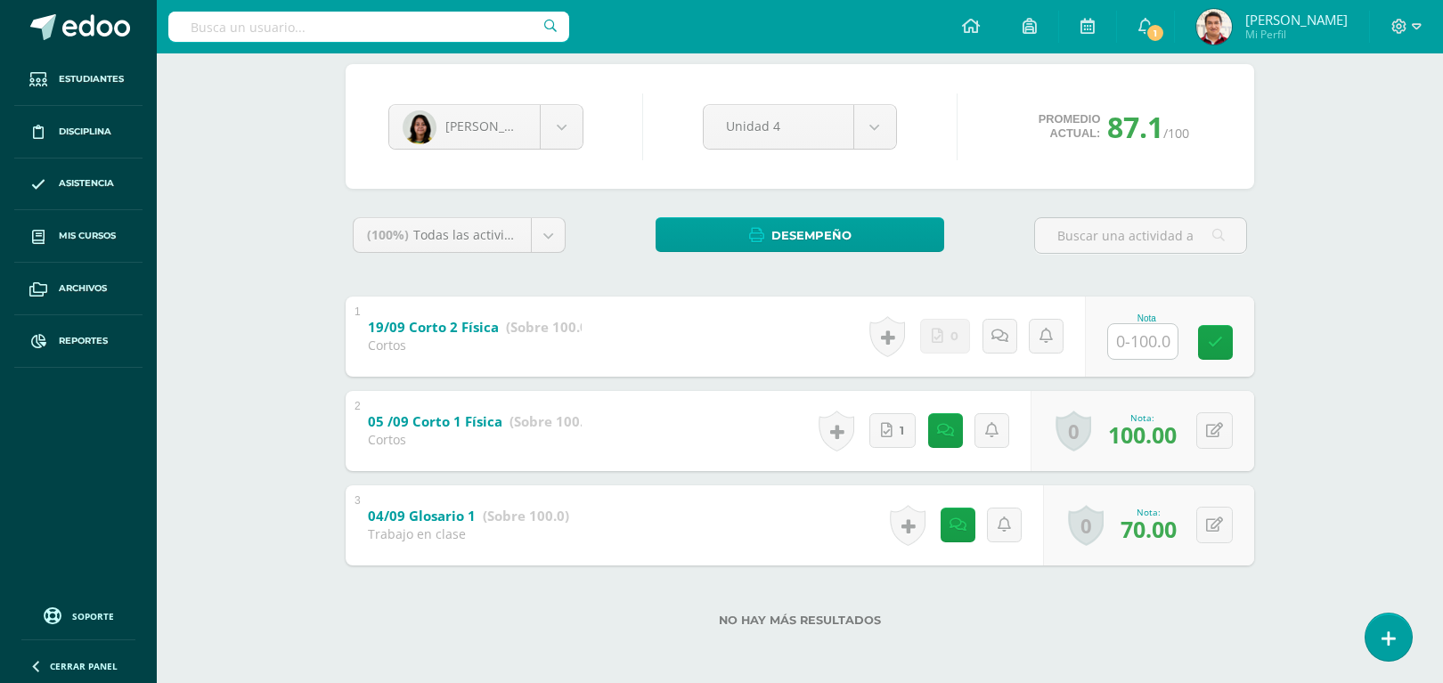
click at [258, 243] on div "Física Fundamental Primero Básico "U" Herramientas Detalle de asistencias Activ…" at bounding box center [800, 295] width 1286 height 778
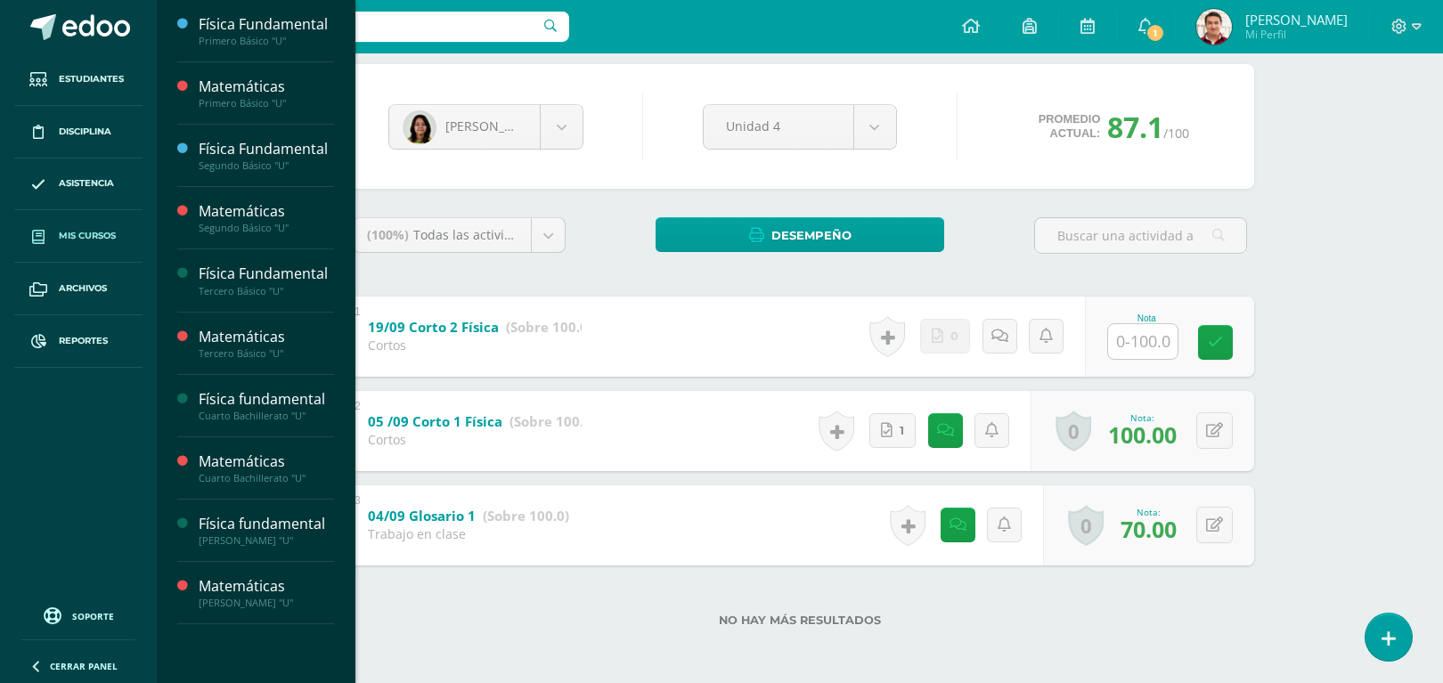
click at [92, 239] on span "Mis cursos" at bounding box center [87, 236] width 57 height 14
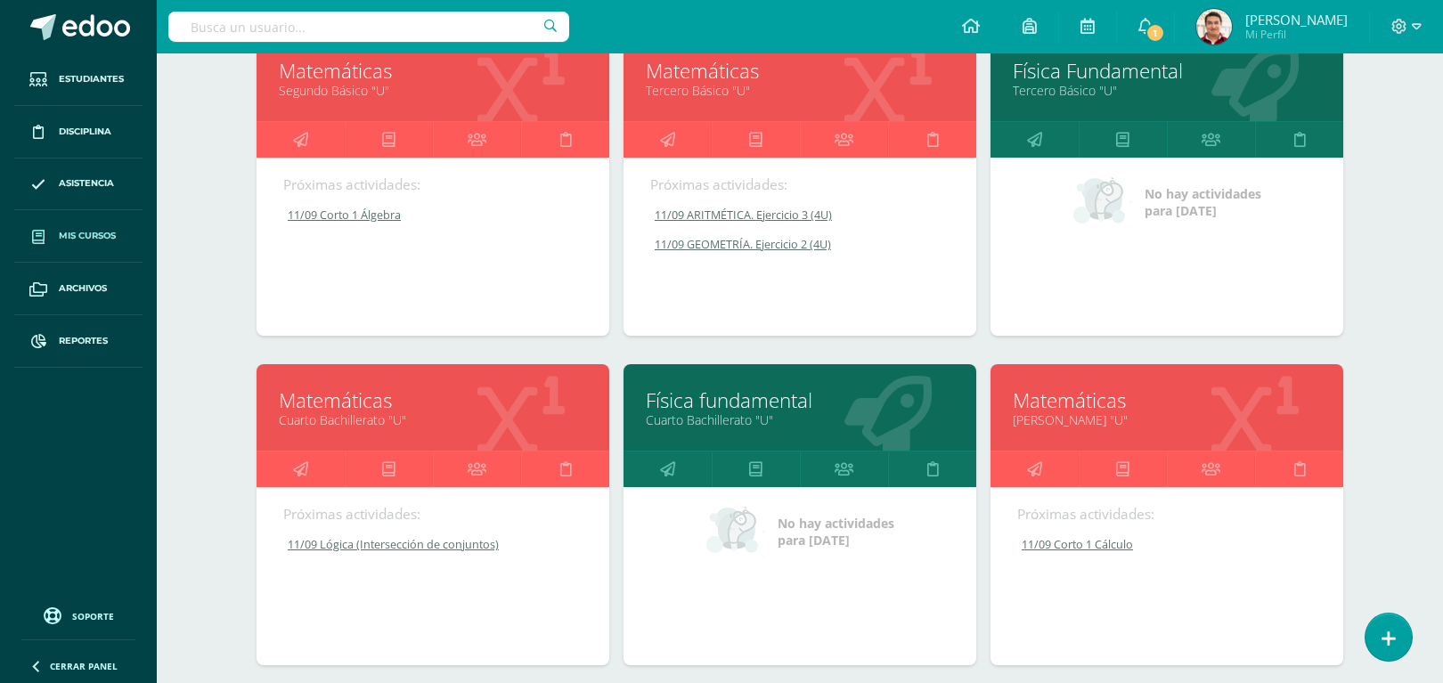
scroll to position [553, 0]
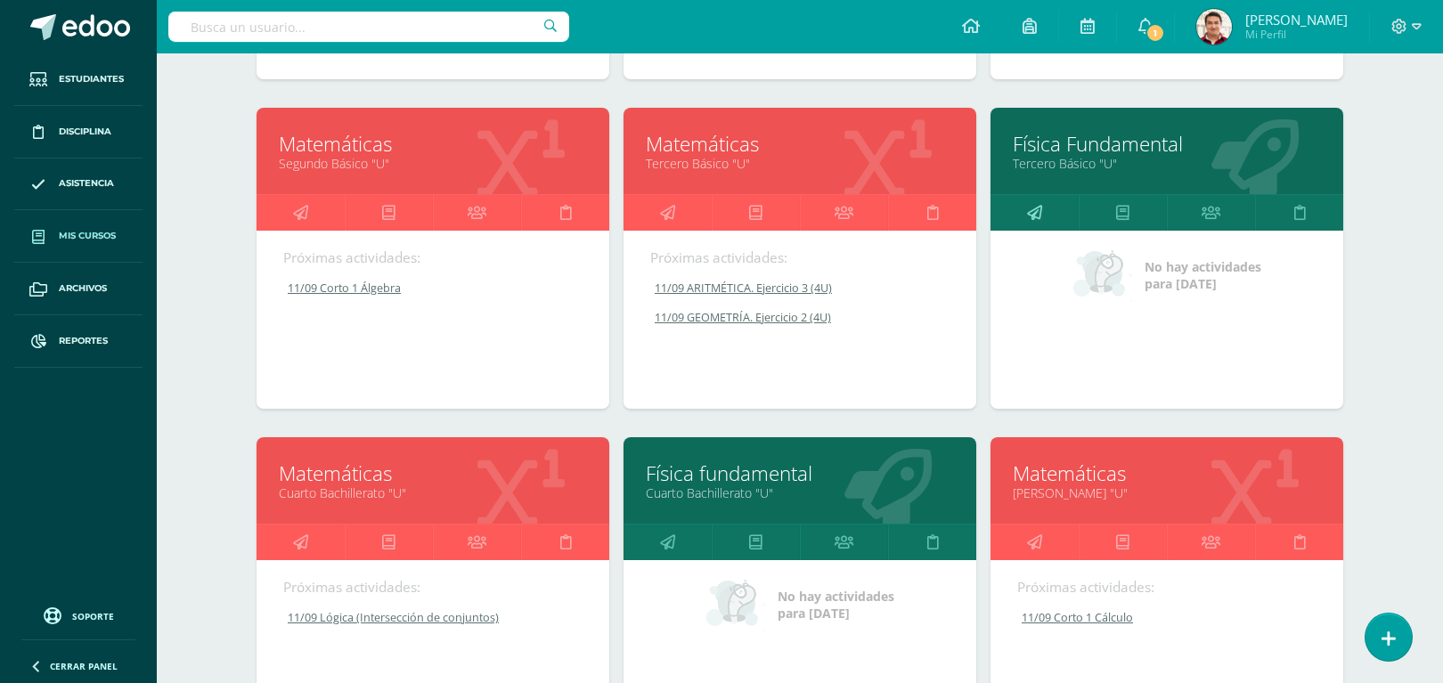
click at [1048, 212] on link at bounding box center [1034, 213] width 88 height 36
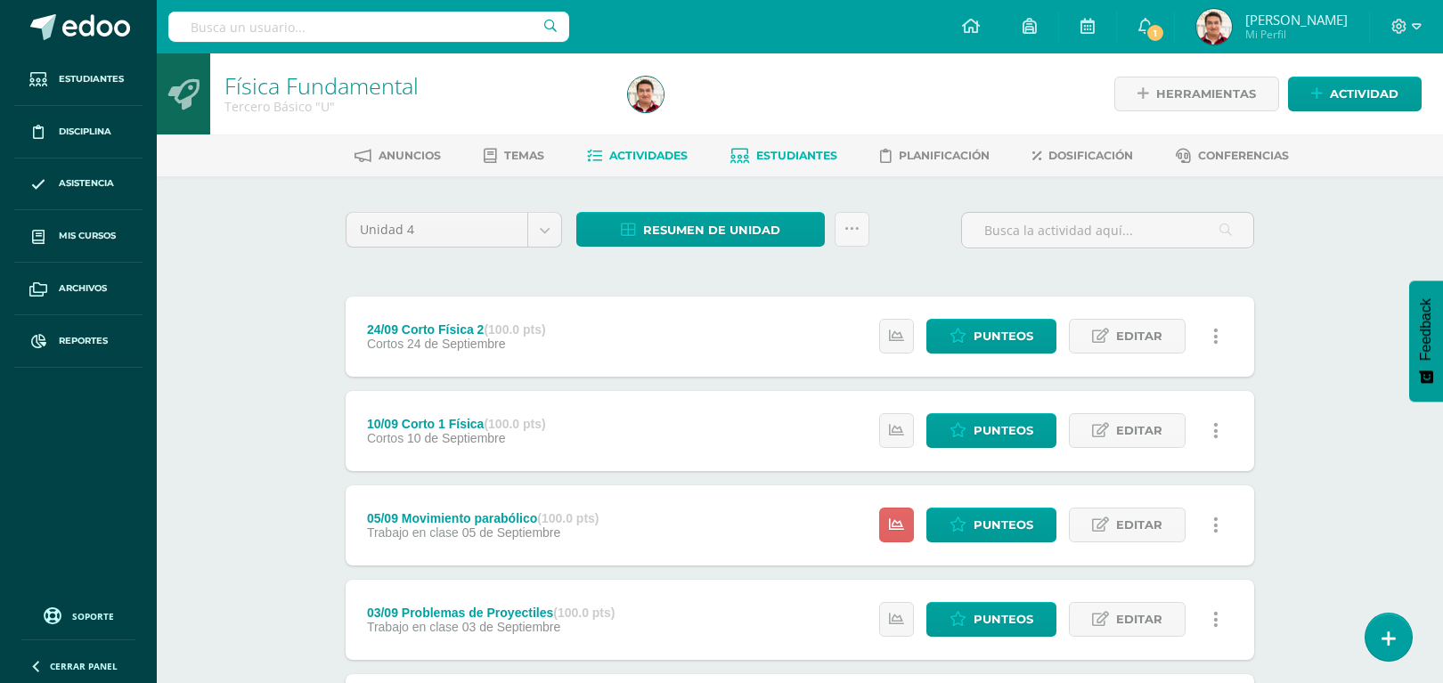
click at [790, 153] on span "Estudiantes" at bounding box center [796, 155] width 81 height 13
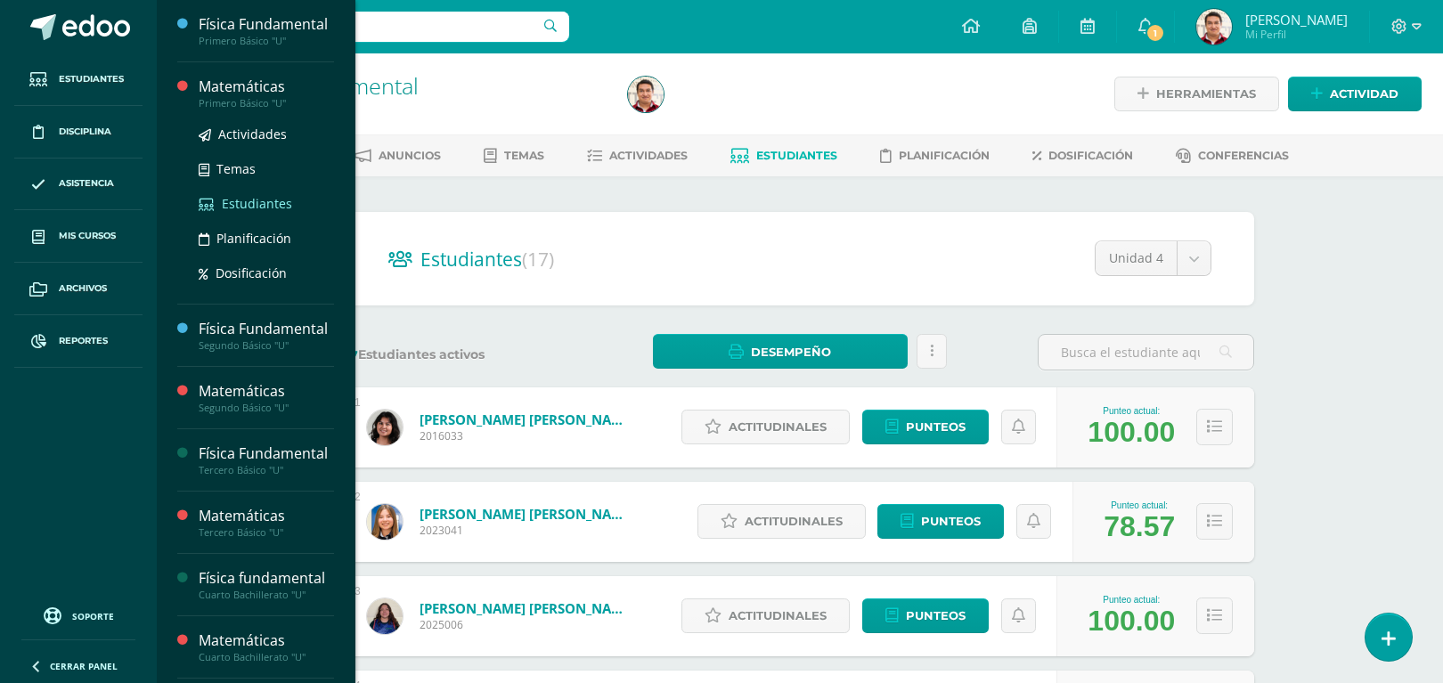
click at [251, 212] on span "Estudiantes" at bounding box center [257, 203] width 70 height 17
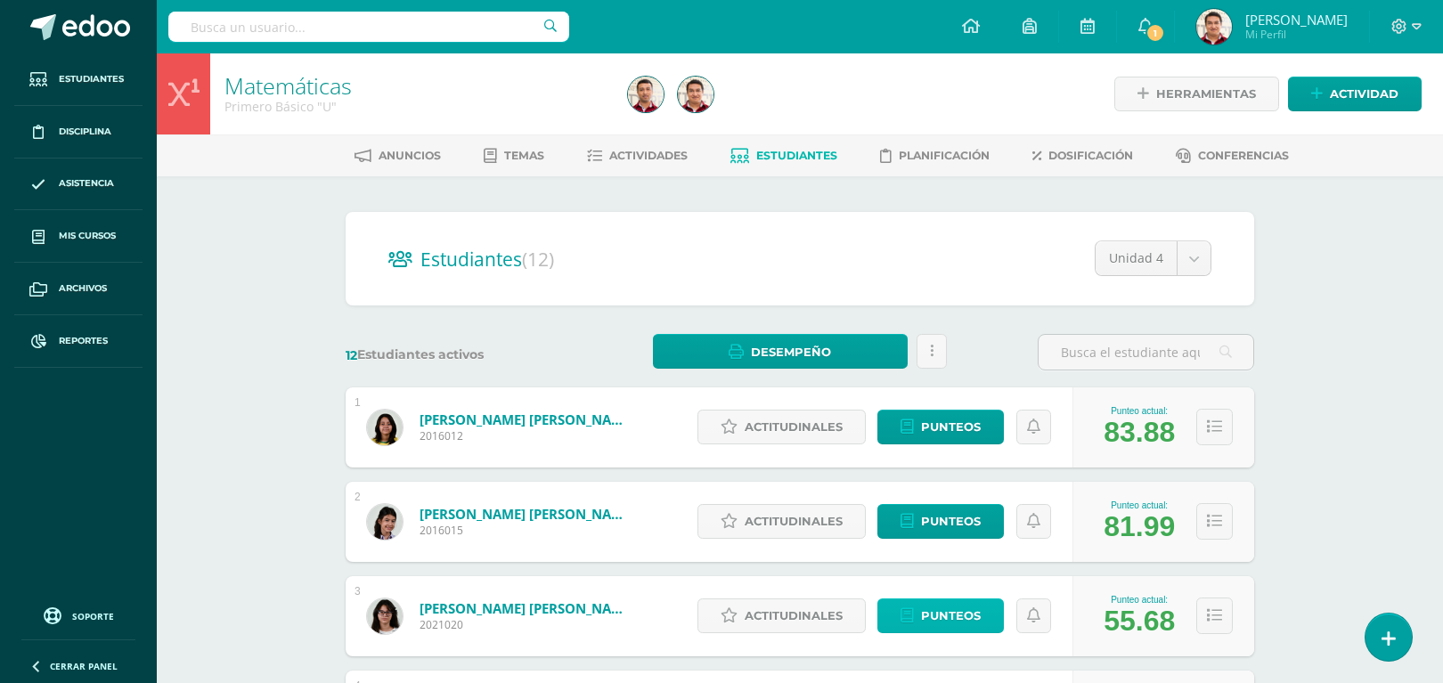
click at [941, 621] on span "Punteos" at bounding box center [951, 615] width 60 height 33
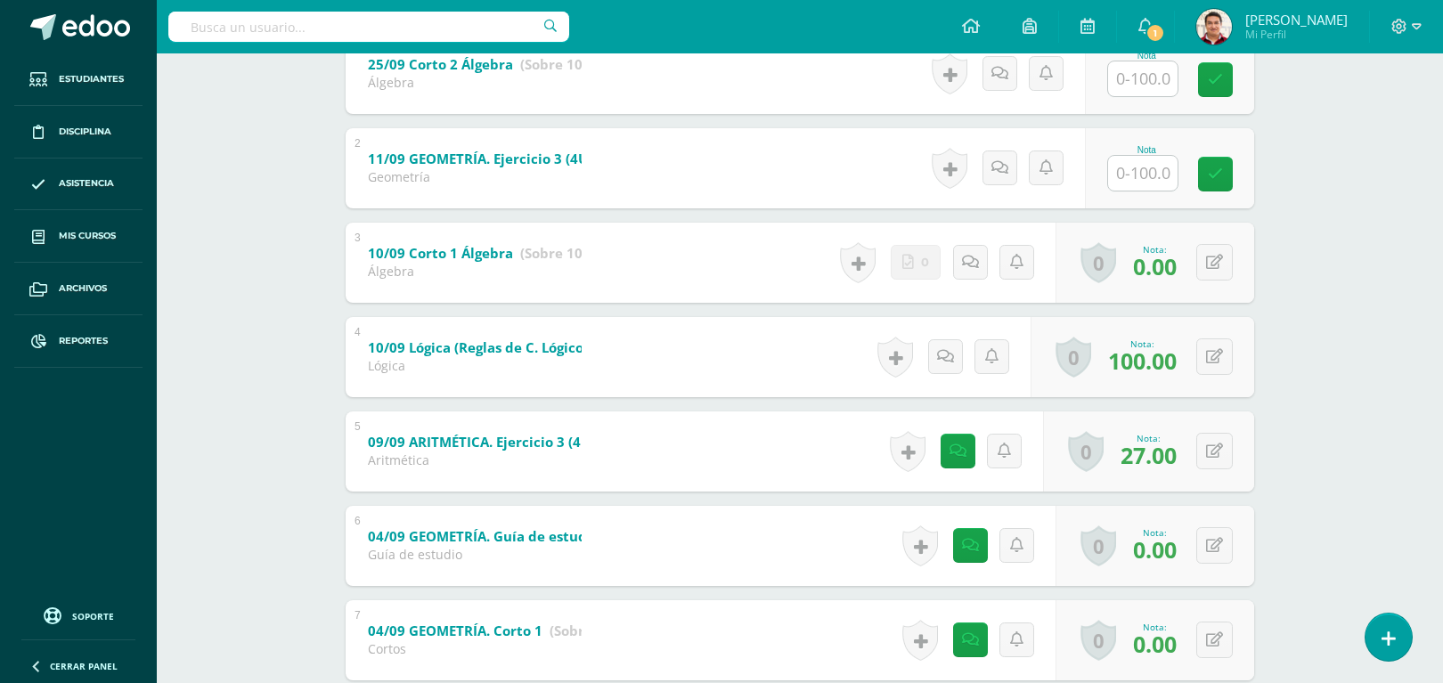
scroll to position [435, 0]
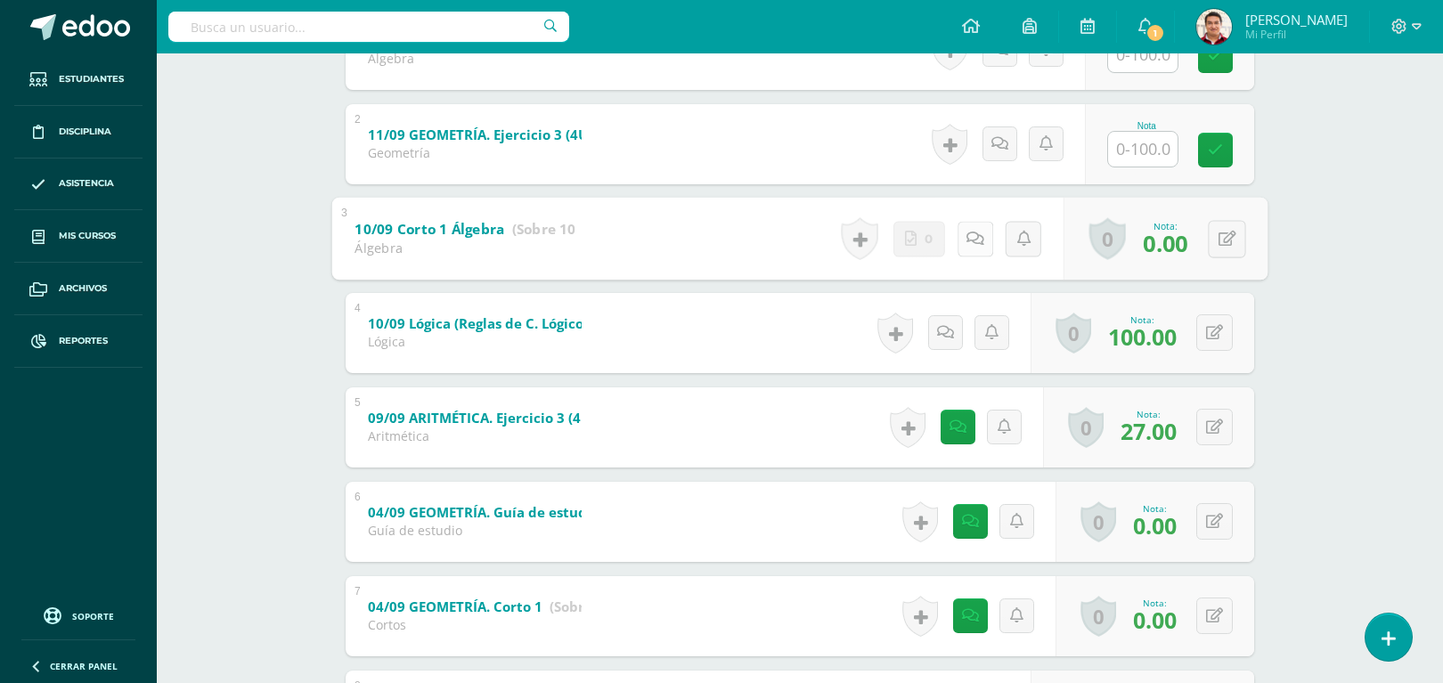
click at [967, 238] on icon at bounding box center [975, 238] width 18 height 15
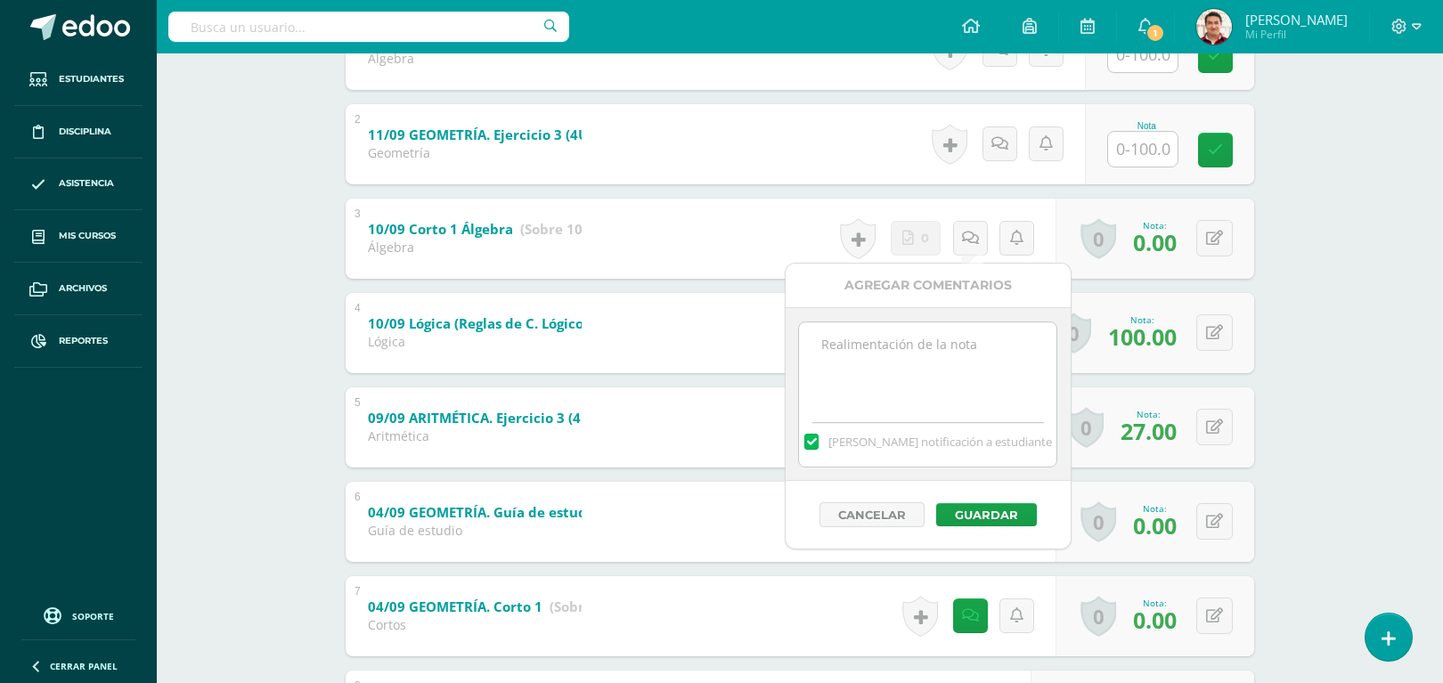
click at [922, 354] on textarea at bounding box center [927, 366] width 257 height 89
type textarea "No realizó entrega en plataforma ALEKS"
click at [994, 519] on button "Guardar" at bounding box center [986, 514] width 101 height 23
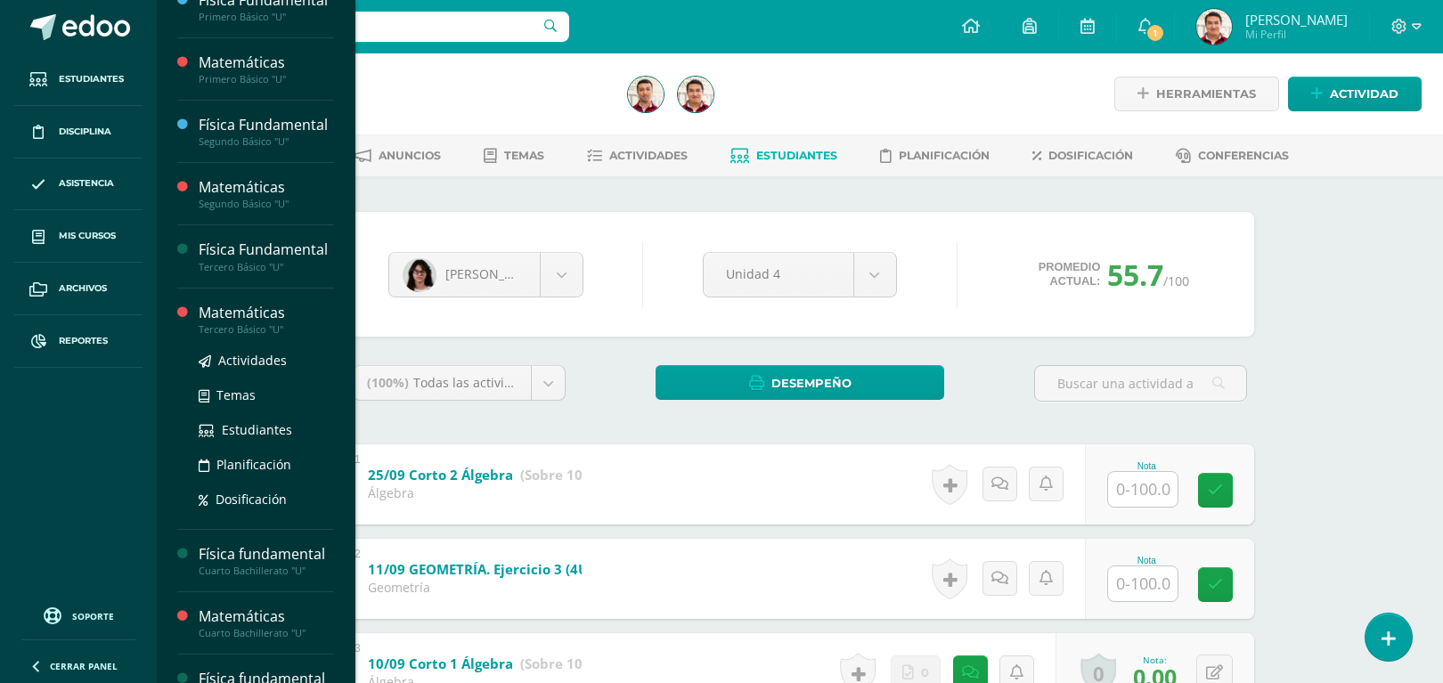
scroll to position [27, 0]
click at [282, 366] on span "Actividades" at bounding box center [252, 357] width 69 height 17
